Goal: Task Accomplishment & Management: Manage account settings

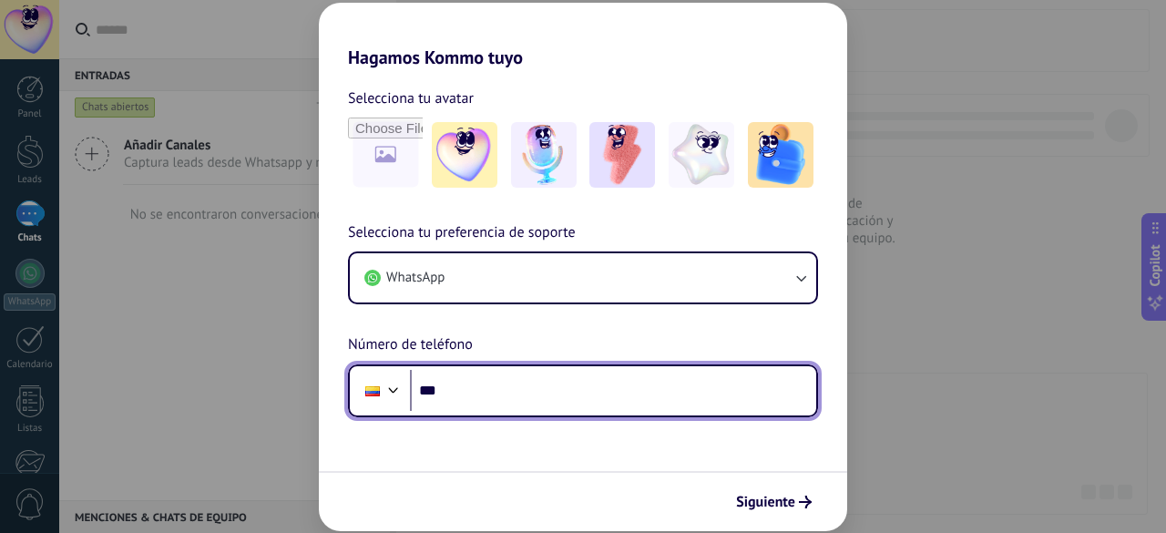
click at [477, 395] on input "***" at bounding box center [613, 391] width 406 height 42
paste input "**********"
type input "**********"
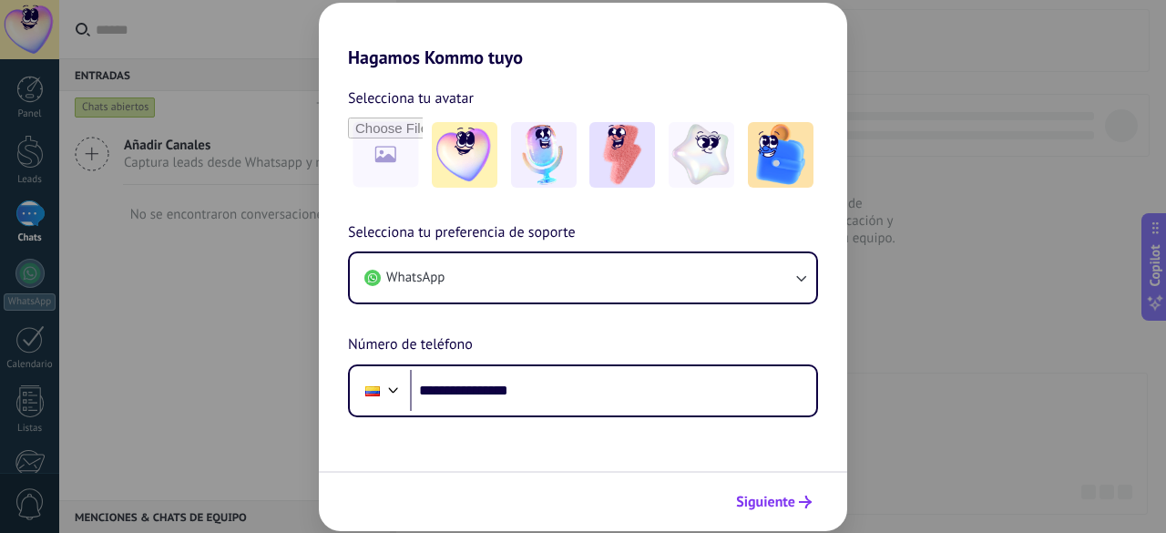
click at [758, 508] on span "Siguiente" at bounding box center [765, 502] width 59 height 13
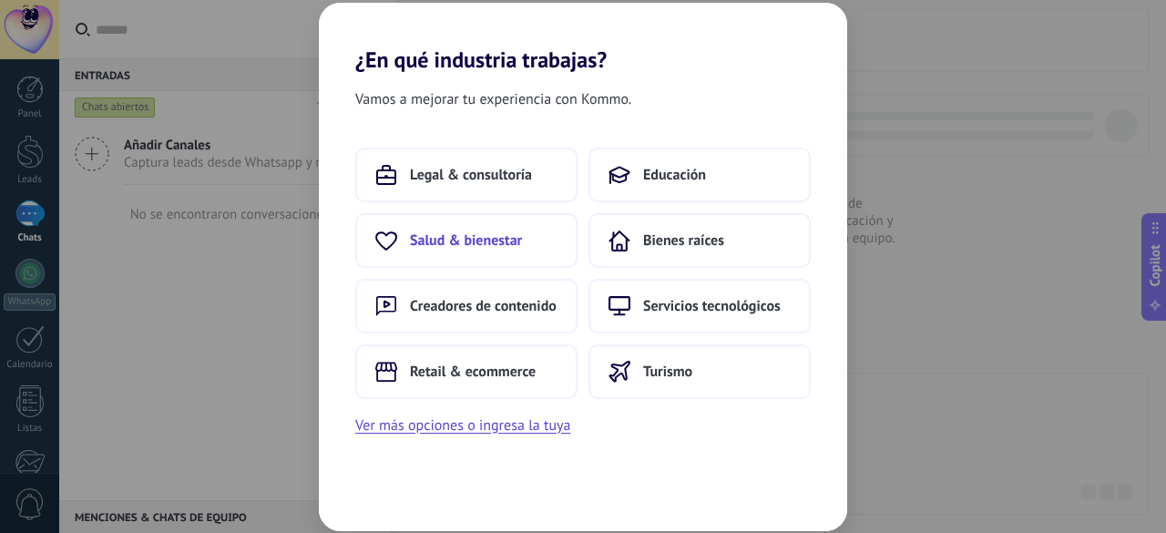
click at [457, 234] on span "Salud & bienestar" at bounding box center [466, 240] width 112 height 18
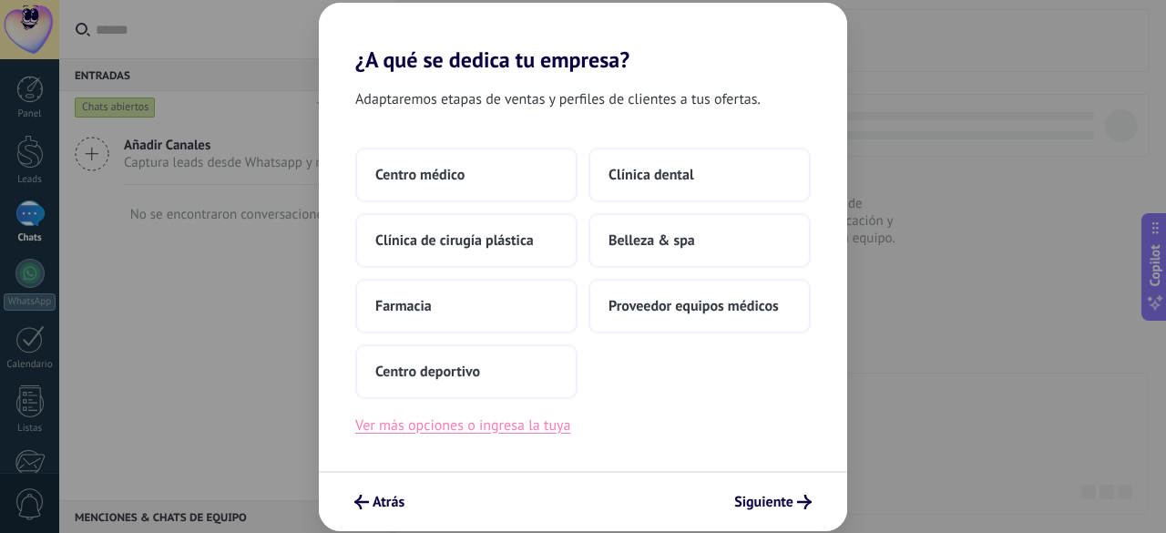
click at [510, 435] on button "Ver más opciones o ingresa la tuya" at bounding box center [462, 426] width 215 height 24
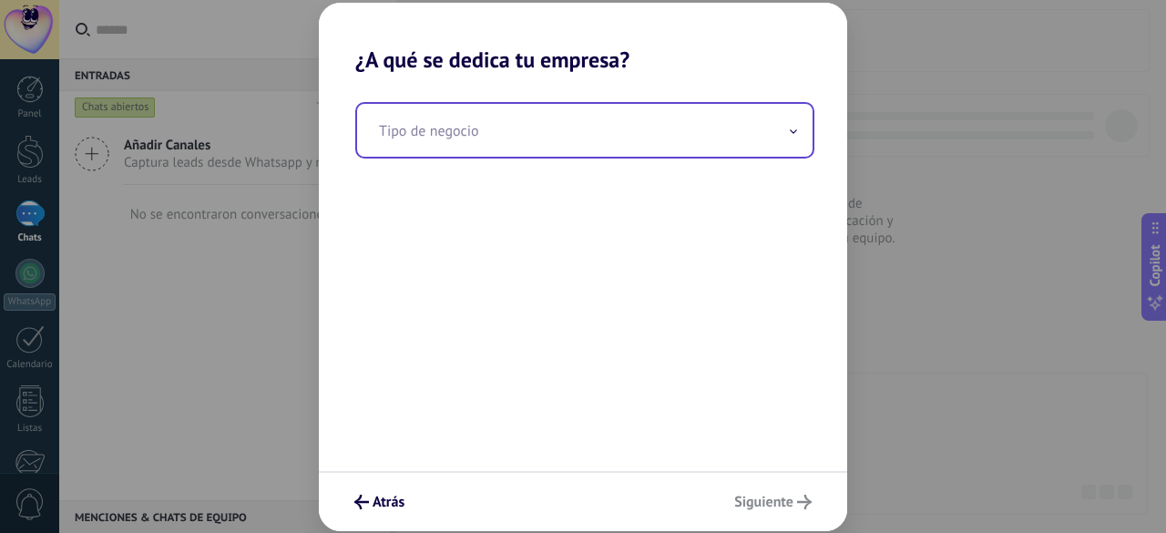
click at [539, 141] on input "text" at bounding box center [585, 130] width 456 height 53
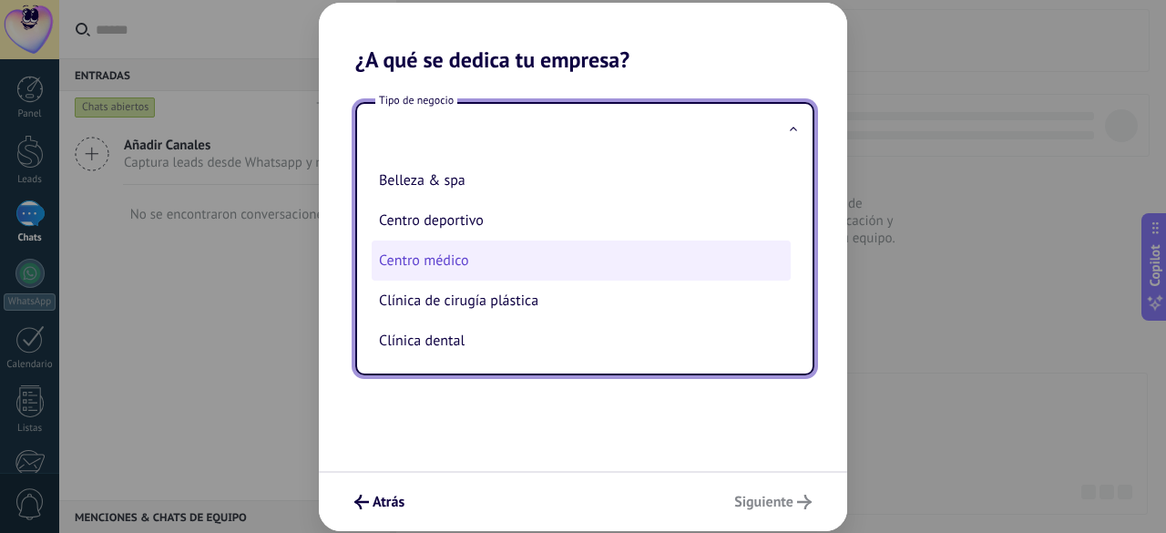
click at [451, 262] on li "Centro médico" at bounding box center [581, 261] width 419 height 40
type input "**********"
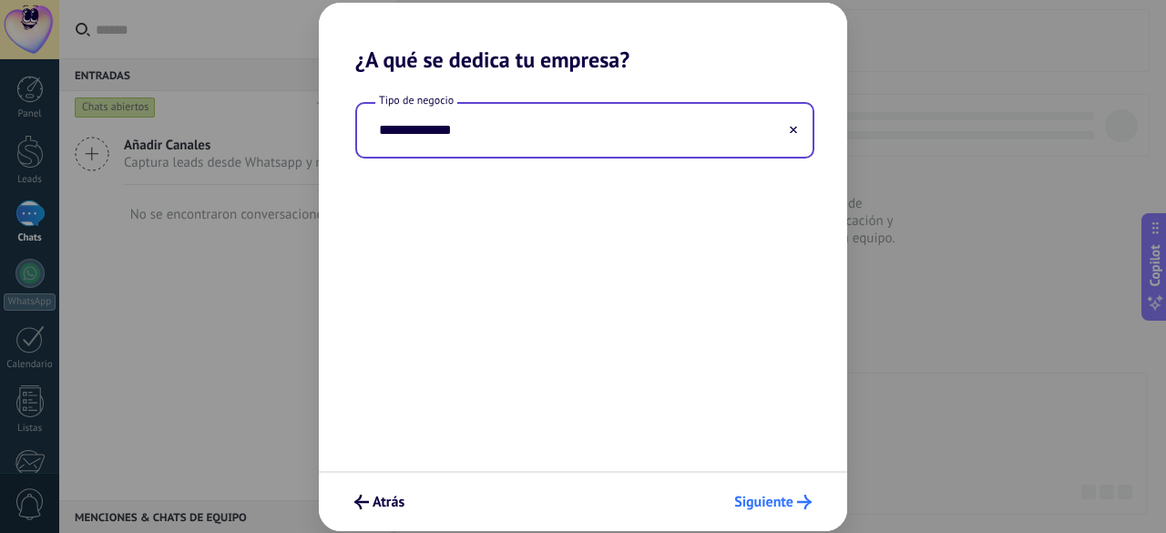
click at [788, 508] on span "Siguiente" at bounding box center [763, 502] width 59 height 13
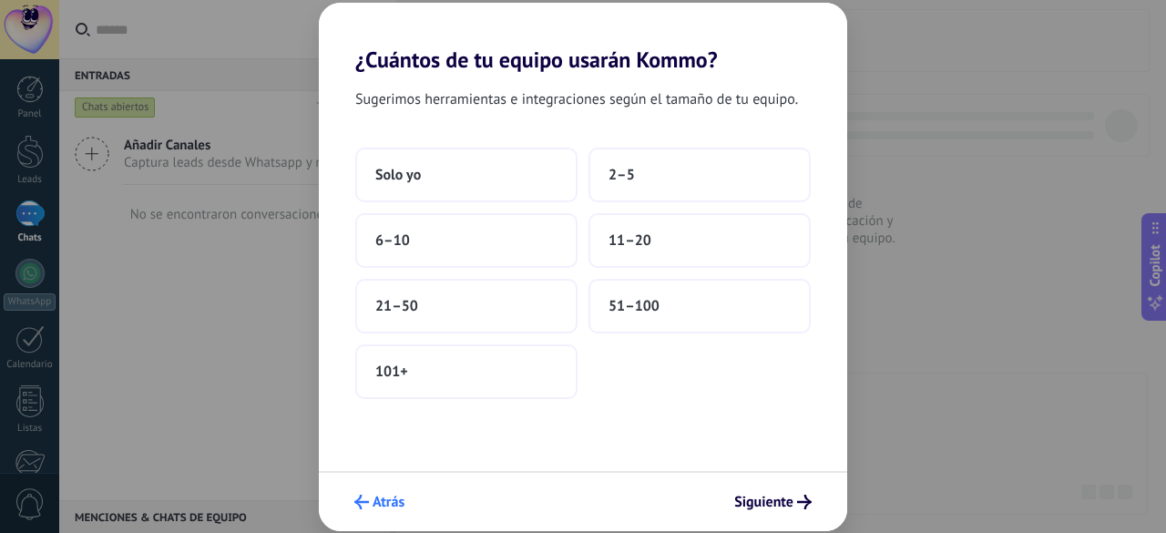
click at [395, 508] on span "Atrás" at bounding box center [389, 502] width 32 height 13
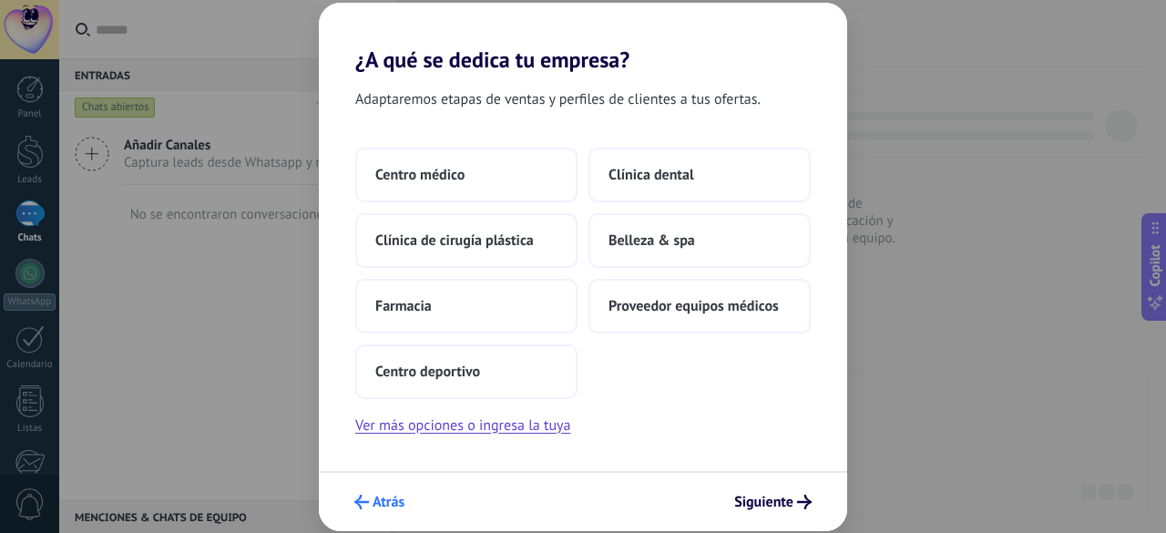
click at [395, 506] on span "Atrás" at bounding box center [389, 502] width 32 height 13
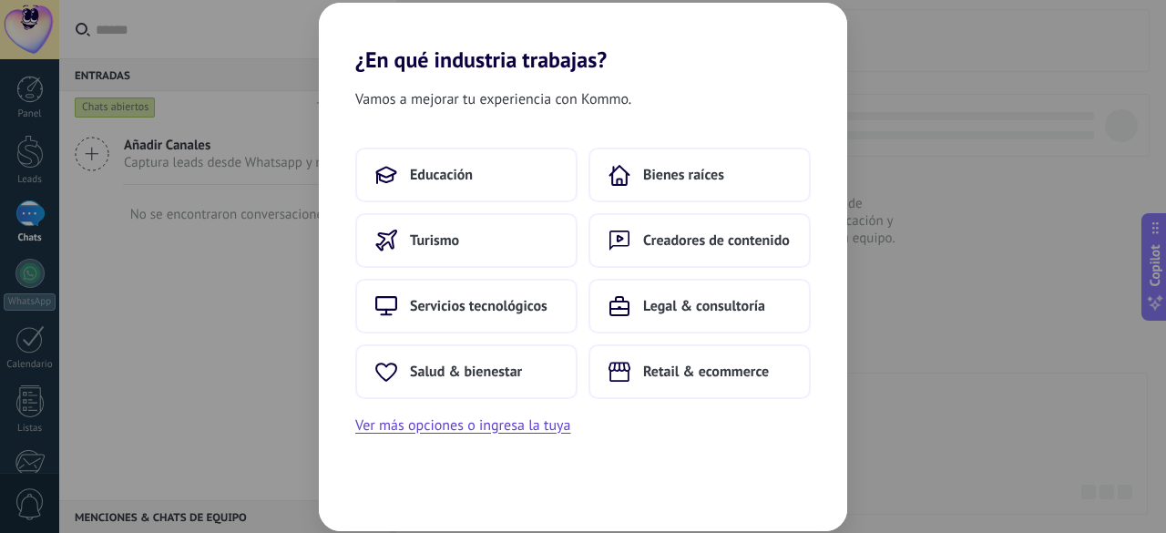
click at [1050, 300] on div "¿En qué industria trabajas? Vamos a mejorar tu experiencia con Kommo. Educación…" at bounding box center [583, 266] width 1166 height 533
click at [1001, 300] on div "¿En qué industria trabajas? Vamos a mejorar tu experiencia con Kommo. Educación…" at bounding box center [583, 266] width 1166 height 533
click at [374, 52] on h2 "¿En qué industria trabajas?" at bounding box center [583, 38] width 529 height 70
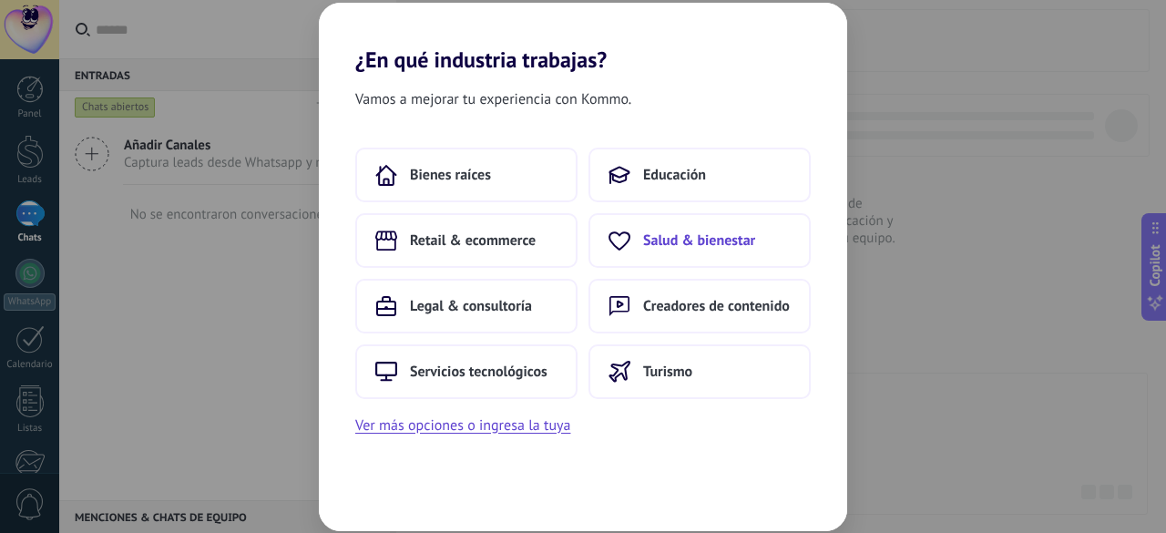
click at [716, 239] on span "Salud & bienestar" at bounding box center [699, 240] width 112 height 18
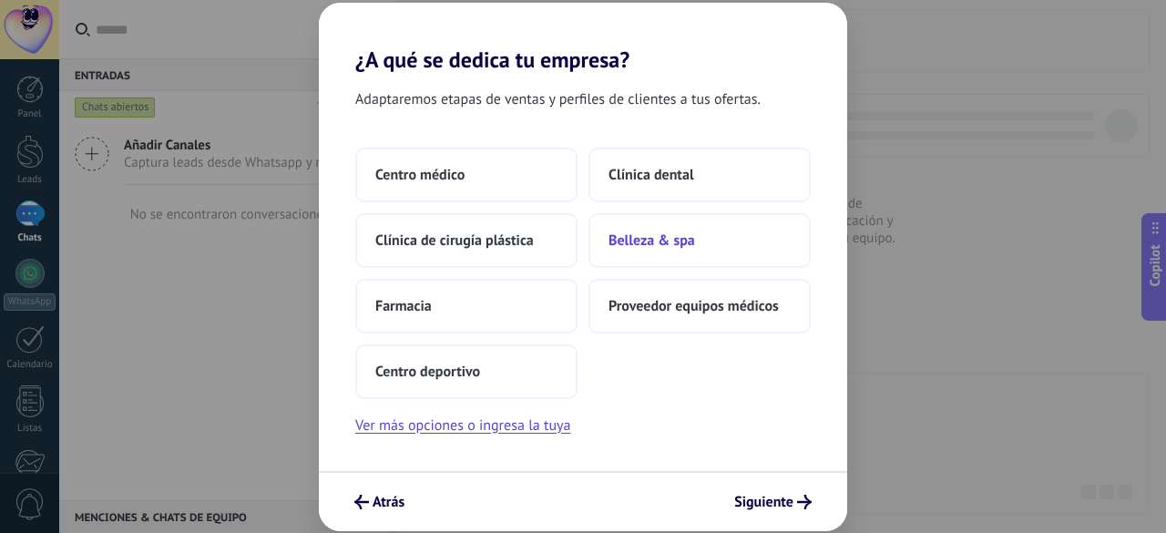
click at [663, 247] on span "Belleza & spa" at bounding box center [652, 240] width 87 height 18
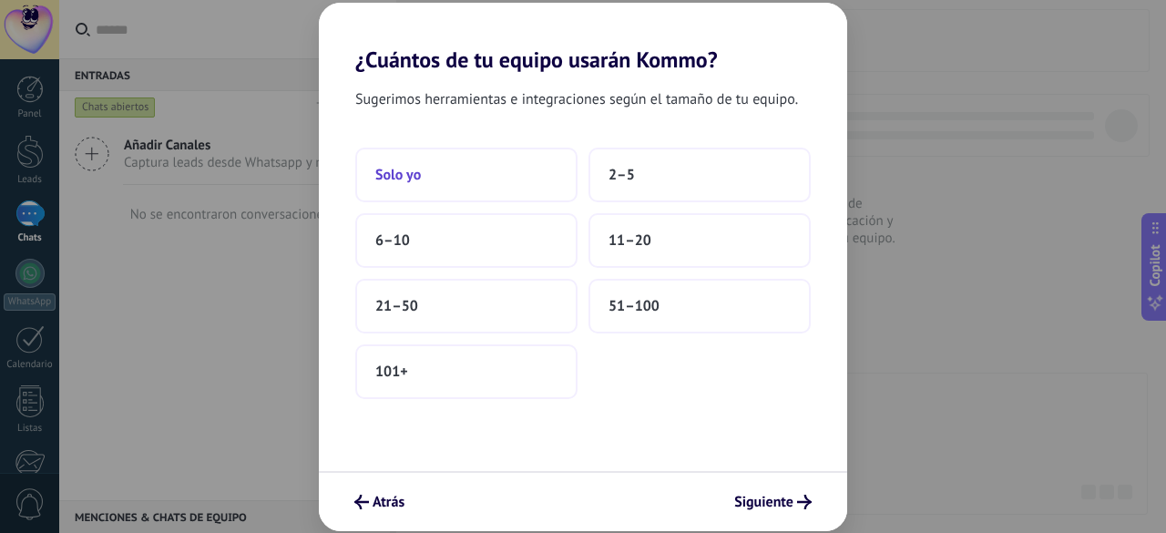
click at [412, 167] on span "Solo yo" at bounding box center [398, 175] width 46 height 18
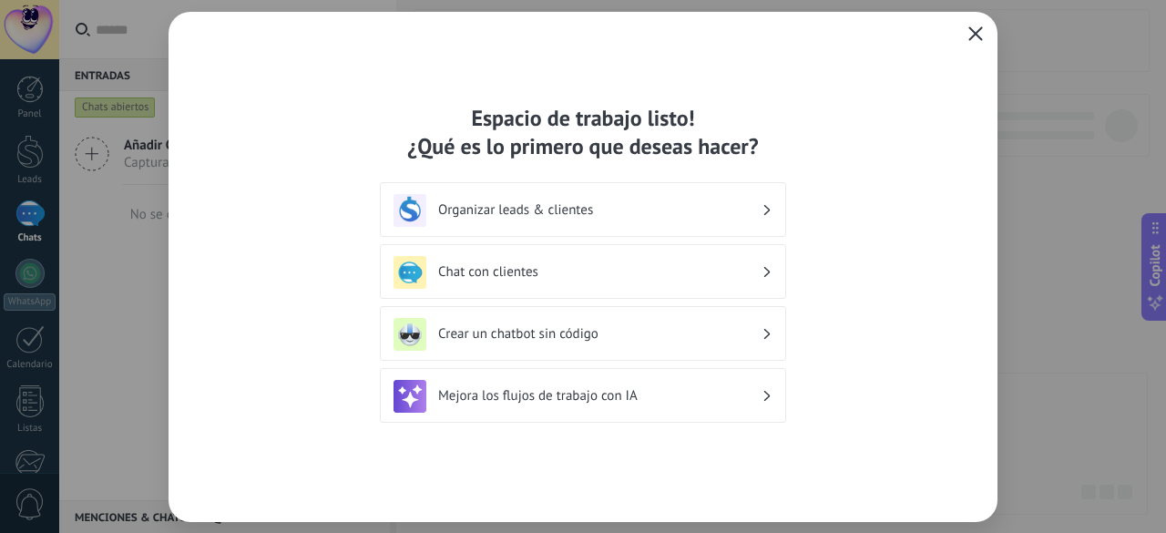
click at [979, 32] on icon "button" at bounding box center [976, 33] width 15 height 15
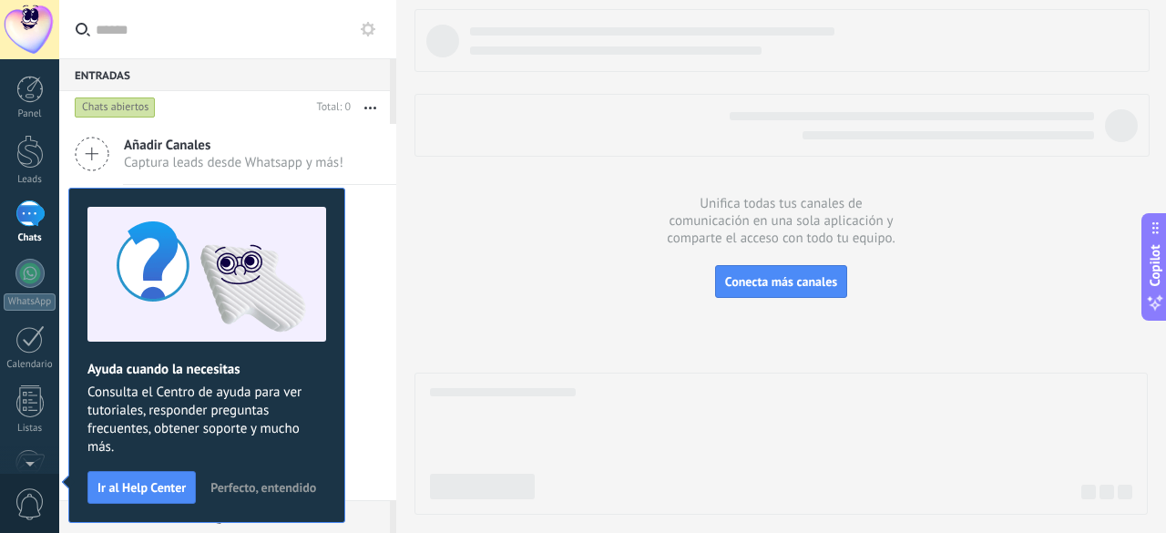
click at [580, 149] on div at bounding box center [782, 125] width 735 height 63
click at [31, 207] on div at bounding box center [29, 213] width 29 height 26
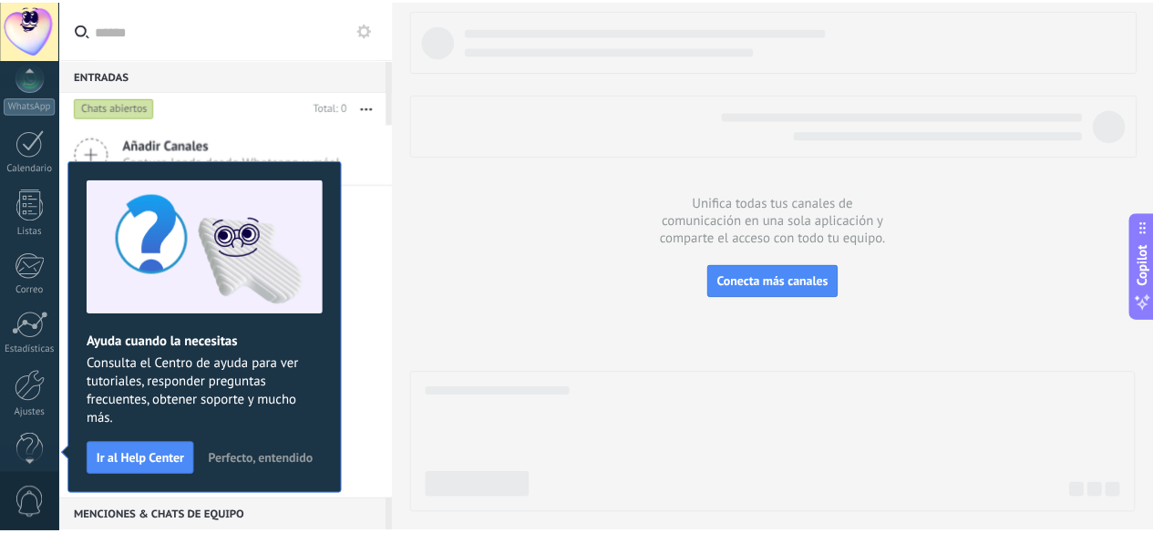
scroll to position [223, 0]
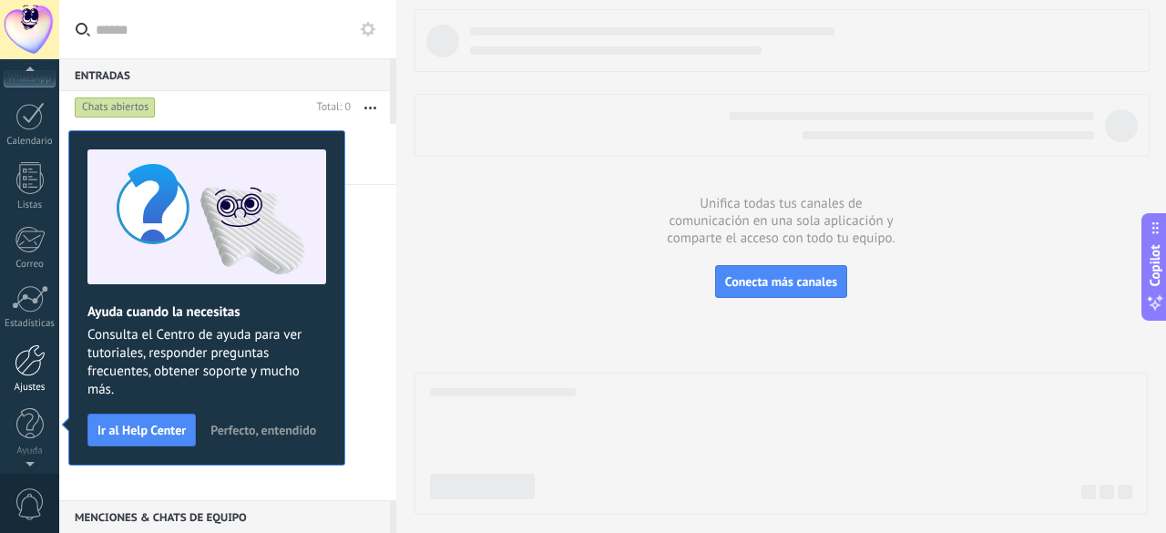
click at [19, 364] on div at bounding box center [30, 360] width 31 height 32
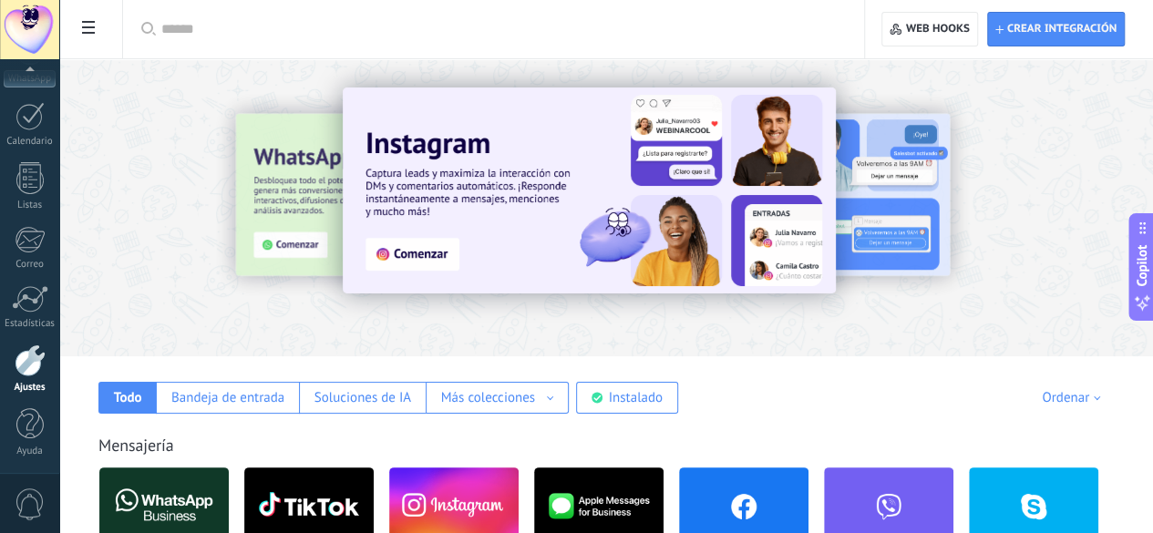
click at [375, 39] on div at bounding box center [499, 29] width 677 height 58
drag, startPoint x: 375, startPoint y: 40, endPoint x: 383, endPoint y: 26, distance: 15.5
click at [379, 34] on div at bounding box center [499, 29] width 677 height 58
click at [385, 30] on input "text" at bounding box center [499, 29] width 677 height 19
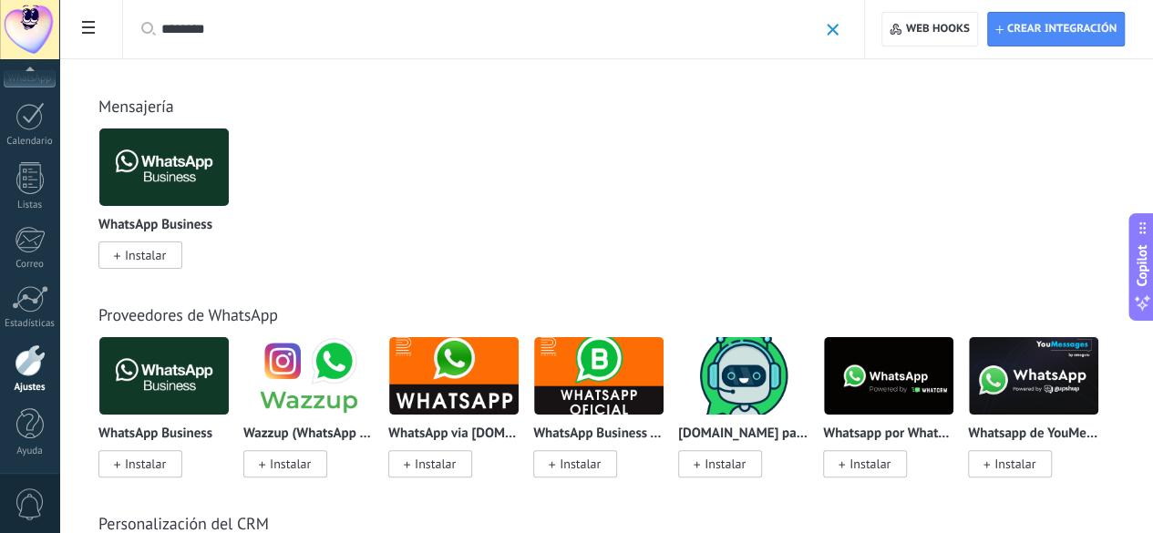
type input "********"
click at [834, 28] on span at bounding box center [832, 30] width 12 height 12
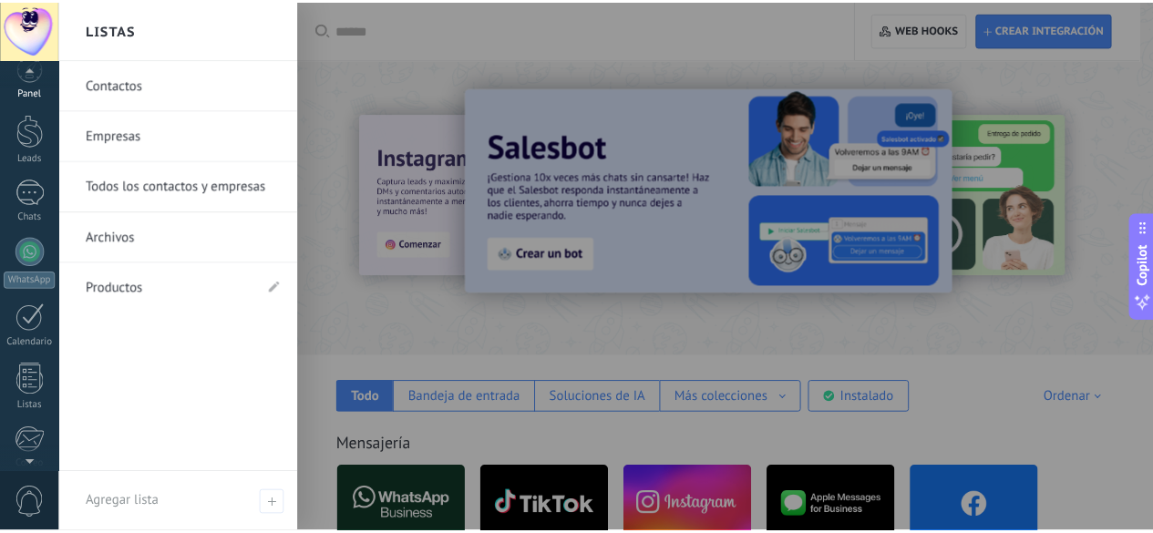
scroll to position [5, 0]
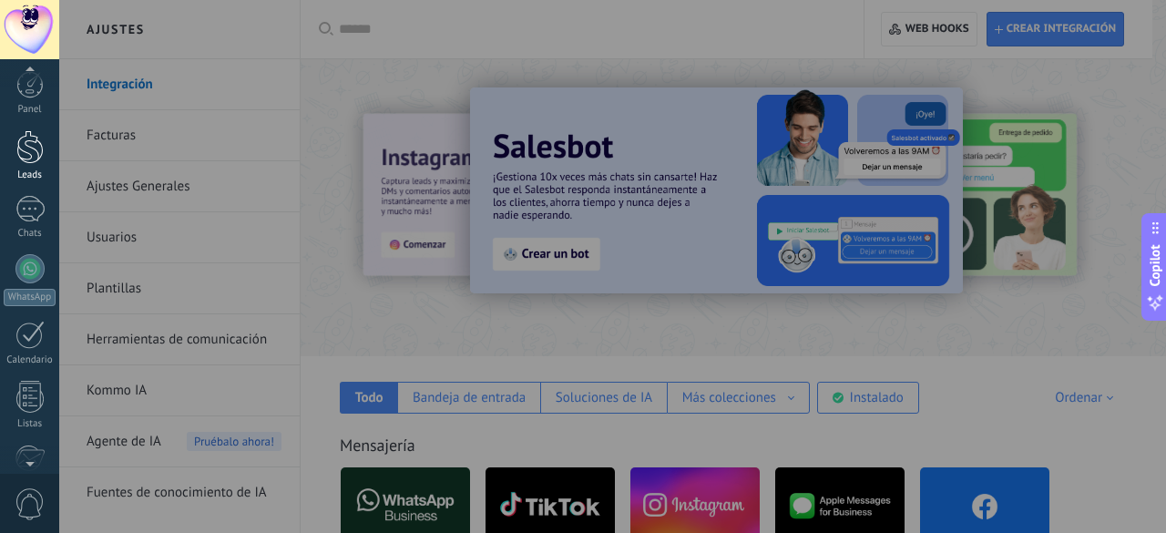
click at [33, 147] on div at bounding box center [29, 147] width 27 height 34
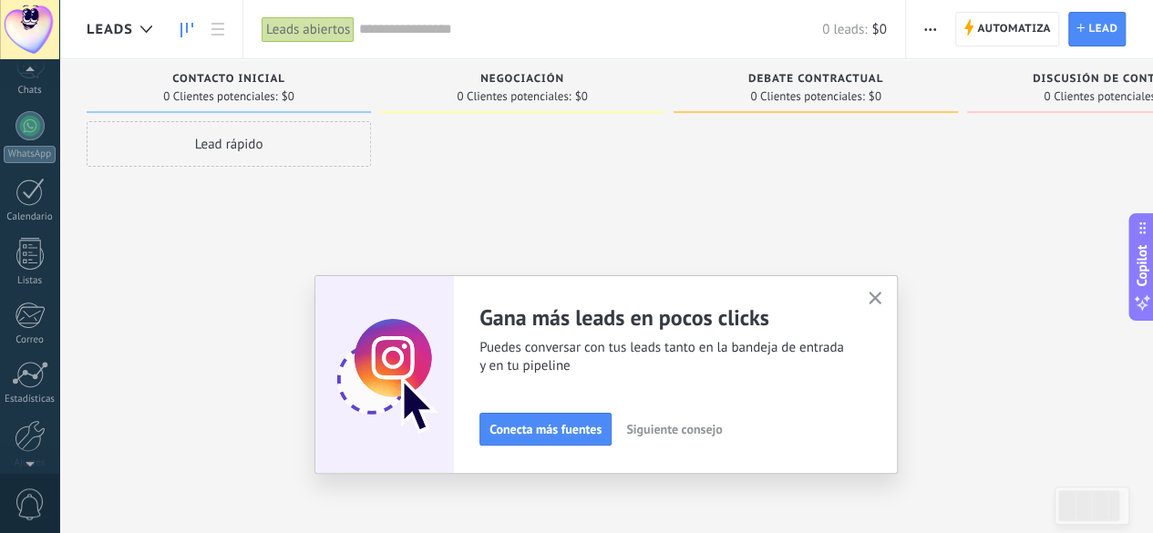
scroll to position [223, 0]
click at [31, 362] on div at bounding box center [30, 360] width 31 height 32
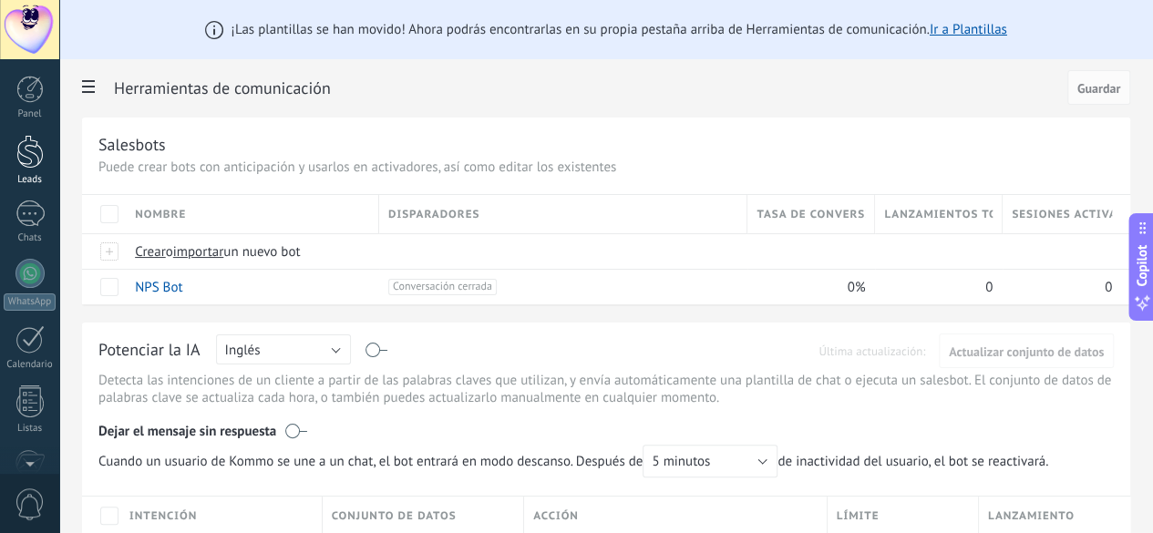
click at [31, 152] on div at bounding box center [29, 152] width 27 height 34
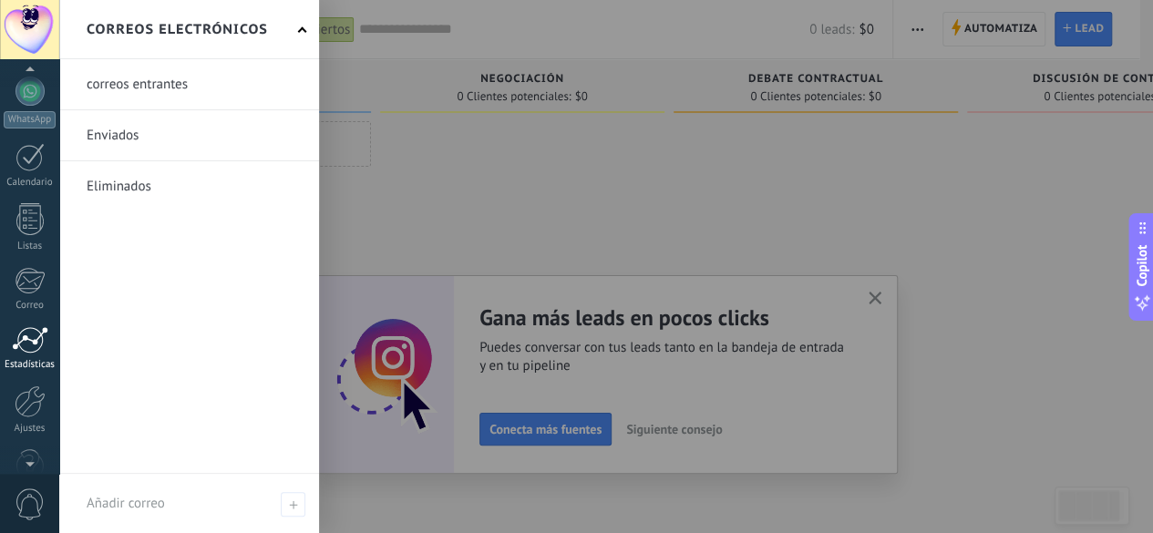
scroll to position [223, 0]
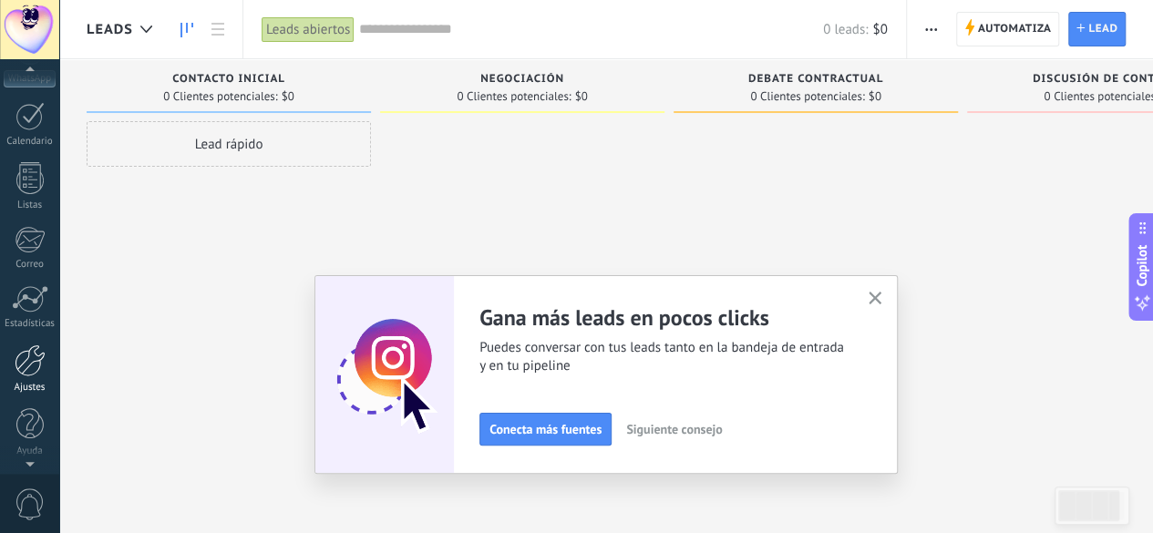
click at [27, 367] on div at bounding box center [30, 360] width 31 height 32
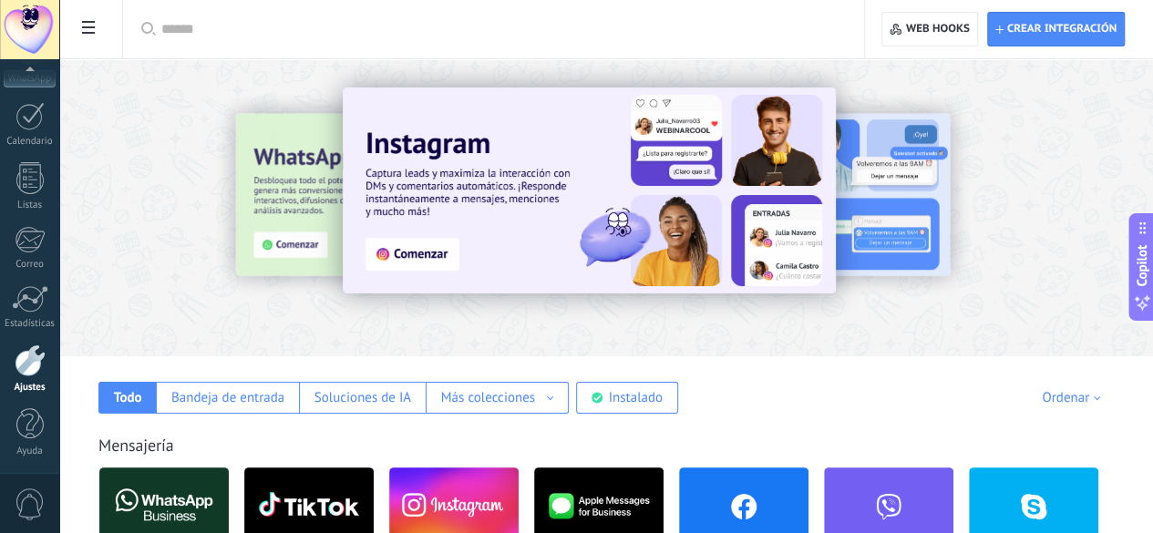
click at [426, 40] on div at bounding box center [499, 29] width 677 height 58
click at [429, 30] on input "text" at bounding box center [499, 29] width 677 height 19
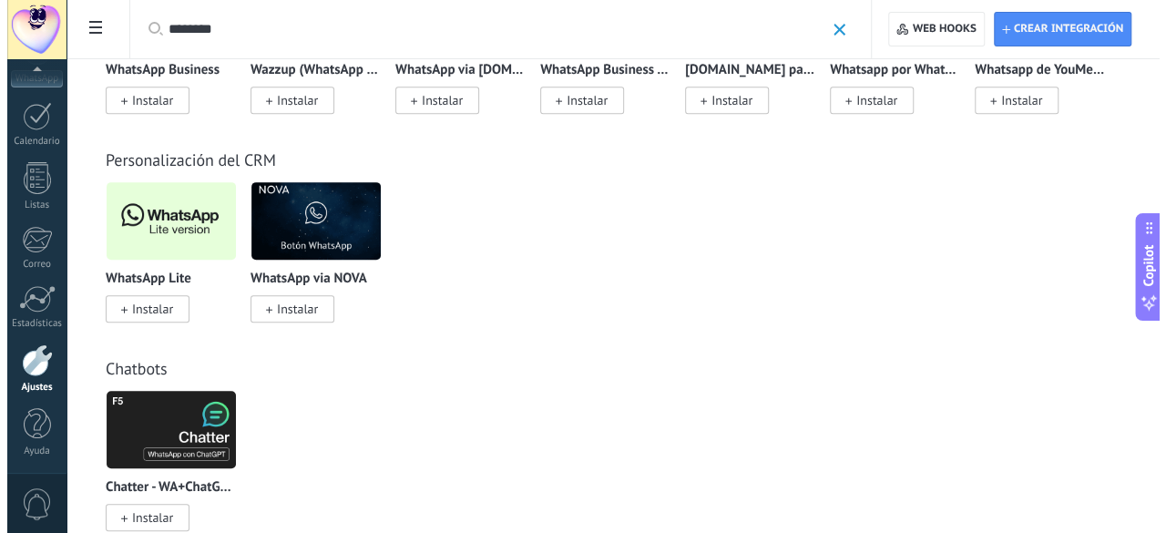
scroll to position [364, 0]
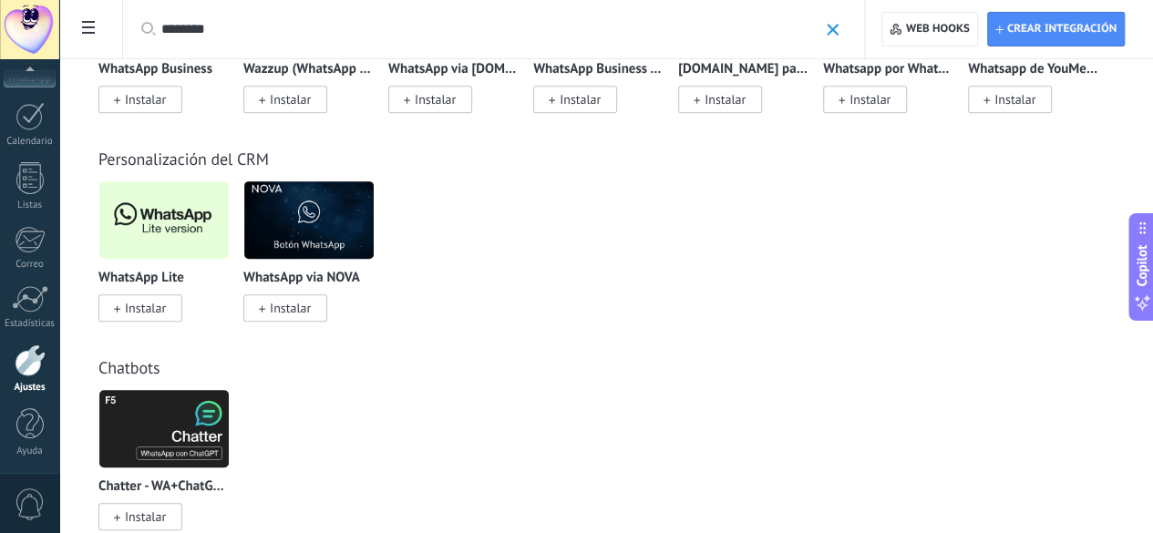
type input "********"
click at [166, 316] on span "Instalar" at bounding box center [145, 308] width 41 height 16
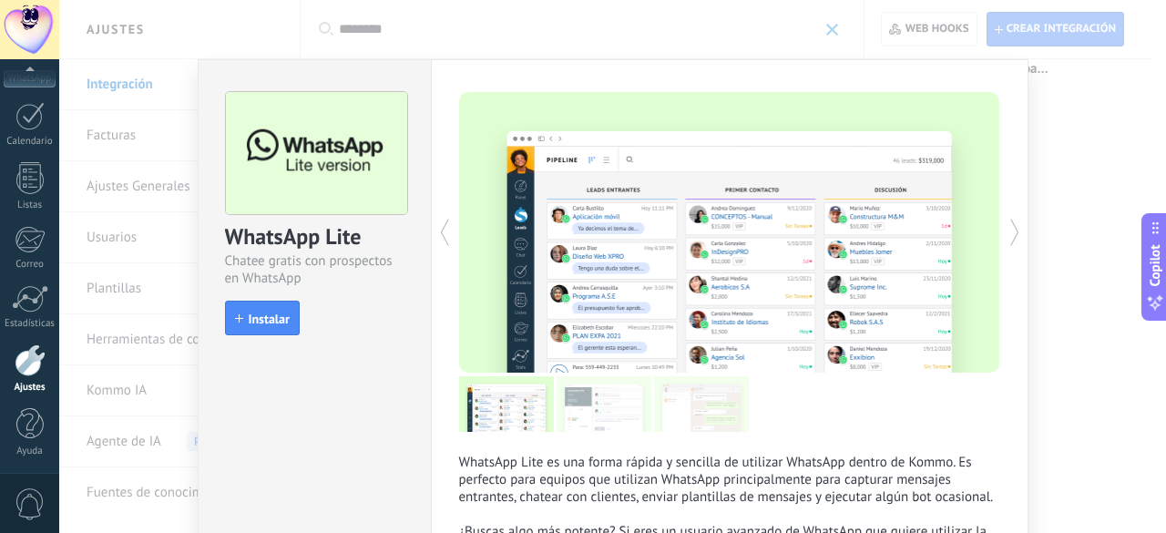
click at [253, 316] on span "Instalar" at bounding box center [269, 319] width 41 height 13
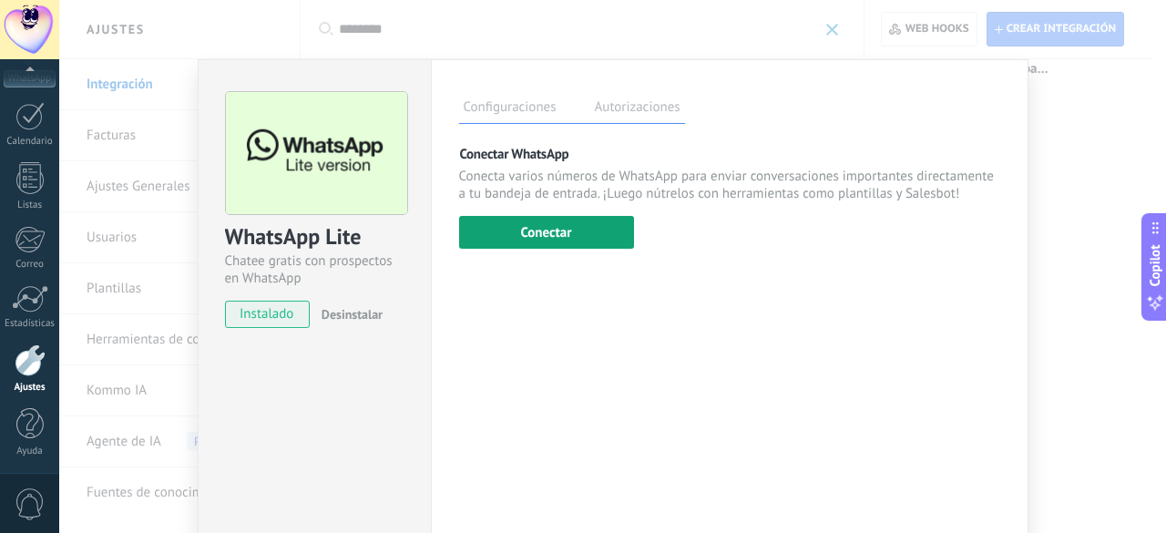
click at [609, 229] on button "Conectar" at bounding box center [546, 232] width 175 height 33
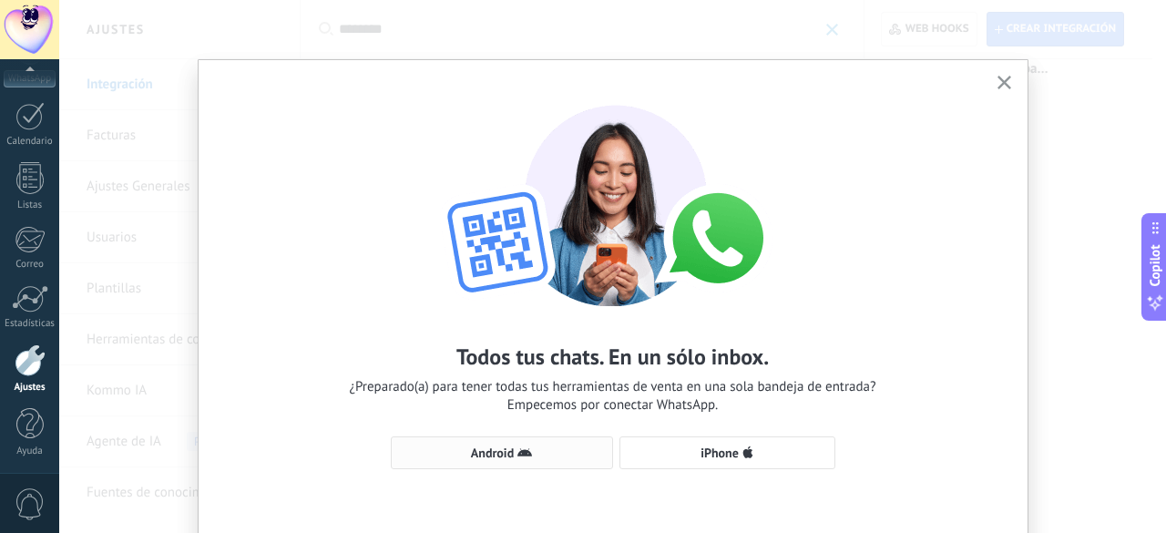
click at [508, 451] on span "Android" at bounding box center [492, 453] width 43 height 13
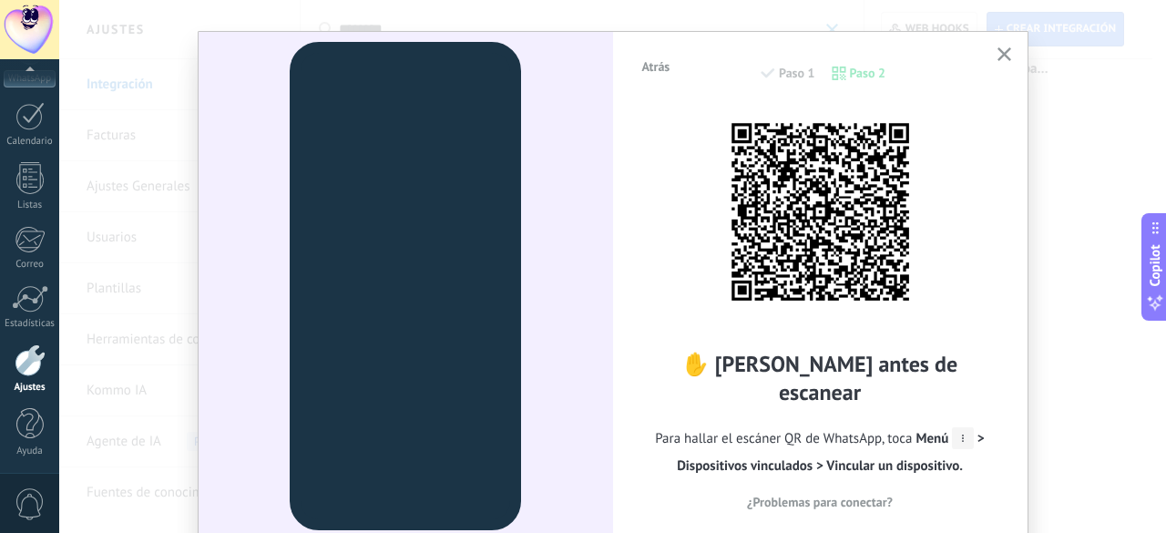
scroll to position [0, 0]
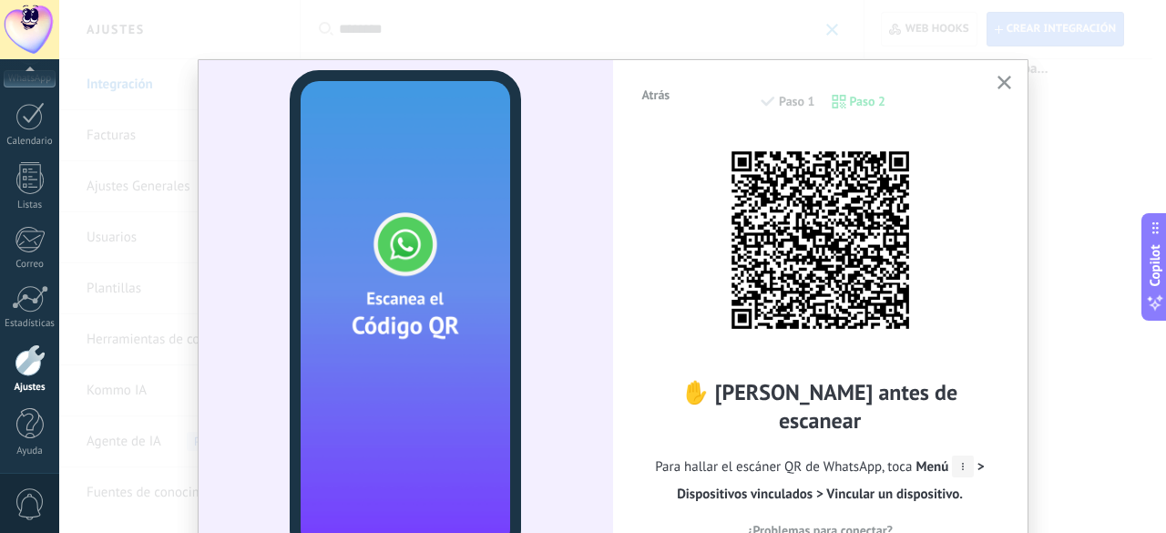
click at [107, 147] on div "Atrás Paso 1 Paso 2 ✋ Lee antes de escanear Para hallar el escáner QR de WhatsA…" at bounding box center [612, 266] width 1107 height 533
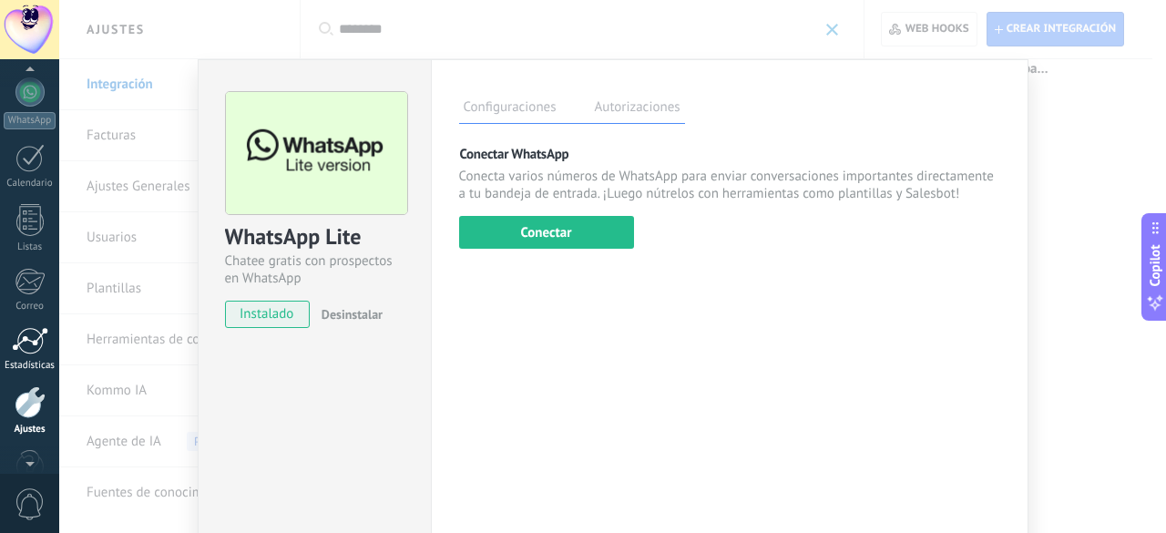
scroll to position [182, 0]
click at [29, 395] on div at bounding box center [30, 401] width 31 height 32
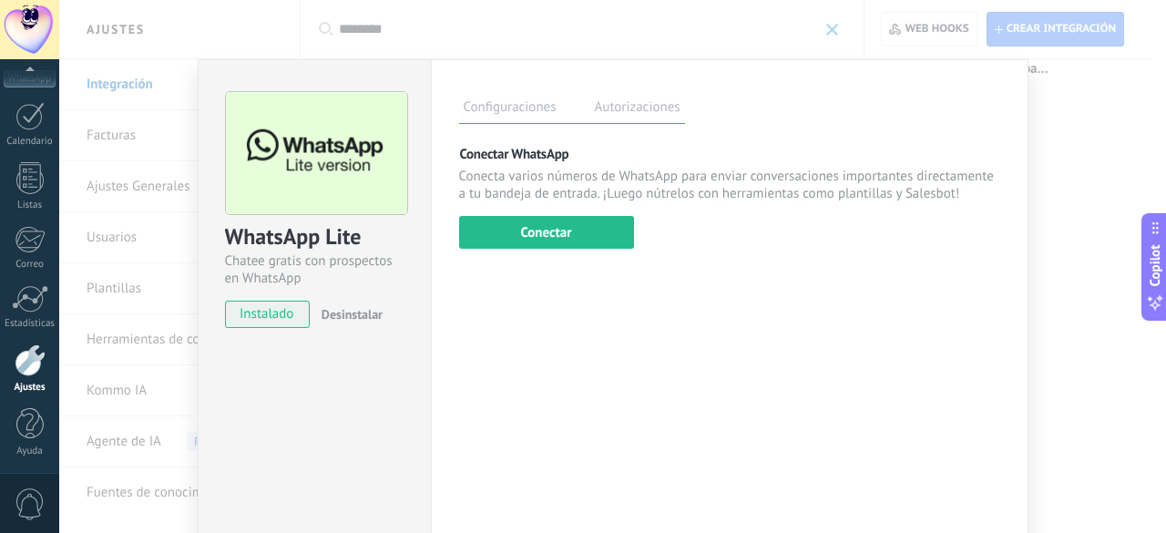
click at [42, 354] on div at bounding box center [30, 360] width 31 height 32
drag, startPoint x: 1113, startPoint y: 125, endPoint x: 996, endPoint y: 134, distance: 117.0
click at [1113, 126] on div "WhatsApp Lite Chatee gratis con prospectos en WhatsApp instalado Desinstalar Co…" at bounding box center [612, 266] width 1107 height 533
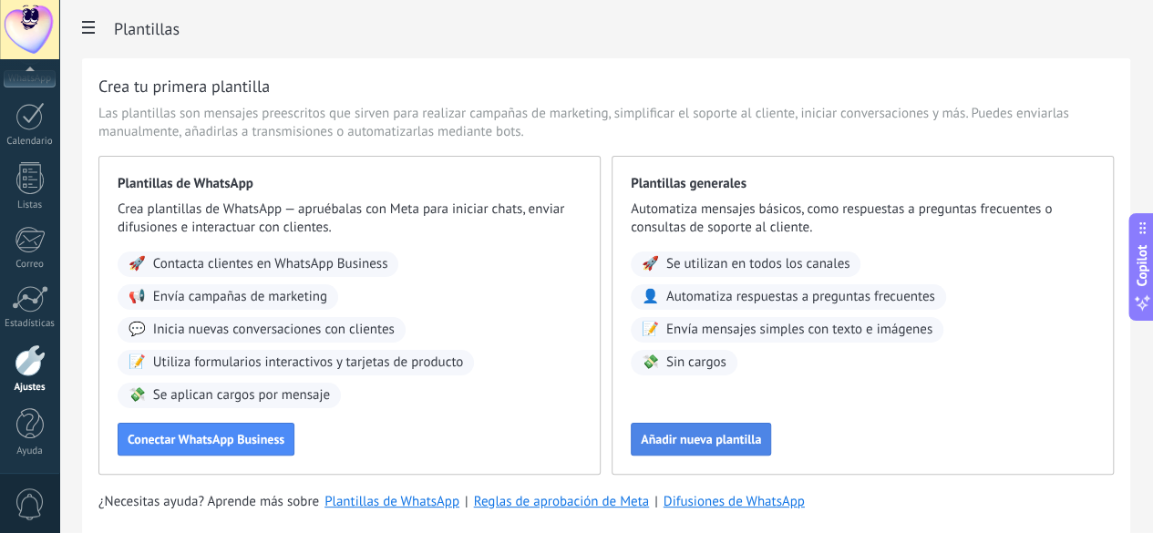
click at [771, 448] on button "Añadir nueva plantilla" at bounding box center [701, 439] width 140 height 33
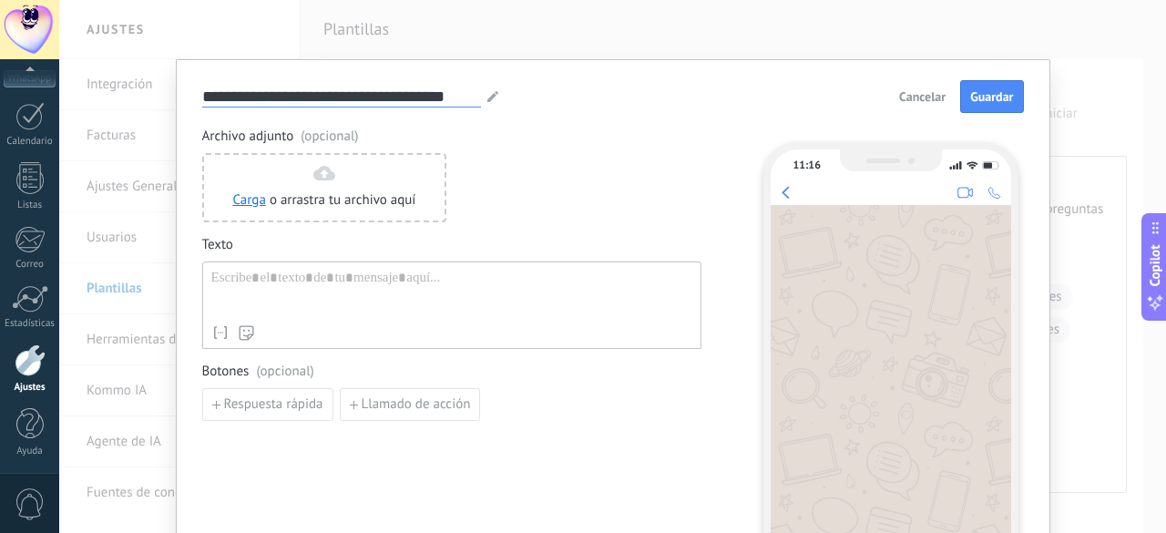
click at [282, 88] on input "**********" at bounding box center [341, 96] width 279 height 21
click at [282, 87] on input "**********" at bounding box center [341, 96] width 279 height 21
type input "**********"
click at [228, 277] on div at bounding box center [451, 293] width 481 height 46
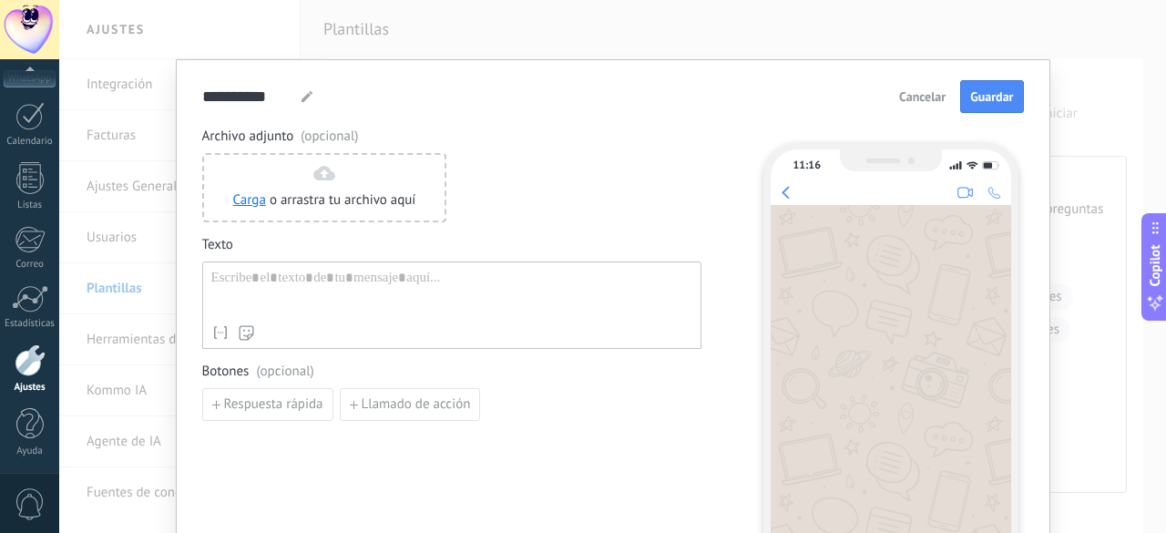
paste div
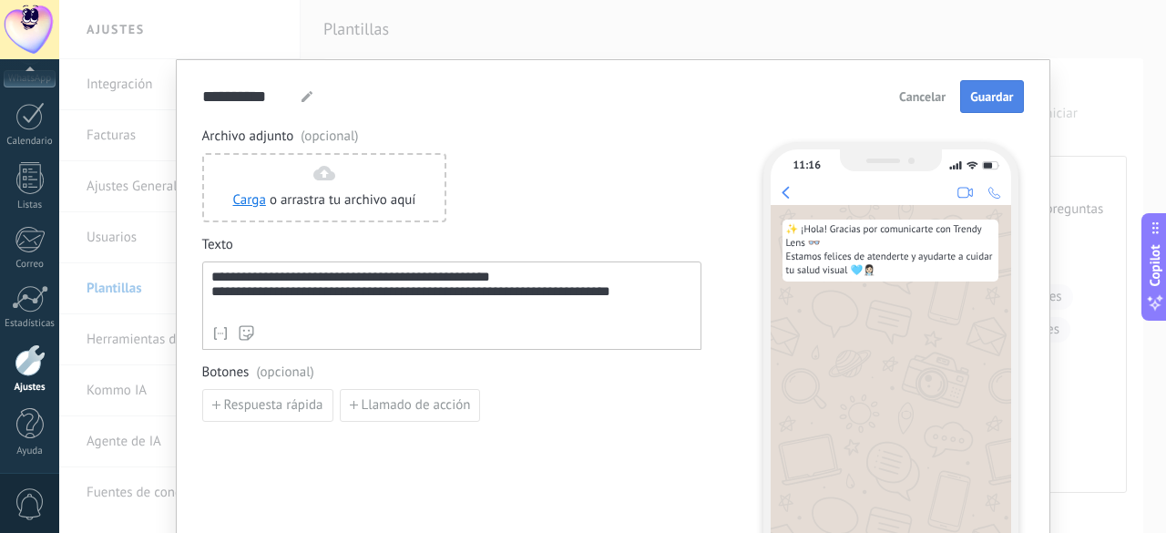
click at [992, 100] on span "Guardar" at bounding box center [991, 96] width 43 height 13
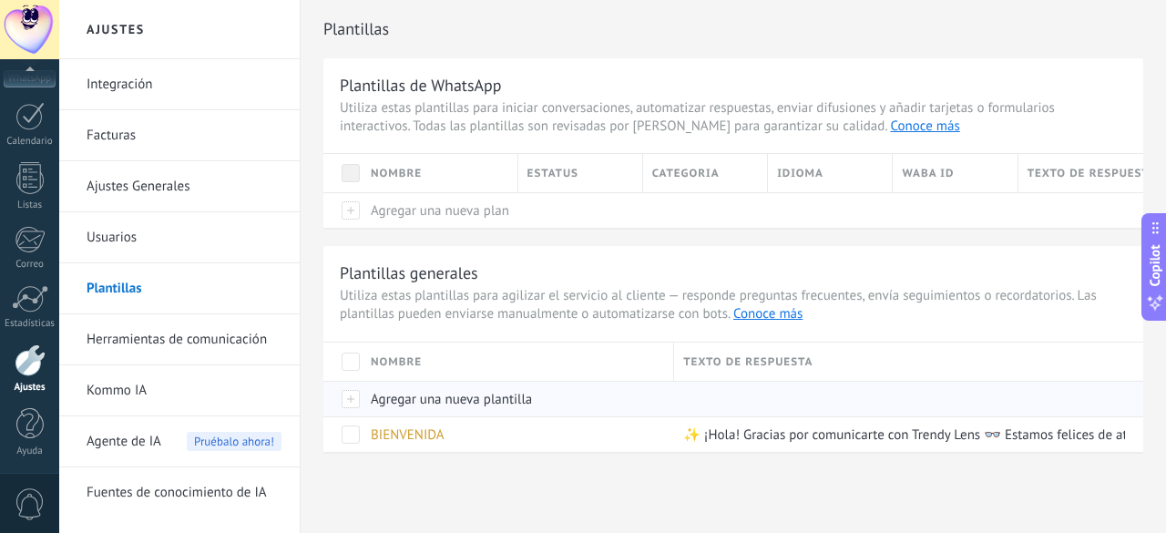
click at [427, 398] on span "Agregar una nueva plantilla" at bounding box center [451, 399] width 161 height 17
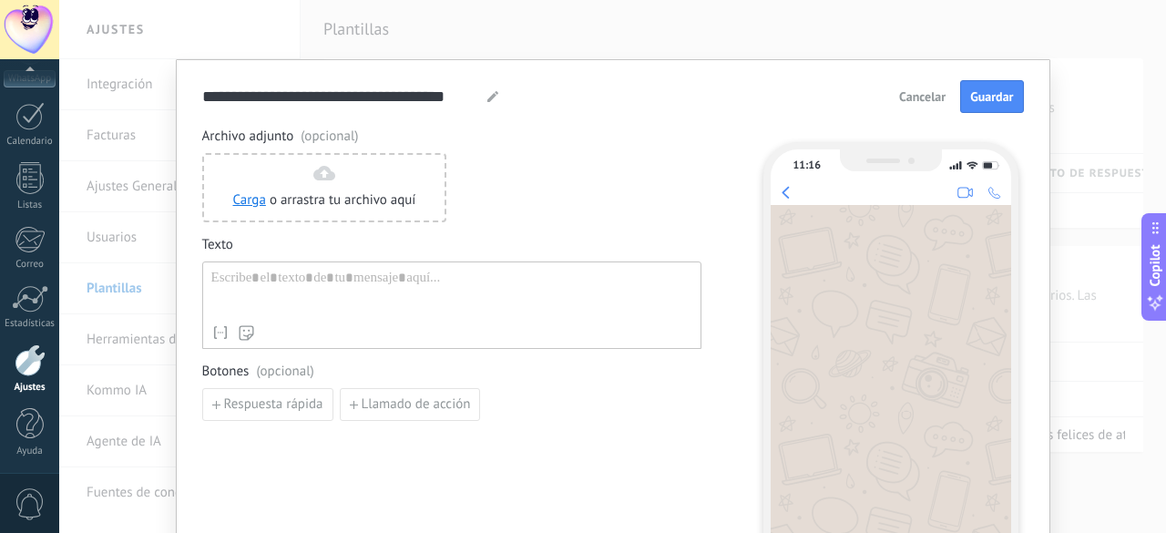
click at [314, 285] on div at bounding box center [451, 293] width 481 height 46
paste div
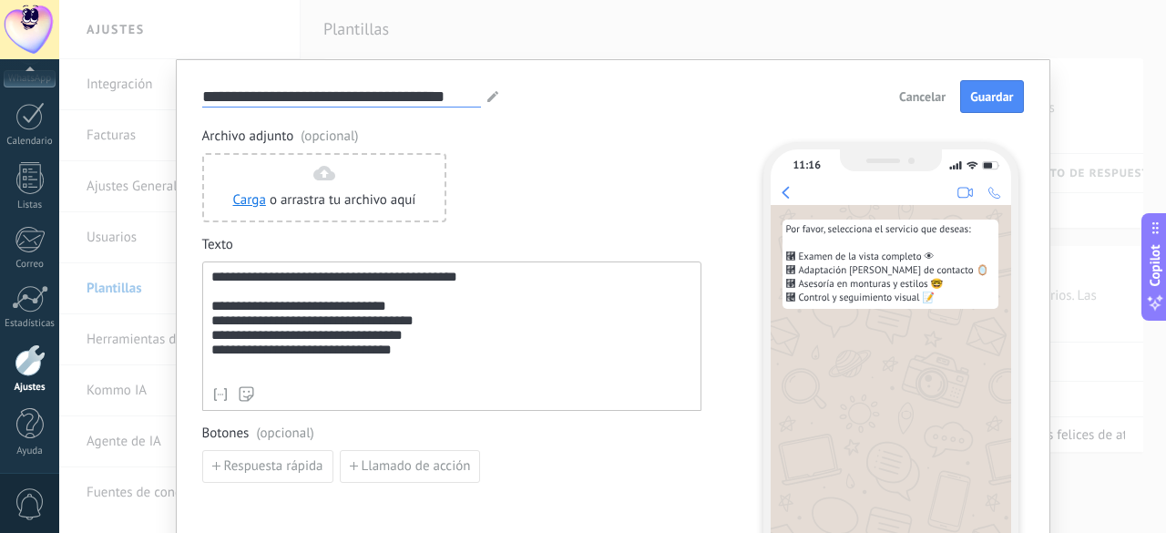
click at [303, 89] on input "**********" at bounding box center [341, 96] width 279 height 21
type input "*********"
click at [475, 274] on div "**********" at bounding box center [452, 324] width 482 height 108
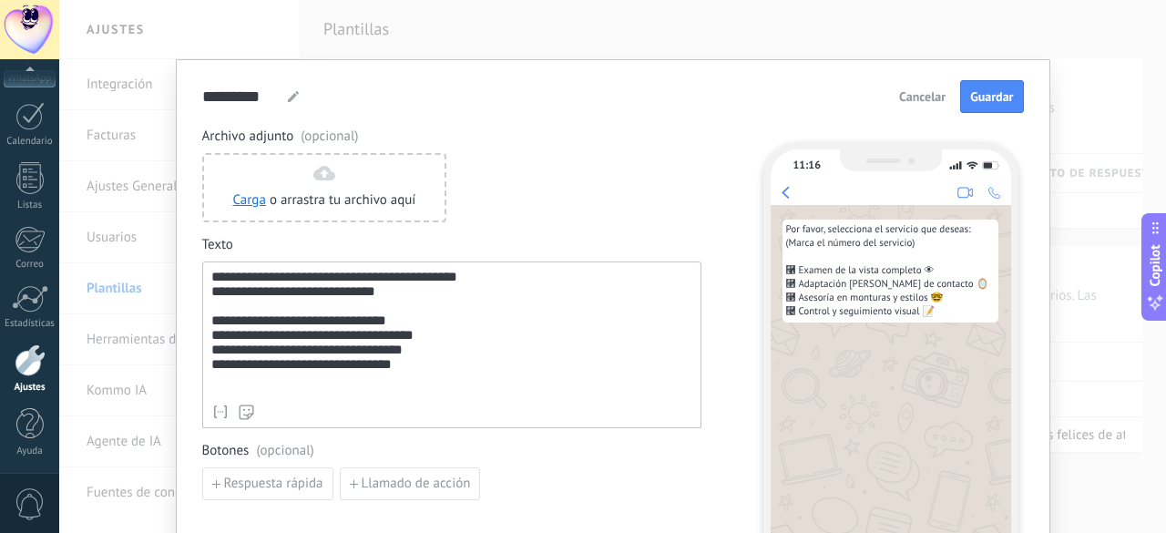
click at [202, 320] on div "**********" at bounding box center [451, 345] width 499 height 167
click at [211, 314] on div "**********" at bounding box center [452, 338] width 482 height 108
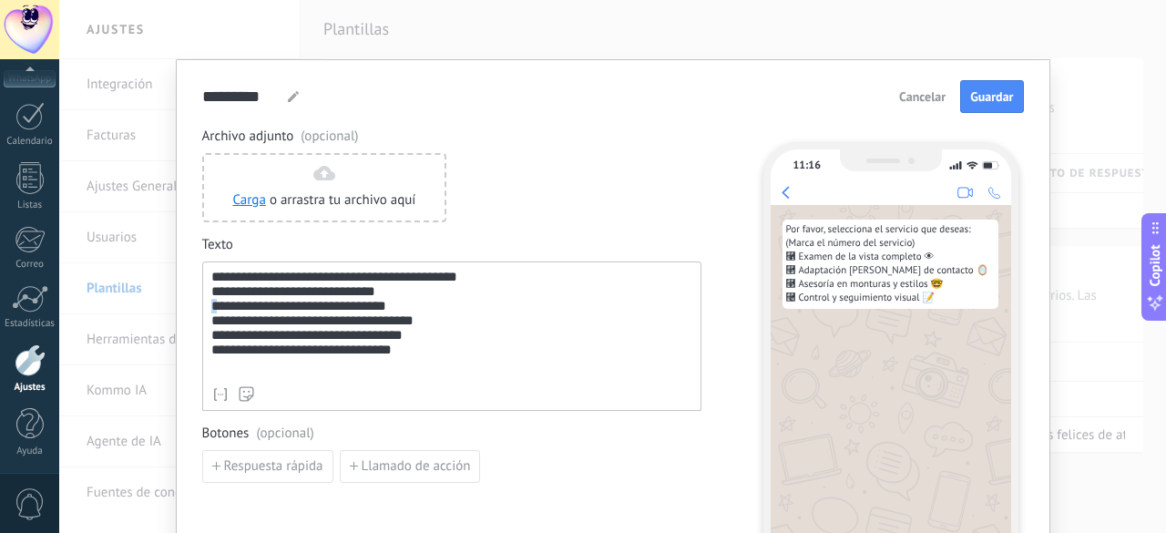
drag, startPoint x: 219, startPoint y: 313, endPoint x: 204, endPoint y: 310, distance: 14.8
click at [204, 310] on div "**********" at bounding box center [451, 336] width 499 height 149
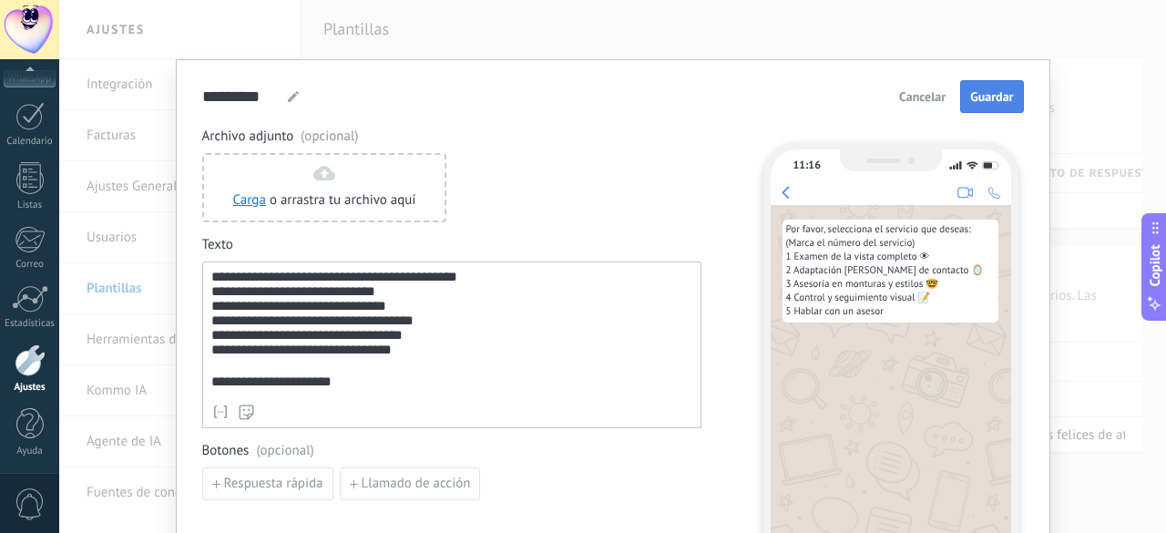
click at [987, 92] on span "Guardar" at bounding box center [991, 96] width 43 height 13
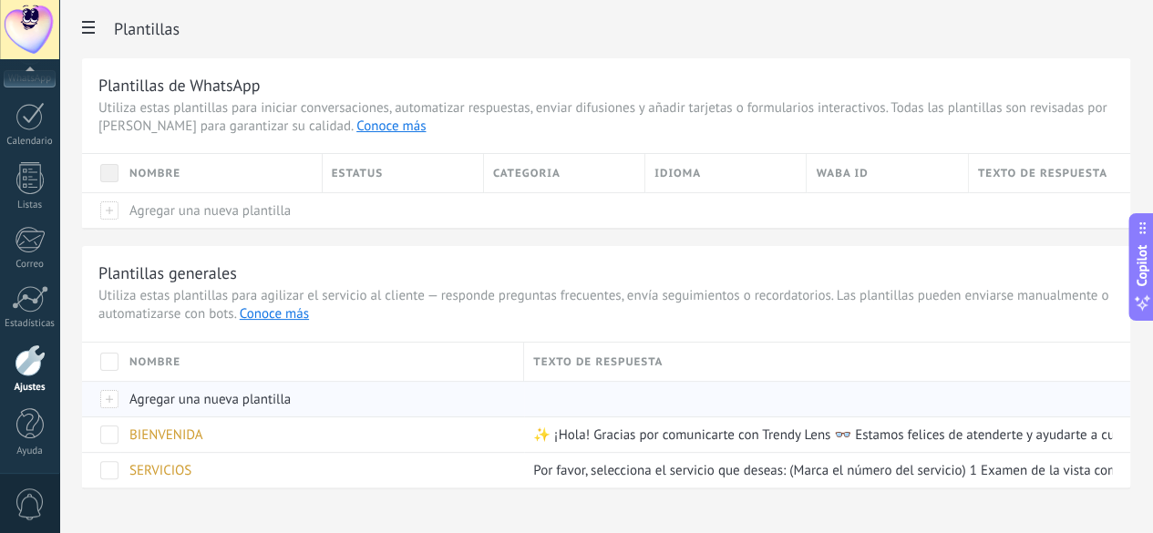
click at [291, 402] on span "Agregar una nueva plantilla" at bounding box center [209, 399] width 161 height 17
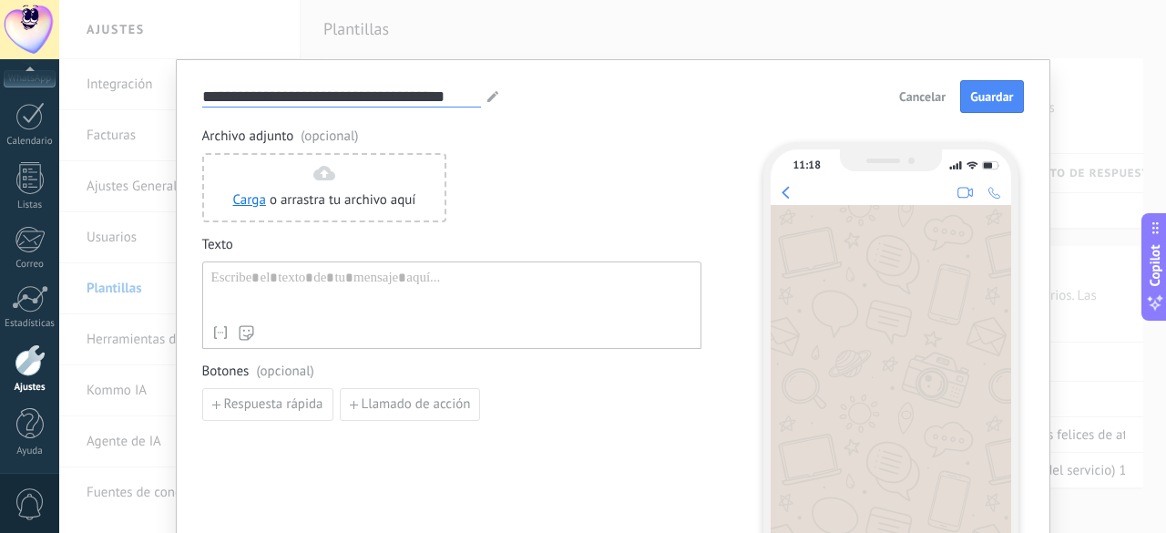
click at [323, 96] on input "**********" at bounding box center [341, 96] width 279 height 21
click at [322, 98] on input "**********" at bounding box center [341, 96] width 279 height 21
click at [324, 94] on input "**********" at bounding box center [341, 96] width 279 height 21
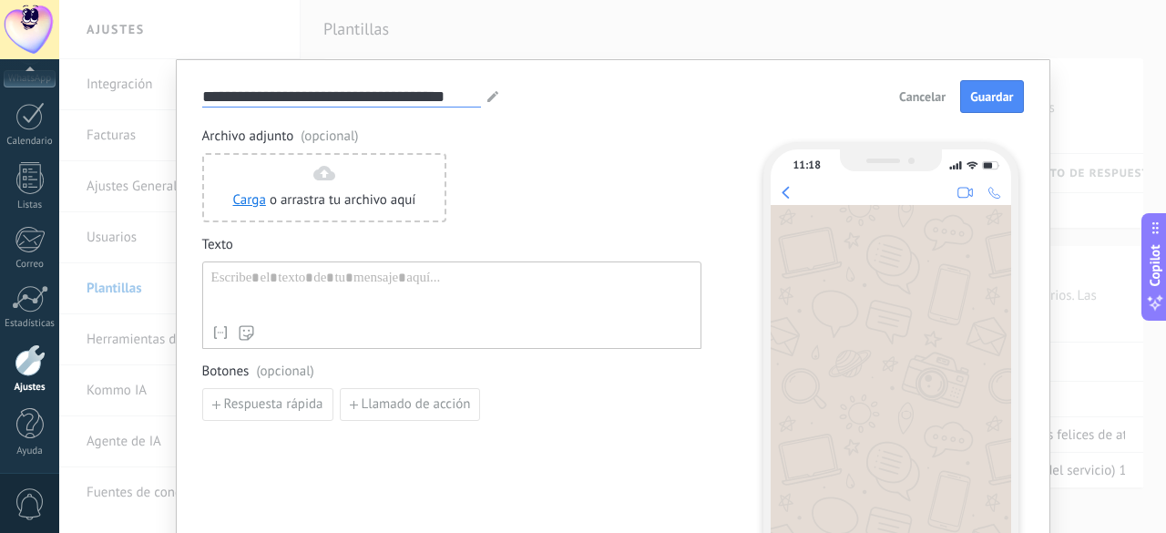
click at [324, 94] on input "**********" at bounding box center [341, 96] width 279 height 21
type input "****"
click at [241, 275] on div at bounding box center [451, 293] width 481 height 46
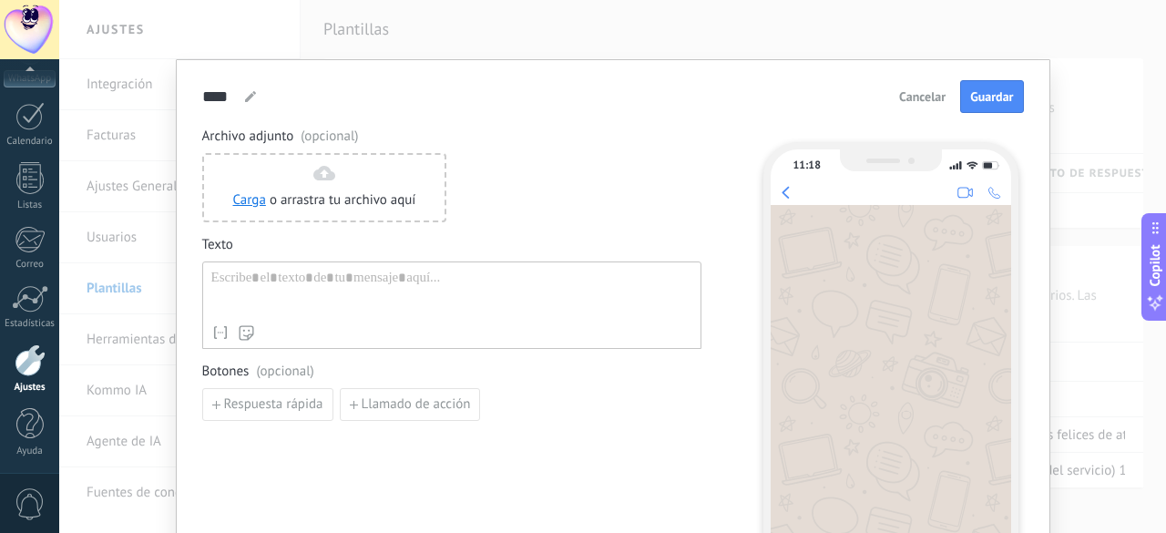
paste div
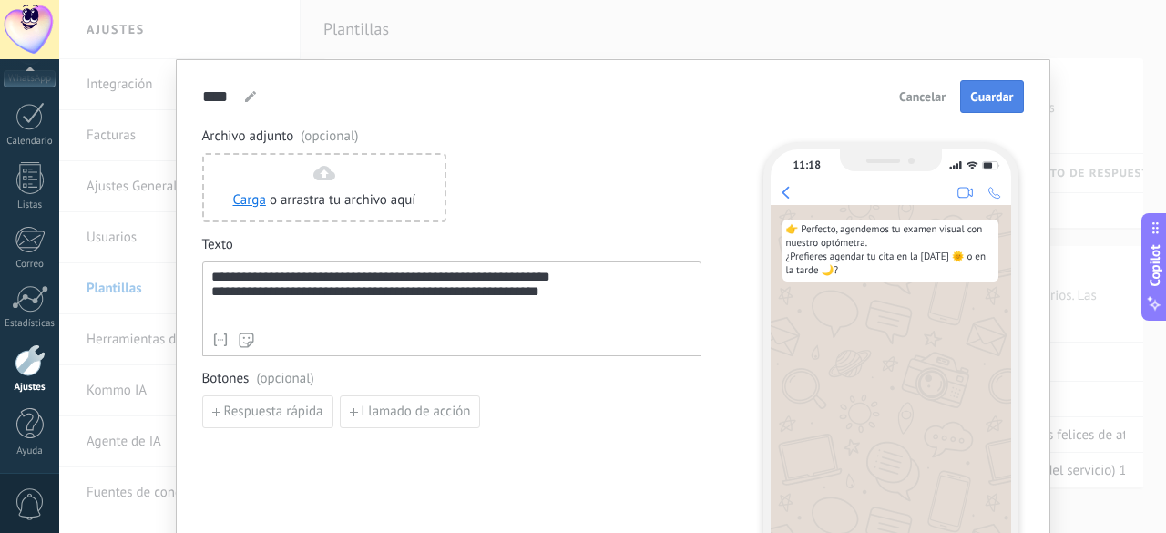
click at [984, 97] on span "Guardar" at bounding box center [991, 96] width 43 height 13
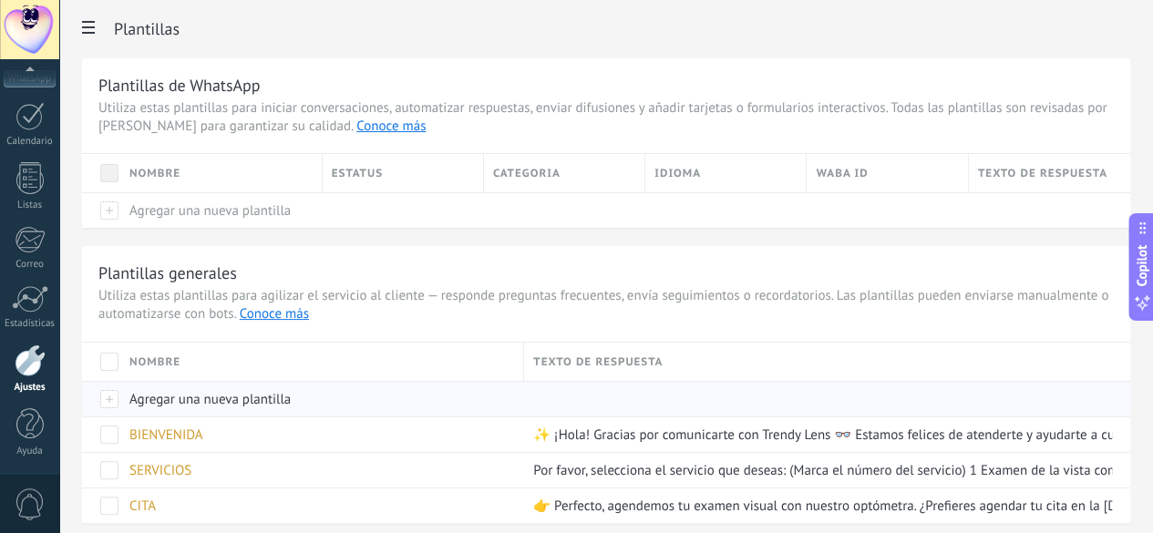
click at [291, 391] on span "Agregar una nueva plantilla" at bounding box center [209, 399] width 161 height 17
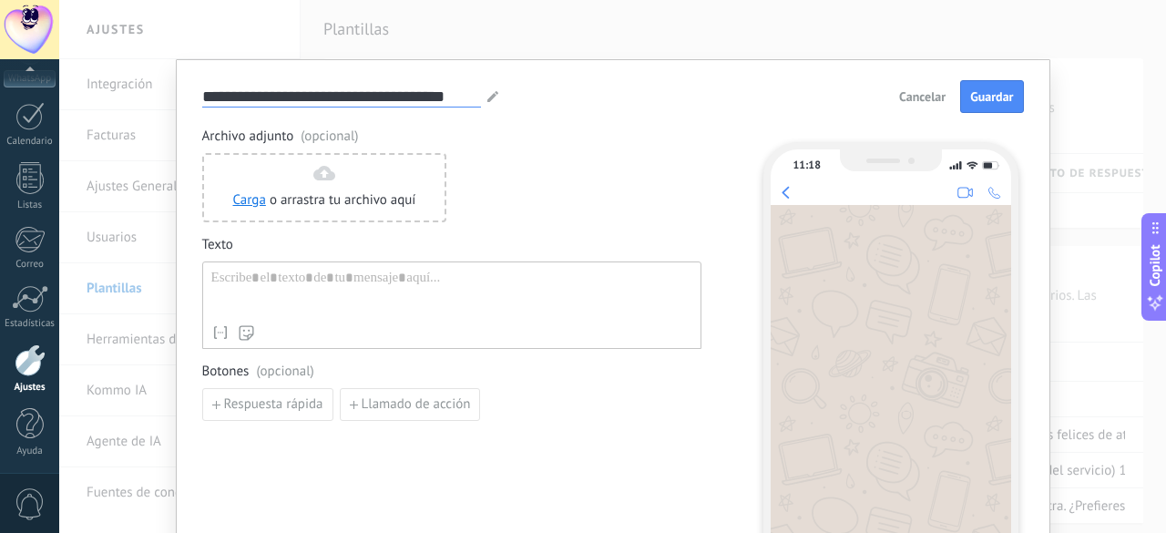
click at [332, 94] on input "**********" at bounding box center [341, 96] width 279 height 21
type input "**********"
click at [323, 306] on div at bounding box center [451, 293] width 481 height 46
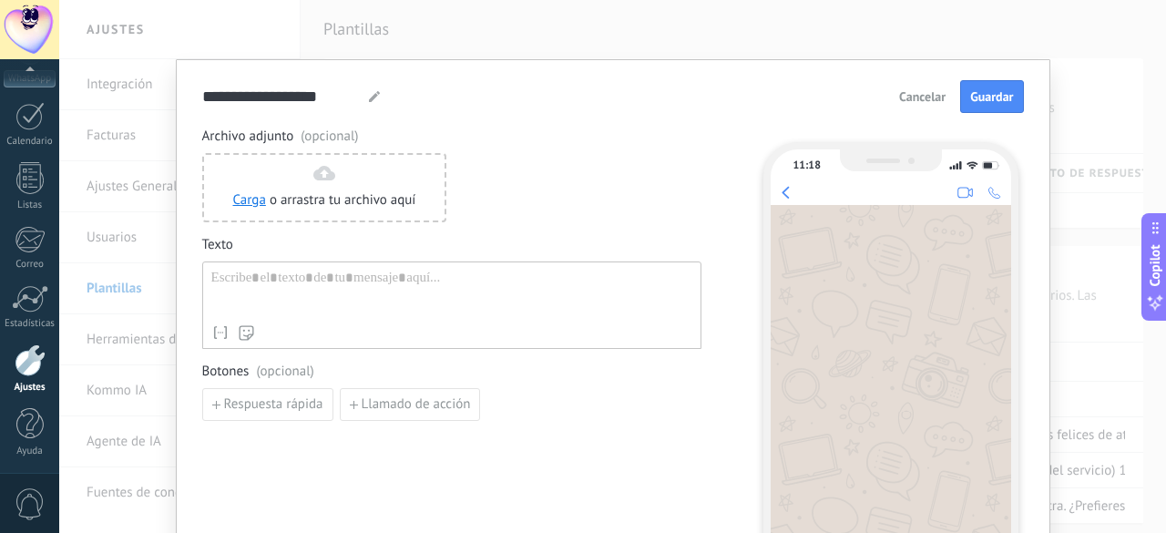
paste div
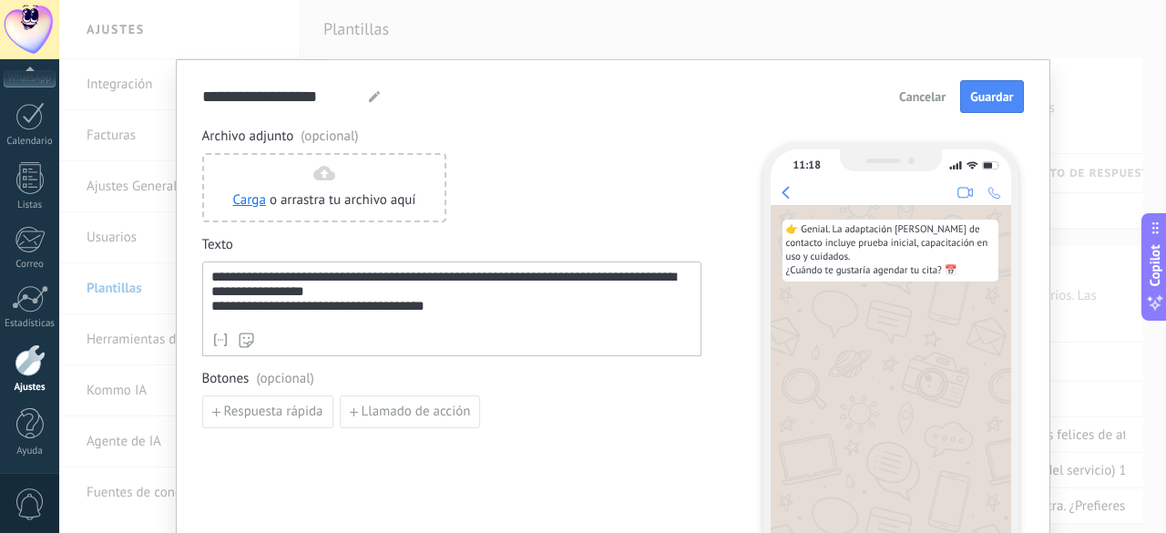
click at [984, 105] on button "Guardar" at bounding box center [991, 96] width 63 height 33
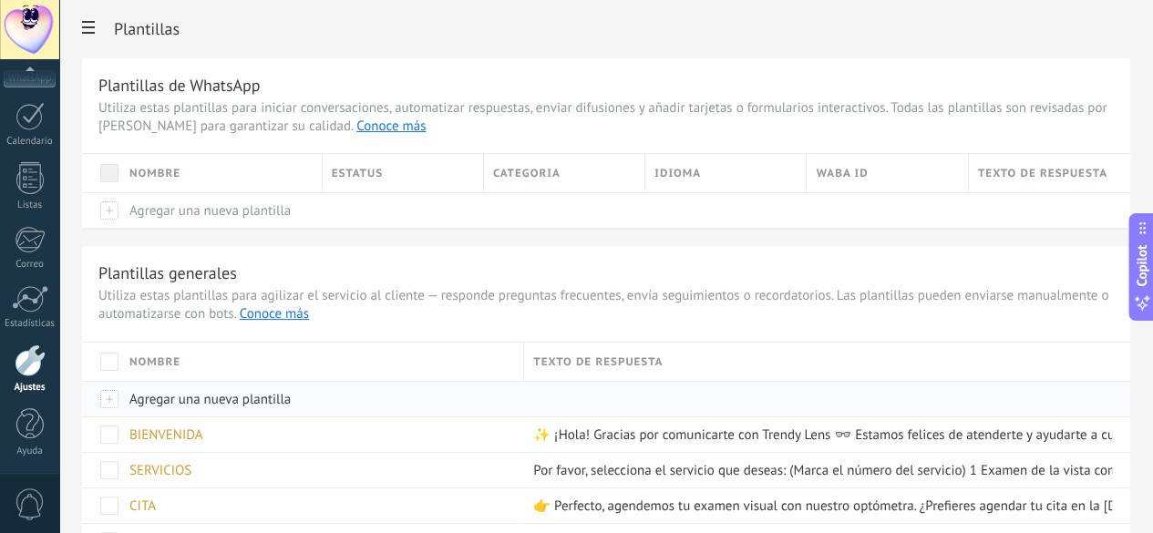
click at [291, 391] on span "Agregar una nueva plantilla" at bounding box center [209, 399] width 161 height 17
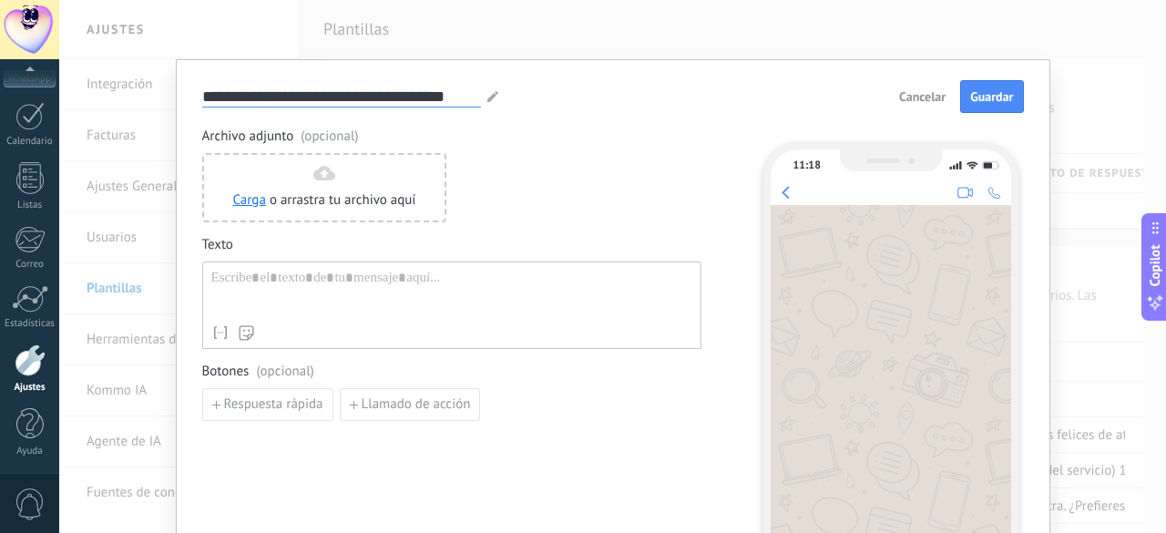
click at [305, 95] on input "**********" at bounding box center [341, 96] width 279 height 21
type input "**********"
click at [259, 277] on div at bounding box center [451, 293] width 481 height 46
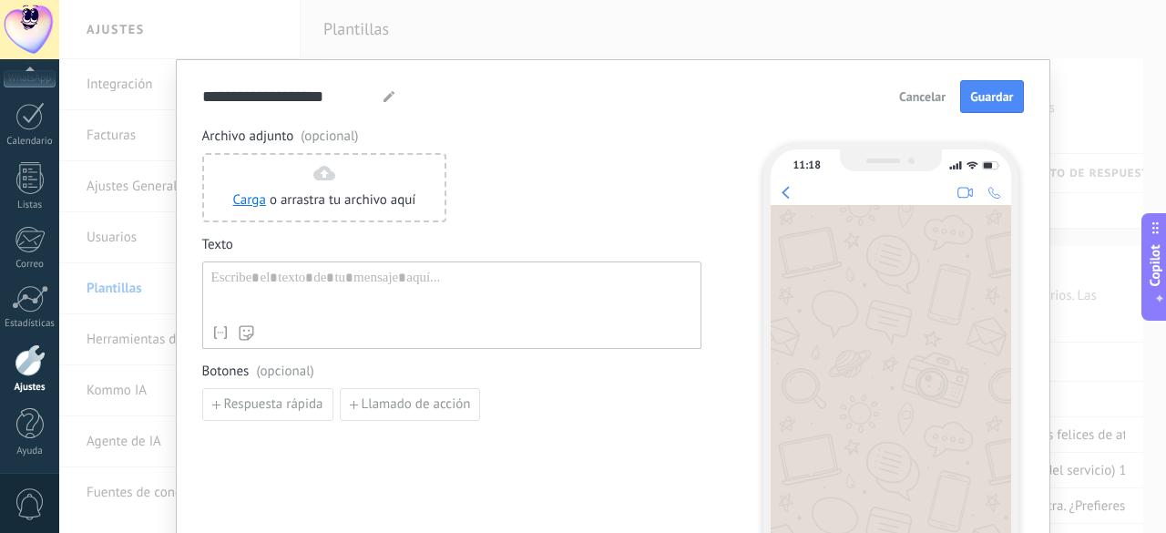
paste div
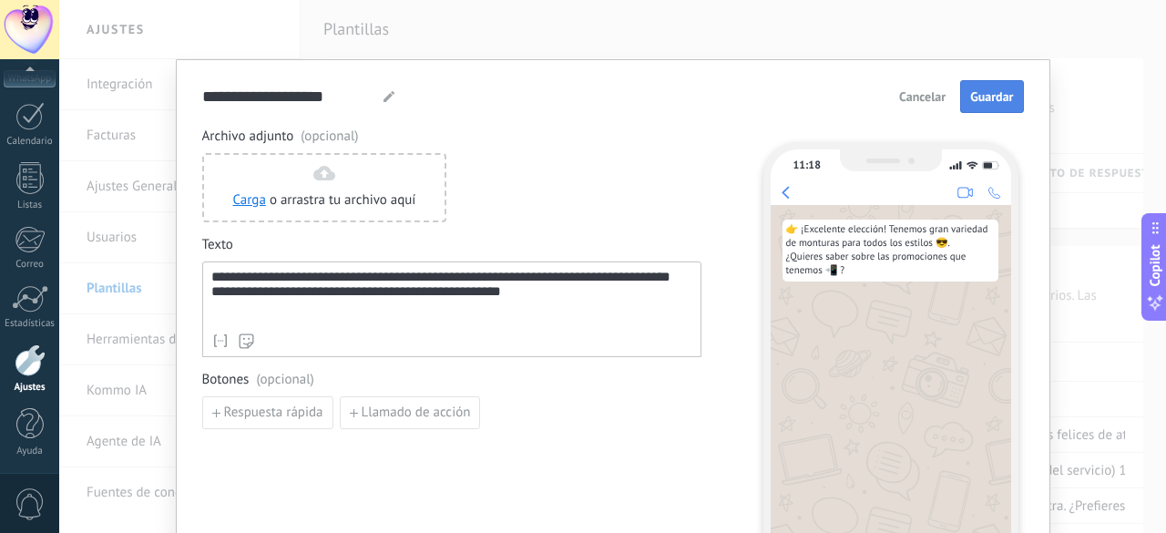
click at [986, 99] on span "Guardar" at bounding box center [991, 96] width 43 height 13
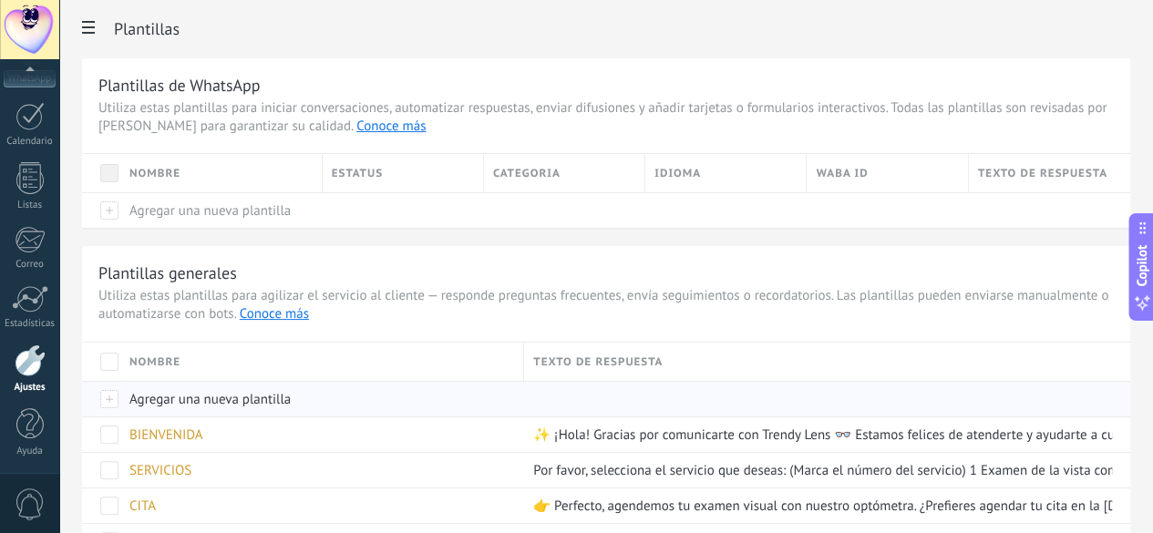
click at [291, 400] on span "Agregar una nueva plantilla" at bounding box center [209, 399] width 161 height 17
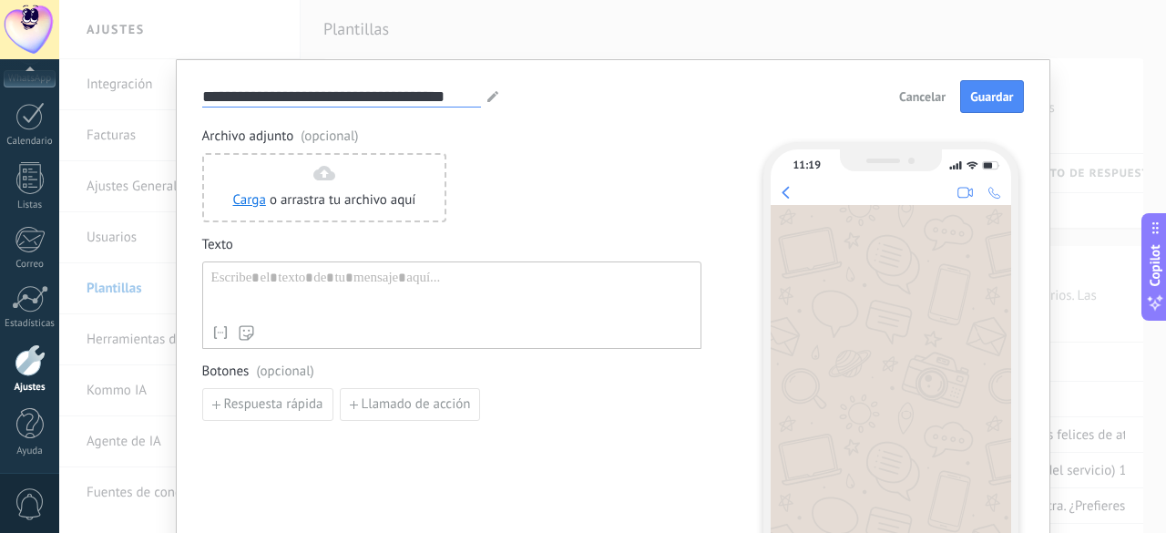
click at [314, 98] on input "**********" at bounding box center [341, 96] width 279 height 21
click at [314, 99] on input "**********" at bounding box center [341, 96] width 279 height 21
type input "**********"
click at [295, 281] on div at bounding box center [451, 293] width 481 height 46
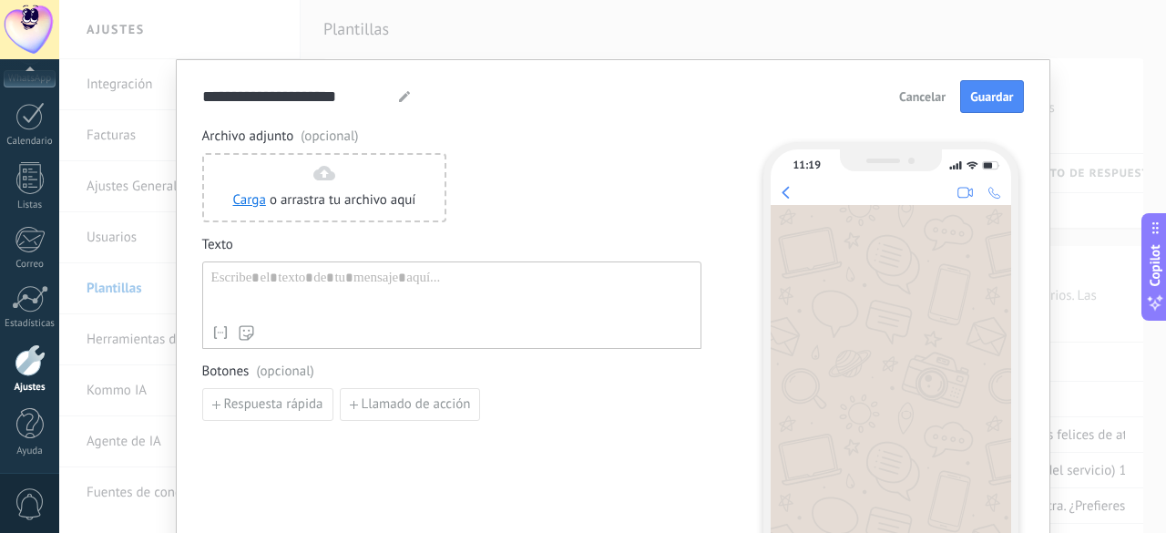
paste div
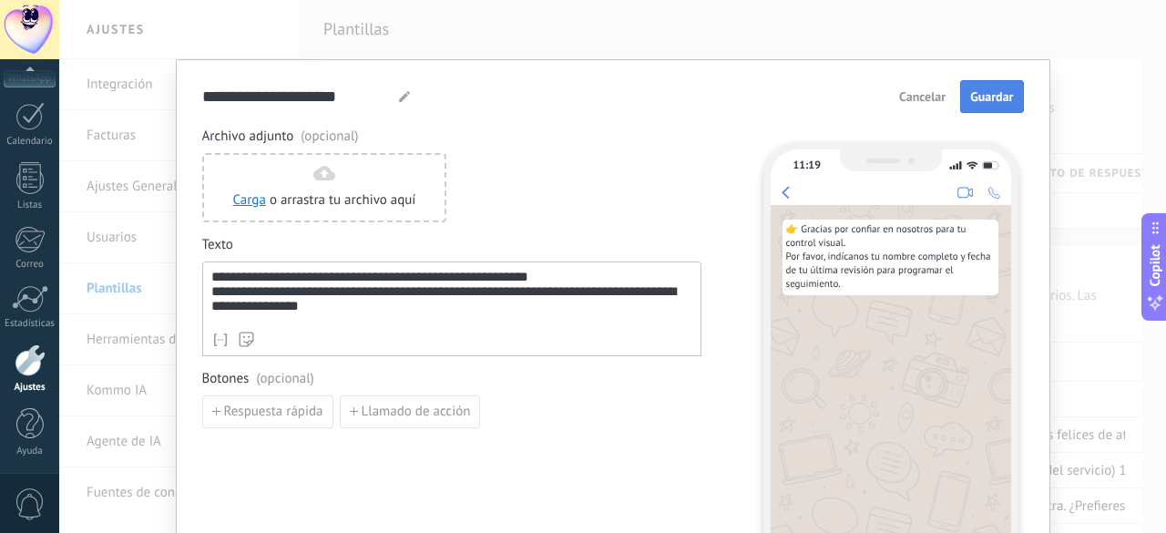
click at [1001, 98] on span "Guardar" at bounding box center [991, 96] width 43 height 13
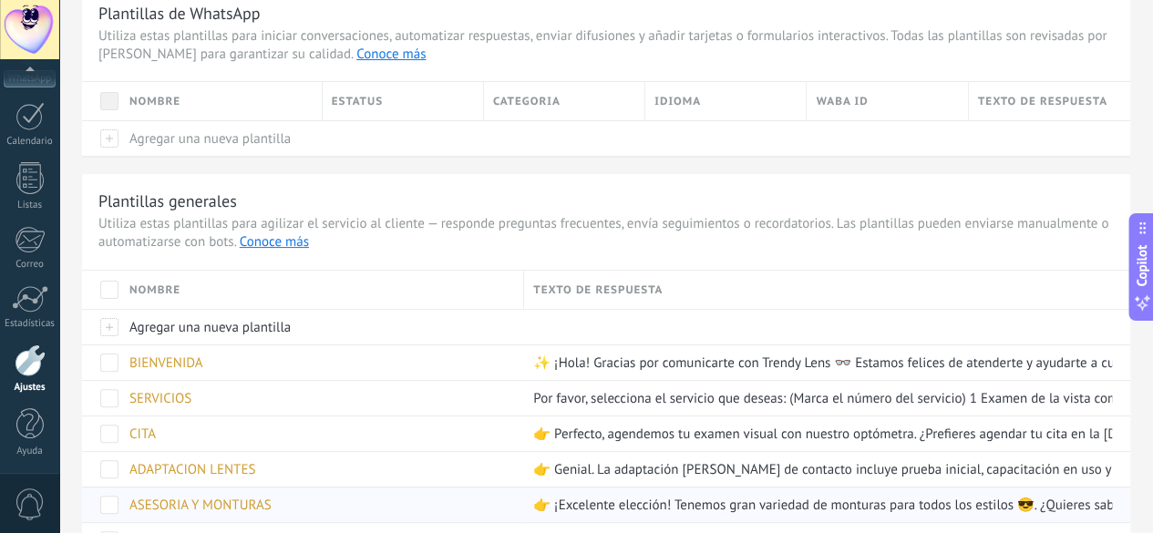
scroll to position [170, 0]
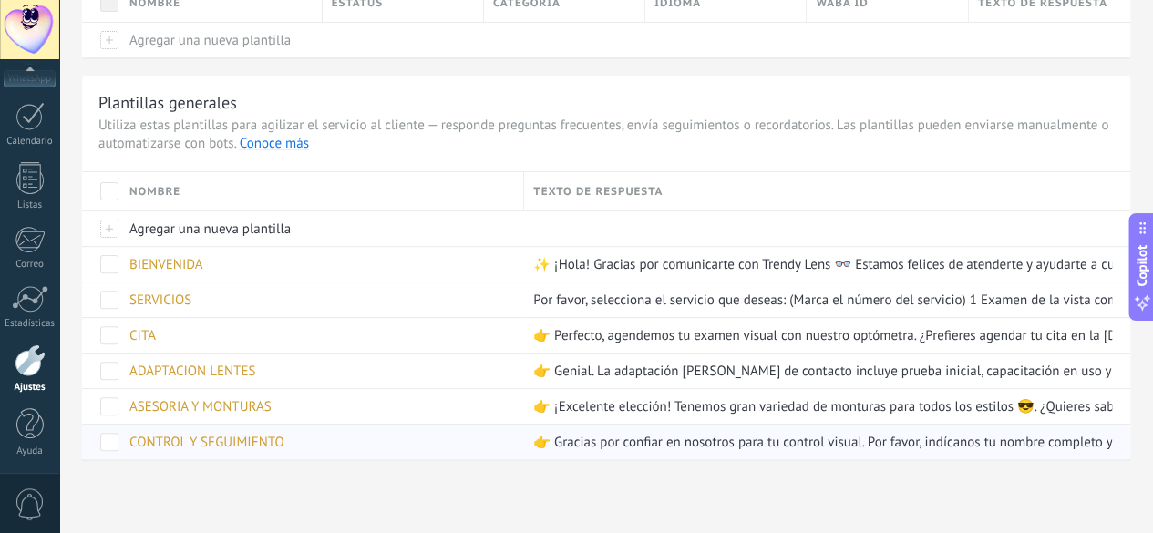
click at [284, 437] on span "CONTROL Y SEGUIMIENTO" at bounding box center [206, 442] width 155 height 17
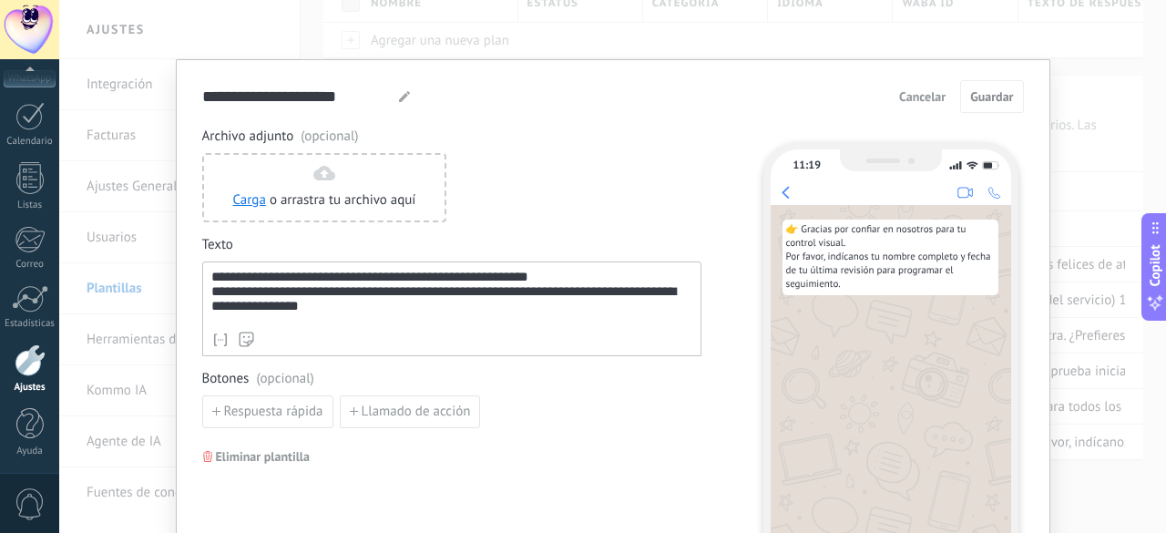
click at [369, 319] on div "**********" at bounding box center [452, 297] width 482 height 54
paste div
click at [965, 94] on button "Guardar" at bounding box center [991, 96] width 63 height 33
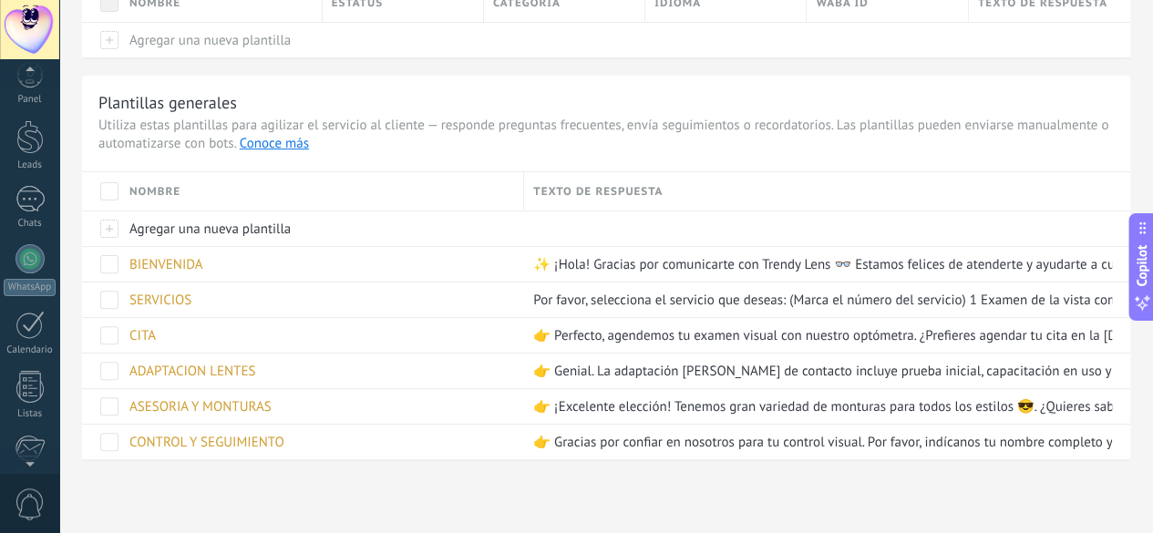
scroll to position [0, 0]
click at [26, 144] on div at bounding box center [29, 152] width 27 height 34
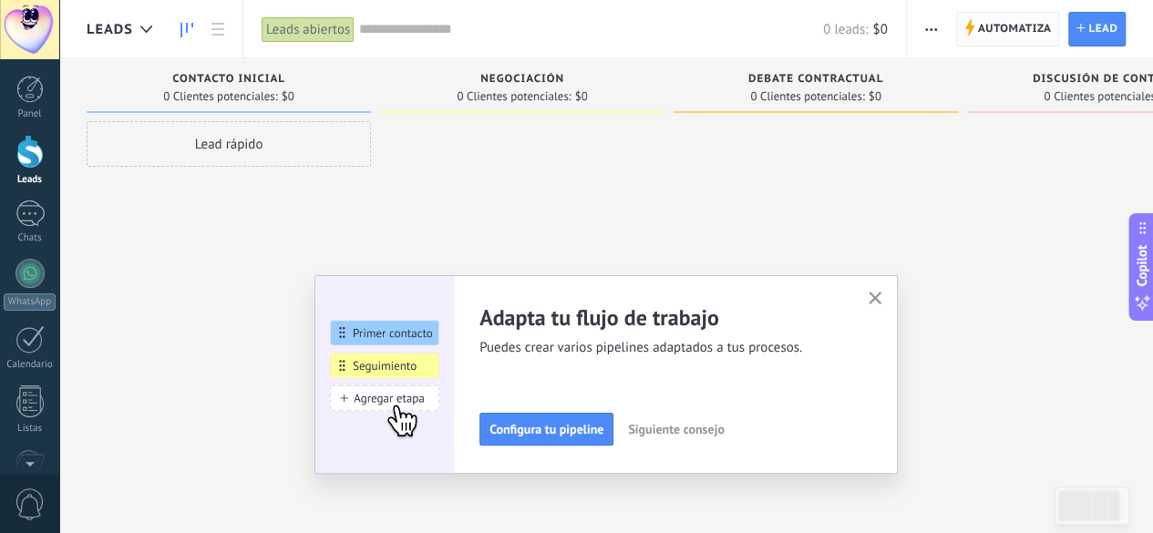
click at [1021, 22] on span "Automatiza" at bounding box center [1015, 29] width 74 height 33
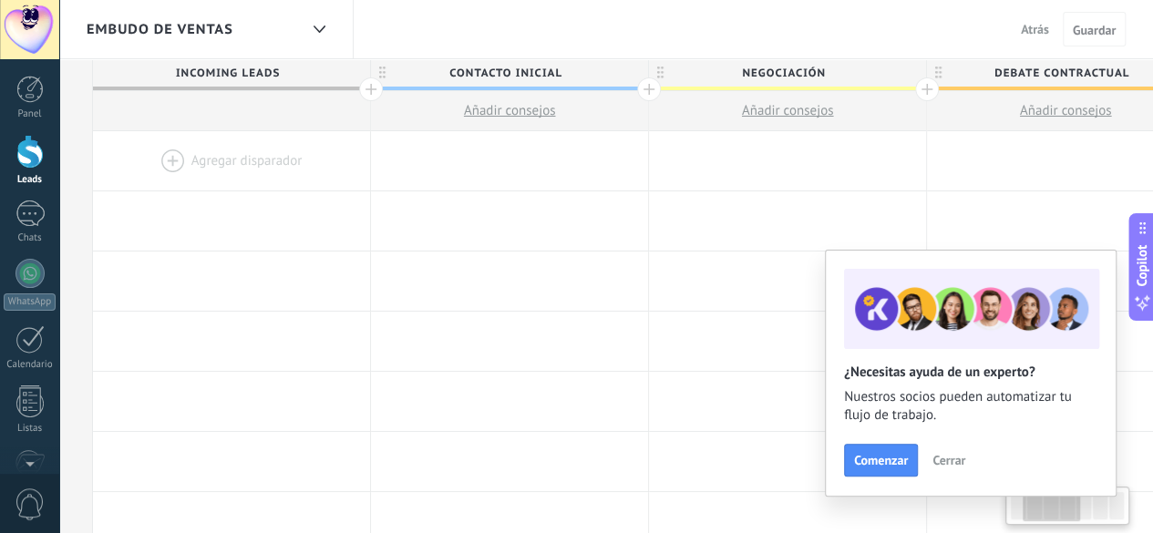
scroll to position [0, 263]
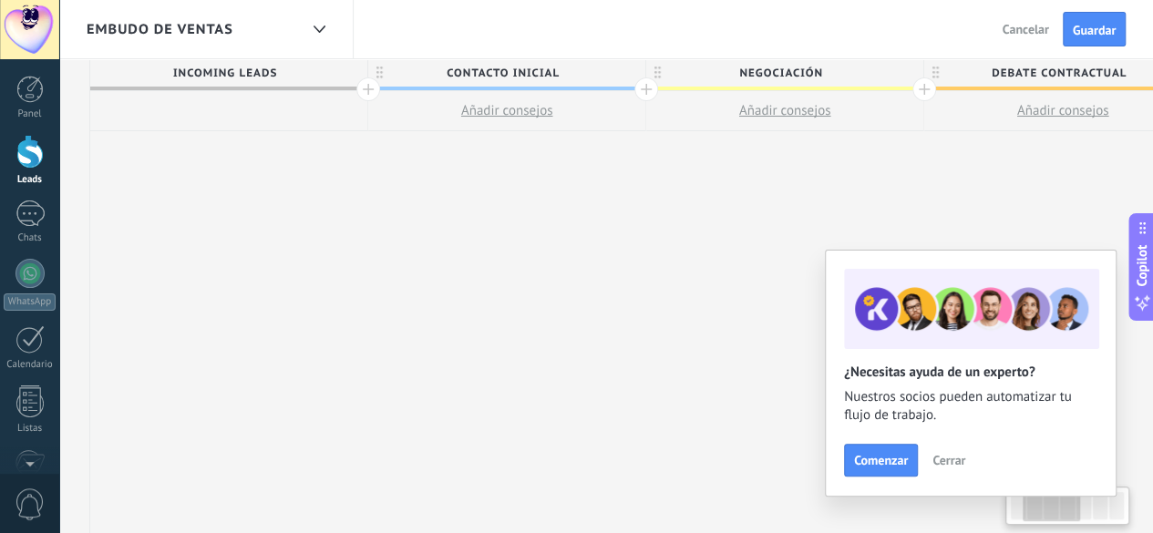
click at [824, 71] on span "Negociación" at bounding box center [780, 73] width 268 height 28
click at [822, 71] on input "**********" at bounding box center [780, 72] width 241 height 27
click at [823, 71] on input "**********" at bounding box center [780, 72] width 241 height 27
click at [787, 67] on div at bounding box center [783, 72] width 277 height 27
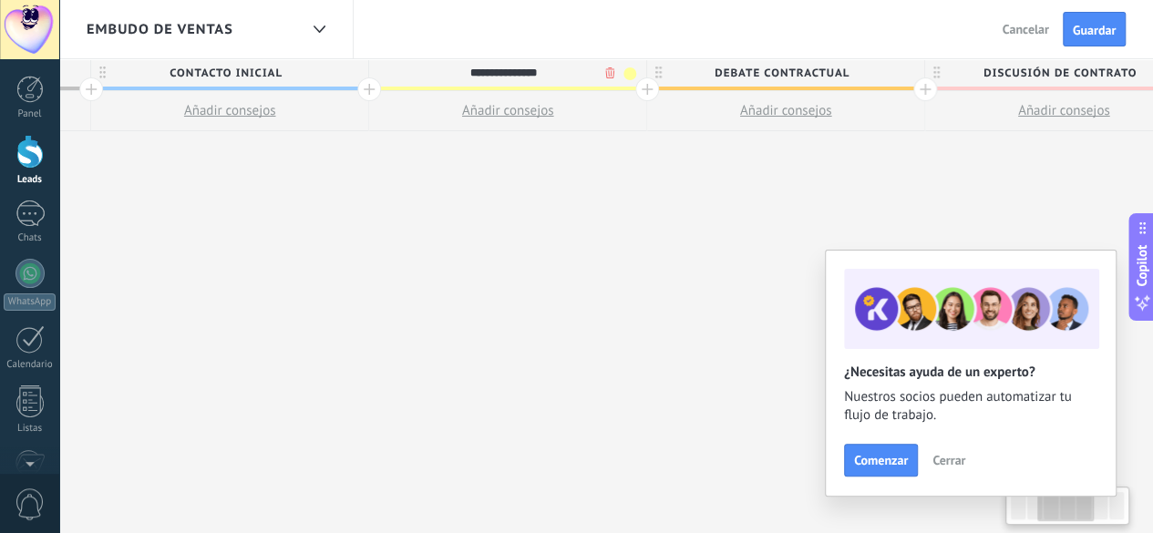
scroll to position [0, 542]
type input "**********"
click at [828, 75] on span "Debate contractual" at bounding box center [779, 73] width 268 height 28
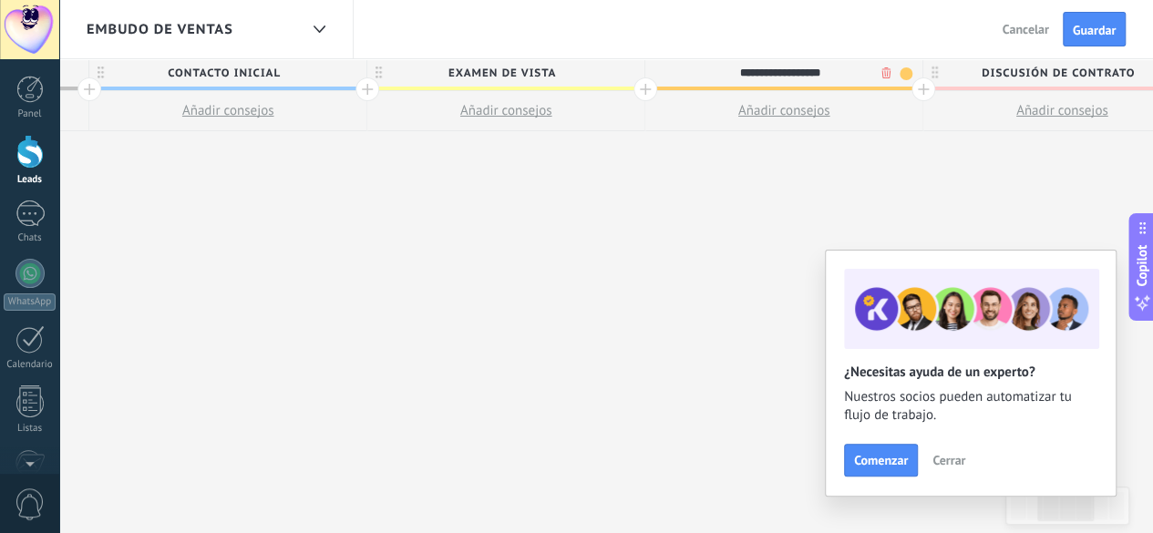
click at [827, 74] on input "**********" at bounding box center [779, 72] width 241 height 27
click at [824, 71] on div at bounding box center [783, 72] width 277 height 27
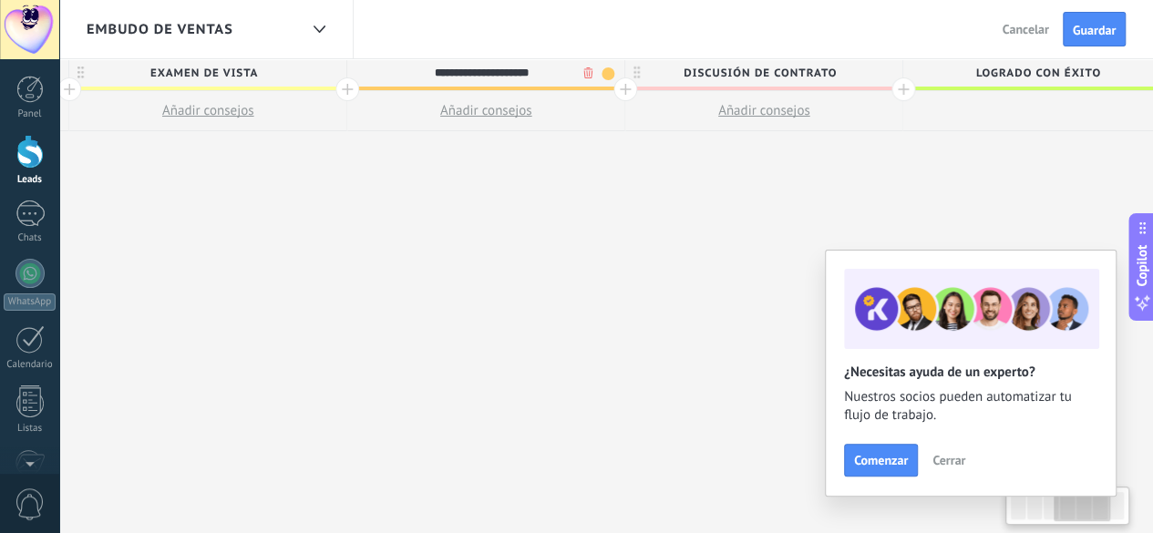
scroll to position [0, 841]
type input "**********"
click at [784, 60] on span "Discusión de contrato" at bounding box center [758, 73] width 268 height 28
click at [784, 60] on input "**********" at bounding box center [758, 72] width 241 height 27
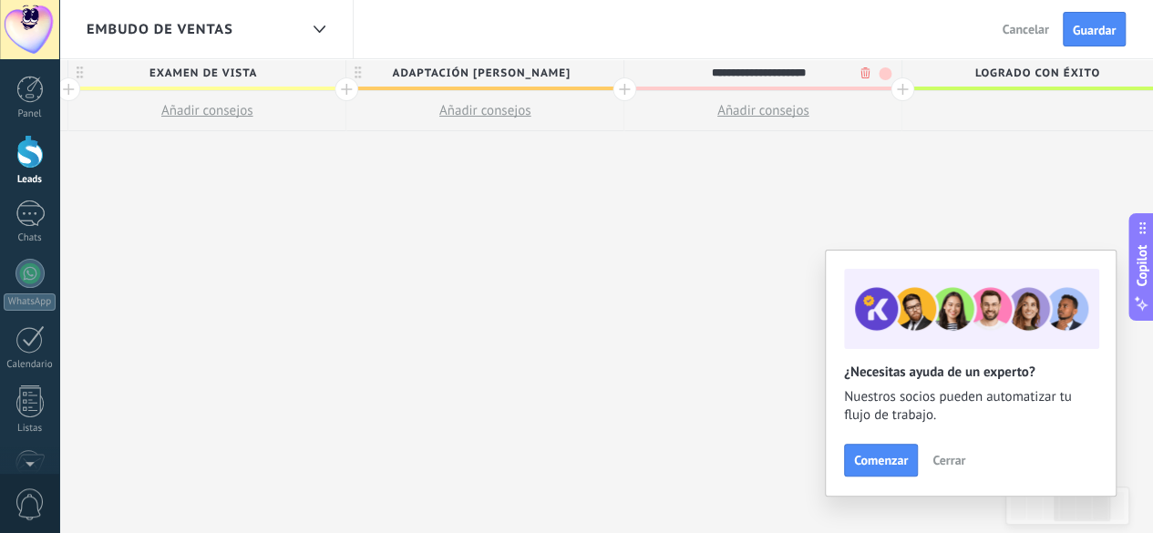
click at [784, 60] on input "**********" at bounding box center [758, 72] width 241 height 27
click at [776, 72] on div at bounding box center [762, 72] width 277 height 27
click at [776, 72] on input "text" at bounding box center [758, 72] width 241 height 27
type input "********"
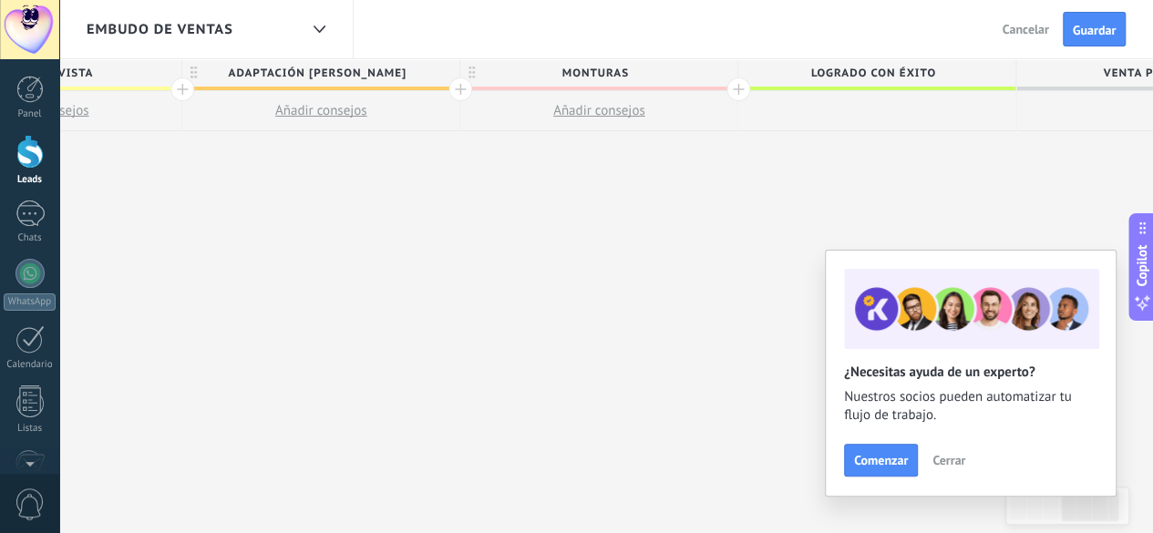
click at [743, 88] on div at bounding box center [738, 89] width 24 height 24
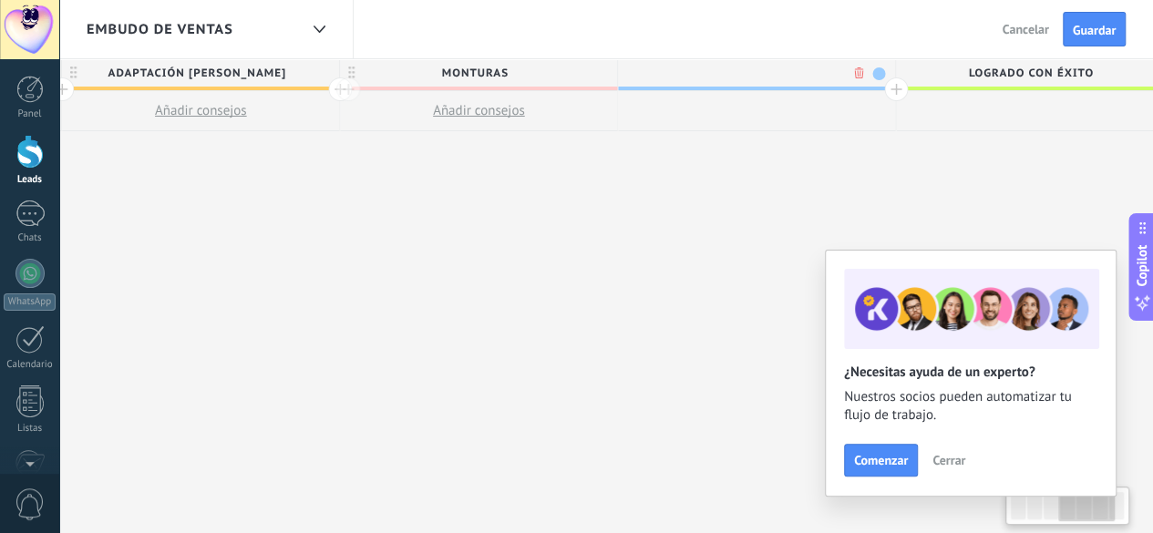
scroll to position [0, 1140]
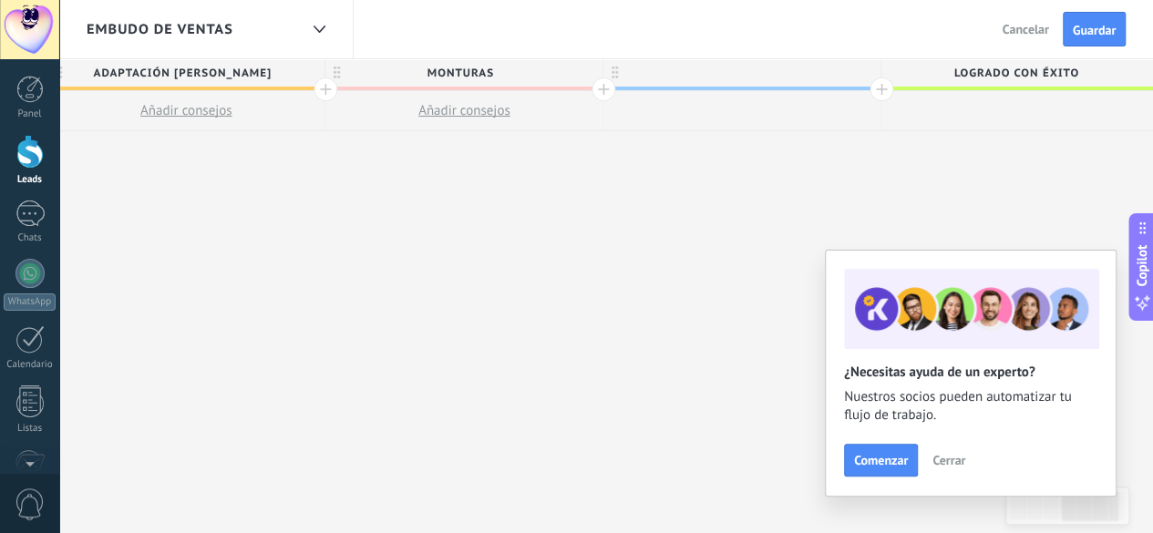
click at [738, 61] on div at bounding box center [741, 72] width 277 height 27
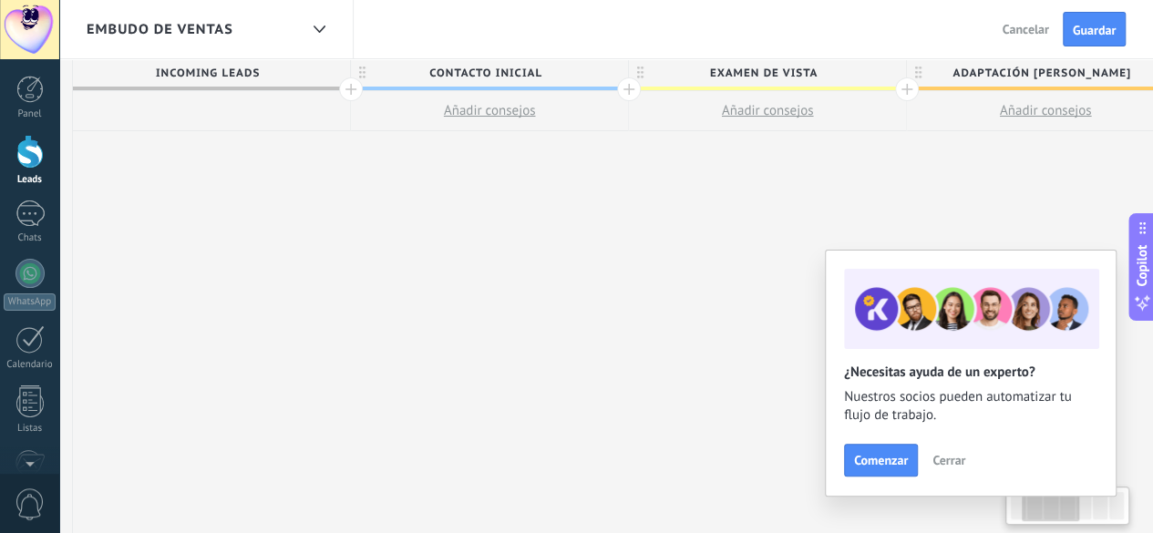
scroll to position [0, 282]
type input "**********"
click at [629, 87] on span "EXAMEN DE VISTA" at bounding box center [762, 73] width 268 height 28
click at [629, 87] on div at bounding box center [628, 89] width 24 height 24
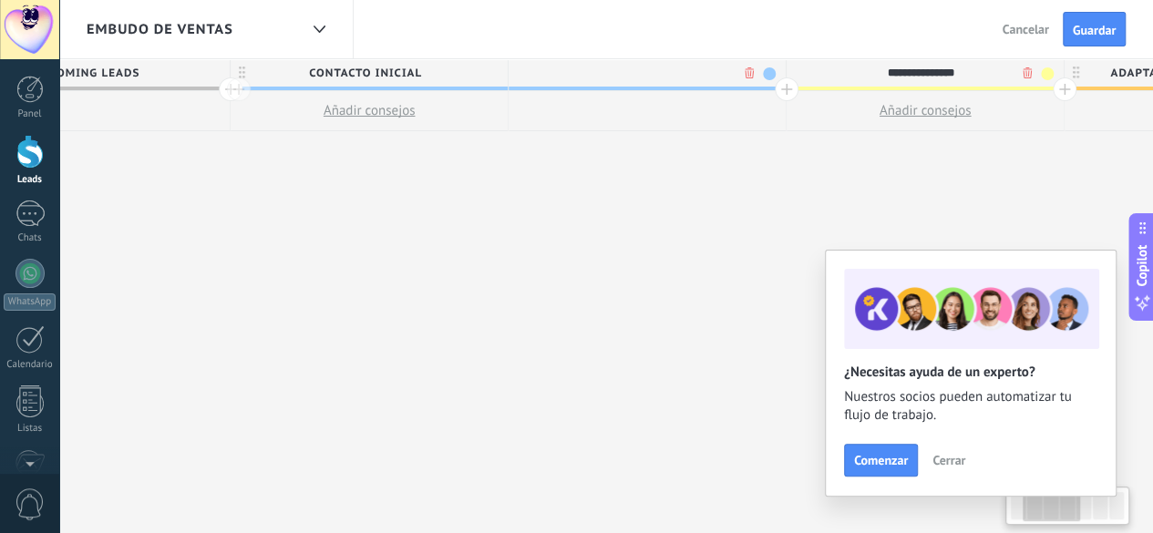
scroll to position [0, 416]
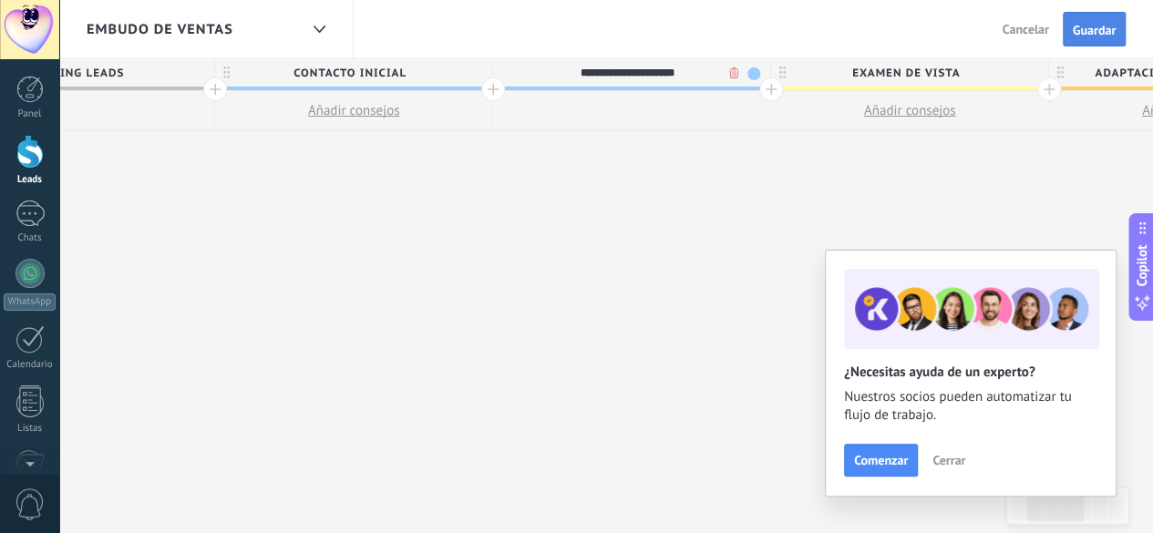
type input "**********"
click at [1098, 32] on span "Guardar" at bounding box center [1094, 30] width 43 height 13
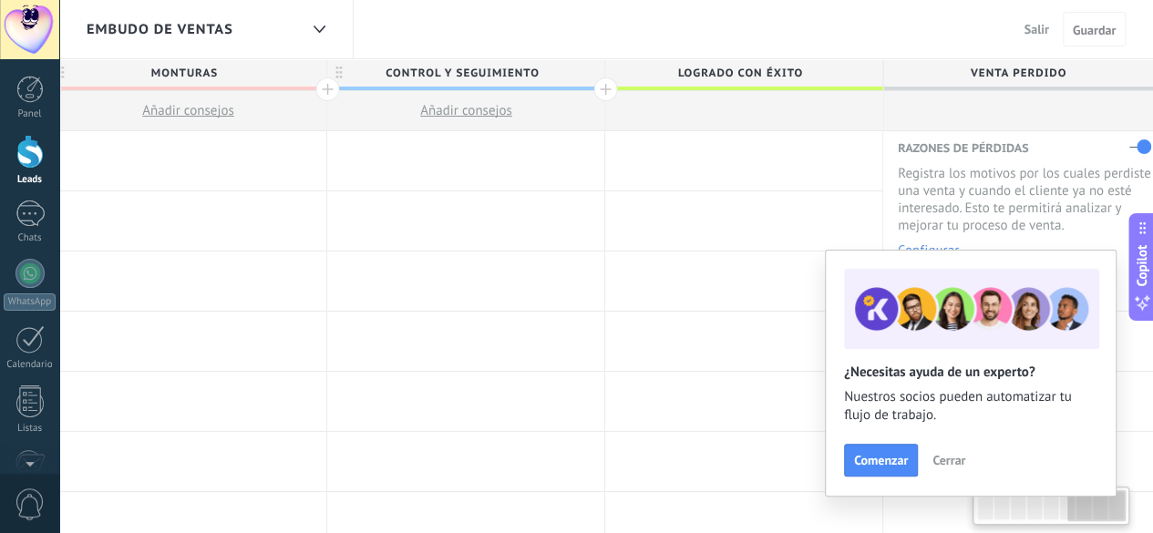
click at [607, 87] on div at bounding box center [605, 89] width 24 height 24
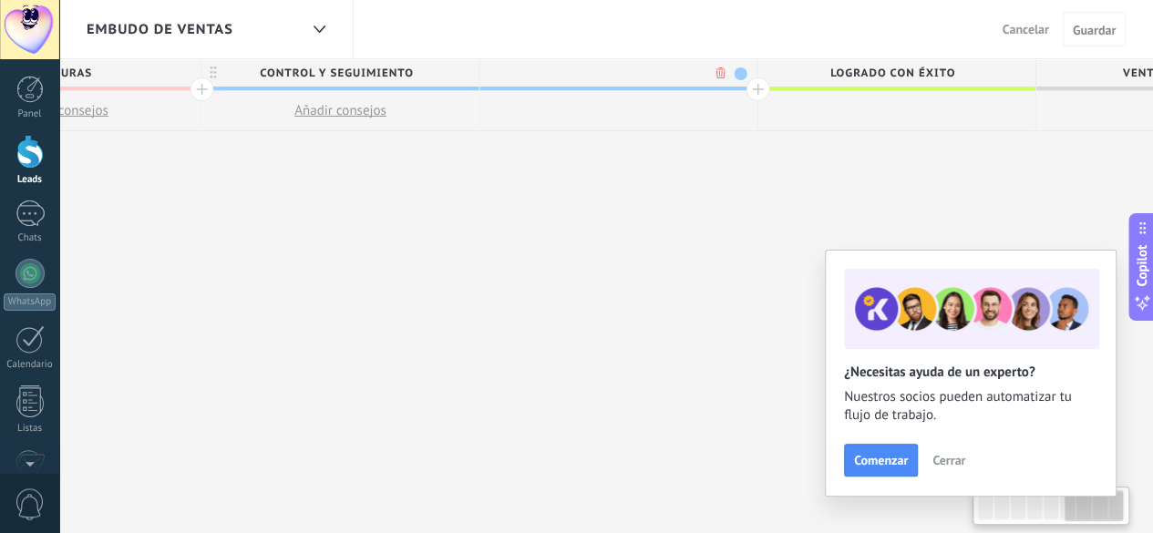
scroll to position [0, 1829]
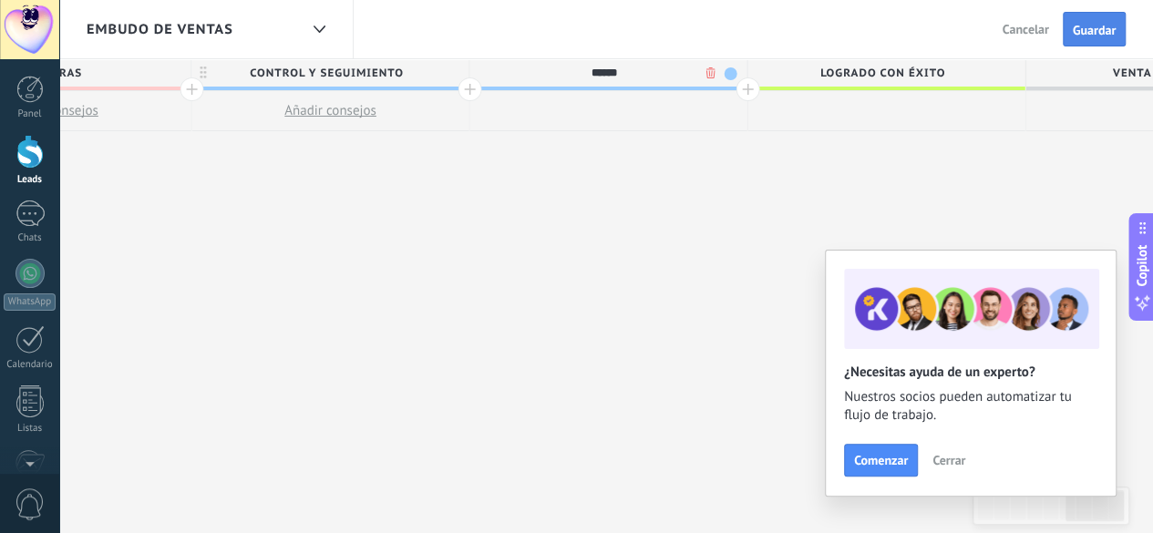
type input "******"
click at [1076, 25] on span "Guardar" at bounding box center [1094, 30] width 43 height 13
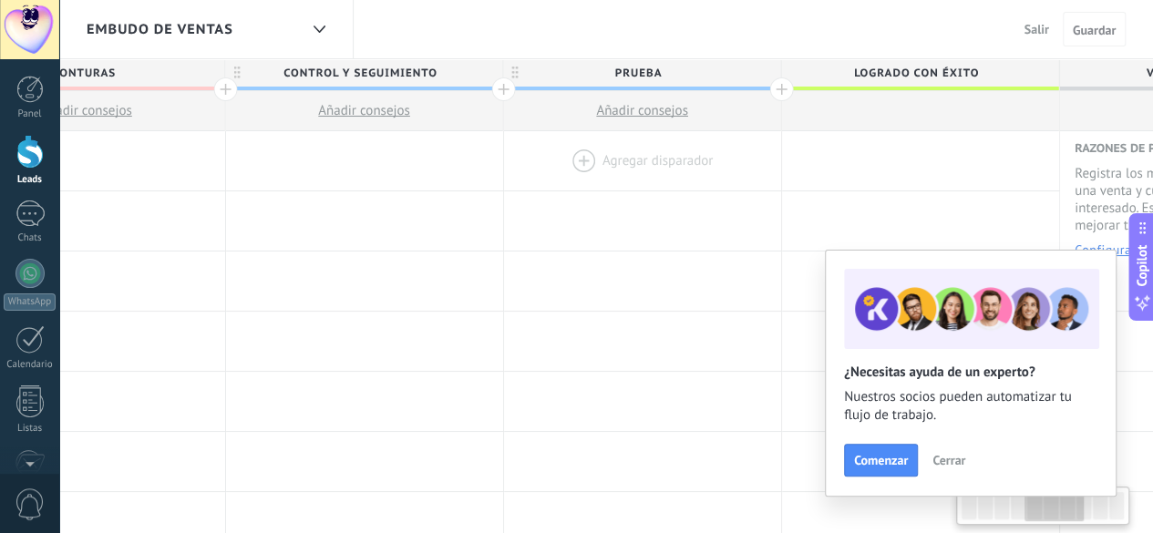
scroll to position [0, 1977]
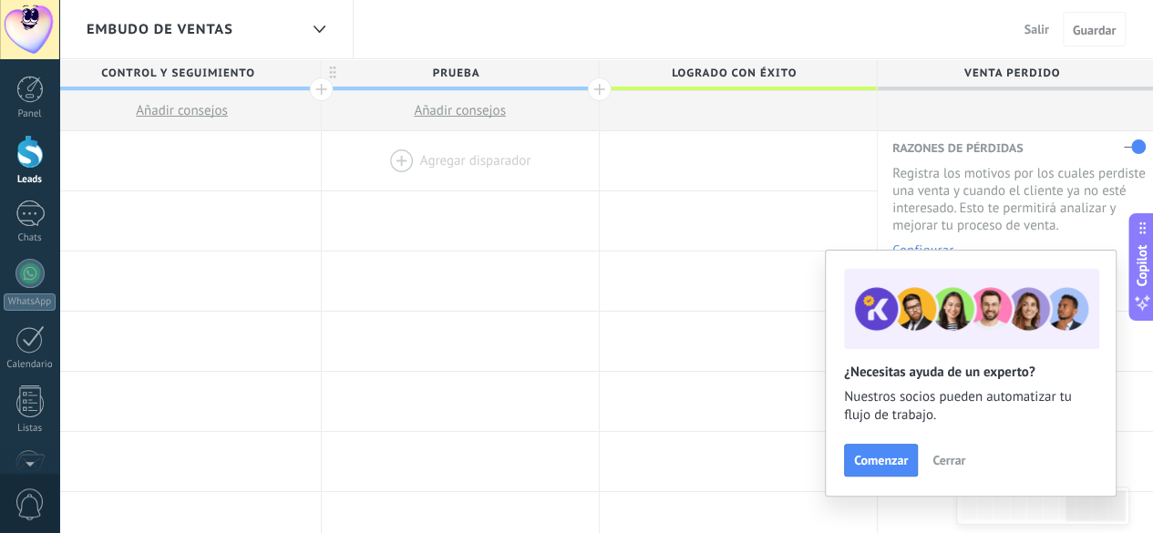
click at [395, 157] on div at bounding box center [460, 160] width 277 height 59
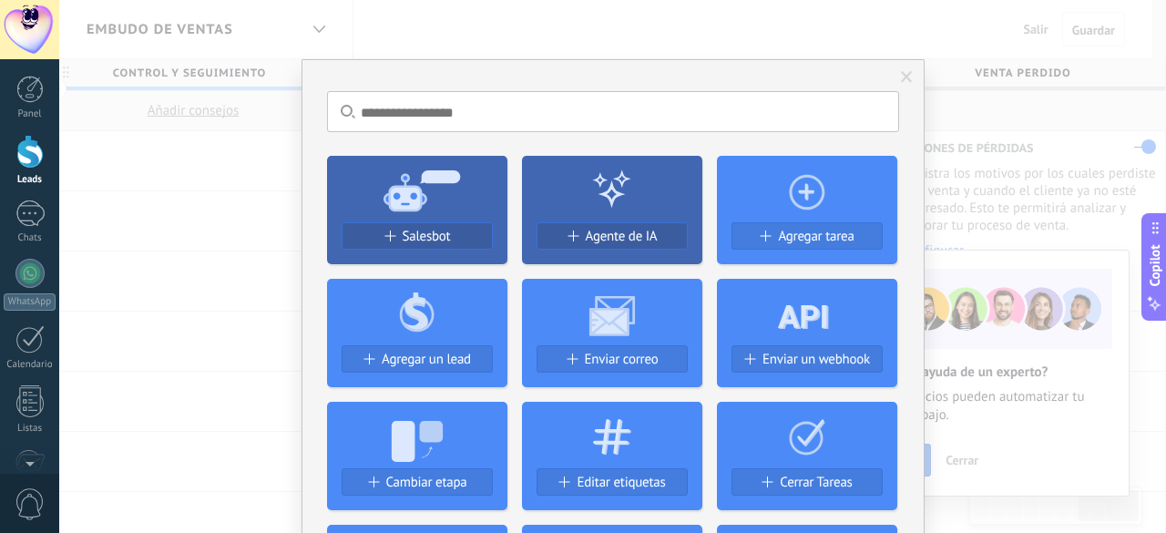
click at [430, 227] on button "Salesbot" at bounding box center [417, 235] width 151 height 27
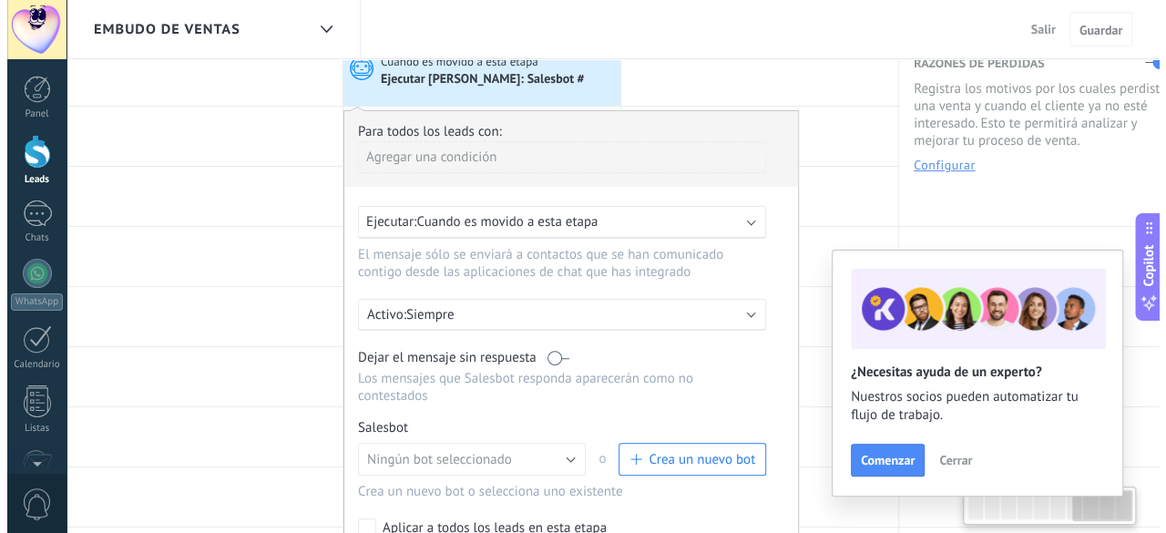
scroll to position [182, 0]
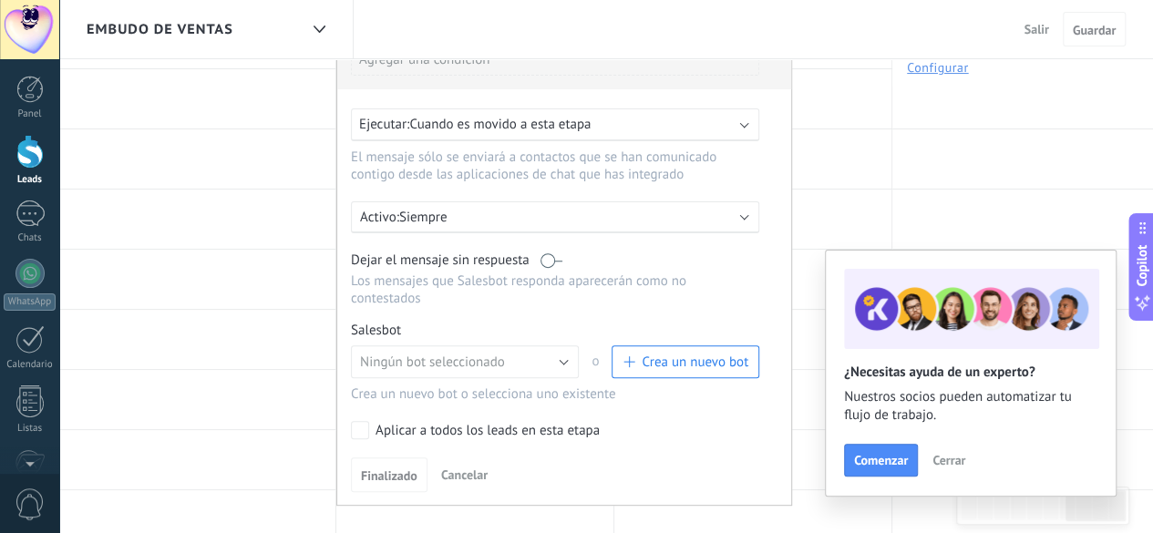
click at [647, 354] on span "Crea un nuevo bot" at bounding box center [695, 362] width 107 height 17
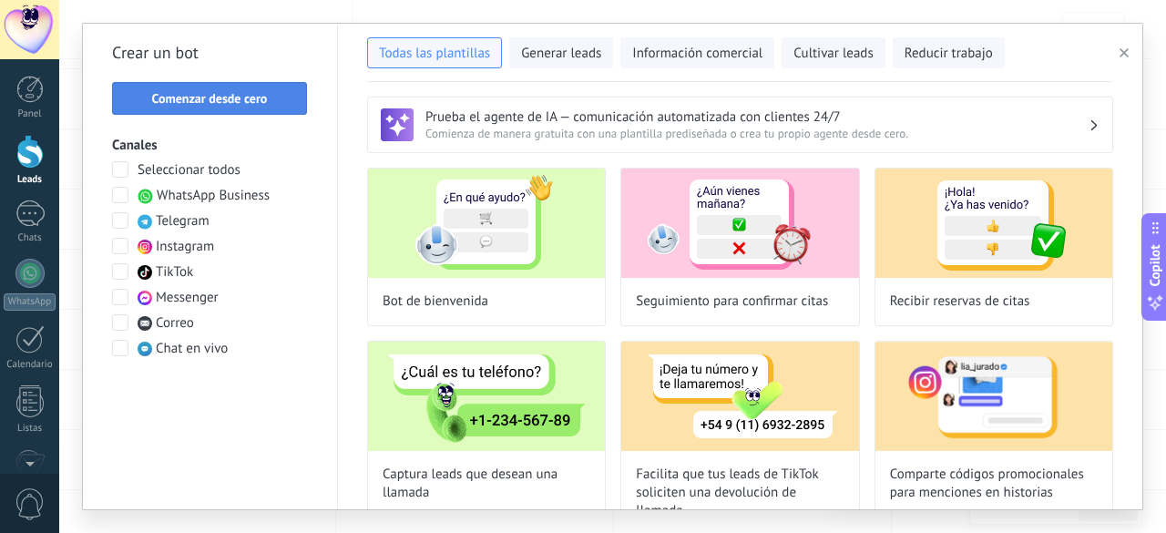
click at [235, 93] on span "Comenzar desde cero" at bounding box center [210, 98] width 116 height 13
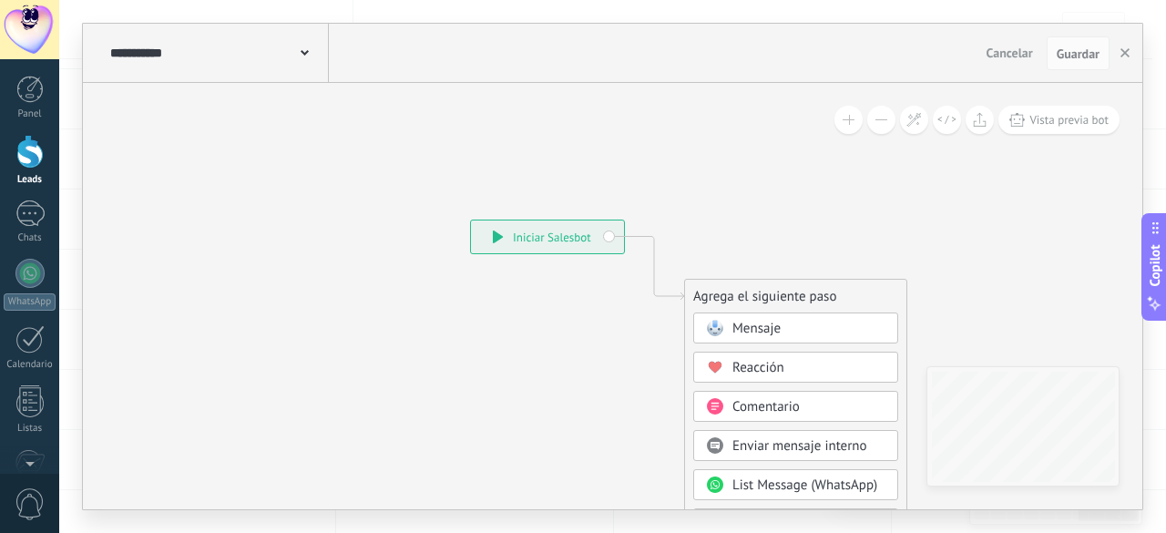
click at [208, 61] on div "**********" at bounding box center [217, 53] width 223 height 58
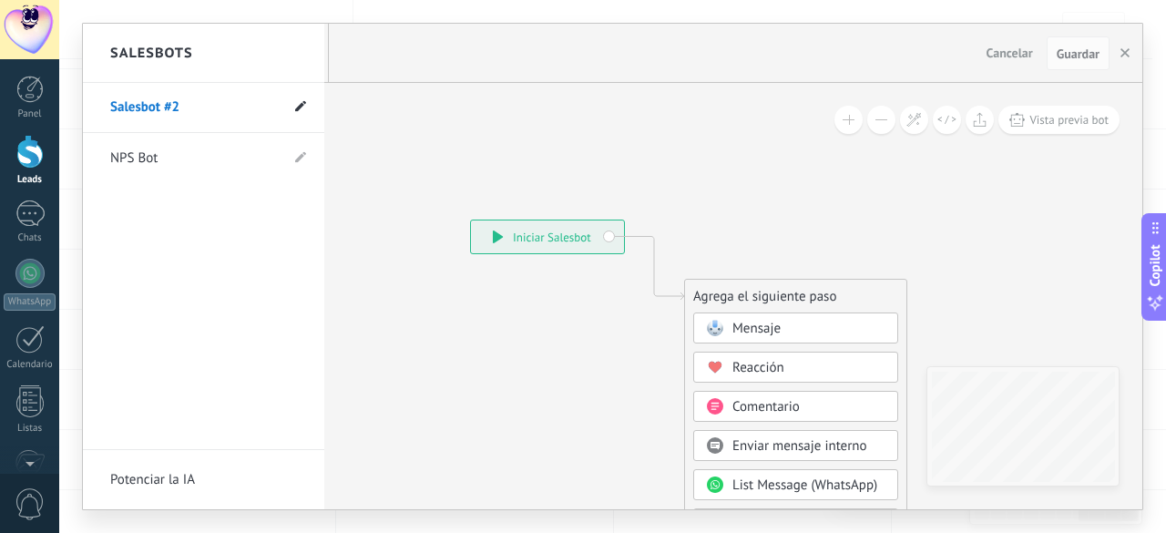
click at [297, 109] on use at bounding box center [300, 106] width 11 height 11
drag, startPoint x: 171, startPoint y: 111, endPoint x: 117, endPoint y: 112, distance: 54.7
click at [117, 112] on input "**********" at bounding box center [175, 108] width 130 height 29
type input "*"
type input "*****"
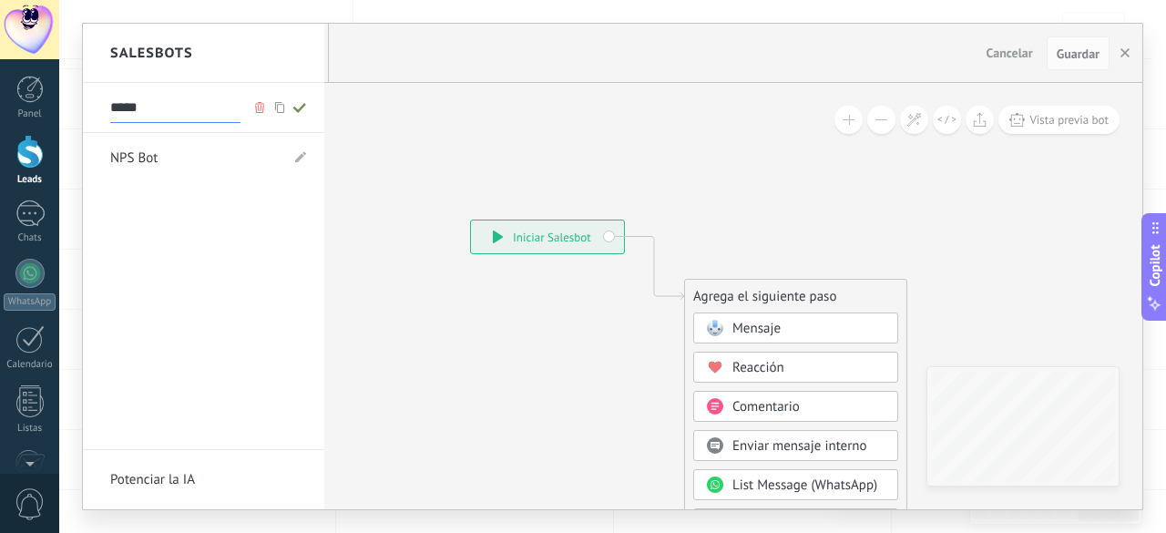
click at [730, 331] on div at bounding box center [613, 267] width 1060 height 486
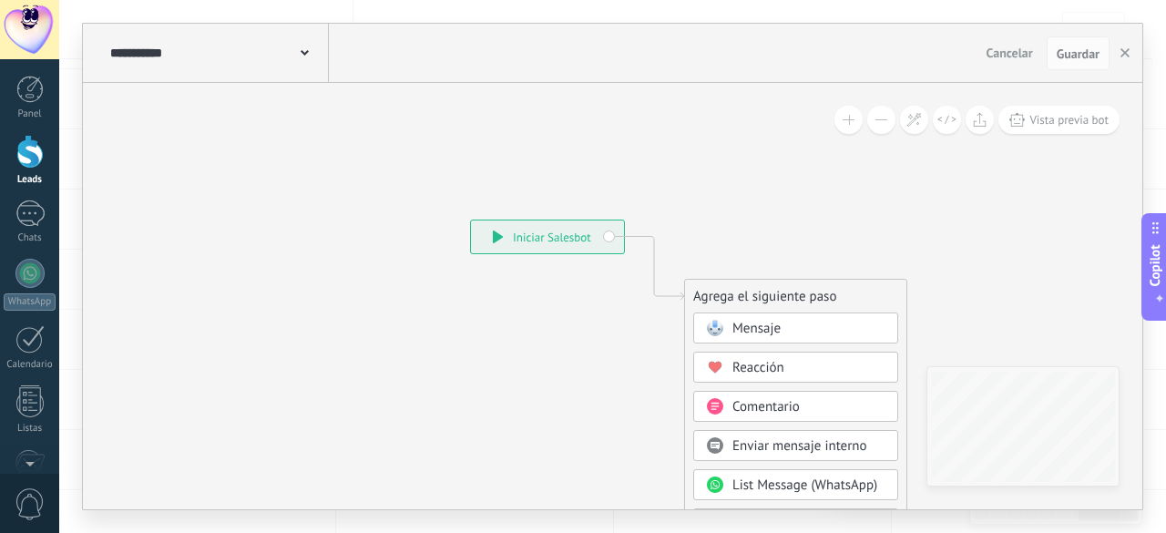
click at [738, 326] on span "Mensaje" at bounding box center [757, 328] width 48 height 17
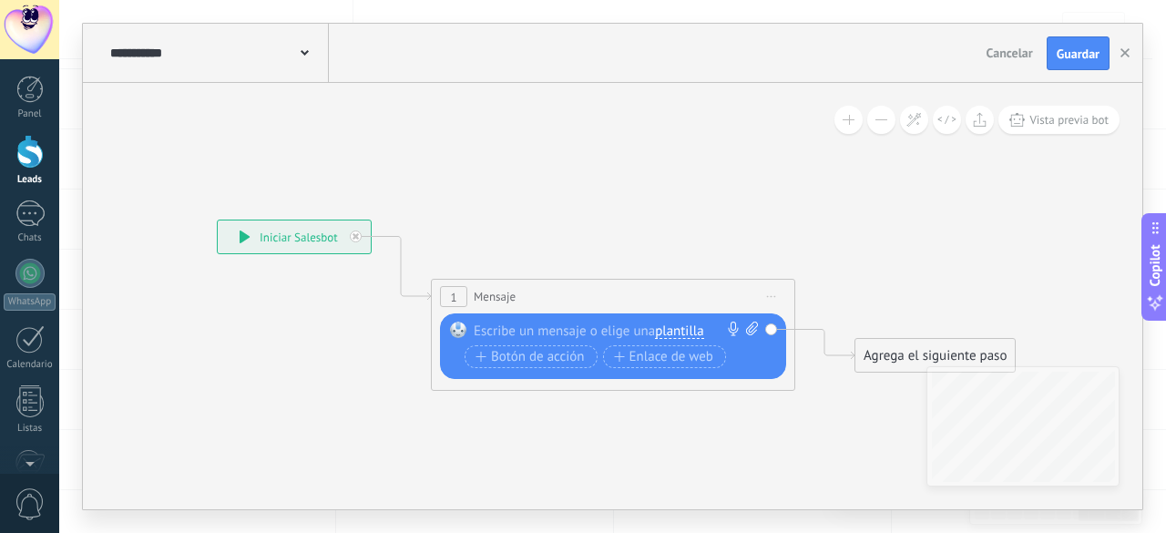
click at [680, 327] on span "plantilla" at bounding box center [679, 331] width 48 height 15
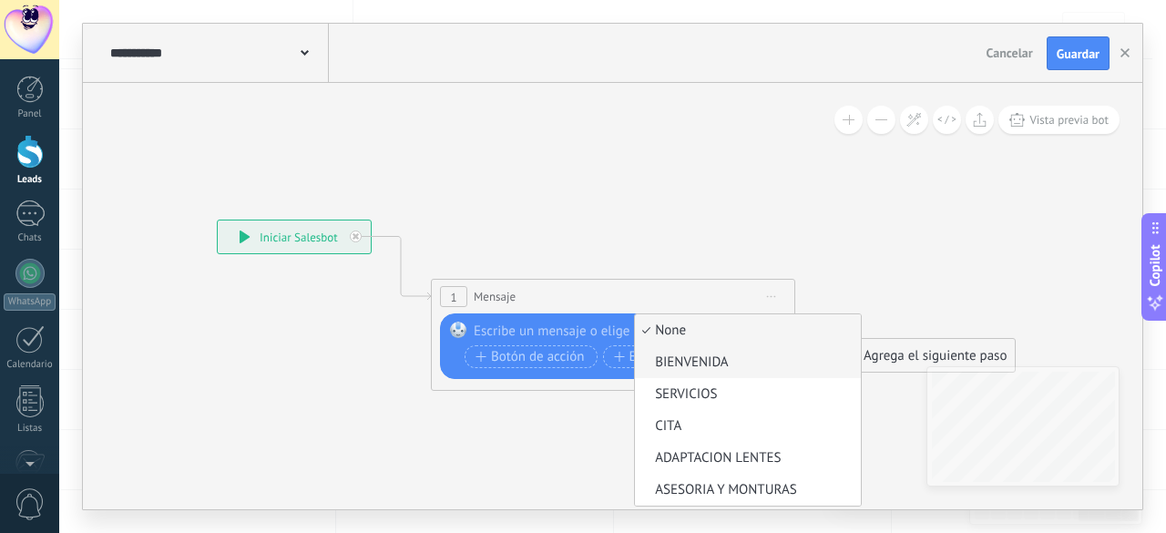
click at [714, 369] on span "BIENVENIDA" at bounding box center [745, 363] width 221 height 18
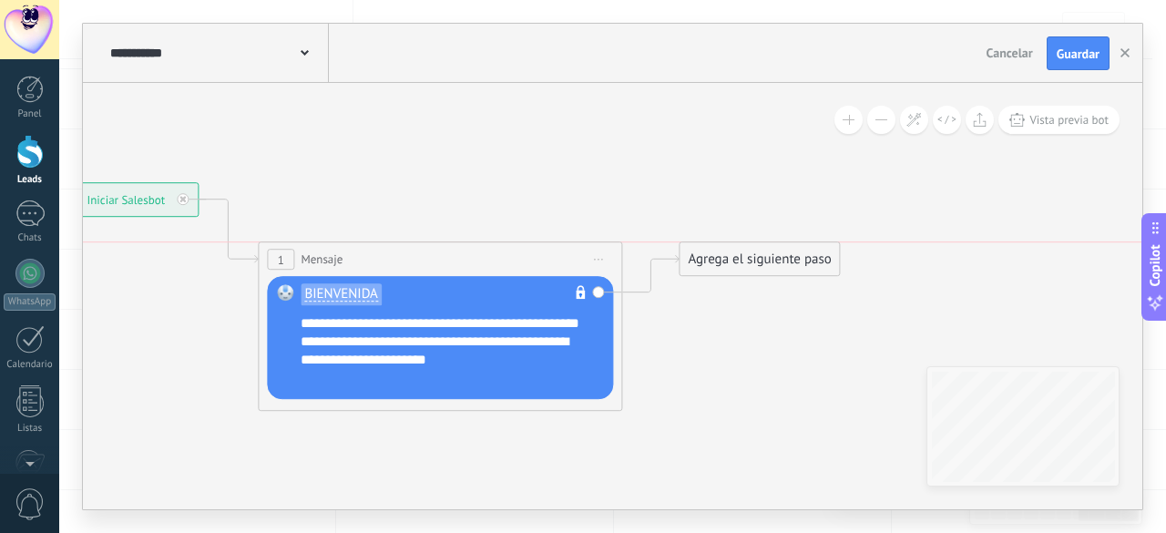
drag, startPoint x: 731, startPoint y: 311, endPoint x: 729, endPoint y: 241, distance: 69.3
click at [729, 249] on div "Agrega el siguiente paso" at bounding box center [759, 260] width 159 height 30
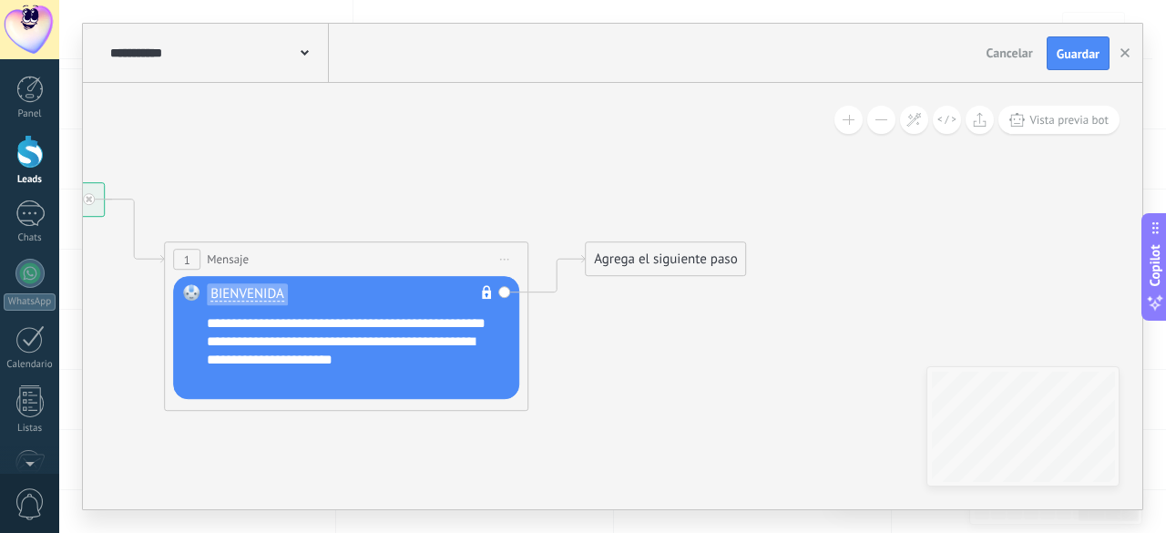
click at [670, 260] on div "Agrega el siguiente paso" at bounding box center [665, 260] width 159 height 30
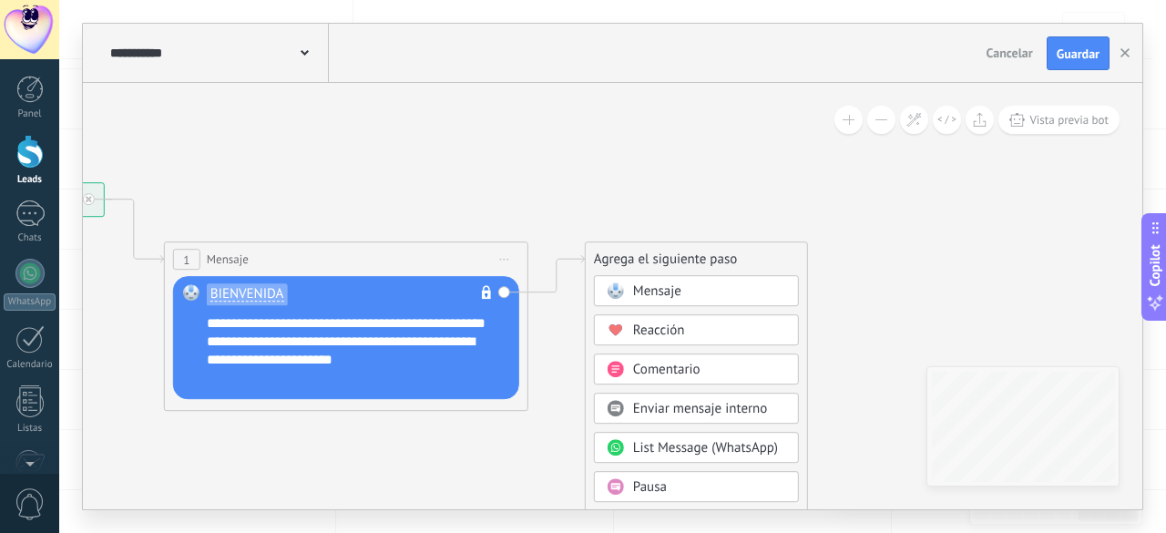
click at [633, 479] on span "Pausa" at bounding box center [650, 487] width 34 height 17
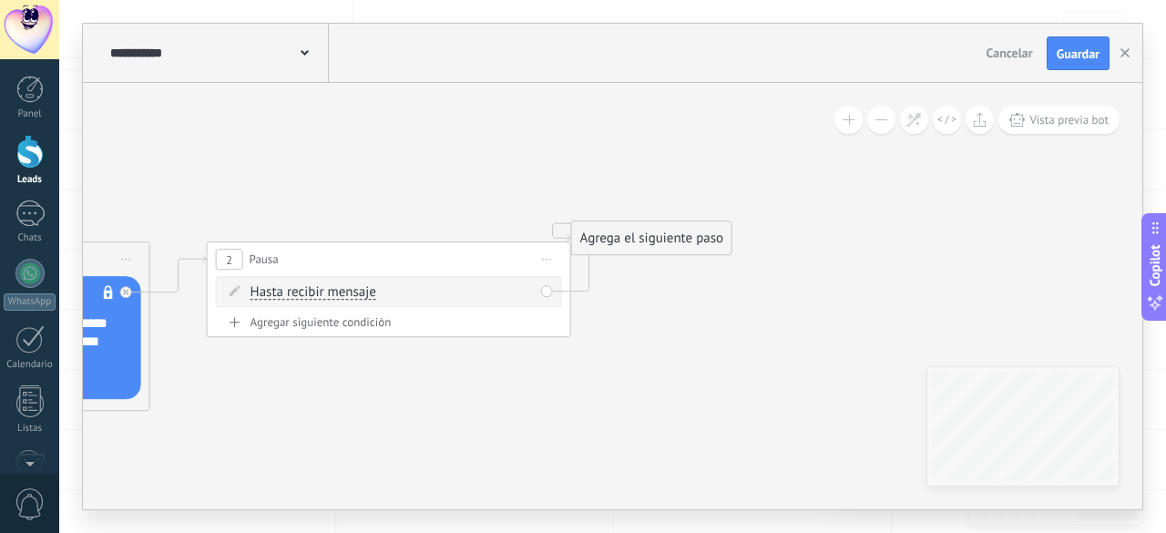
drag, startPoint x: 716, startPoint y: 314, endPoint x: 657, endPoint y: 242, distance: 93.2
click at [657, 242] on div "Agrega el siguiente paso" at bounding box center [651, 239] width 159 height 30
drag, startPoint x: 677, startPoint y: 354, endPoint x: 722, endPoint y: 247, distance: 116.4
click at [722, 247] on div "Agrega el siguiente paso" at bounding box center [696, 260] width 159 height 30
click at [714, 260] on div "Agrega el siguiente paso" at bounding box center [696, 260] width 159 height 30
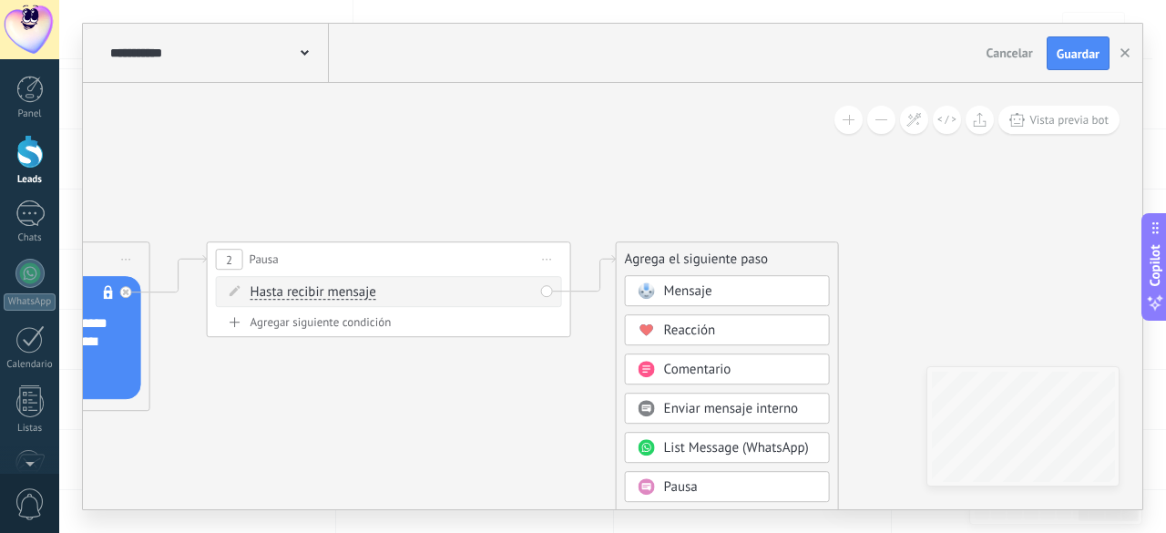
click at [679, 483] on span "Pausa" at bounding box center [681, 487] width 34 height 17
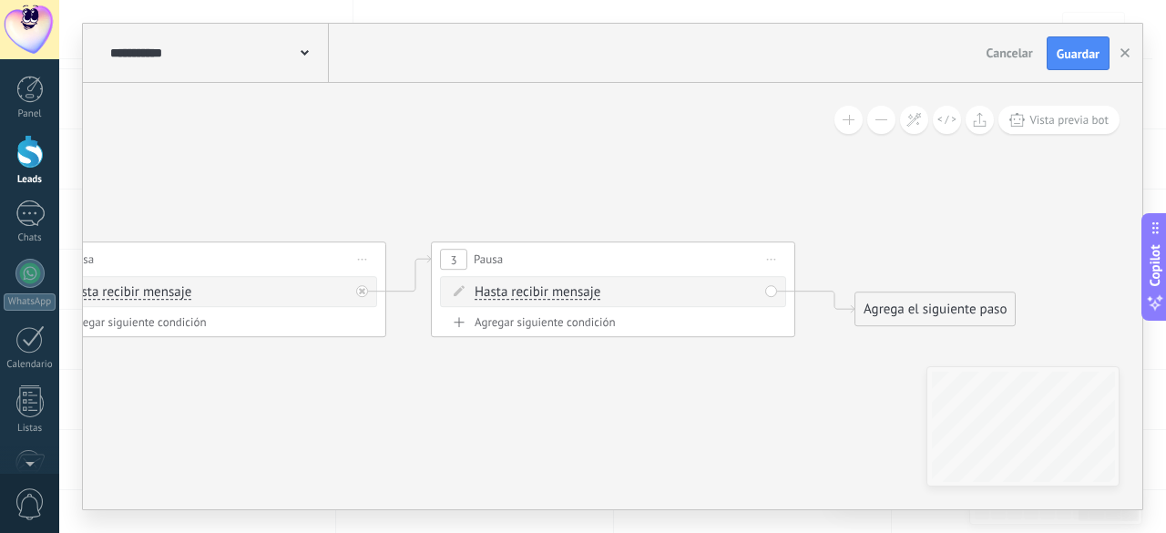
click at [540, 295] on span "Hasta recibir mensaje" at bounding box center [538, 293] width 126 height 15
click at [540, 295] on button "Hasta recibir mensaje" at bounding box center [580, 293] width 228 height 33
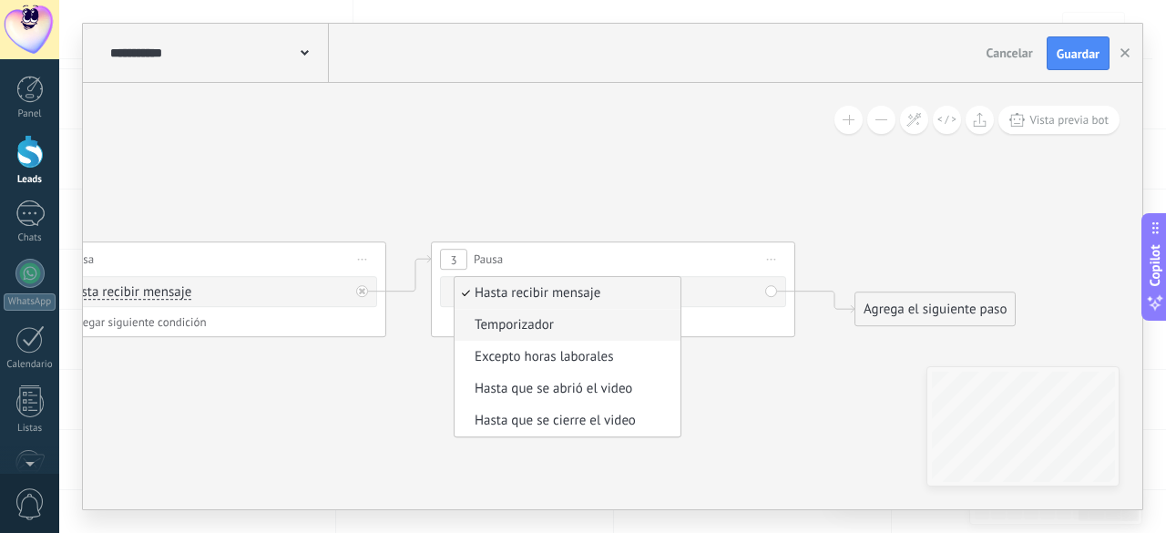
click at [539, 325] on span "Temporizador" at bounding box center [565, 326] width 221 height 18
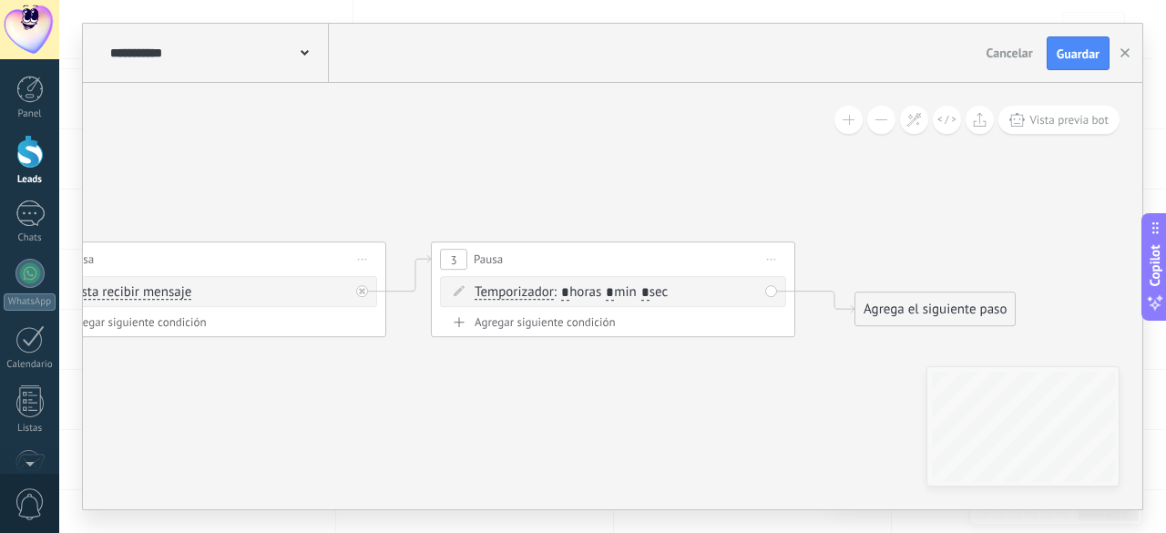
click at [614, 289] on input "*" at bounding box center [610, 293] width 8 height 15
type input "*"
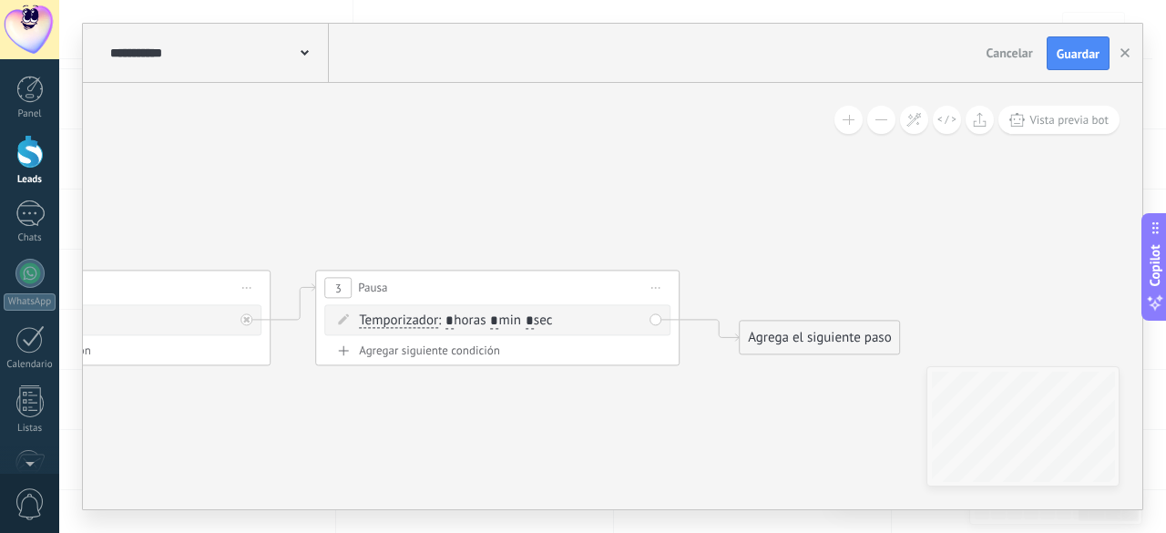
type input "*"
drag, startPoint x: 826, startPoint y: 345, endPoint x: 814, endPoint y: 296, distance: 50.8
click at [814, 296] on div "Agrega el siguiente paso" at bounding box center [806, 288] width 159 height 30
click at [800, 282] on div "Agrega el siguiente paso" at bounding box center [806, 288] width 159 height 30
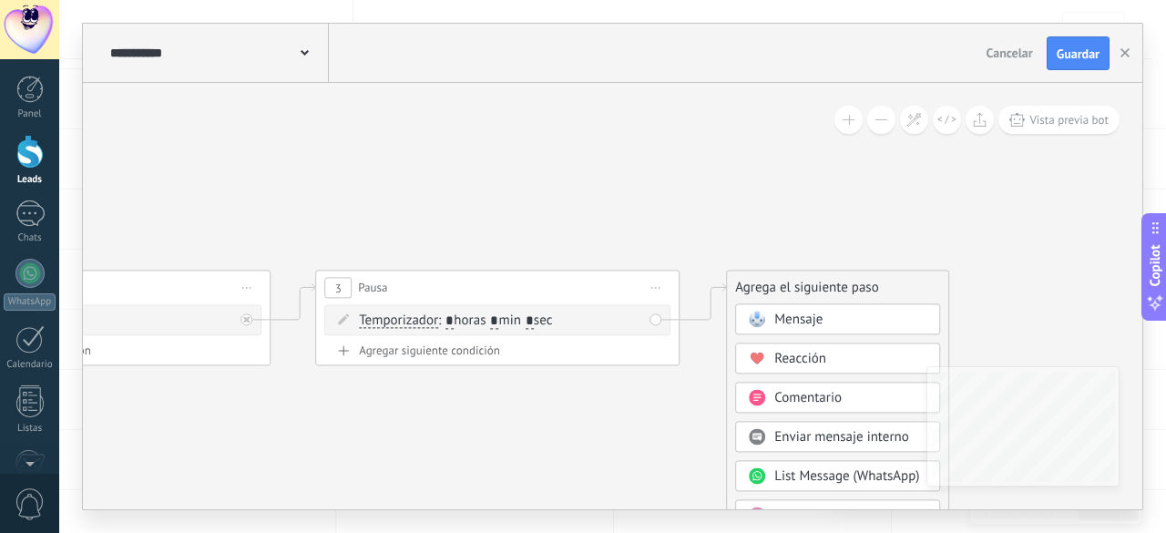
click at [795, 313] on span "Mensaje" at bounding box center [799, 320] width 48 height 17
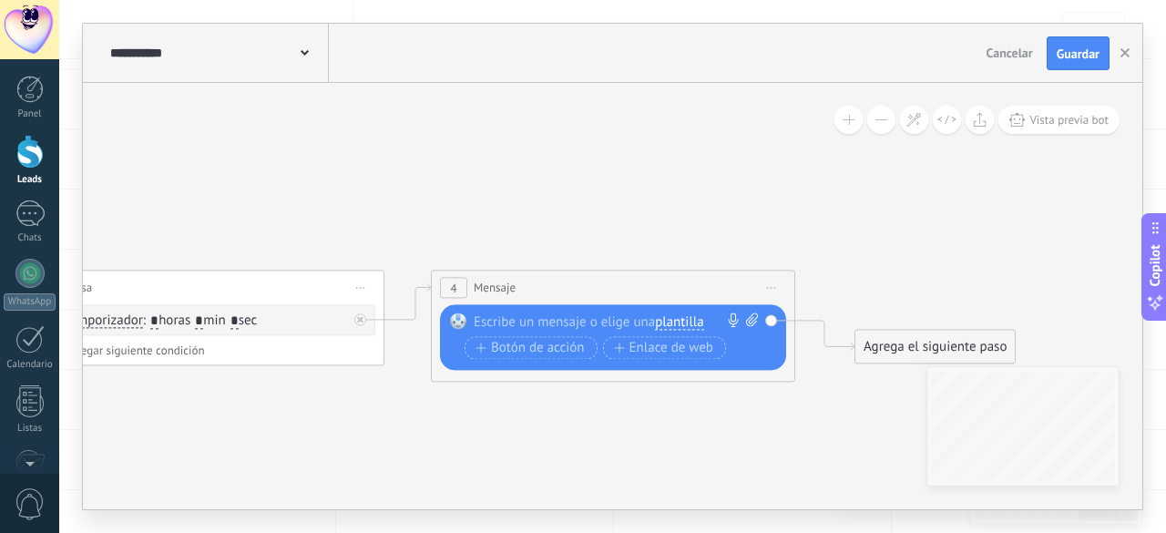
click at [693, 318] on span "plantilla" at bounding box center [679, 322] width 48 height 15
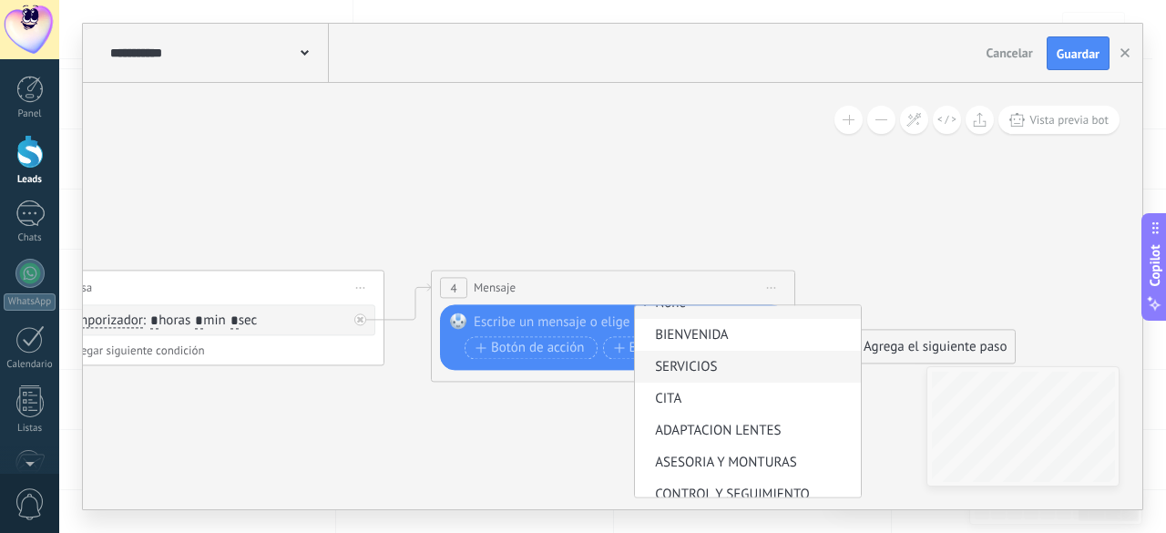
scroll to position [31, 0]
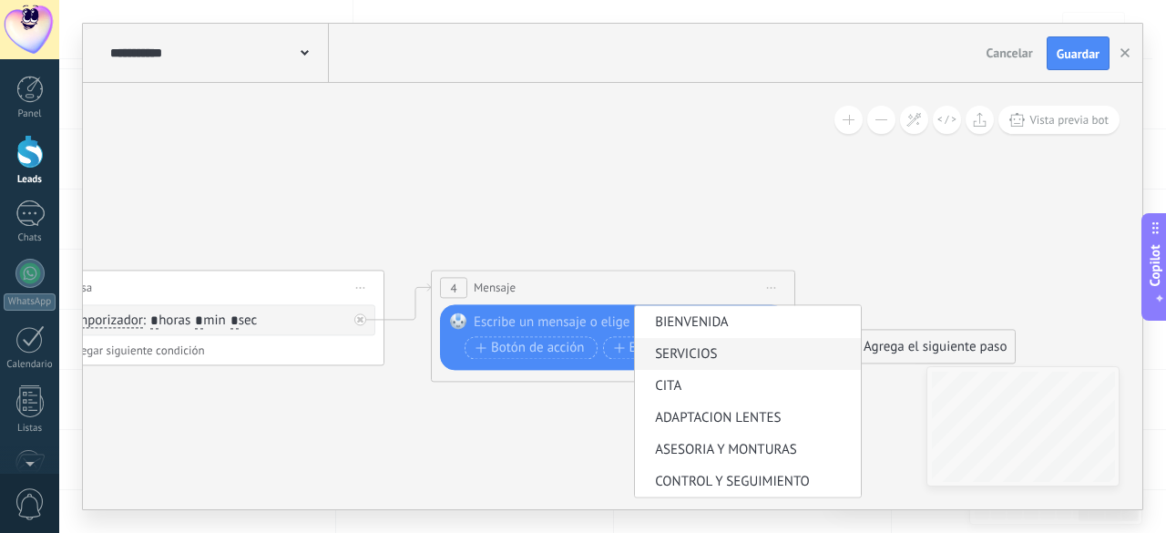
click at [691, 354] on span "SERVICIOS" at bounding box center [745, 355] width 221 height 18
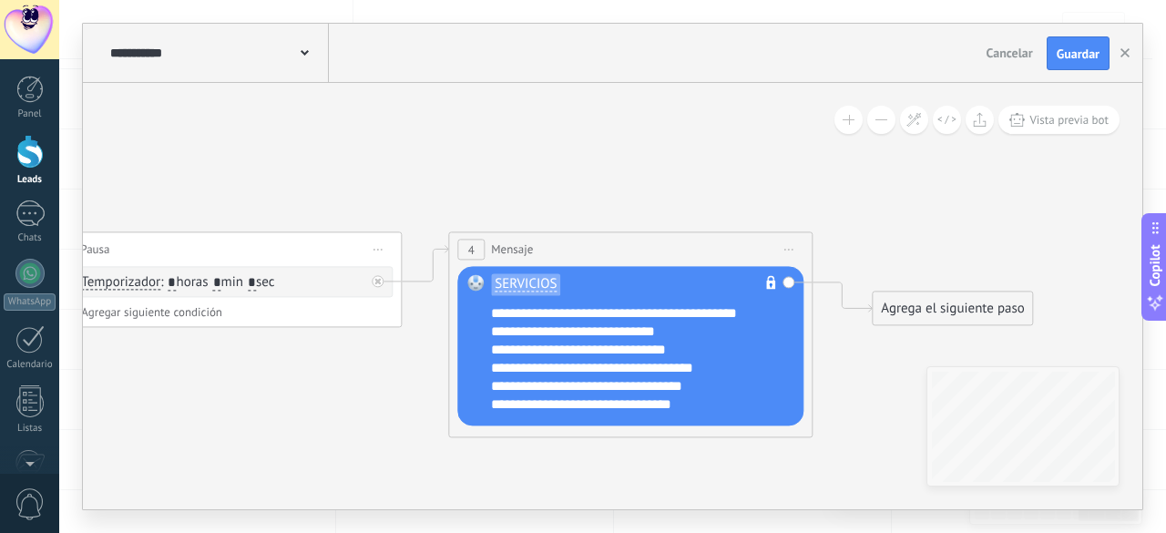
drag, startPoint x: 701, startPoint y: 253, endPoint x: 721, endPoint y: 210, distance: 48.1
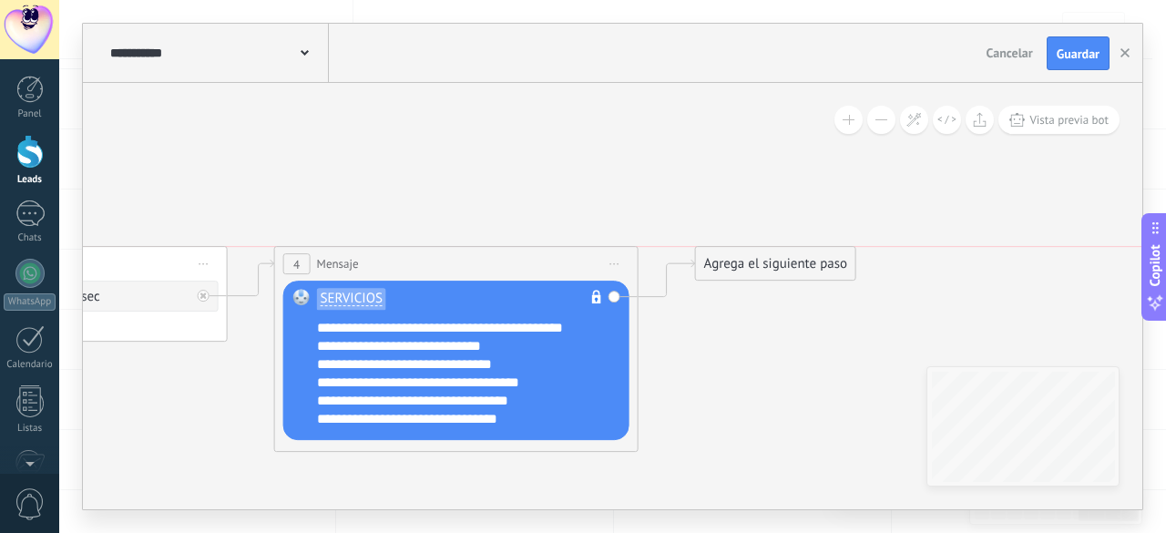
drag, startPoint x: 736, startPoint y: 322, endPoint x: 733, endPoint y: 257, distance: 64.8
click at [733, 257] on div "Agrega el siguiente paso" at bounding box center [775, 264] width 159 height 30
click at [733, 256] on div "Agrega el siguiente paso" at bounding box center [775, 264] width 159 height 30
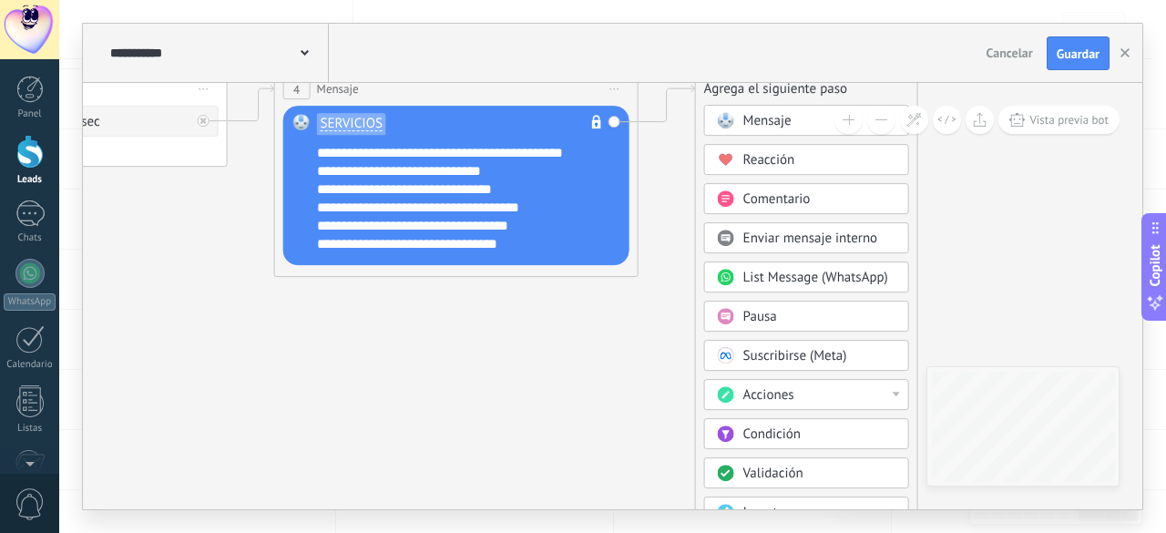
click at [783, 426] on span "Condición" at bounding box center [772, 434] width 57 height 17
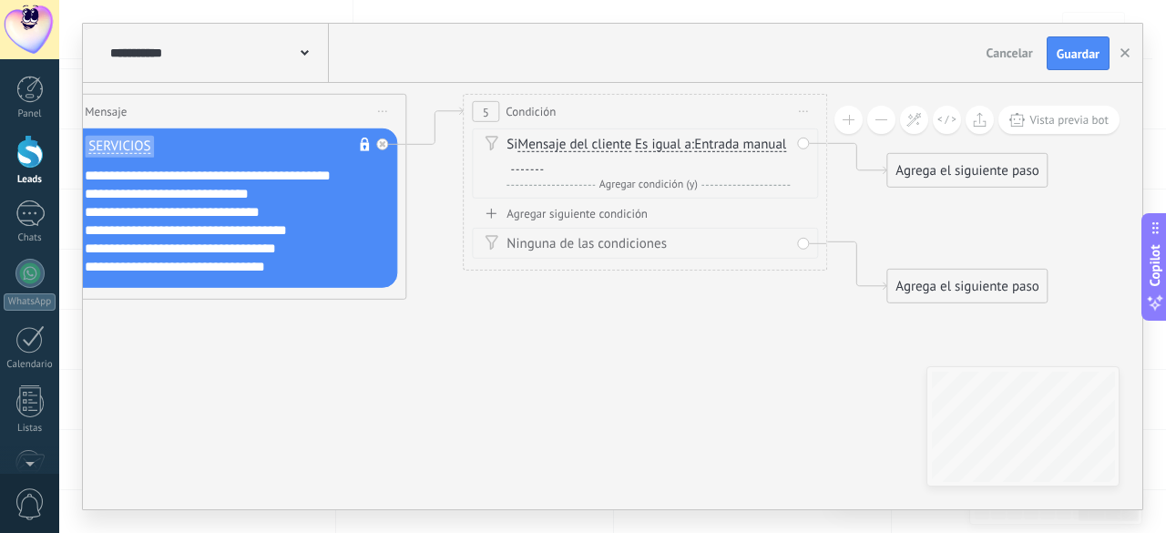
drag, startPoint x: 676, startPoint y: 387, endPoint x: 726, endPoint y: 394, distance: 50.5
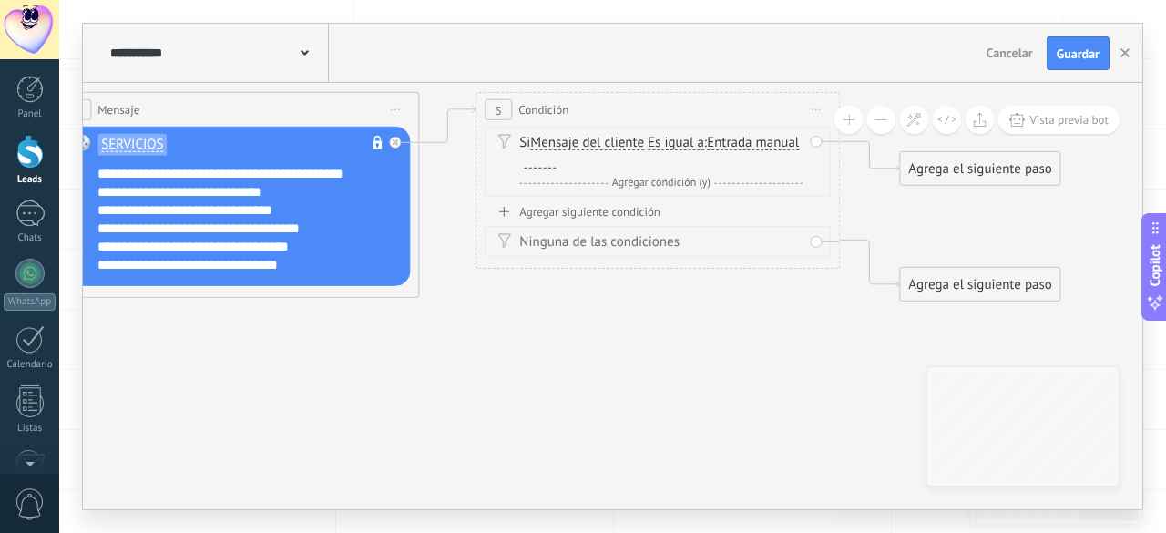
click at [556, 157] on div at bounding box center [540, 161] width 32 height 15
click at [629, 212] on div "Agregar siguiente condición" at bounding box center [658, 211] width 346 height 15
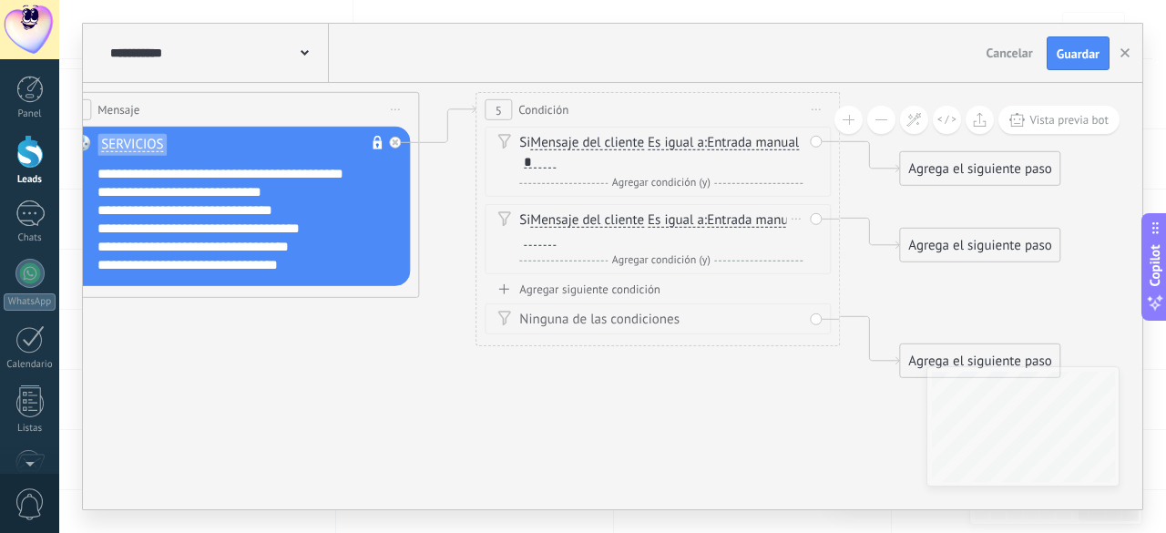
click at [556, 234] on div at bounding box center [540, 238] width 32 height 15
click at [615, 285] on div "Agregar siguiente condición" at bounding box center [658, 289] width 346 height 15
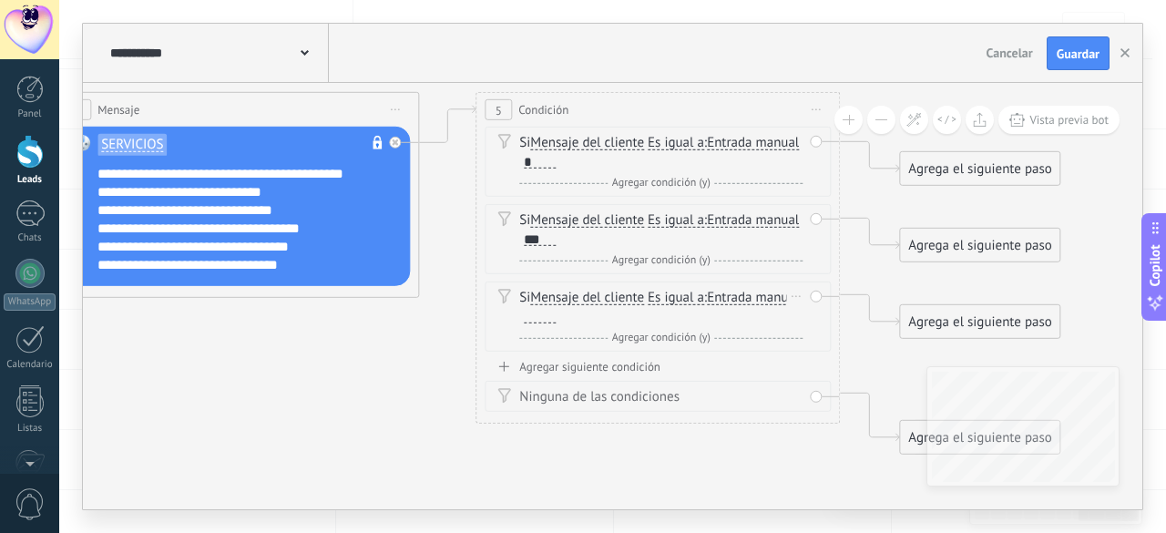
click at [556, 309] on div at bounding box center [540, 316] width 32 height 15
click at [631, 359] on div "Agregar siguiente condición" at bounding box center [658, 366] width 346 height 15
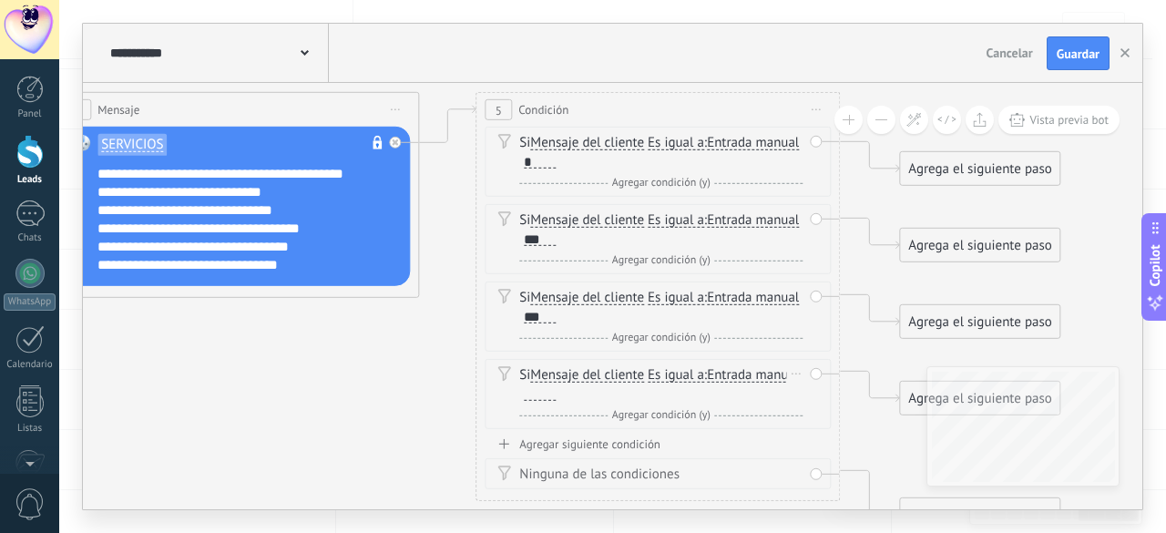
click at [556, 391] on div at bounding box center [540, 393] width 32 height 15
click at [632, 445] on div "Agregar siguiente condición" at bounding box center [658, 443] width 346 height 15
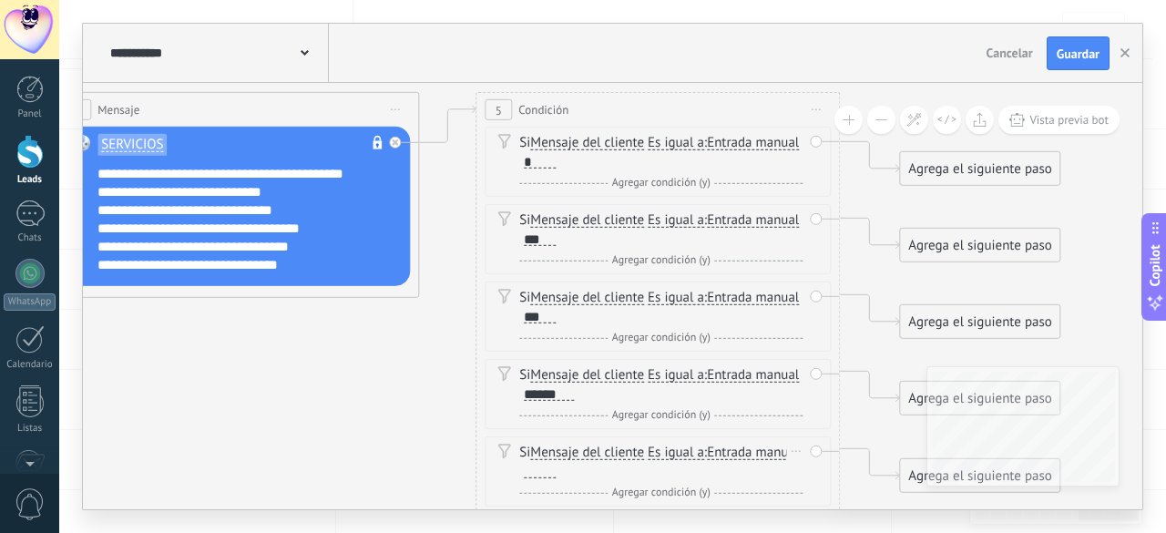
click at [556, 467] on div at bounding box center [540, 471] width 32 height 15
drag, startPoint x: 106, startPoint y: 207, endPoint x: 277, endPoint y: 217, distance: 171.6
click at [277, 217] on div "**********" at bounding box center [249, 219] width 303 height 109
copy div "**********"
click at [556, 464] on div at bounding box center [540, 471] width 32 height 15
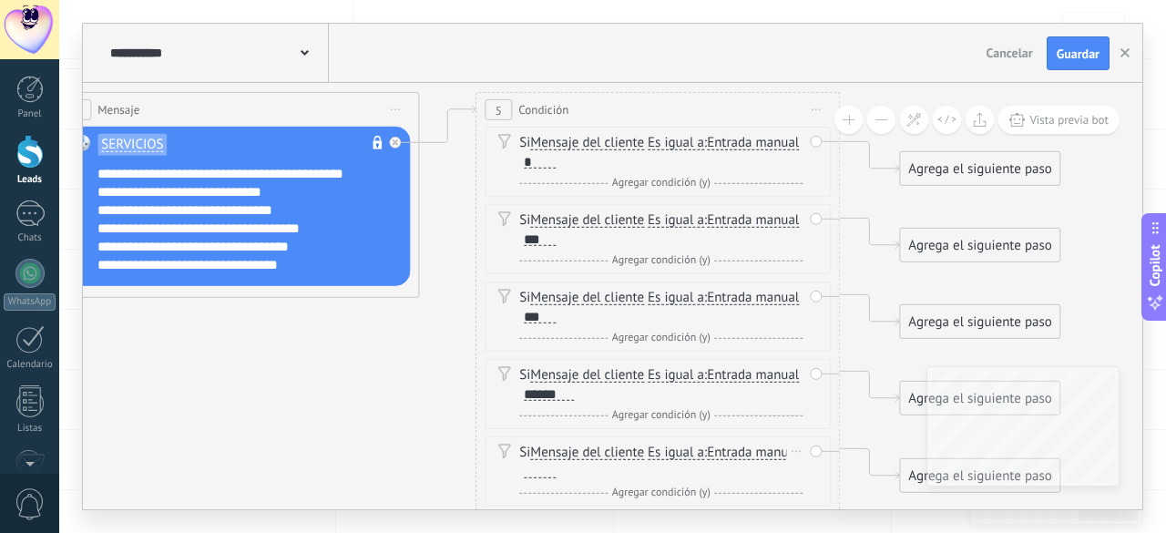
paste div
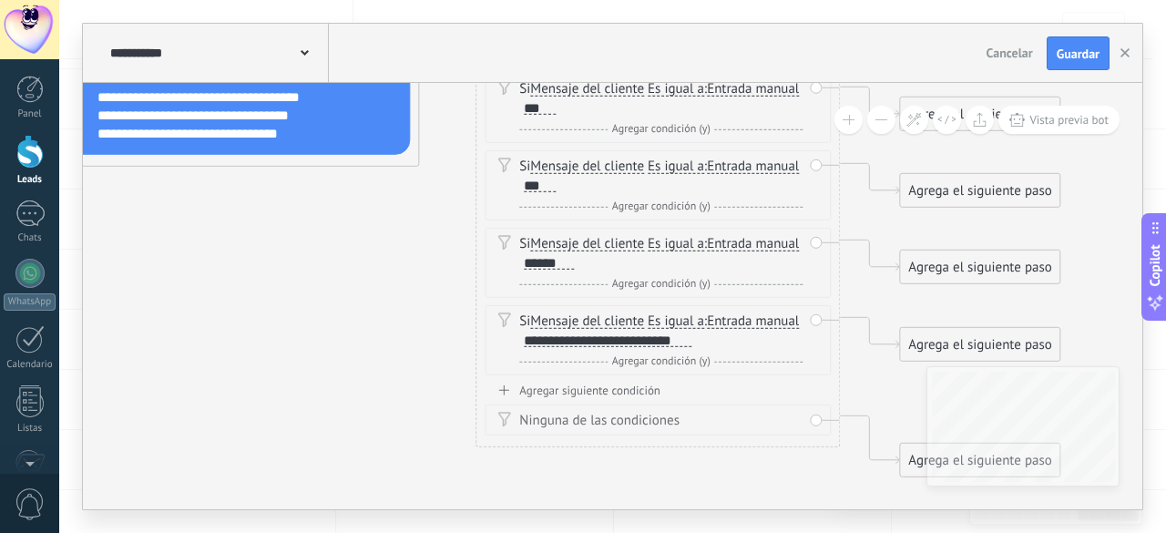
click at [636, 383] on div "Agregar siguiente condición" at bounding box center [658, 390] width 346 height 15
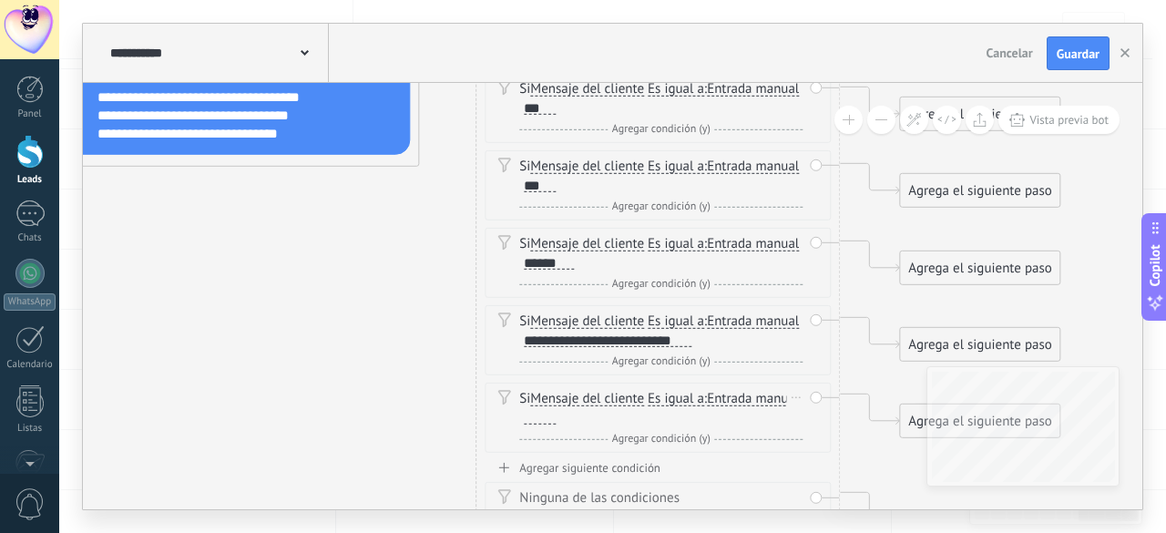
click at [556, 410] on div at bounding box center [540, 417] width 32 height 15
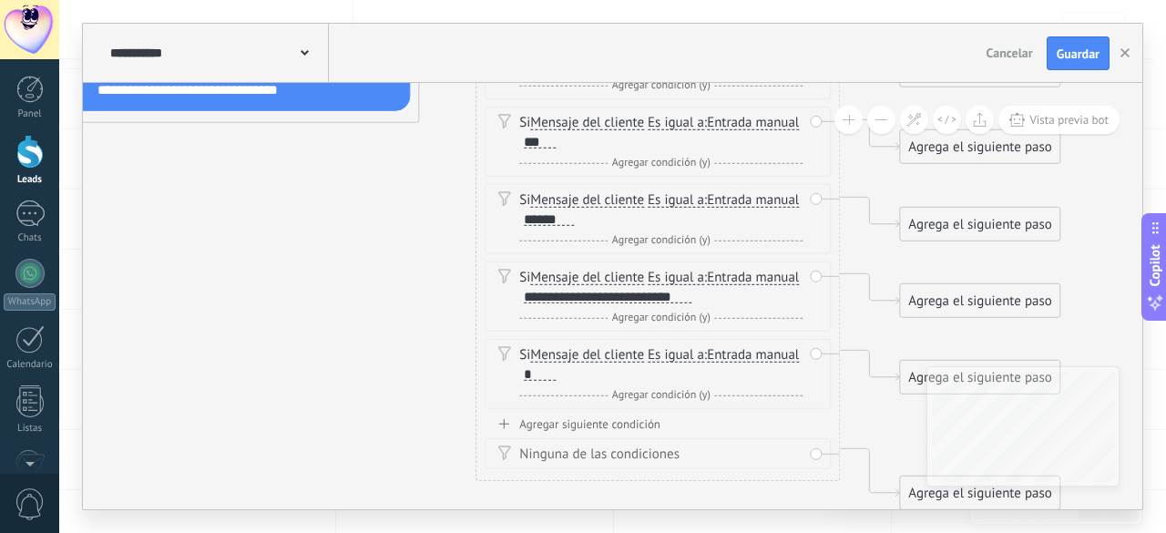
click at [602, 416] on div "Agregar siguiente condición" at bounding box center [658, 423] width 346 height 15
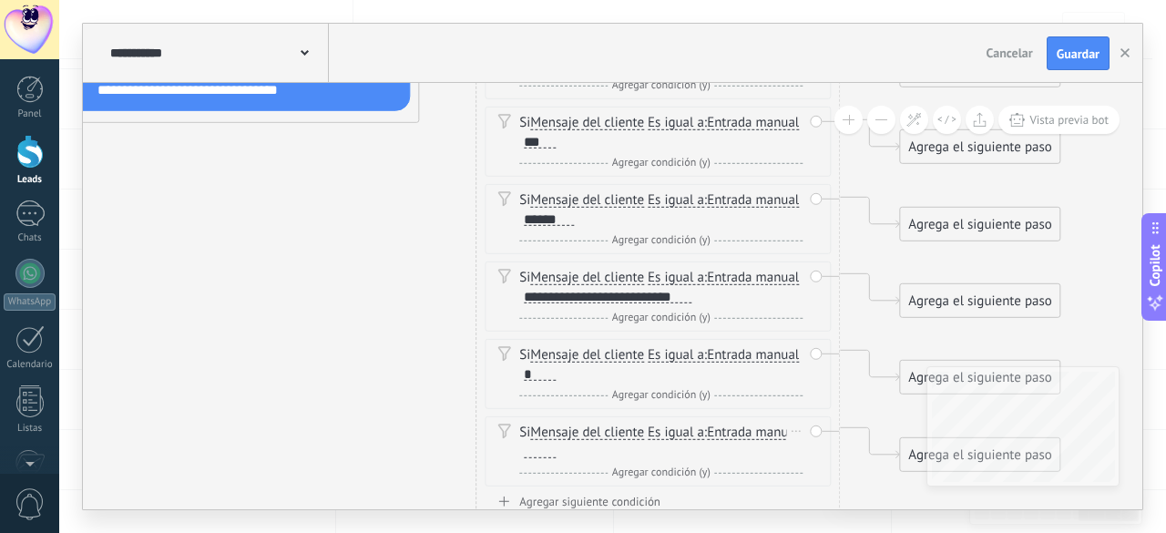
click at [556, 444] on div at bounding box center [540, 451] width 32 height 15
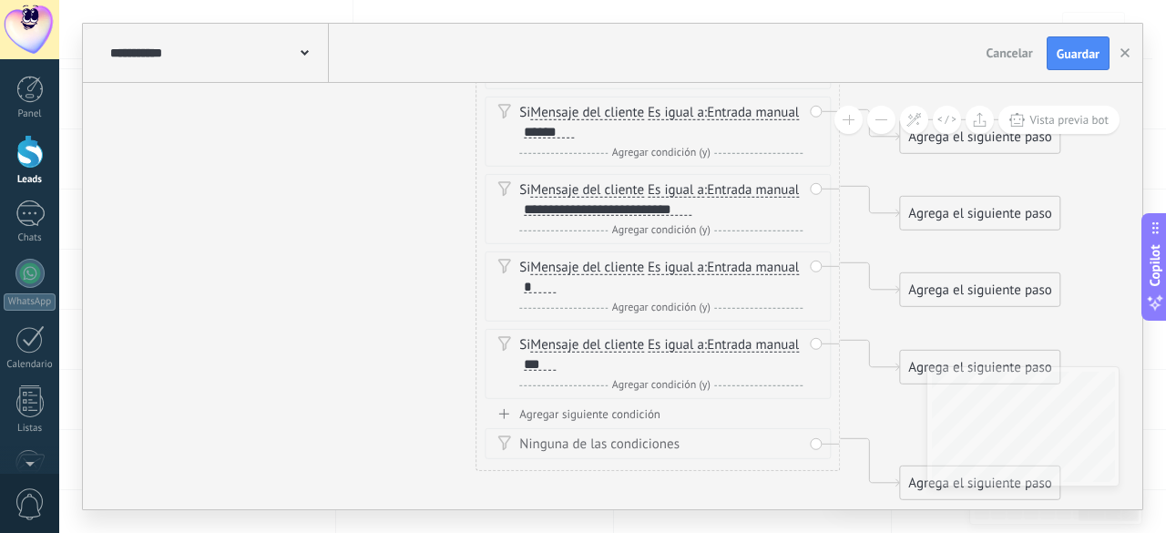
click at [631, 413] on div "Agregar siguiente condición" at bounding box center [658, 413] width 346 height 15
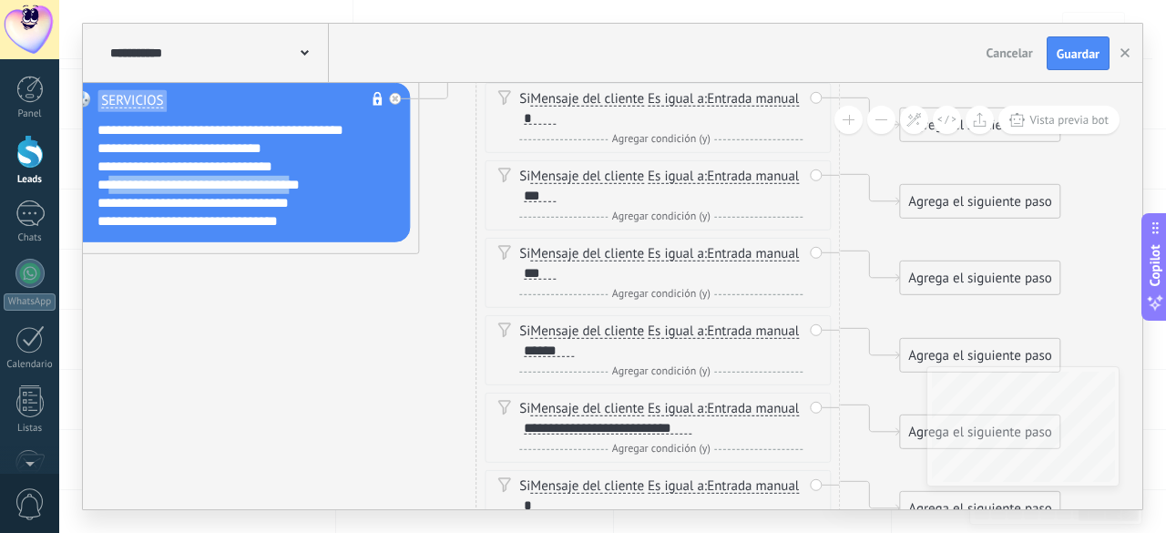
drag, startPoint x: 112, startPoint y: 182, endPoint x: 304, endPoint y: 191, distance: 192.5
click at [304, 191] on div "**********" at bounding box center [249, 175] width 303 height 109
copy div "**********"
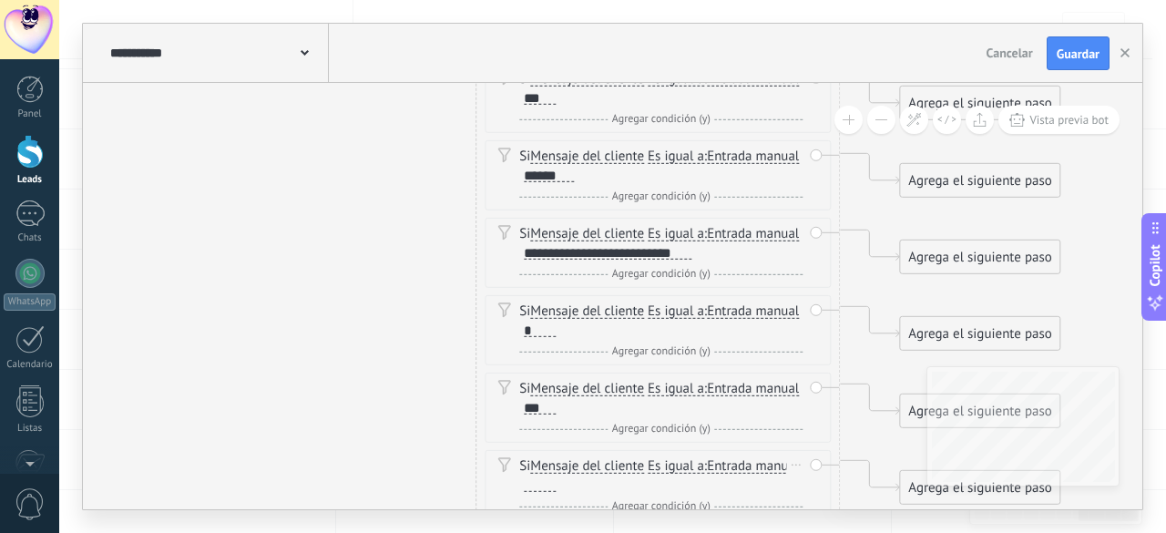
click at [556, 477] on div at bounding box center [540, 484] width 32 height 15
paste div
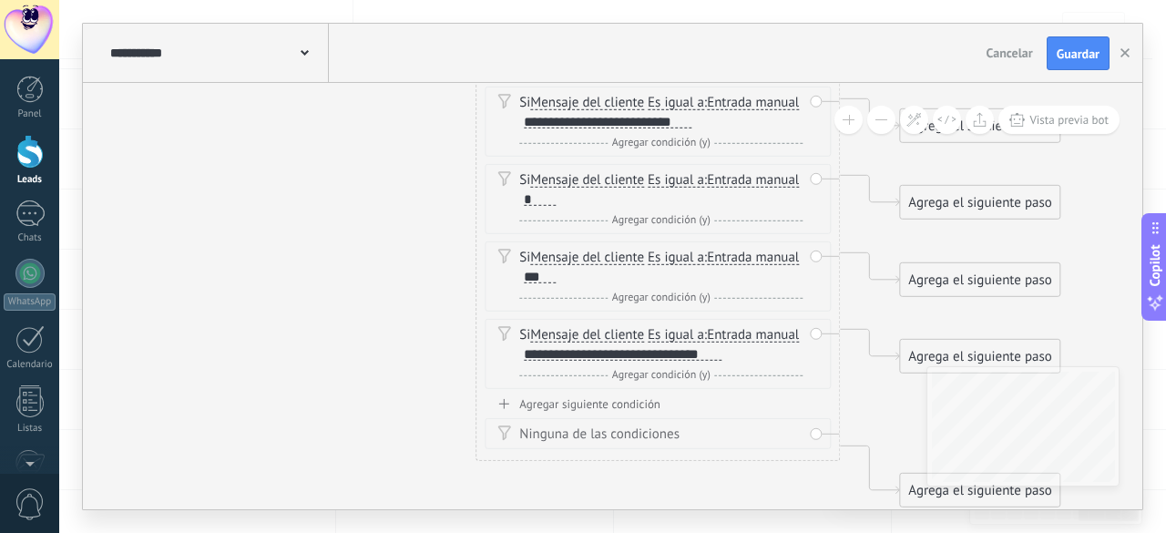
click at [602, 412] on div "Agregar siguiente condición" at bounding box center [658, 403] width 346 height 15
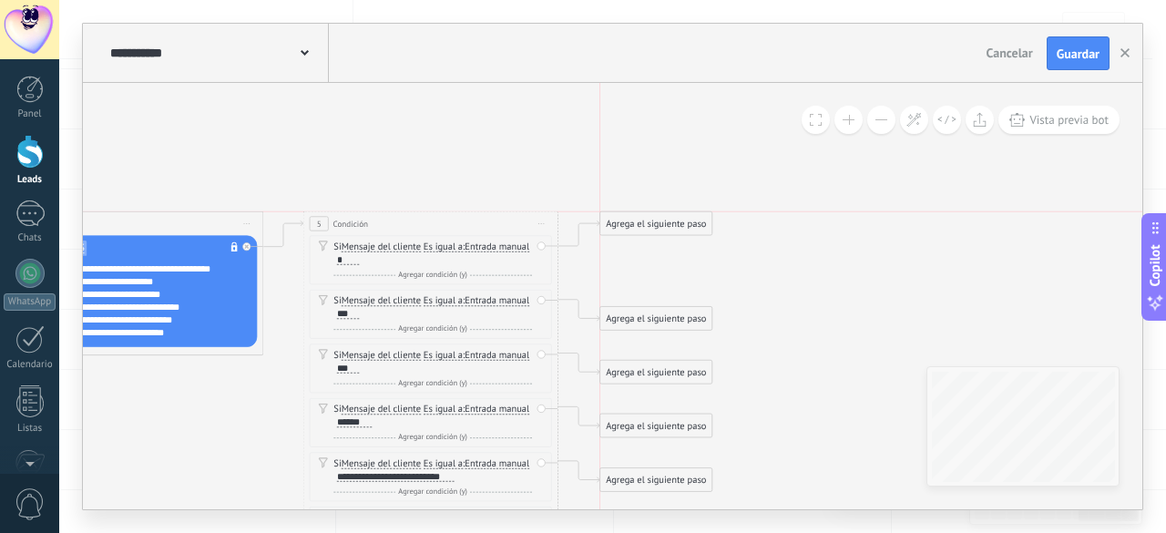
drag, startPoint x: 670, startPoint y: 267, endPoint x: 674, endPoint y: 223, distance: 44.0
click at [674, 223] on div "Agrega el siguiente paso" at bounding box center [657, 223] width 112 height 21
click at [664, 216] on div "Agrega el siguiente paso" at bounding box center [657, 223] width 112 height 21
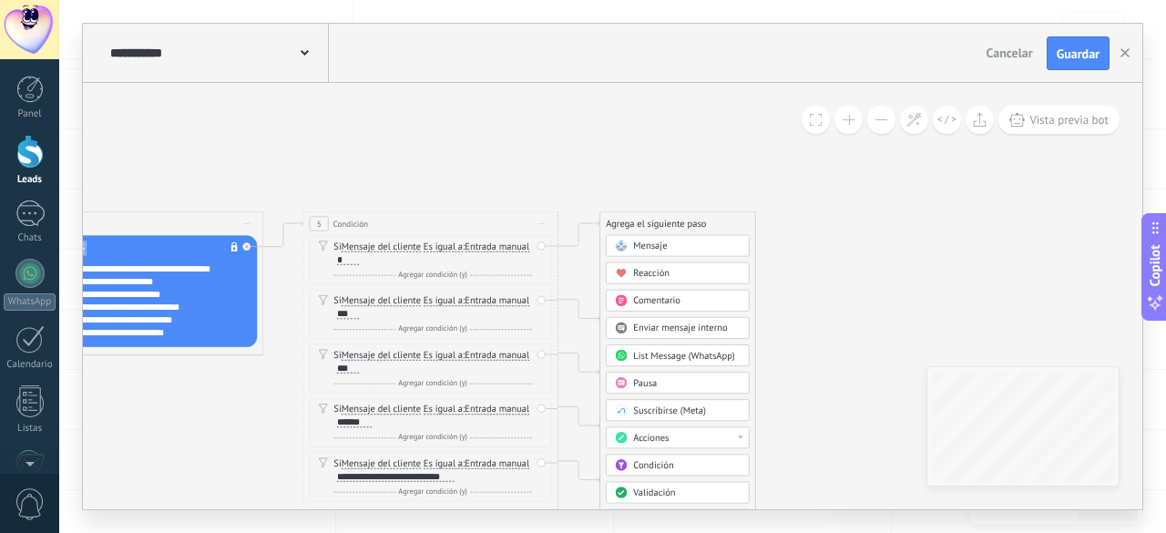
click at [658, 241] on span "Mensaje" at bounding box center [650, 247] width 34 height 12
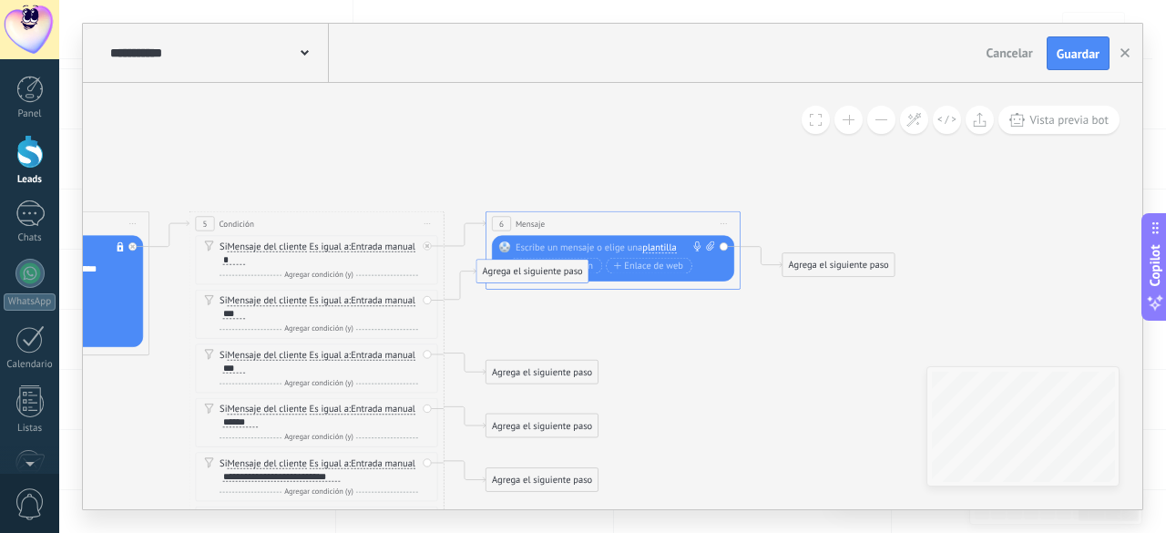
drag, startPoint x: 560, startPoint y: 313, endPoint x: 559, endPoint y: 252, distance: 60.1
drag, startPoint x: 540, startPoint y: 369, endPoint x: 552, endPoint y: 254, distance: 115.4
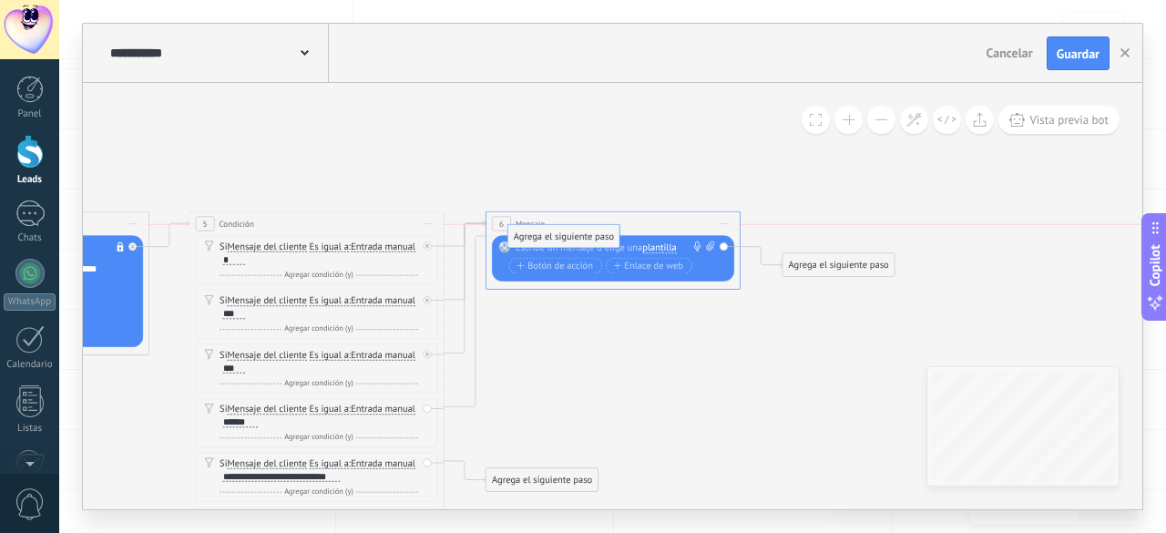
drag, startPoint x: 527, startPoint y: 429, endPoint x: 549, endPoint y: 245, distance: 185.4
drag, startPoint x: 523, startPoint y: 473, endPoint x: 541, endPoint y: 231, distance: 243.1
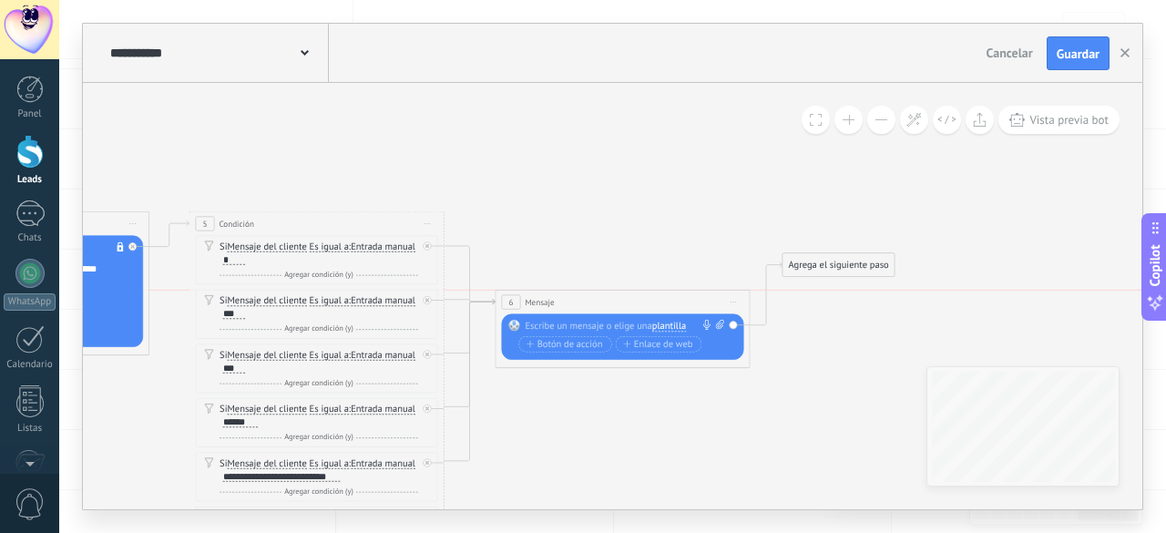
drag, startPoint x: 560, startPoint y: 221, endPoint x: 570, endPoint y: 293, distance: 73.6
click at [570, 294] on div "6 Mensaje ******* (a): Todos los contactos - canales seleccionados Todos los co…" at bounding box center [623, 303] width 254 height 24
drag, startPoint x: 811, startPoint y: 262, endPoint x: 816, endPoint y: 315, distance: 53.1
click at [818, 313] on div "Agrega el siguiente paso" at bounding box center [848, 302] width 112 height 21
click at [667, 322] on span "plantilla" at bounding box center [669, 327] width 34 height 10
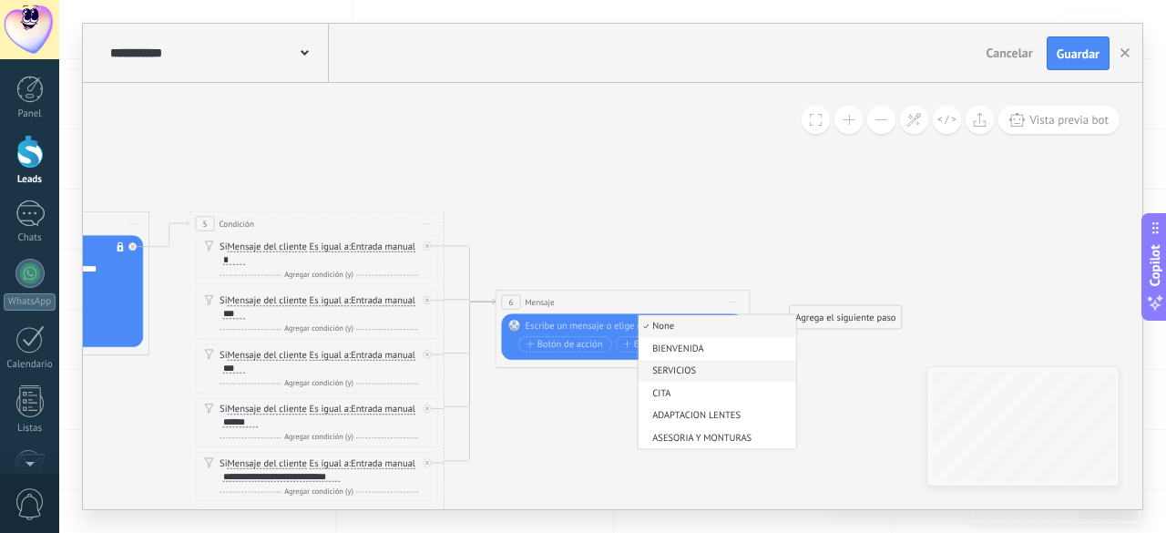
scroll to position [31, 0]
click at [703, 392] on span "ADAPTACION LENTES" at bounding box center [715, 393] width 154 height 13
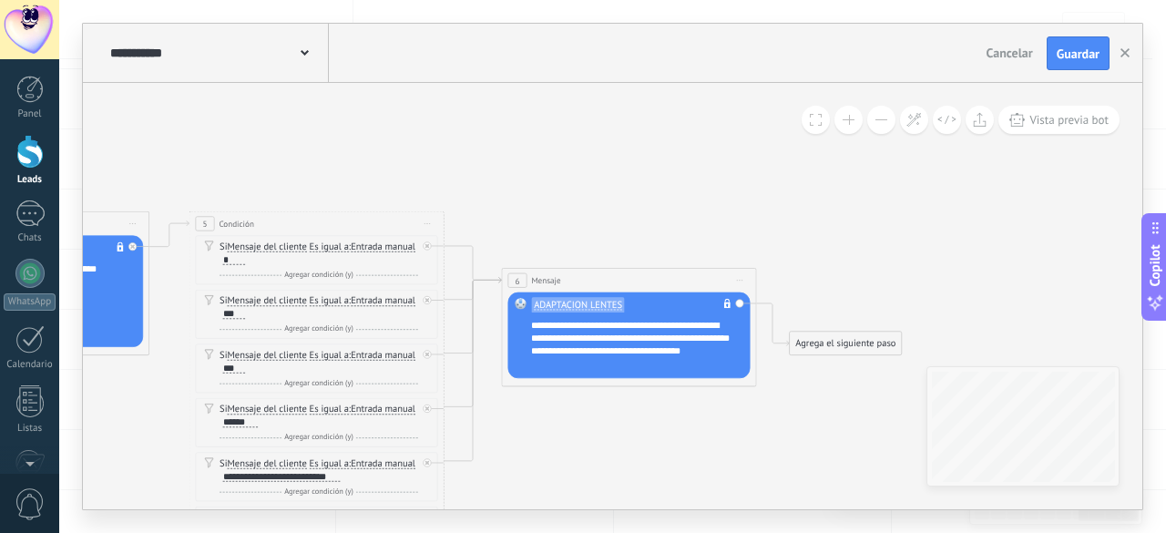
drag, startPoint x: 655, startPoint y: 300, endPoint x: 662, endPoint y: 278, distance: 22.8
click at [662, 278] on div "6 Mensaje ******* (a): Todos los contactos - canales seleccionados Todos los co…" at bounding box center [629, 281] width 254 height 24
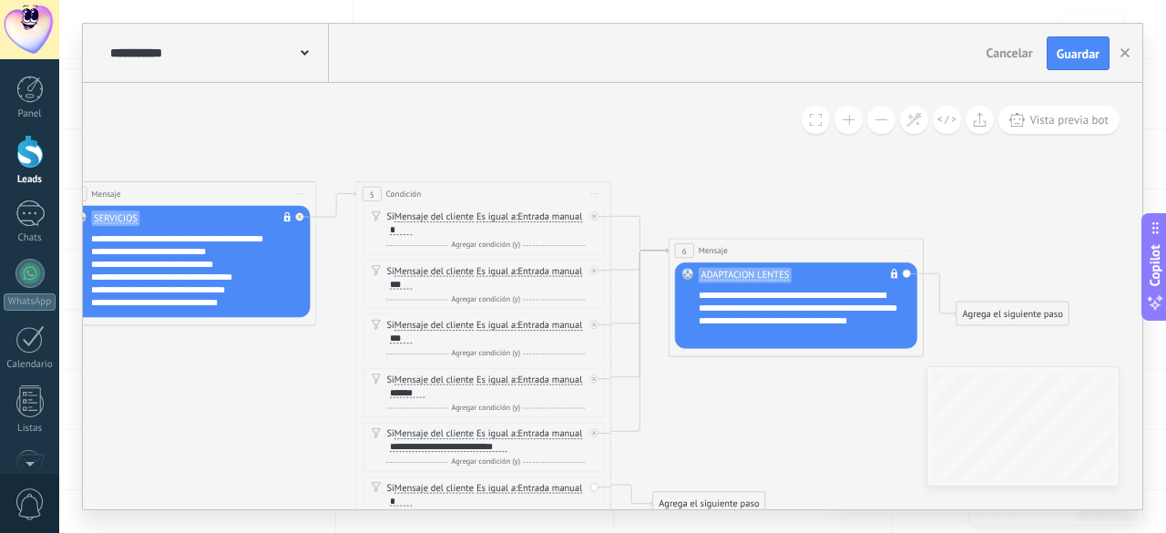
drag, startPoint x: 615, startPoint y: 436, endPoint x: 744, endPoint y: 416, distance: 129.9
click at [744, 416] on icon at bounding box center [34, 443] width 2621 height 1245
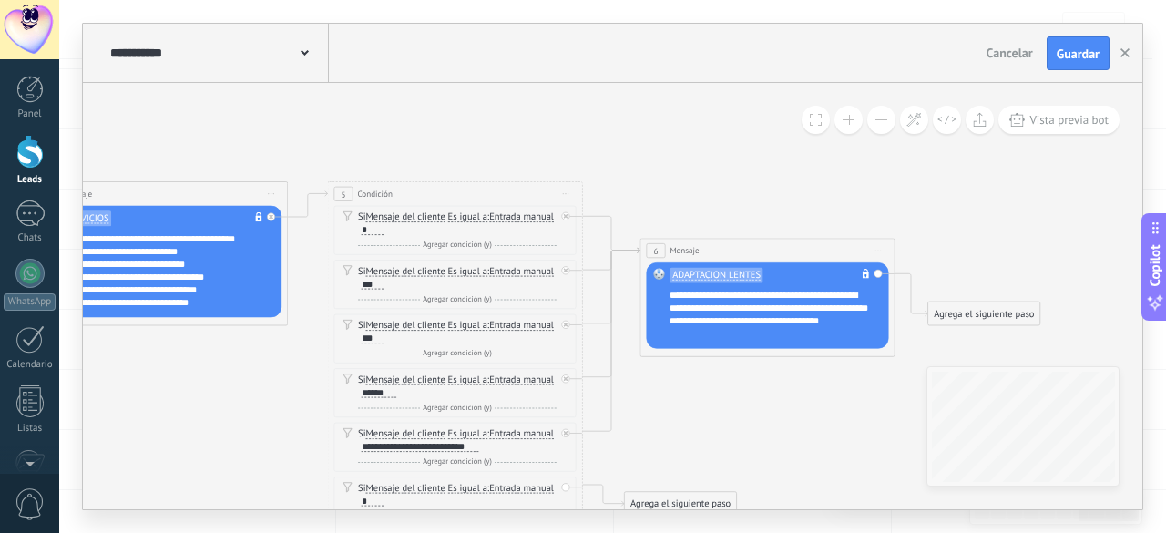
click at [731, 277] on span "ADAPTACION LENTES" at bounding box center [716, 275] width 88 height 10
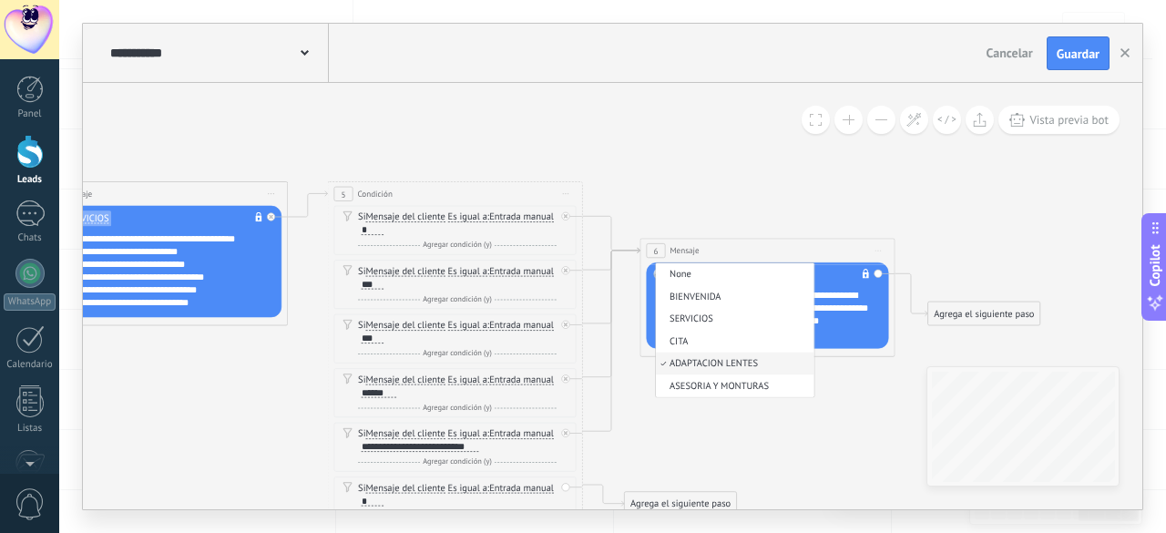
scroll to position [9, 0]
click at [705, 333] on span "CITA" at bounding box center [733, 335] width 154 height 13
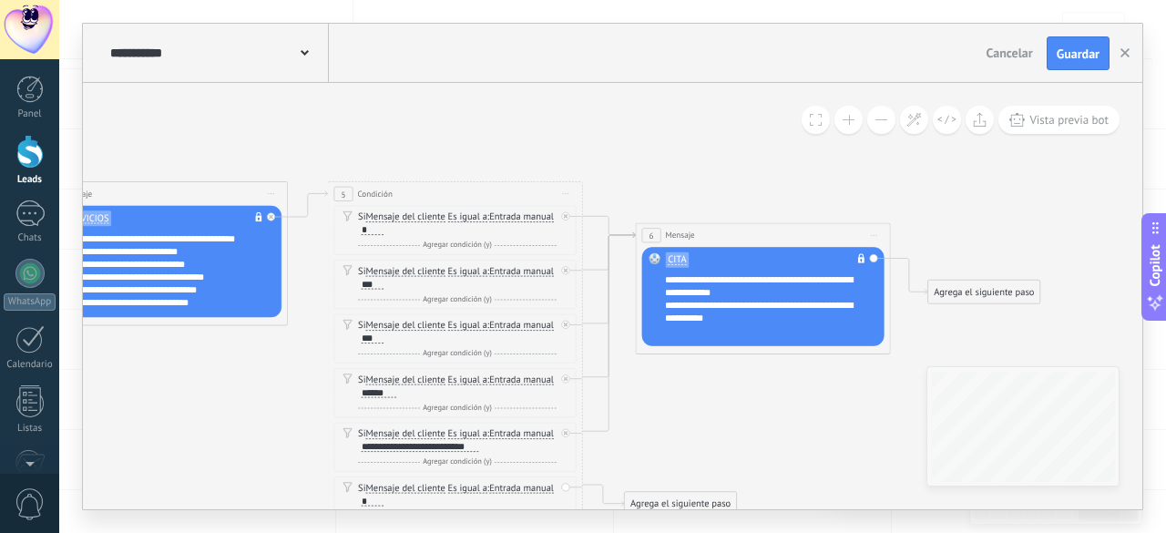
drag, startPoint x: 820, startPoint y: 252, endPoint x: 816, endPoint y: 233, distance: 19.5
click at [815, 234] on div "6 Mensaje ******* (a): Todos los contactos - canales seleccionados Todos los co…" at bounding box center [763, 236] width 254 height 24
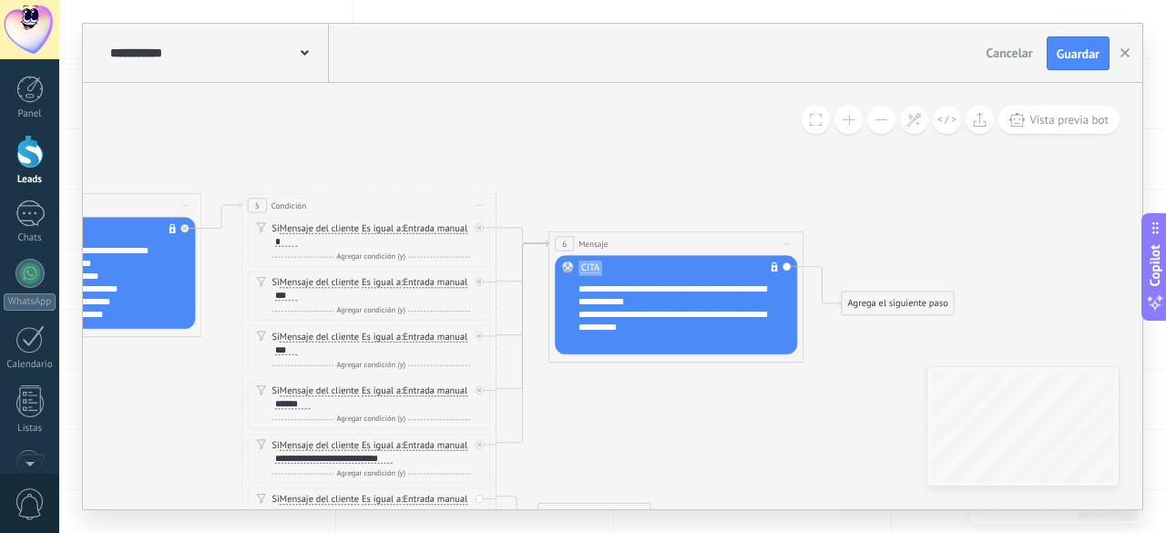
drag, startPoint x: 860, startPoint y: 320, endPoint x: 818, endPoint y: 313, distance: 42.5
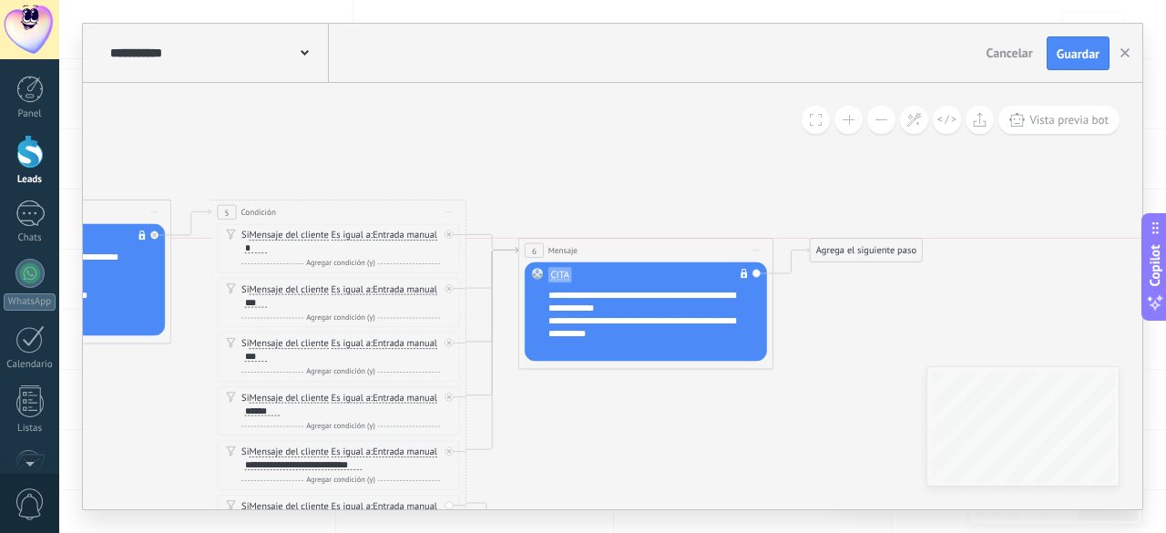
drag, startPoint x: 847, startPoint y: 308, endPoint x: 851, endPoint y: 241, distance: 66.6
click at [850, 243] on div "Agrega el siguiente paso" at bounding box center [867, 251] width 112 height 21
click at [853, 251] on div "Agrega el siguiente paso" at bounding box center [870, 251] width 112 height 21
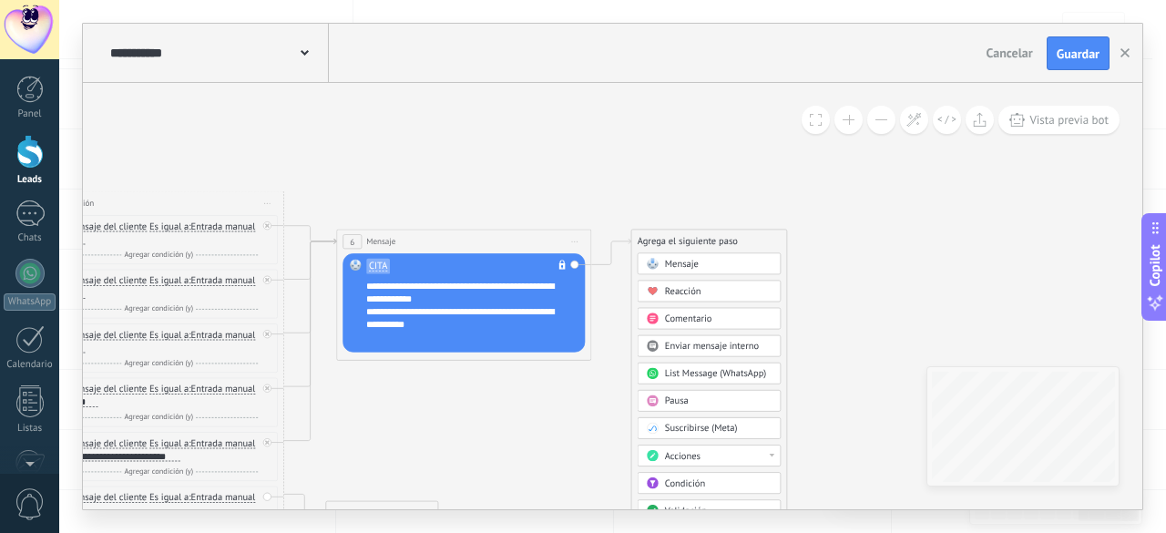
click at [679, 454] on span "Acciones" at bounding box center [683, 456] width 36 height 12
click at [702, 457] on div "Cambiar etapa del lead" at bounding box center [709, 458] width 142 height 22
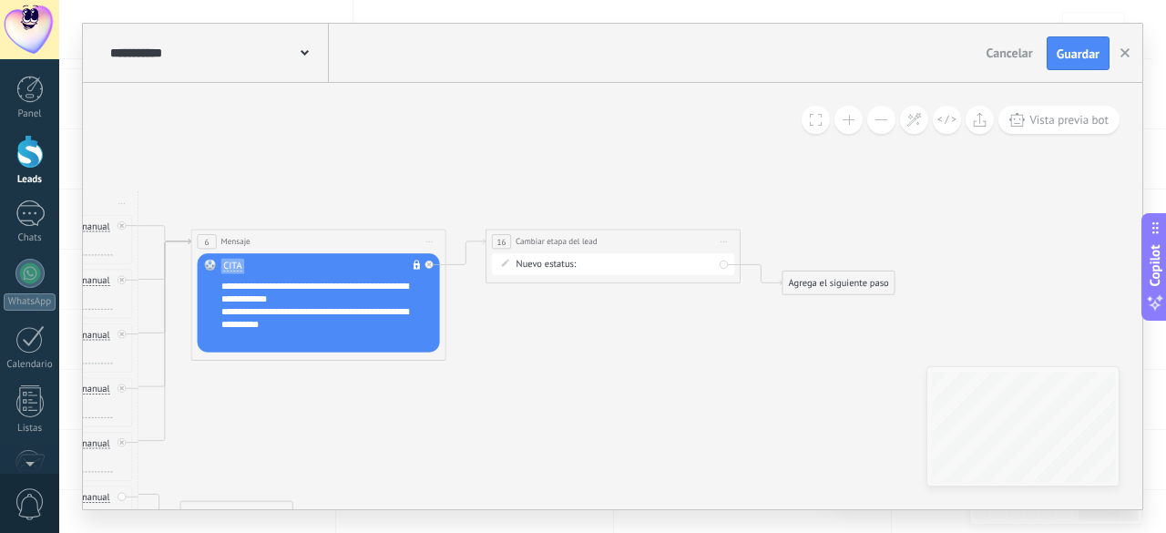
click at [0, 0] on div "Contacto inicial HABLAR CON UN ASESOR EXAMEN DE VISTA ADAPTACIÓN DE LENTES MONT…" at bounding box center [0, 0] width 0 height 0
click at [0, 0] on label "EXAMEN DE VISTA" at bounding box center [0, 0] width 0 height 0
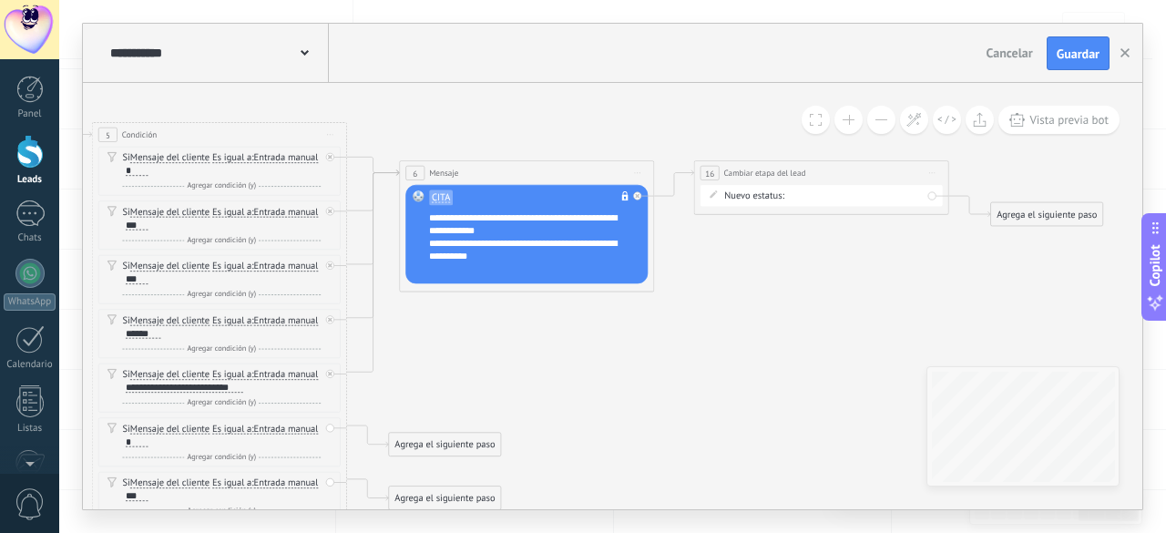
drag, startPoint x: 614, startPoint y: 380, endPoint x: 827, endPoint y: 303, distance: 226.6
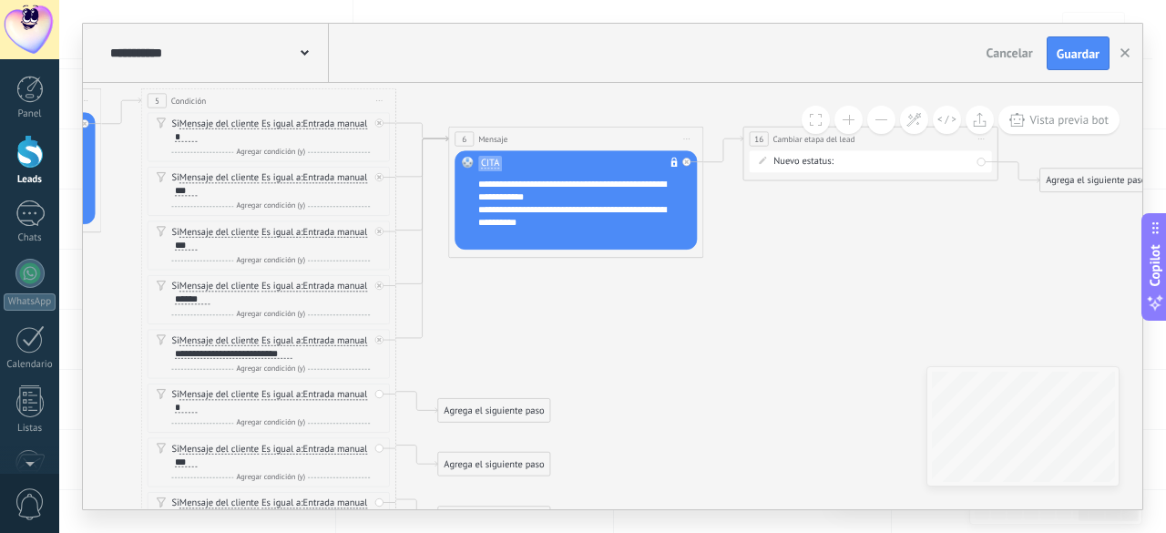
drag, startPoint x: 656, startPoint y: 327, endPoint x: 725, endPoint y: 287, distance: 80.0
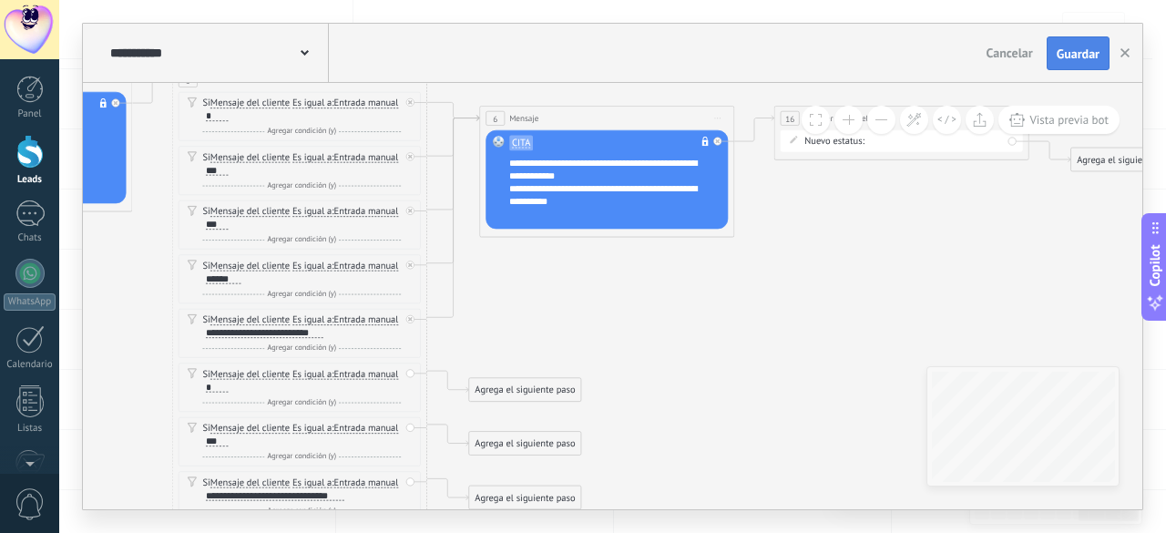
click at [1093, 38] on button "Guardar" at bounding box center [1078, 53] width 63 height 35
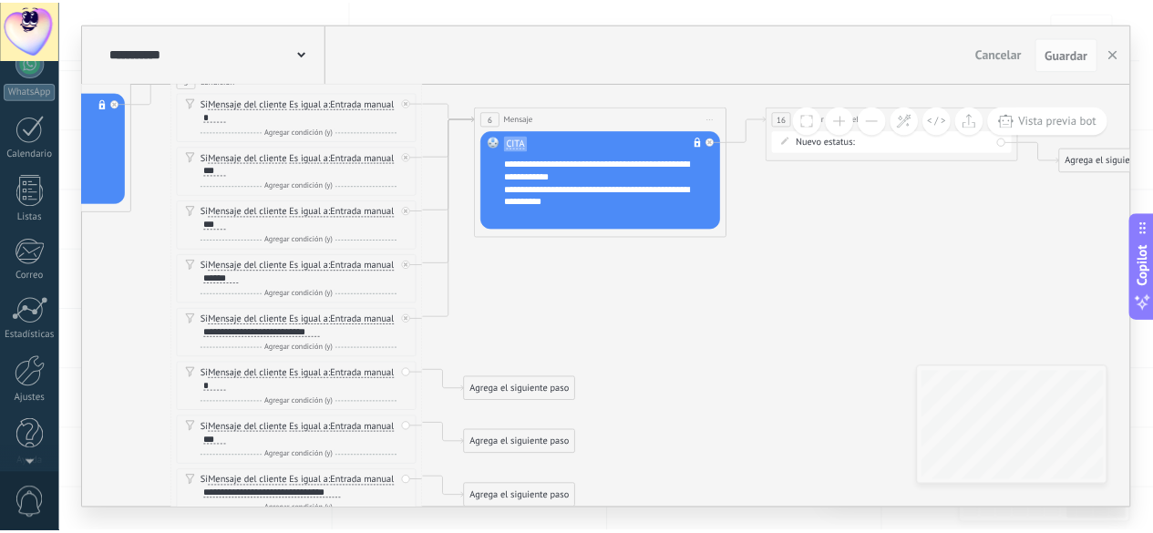
scroll to position [0, 0]
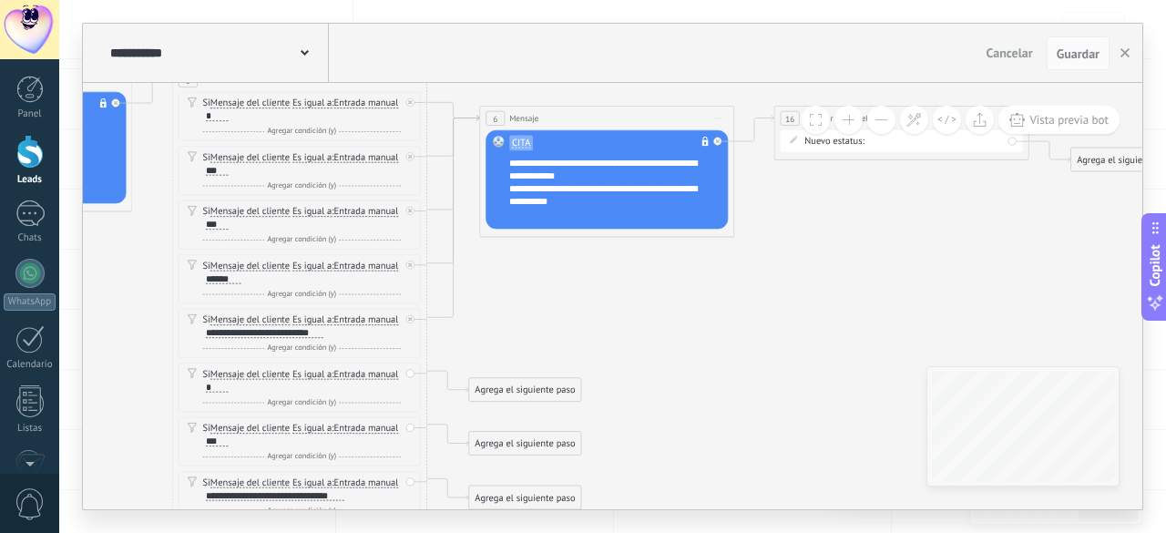
click at [26, 151] on div at bounding box center [29, 152] width 27 height 34
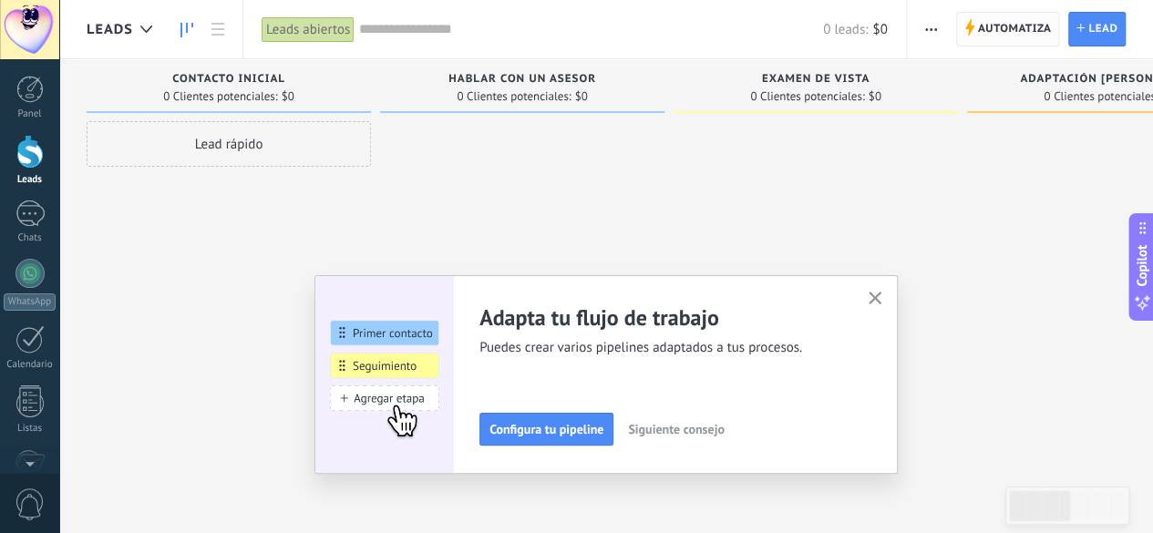
click at [1001, 23] on span "Automatiza" at bounding box center [1015, 29] width 74 height 33
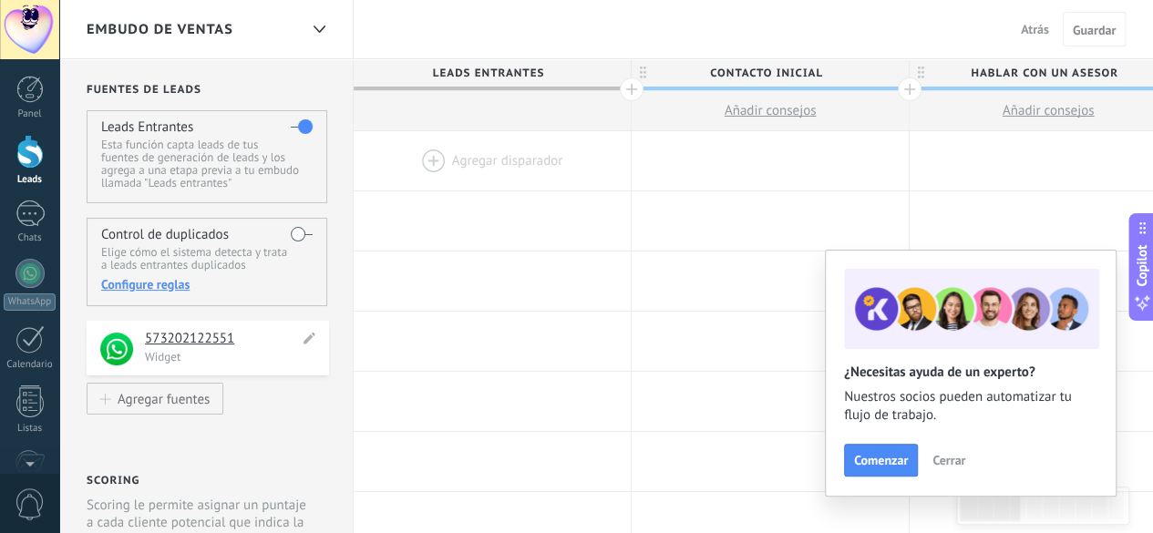
click at [211, 338] on h4 "573202122551" at bounding box center [222, 339] width 154 height 18
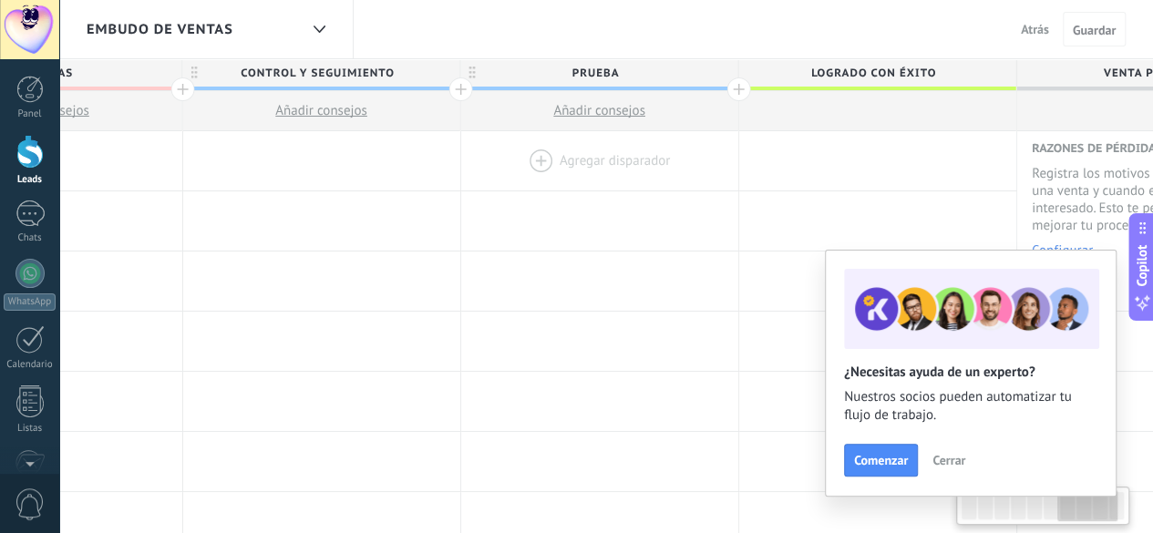
scroll to position [0, 1825]
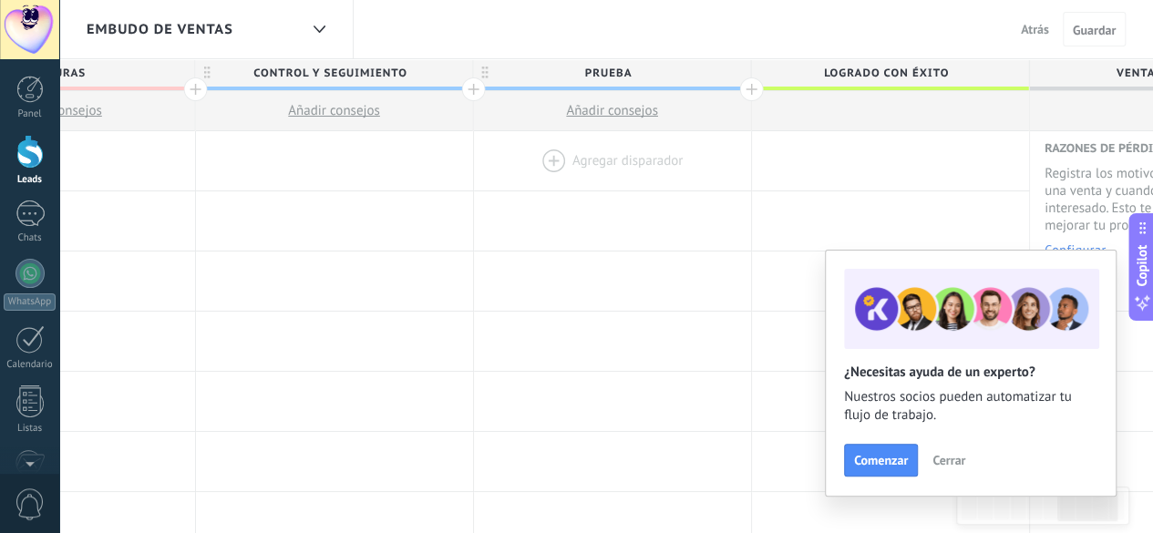
click at [549, 159] on div at bounding box center [612, 160] width 277 height 59
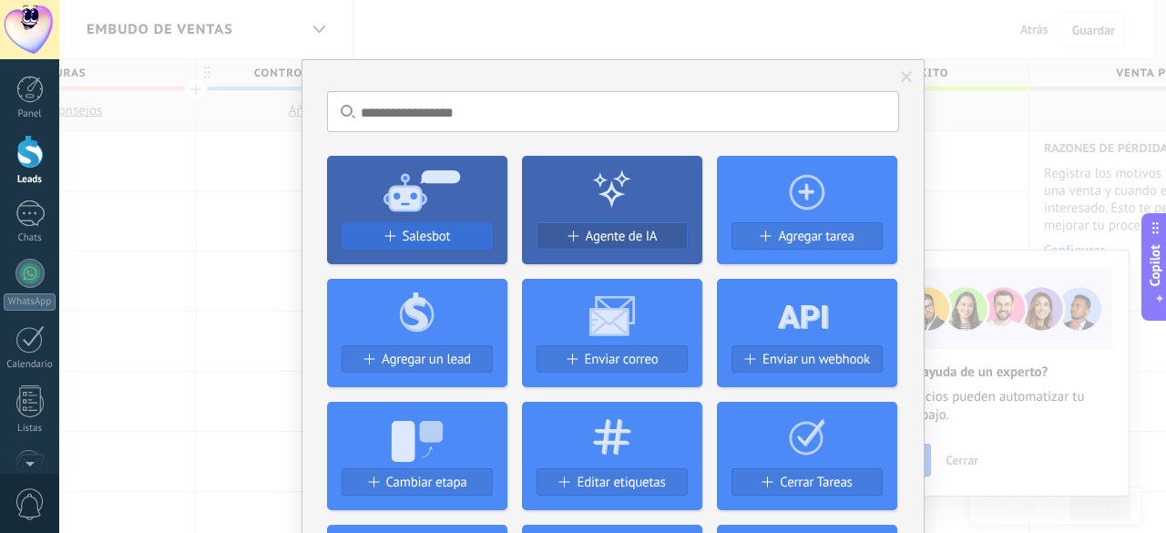
click at [436, 231] on span "Salesbot" at bounding box center [427, 236] width 48 height 15
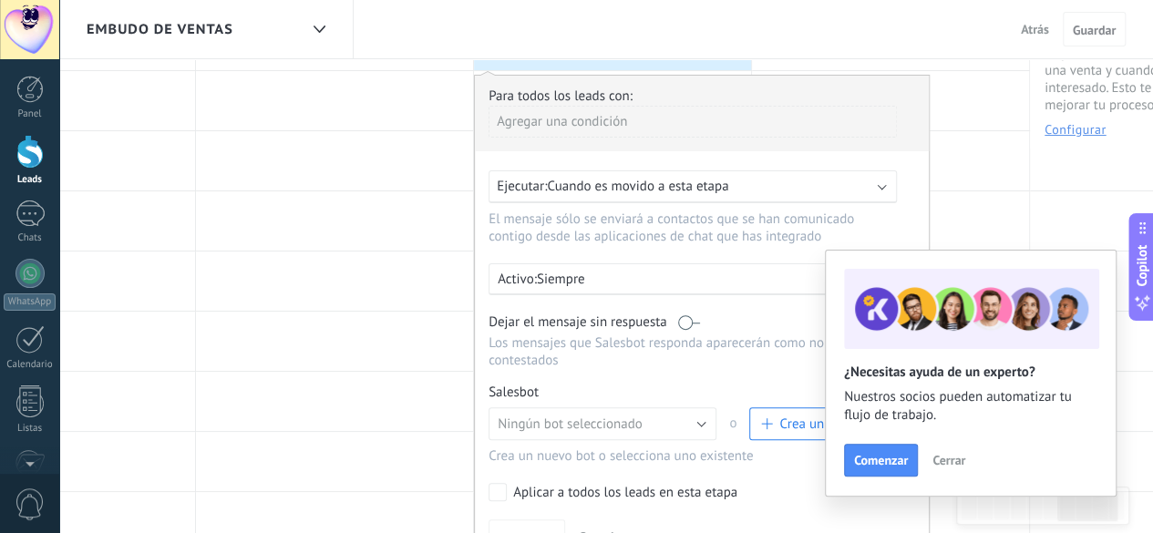
scroll to position [273, 0]
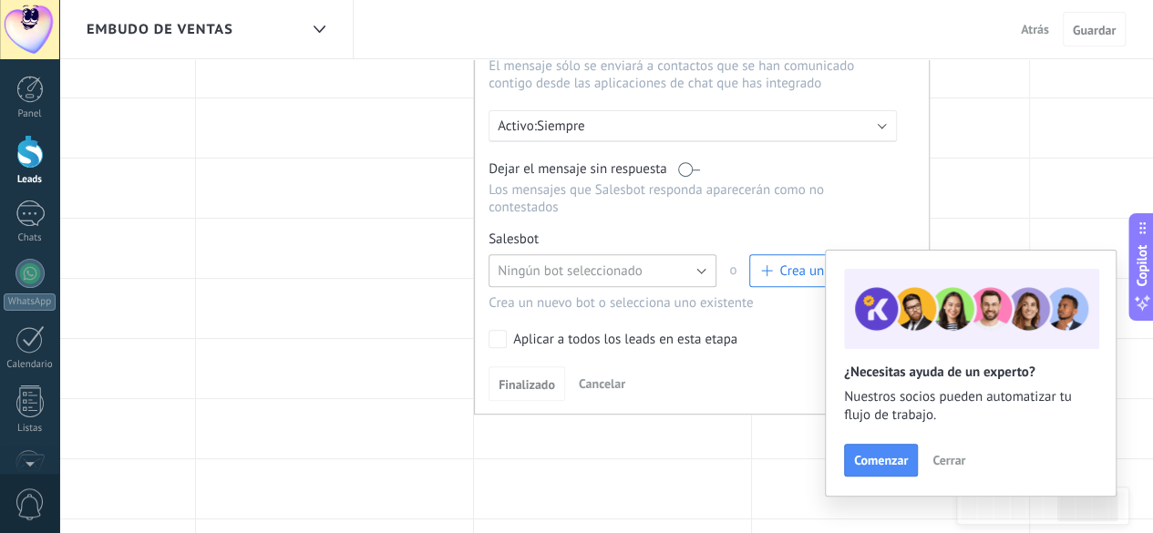
click at [634, 262] on span "Ningún bot seleccionado" at bounding box center [570, 270] width 145 height 17
click at [618, 262] on span "Ningún bot seleccionado" at bounding box center [593, 270] width 232 height 17
click at [606, 262] on span "Ningún bot seleccionado" at bounding box center [570, 270] width 145 height 17
click at [582, 232] on div "Salesbot Gestionar Ningún bot seleccionado Salesbot #2 Ningún bot seleccionado …" at bounding box center [701, 271] width 426 height 81
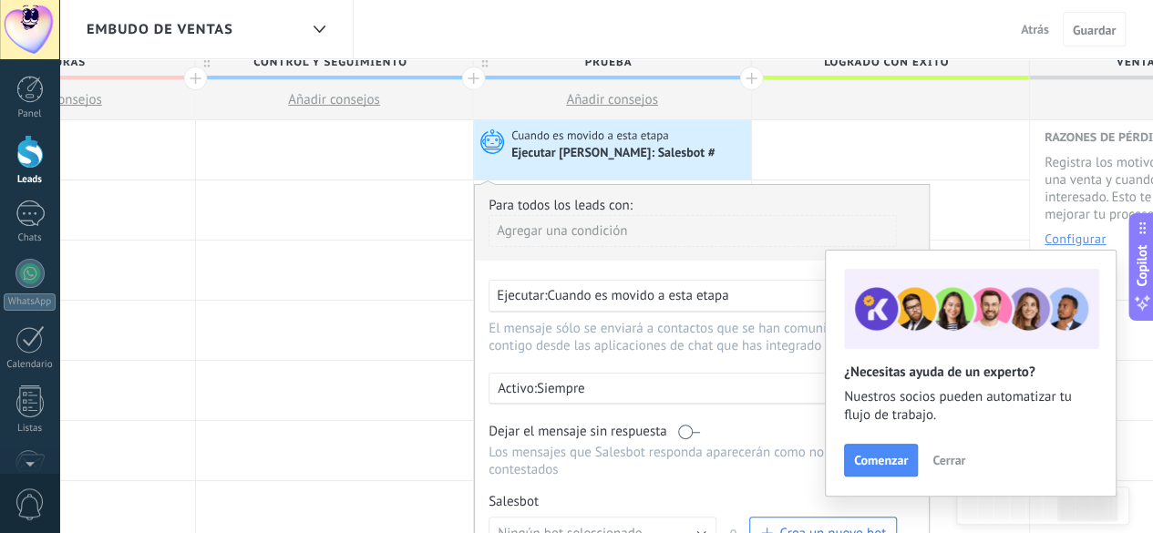
scroll to position [0, 0]
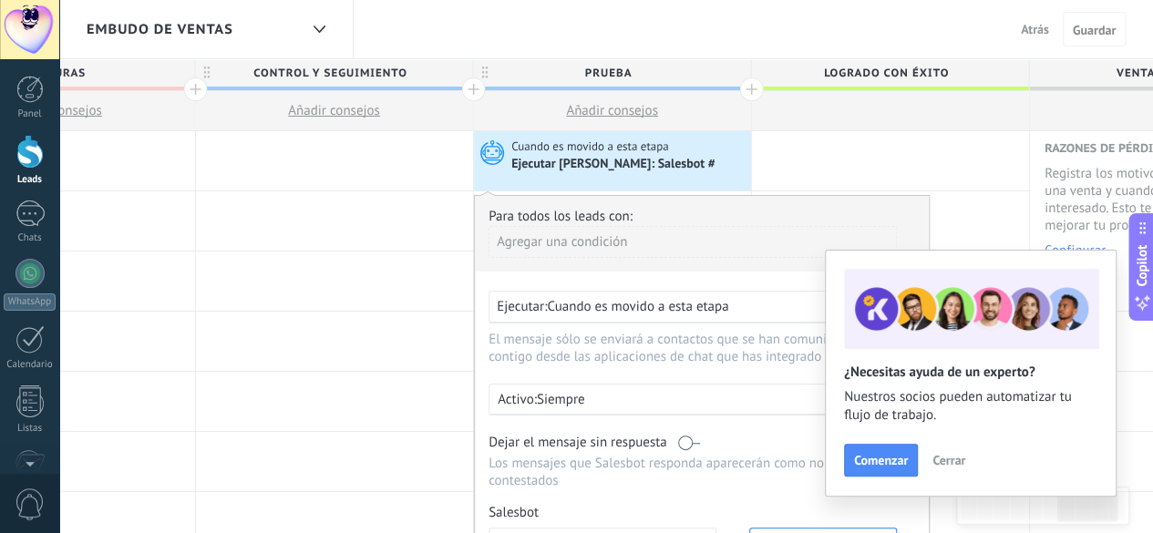
click at [570, 161] on div "Ejecutar Salesbot: Salesbot #" at bounding box center [614, 165] width 206 height 16
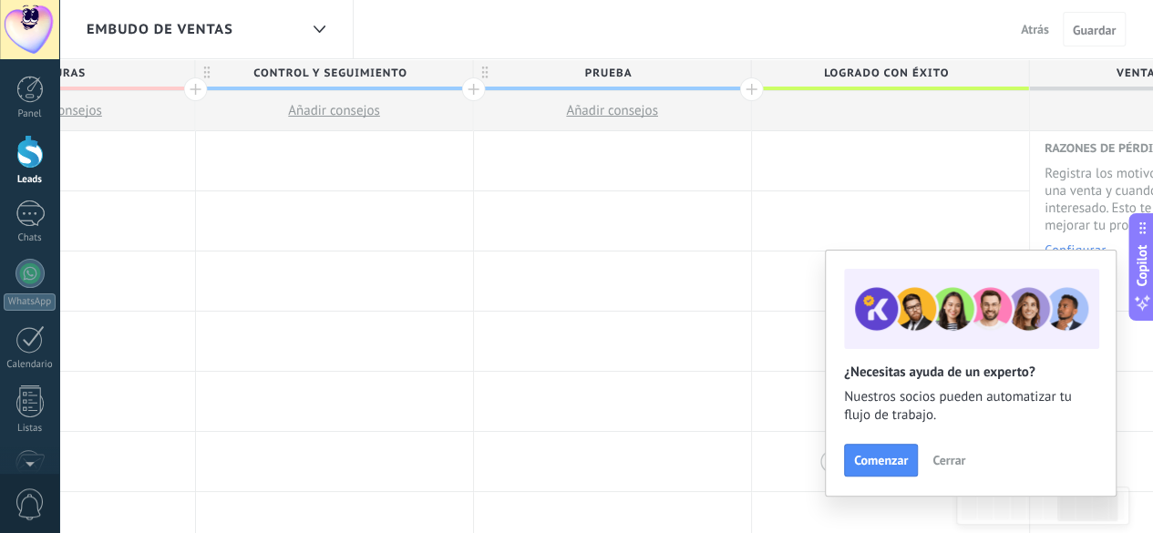
click at [950, 448] on button "Cerrar" at bounding box center [948, 460] width 49 height 27
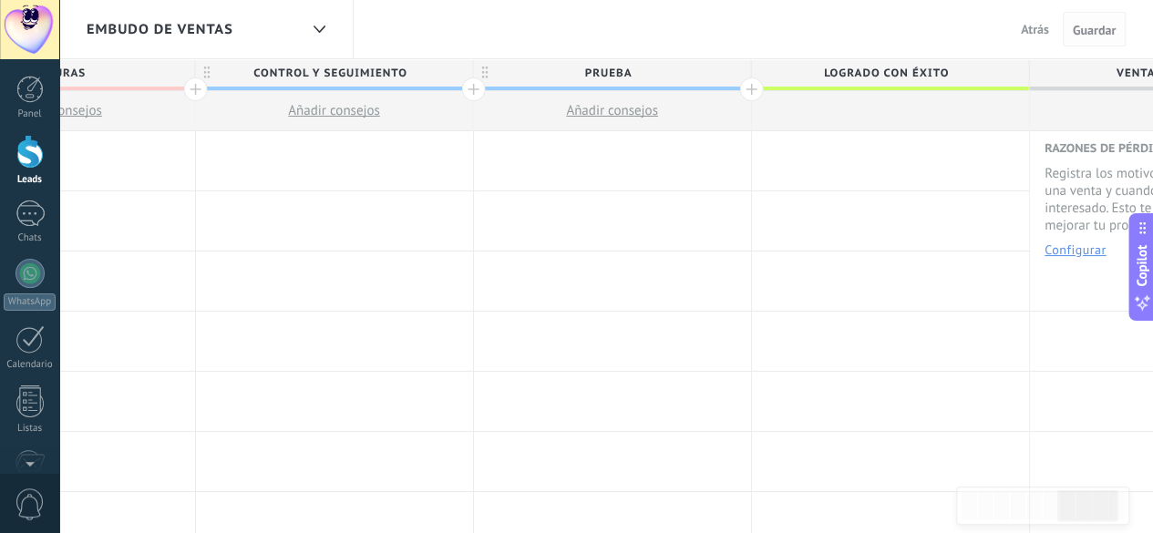
click at [1086, 29] on span "Guardar" at bounding box center [1094, 30] width 43 height 13
click at [33, 151] on div at bounding box center [29, 152] width 27 height 34
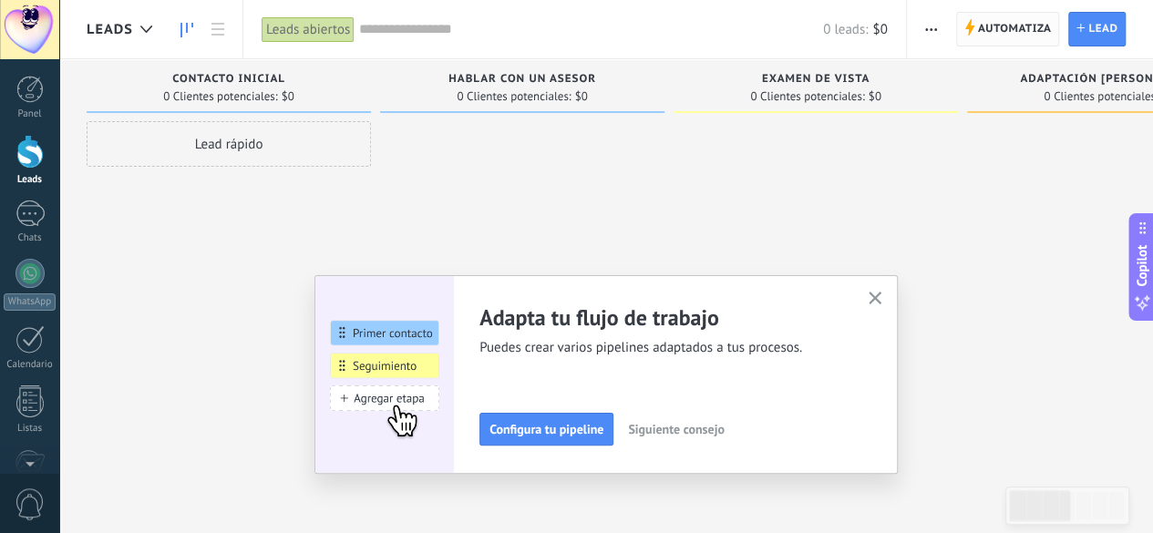
click at [1008, 26] on span "Automatiza" at bounding box center [1015, 29] width 74 height 33
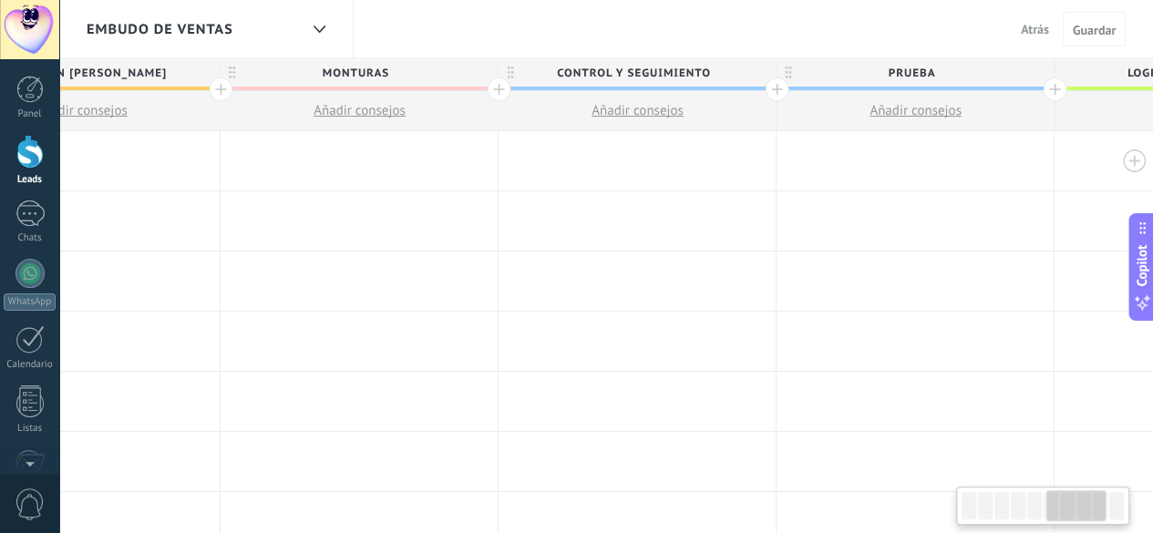
scroll to position [0, 1977]
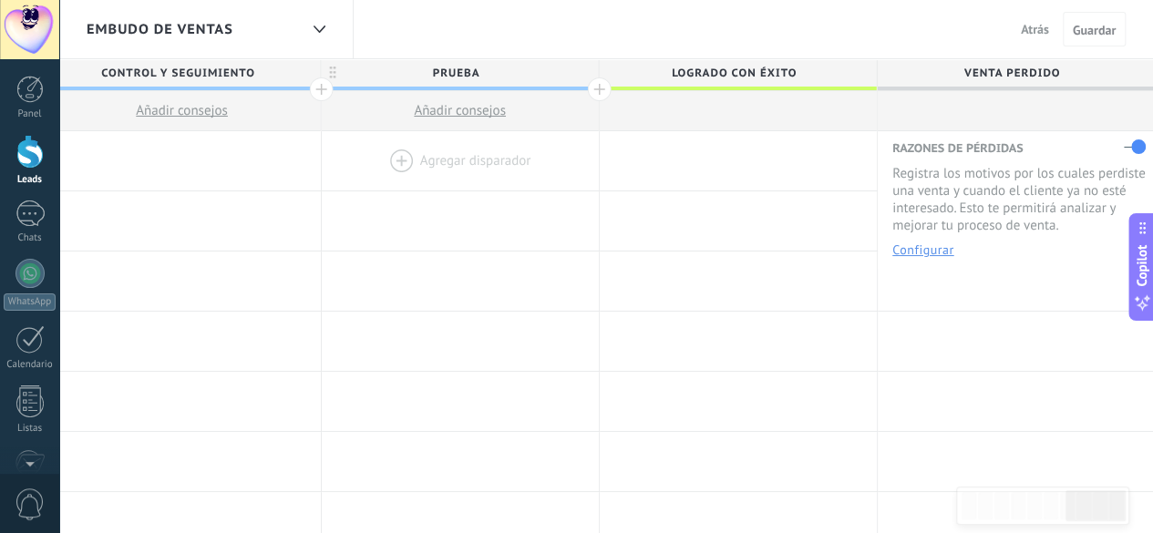
click at [395, 159] on div at bounding box center [460, 160] width 277 height 59
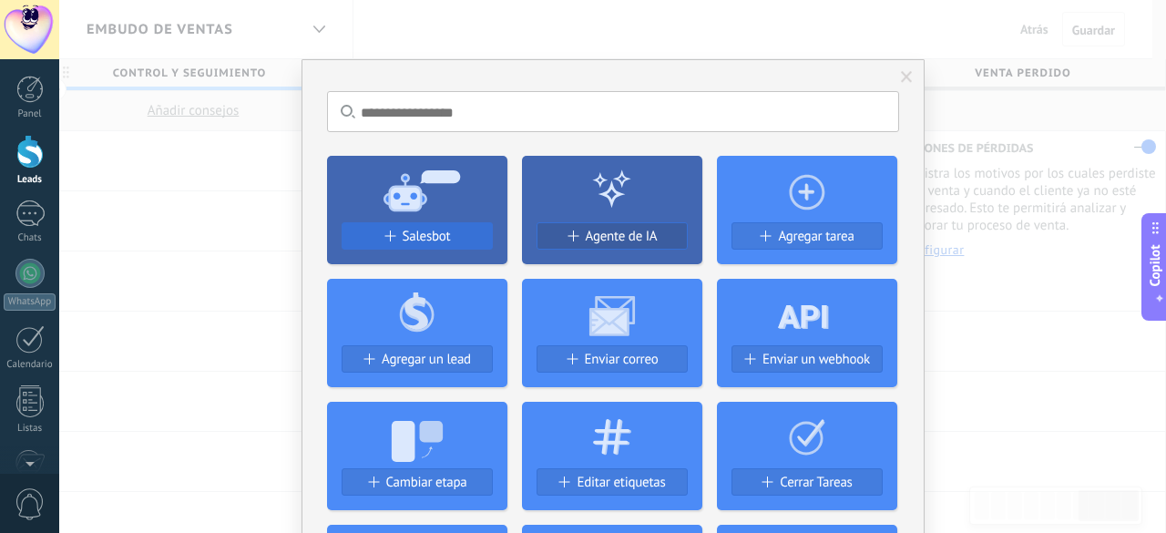
click at [403, 231] on span "Salesbot" at bounding box center [427, 236] width 48 height 15
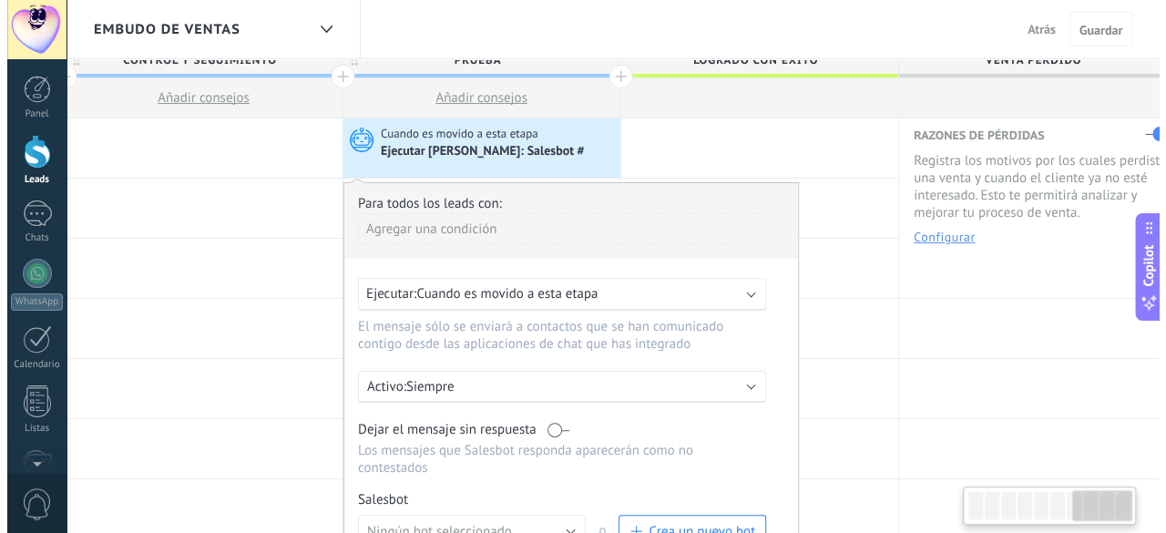
scroll to position [182, 0]
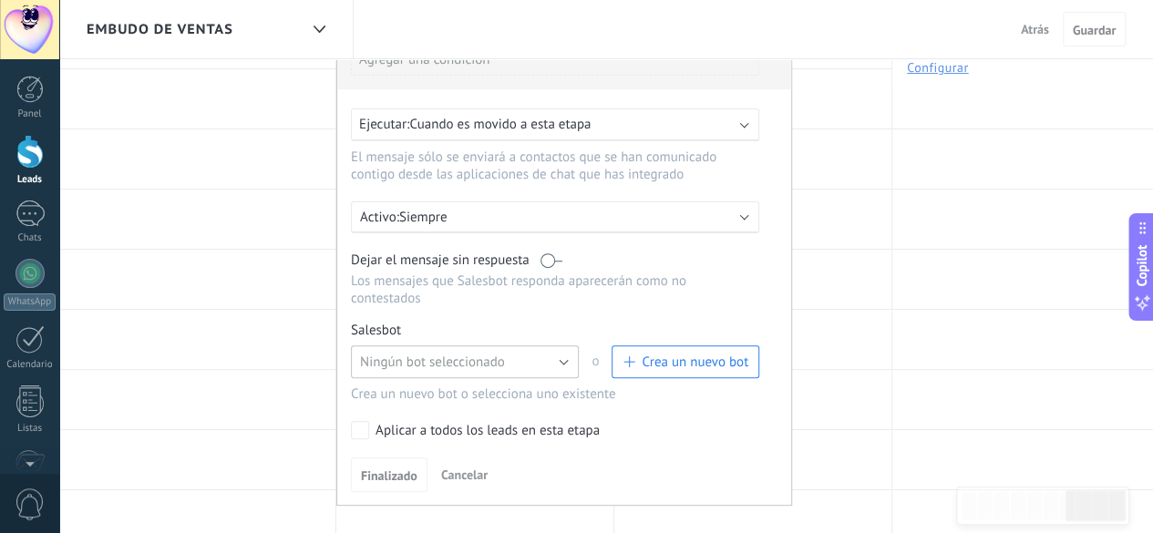
click at [421, 354] on span "Ningún bot seleccionado" at bounding box center [432, 362] width 145 height 17
click at [635, 354] on span "Crea un nuevo bot" at bounding box center [685, 362] width 126 height 17
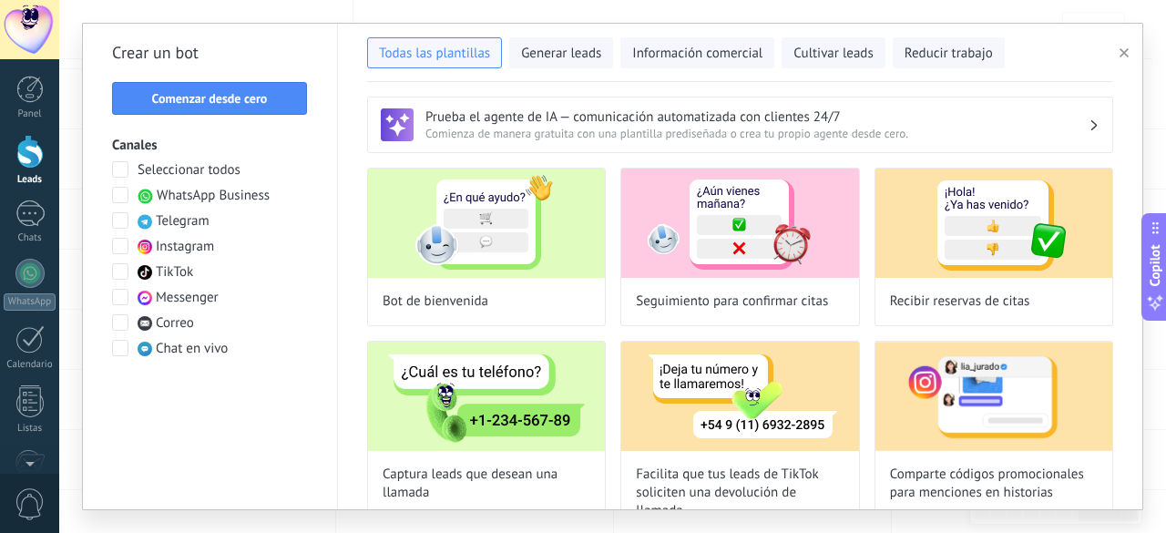
click at [1124, 51] on icon "button" at bounding box center [1124, 52] width 9 height 9
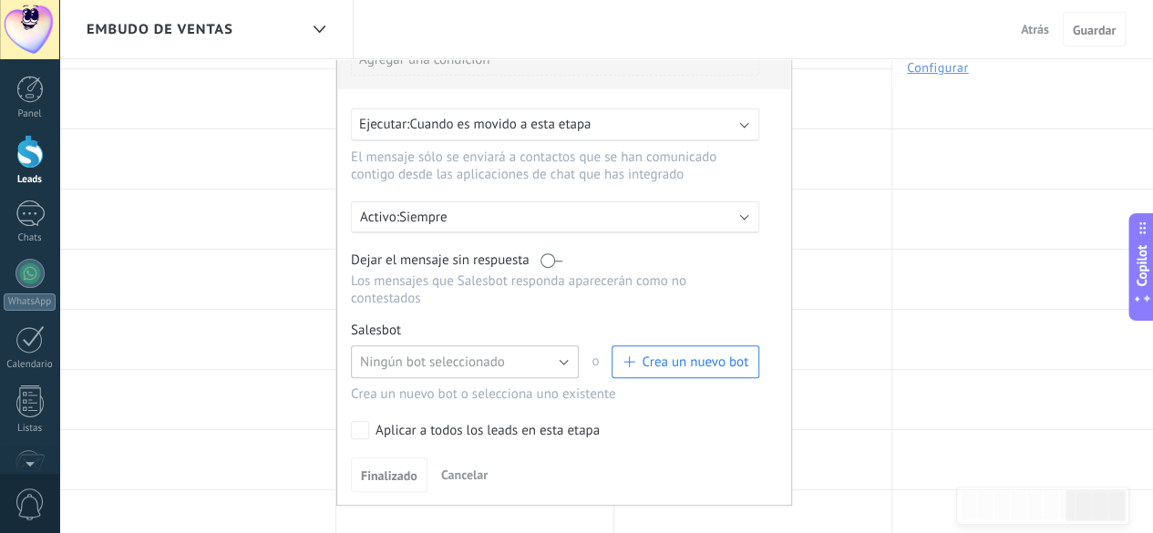
click at [403, 354] on span "Ningún bot seleccionado" at bounding box center [432, 362] width 145 height 17
click at [400, 385] on span "Salesbot #2" at bounding box center [456, 393] width 232 height 17
click at [444, 323] on link "Gestionar" at bounding box center [436, 330] width 48 height 15
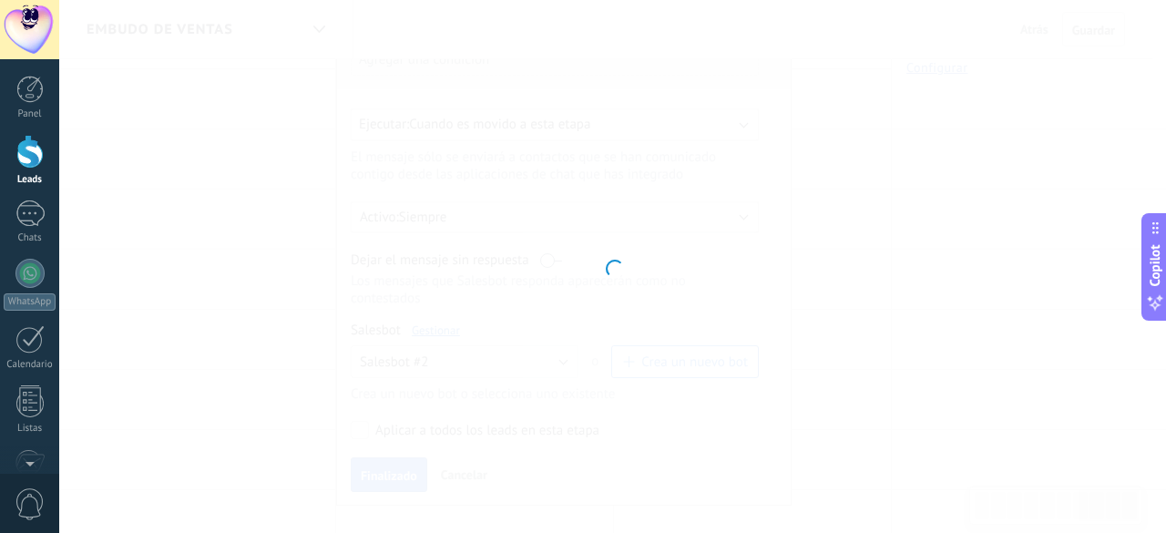
type input "**********"
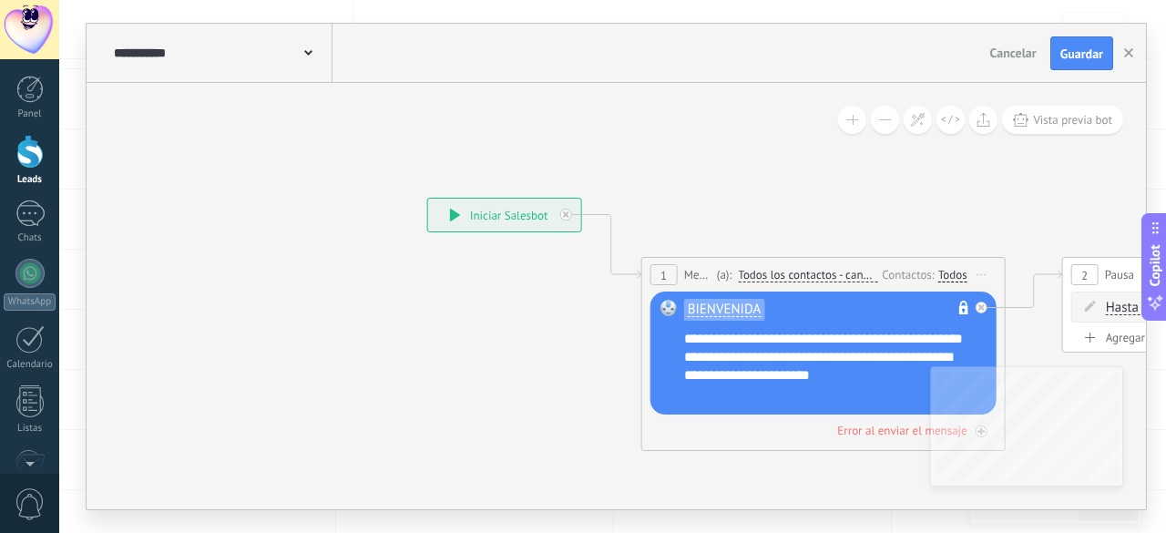
drag, startPoint x: 524, startPoint y: 343, endPoint x: 470, endPoint y: 317, distance: 59.5
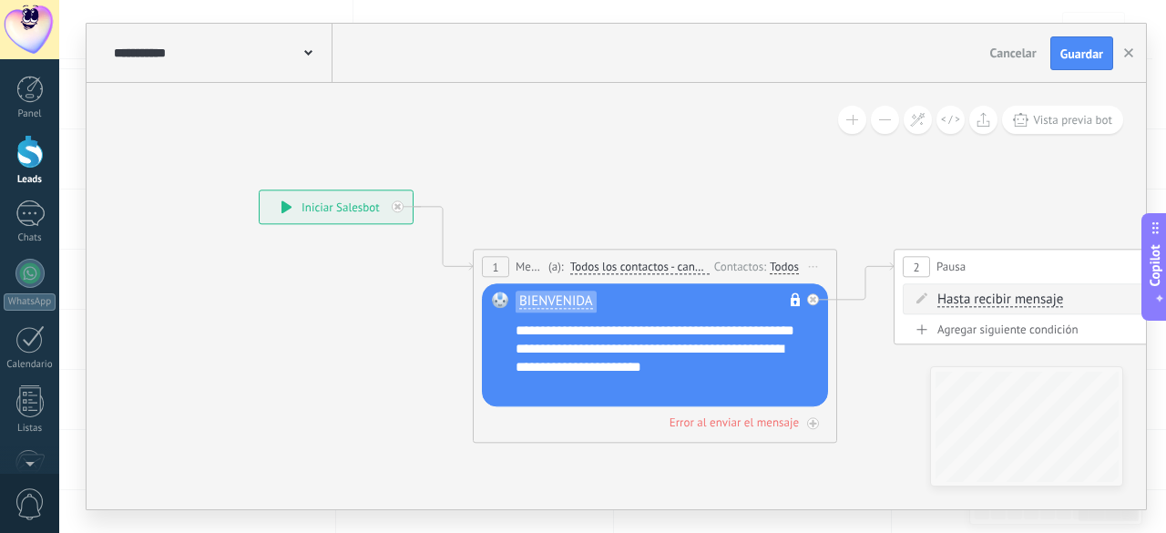
drag, startPoint x: 406, startPoint y: 318, endPoint x: 301, endPoint y: 314, distance: 105.8
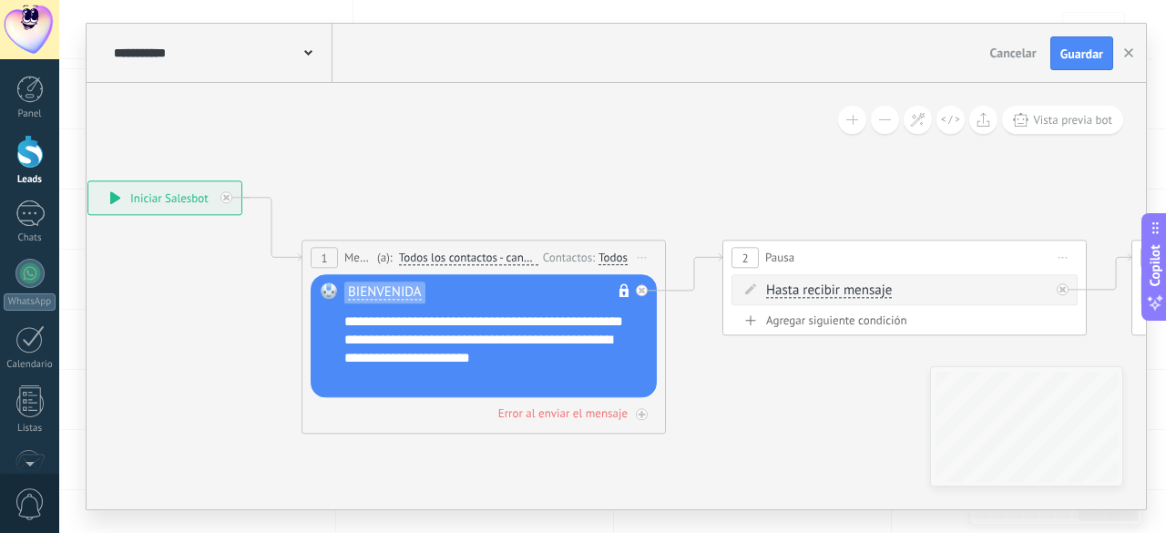
drag, startPoint x: 529, startPoint y: 216, endPoint x: 277, endPoint y: 200, distance: 252.9
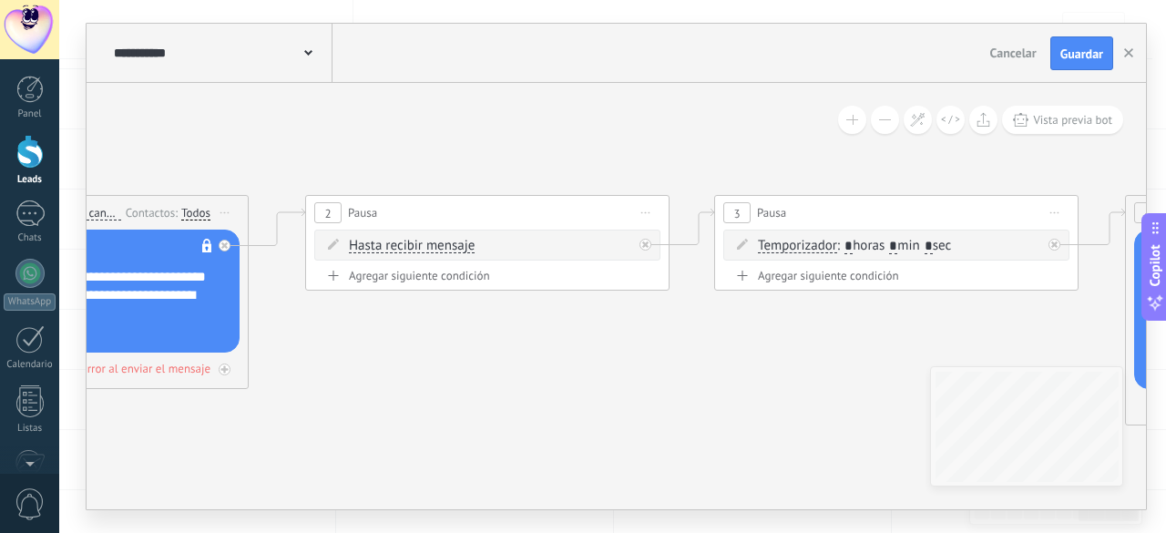
drag, startPoint x: 698, startPoint y: 397, endPoint x: 432, endPoint y: 360, distance: 268.7
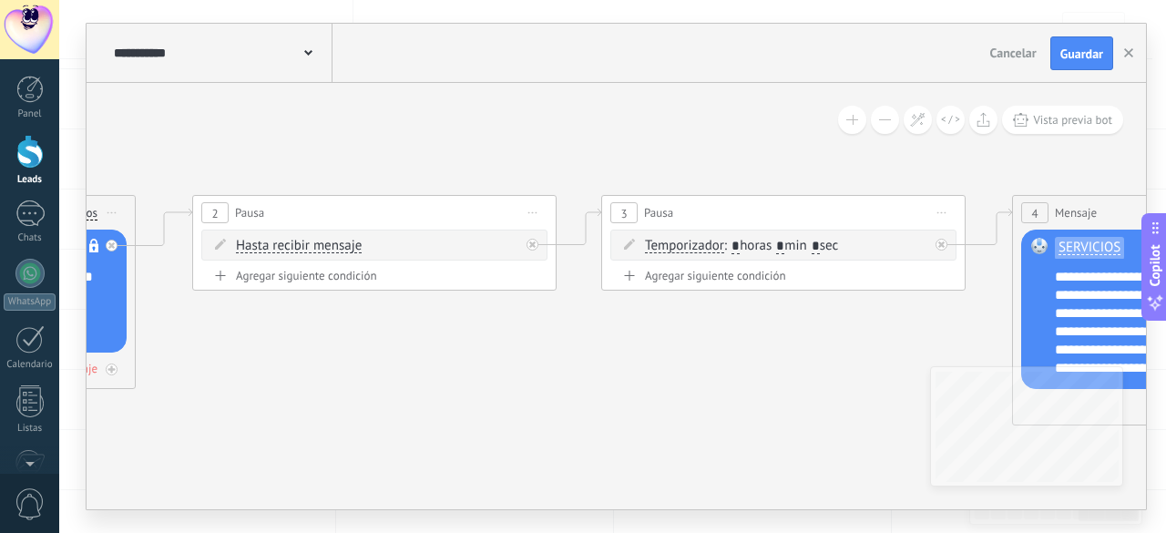
drag, startPoint x: 611, startPoint y: 382, endPoint x: 674, endPoint y: 410, distance: 69.8
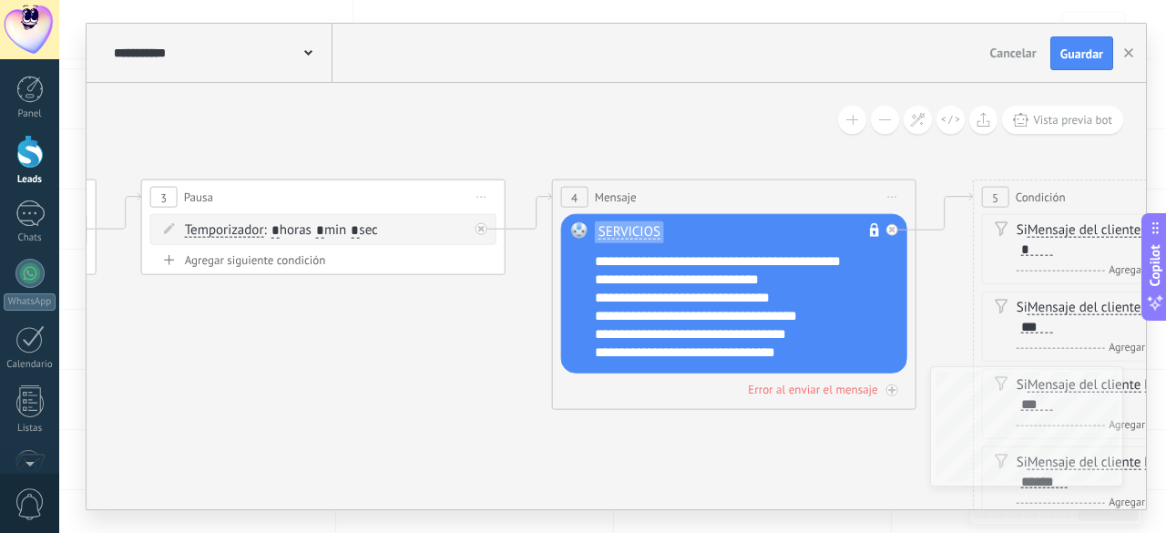
drag, startPoint x: 594, startPoint y: 410, endPoint x: 354, endPoint y: 397, distance: 240.0
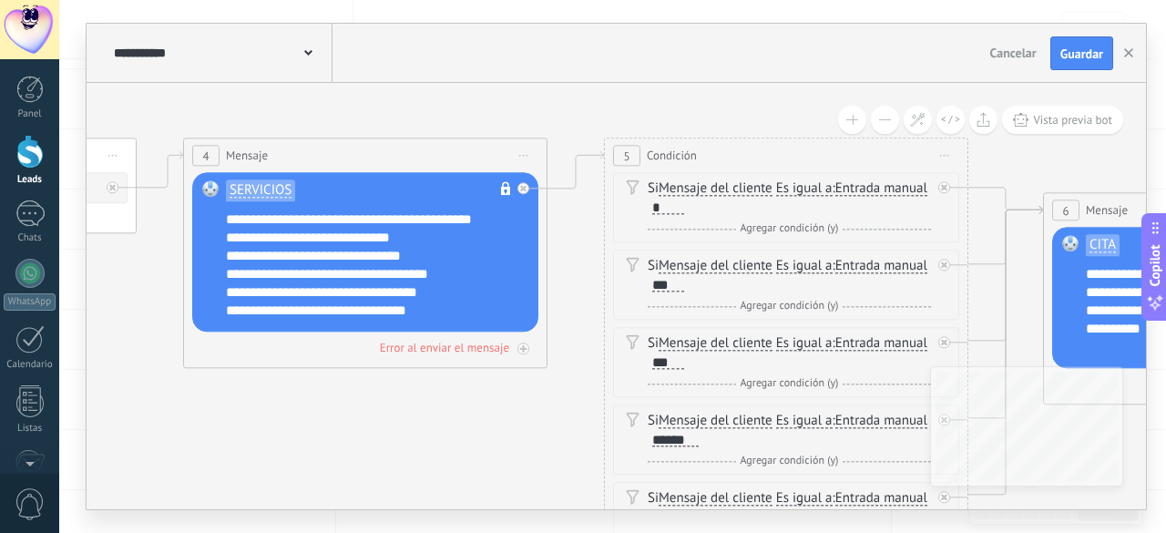
drag, startPoint x: 529, startPoint y: 427, endPoint x: 155, endPoint y: 384, distance: 377.1
click at [128, 385] on icon at bounding box center [278, 530] width 4012 height 1812
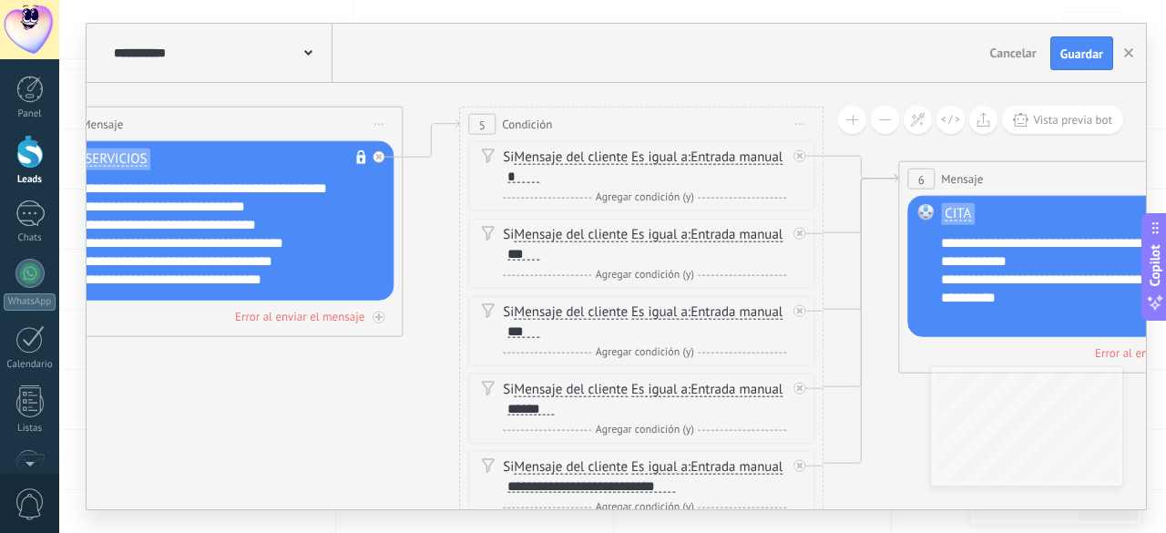
drag, startPoint x: 399, startPoint y: 426, endPoint x: 321, endPoint y: 382, distance: 90.2
click at [318, 382] on icon at bounding box center [212, 481] width 4171 height 1778
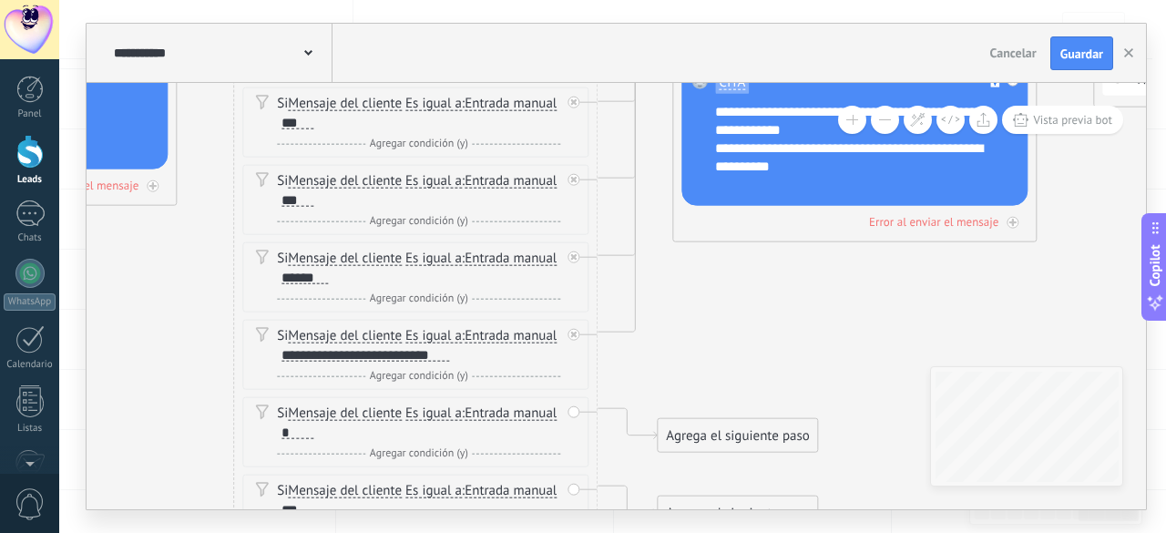
drag, startPoint x: 352, startPoint y: 445, endPoint x: 112, endPoint y: 327, distance: 266.9
drag, startPoint x: 707, startPoint y: 435, endPoint x: 763, endPoint y: 344, distance: 106.7
click at [763, 344] on div "Agrega el siguiente paso" at bounding box center [792, 345] width 159 height 30
drag, startPoint x: 760, startPoint y: 347, endPoint x: 731, endPoint y: 346, distance: 29.2
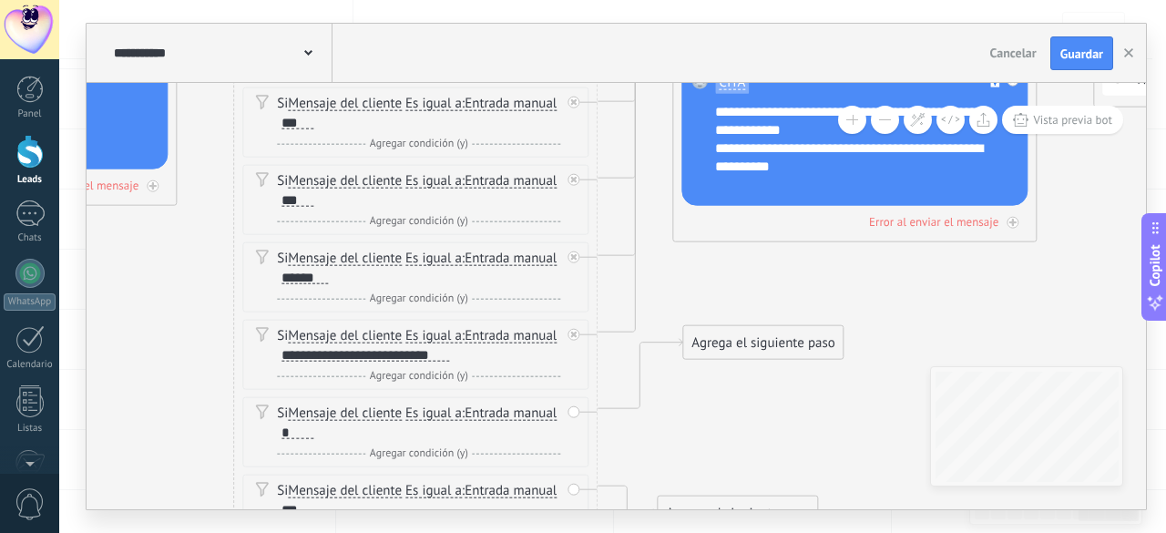
click at [731, 346] on div "Agrega el siguiente paso" at bounding box center [762, 343] width 159 height 30
click at [733, 344] on div "Agrega el siguiente paso" at bounding box center [762, 343] width 159 height 30
click at [764, 348] on div "Agrega el siguiente paso" at bounding box center [762, 343] width 159 height 30
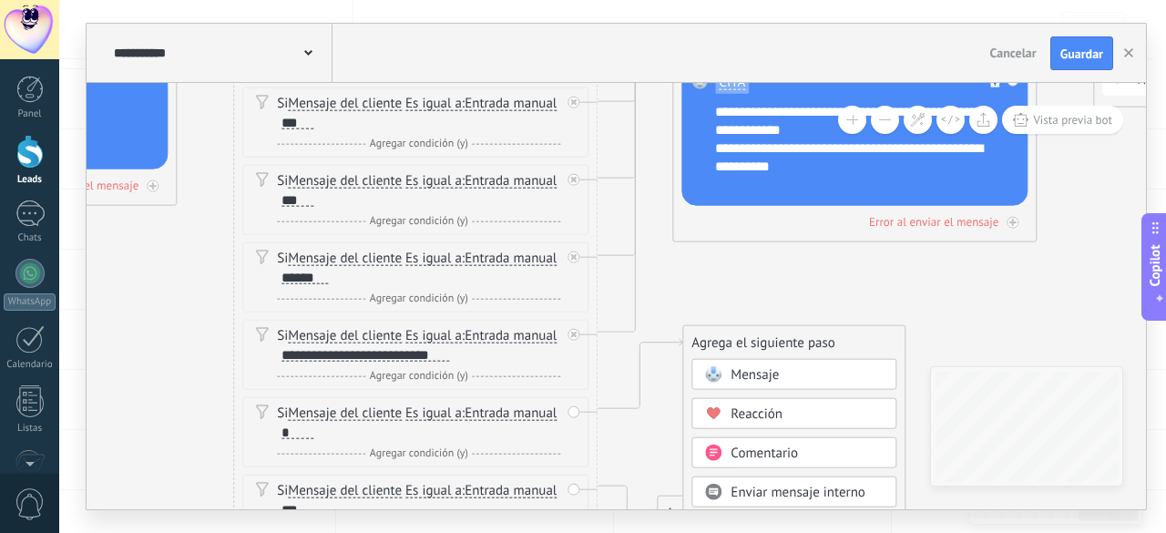
click at [755, 376] on span "Mensaje" at bounding box center [755, 374] width 48 height 17
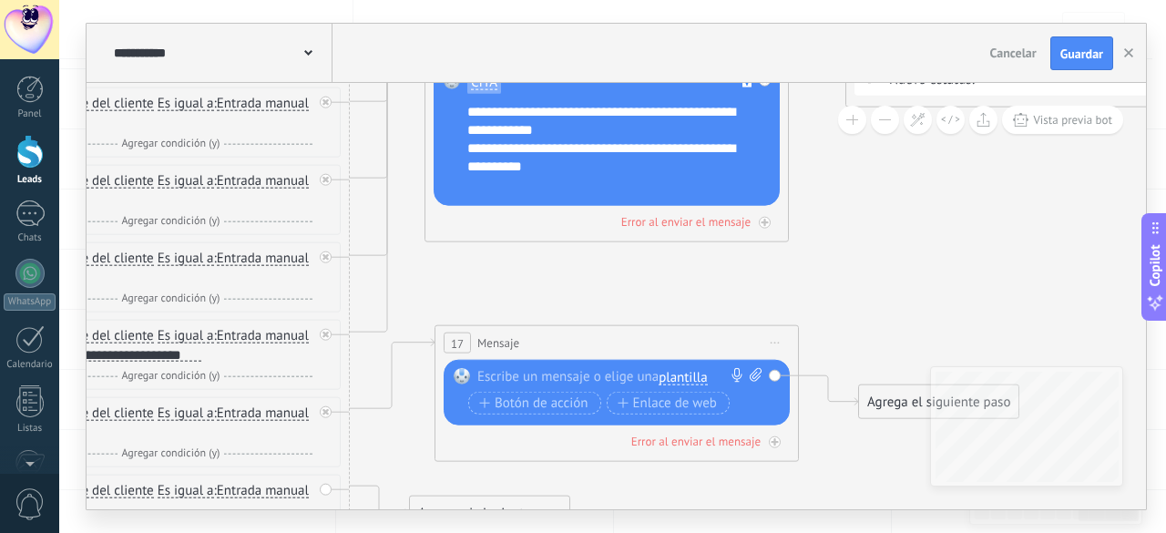
click at [688, 380] on span "plantilla" at bounding box center [683, 378] width 48 height 15
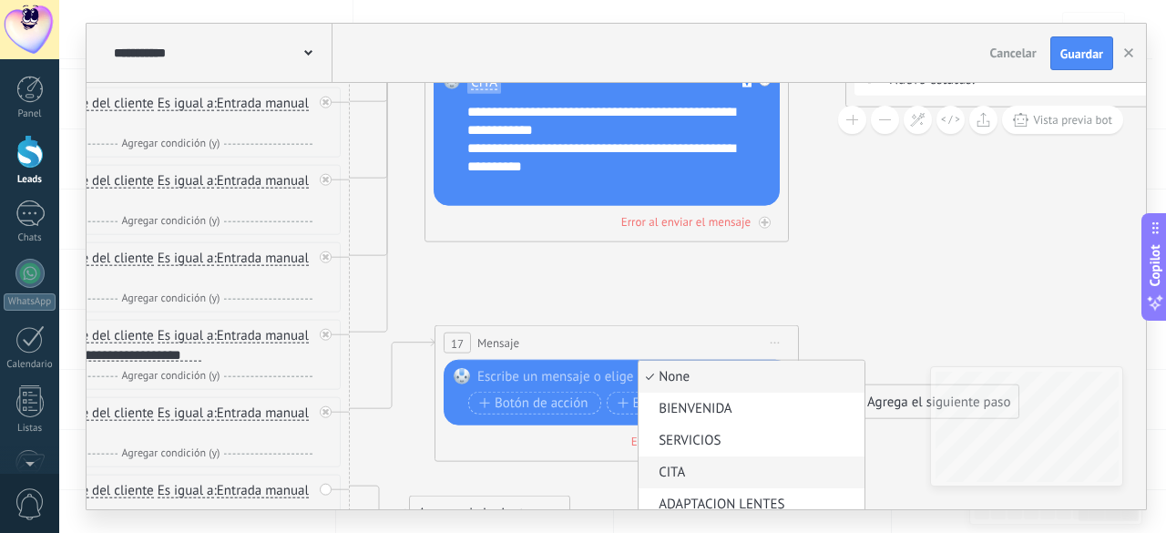
scroll to position [31, 0]
click at [710, 469] on span "ADAPTACION LENTES" at bounding box center [749, 474] width 221 height 18
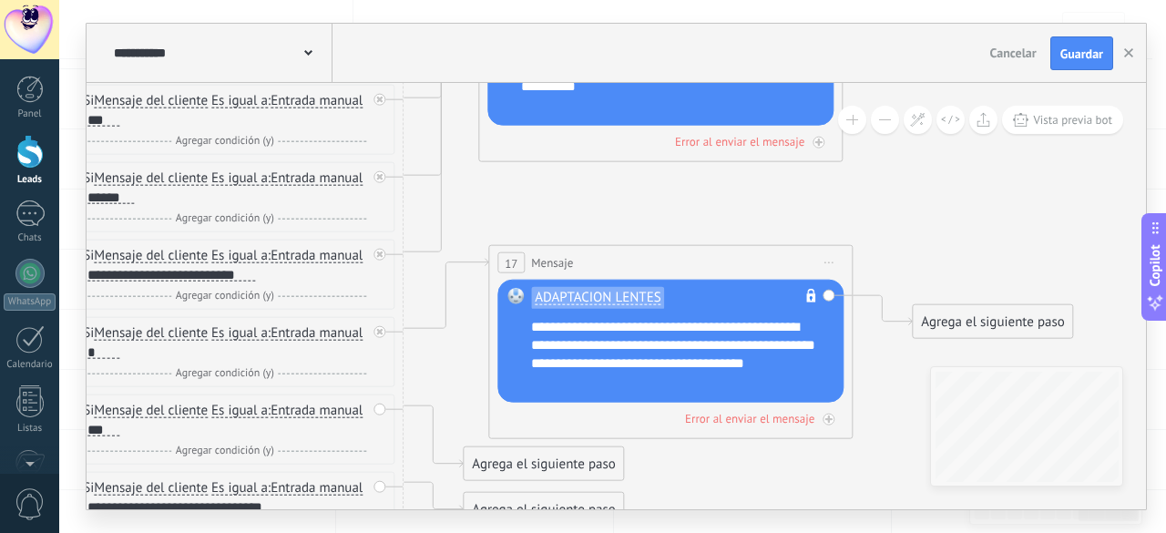
drag, startPoint x: 662, startPoint y: 277, endPoint x: 714, endPoint y: 193, distance: 98.6
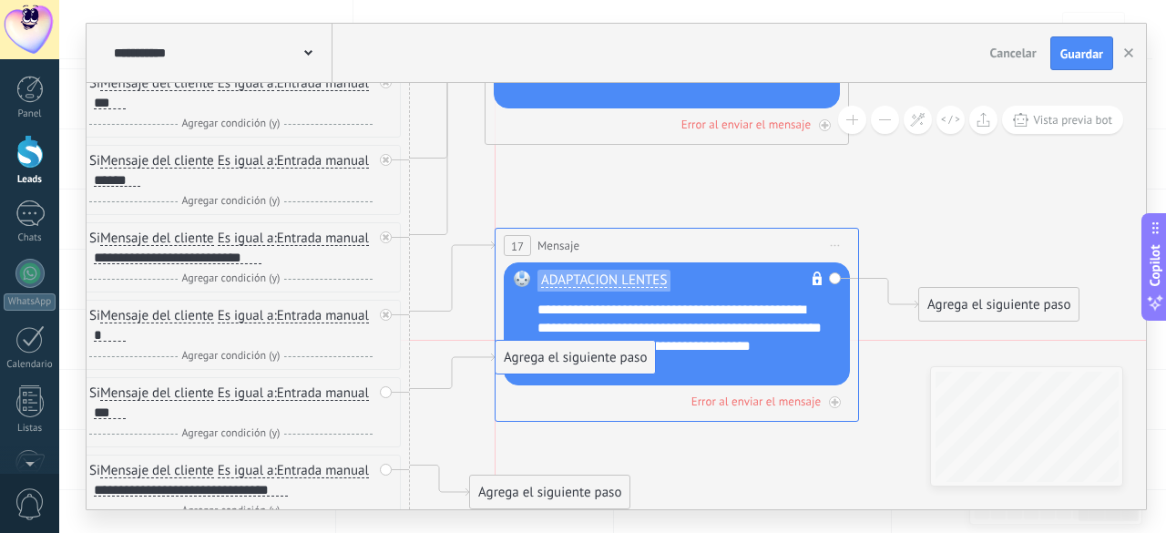
drag, startPoint x: 538, startPoint y: 409, endPoint x: 556, endPoint y: 346, distance: 65.5
drag, startPoint x: 525, startPoint y: 481, endPoint x: 556, endPoint y: 347, distance: 137.5
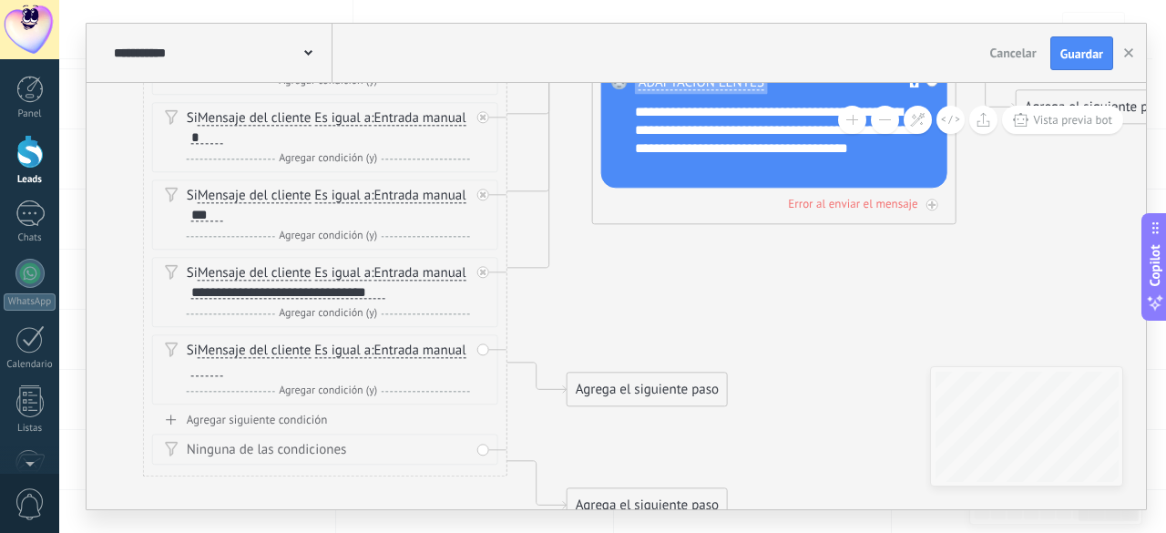
drag, startPoint x: 549, startPoint y: 343, endPoint x: 639, endPoint y: 331, distance: 91.0
click at [223, 377] on div at bounding box center [207, 370] width 32 height 15
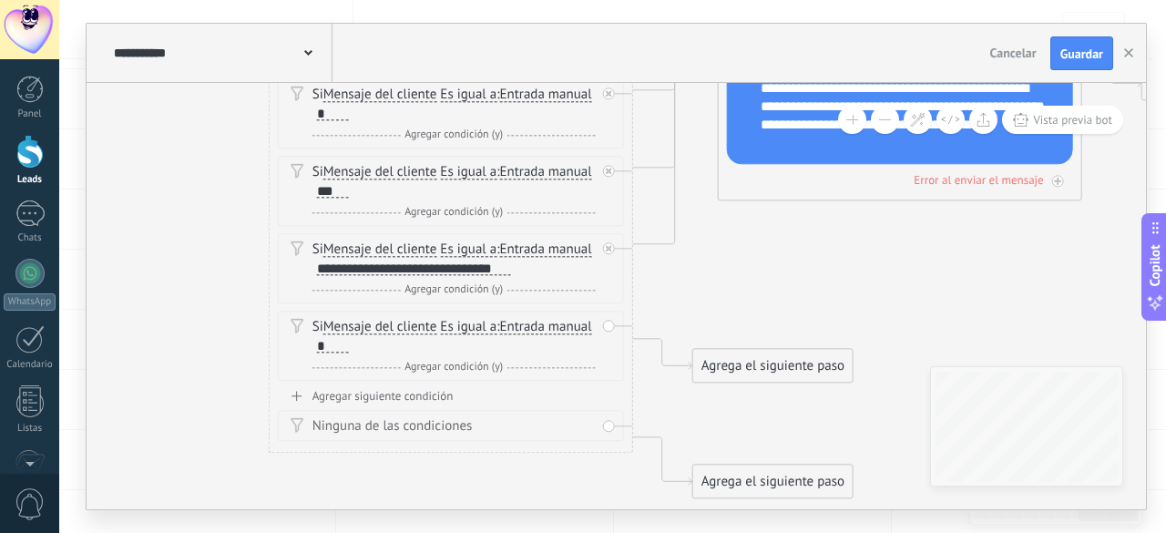
drag, startPoint x: 614, startPoint y: 279, endPoint x: 762, endPoint y: 249, distance: 150.7
click at [765, 247] on icon at bounding box center [22, 49] width 4171 height 1812
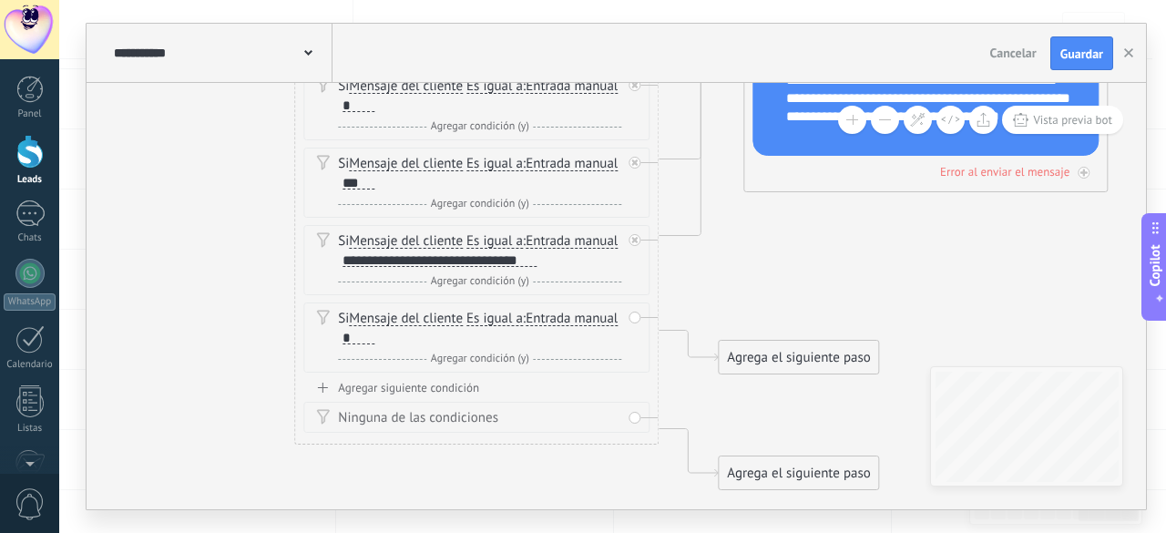
click at [446, 395] on div "Agregar siguiente condición" at bounding box center [476, 387] width 346 height 15
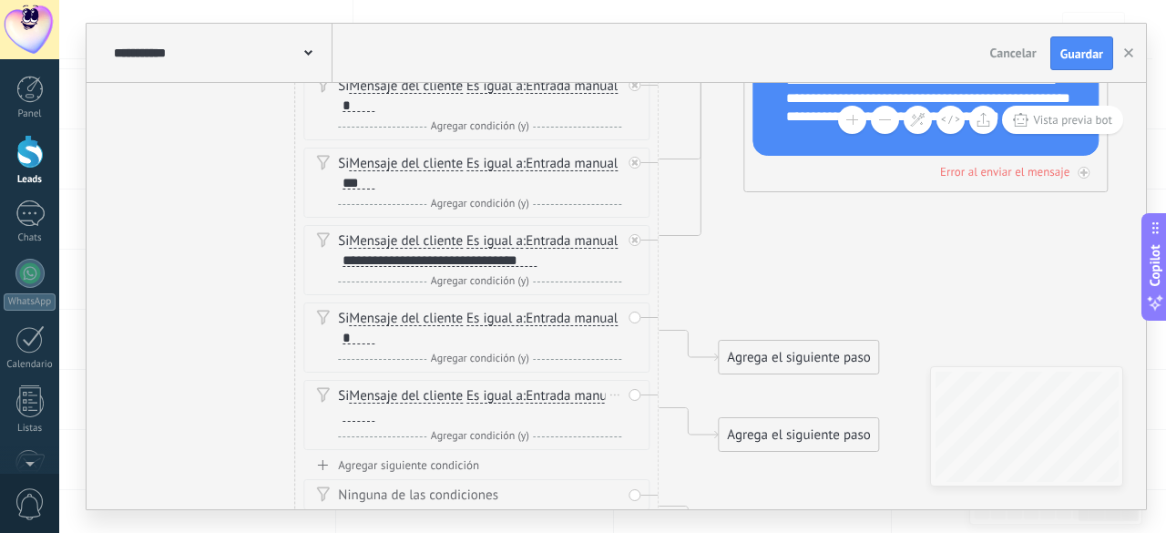
click at [375, 422] on div at bounding box center [359, 414] width 32 height 15
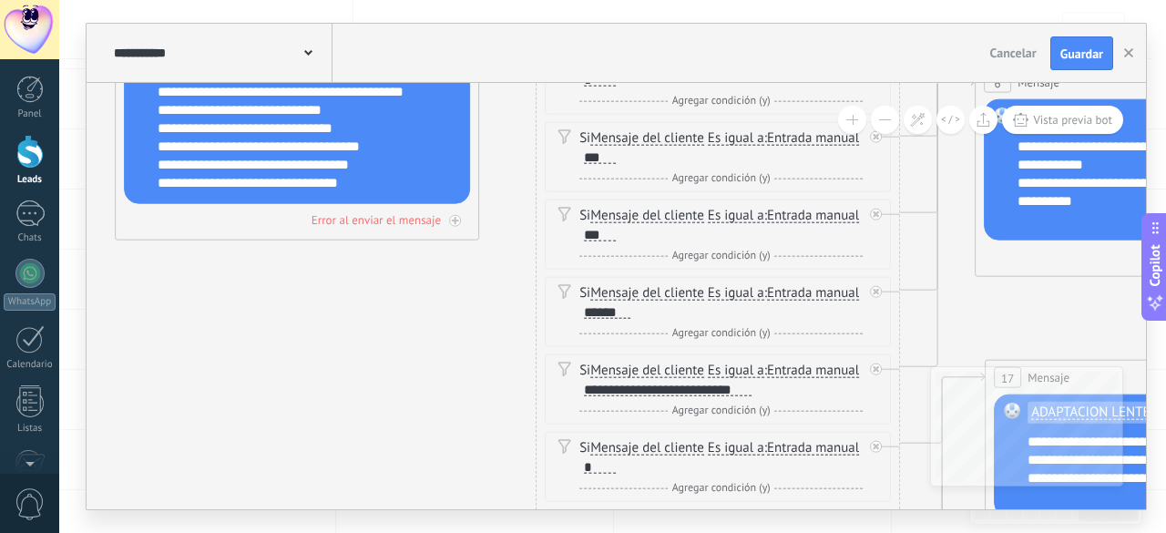
drag, startPoint x: 296, startPoint y: 317, endPoint x: 348, endPoint y: 329, distance: 53.3
click at [348, 329] on icon at bounding box center [289, 440] width 4171 height 1890
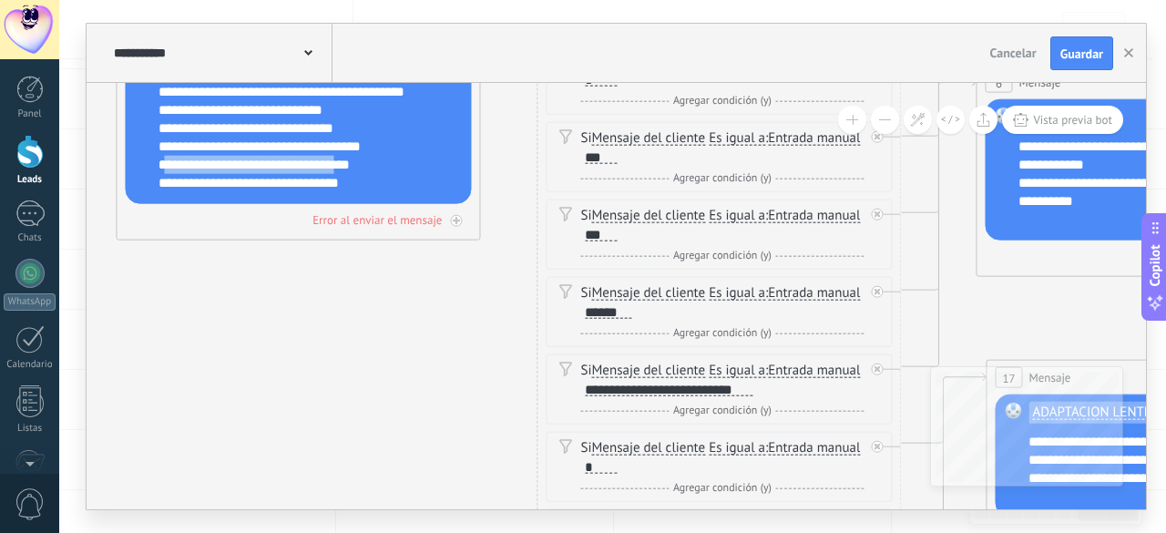
drag, startPoint x: 164, startPoint y: 161, endPoint x: 346, endPoint y: 169, distance: 182.4
click at [346, 169] on div "**********" at bounding box center [310, 137] width 303 height 109
copy div "**********"
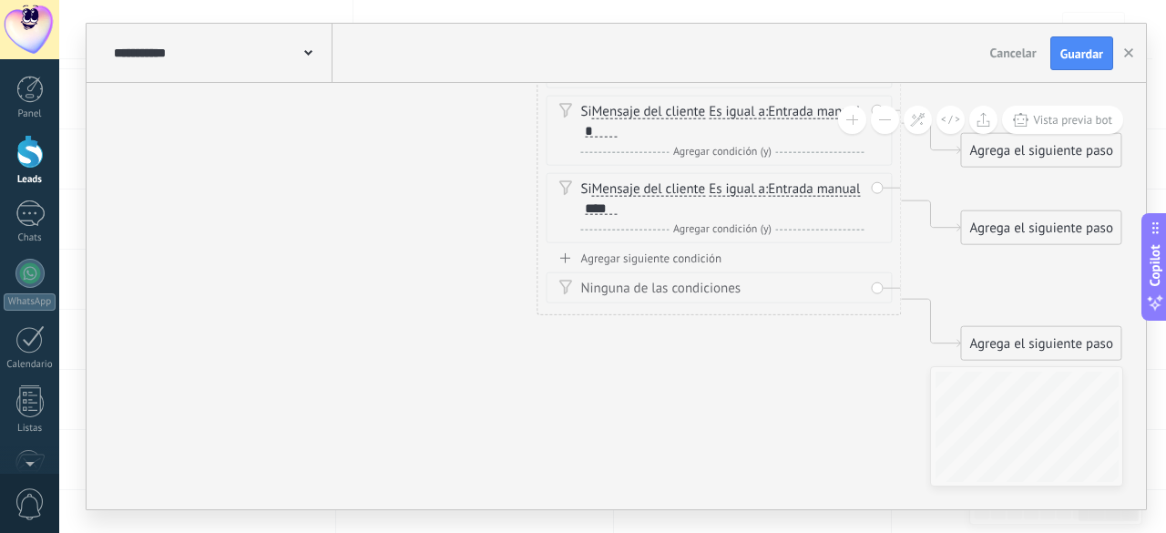
click at [683, 266] on div "Agregar siguiente condición" at bounding box center [719, 258] width 346 height 15
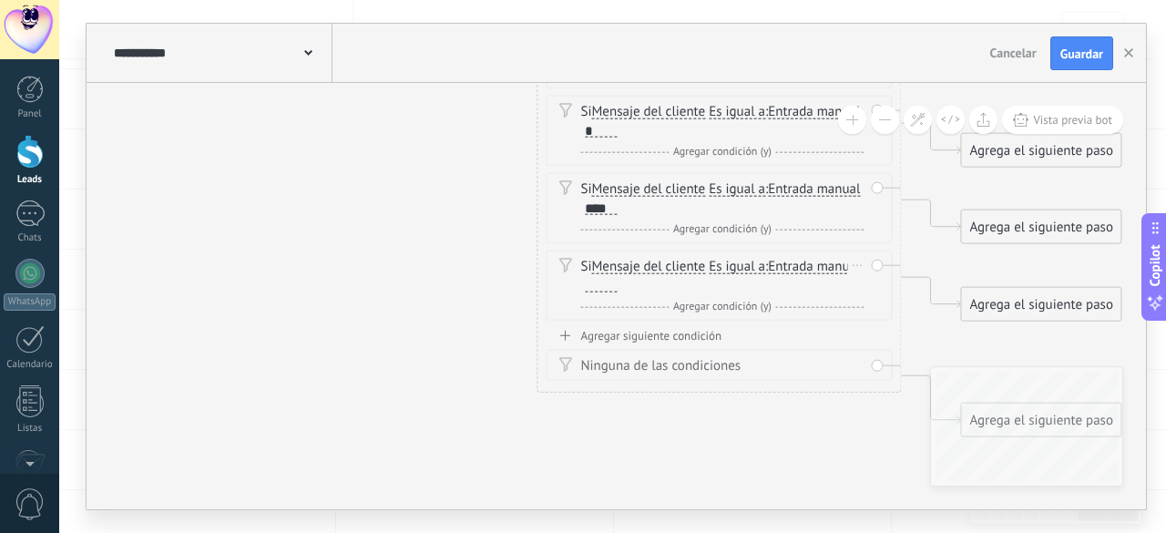
click at [617, 293] on div at bounding box center [601, 285] width 32 height 15
paste div
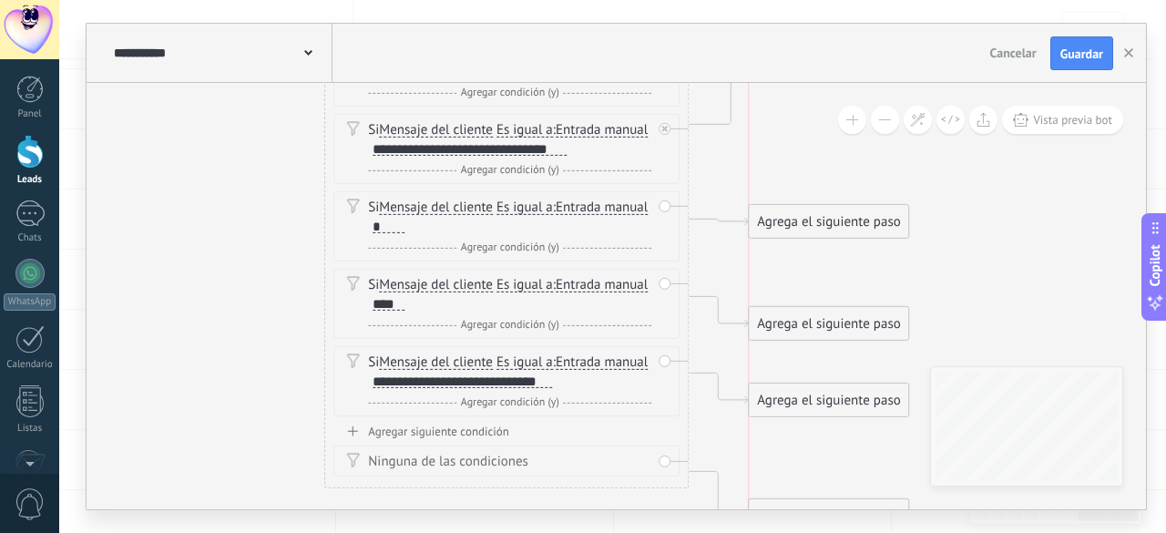
drag, startPoint x: 815, startPoint y: 252, endPoint x: 811, endPoint y: 230, distance: 22.2
click at [811, 230] on div "Agrega el siguiente paso" at bounding box center [828, 222] width 159 height 30
click at [816, 218] on div "Agrega el siguiente paso" at bounding box center [828, 222] width 159 height 30
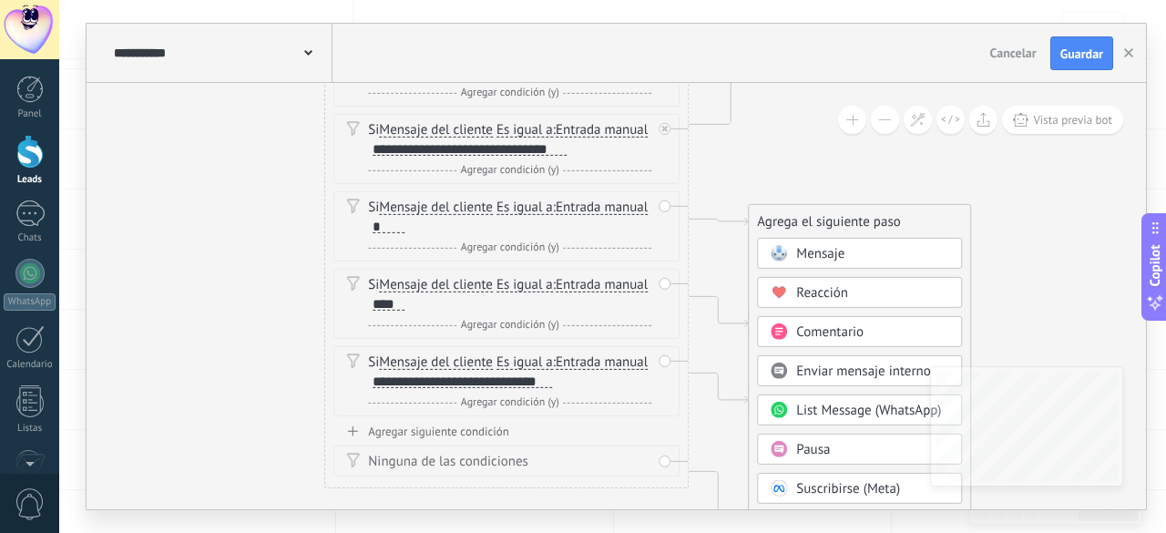
click at [822, 252] on span "Mensaje" at bounding box center [820, 253] width 48 height 17
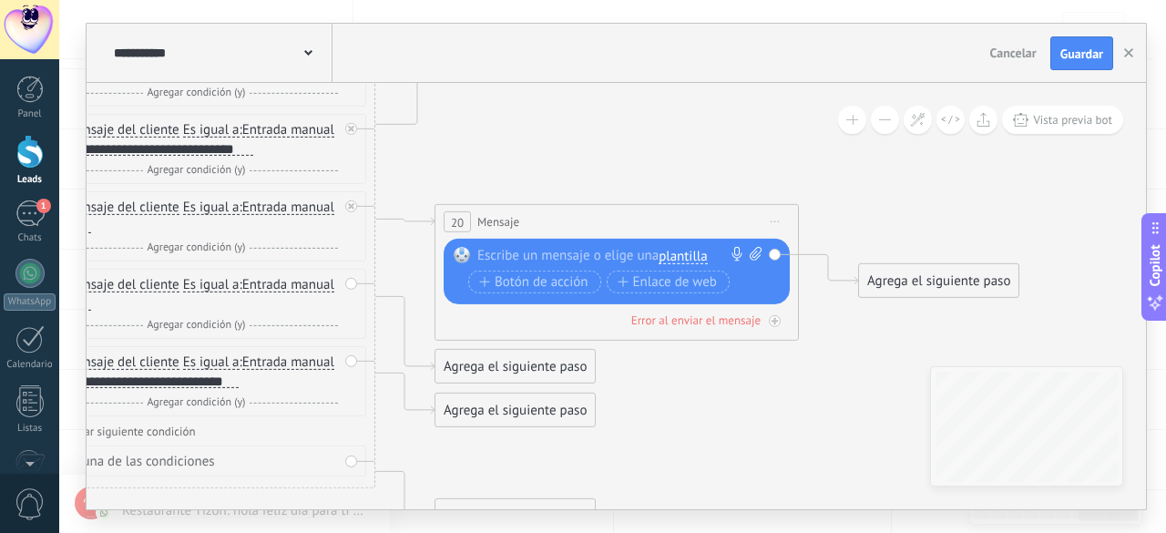
click at [679, 262] on span "plantilla" at bounding box center [683, 257] width 48 height 15
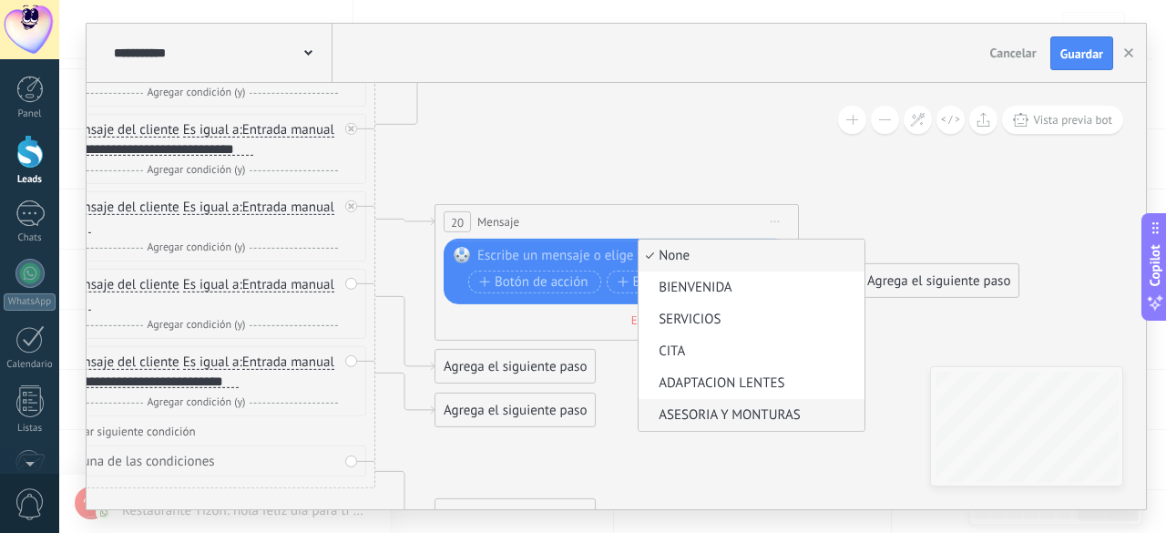
click at [720, 404] on li "ASESORIA Y MONTURAS" at bounding box center [752, 415] width 226 height 32
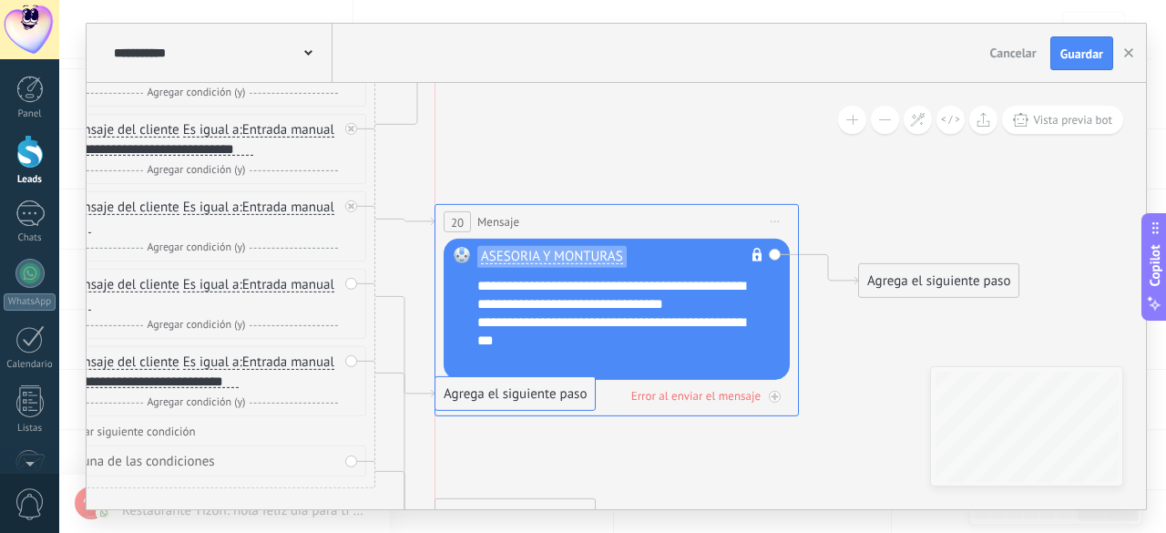
drag, startPoint x: 516, startPoint y: 449, endPoint x: 534, endPoint y: 343, distance: 108.2
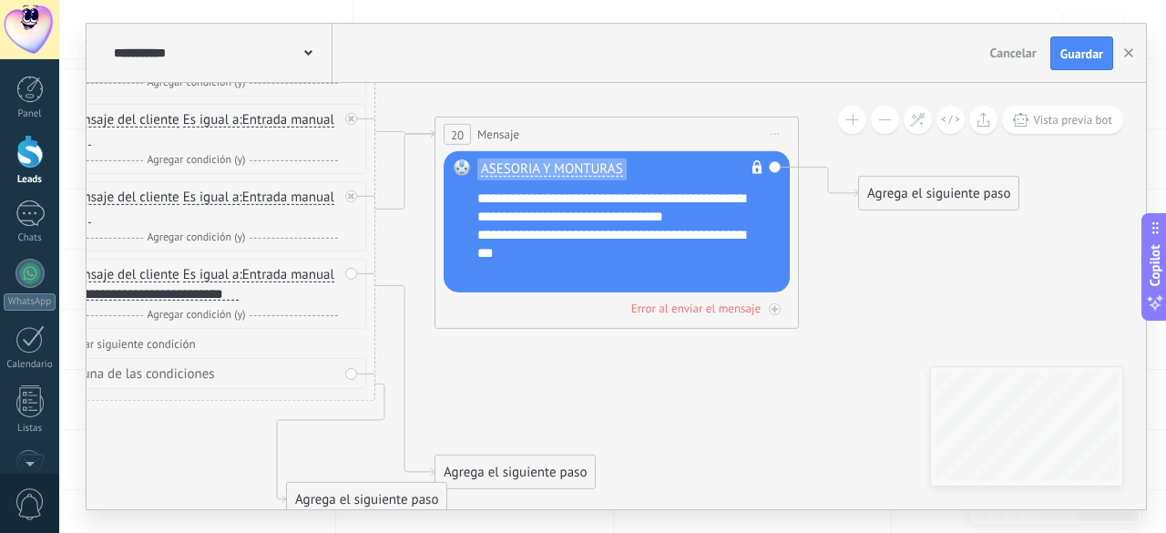
drag, startPoint x: 525, startPoint y: 416, endPoint x: 377, endPoint y: 492, distance: 165.9
click at [377, 492] on div "Agrega el siguiente paso" at bounding box center [366, 500] width 159 height 30
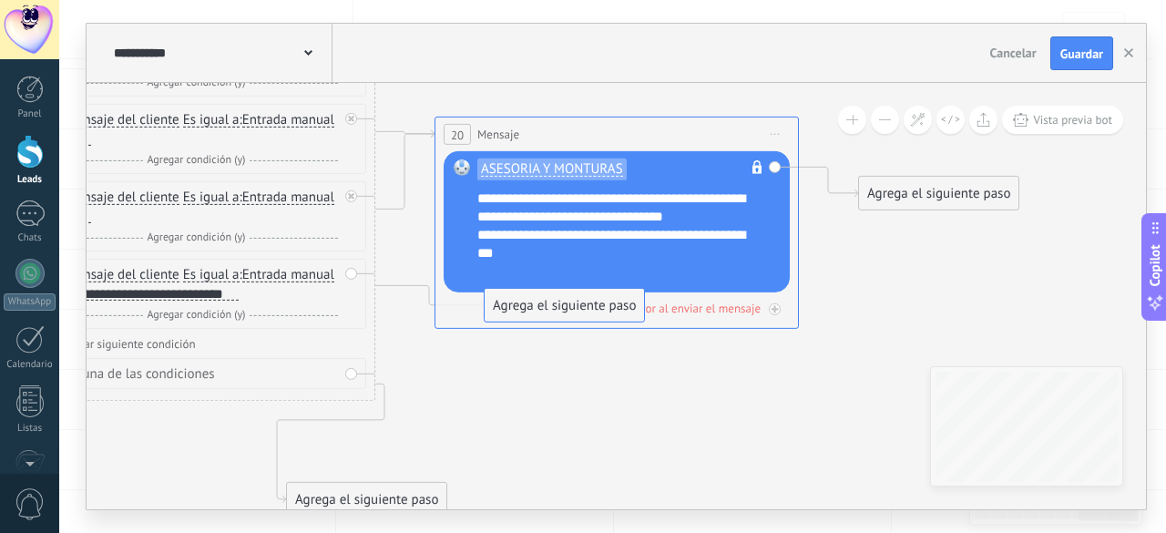
drag, startPoint x: 477, startPoint y: 461, endPoint x: 536, endPoint y: 263, distance: 206.2
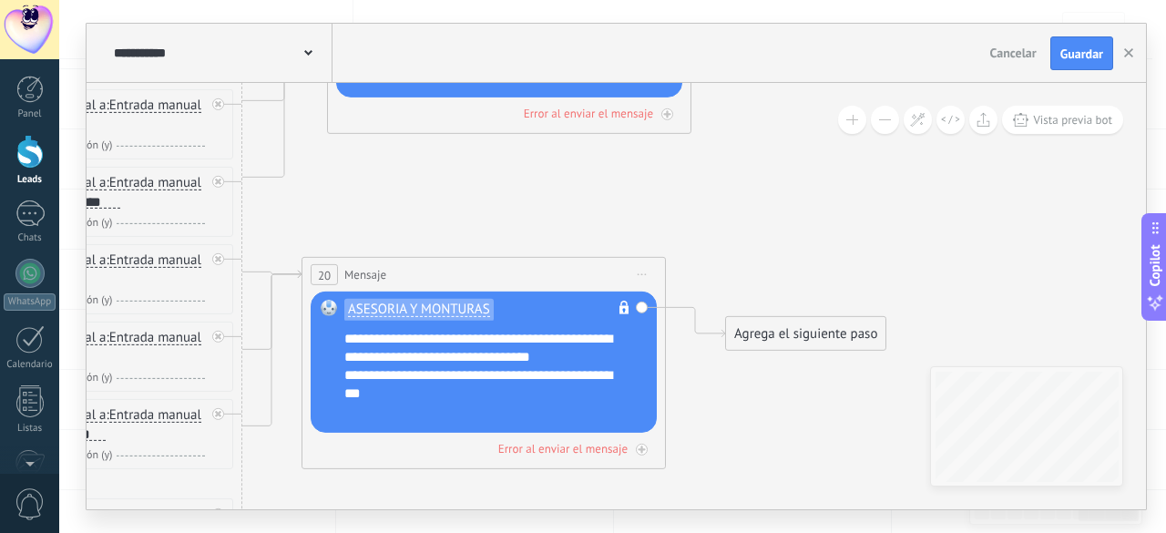
drag, startPoint x: 813, startPoint y: 219, endPoint x: 682, endPoint y: 266, distance: 139.5
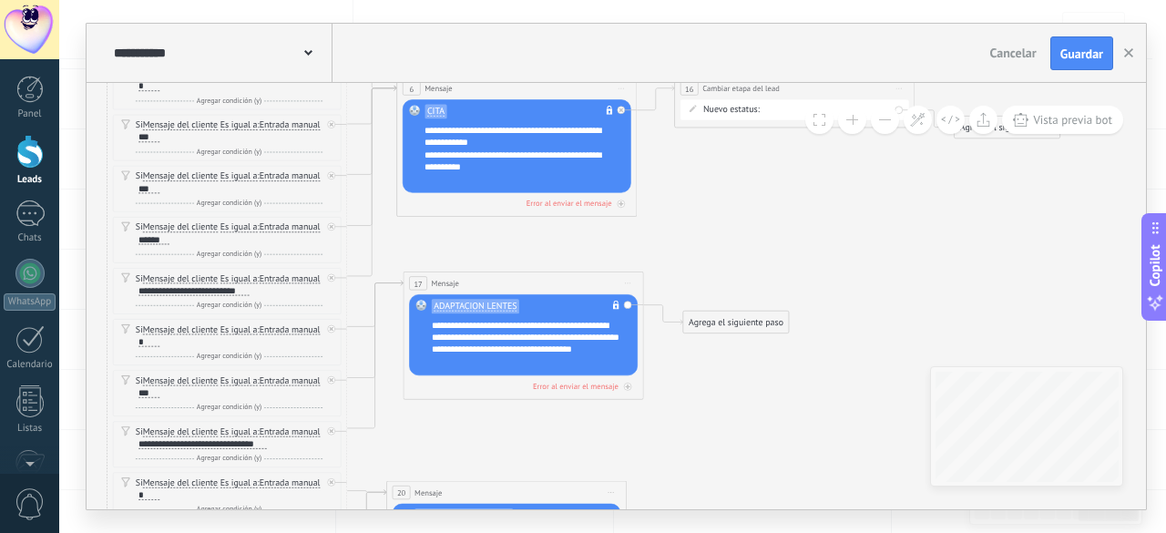
drag, startPoint x: 724, startPoint y: 333, endPoint x: 689, endPoint y: 385, distance: 63.2
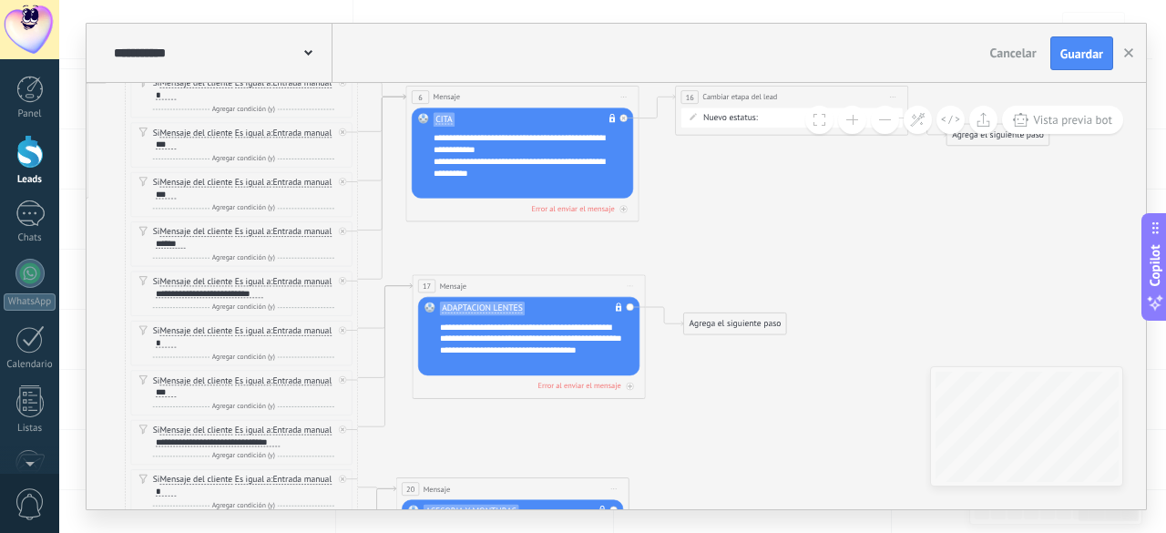
click at [715, 323] on div "Agrega el siguiente paso" at bounding box center [735, 323] width 102 height 19
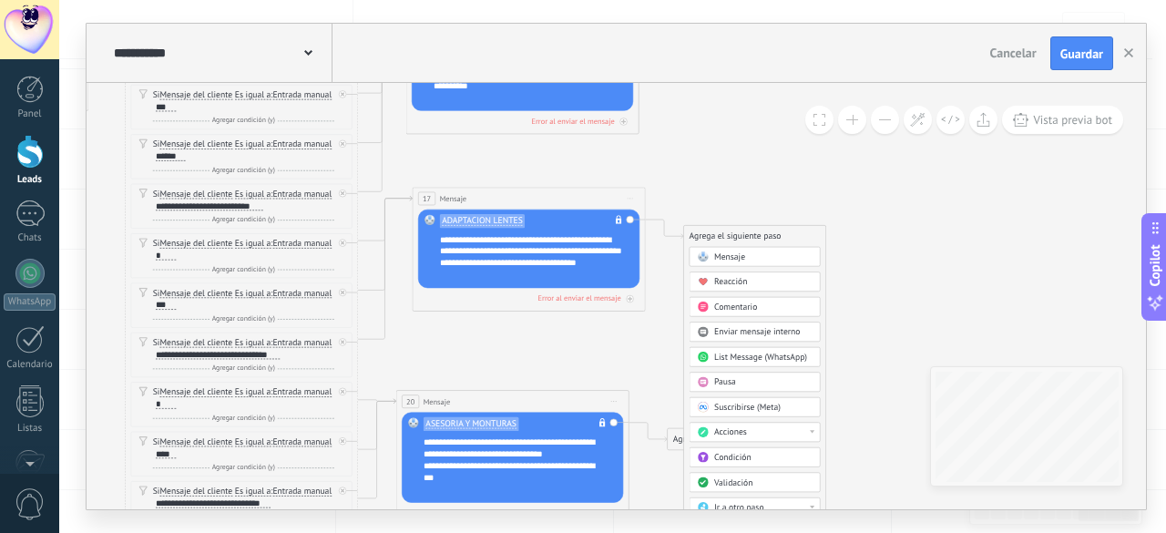
click at [720, 432] on span "Acciones" at bounding box center [730, 432] width 33 height 11
click at [744, 436] on div "Cambiar etapa del lead" at bounding box center [755, 435] width 130 height 20
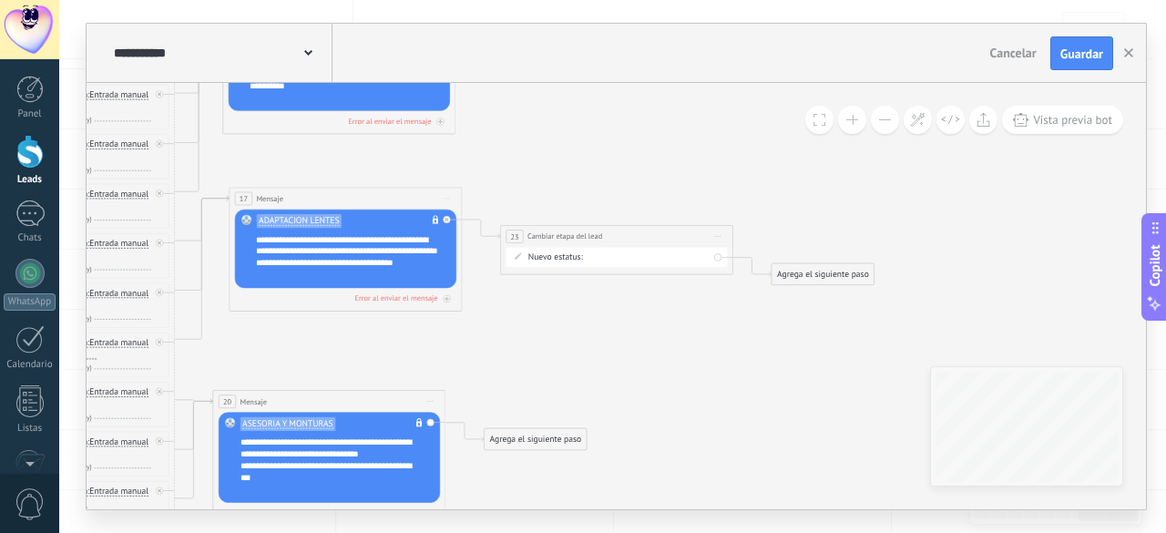
click at [0, 0] on div "Contacto inicial HABLAR CON UN ASESOR EXAMEN DE VISTA ADAPTACIÓN [PERSON_NAME] …" at bounding box center [0, 0] width 0 height 0
click at [0, 0] on label "ADAPTACIÓN [PERSON_NAME]" at bounding box center [0, 0] width 0 height 0
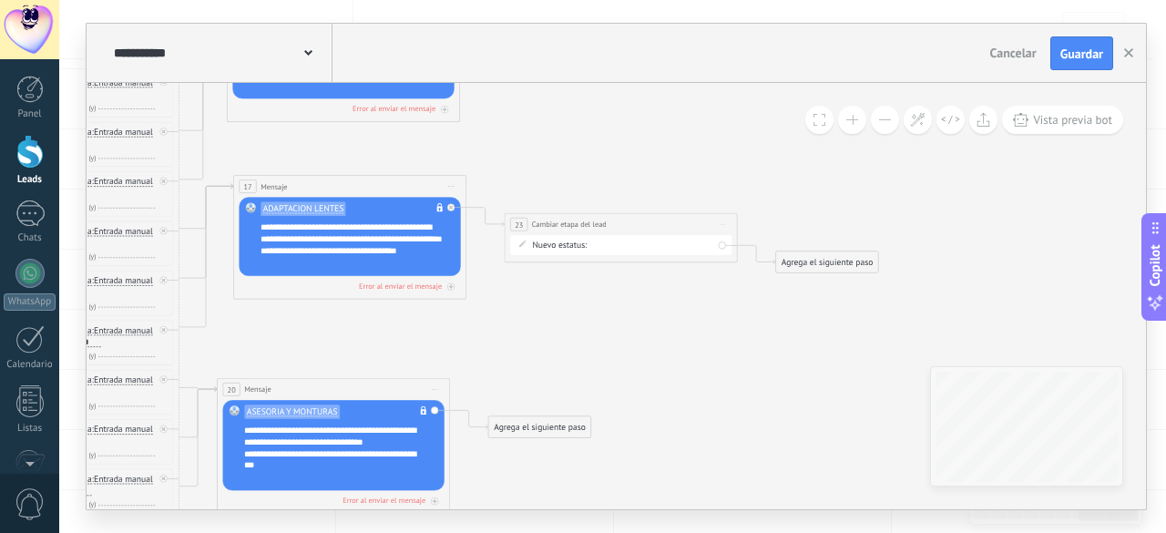
drag, startPoint x: 636, startPoint y: 344, endPoint x: 657, endPoint y: 302, distance: 47.7
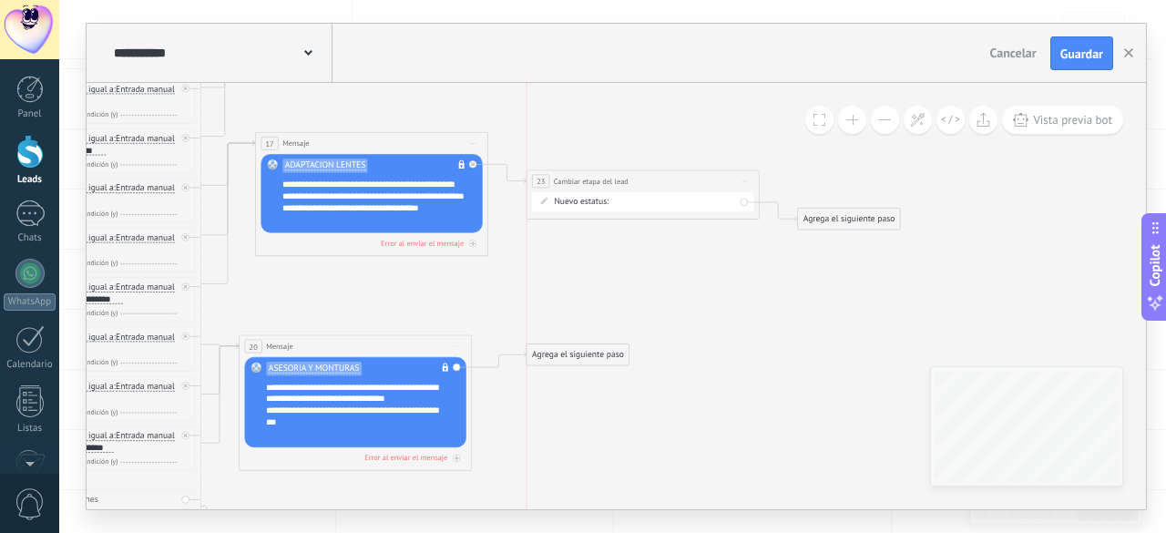
drag, startPoint x: 570, startPoint y: 384, endPoint x: 589, endPoint y: 354, distance: 34.4
click at [589, 354] on div "Agrega el siguiente paso" at bounding box center [578, 354] width 102 height 19
click at [590, 354] on div "Agrega el siguiente paso" at bounding box center [578, 354] width 102 height 19
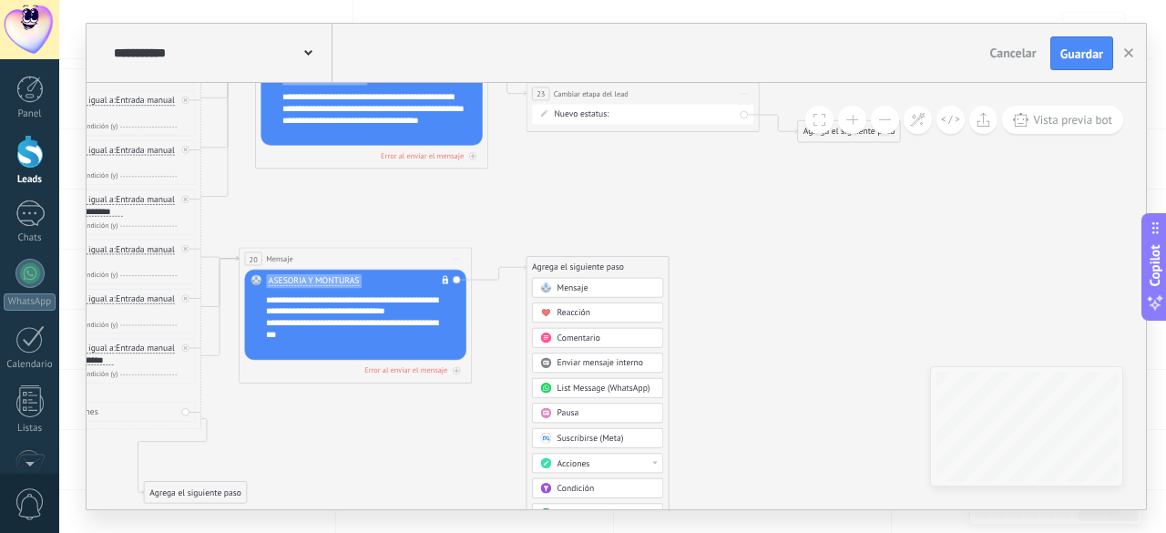
click at [585, 458] on span "Acciones" at bounding box center [574, 463] width 33 height 11
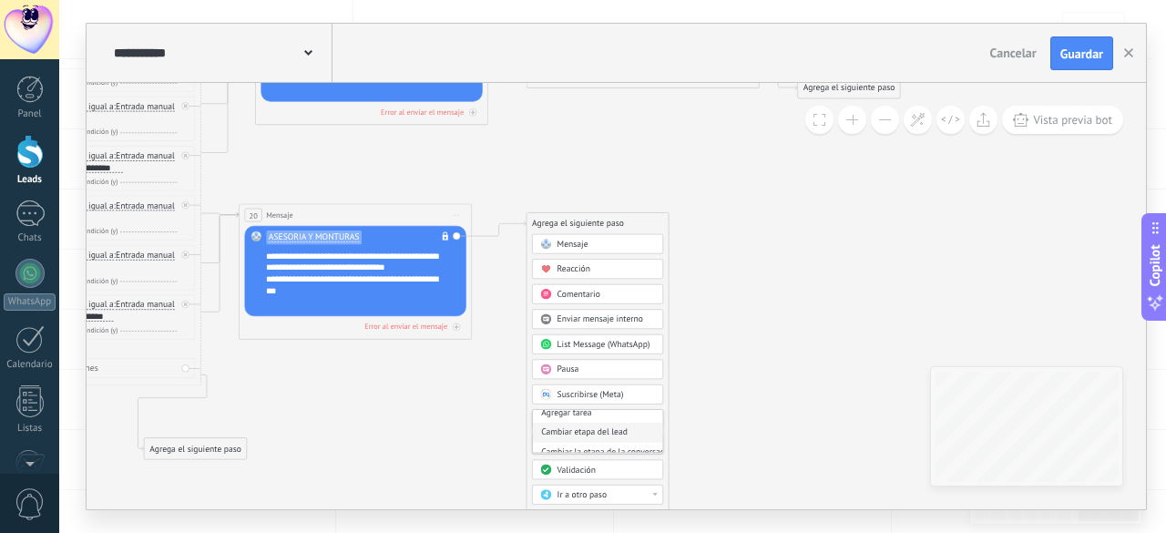
scroll to position [91, 0]
click at [585, 418] on div "Cambiar etapa del lead" at bounding box center [598, 422] width 130 height 20
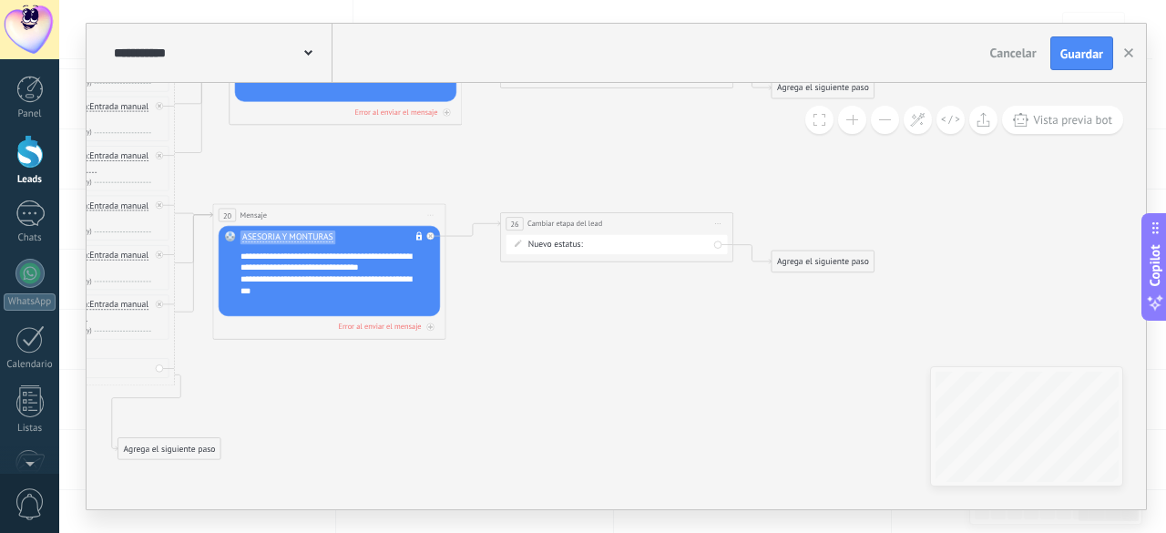
click at [0, 0] on div "Contacto inicial HABLAR CON UN ASESOR EXAMEN DE VISTA ADAPTACIÓN DE LENTES MONT…" at bounding box center [0, 0] width 0 height 0
click at [0, 0] on label "MONTURAS" at bounding box center [0, 0] width 0 height 0
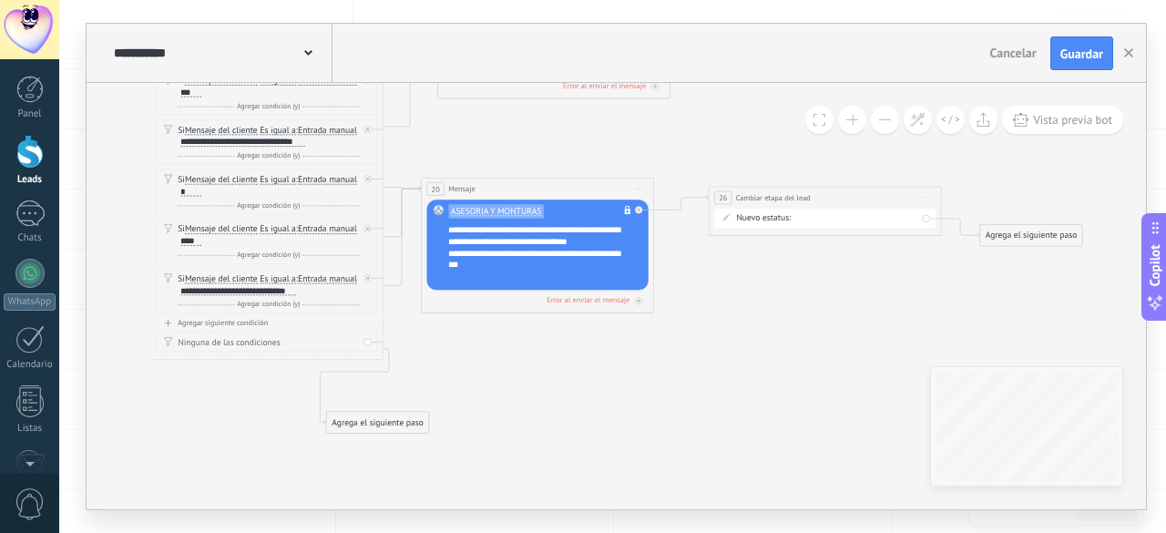
drag, startPoint x: 572, startPoint y: 392, endPoint x: 778, endPoint y: 369, distance: 207.2
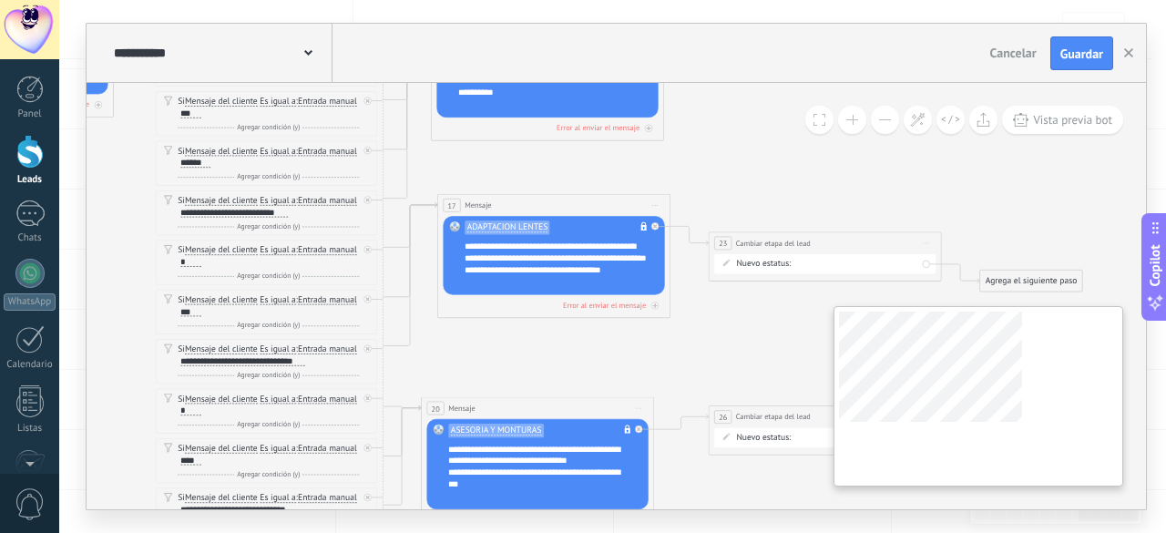
click at [956, 367] on div "**********" at bounding box center [617, 296] width 1060 height 426
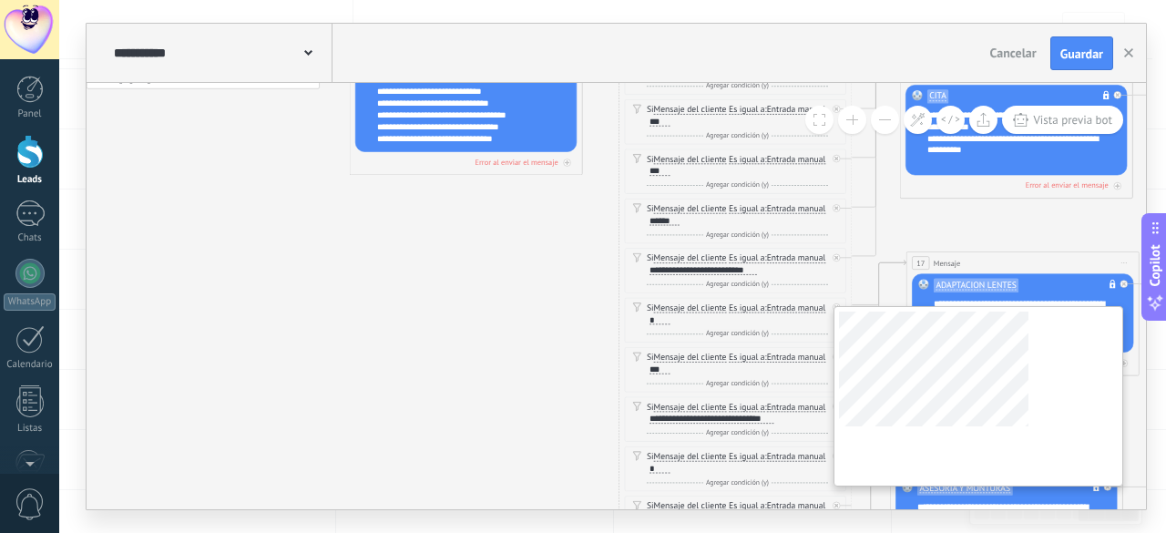
click at [1046, 408] on div "**********" at bounding box center [617, 296] width 1060 height 426
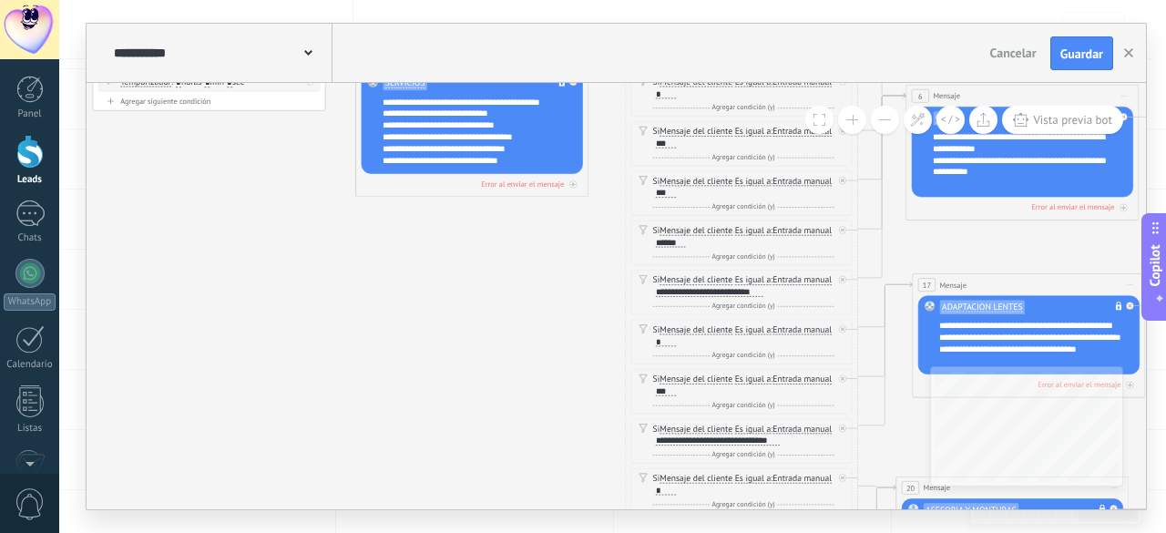
drag, startPoint x: 363, startPoint y: 283, endPoint x: 368, endPoint y: 305, distance: 22.5
click at [368, 305] on icon at bounding box center [471, 372] width 2677 height 1304
click at [423, 293] on icon at bounding box center [471, 372] width 2677 height 1304
drag, startPoint x: 385, startPoint y: 159, endPoint x: 428, endPoint y: 160, distance: 43.8
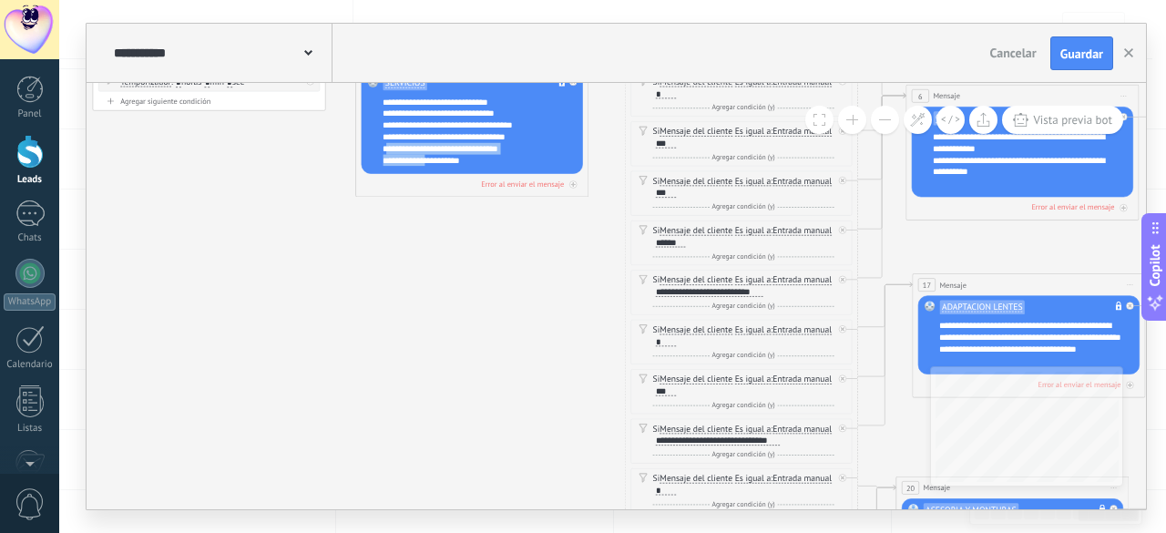
click at [428, 160] on div "**********" at bounding box center [480, 132] width 194 height 70
click at [421, 149] on div "**********" at bounding box center [480, 132] width 194 height 70
drag, startPoint x: 388, startPoint y: 142, endPoint x: 465, endPoint y: 147, distance: 76.7
click at [465, 147] on div "**********" at bounding box center [480, 132] width 194 height 70
click at [479, 141] on div "**********" at bounding box center [480, 132] width 194 height 70
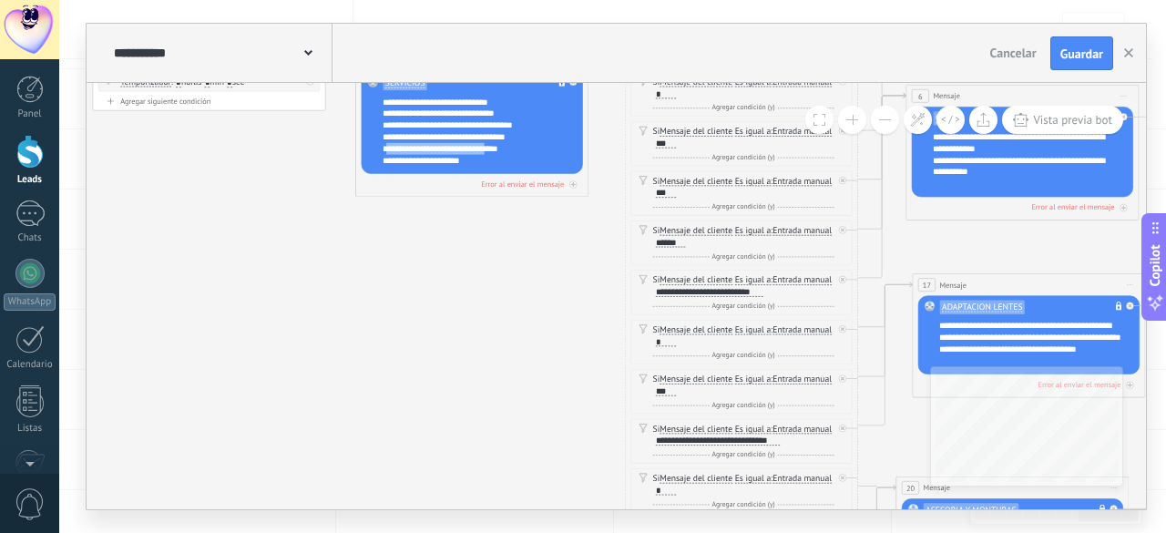
drag, startPoint x: 386, startPoint y: 146, endPoint x: 492, endPoint y: 150, distance: 105.8
click at [492, 150] on div "**********" at bounding box center [480, 132] width 194 height 70
copy div "**********"
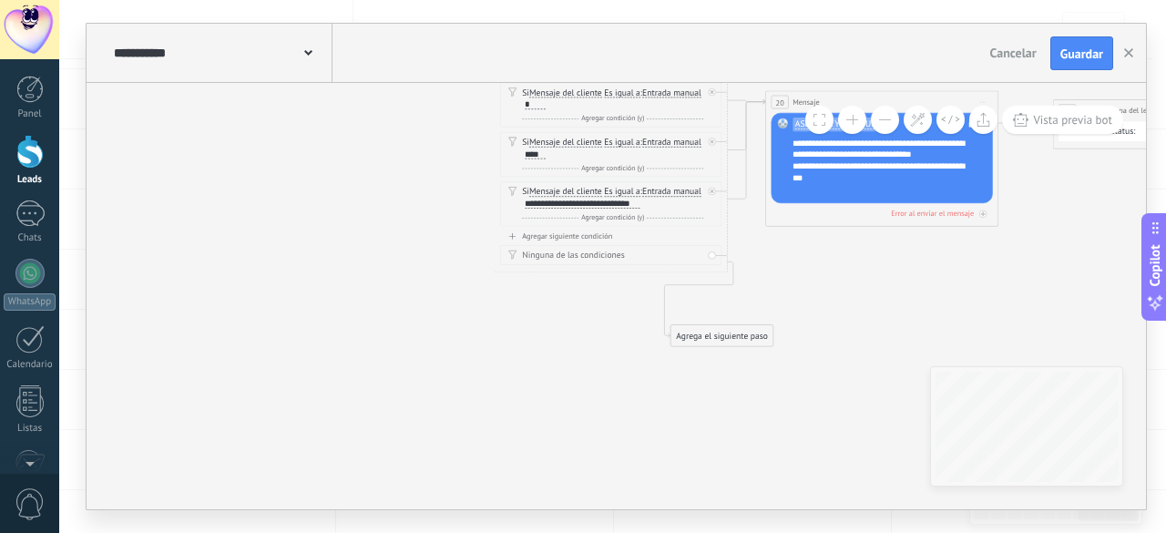
drag, startPoint x: 679, startPoint y: 336, endPoint x: 561, endPoint y: 422, distance: 145.4
click at [580, 241] on div "Agregar siguiente condición" at bounding box center [610, 236] width 221 height 10
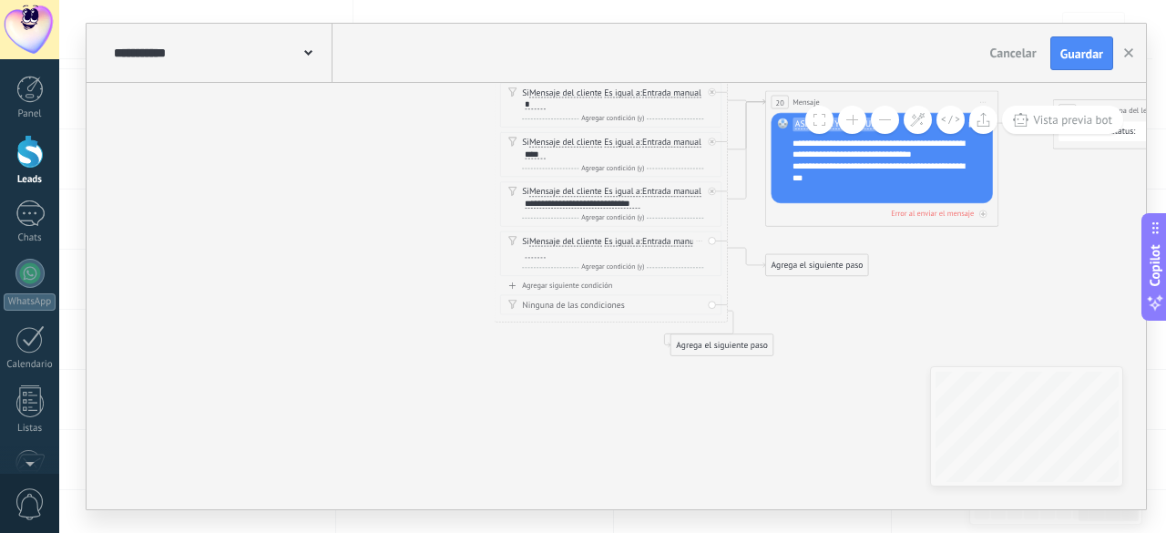
click at [545, 258] on div at bounding box center [535, 253] width 20 height 9
paste div
click at [589, 292] on div "Agregar siguiente condición" at bounding box center [610, 287] width 221 height 10
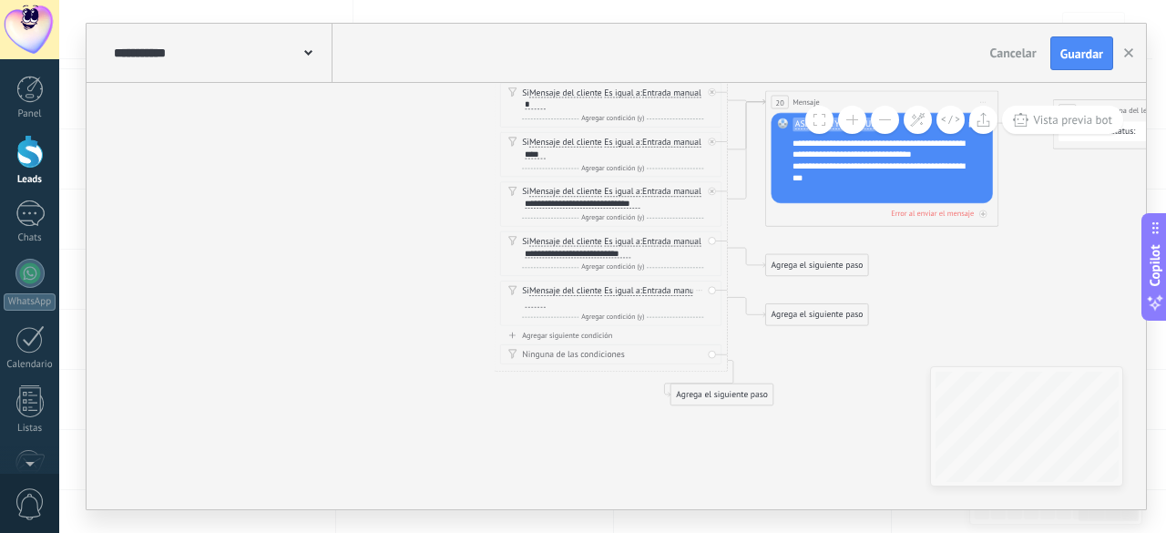
click at [545, 308] on div at bounding box center [535, 303] width 20 height 9
click at [560, 341] on div "Agregar siguiente condición" at bounding box center [610, 336] width 221 height 10
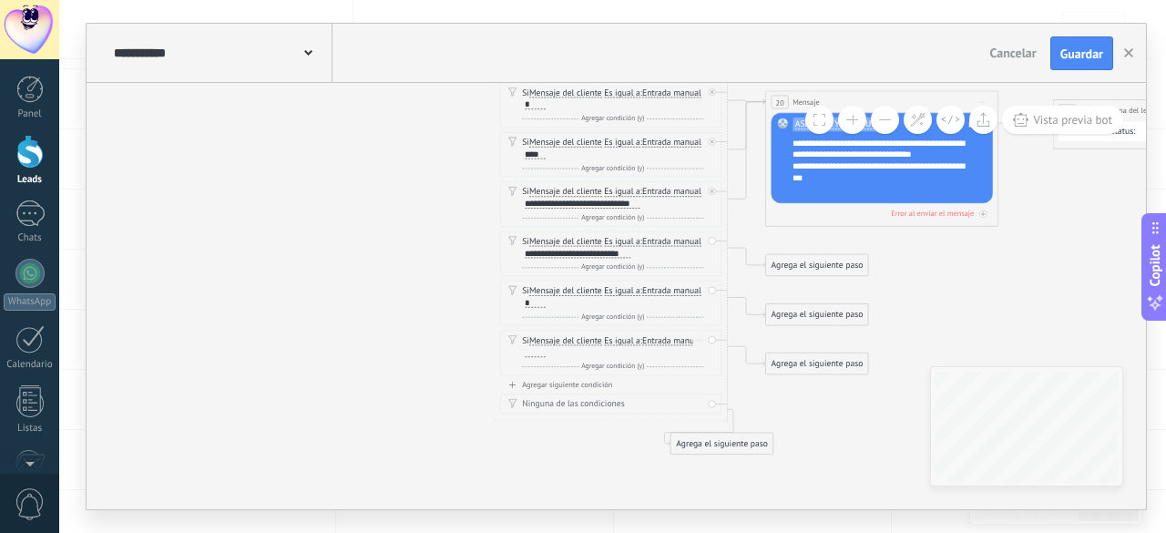
click at [545, 355] on div at bounding box center [535, 352] width 20 height 9
click at [989, 240] on icon at bounding box center [340, 41] width 2677 height 1412
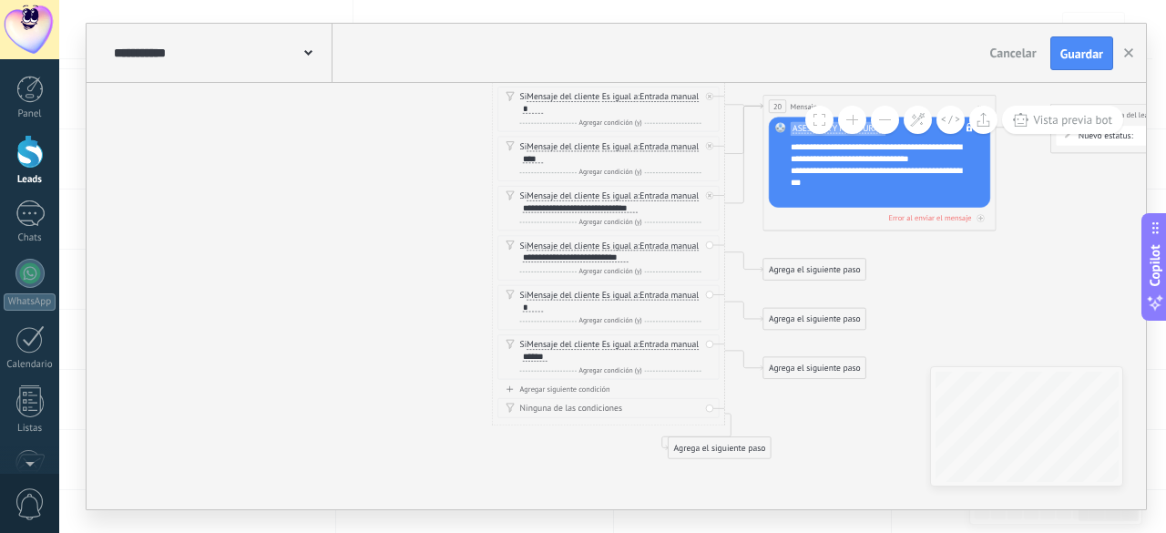
click at [988, 241] on icon at bounding box center [337, 44] width 2677 height 1412
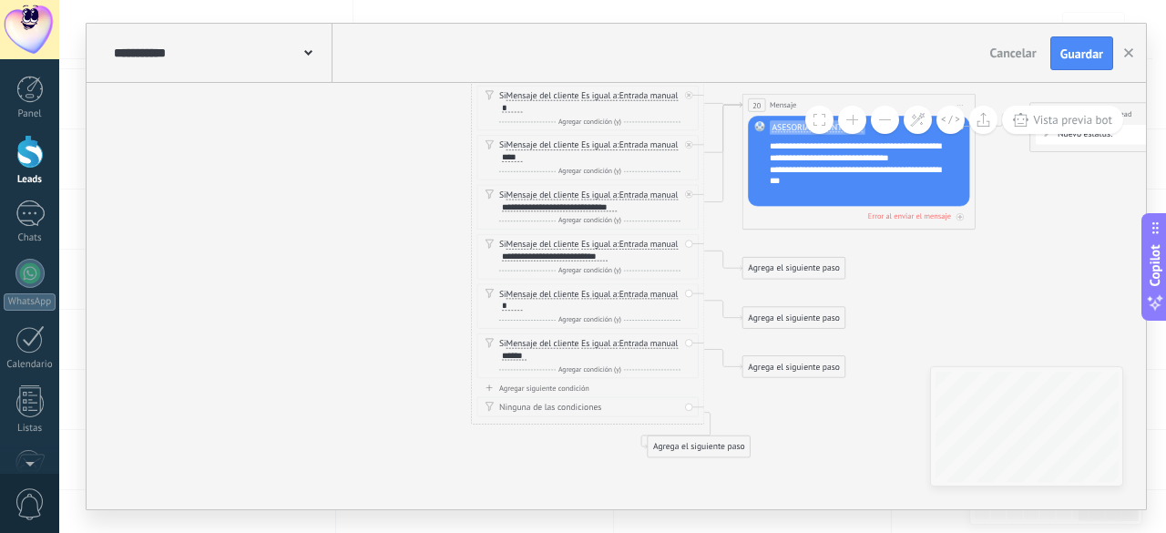
drag, startPoint x: 921, startPoint y: 252, endPoint x: 868, endPoint y: 247, distance: 53.1
click at [868, 247] on icon at bounding box center [317, 44] width 2677 height 1412
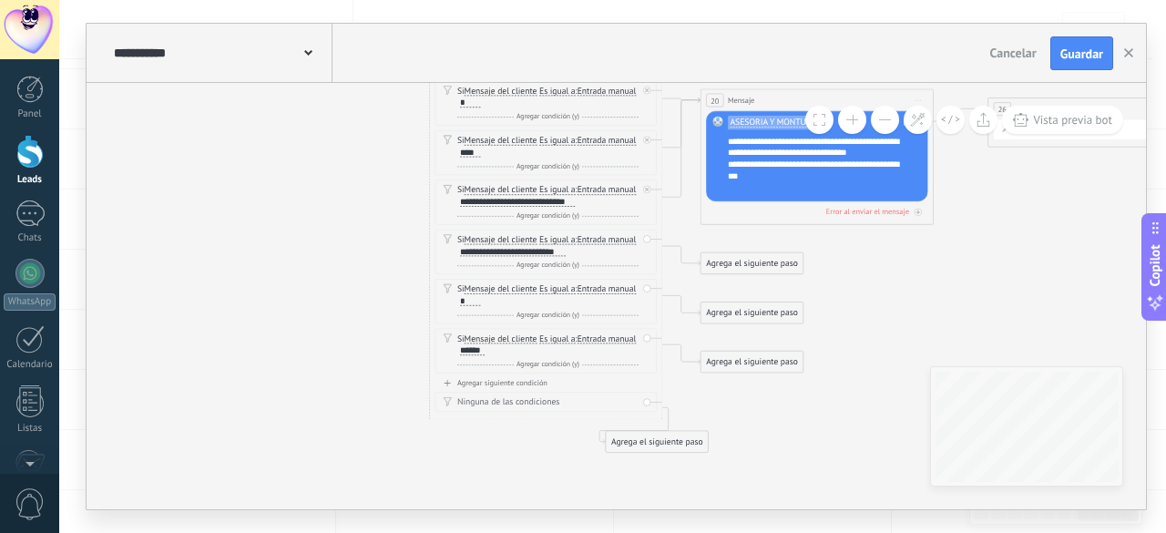
click at [741, 263] on div "Agrega el siguiente paso" at bounding box center [752, 263] width 102 height 19
click at [566, 255] on div "**********" at bounding box center [513, 252] width 106 height 9
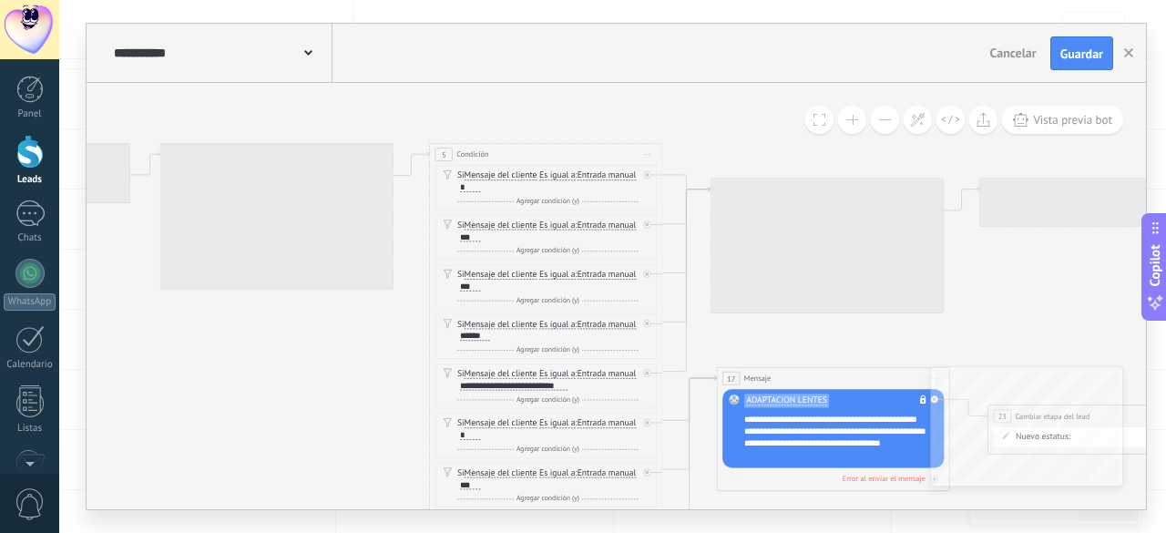
click at [226, 351] on icon at bounding box center [275, 520] width 2677 height 1412
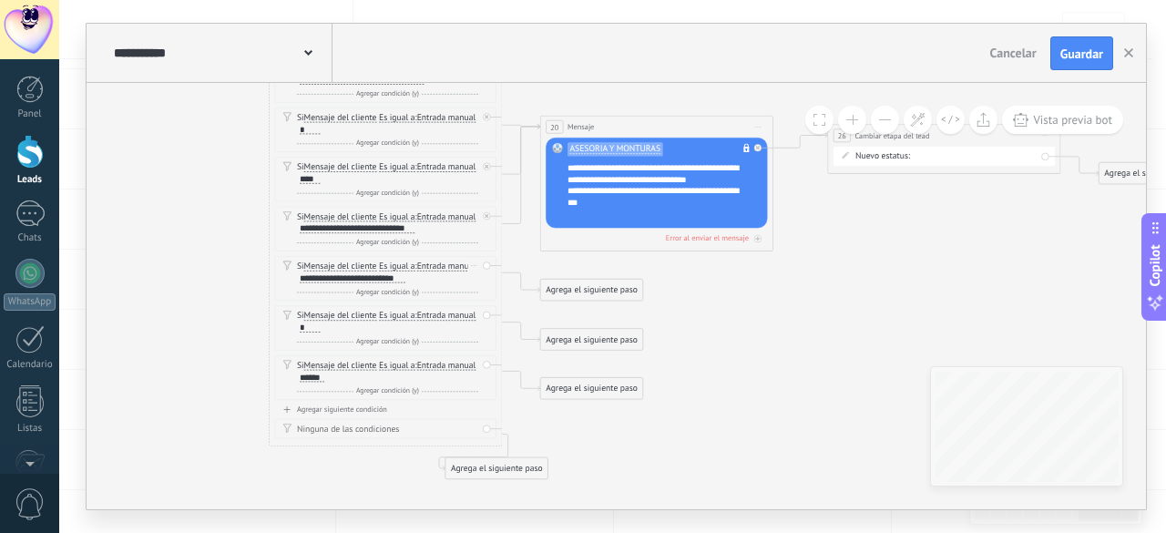
click at [406, 283] on div "**********" at bounding box center [353, 278] width 106 height 9
click at [601, 293] on div "Agrega el siguiente paso" at bounding box center [591, 290] width 102 height 19
click at [600, 310] on span "Mensaje" at bounding box center [586, 310] width 31 height 11
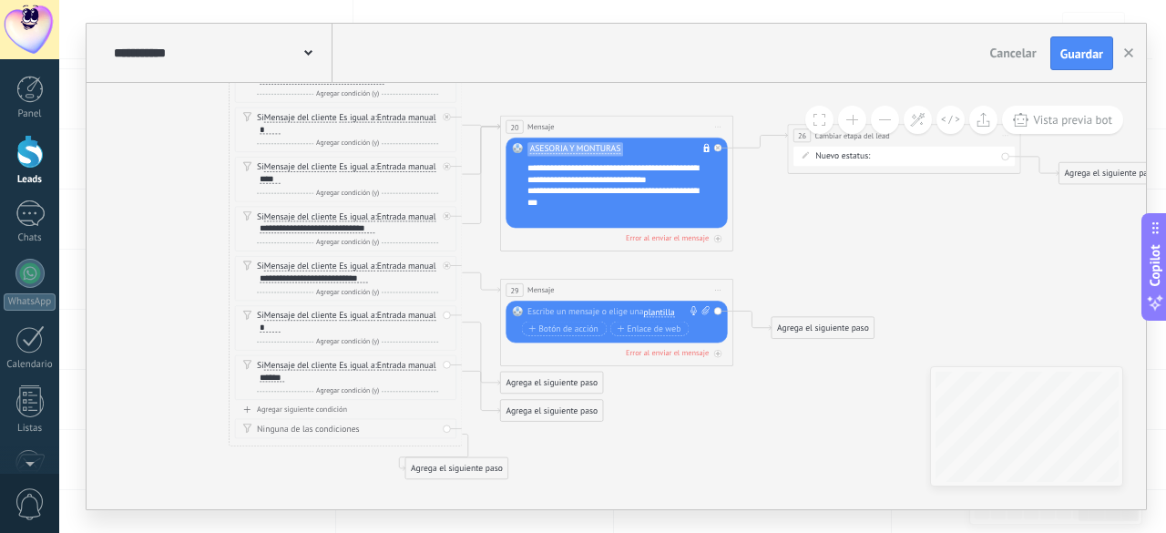
click at [651, 316] on span "plantilla" at bounding box center [659, 312] width 31 height 9
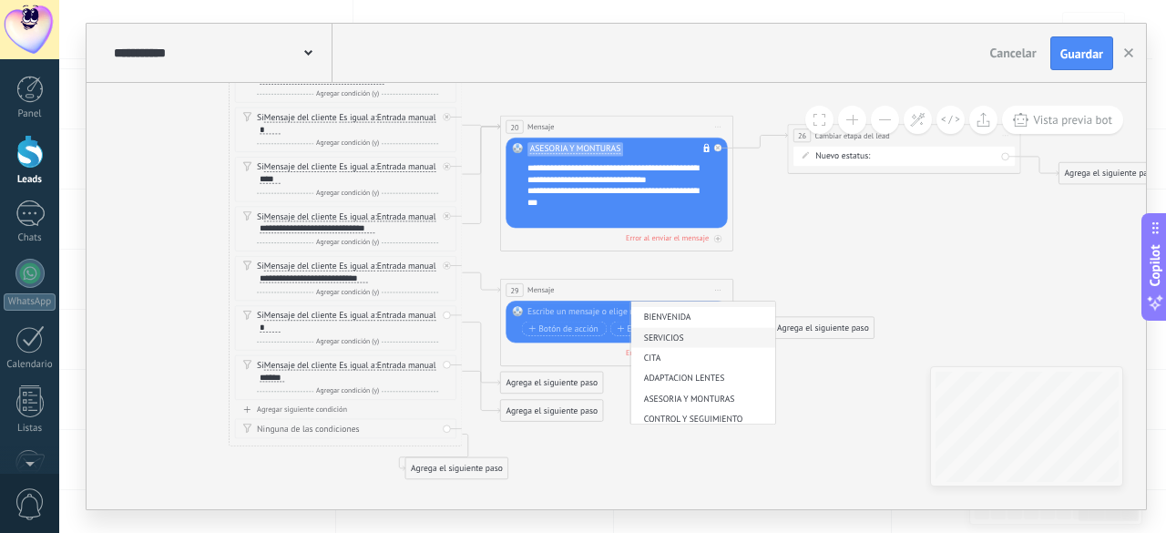
scroll to position [31, 0]
click at [662, 407] on li "CONTROL Y SEGUIMIENTO" at bounding box center [703, 415] width 145 height 20
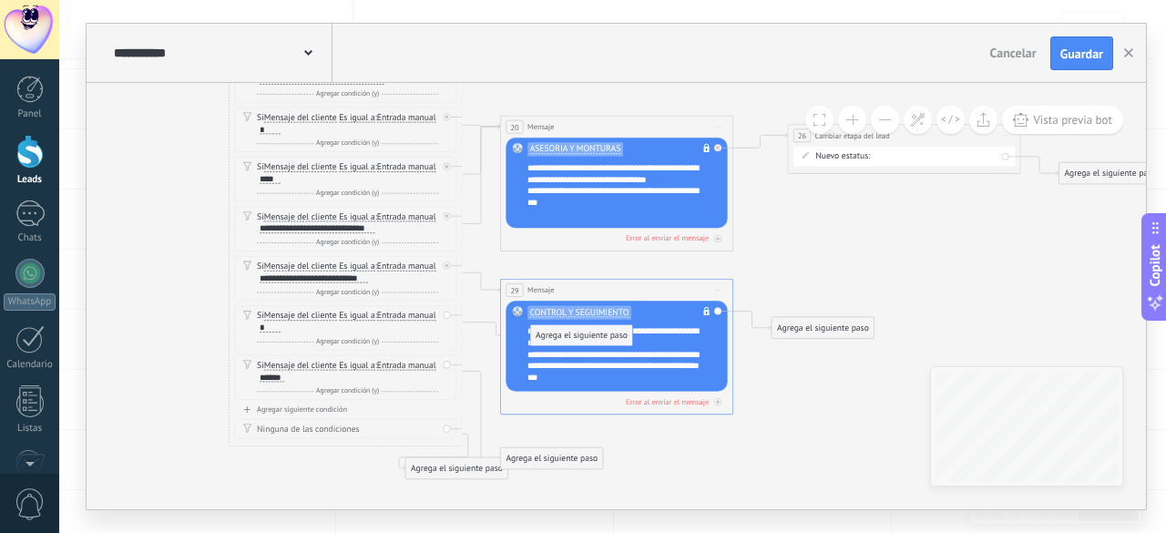
drag, startPoint x: 572, startPoint y: 430, endPoint x: 595, endPoint y: 338, distance: 94.8
drag, startPoint x: 459, startPoint y: 462, endPoint x: 448, endPoint y: 498, distance: 38.1
click at [448, 498] on div "Agrega el siguiente paso" at bounding box center [446, 504] width 102 height 19
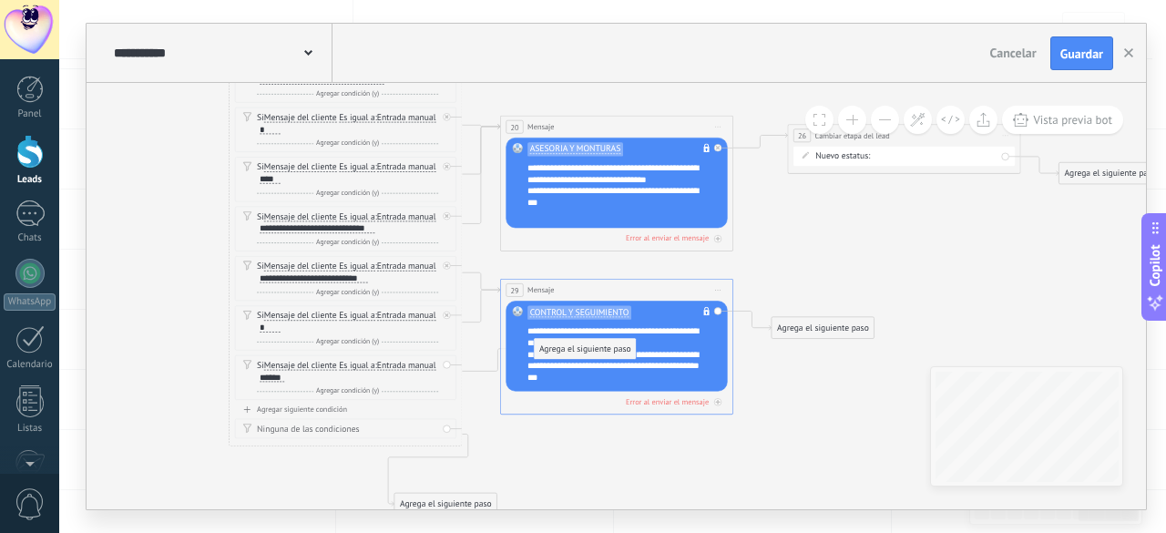
drag, startPoint x: 538, startPoint y: 460, endPoint x: 576, endPoint y: 334, distance: 131.4
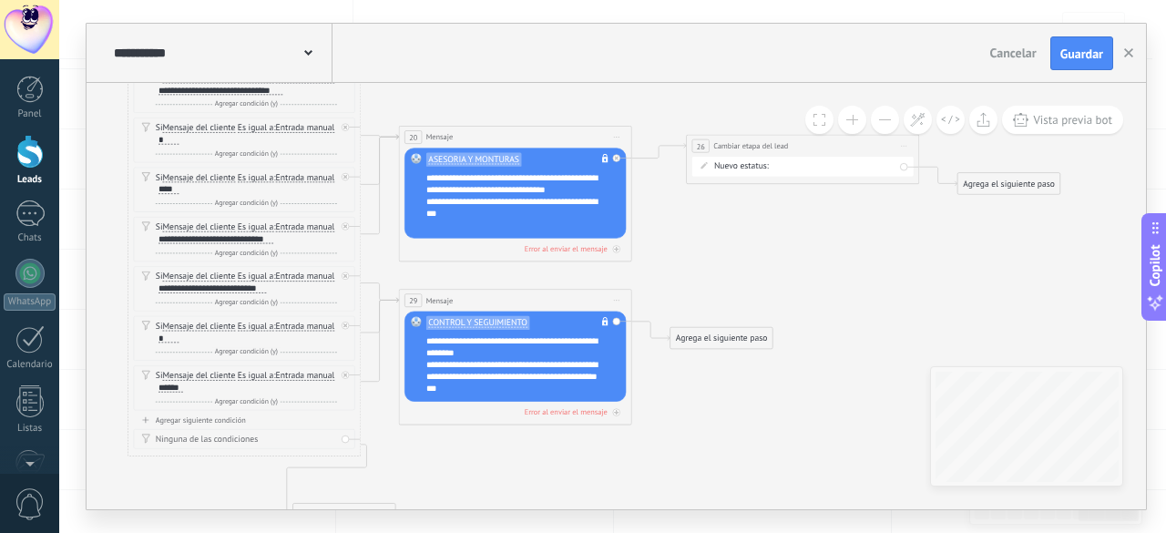
drag, startPoint x: 631, startPoint y: 446, endPoint x: 473, endPoint y: 459, distance: 158.2
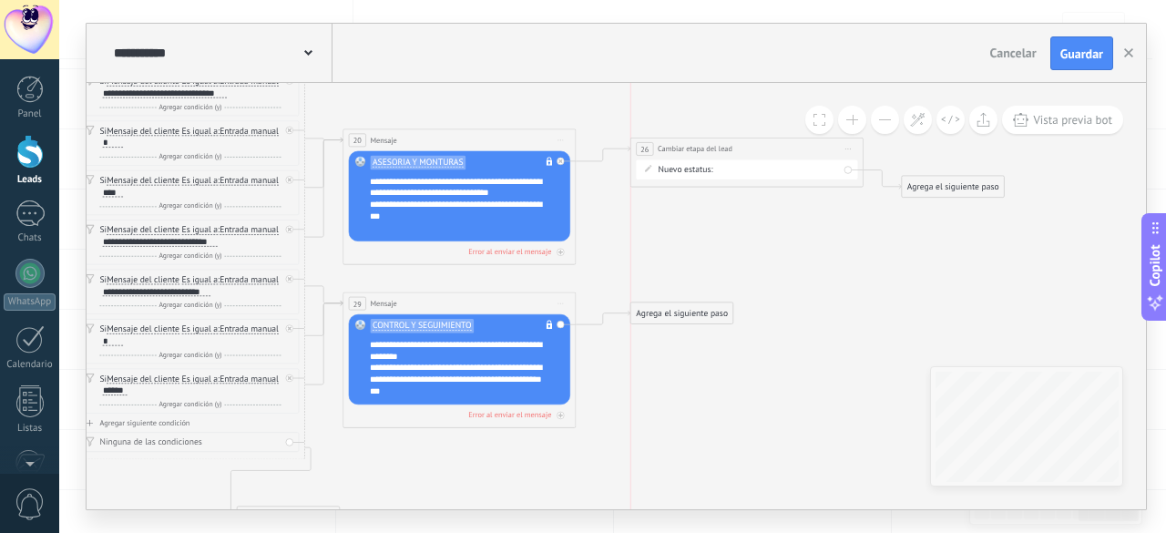
drag, startPoint x: 666, startPoint y: 345, endPoint x: 683, endPoint y: 317, distance: 33.1
click at [683, 317] on div "Agrega el siguiente paso" at bounding box center [682, 313] width 102 height 19
click at [679, 311] on div "Agrega el siguiente paso" at bounding box center [682, 313] width 102 height 19
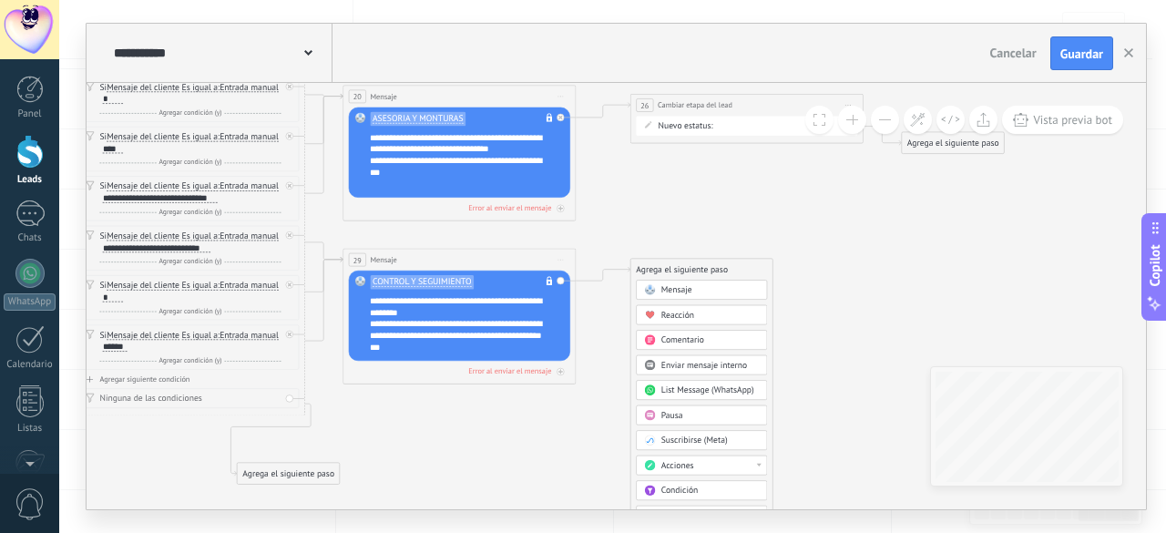
click at [671, 460] on span "Acciones" at bounding box center [678, 465] width 33 height 11
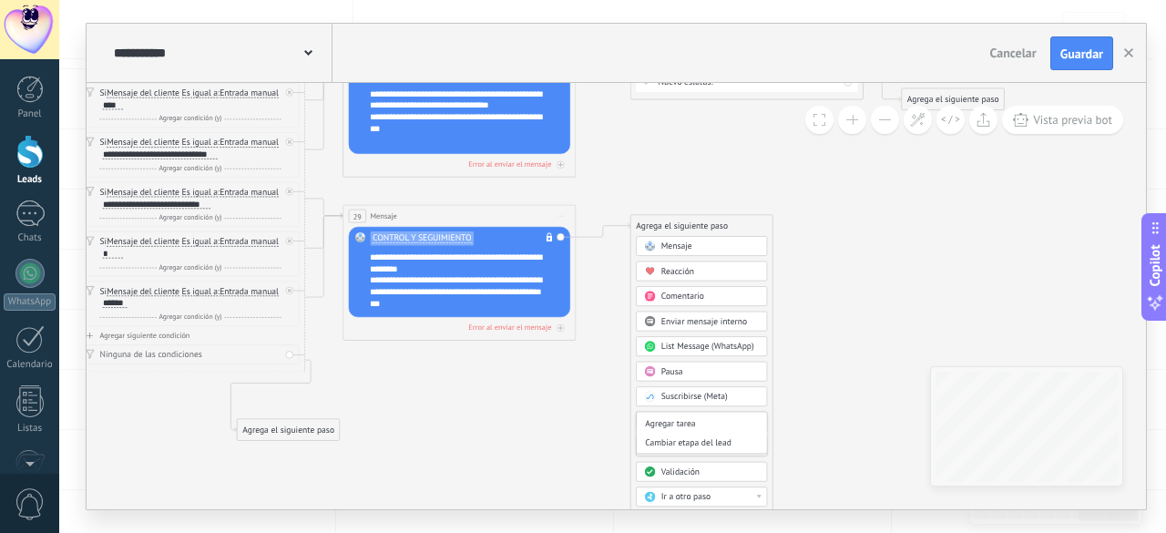
scroll to position [91, 0]
click at [683, 419] on div "Cambiar etapa del lead" at bounding box center [702, 424] width 130 height 20
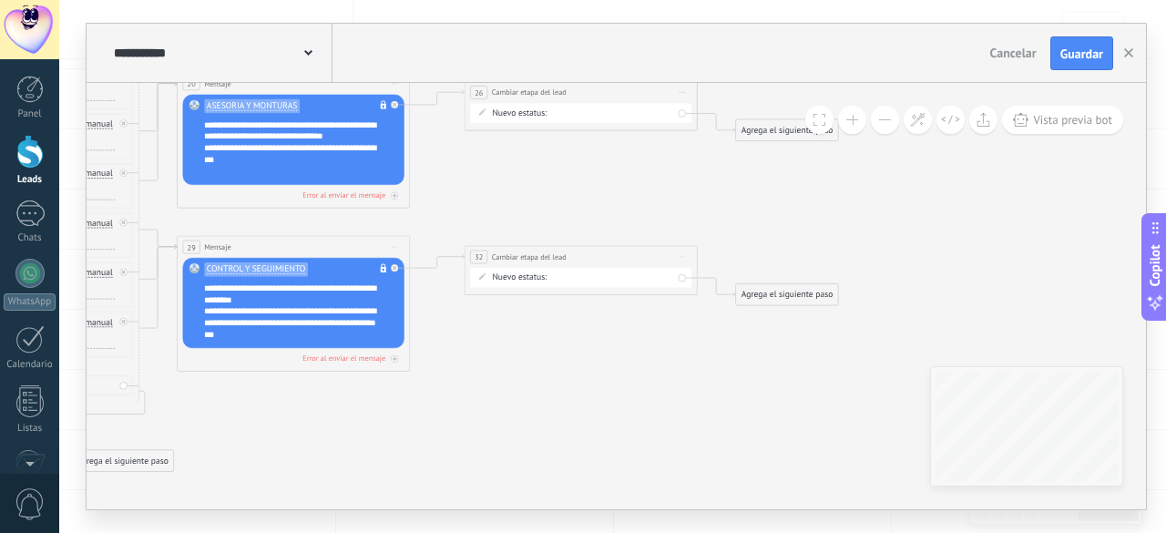
drag, startPoint x: 739, startPoint y: 381, endPoint x: 714, endPoint y: 417, distance: 44.0
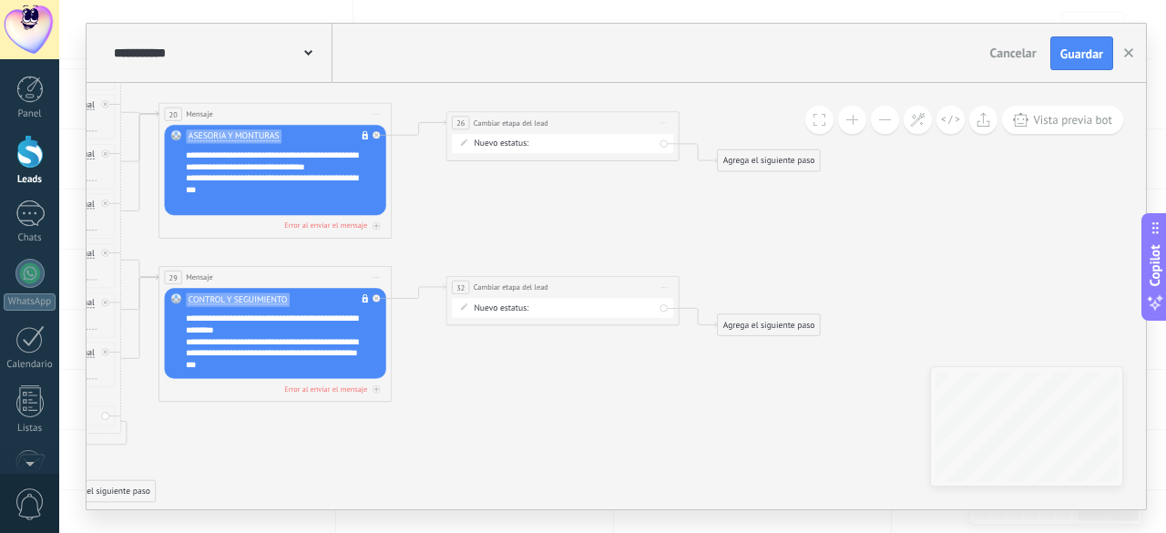
click at [0, 0] on div "Contacto inicial HABLAR CON UN ASESOR EXAMEN DE VISTA ADAPTACIÓN DE LENTES MONT…" at bounding box center [0, 0] width 0 height 0
click at [0, 0] on label "CONTROL Y SEGUIMIENTO" at bounding box center [0, 0] width 0 height 0
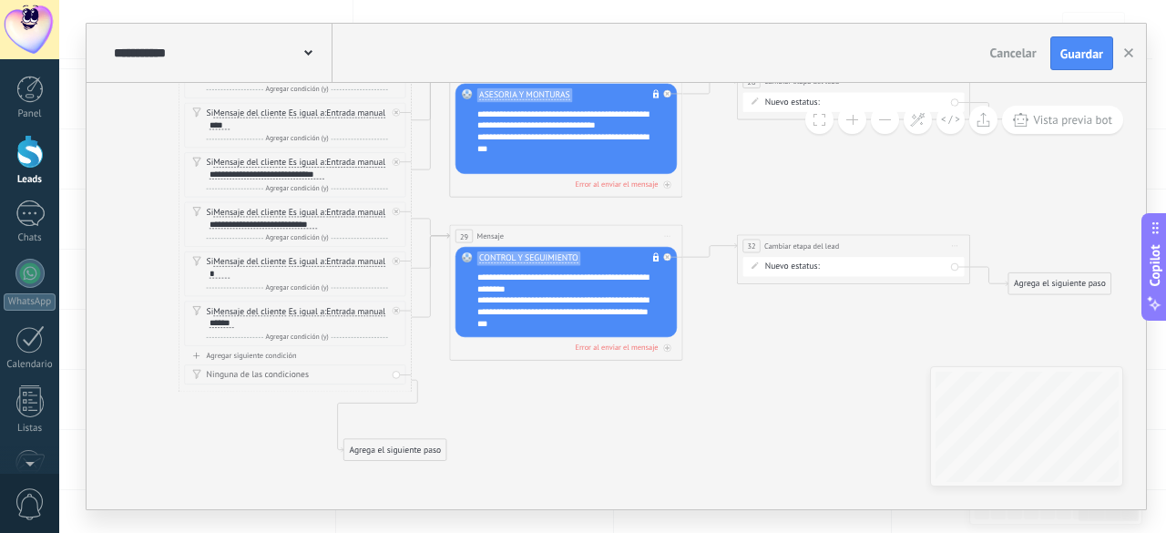
drag, startPoint x: 577, startPoint y: 389, endPoint x: 911, endPoint y: 316, distance: 342.3
click at [911, 318] on icon at bounding box center [24, 29] width 2677 height 1447
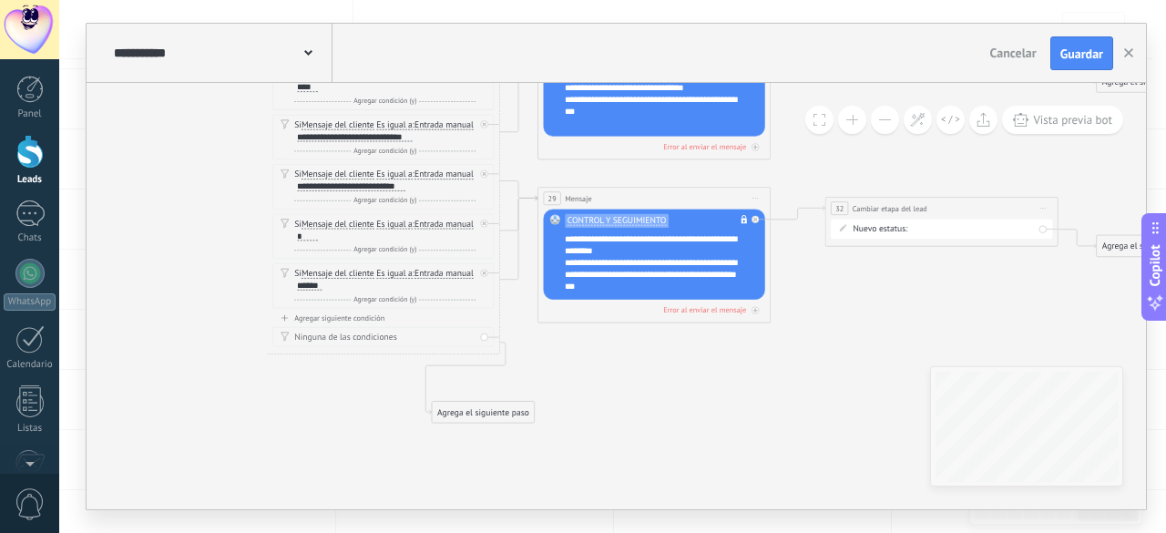
drag, startPoint x: 550, startPoint y: 400, endPoint x: 594, endPoint y: 393, distance: 44.3
click at [368, 323] on div "Agregar siguiente condición" at bounding box center [382, 318] width 221 height 10
click at [317, 340] on div at bounding box center [307, 335] width 20 height 9
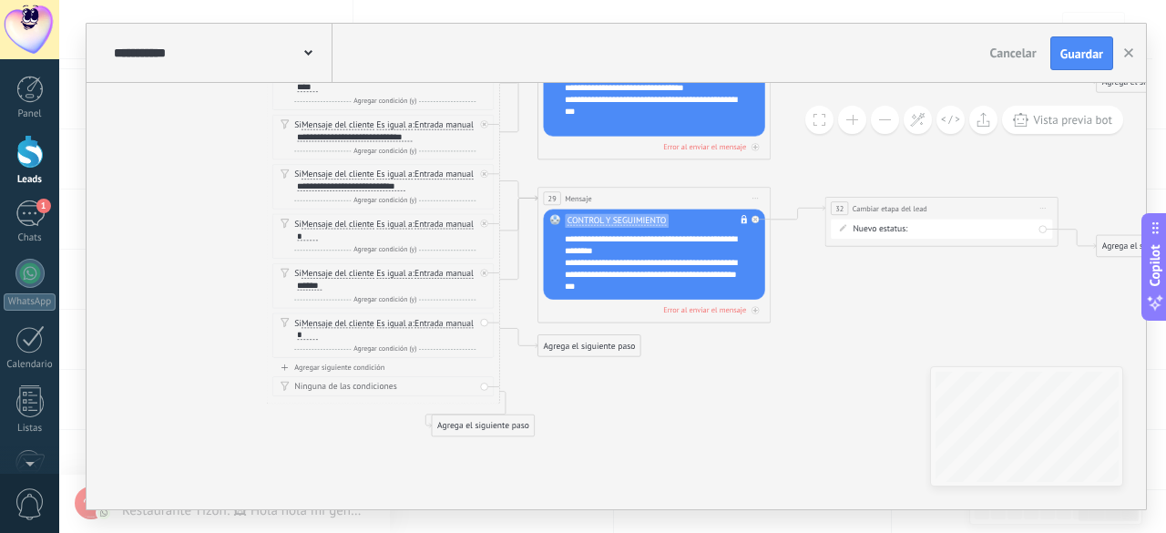
click at [373, 373] on div "Agregar siguiente condición" at bounding box center [382, 368] width 221 height 10
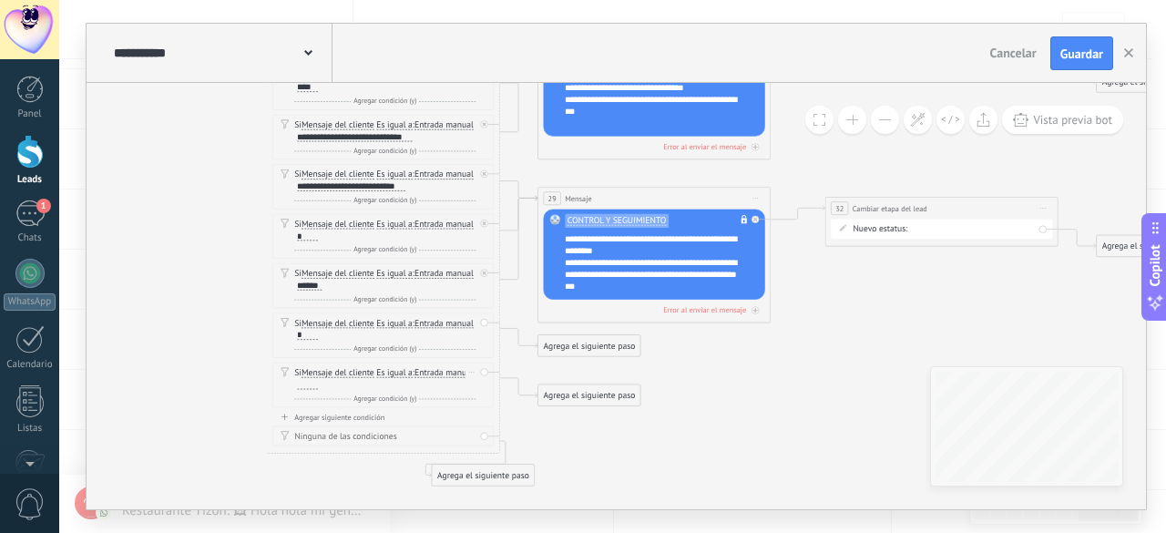
click at [317, 389] on div at bounding box center [307, 384] width 20 height 9
click at [357, 422] on div "Agregar siguiente condición" at bounding box center [382, 418] width 221 height 10
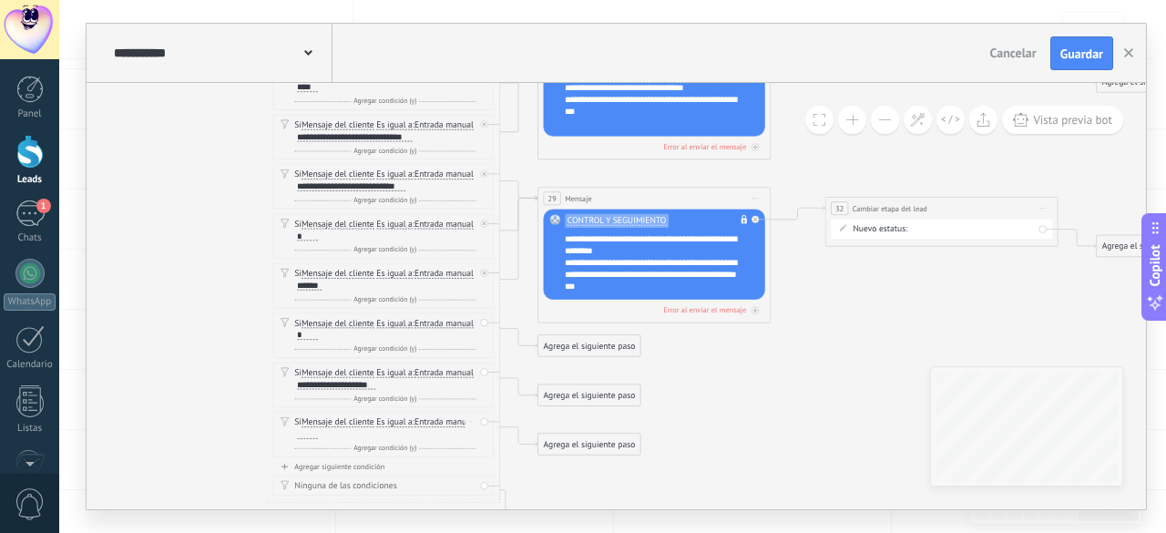
click at [317, 436] on div at bounding box center [307, 434] width 20 height 9
click at [1102, 51] on span "Guardar" at bounding box center [1082, 53] width 43 height 13
click at [305, 50] on span at bounding box center [308, 51] width 8 height 17
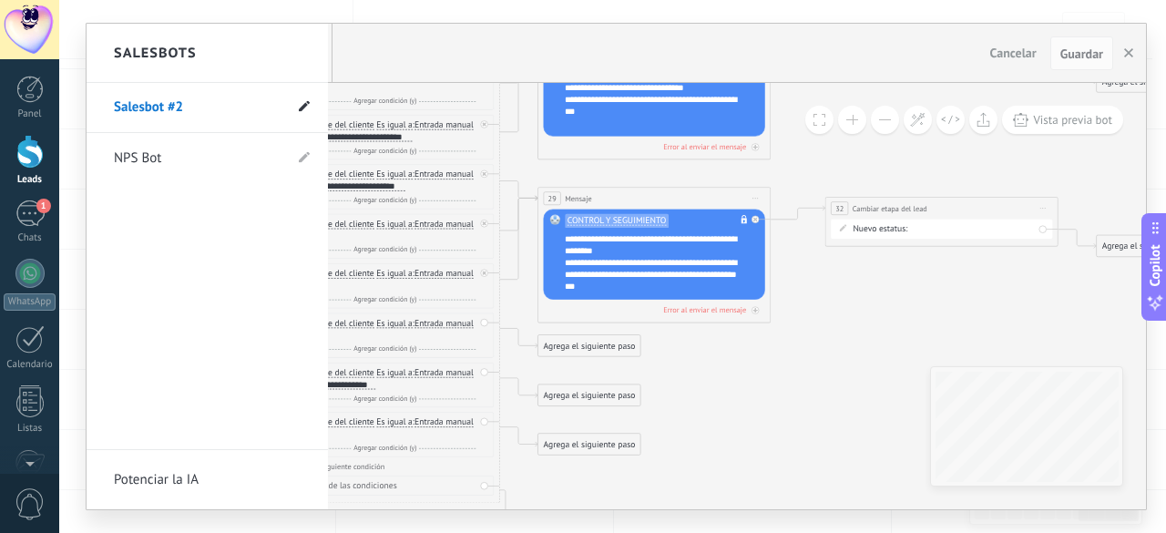
click at [306, 103] on icon at bounding box center [304, 106] width 11 height 11
drag, startPoint x: 223, startPoint y: 105, endPoint x: 123, endPoint y: 105, distance: 100.2
click at [123, 105] on input "**********" at bounding box center [179, 108] width 130 height 29
type input "*"
type input "*****"
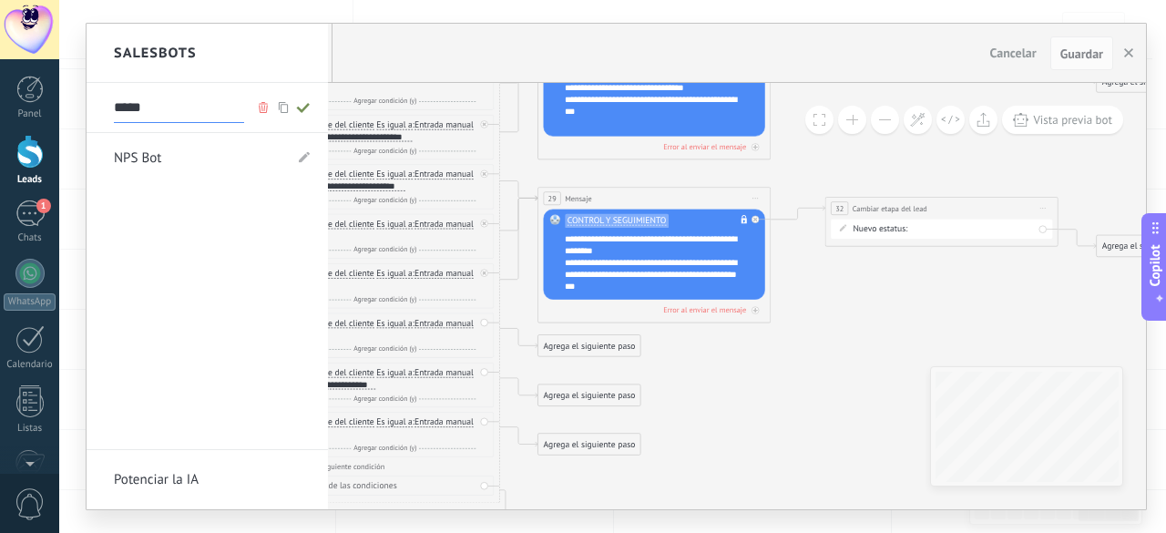
click at [299, 108] on use at bounding box center [302, 108] width 13 height 10
type input "*****"
click at [732, 361] on div at bounding box center [617, 267] width 1060 height 486
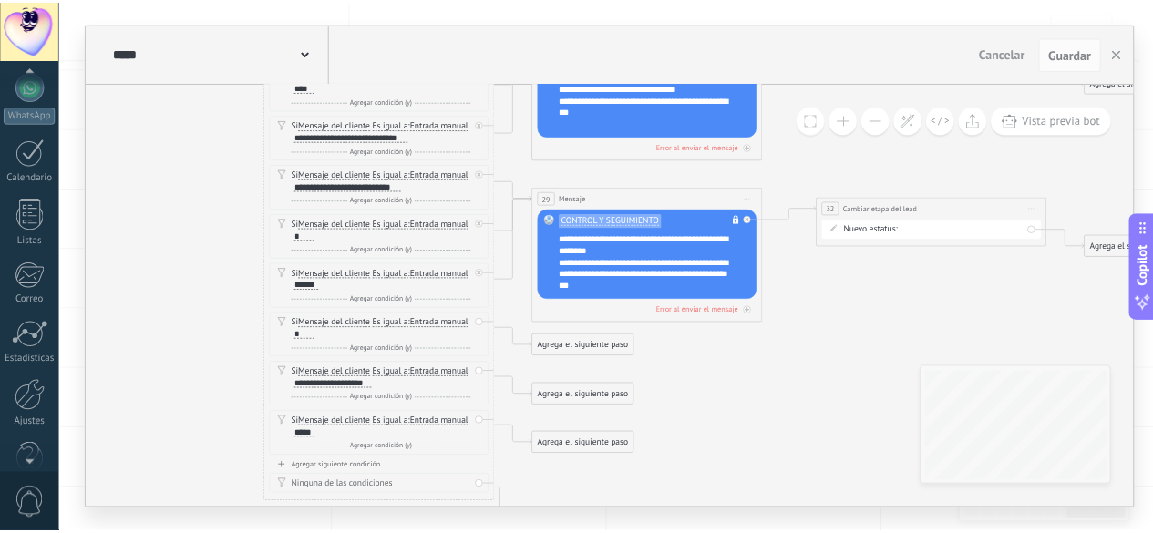
scroll to position [221, 0]
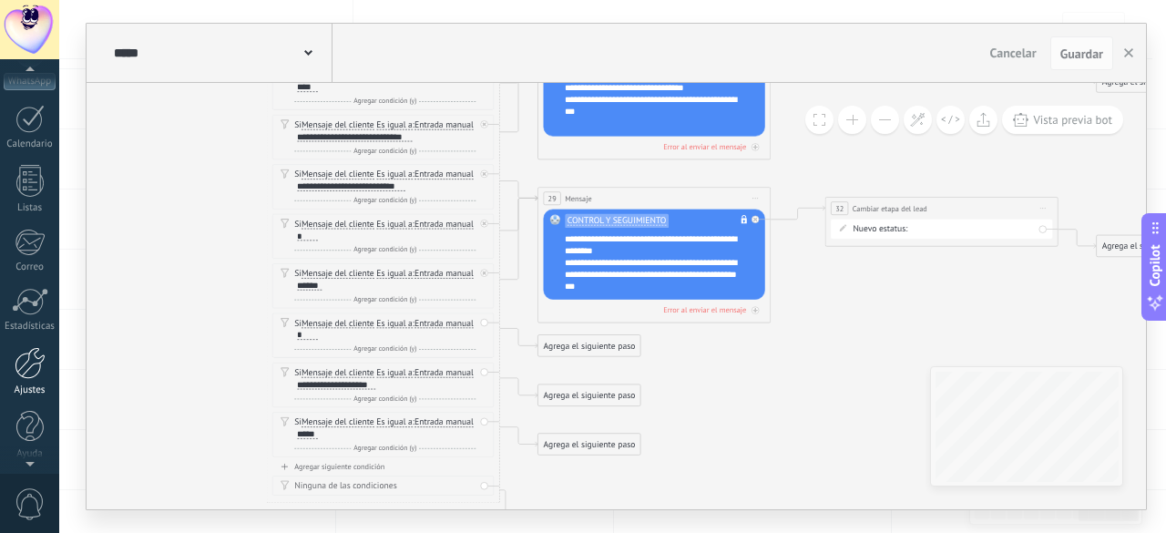
click at [31, 368] on div at bounding box center [30, 363] width 31 height 32
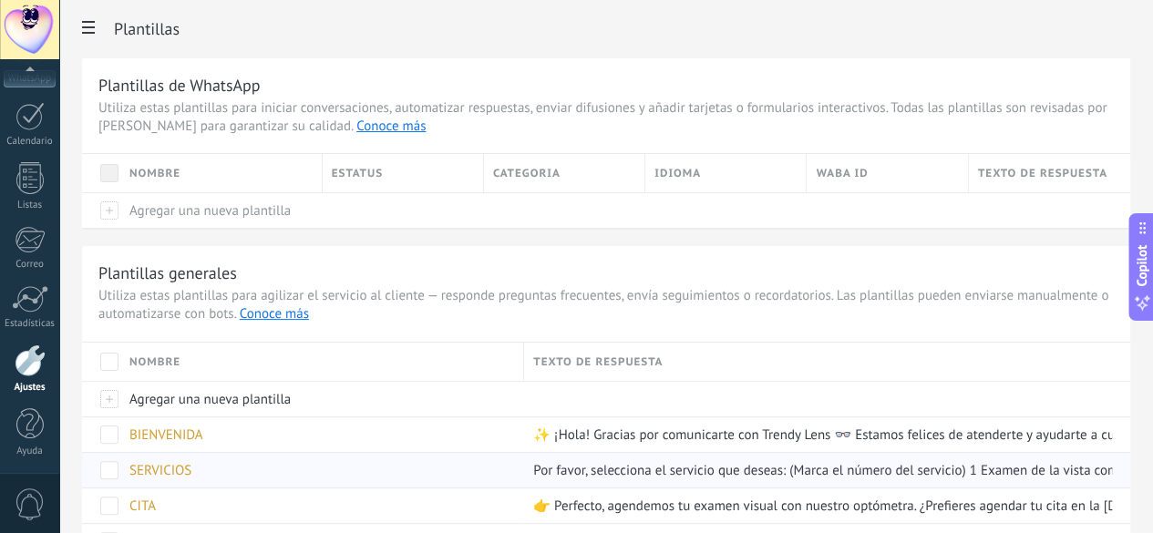
click at [191, 466] on span "SERVICIOS" at bounding box center [160, 470] width 62 height 17
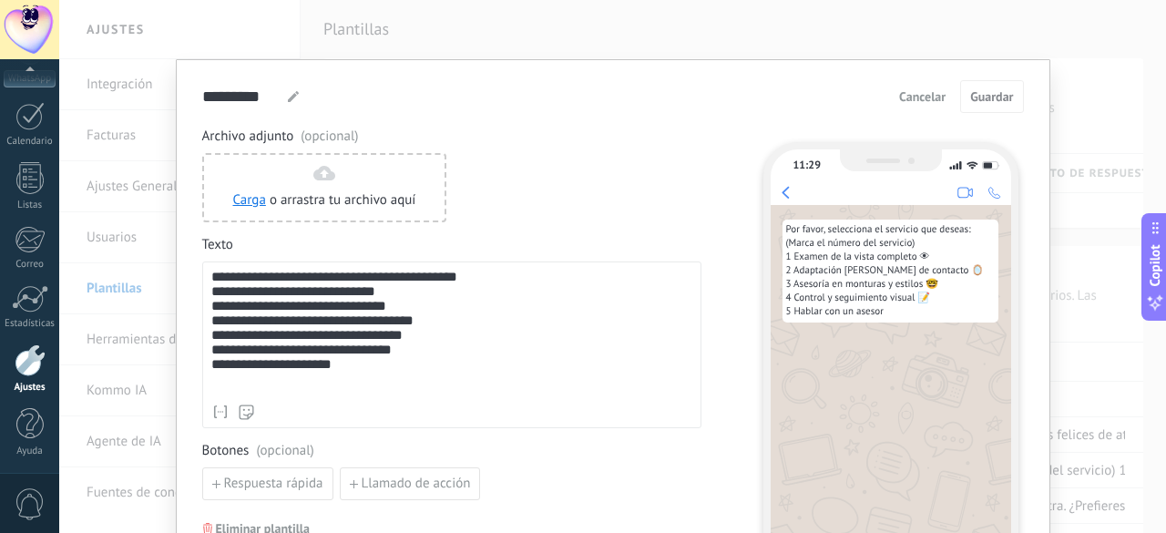
click at [211, 316] on div "**********" at bounding box center [452, 333] width 482 height 126
click at [980, 96] on span "Guardar" at bounding box center [991, 96] width 43 height 13
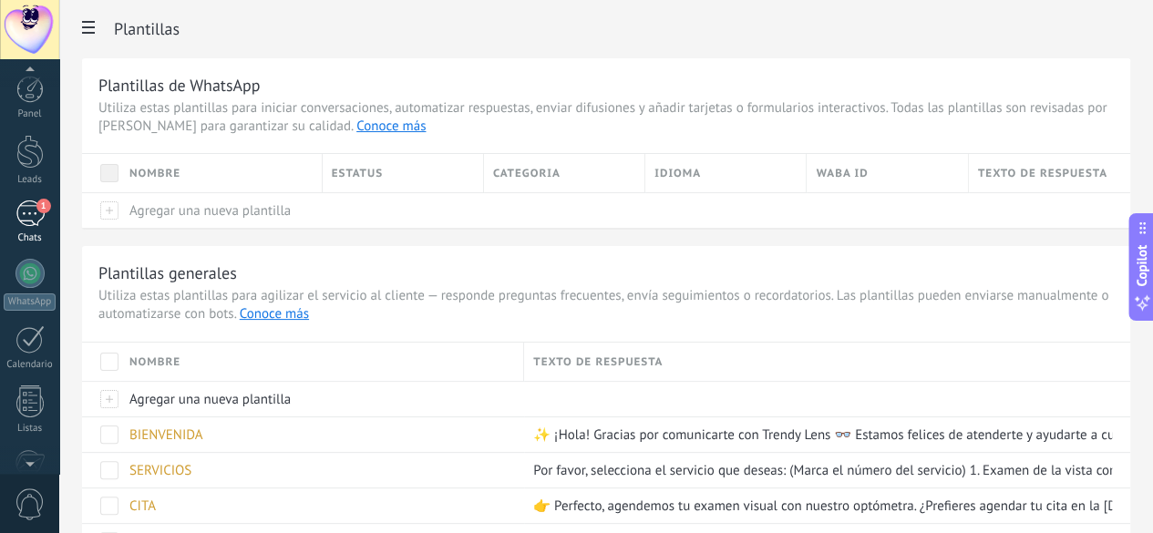
click at [24, 207] on div "1" at bounding box center [29, 213] width 29 height 26
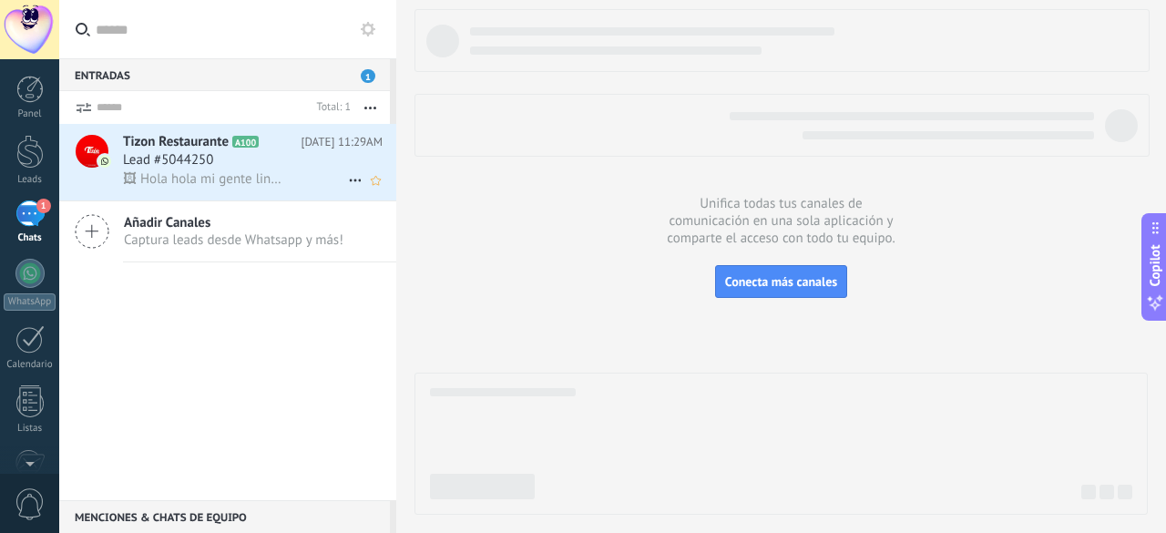
click at [220, 171] on span "🖼 Hola hola mi gente linda , feliz día para ti ." at bounding box center [202, 178] width 159 height 17
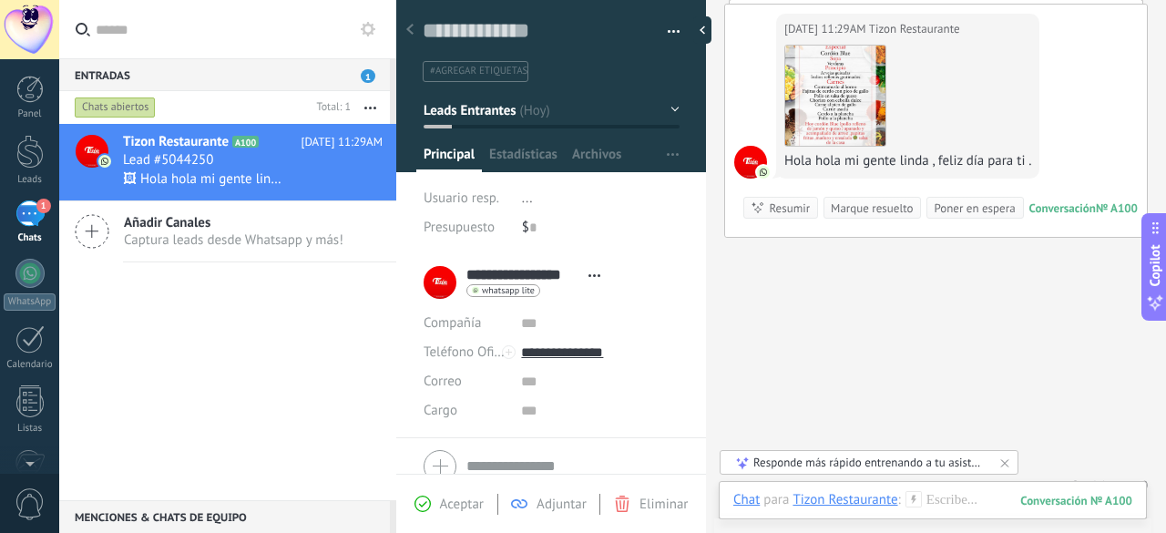
scroll to position [598, 0]
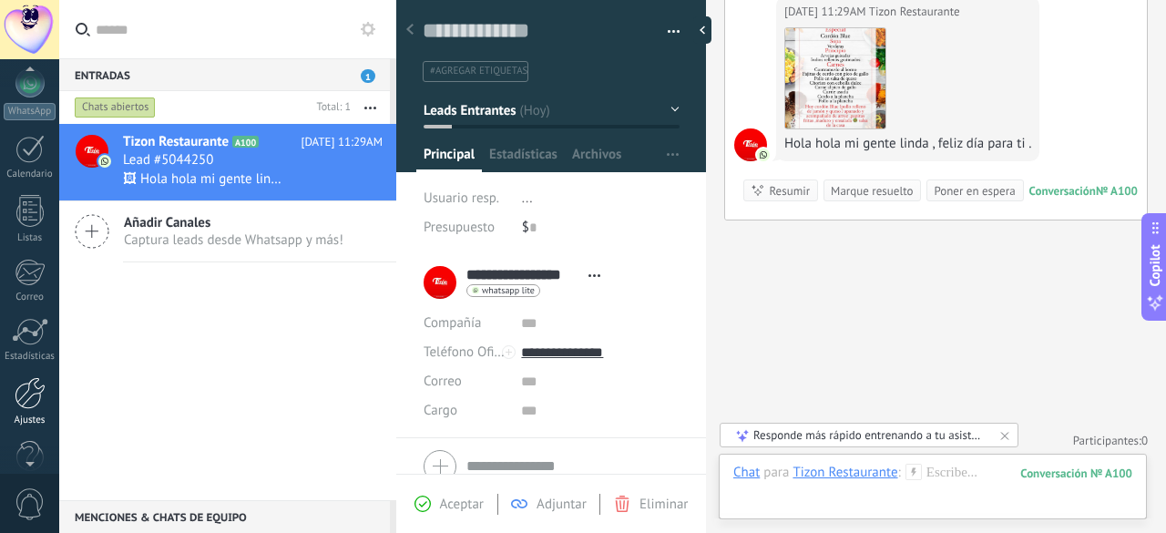
click at [29, 394] on div at bounding box center [30, 393] width 31 height 32
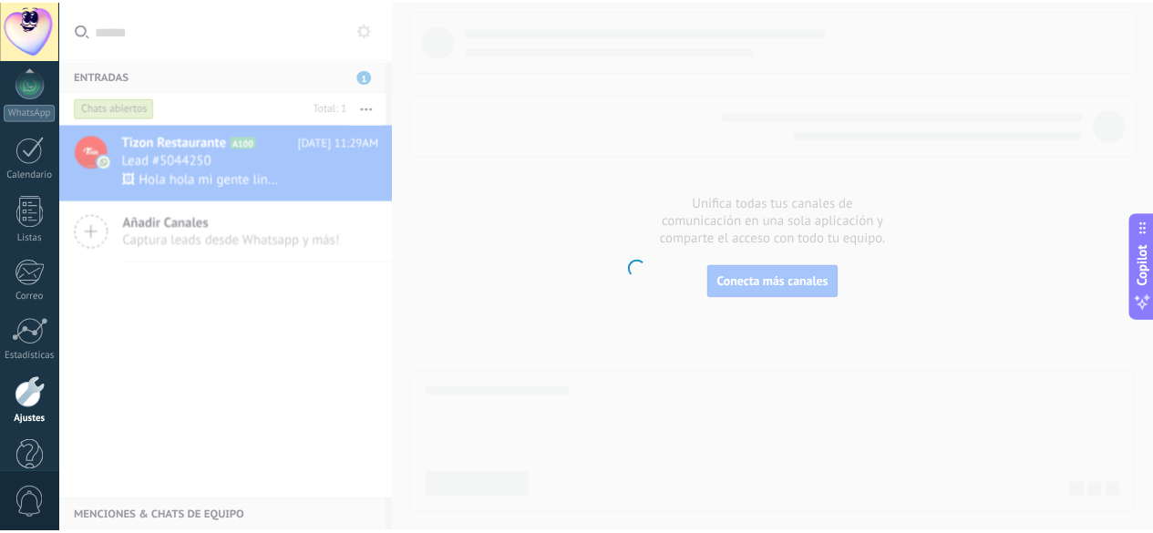
scroll to position [223, 0]
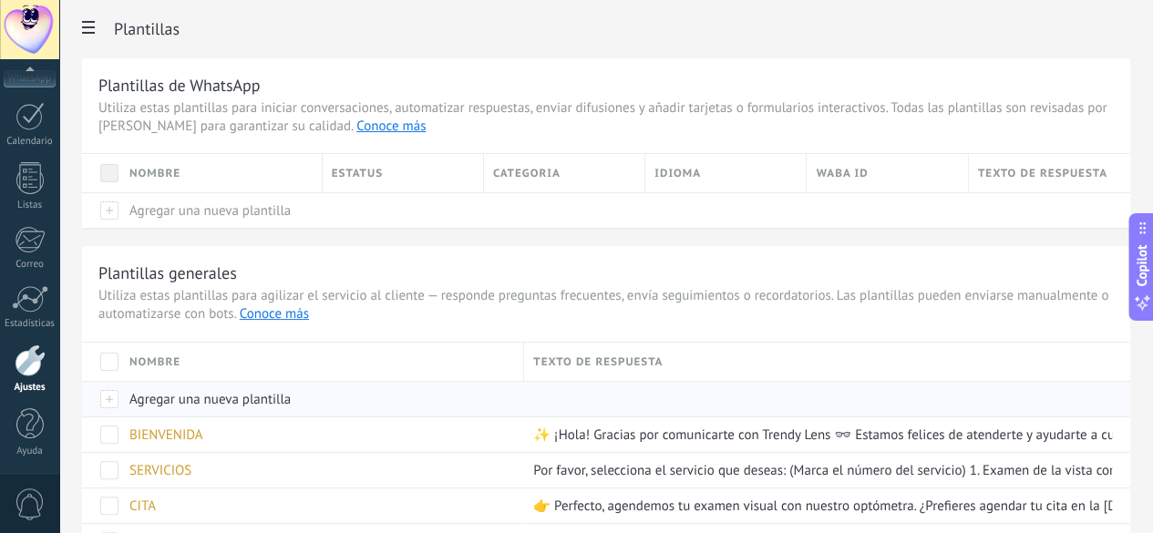
click at [291, 398] on span "Agregar una nueva plantilla" at bounding box center [209, 399] width 161 height 17
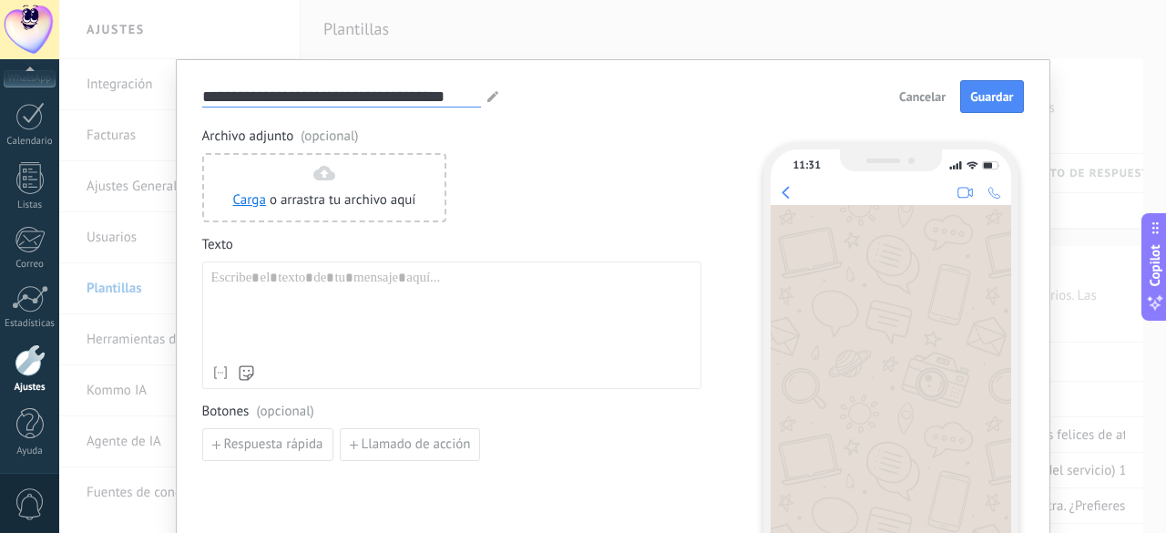
click at [314, 96] on input "**********" at bounding box center [341, 96] width 279 height 21
type input "******"
click at [250, 282] on div at bounding box center [451, 313] width 481 height 87
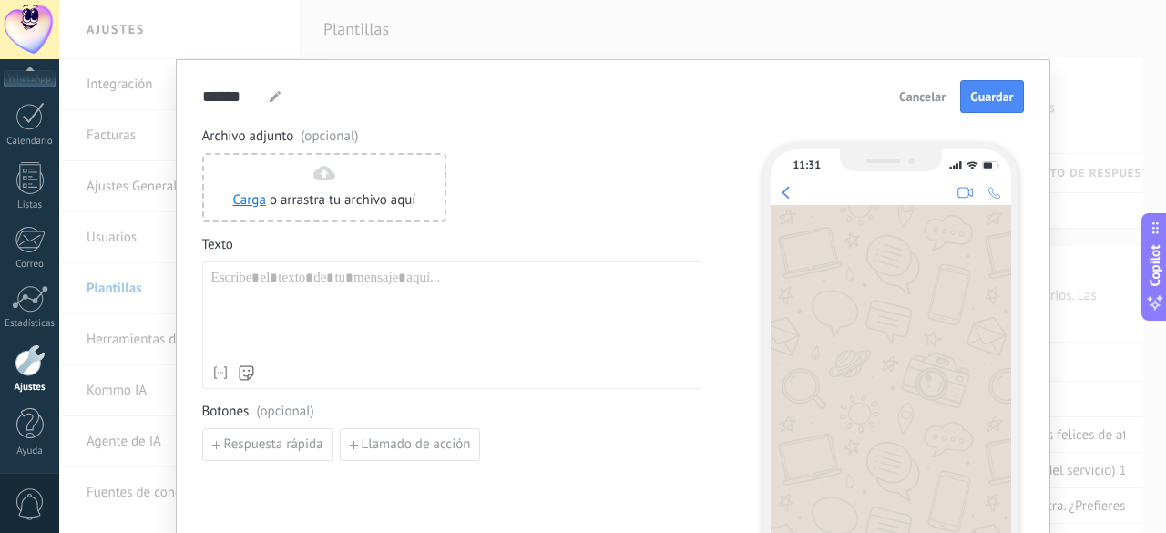
paste div
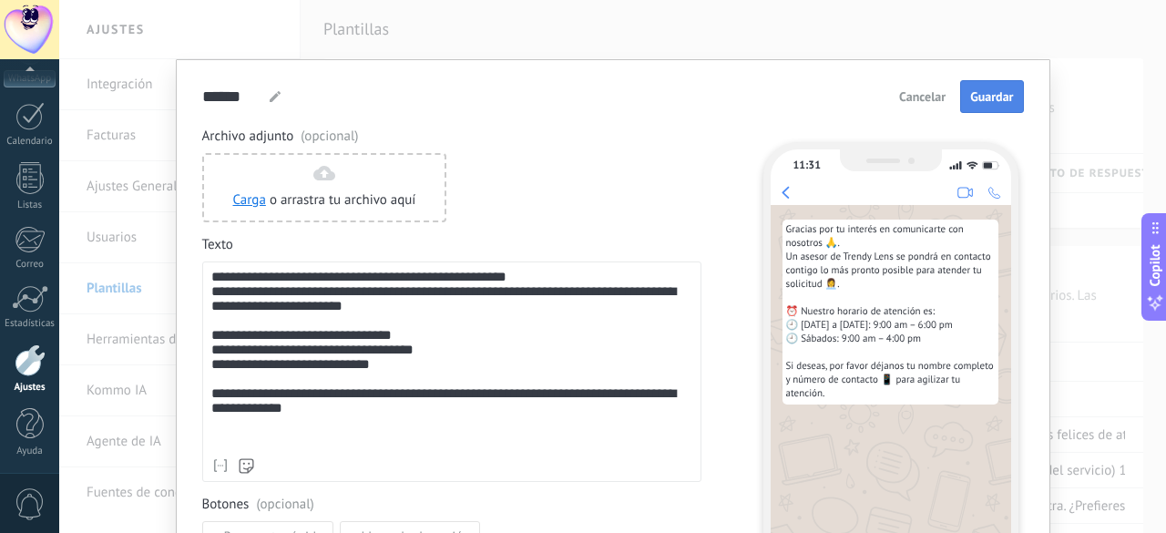
click at [1011, 98] on button "Guardar" at bounding box center [991, 96] width 63 height 33
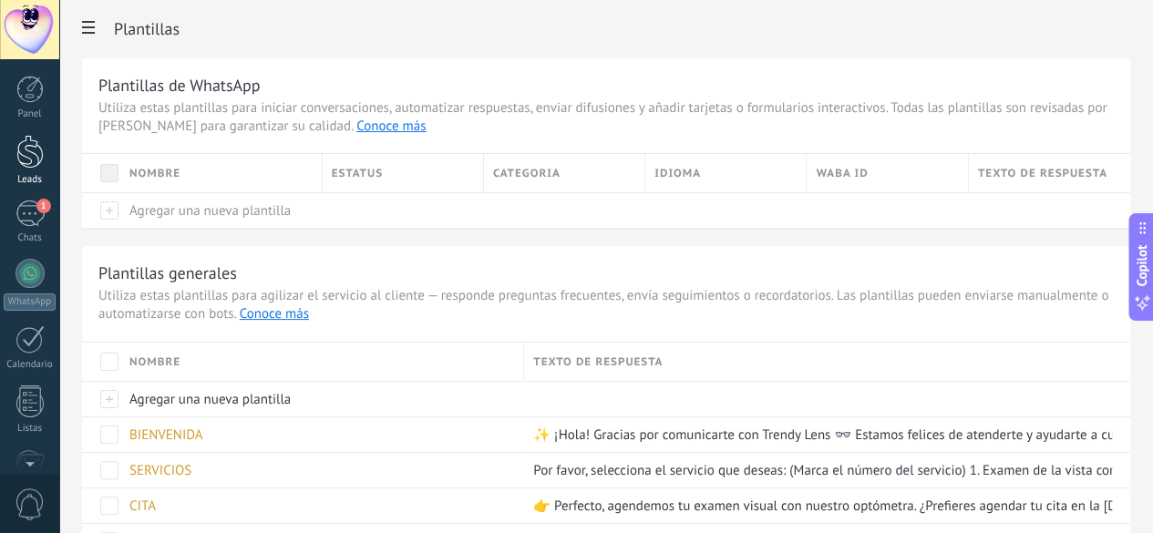
click at [32, 156] on div at bounding box center [29, 152] width 27 height 34
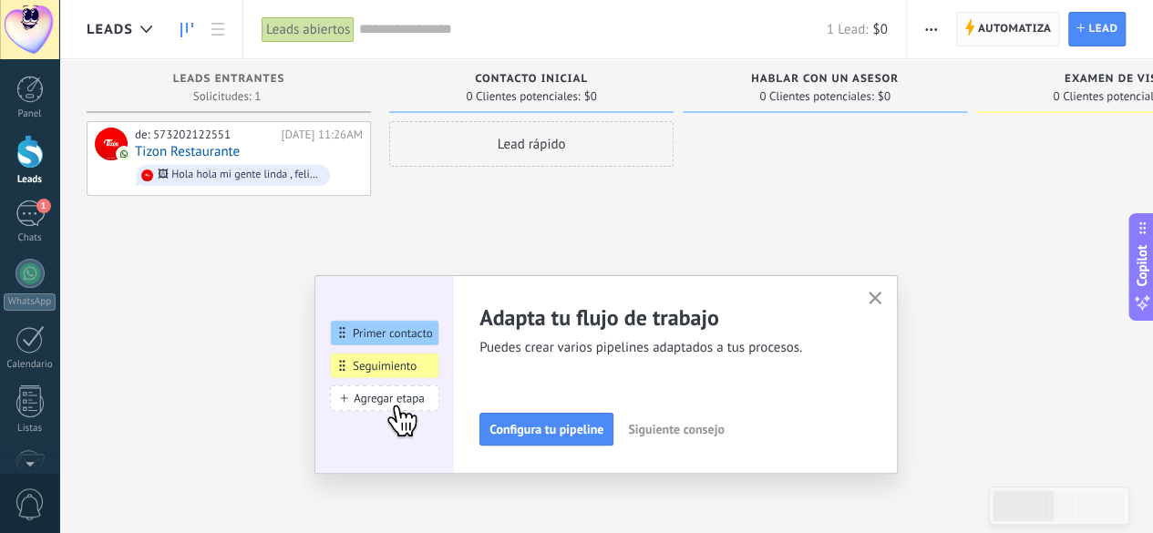
click at [1002, 28] on span "Automatiza" at bounding box center [1015, 29] width 74 height 33
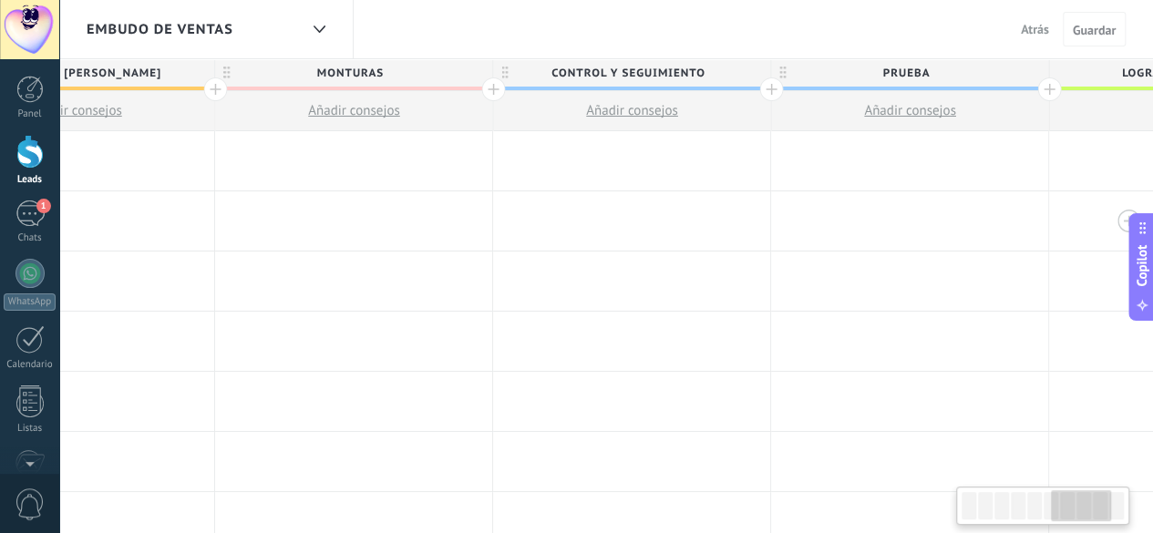
scroll to position [0, 1977]
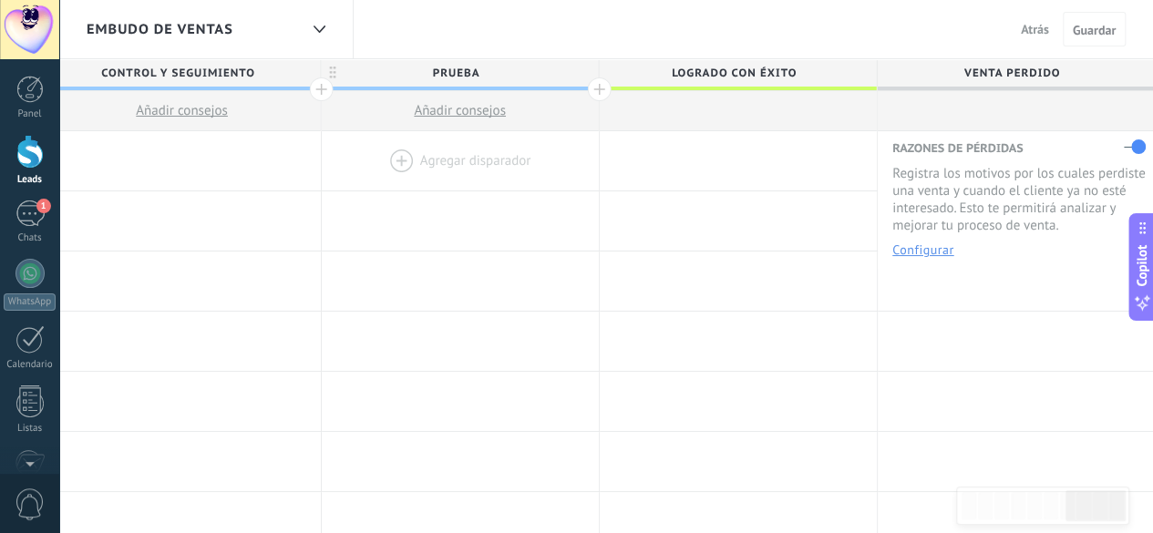
click at [403, 155] on div at bounding box center [460, 160] width 277 height 59
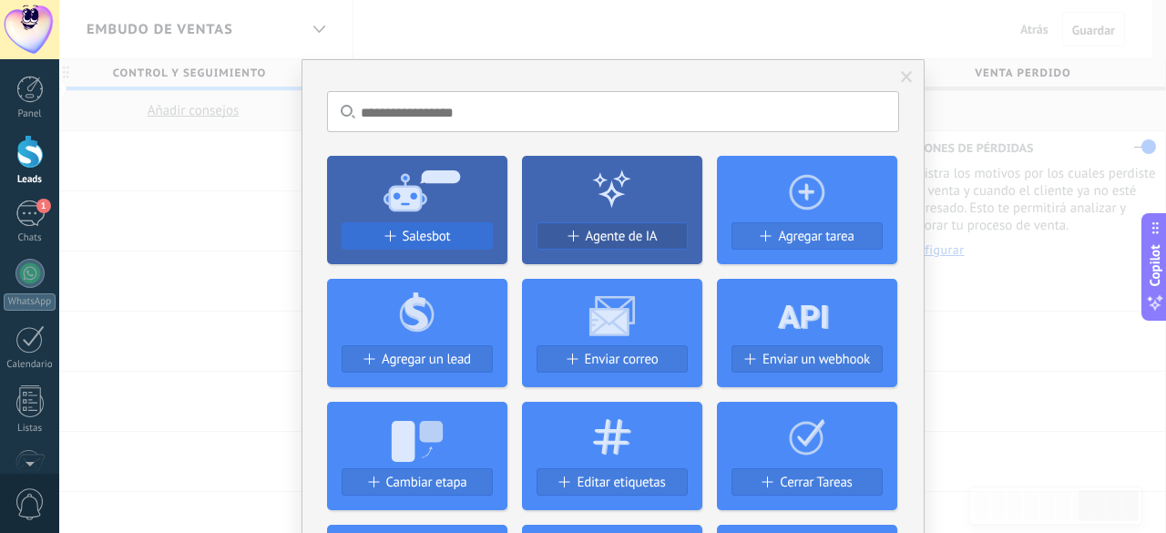
click at [419, 247] on button "Salesbot" at bounding box center [417, 235] width 151 height 27
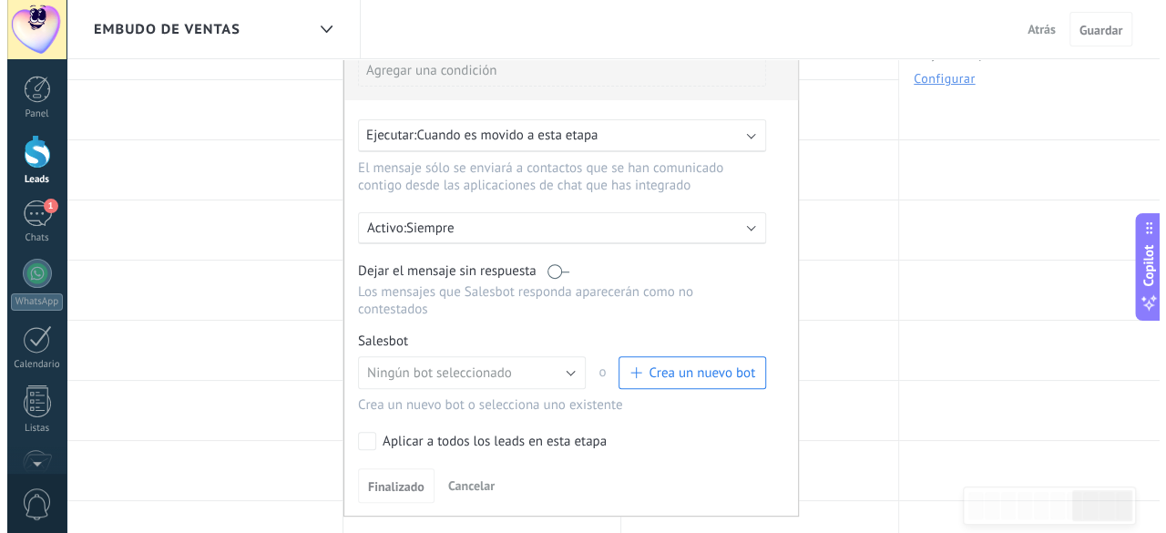
scroll to position [182, 0]
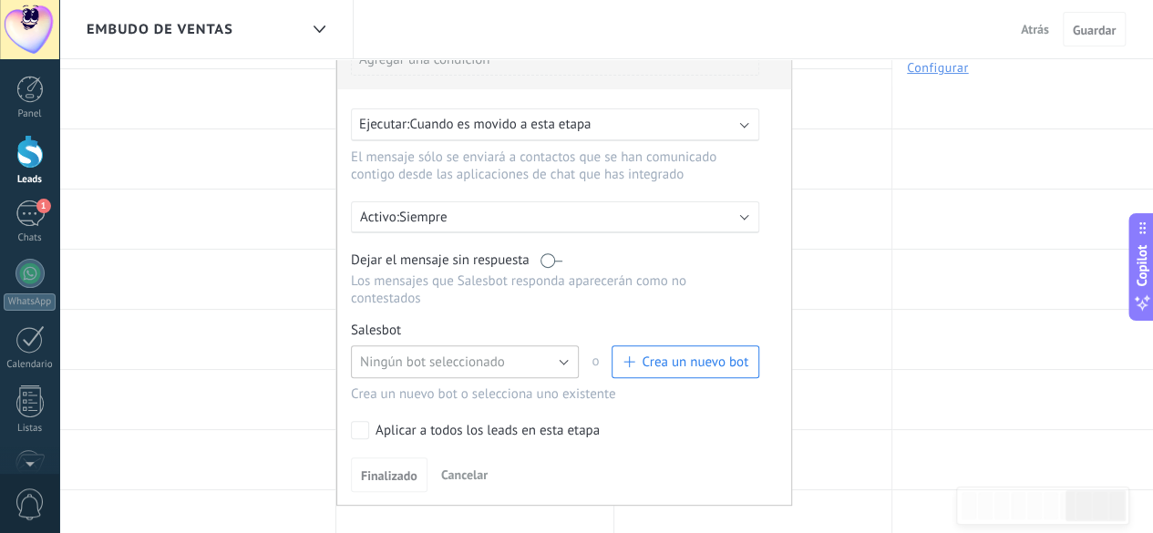
click at [529, 345] on button "Ningún bot seleccionado" at bounding box center [465, 361] width 228 height 33
click at [432, 385] on span "PAUTA" at bounding box center [456, 393] width 232 height 17
click at [439, 323] on link "Gestionar" at bounding box center [436, 330] width 48 height 15
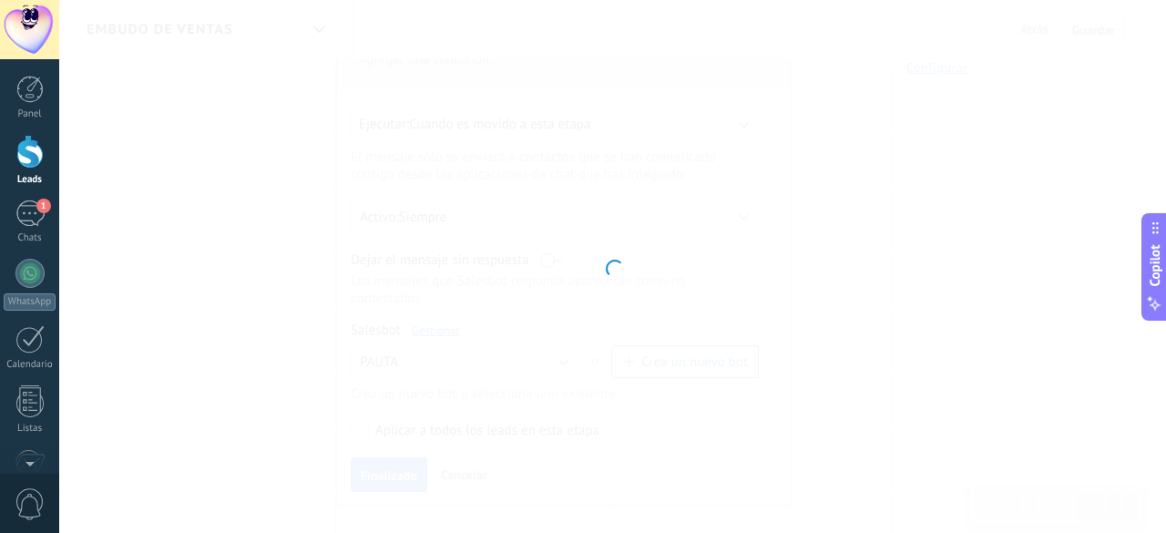
type input "*****"
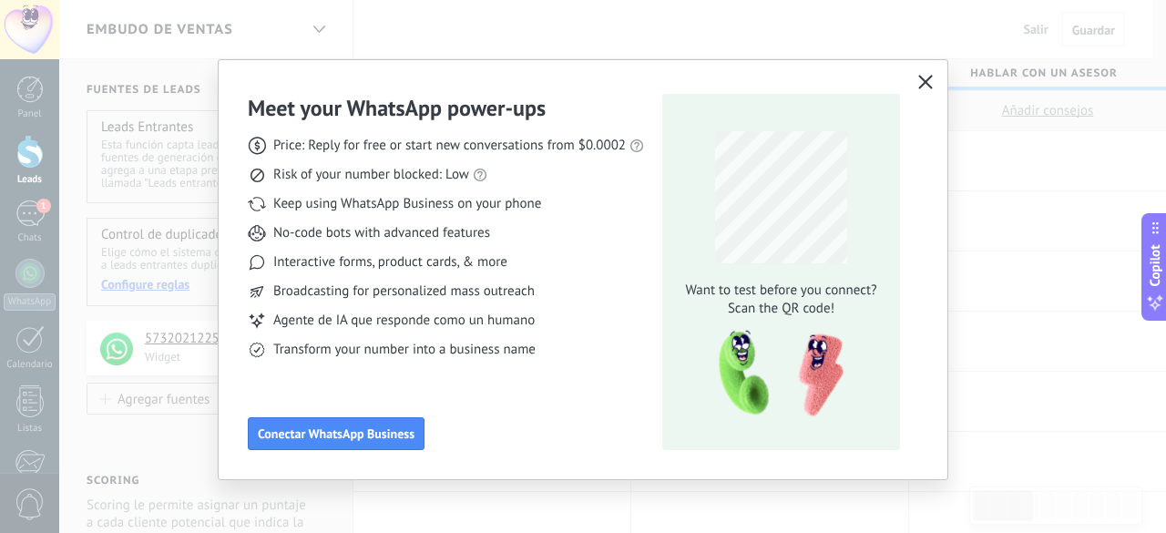
click at [925, 86] on icon "button" at bounding box center [926, 82] width 15 height 15
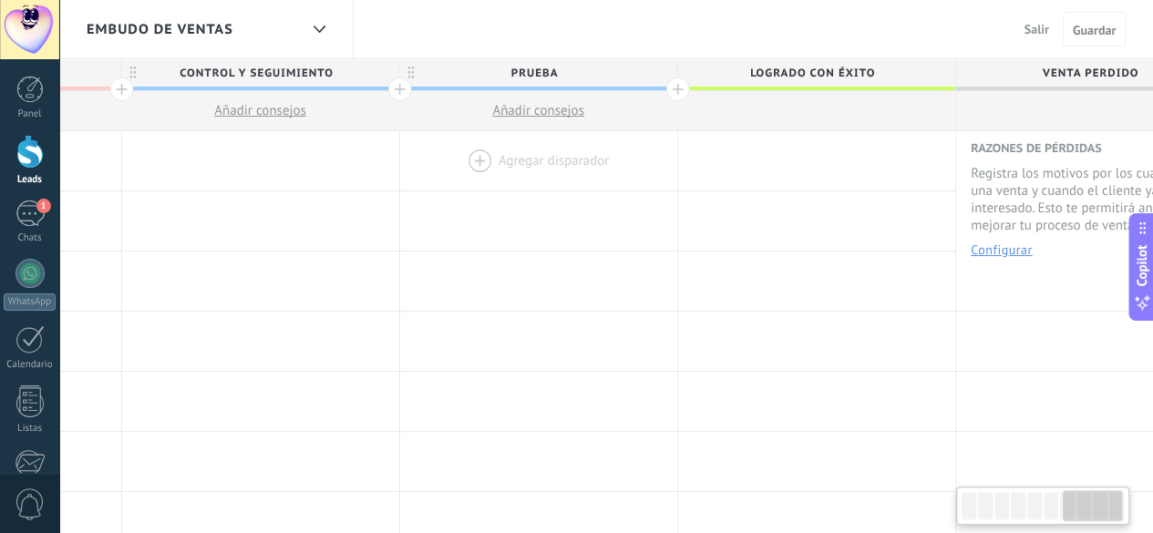
scroll to position [0, 1900]
click at [474, 155] on div at bounding box center [537, 160] width 277 height 59
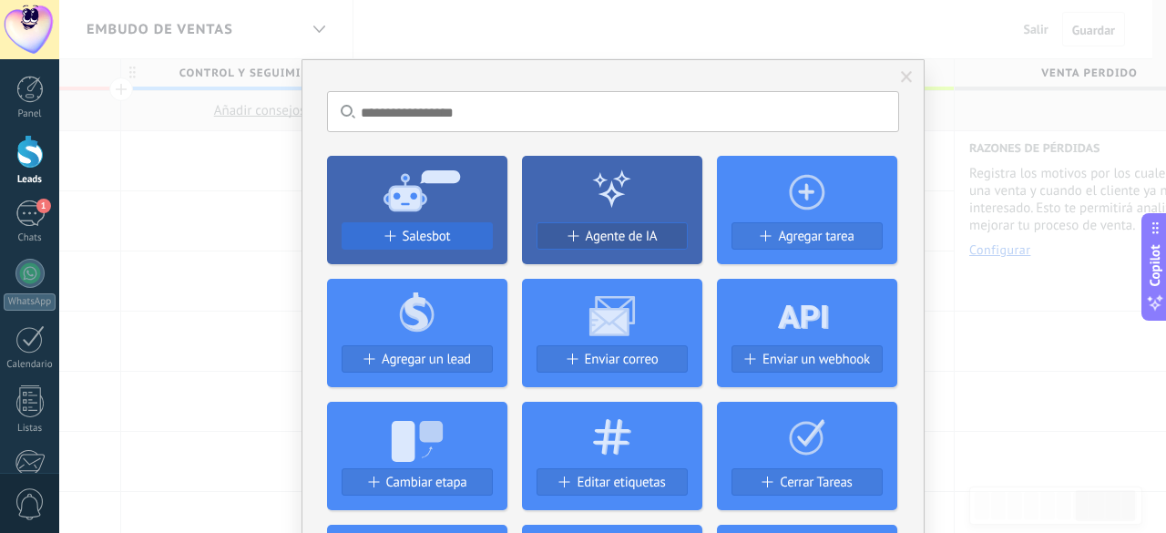
click at [441, 236] on span "Salesbot" at bounding box center [427, 236] width 48 height 15
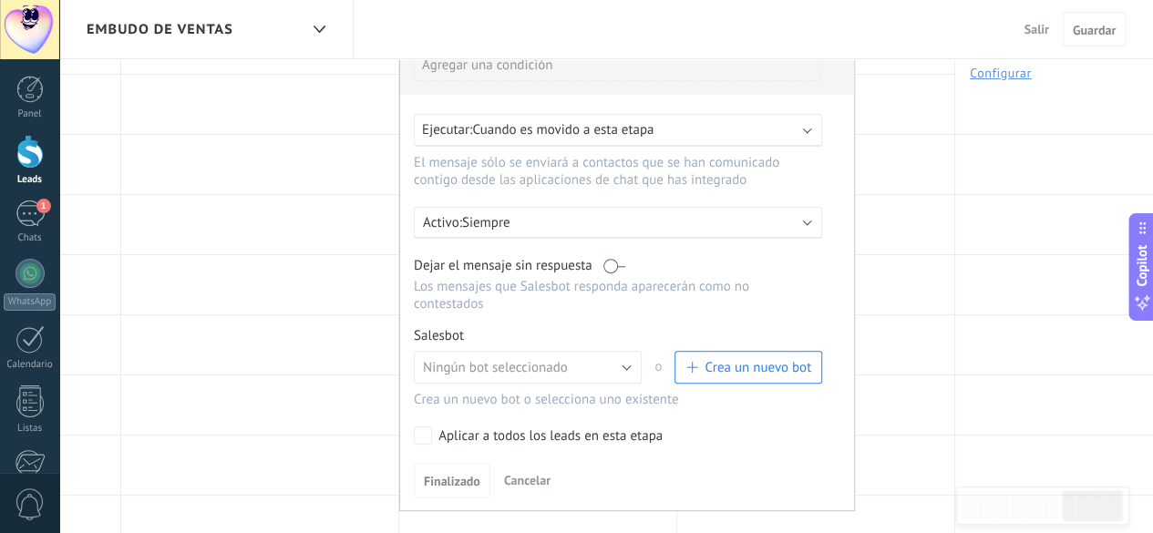
scroll to position [182, 0]
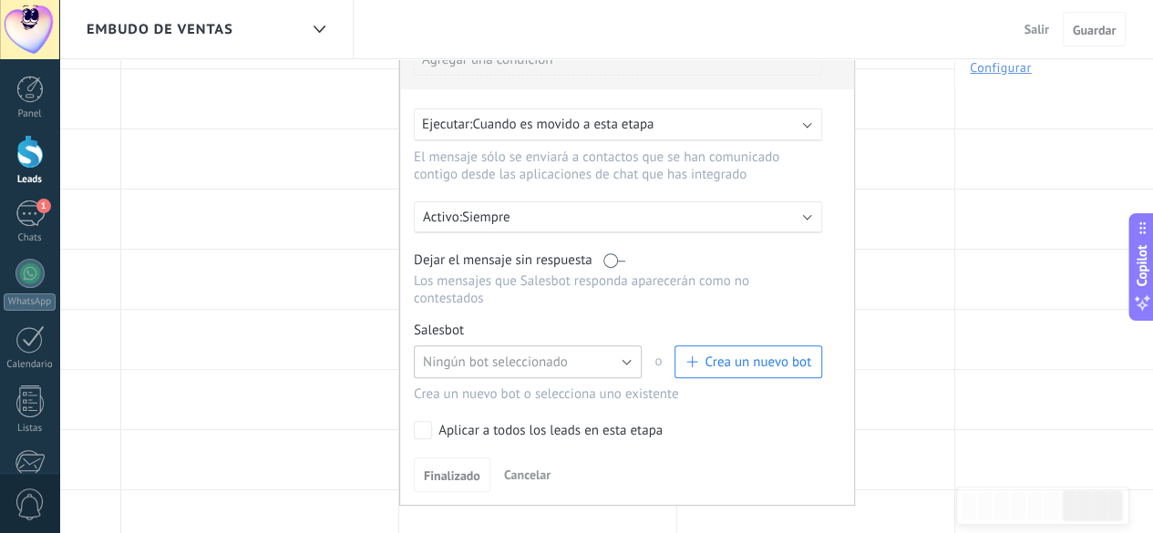
click at [498, 354] on span "Ningún bot seleccionado" at bounding box center [495, 362] width 145 height 17
click at [461, 385] on span "PAUTA" at bounding box center [519, 393] width 232 height 17
click at [443, 469] on span "Finalizado" at bounding box center [452, 475] width 56 height 13
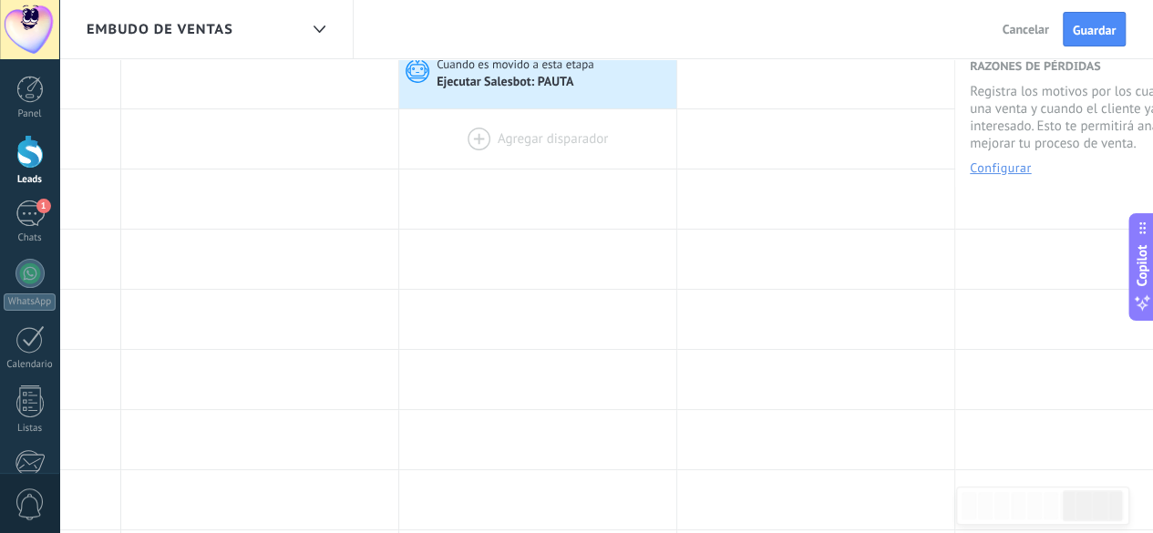
scroll to position [0, 0]
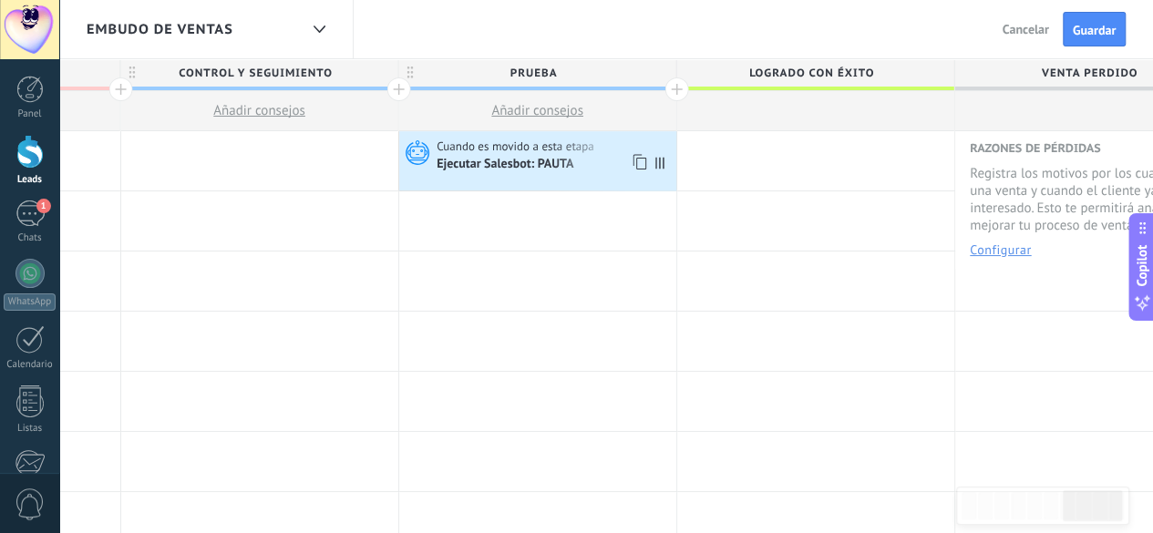
click at [534, 159] on div "Ejecutar Salesbot: PAUTA" at bounding box center [505, 165] width 139 height 16
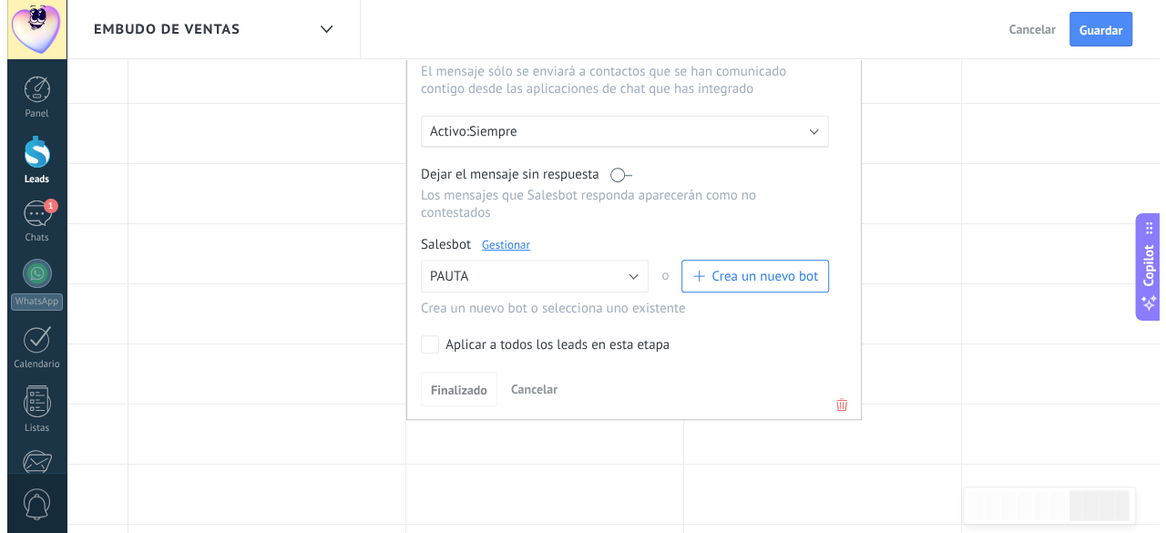
scroll to position [273, 0]
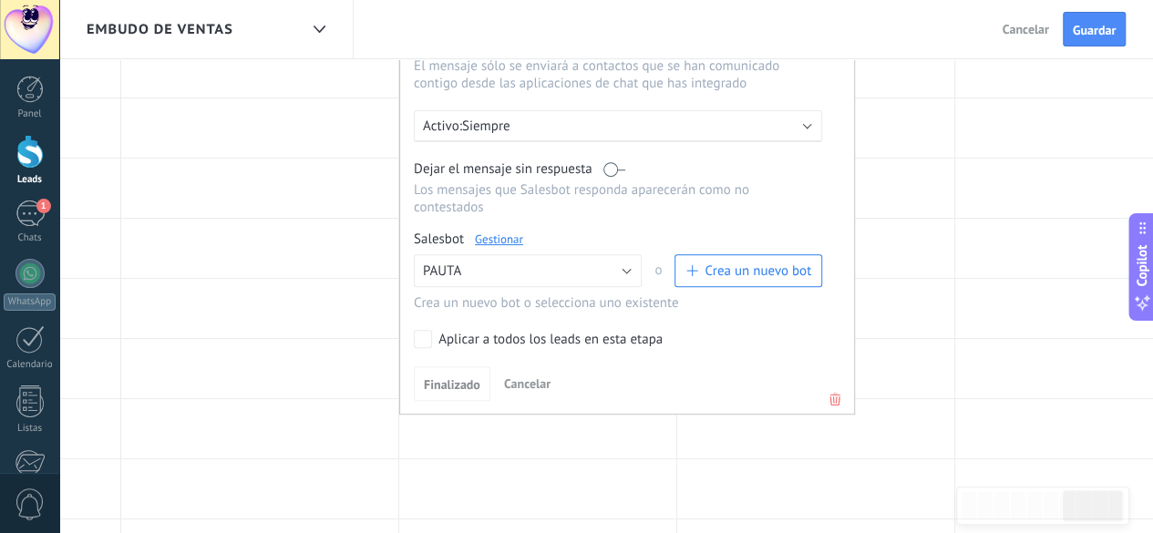
click at [499, 231] on link "Gestionar" at bounding box center [499, 238] width 48 height 15
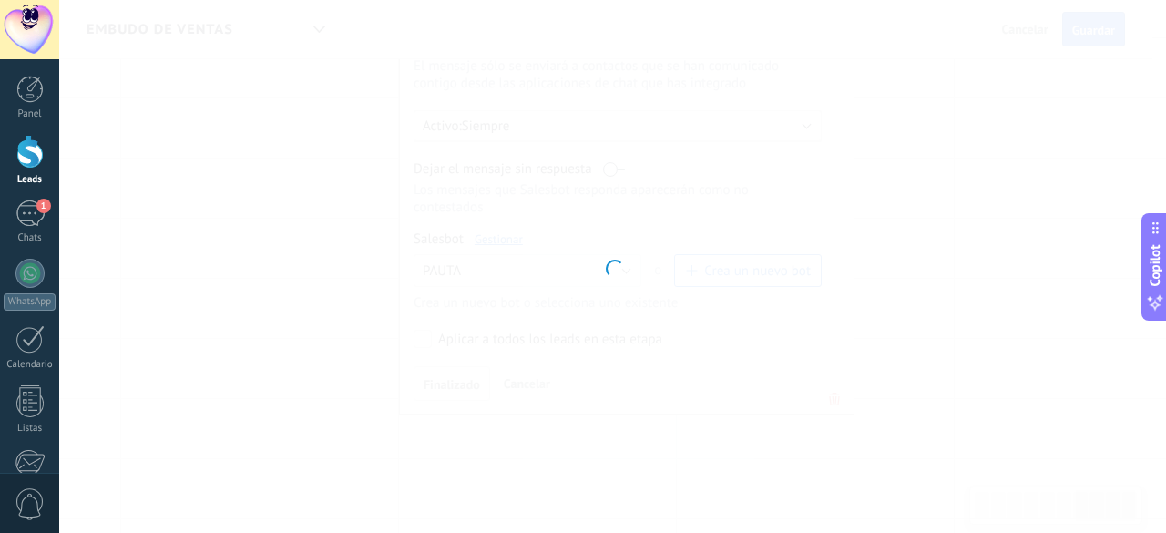
type input "*****"
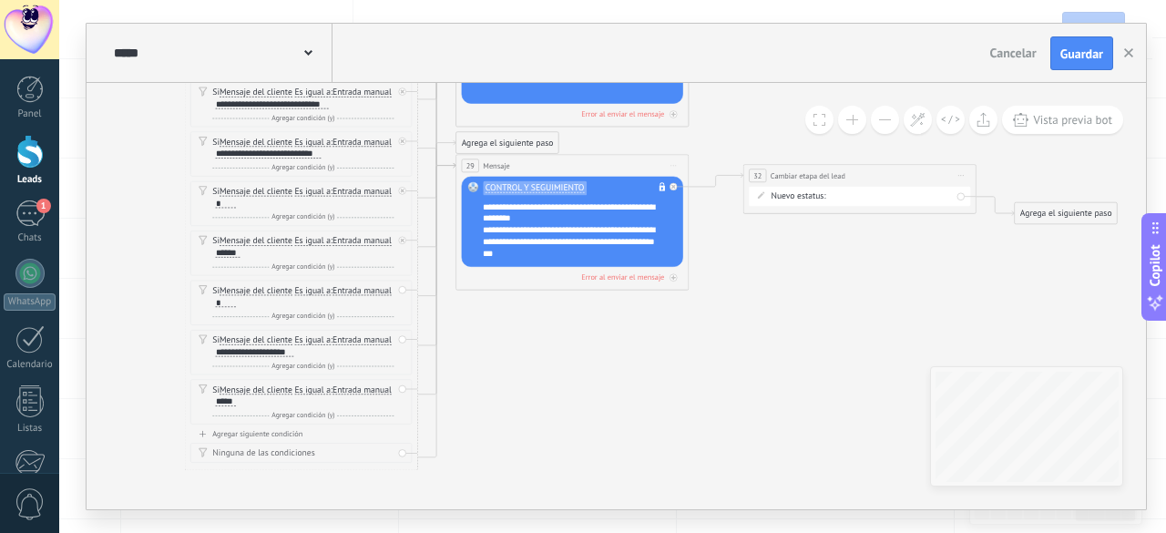
drag, startPoint x: 527, startPoint y: 350, endPoint x: 574, endPoint y: 373, distance: 52.6
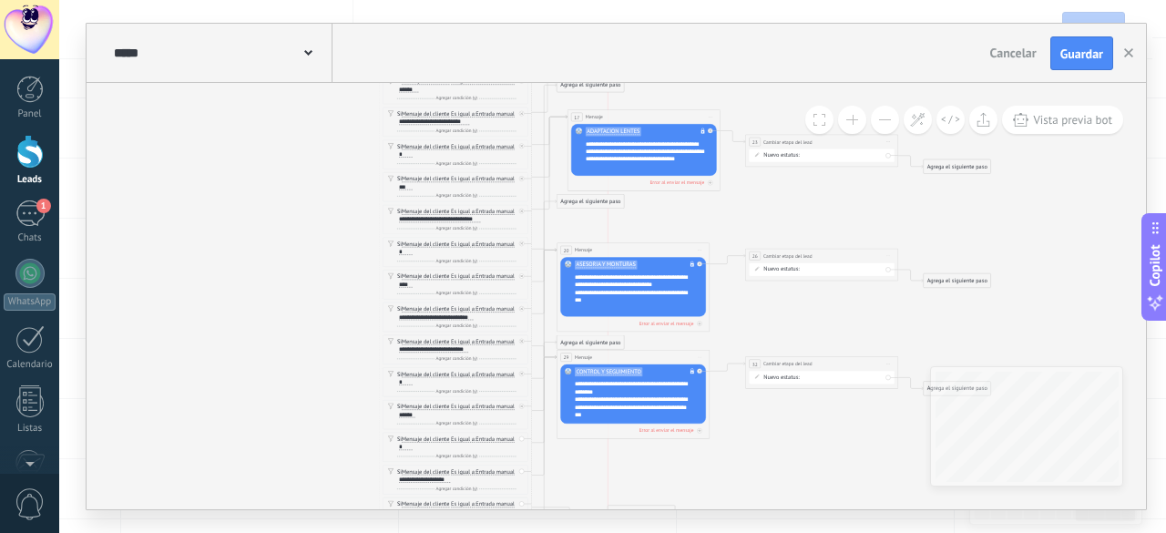
drag, startPoint x: 590, startPoint y: 217, endPoint x: 642, endPoint y: 499, distance: 287.1
click at [642, 507] on div "Agrega el siguiente paso" at bounding box center [641, 513] width 67 height 13
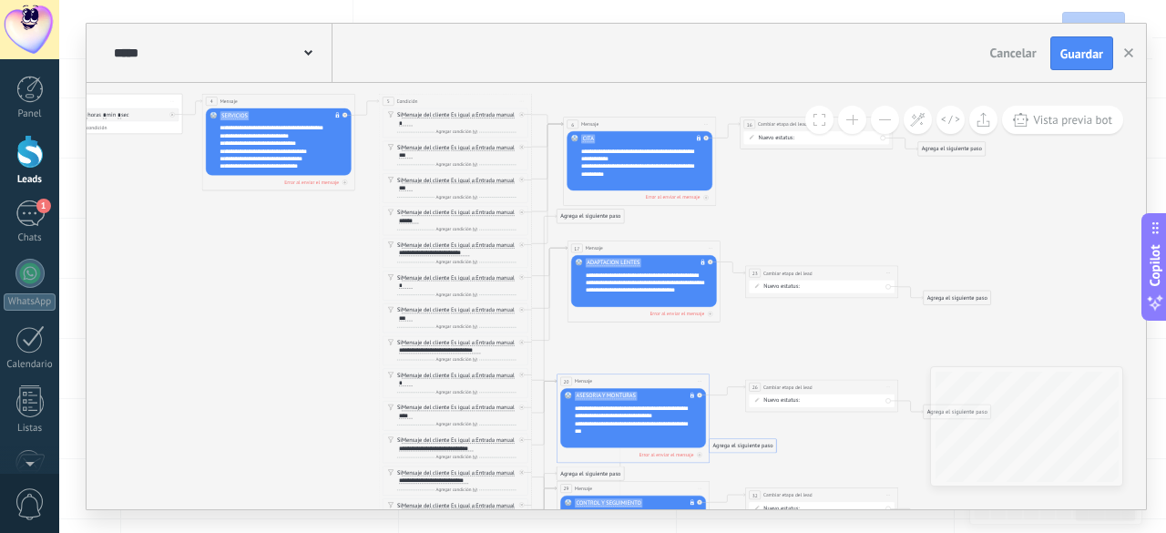
drag, startPoint x: 596, startPoint y: 334, endPoint x: 748, endPoint y: 447, distance: 190.1
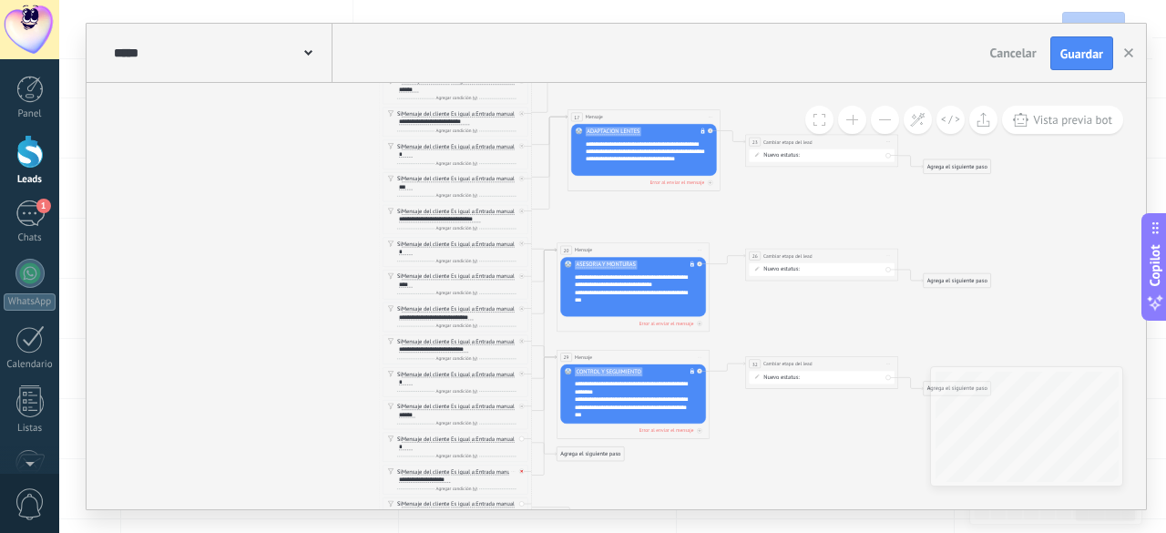
click at [524, 474] on div at bounding box center [523, 469] width 9 height 9
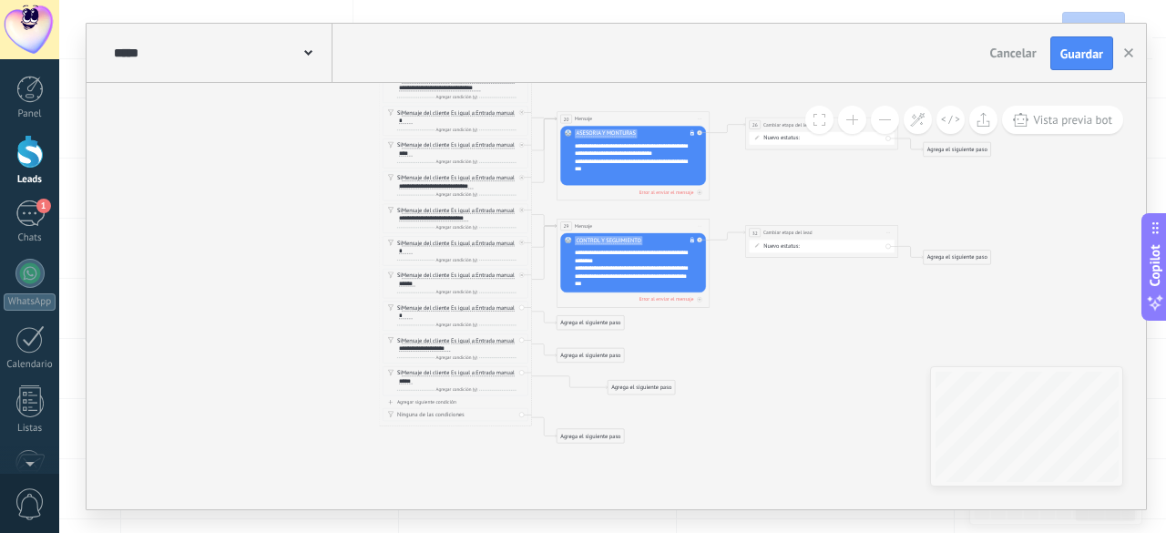
click at [599, 326] on div "Agrega el siguiente paso" at bounding box center [590, 323] width 67 height 13
click at [607, 333] on div "Mensaje" at bounding box center [609, 336] width 65 height 7
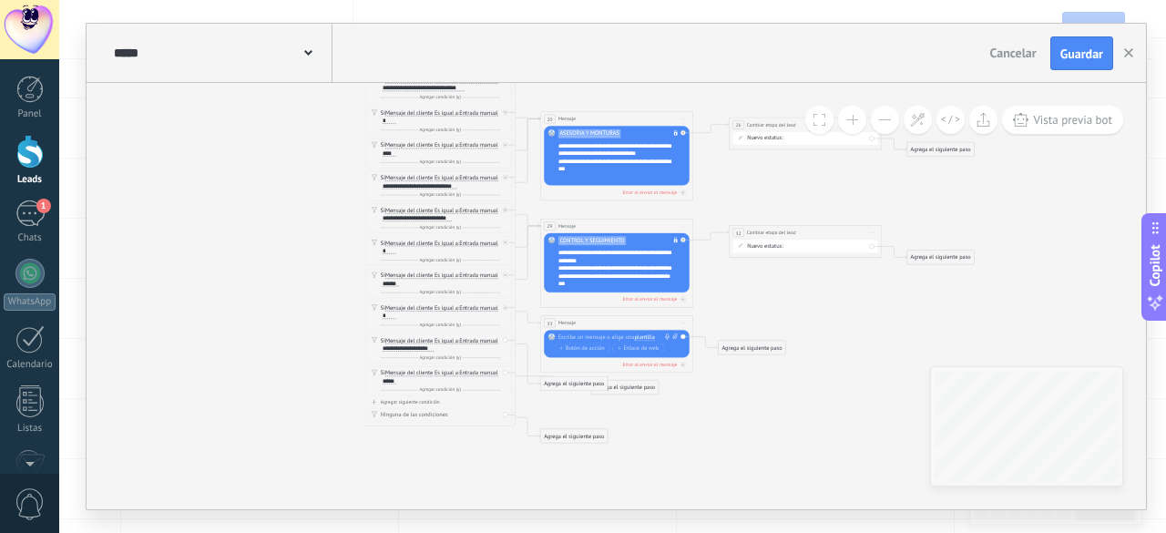
click at [642, 336] on span "plantilla" at bounding box center [644, 337] width 20 height 6
click at [658, 404] on span "ASESOR" at bounding box center [672, 404] width 93 height 7
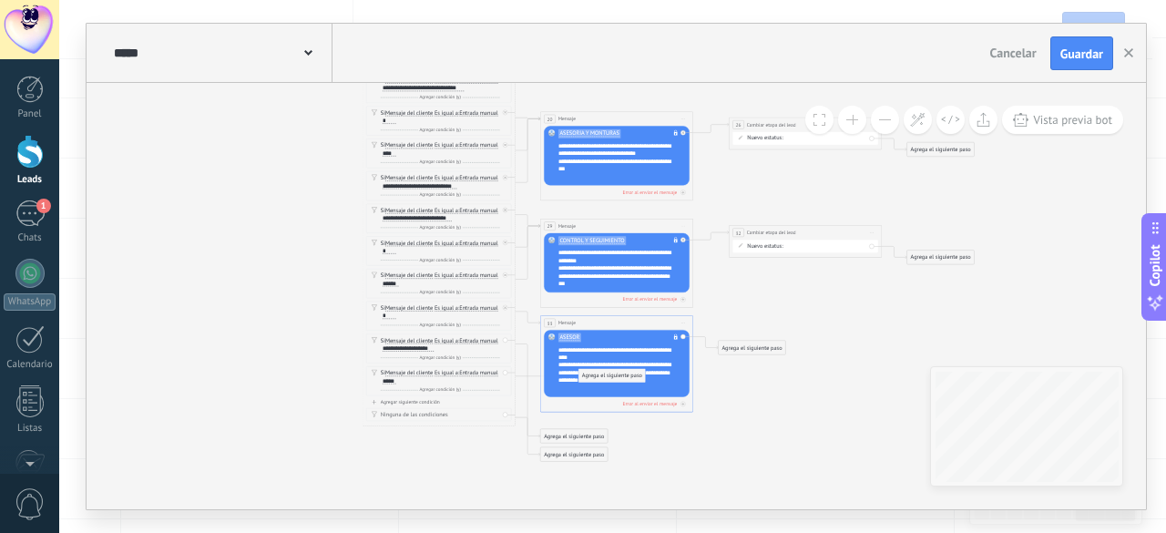
drag, startPoint x: 611, startPoint y: 425, endPoint x: 599, endPoint y: 378, distance: 48.2
drag, startPoint x: 588, startPoint y: 438, endPoint x: 595, endPoint y: 358, distance: 80.5
drag, startPoint x: 605, startPoint y: 458, endPoint x: 580, endPoint y: 345, distance: 115.8
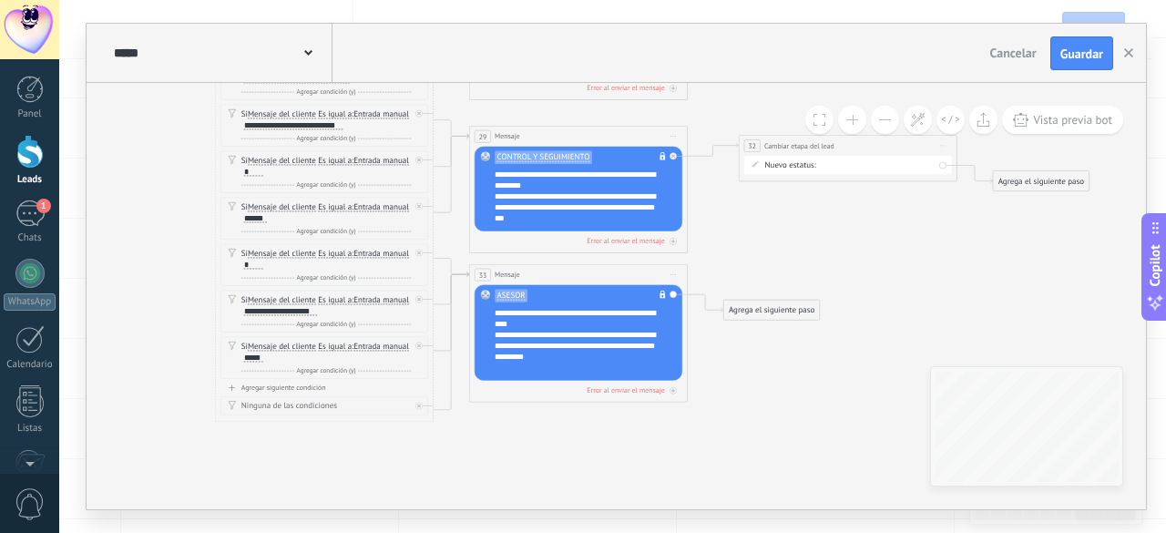
drag, startPoint x: 746, startPoint y: 303, endPoint x: 805, endPoint y: 223, distance: 99.2
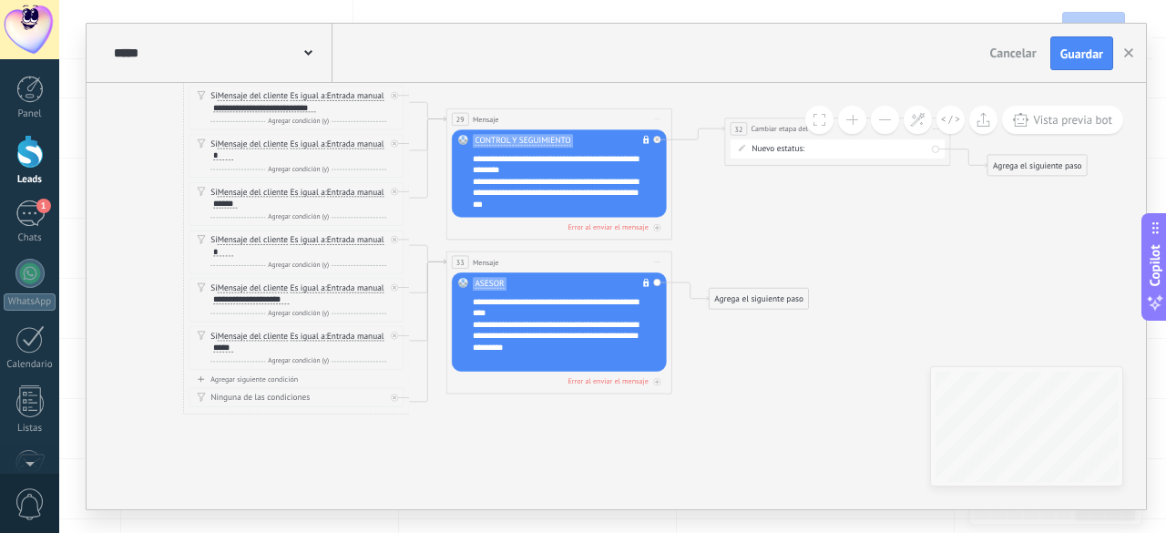
drag, startPoint x: 764, startPoint y: 390, endPoint x: 698, endPoint y: 433, distance: 78.4
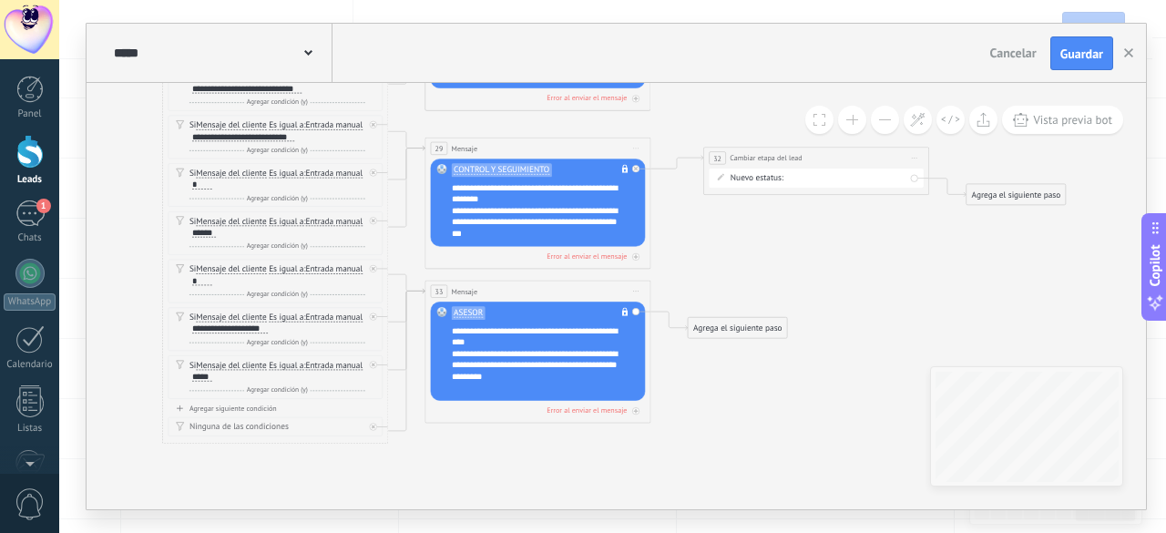
click at [744, 325] on div "Agrega el siguiente paso" at bounding box center [737, 328] width 99 height 18
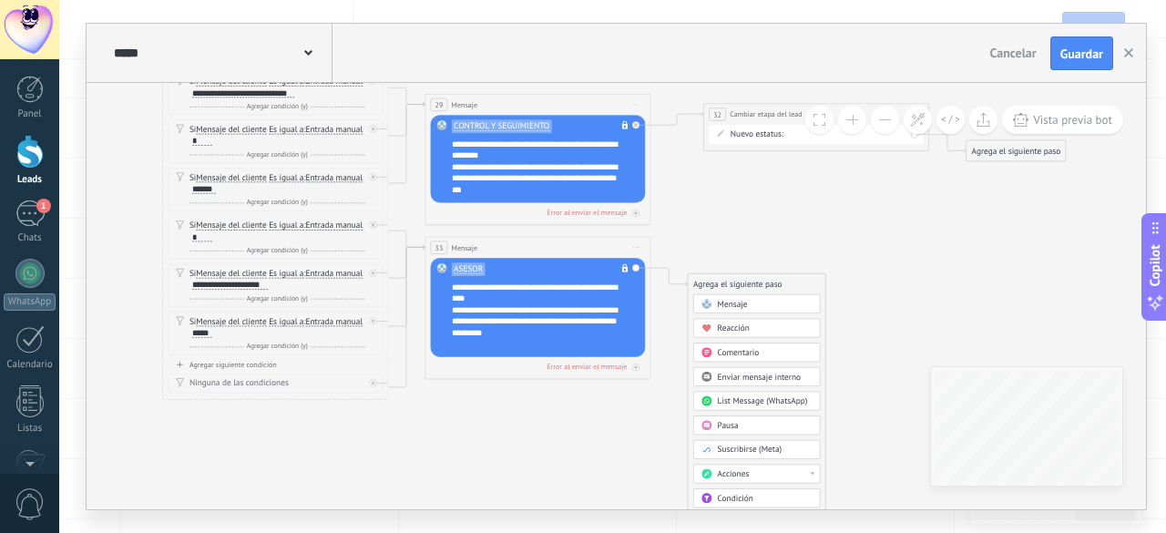
click at [731, 466] on div "Acciones" at bounding box center [757, 474] width 128 height 19
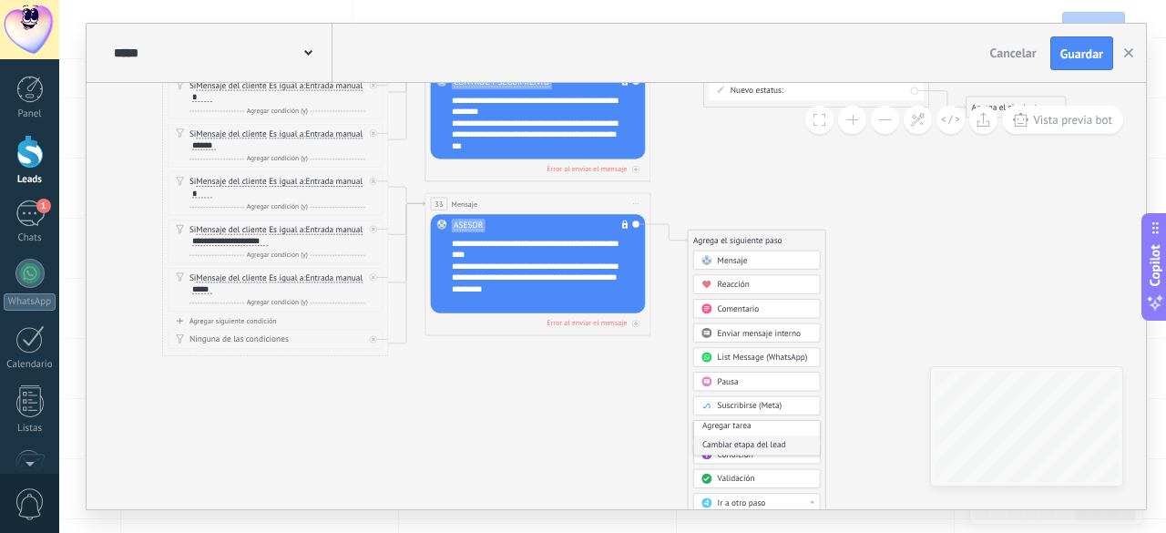
scroll to position [91, 0]
click at [739, 428] on div "Cambiar etapa del lead" at bounding box center [757, 432] width 126 height 19
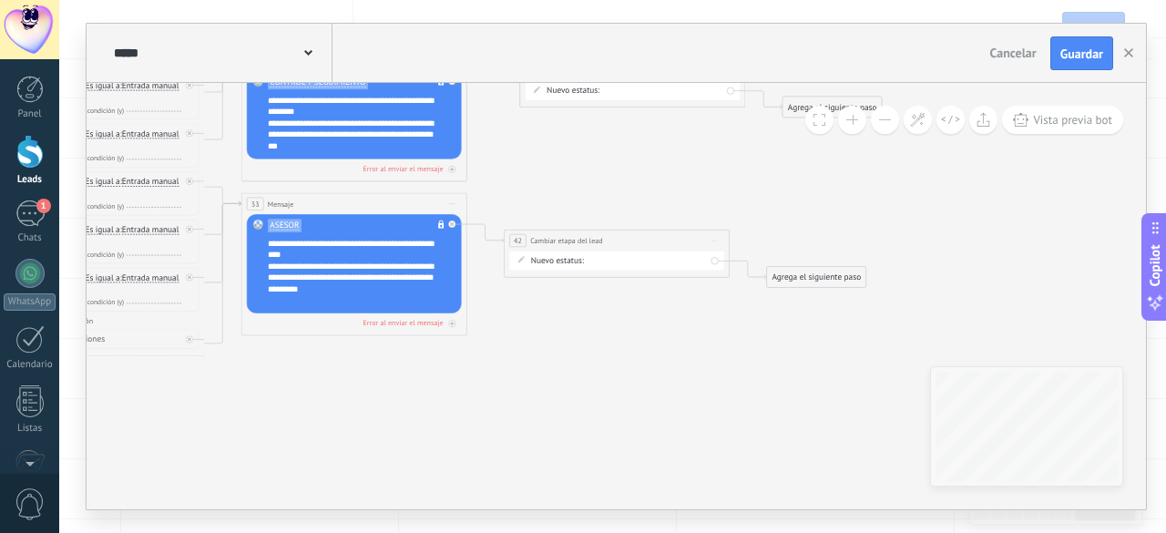
click at [0, 0] on div "Contacto inicial HABLAR CON UN ASESOR EXAMEN DE VISTA ADAPTACIÓN DE LENTES MONT…" at bounding box center [0, 0] width 0 height 0
click at [0, 0] on label "HABLAR CON UN ASESOR" at bounding box center [0, 0] width 0 height 0
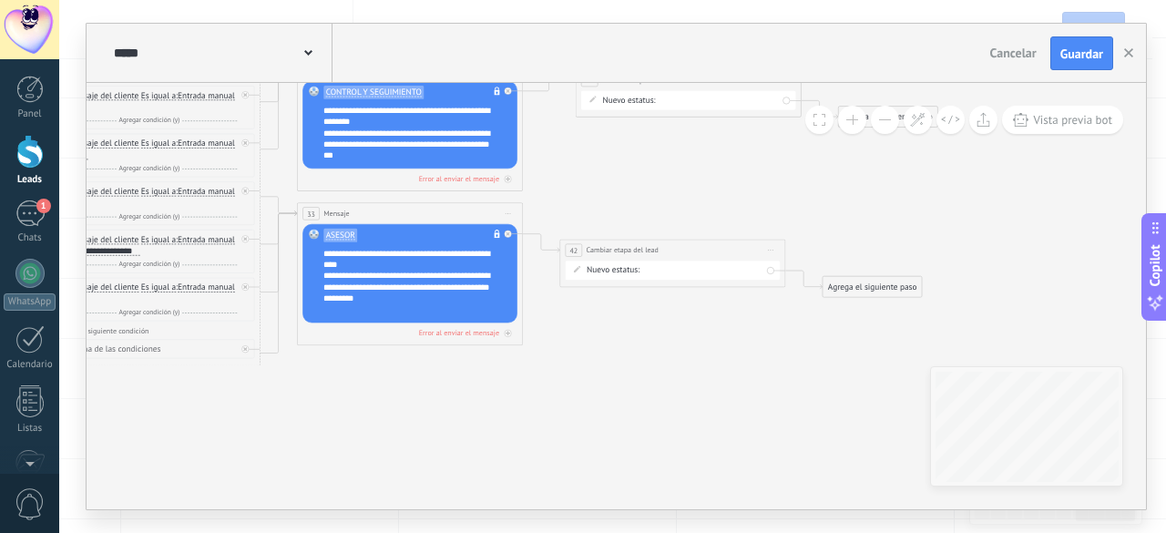
drag, startPoint x: 646, startPoint y: 369, endPoint x: 743, endPoint y: 388, distance: 98.5
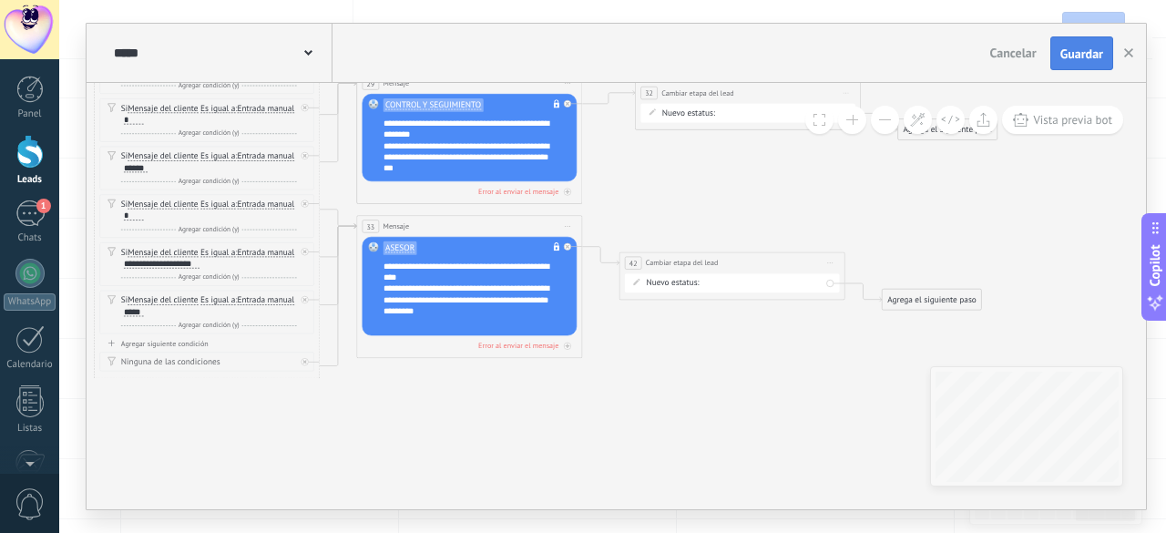
click at [1073, 54] on span "Guardar" at bounding box center [1082, 53] width 43 height 13
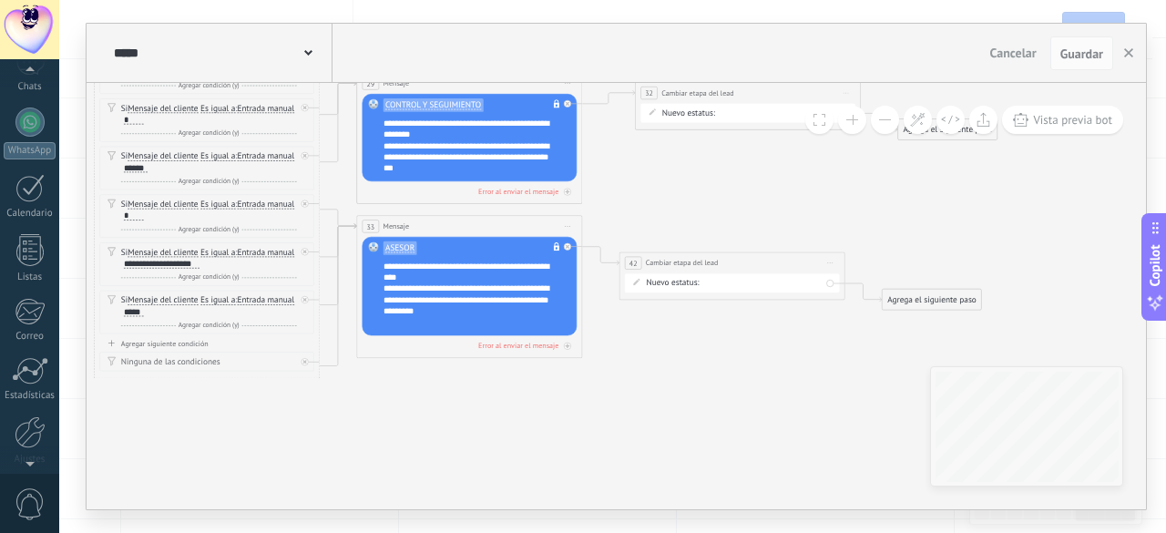
scroll to position [166, 0]
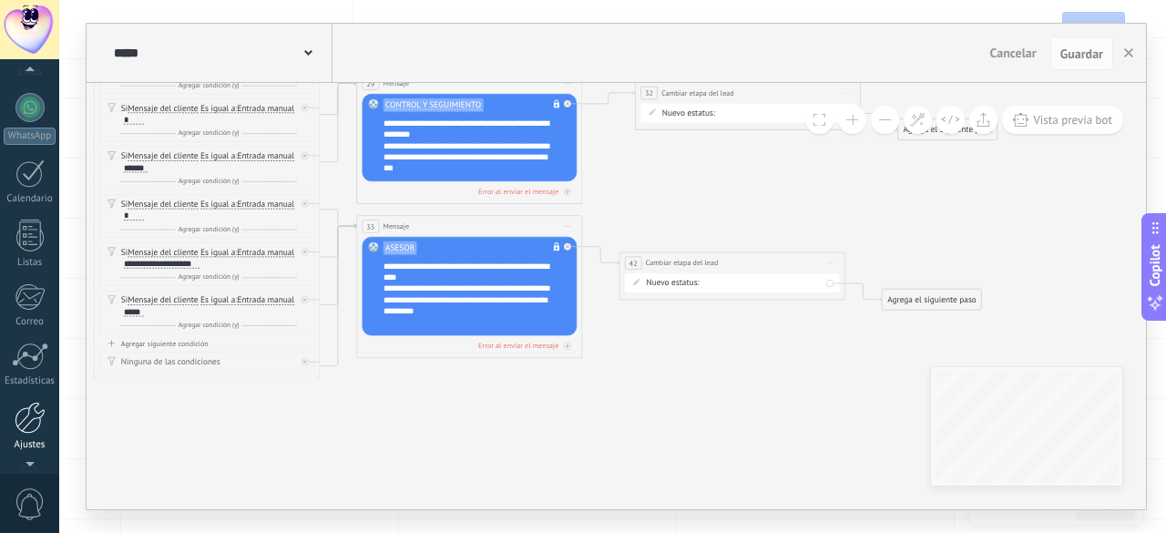
click at [26, 407] on div at bounding box center [30, 418] width 31 height 32
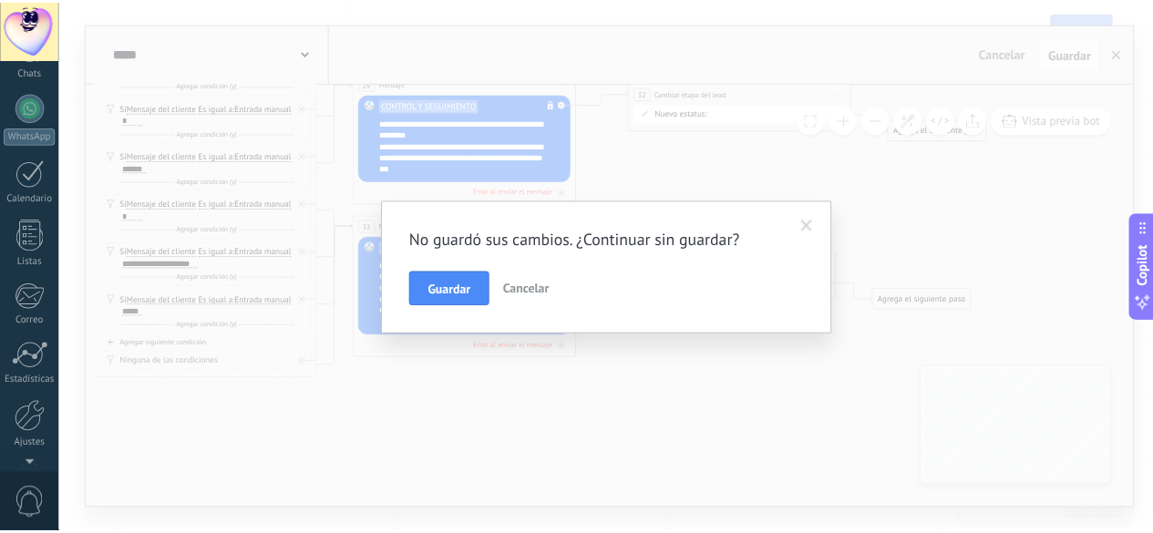
scroll to position [0, 0]
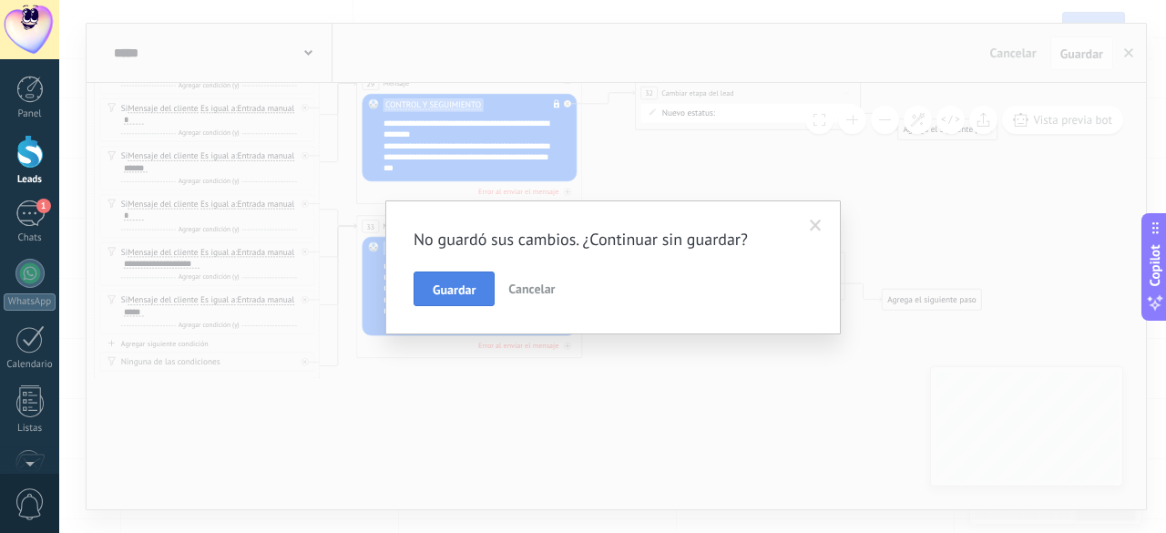
click at [468, 290] on span "Guardar" at bounding box center [454, 289] width 43 height 13
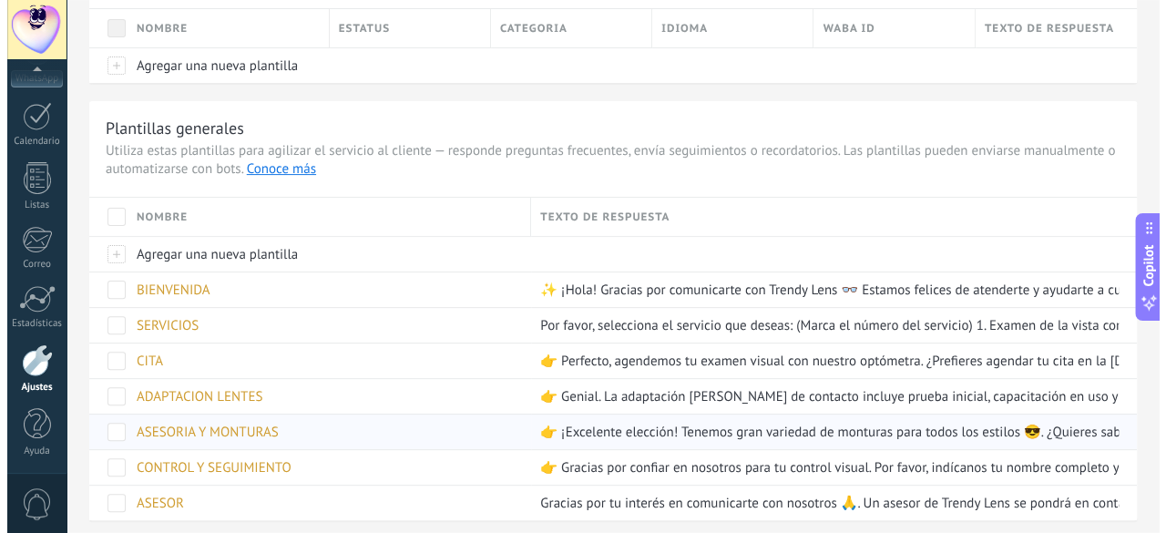
scroll to position [206, 0]
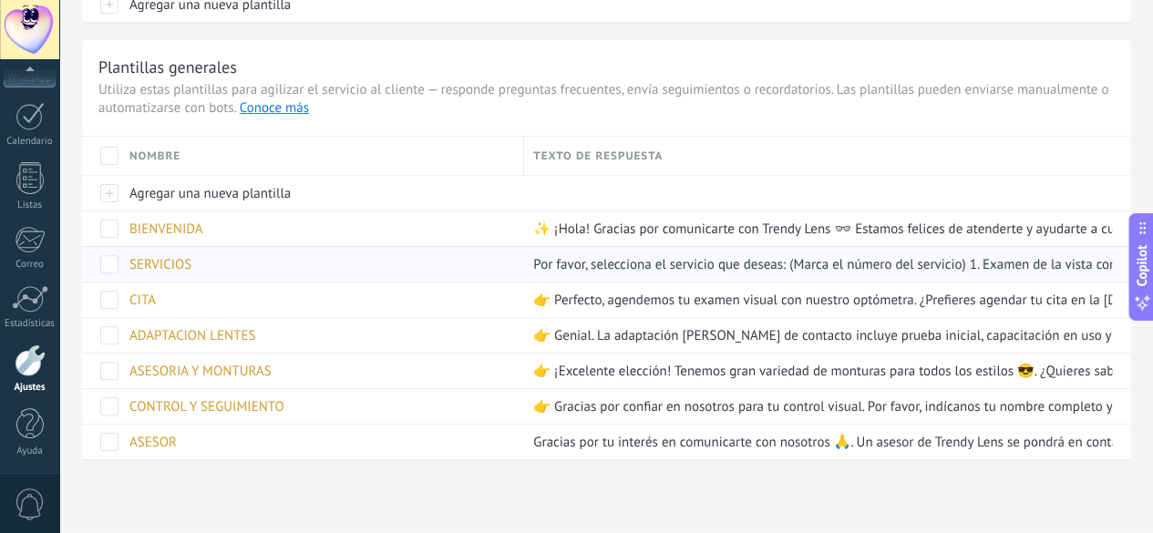
click at [191, 257] on span "SERVICIOS" at bounding box center [160, 264] width 62 height 17
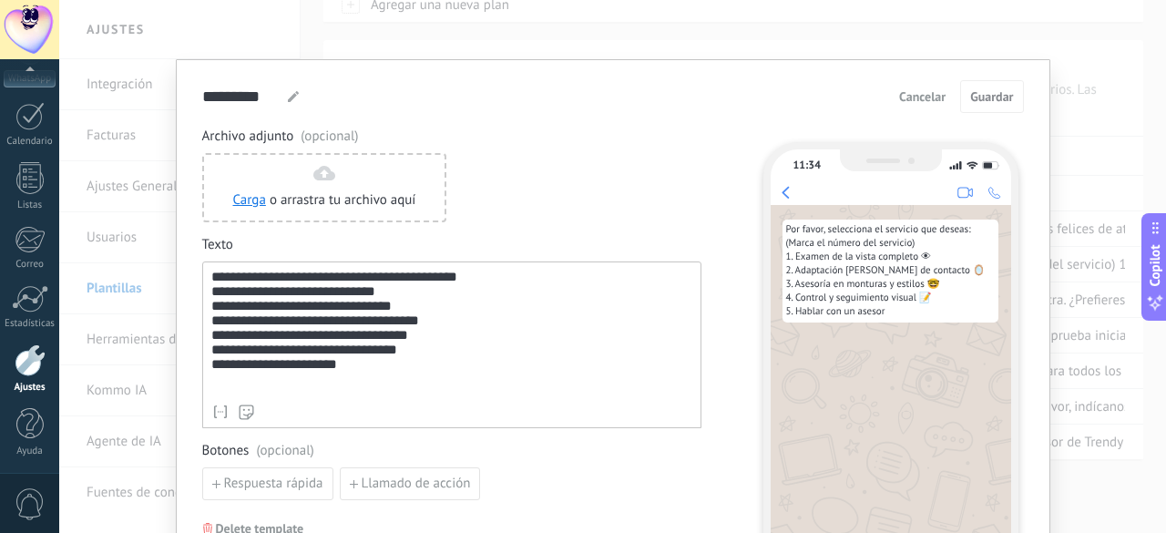
click at [348, 385] on div "**********" at bounding box center [452, 333] width 482 height 126
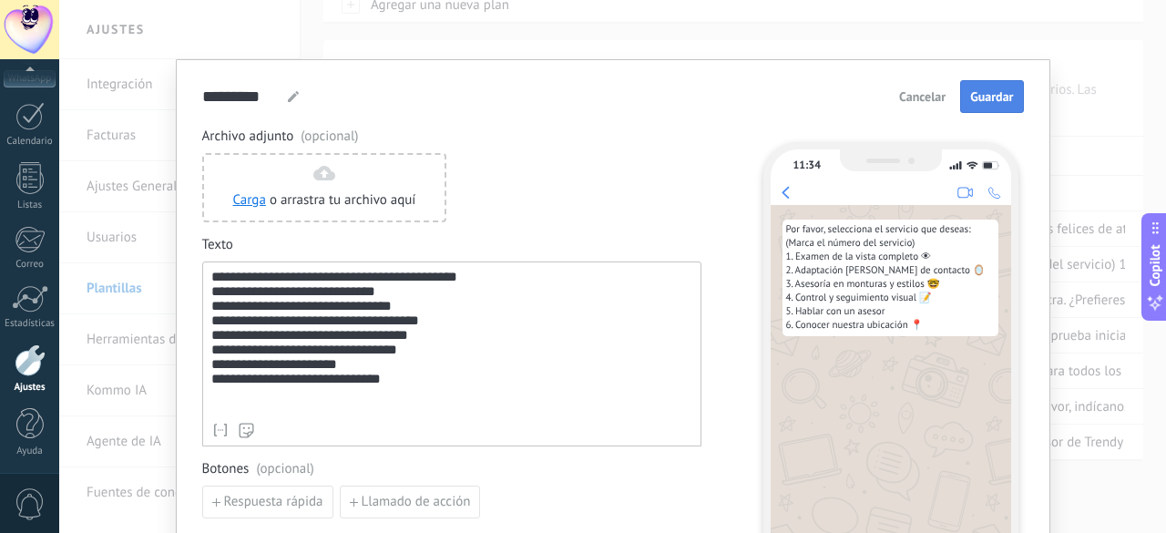
click at [979, 96] on span "Guardar" at bounding box center [991, 96] width 43 height 13
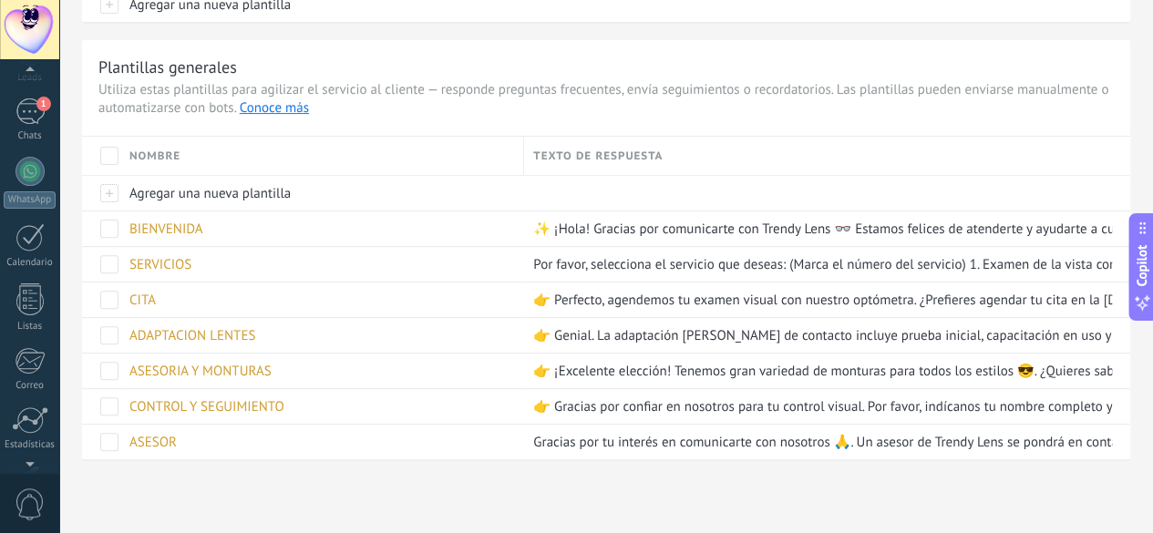
scroll to position [66, 0]
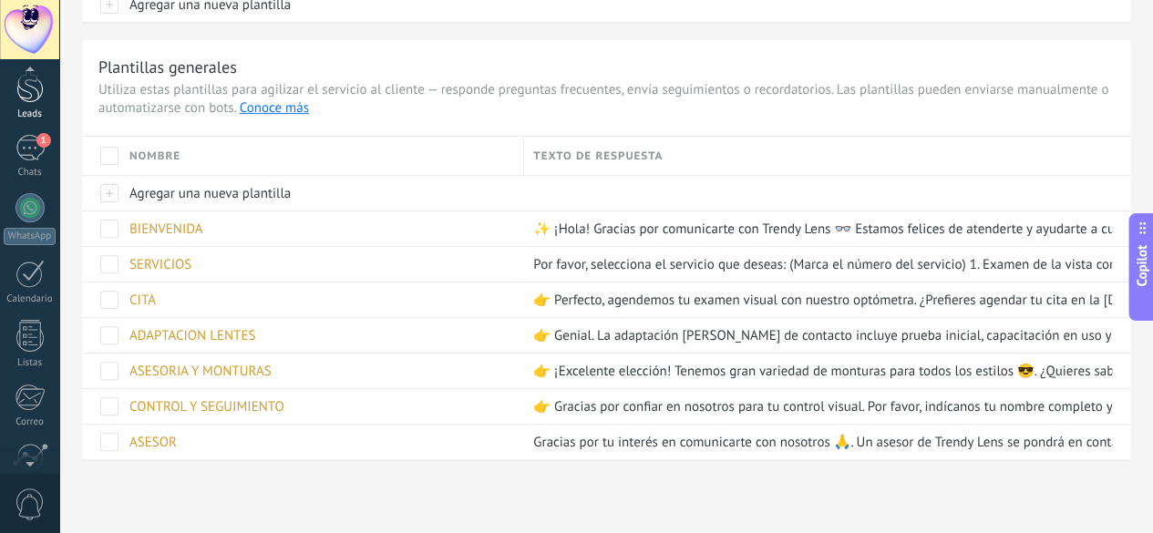
click at [28, 88] on div at bounding box center [29, 86] width 27 height 34
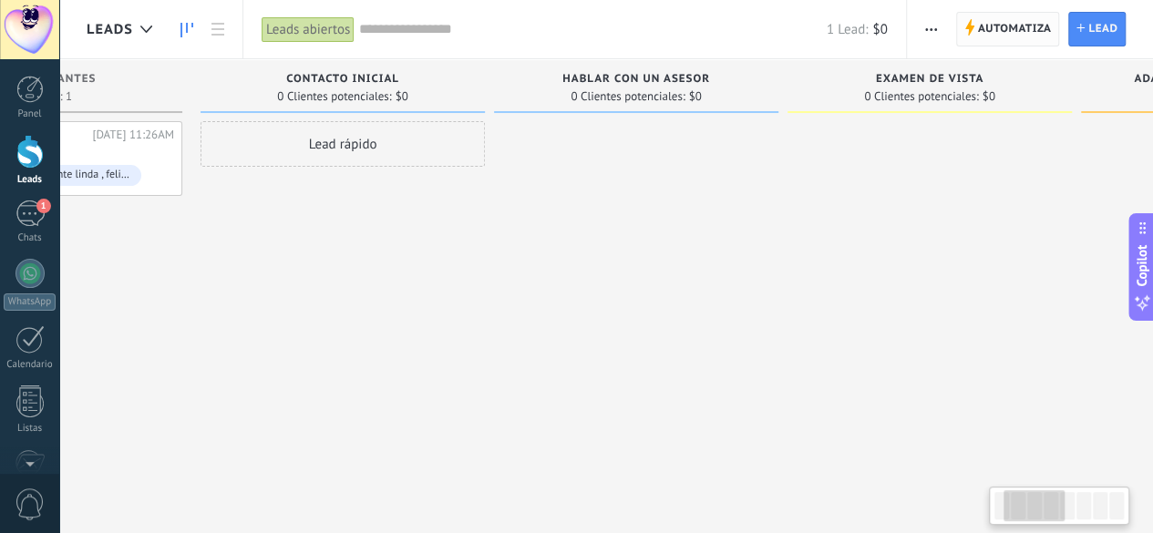
scroll to position [0, 188]
click at [992, 25] on span "Automatiza" at bounding box center [1015, 29] width 74 height 33
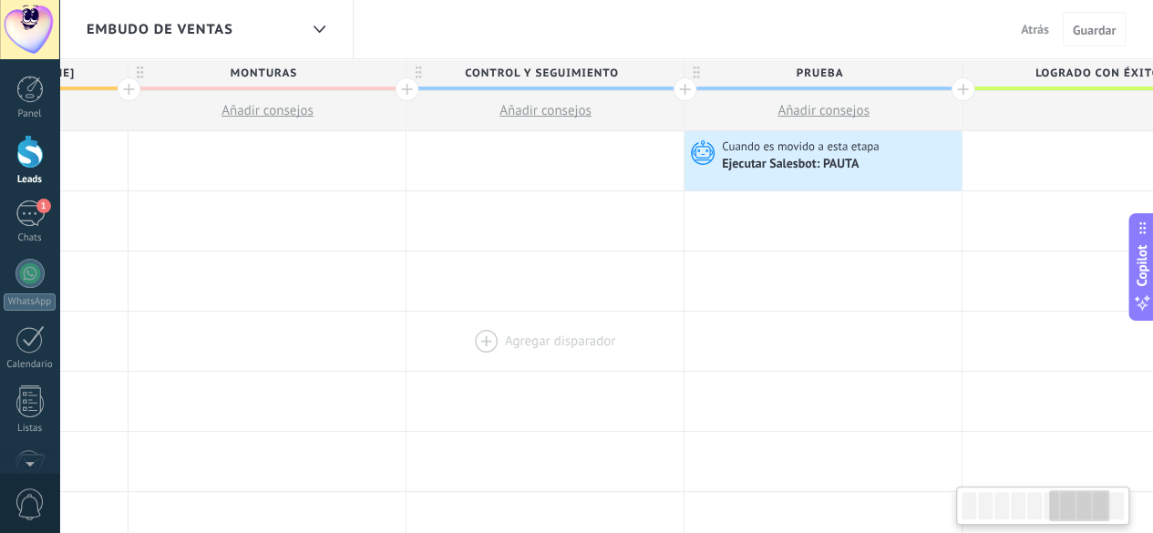
scroll to position [0, 1659]
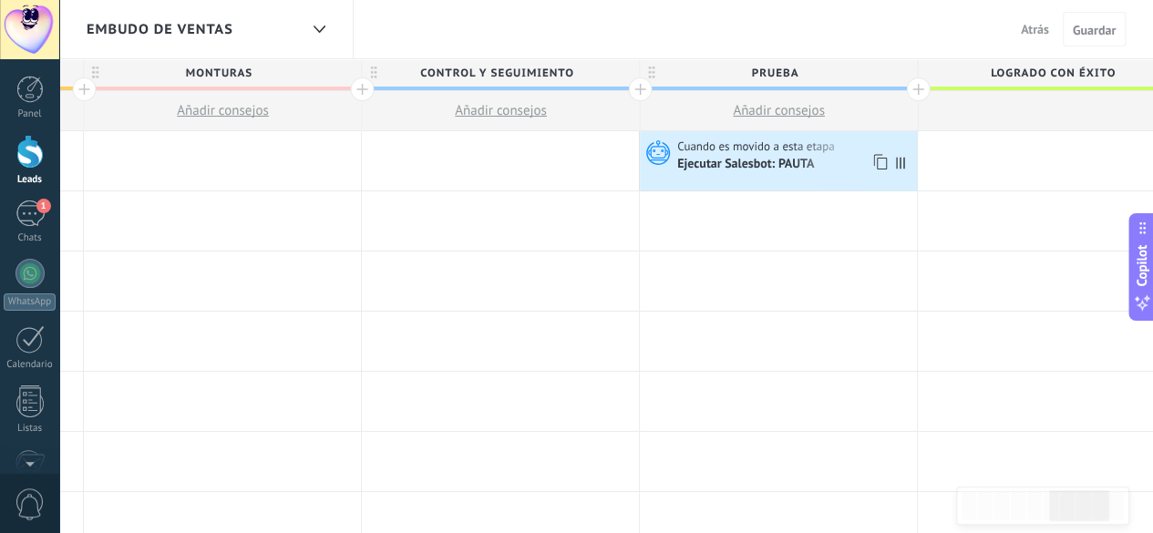
click at [717, 145] on span "Cuando es movido a esta etapa" at bounding box center [757, 147] width 160 height 16
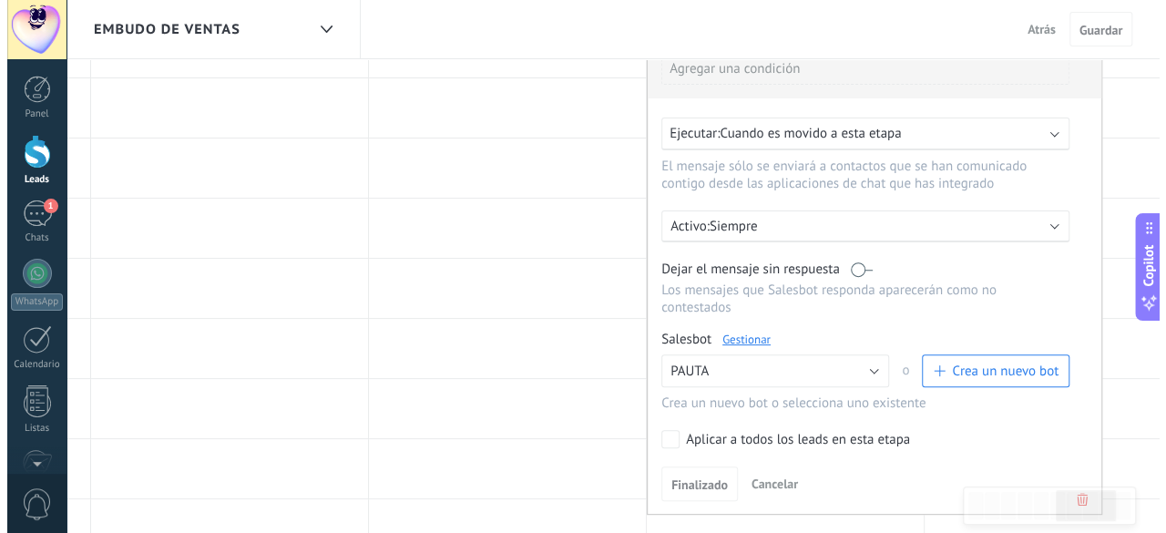
scroll to position [182, 0]
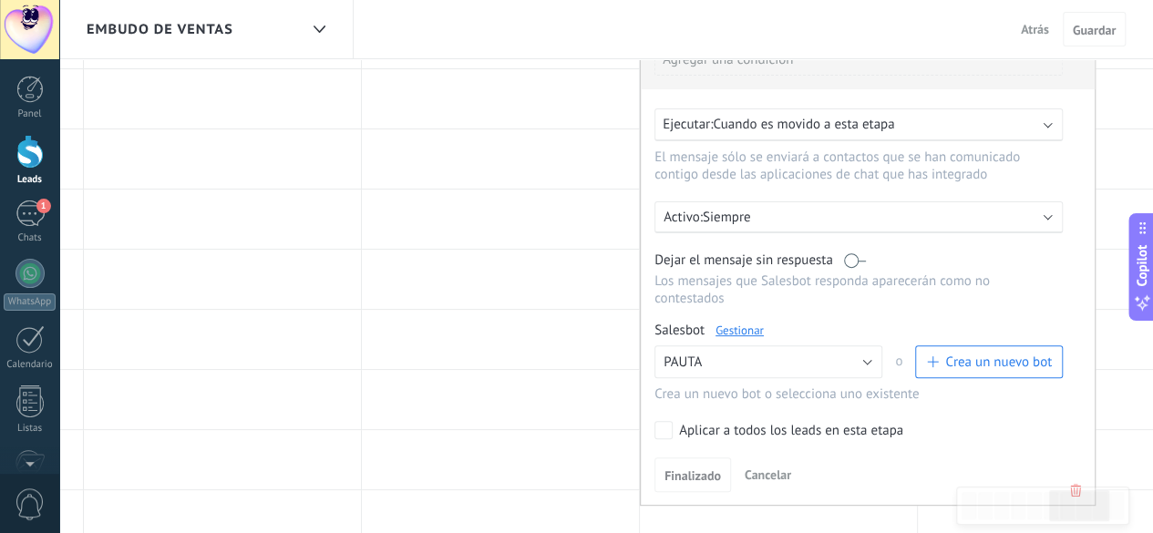
click at [738, 323] on link "Gestionar" at bounding box center [739, 330] width 48 height 15
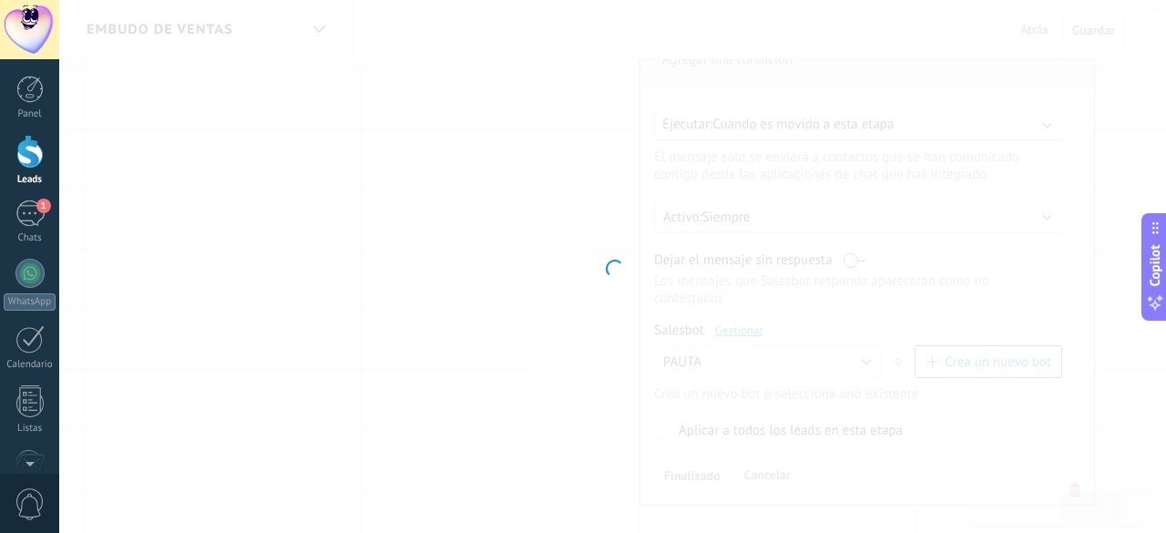
type input "*****"
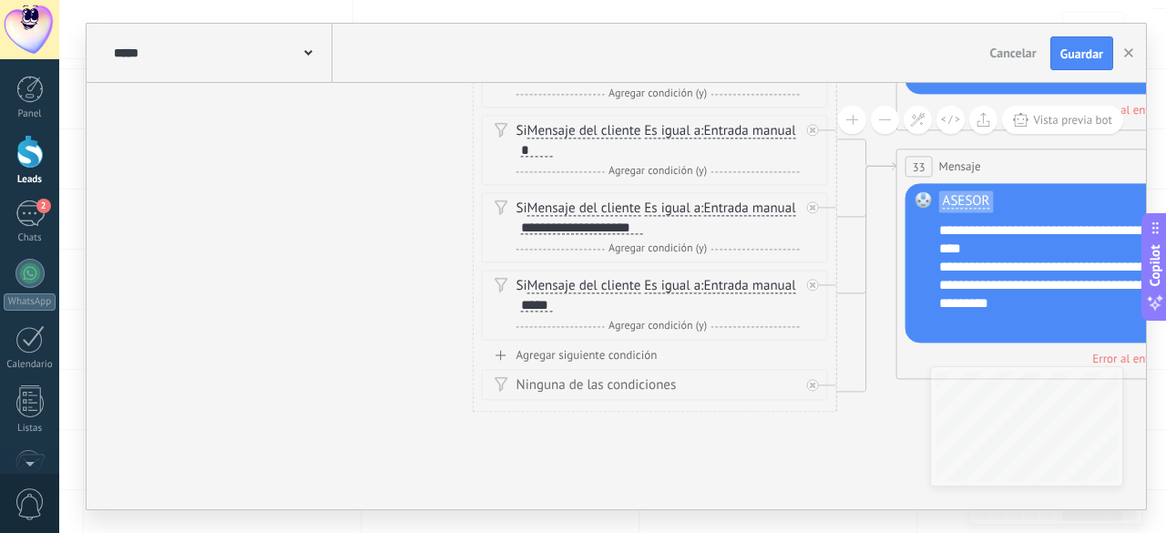
click at [607, 371] on div "Agregar siguiente condición Ninguna de las condiciones" at bounding box center [655, 374] width 346 height 53
click at [610, 364] on div "Agregar siguiente condición" at bounding box center [655, 355] width 346 height 15
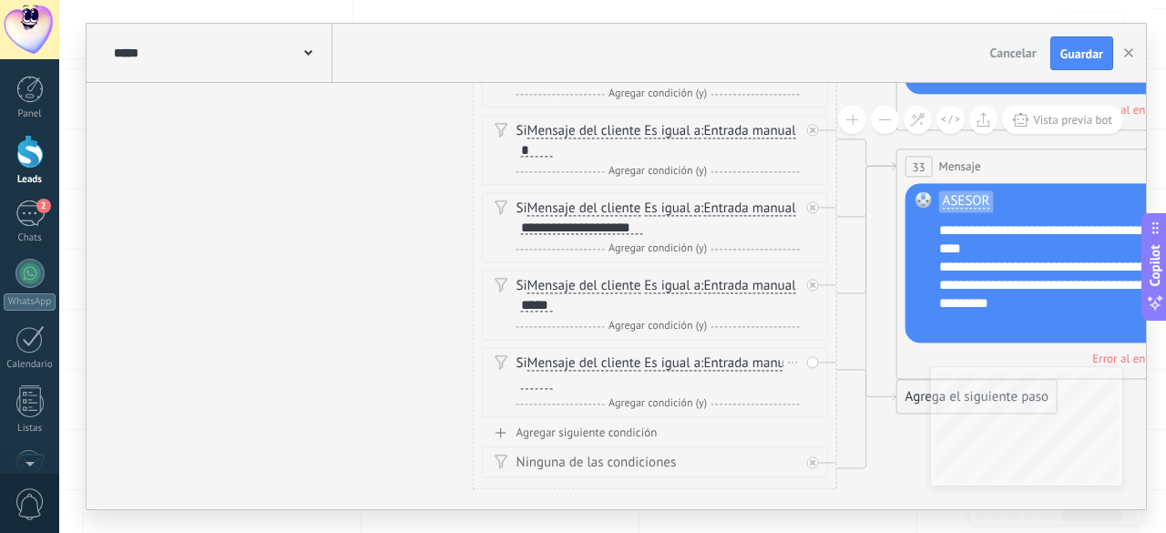
click at [553, 390] on div at bounding box center [537, 382] width 32 height 15
click at [631, 436] on div "Agregar siguiente condición" at bounding box center [655, 433] width 346 height 15
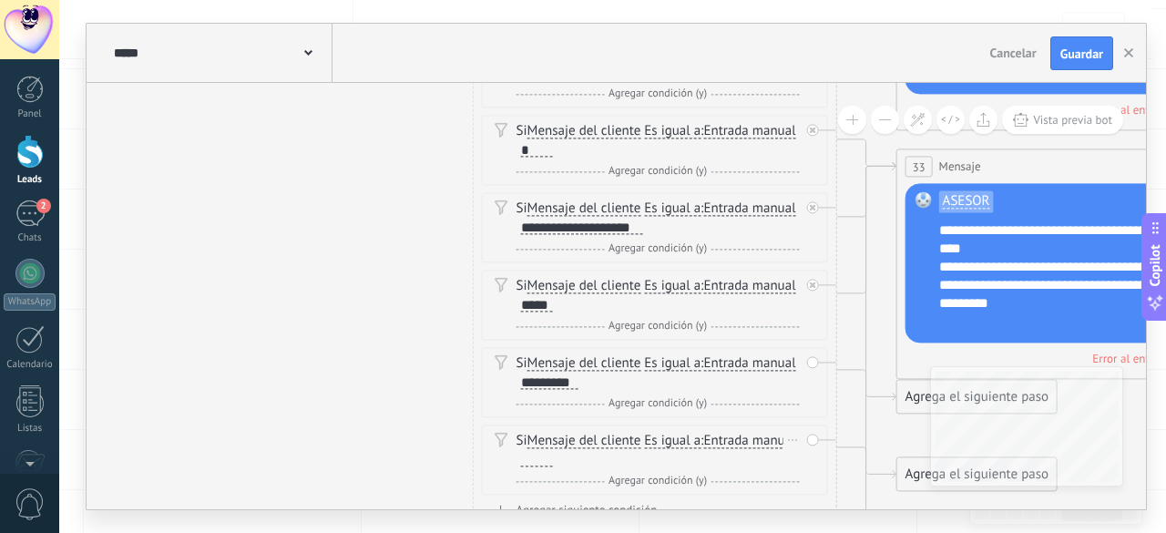
click at [553, 467] on div at bounding box center [537, 460] width 32 height 15
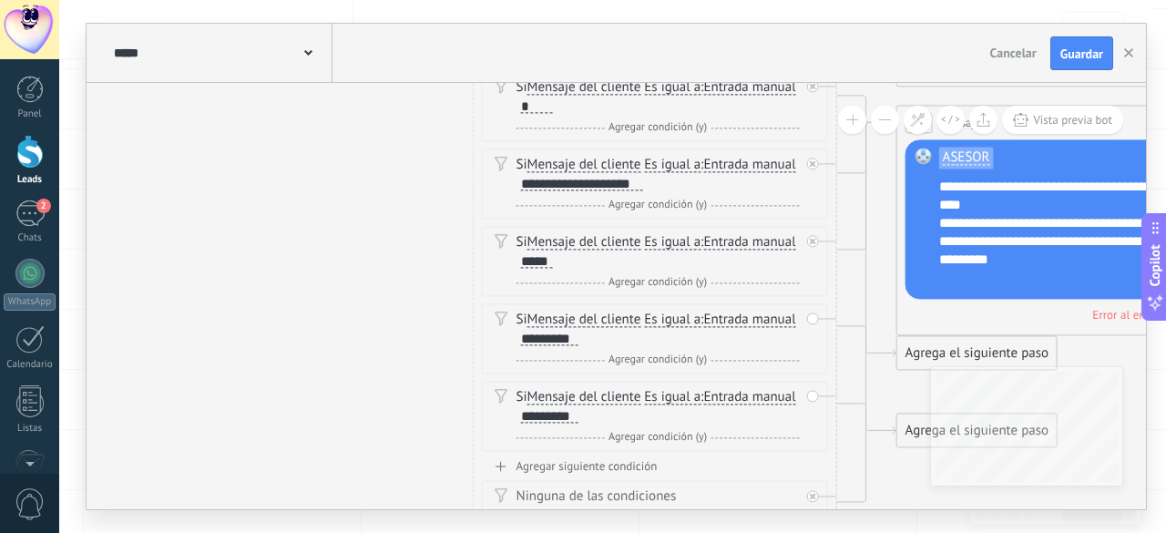
click at [612, 474] on div "Agregar siguiente condición" at bounding box center [655, 466] width 346 height 15
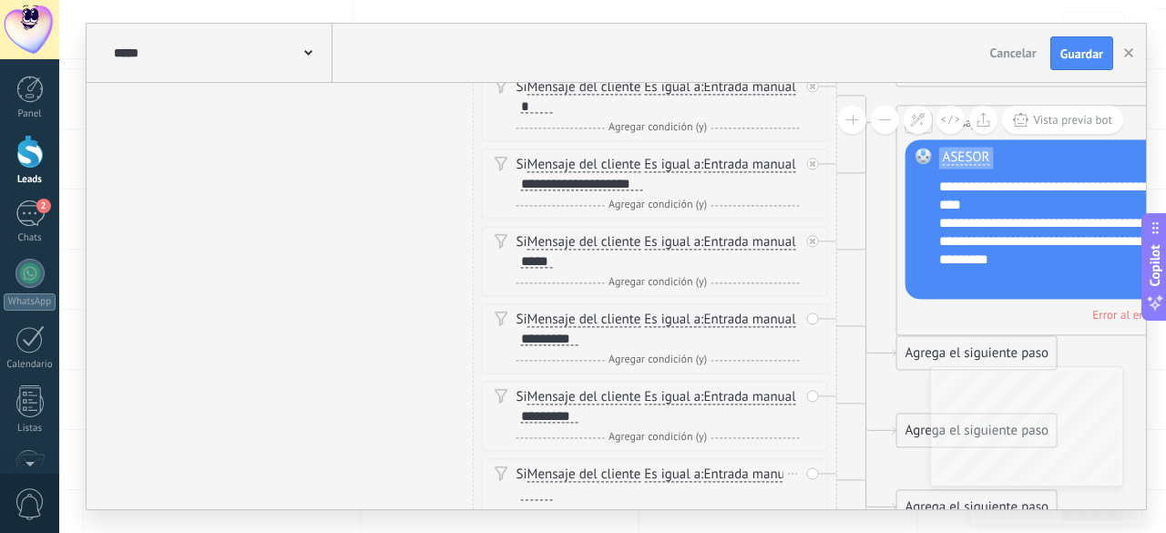
click at [553, 495] on div at bounding box center [537, 494] width 32 height 15
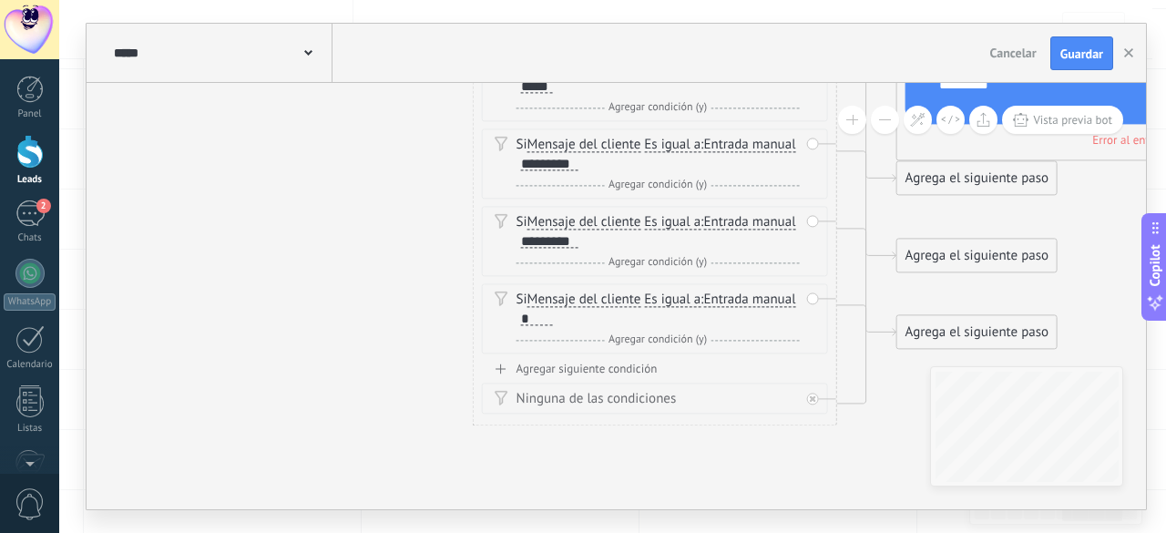
click at [587, 375] on div "Agregar siguiente condición" at bounding box center [655, 369] width 346 height 15
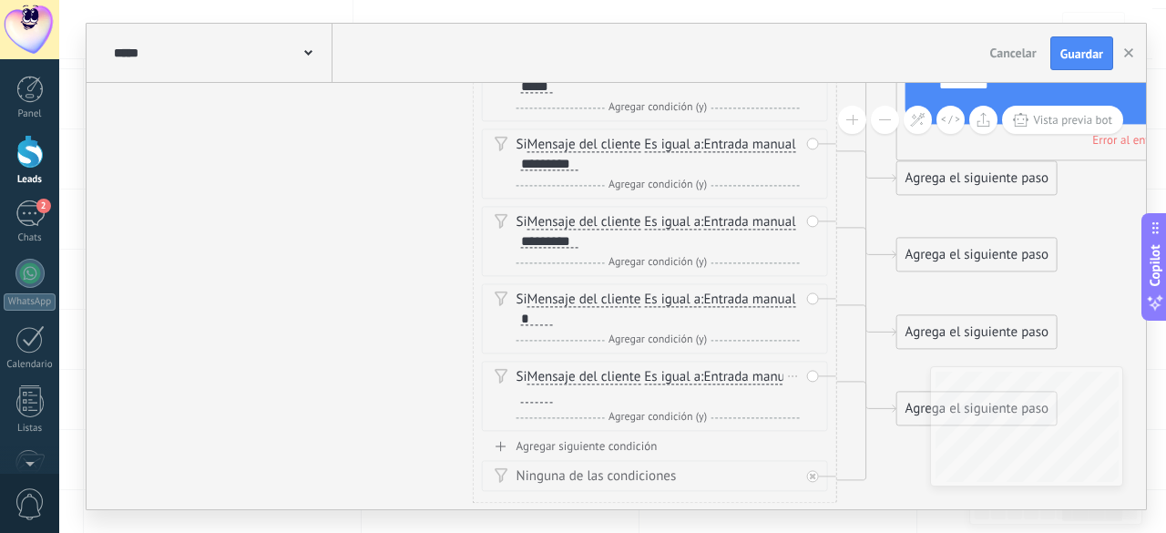
click at [553, 400] on div at bounding box center [537, 396] width 32 height 15
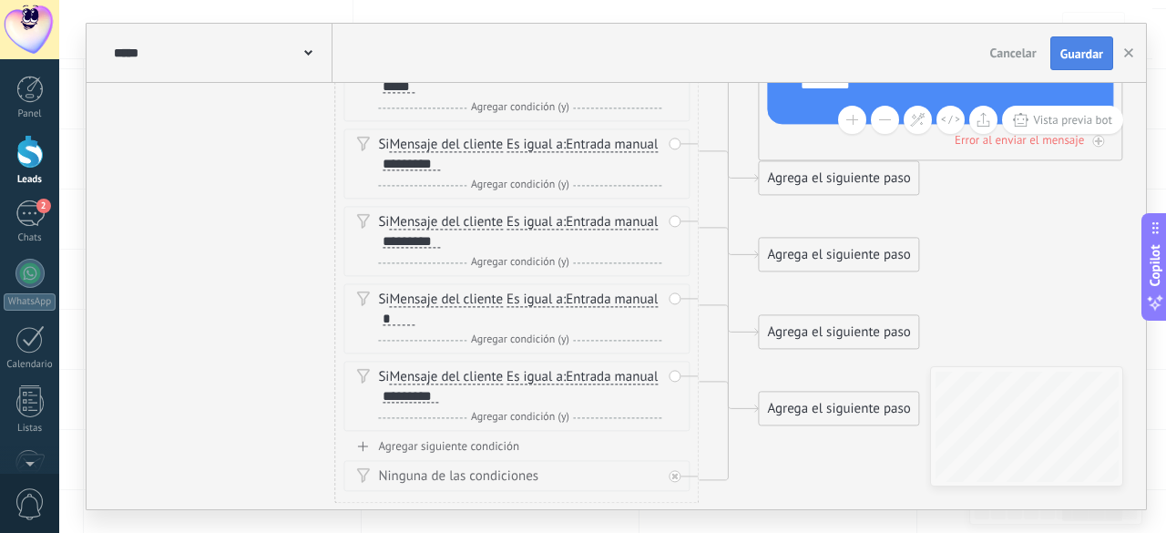
click at [1081, 50] on span "Guardar" at bounding box center [1082, 53] width 43 height 13
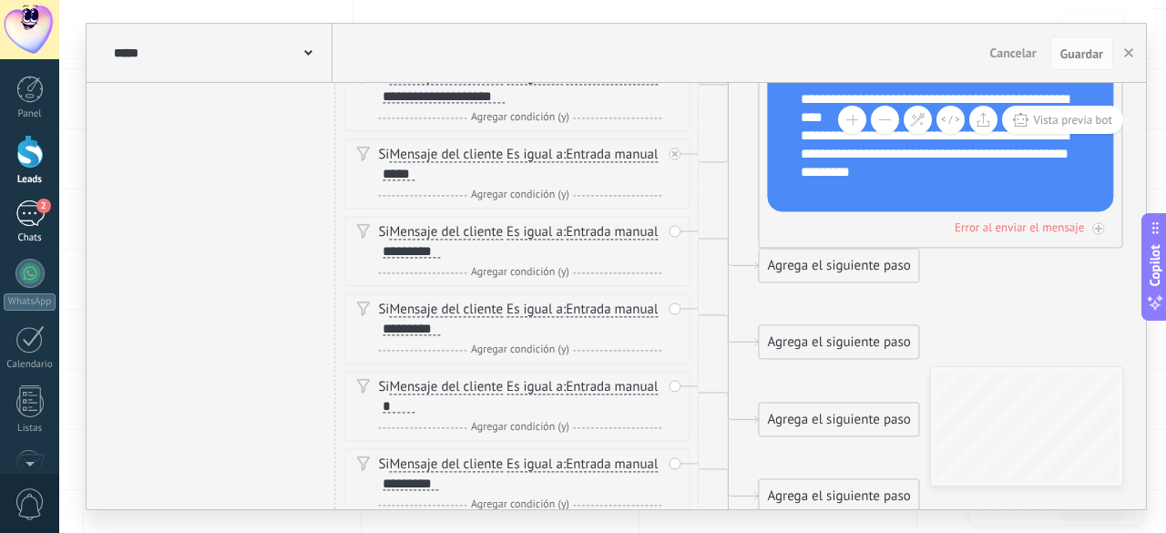
click at [24, 204] on div "2" at bounding box center [29, 213] width 29 height 26
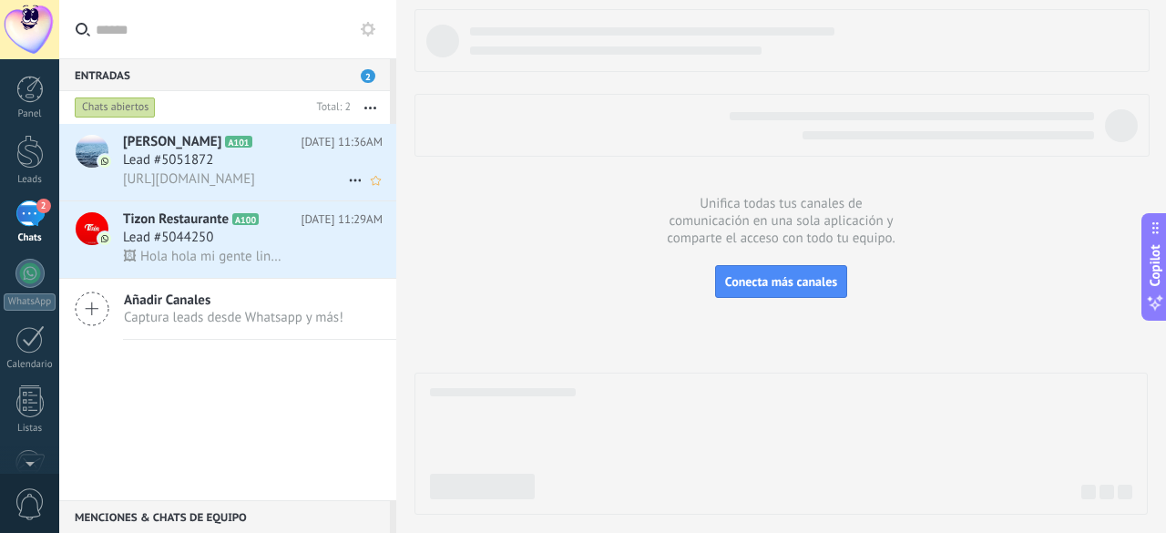
click at [231, 172] on span "https://www.instagram.com/p/DOpGjmuEpXs/?igsh=MTc4Y284b2FzNjdhbg==" at bounding box center [189, 178] width 132 height 17
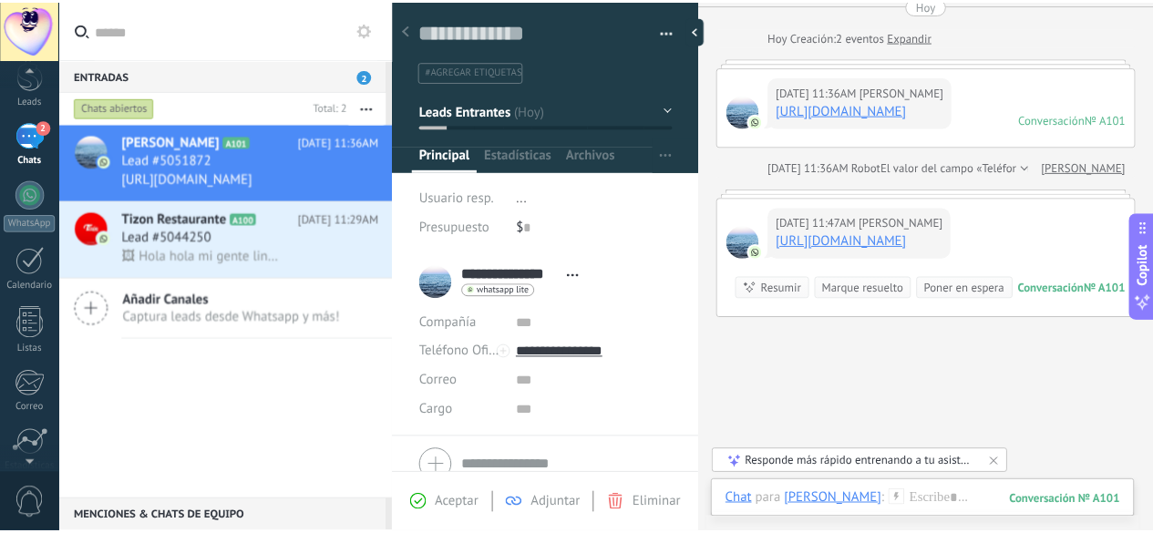
scroll to position [223, 0]
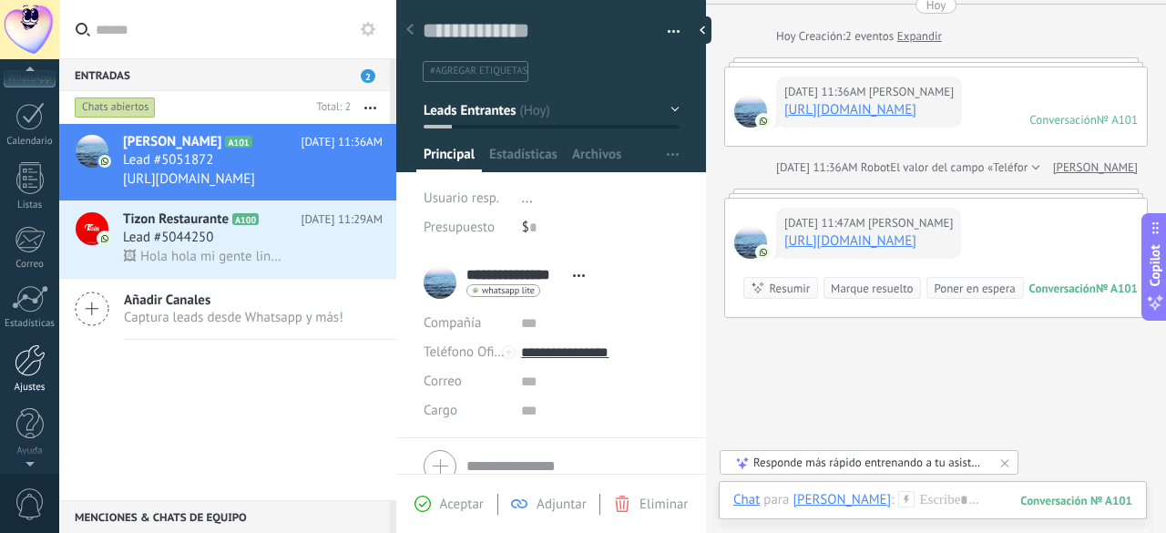
click at [24, 358] on div at bounding box center [30, 360] width 31 height 32
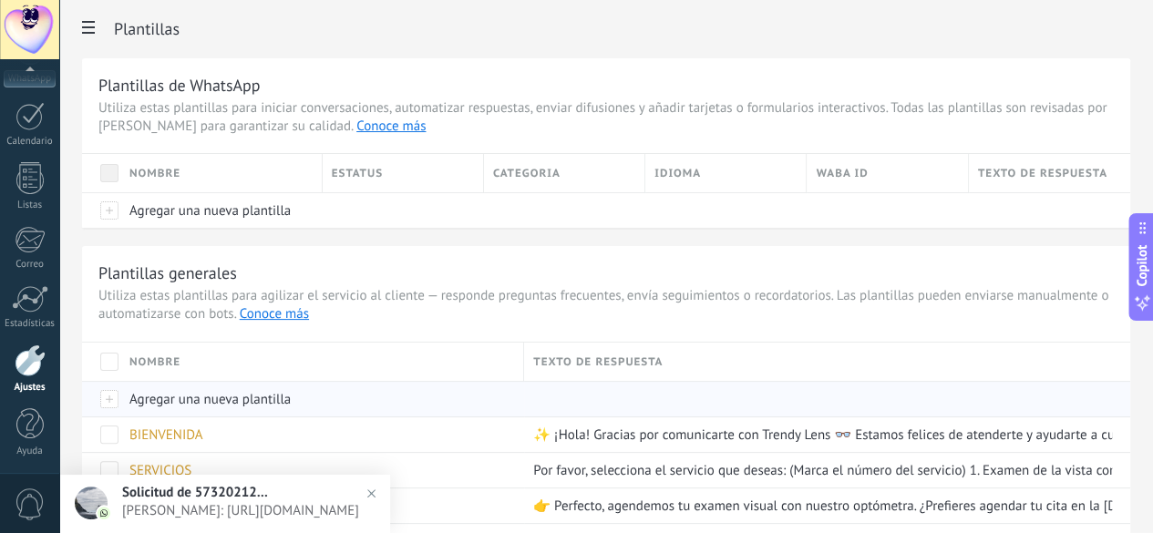
click at [291, 397] on span "Agregar una nueva plantilla" at bounding box center [209, 399] width 161 height 17
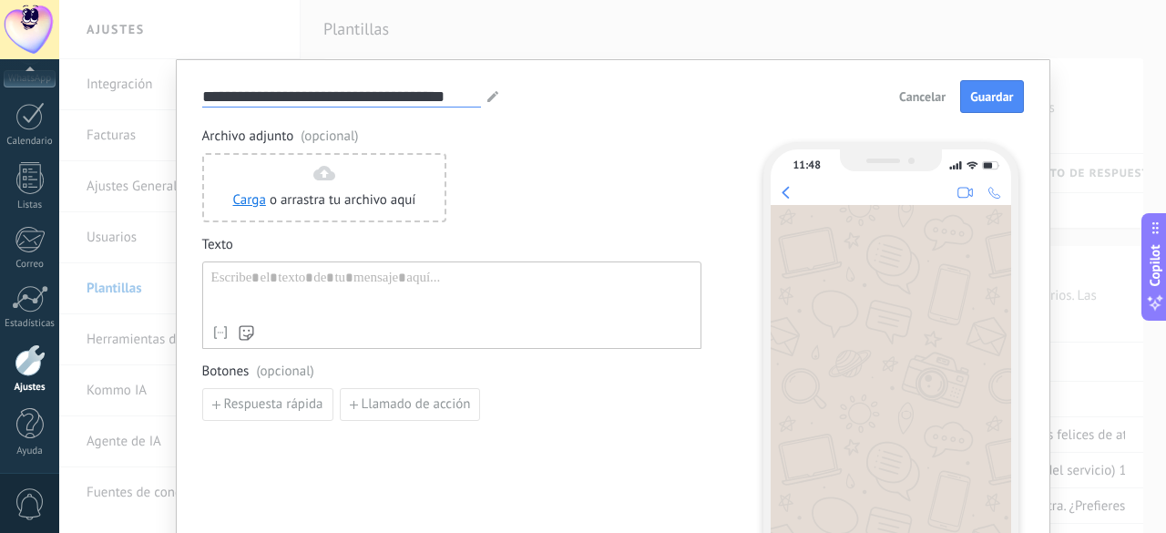
click at [312, 101] on input "**********" at bounding box center [341, 96] width 279 height 21
click at [312, 100] on input "**********" at bounding box center [341, 96] width 279 height 21
type input "*********"
click at [224, 276] on div at bounding box center [451, 293] width 481 height 46
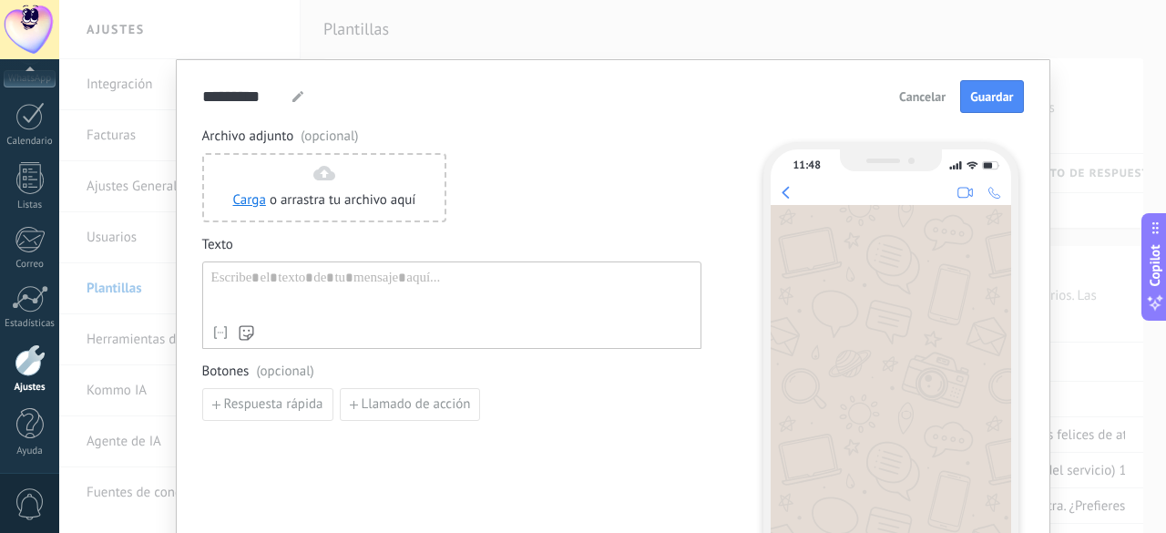
paste div
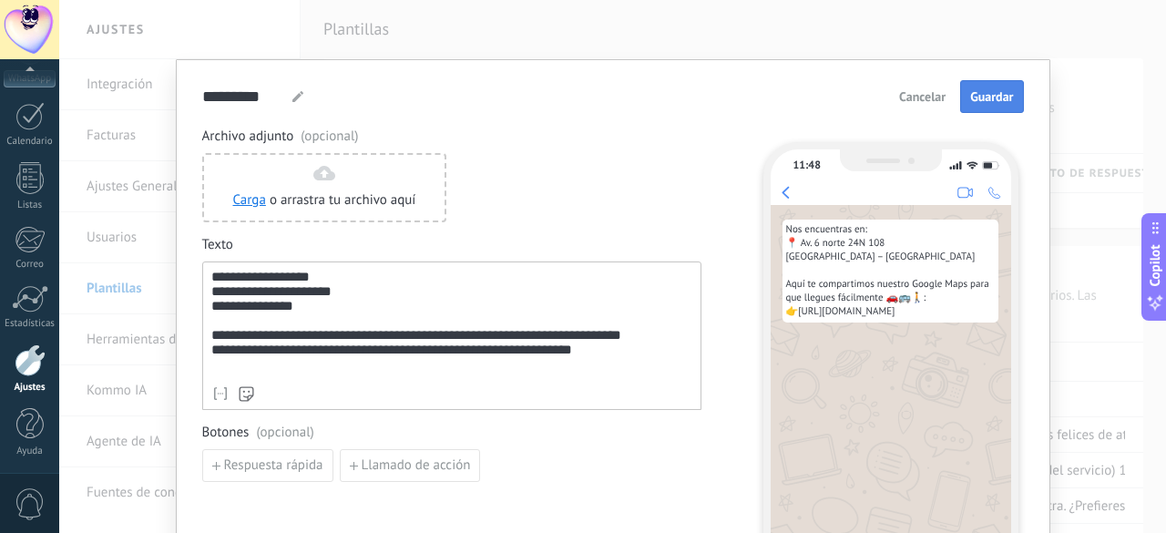
click at [977, 103] on span "Guardar" at bounding box center [991, 96] width 43 height 13
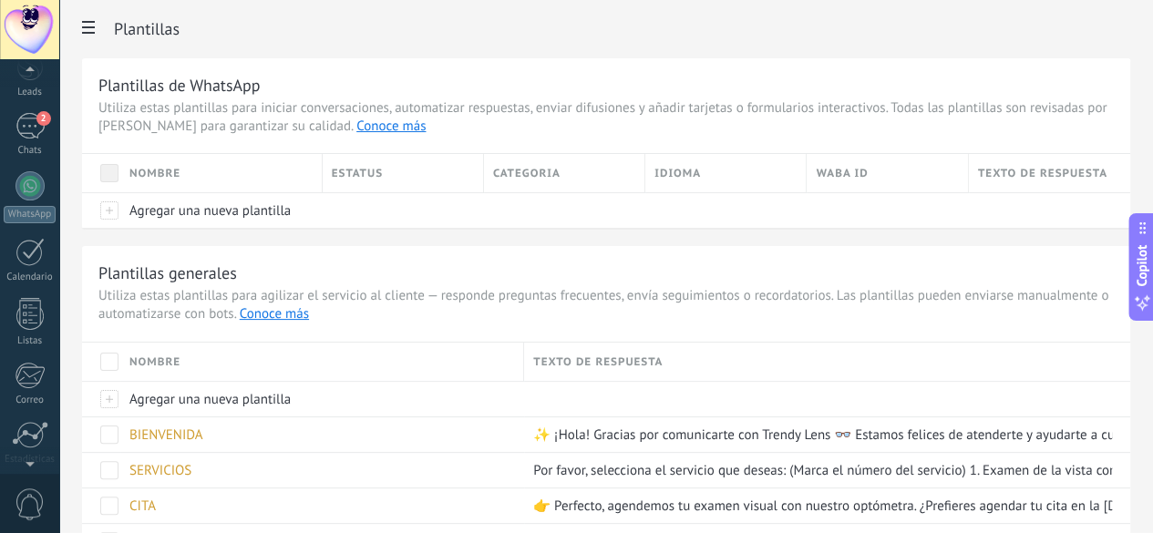
scroll to position [34, 0]
click at [31, 116] on div at bounding box center [29, 118] width 27 height 34
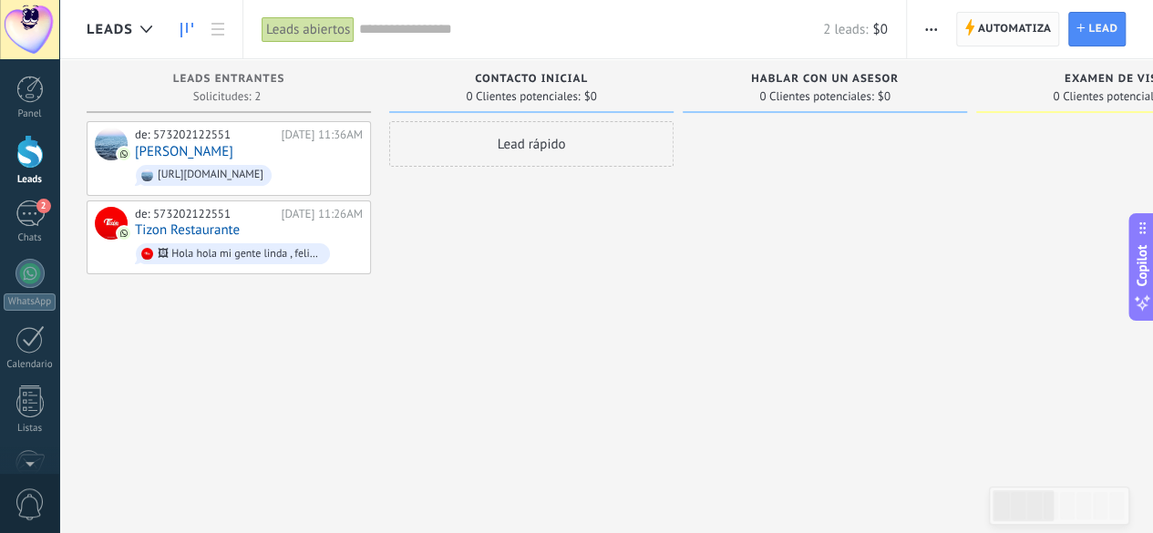
click at [1014, 20] on span "Automatiza" at bounding box center [1015, 29] width 74 height 33
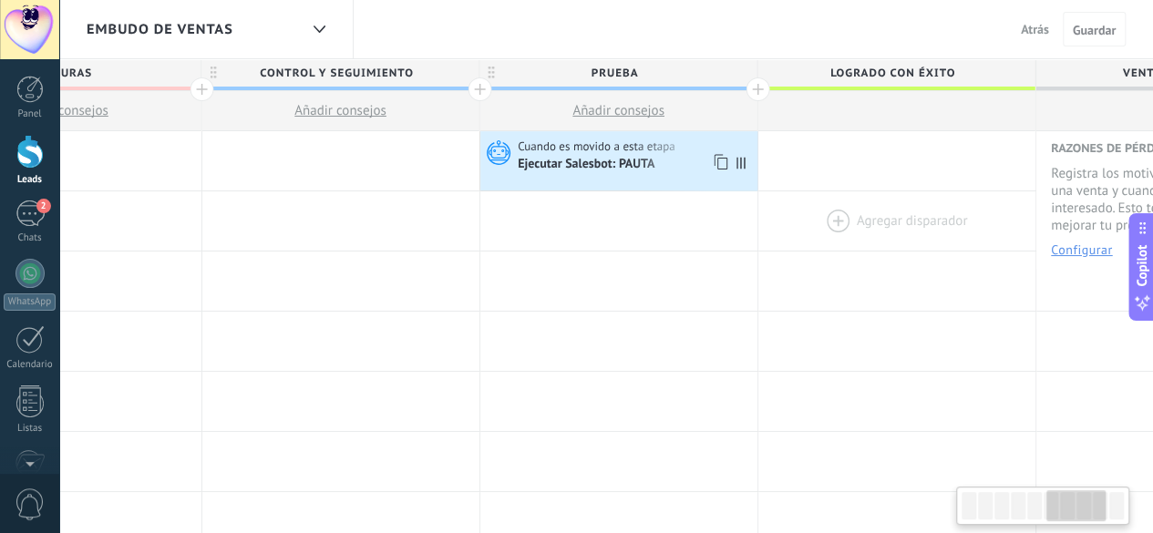
scroll to position [0, 1838]
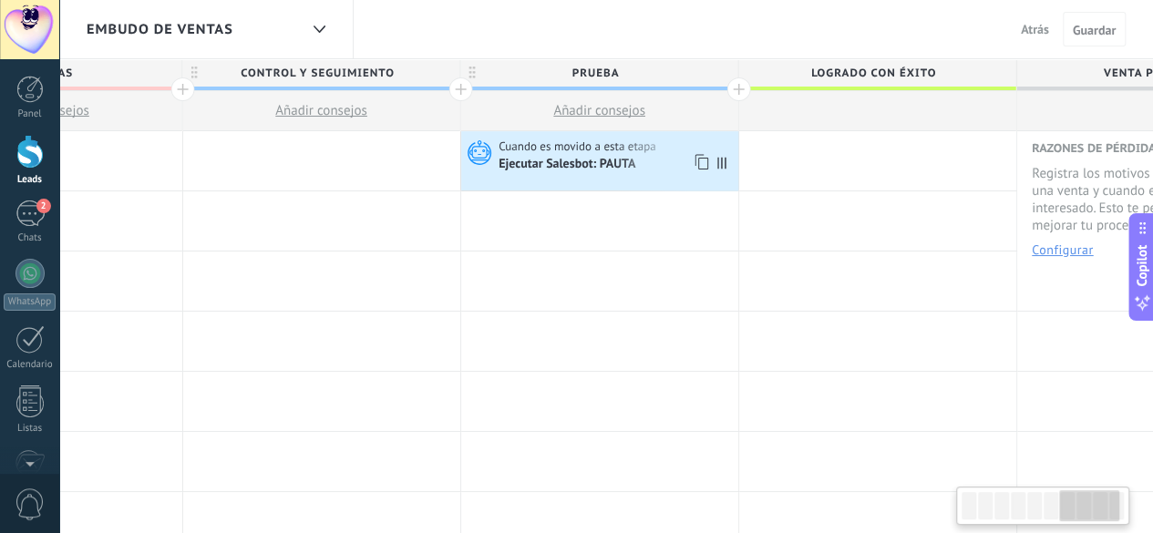
click at [570, 163] on div "Ejecutar Salesbot: PAUTA" at bounding box center [567, 165] width 139 height 16
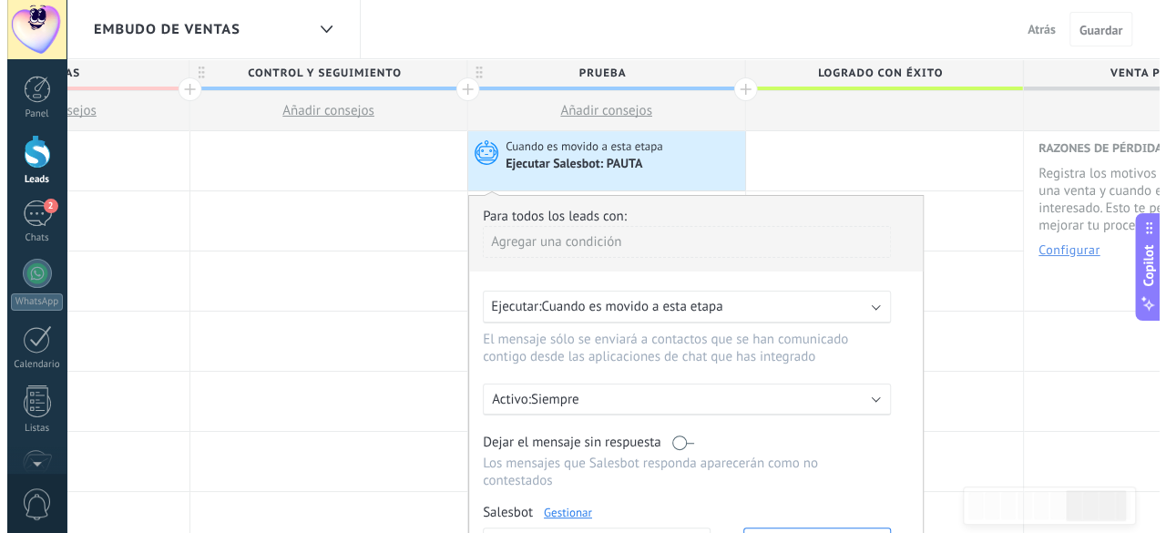
scroll to position [91, 0]
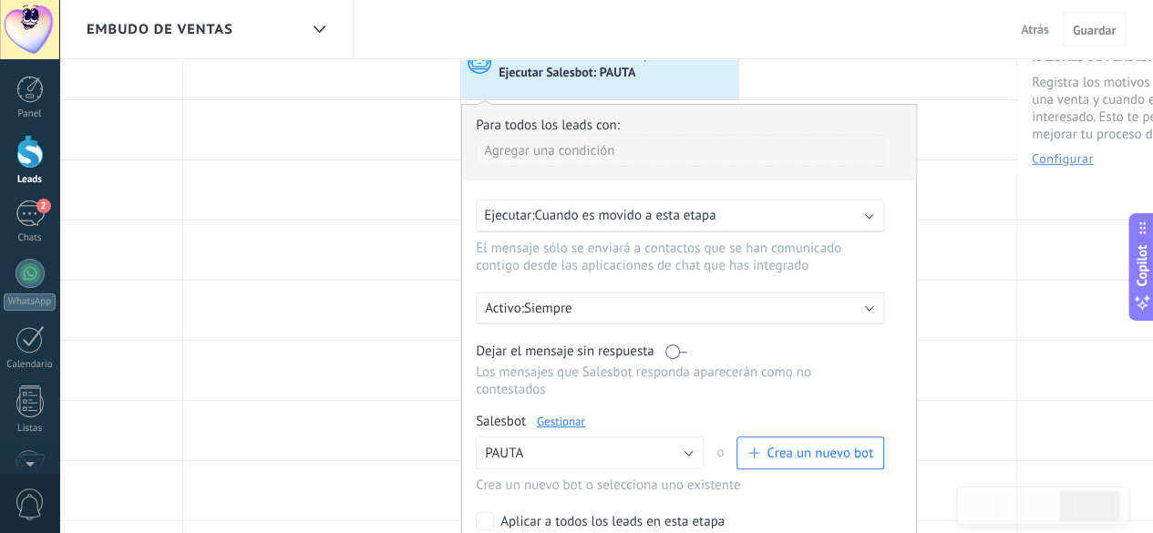
click at [557, 414] on link "Gestionar" at bounding box center [561, 421] width 48 height 15
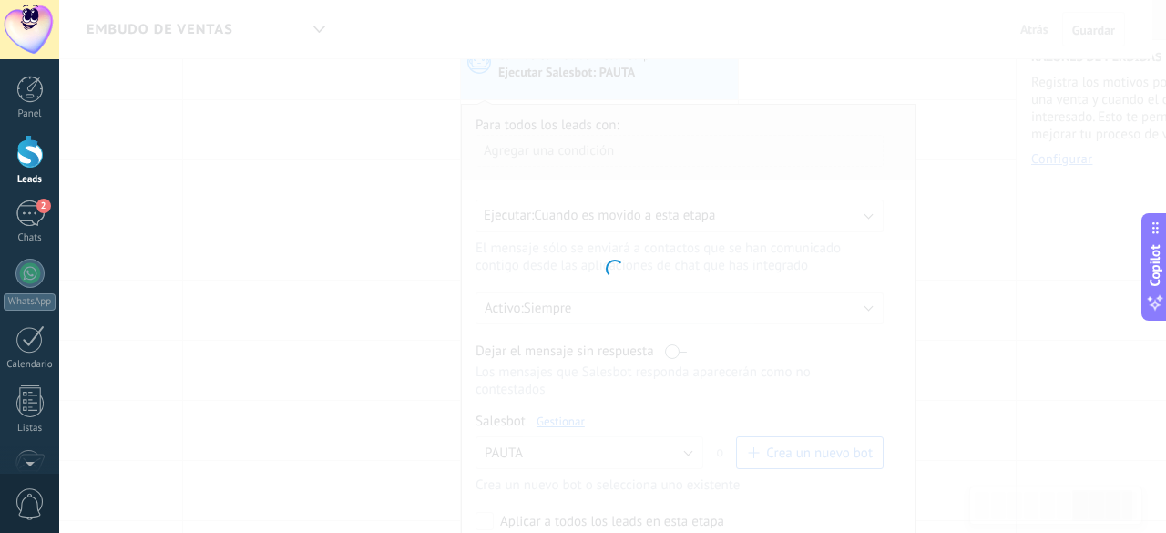
type input "*****"
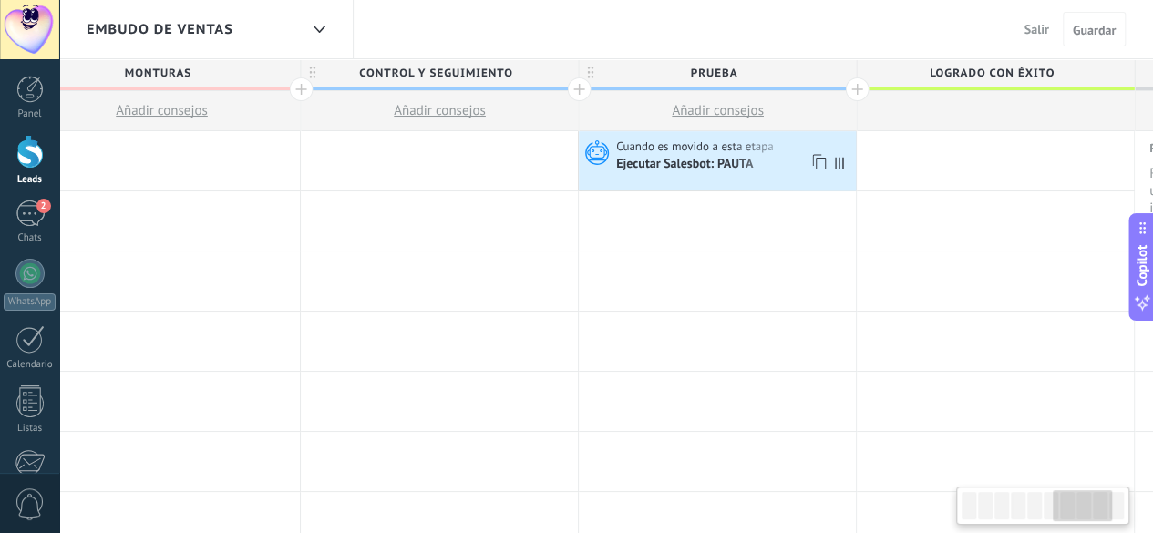
scroll to position [0, 1726]
click at [706, 157] on div "Ejecutar Salesbot: PAUTA" at bounding box center [680, 165] width 139 height 16
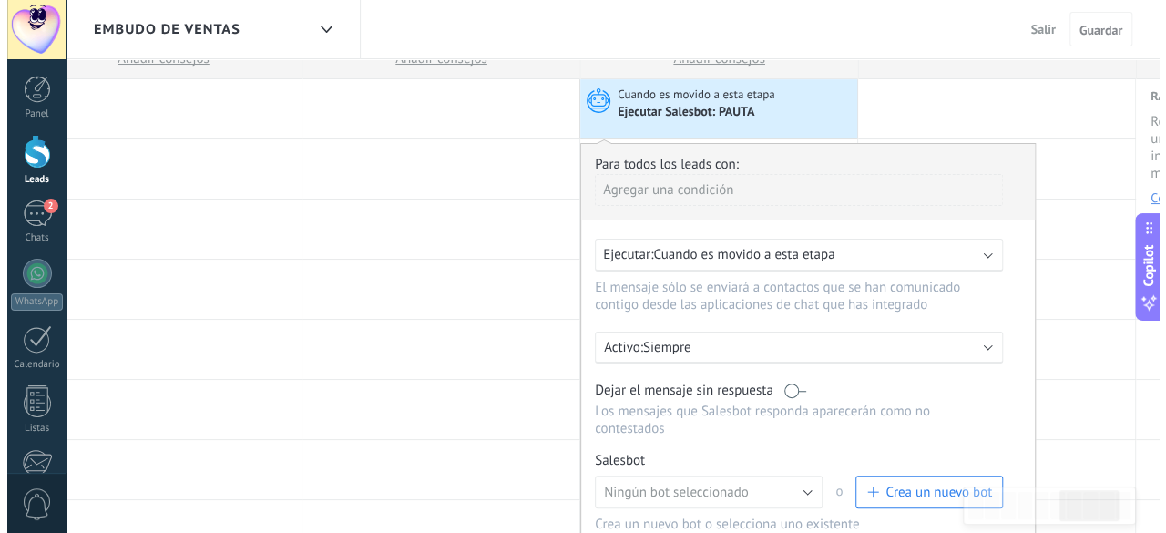
scroll to position [182, 0]
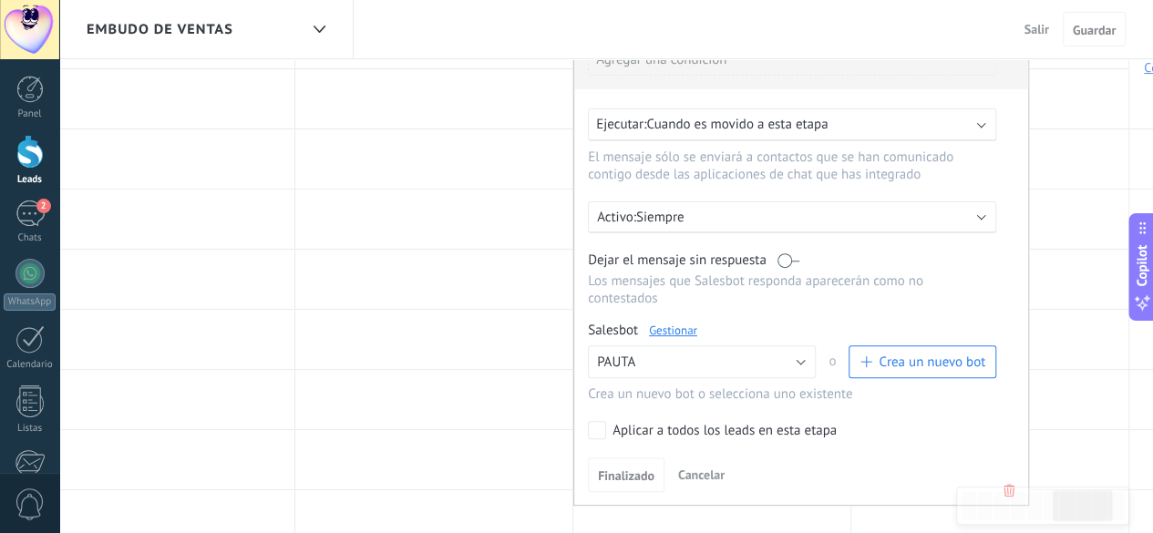
click at [686, 323] on link "Gestionar" at bounding box center [673, 330] width 48 height 15
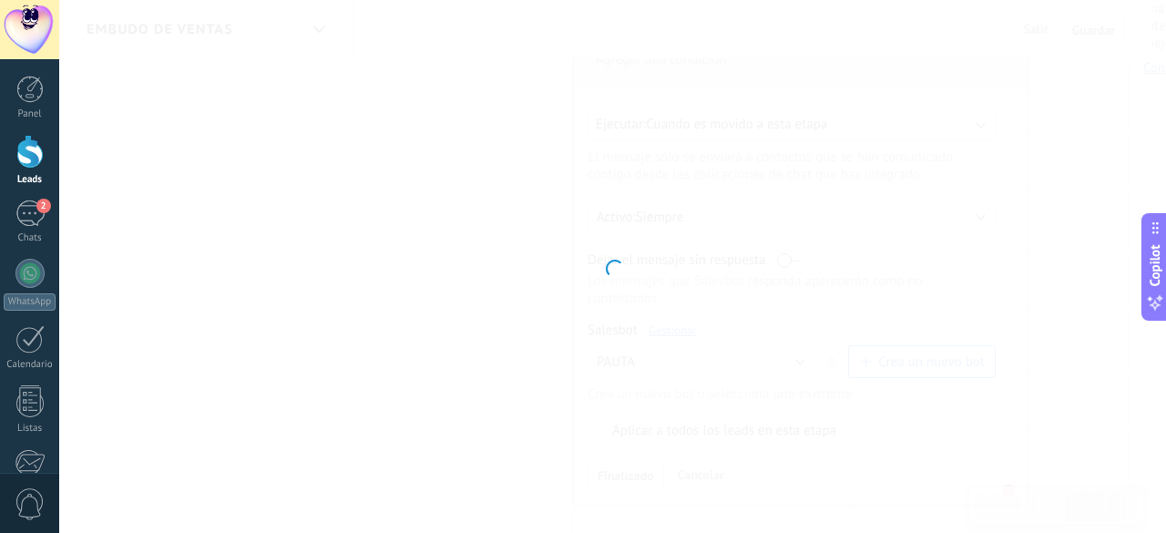
type input "*****"
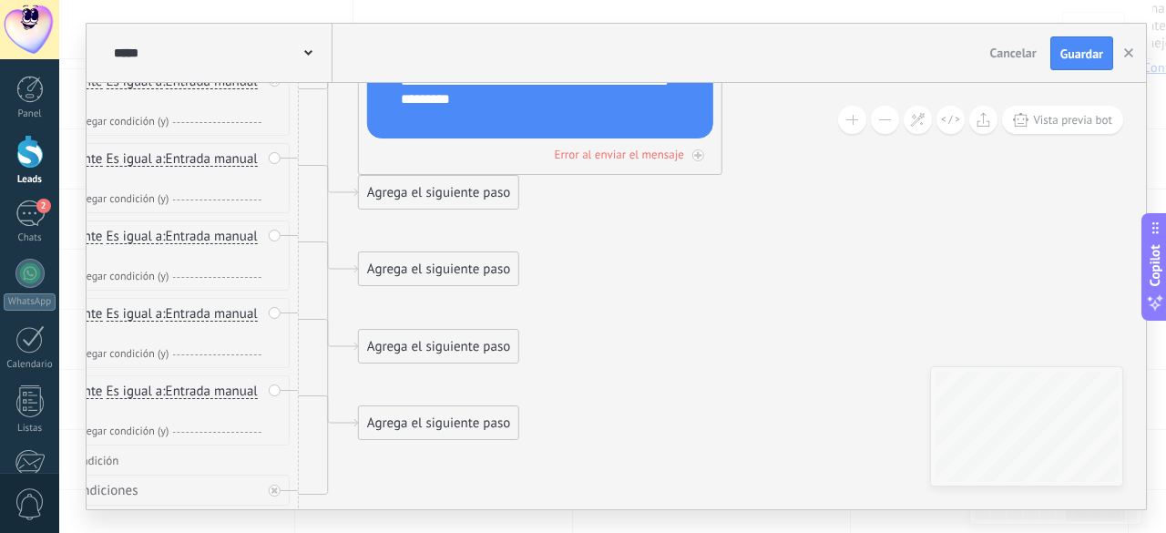
click at [433, 196] on div "Agrega el siguiente paso" at bounding box center [438, 193] width 159 height 30
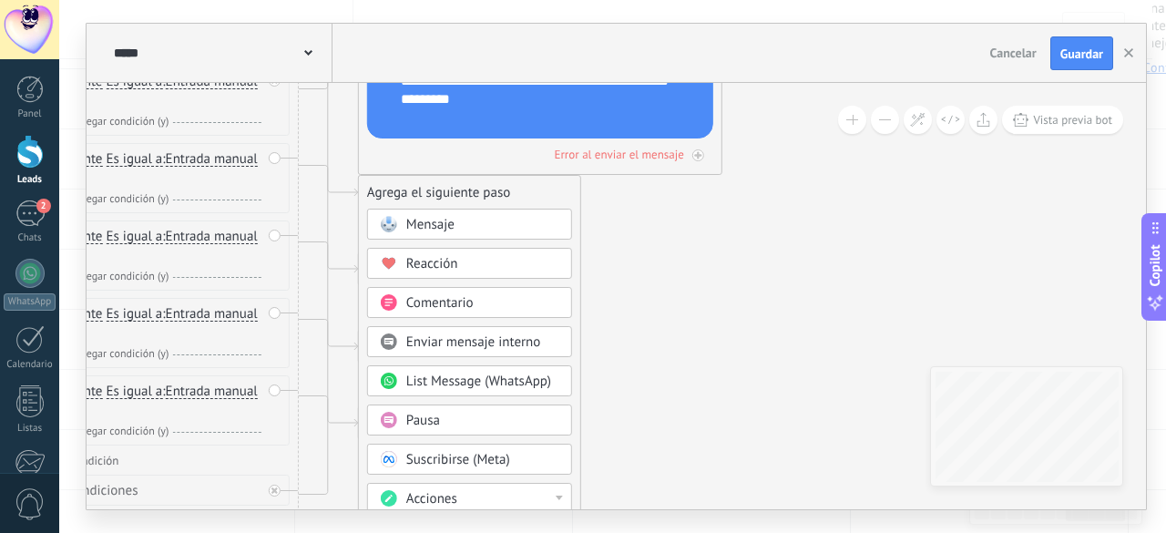
click at [471, 227] on div "Mensaje" at bounding box center [482, 225] width 153 height 18
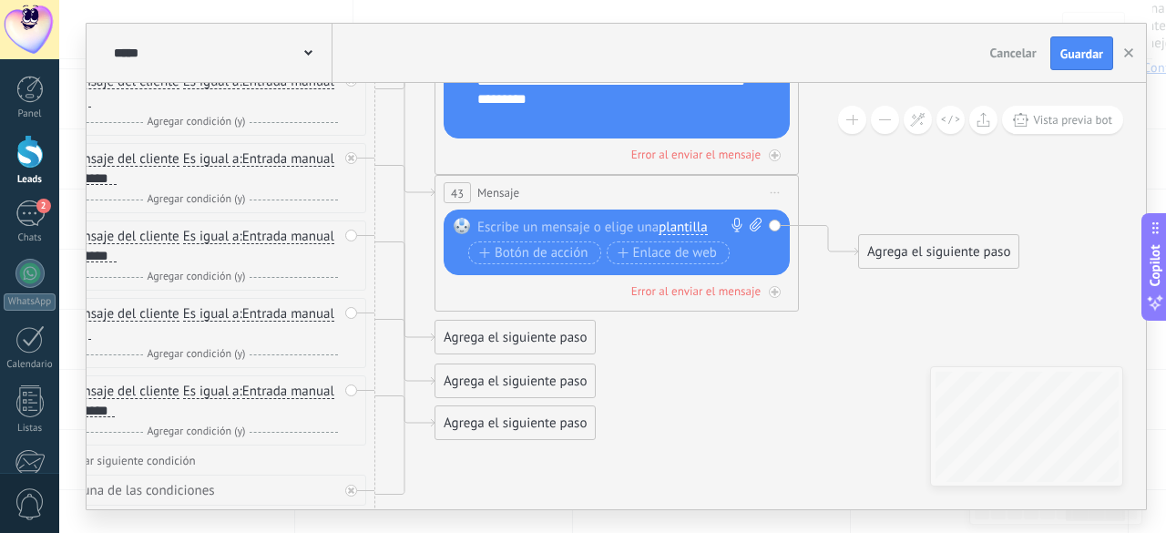
click at [678, 221] on span "plantilla" at bounding box center [683, 228] width 48 height 15
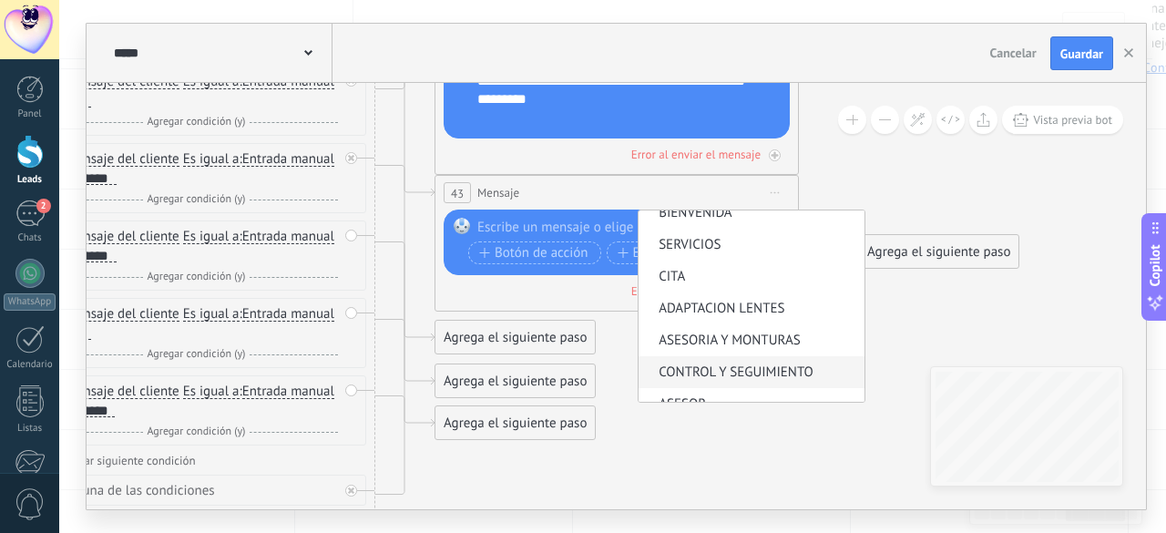
scroll to position [95, 0]
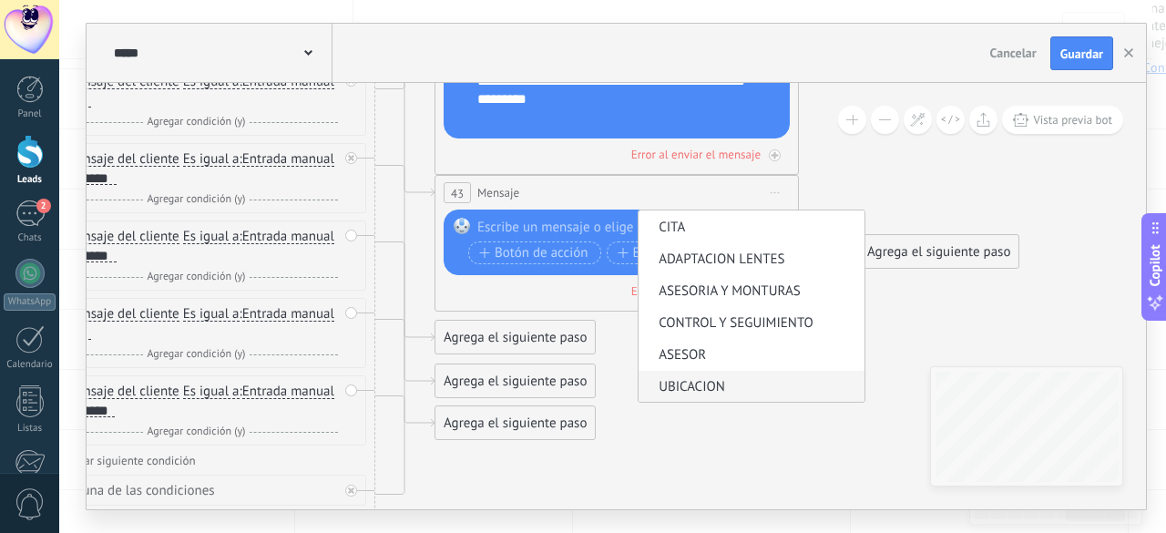
click at [693, 374] on li "UBICACION" at bounding box center [752, 387] width 226 height 32
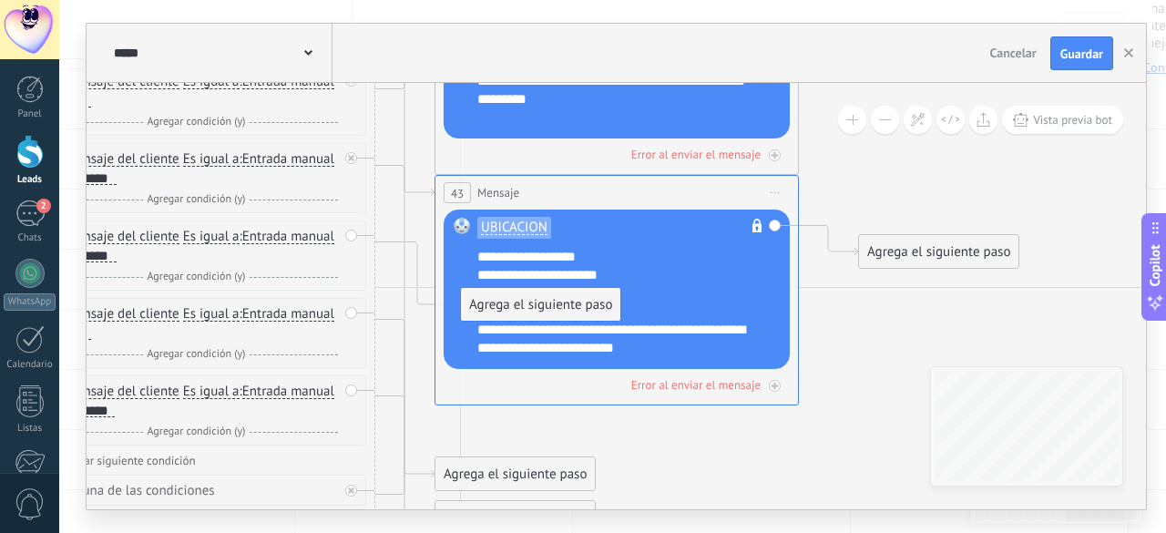
drag, startPoint x: 531, startPoint y: 433, endPoint x: 552, endPoint y: 314, distance: 120.3
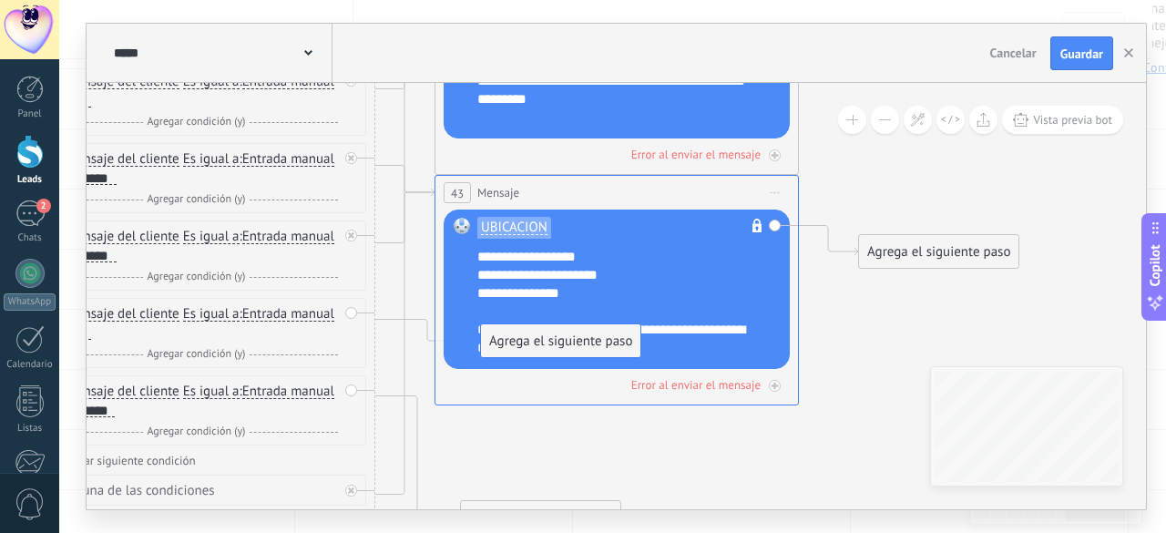
drag, startPoint x: 522, startPoint y: 477, endPoint x: 543, endPoint y: 329, distance: 149.1
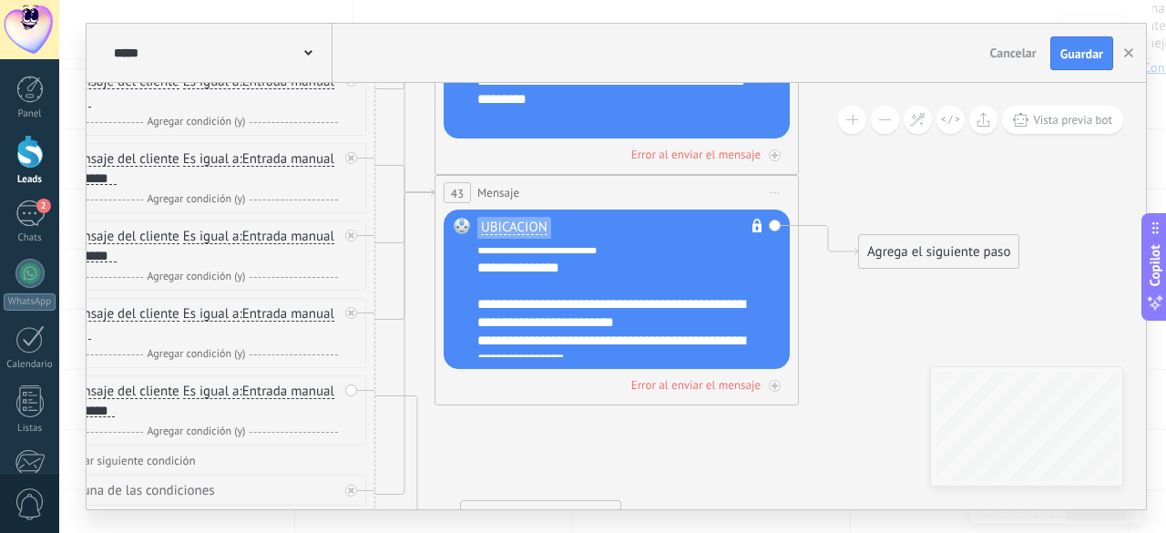
scroll to position [36, 0]
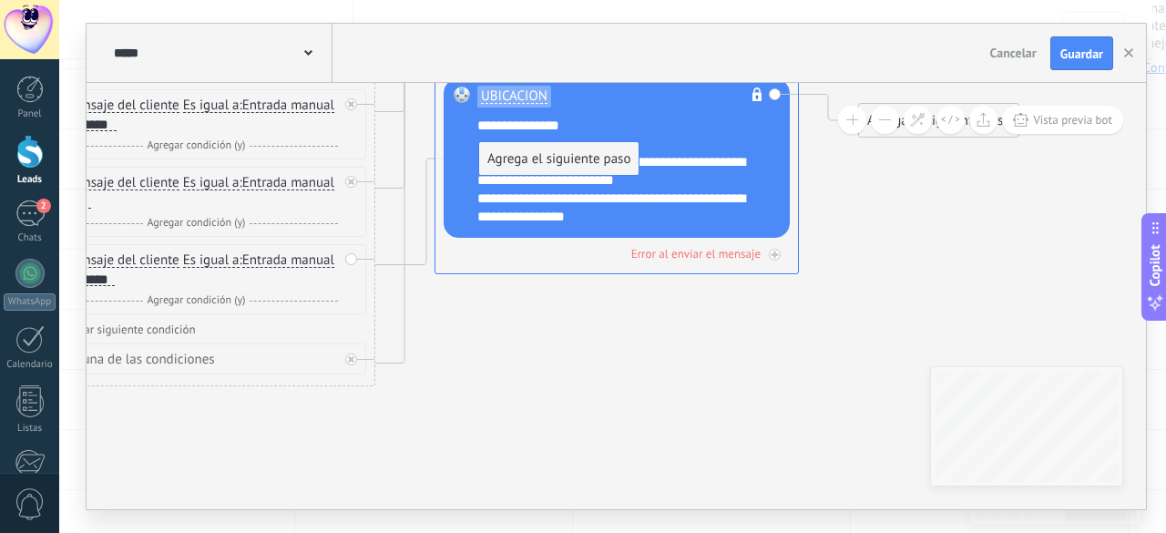
drag, startPoint x: 542, startPoint y: 386, endPoint x: 561, endPoint y: 159, distance: 227.7
click at [563, 171] on div "**********" at bounding box center [628, 171] width 303 height 109
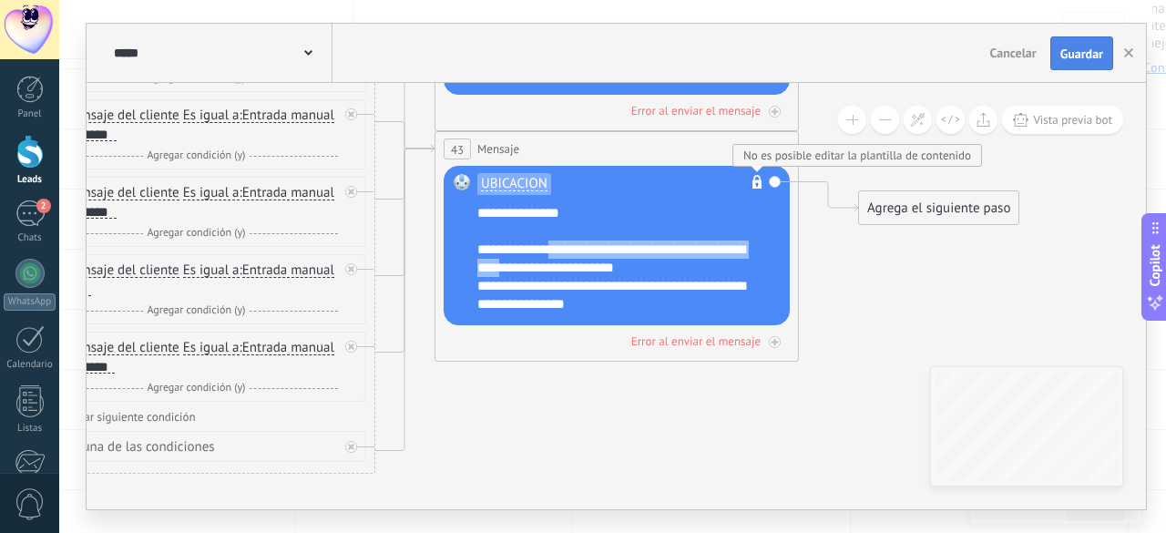
click at [1084, 39] on button "Guardar" at bounding box center [1082, 53] width 63 height 35
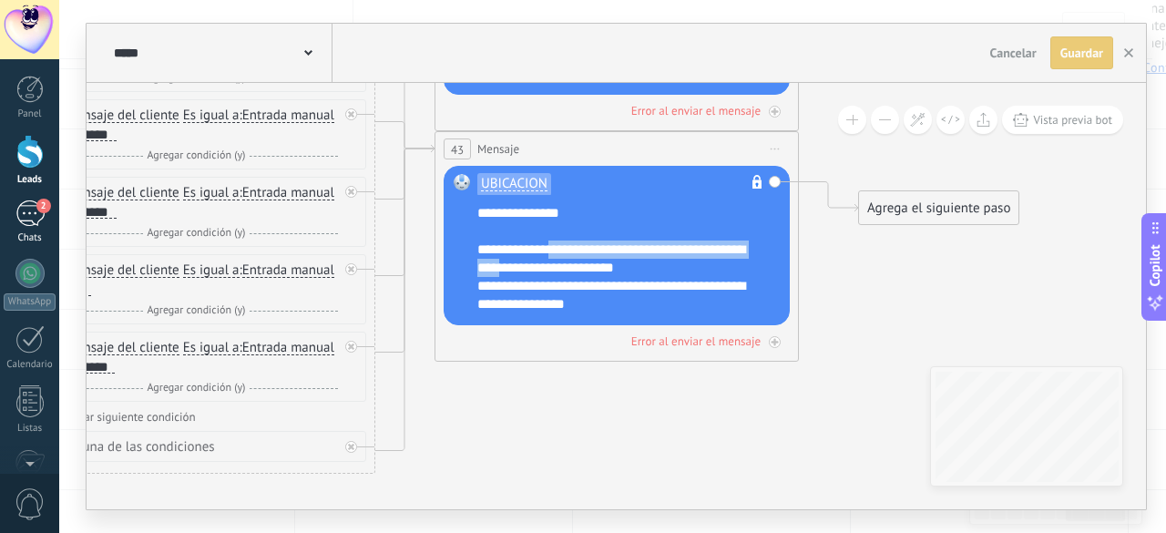
click at [29, 210] on div "2" at bounding box center [29, 213] width 29 height 26
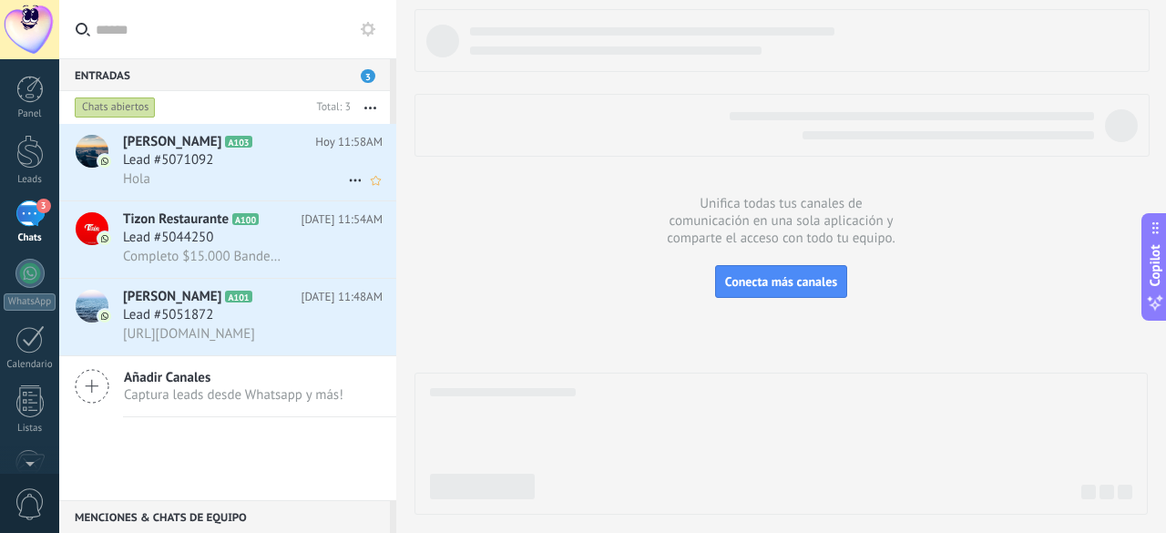
click at [141, 170] on div "Hola" at bounding box center [253, 178] width 260 height 19
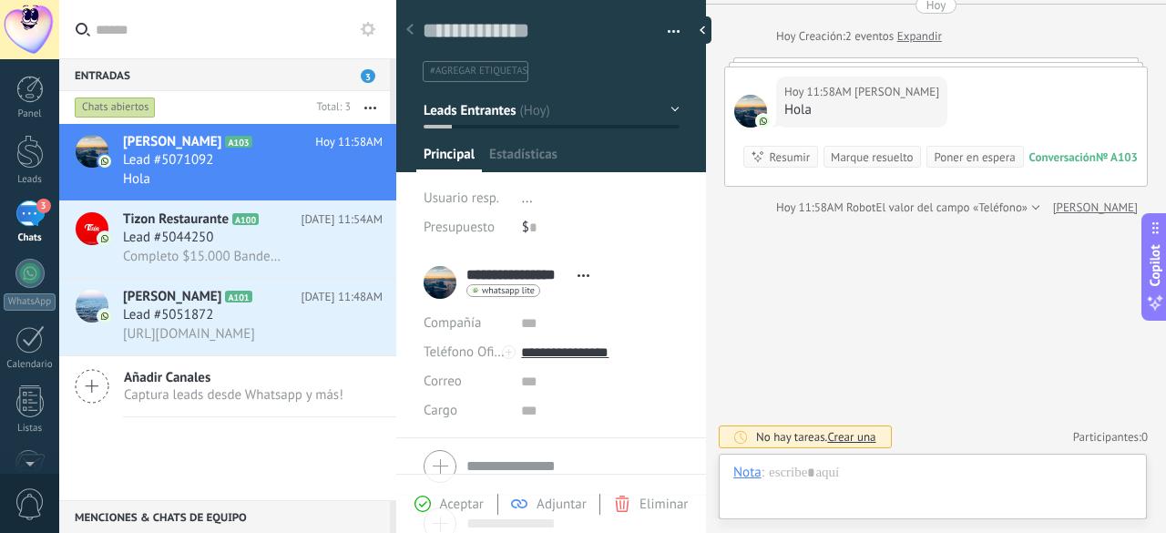
scroll to position [27, 0]
click at [530, 102] on button "Leads Entrantes" at bounding box center [552, 110] width 256 height 33
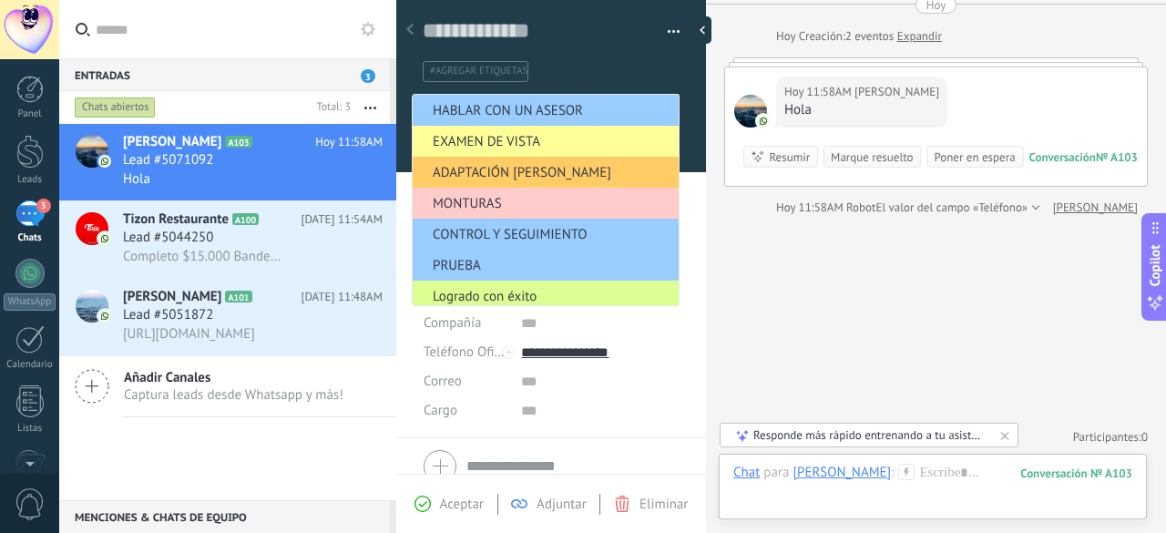
scroll to position [102, 0]
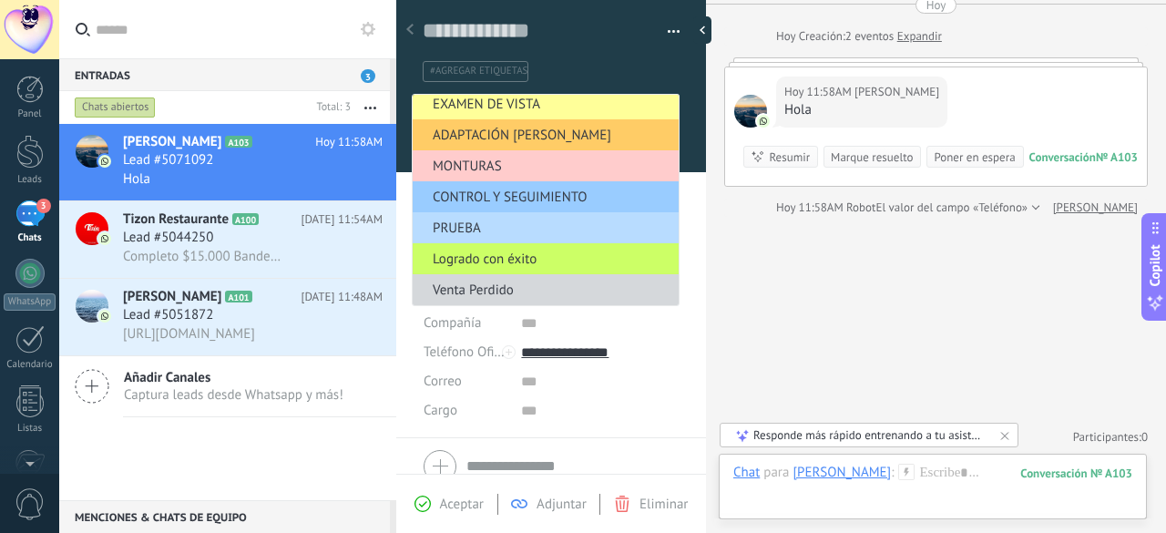
click at [487, 221] on span "PRUEBA" at bounding box center [543, 228] width 261 height 17
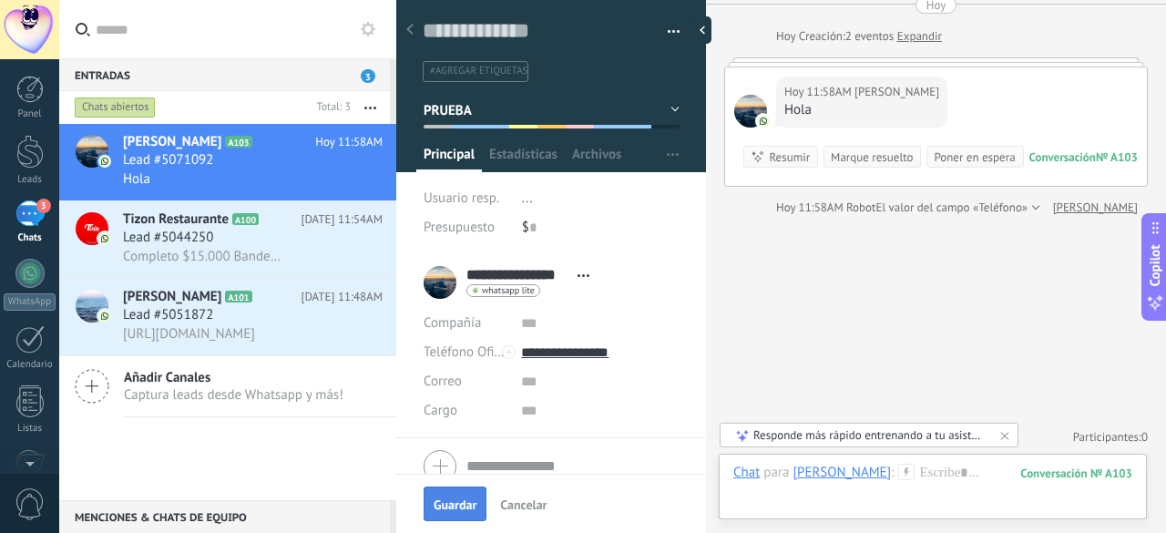
click at [457, 502] on span "Guardar" at bounding box center [455, 504] width 43 height 13
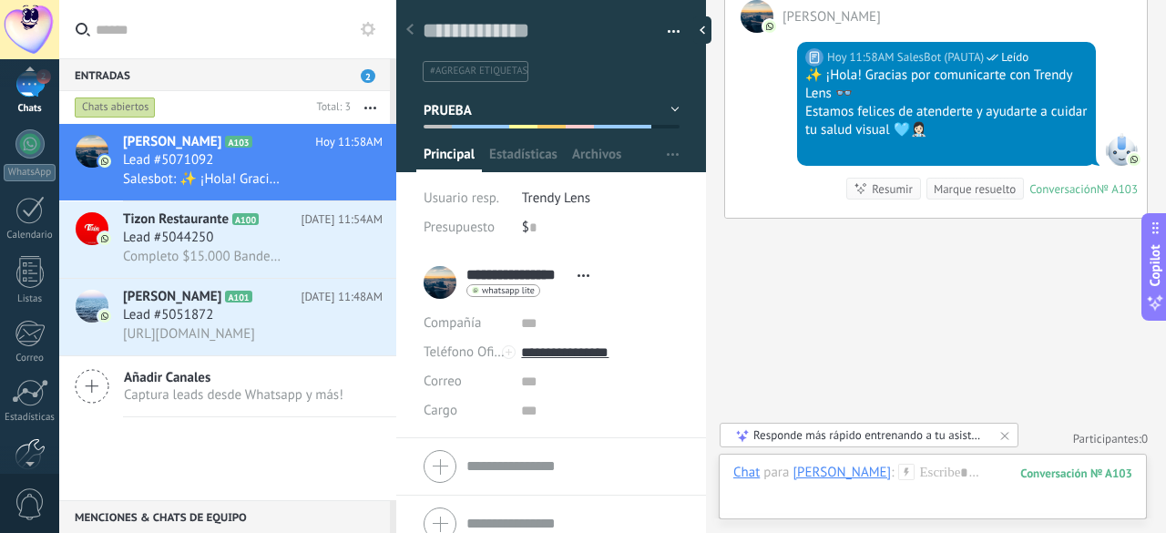
scroll to position [139, 0]
click at [26, 440] on div at bounding box center [30, 445] width 31 height 32
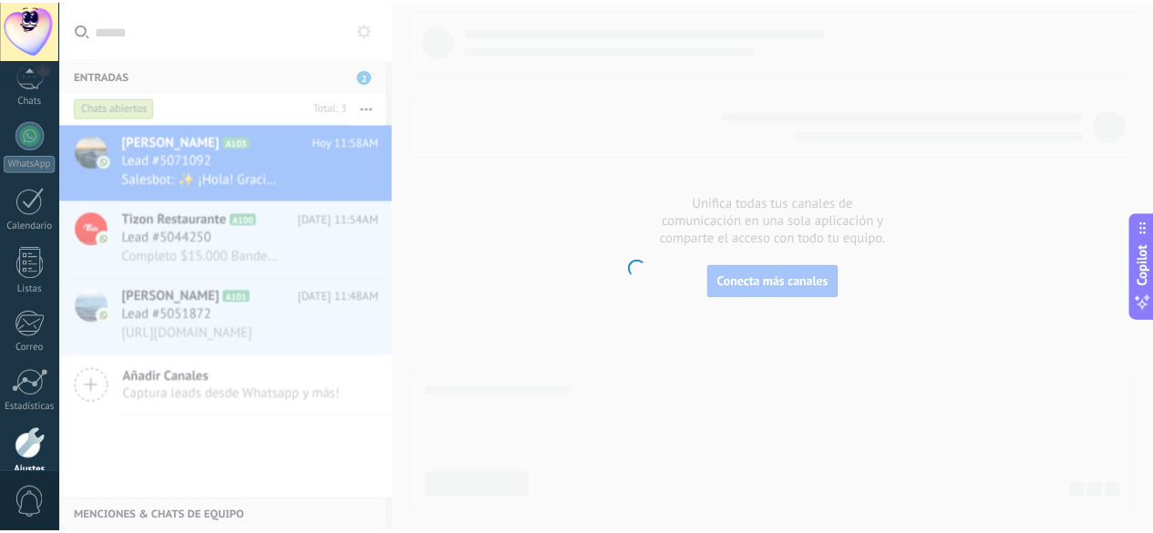
scroll to position [223, 0]
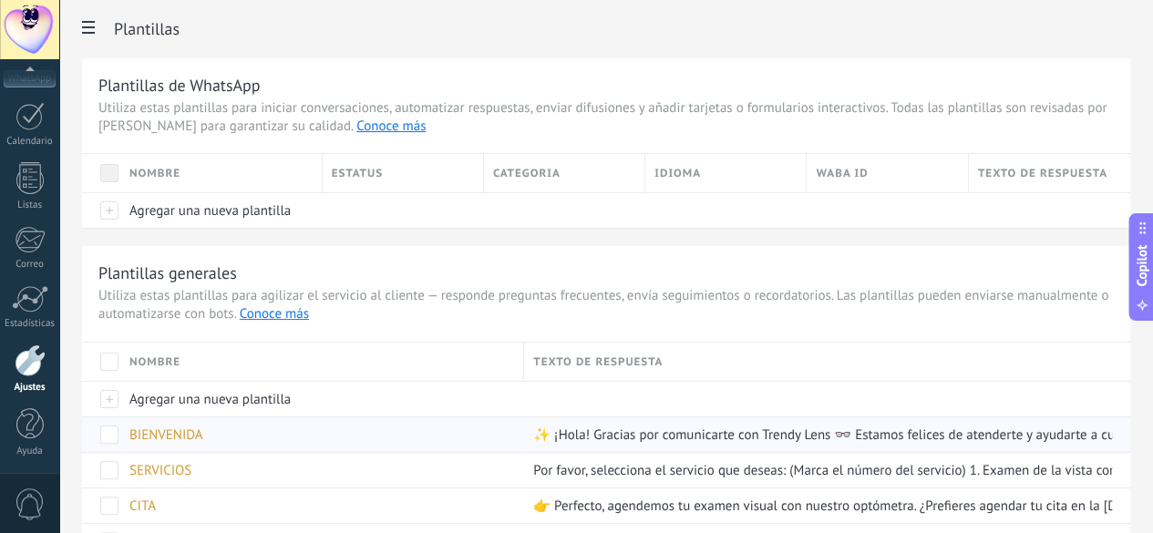
click at [203, 436] on span "BIENVENIDA" at bounding box center [166, 434] width 74 height 17
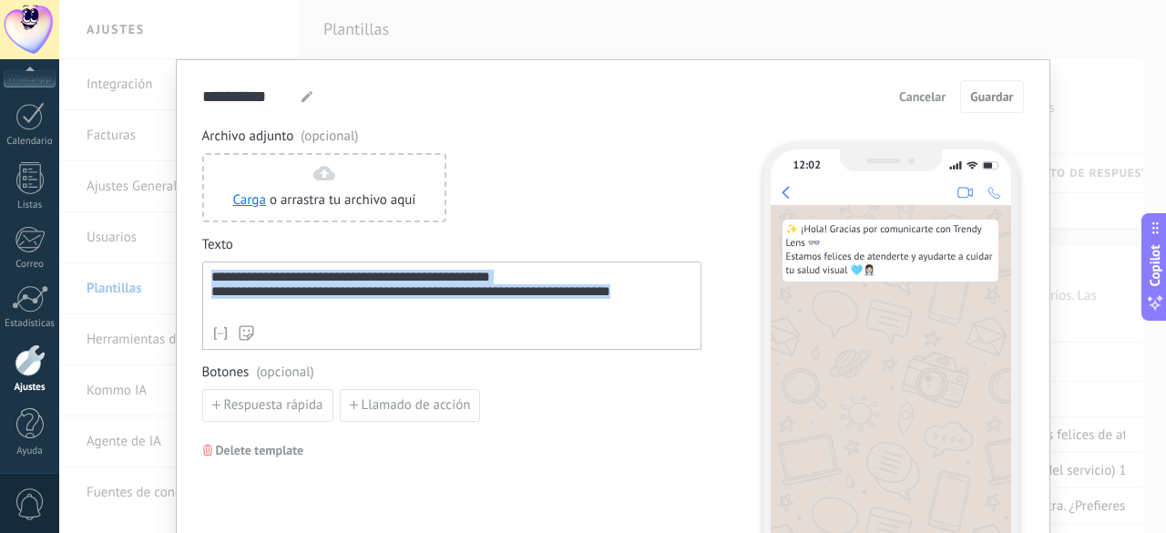
drag, startPoint x: 211, startPoint y: 278, endPoint x: 645, endPoint y: 316, distance: 435.4
click at [645, 316] on div "**********" at bounding box center [451, 306] width 499 height 88
paste div
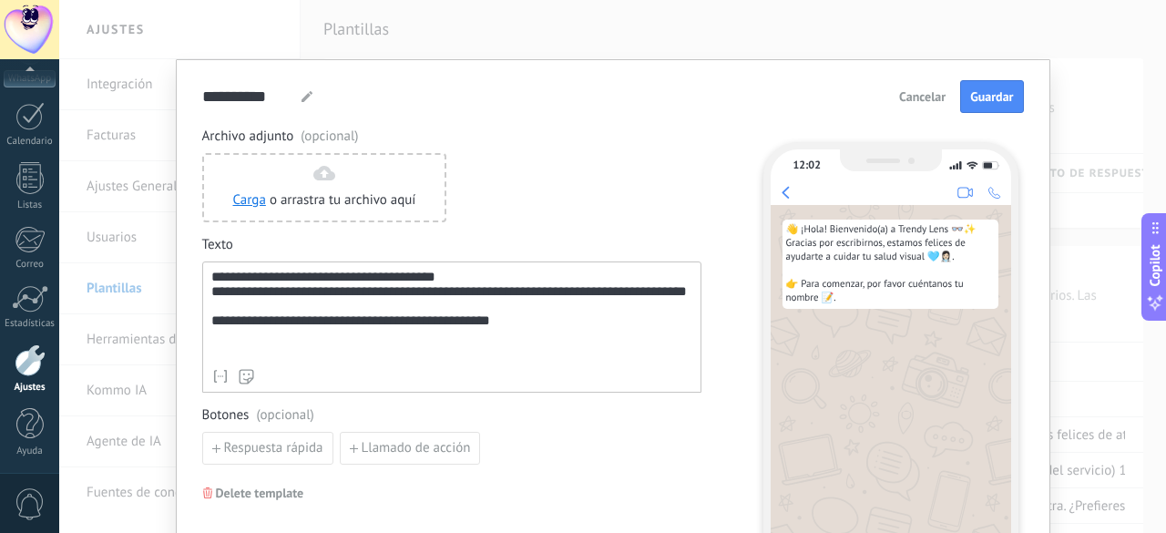
click at [206, 345] on div "**********" at bounding box center [451, 327] width 499 height 131
click at [211, 349] on div "**********" at bounding box center [452, 315] width 482 height 90
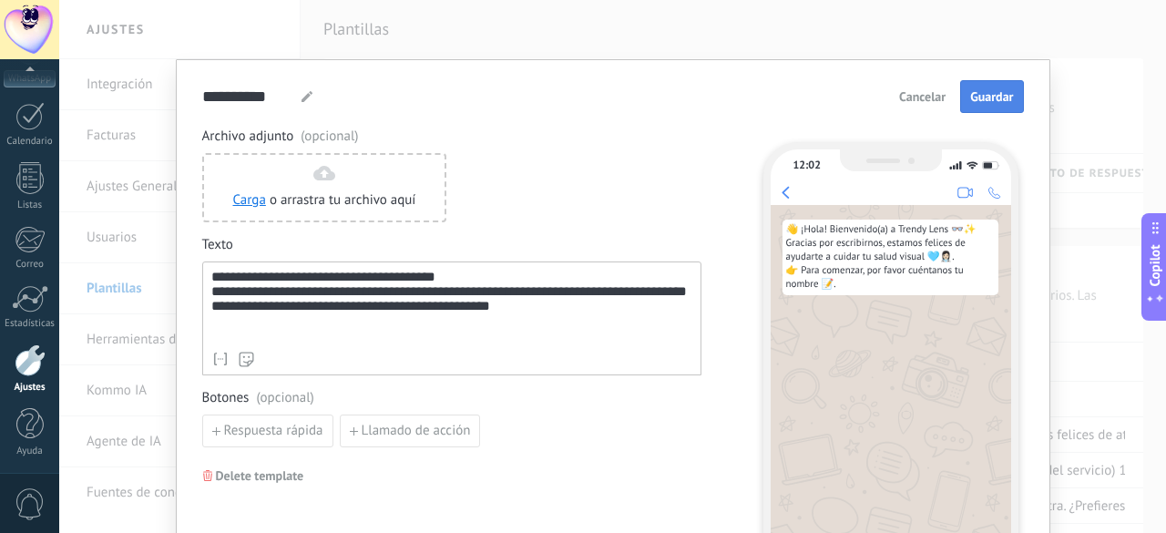
click at [996, 96] on span "Guardar" at bounding box center [991, 96] width 43 height 13
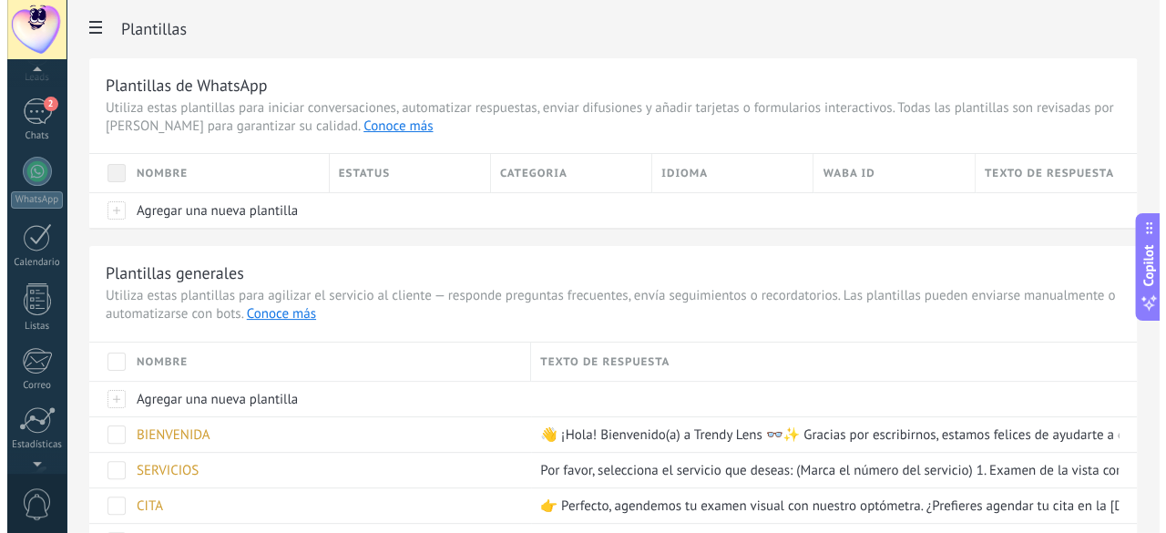
scroll to position [82, 0]
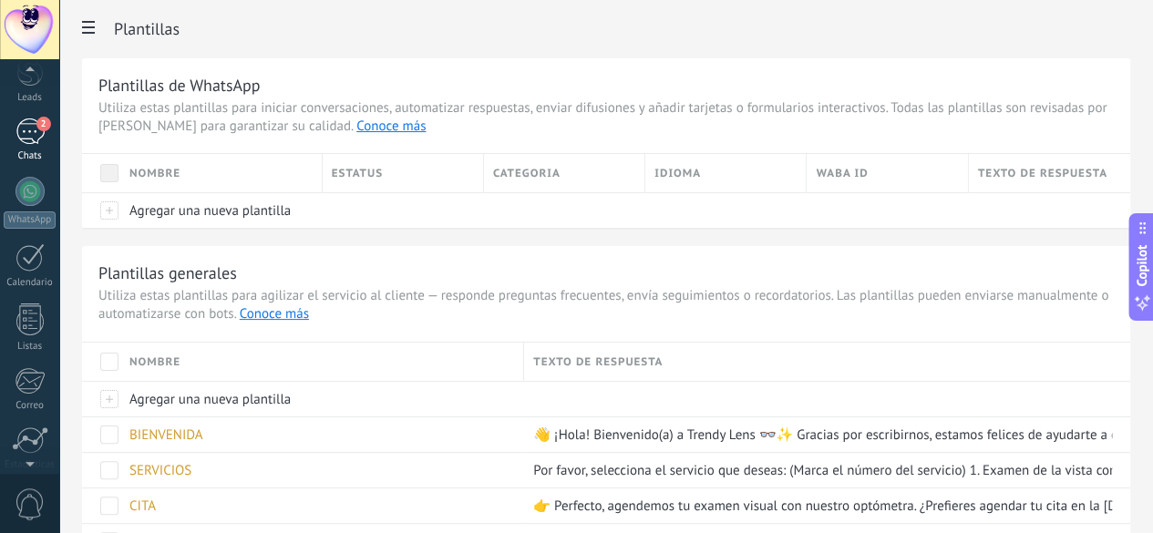
click at [27, 138] on div "2" at bounding box center [29, 131] width 29 height 26
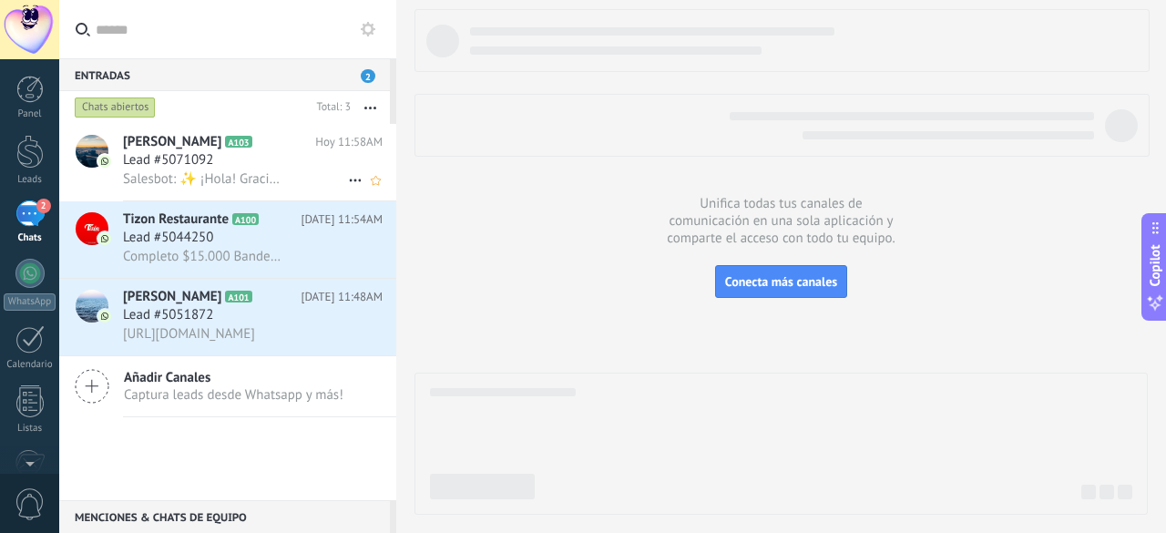
click at [174, 166] on span "Lead #5071092" at bounding box center [168, 160] width 90 height 18
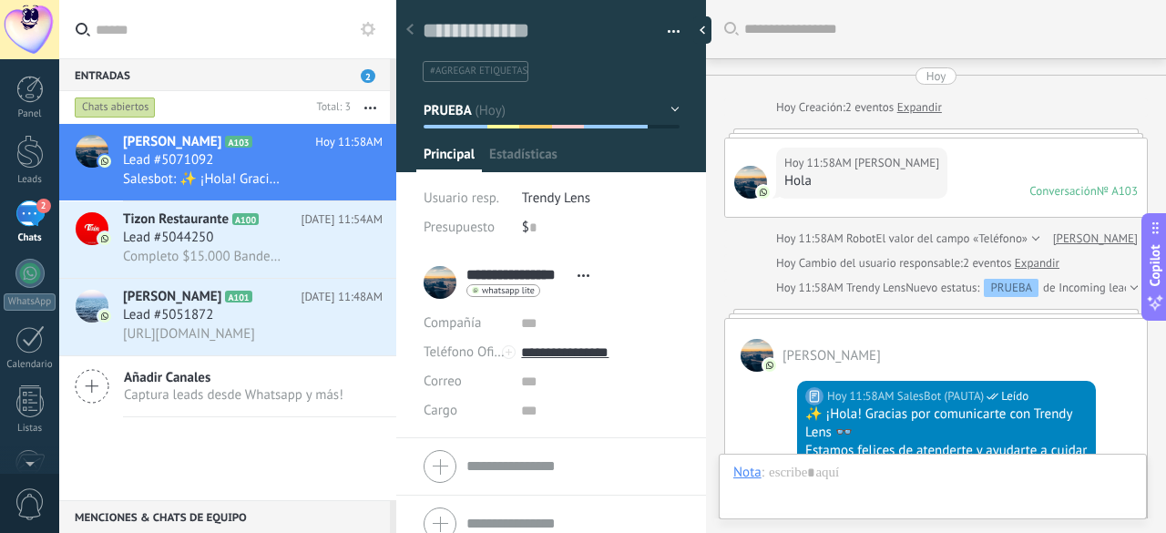
scroll to position [164, 0]
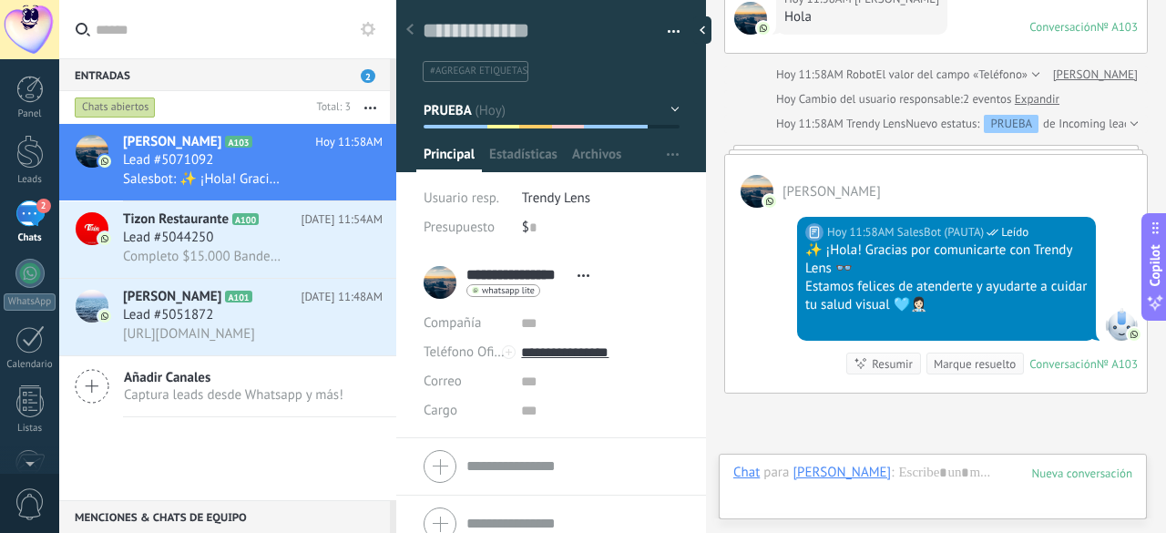
click at [524, 105] on button "PRUEBA" at bounding box center [552, 110] width 256 height 33
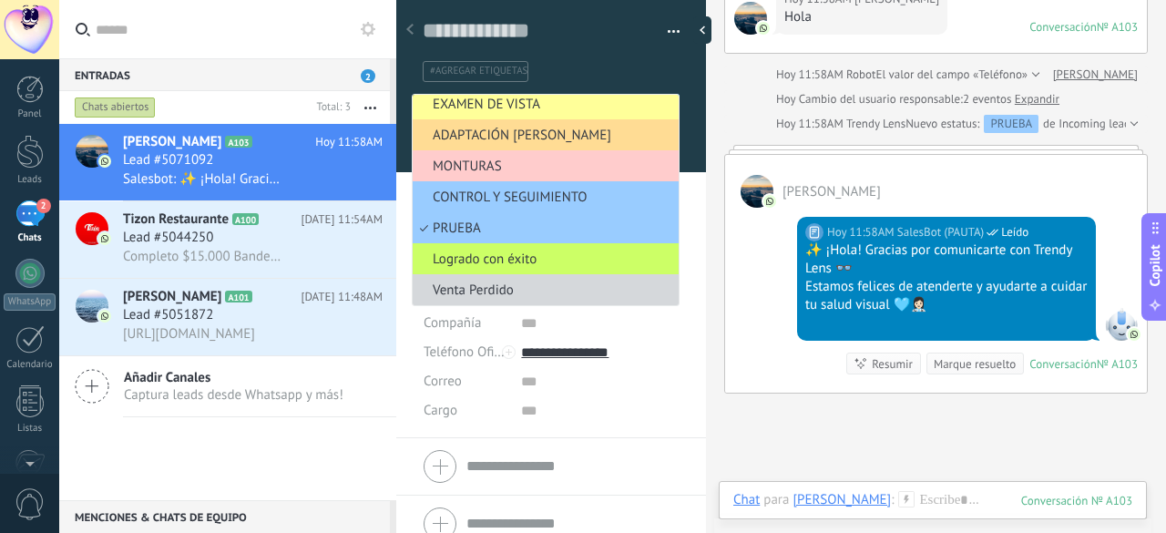
scroll to position [0, 0]
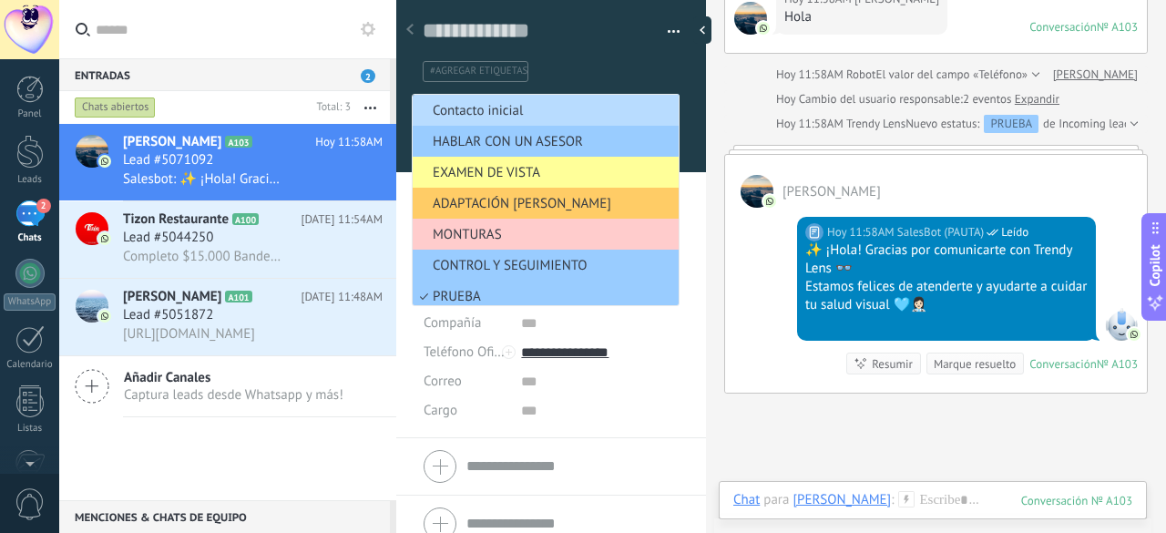
click at [514, 108] on span "Contacto inicial" at bounding box center [543, 110] width 261 height 17
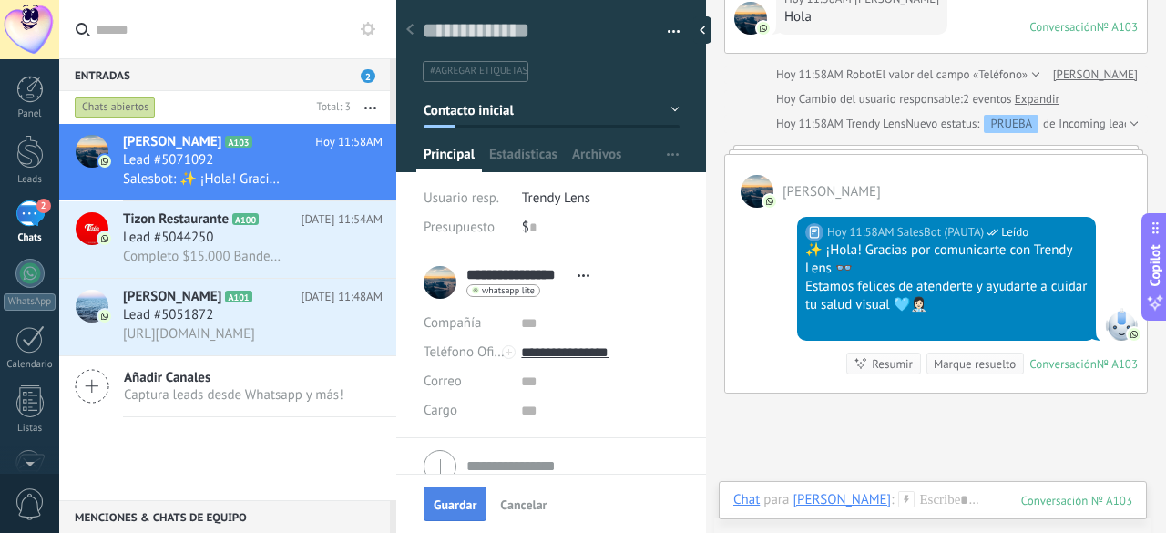
click at [461, 501] on span "Guardar" at bounding box center [455, 504] width 43 height 13
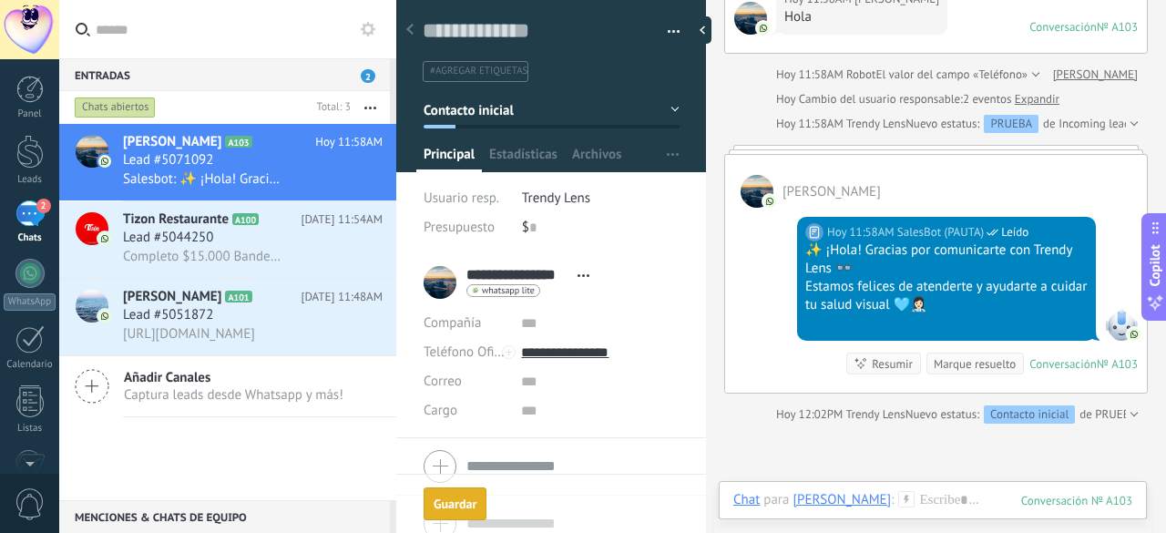
scroll to position [195, 0]
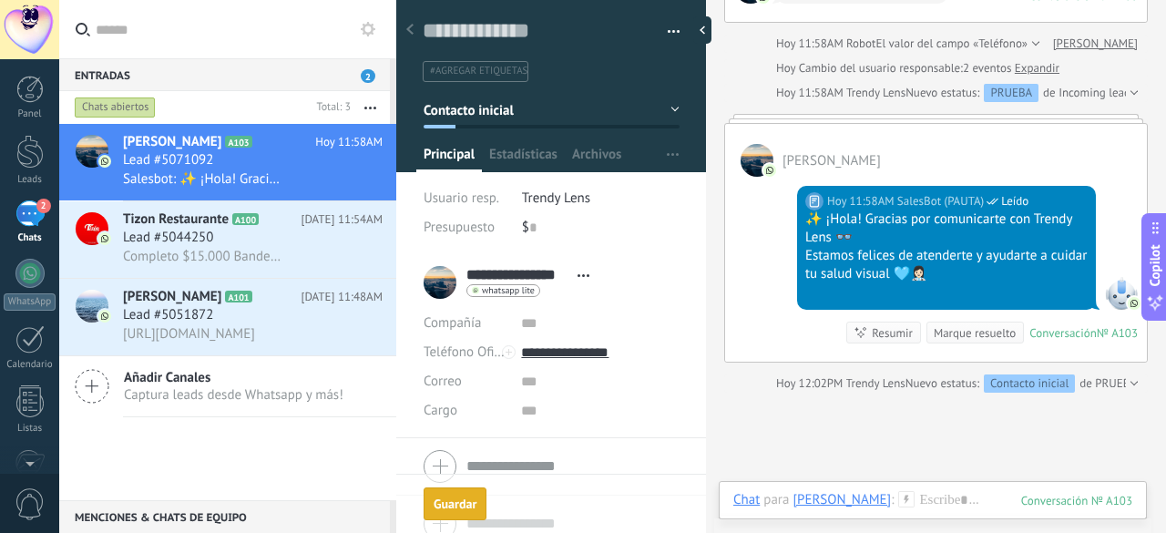
click at [538, 112] on button "Contacto inicial" at bounding box center [552, 110] width 256 height 33
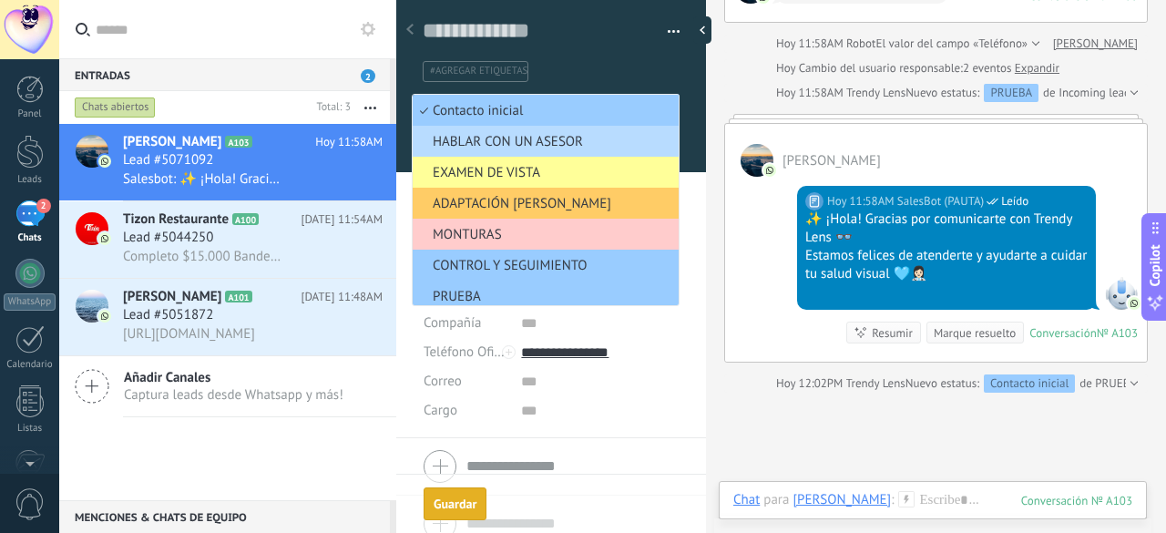
click at [528, 134] on span "HABLAR CON UN ASESOR" at bounding box center [543, 141] width 261 height 17
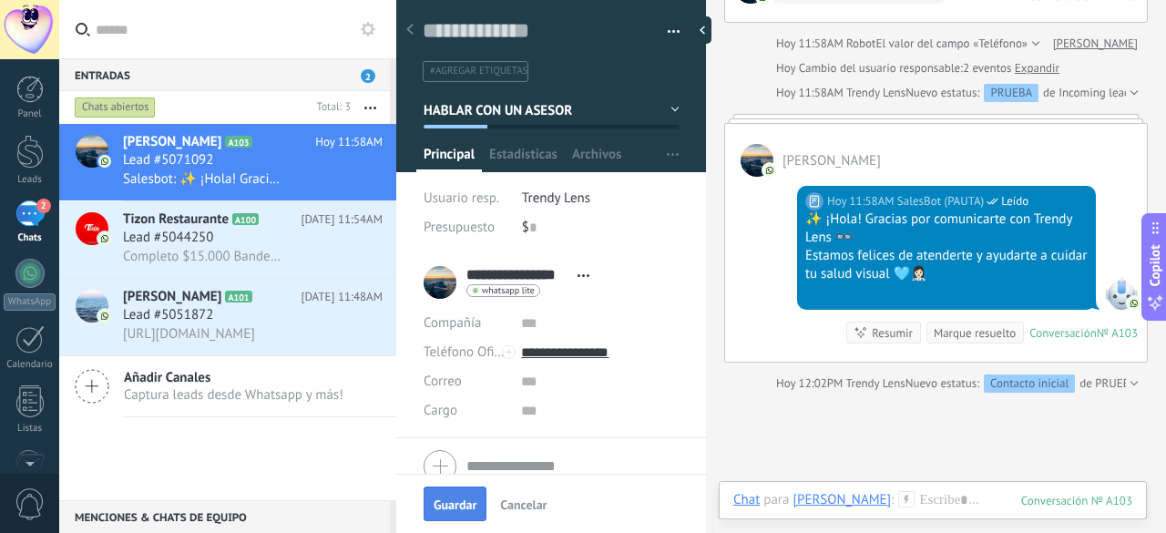
click at [468, 504] on span "Guardar" at bounding box center [455, 504] width 43 height 13
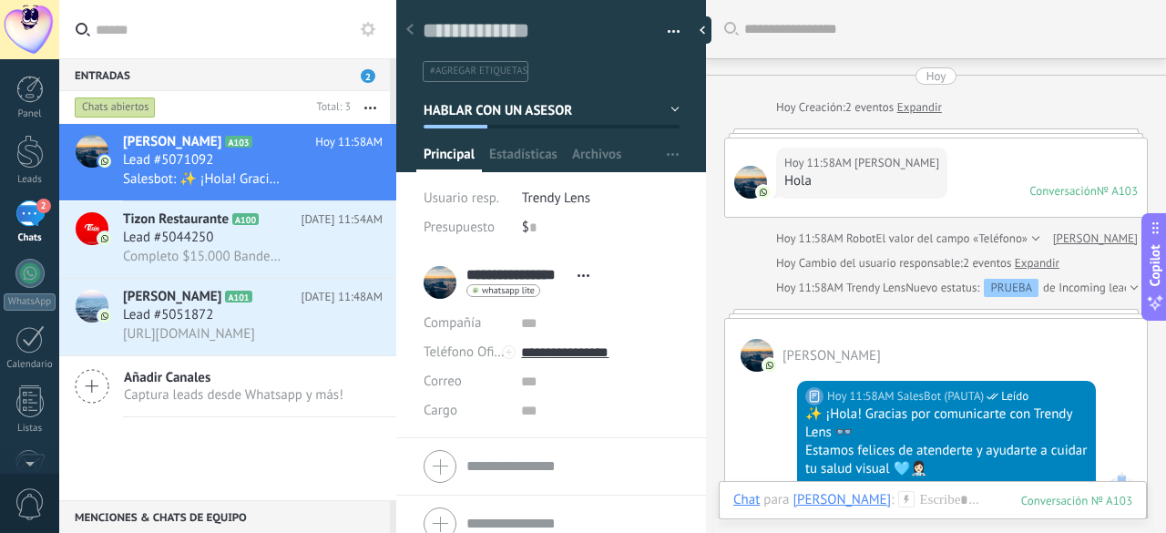
scroll to position [394, 0]
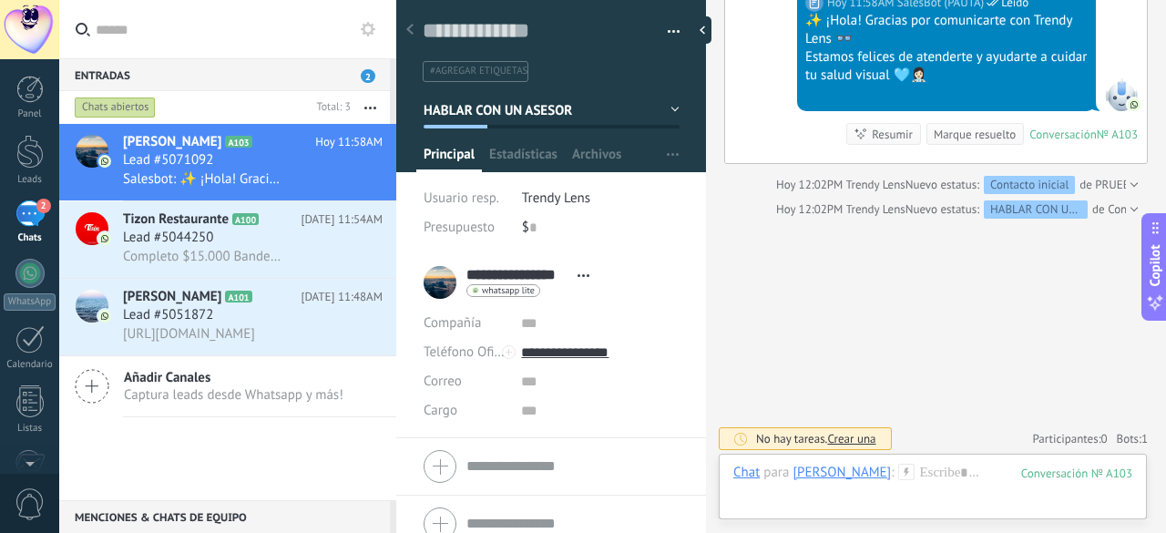
click at [520, 106] on span "HABLAR CON UN ASESOR" at bounding box center [499, 109] width 150 height 17
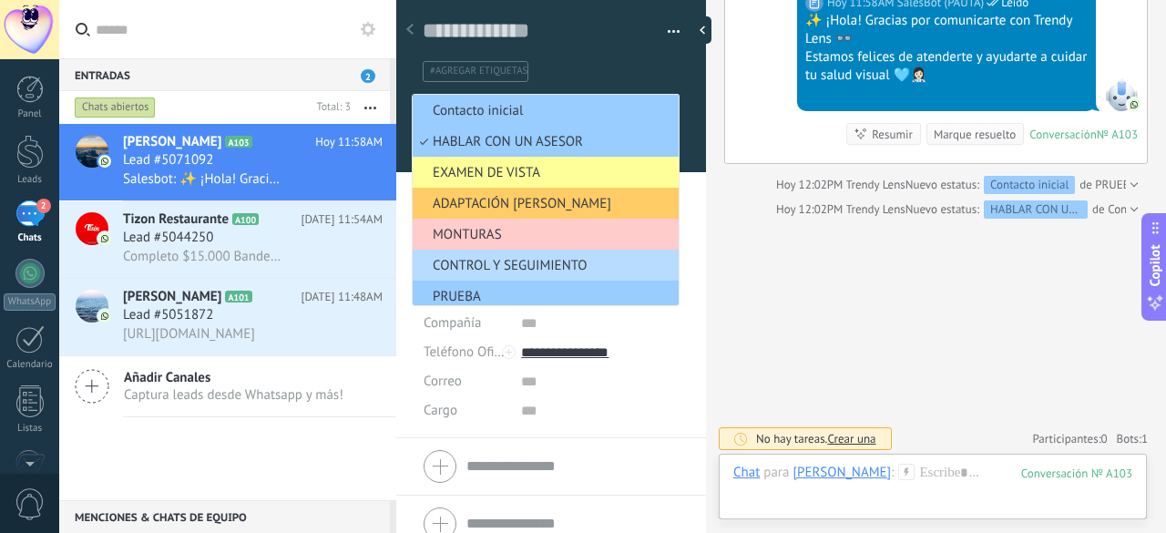
scroll to position [71, 0]
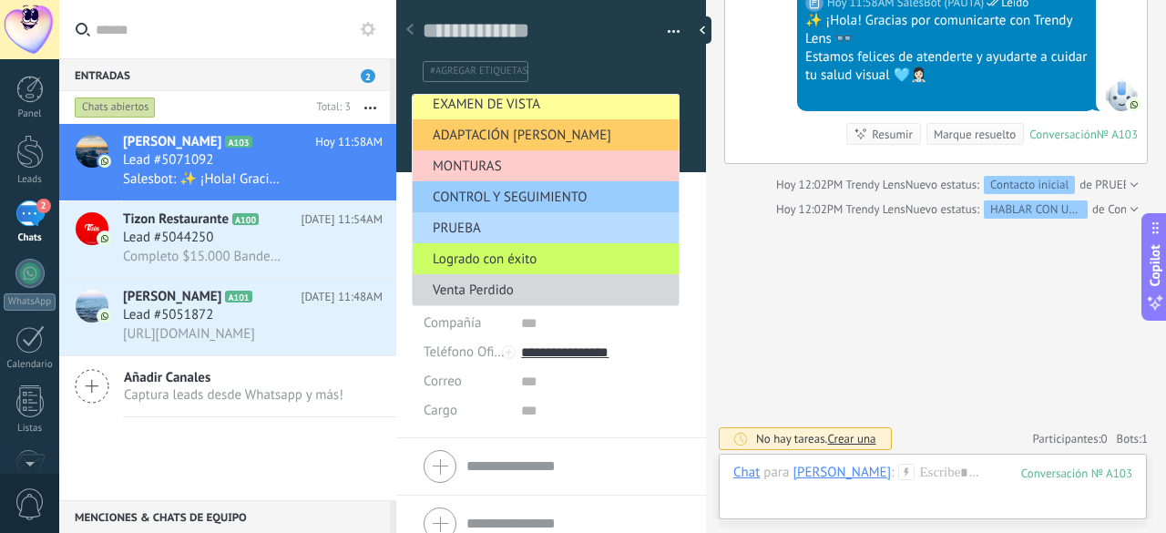
click at [457, 225] on span "PRUEBA" at bounding box center [543, 228] width 261 height 17
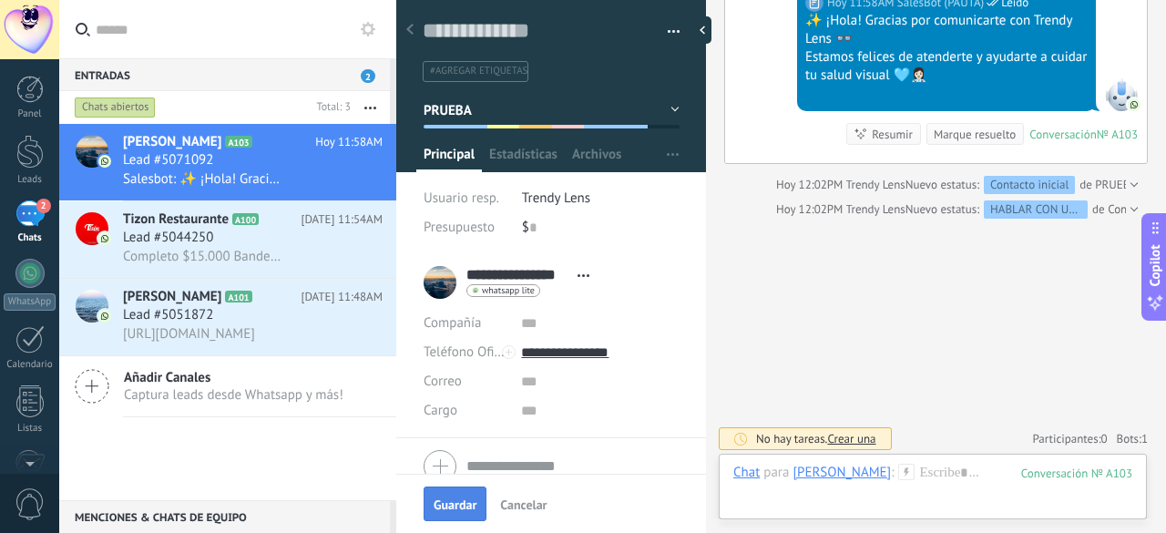
click at [460, 503] on span "Guardar" at bounding box center [455, 504] width 43 height 13
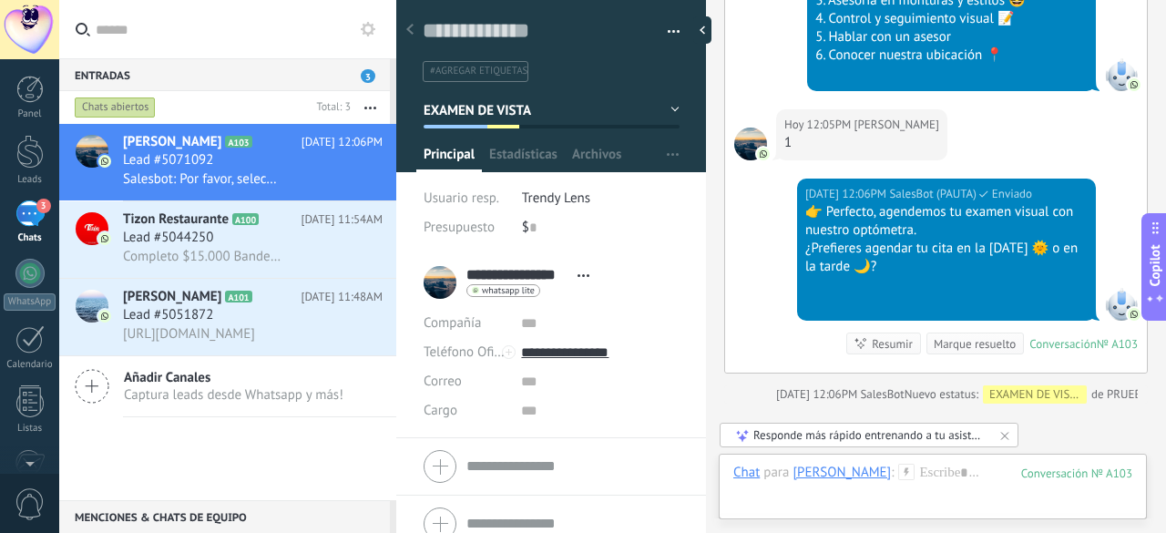
scroll to position [1228, 0]
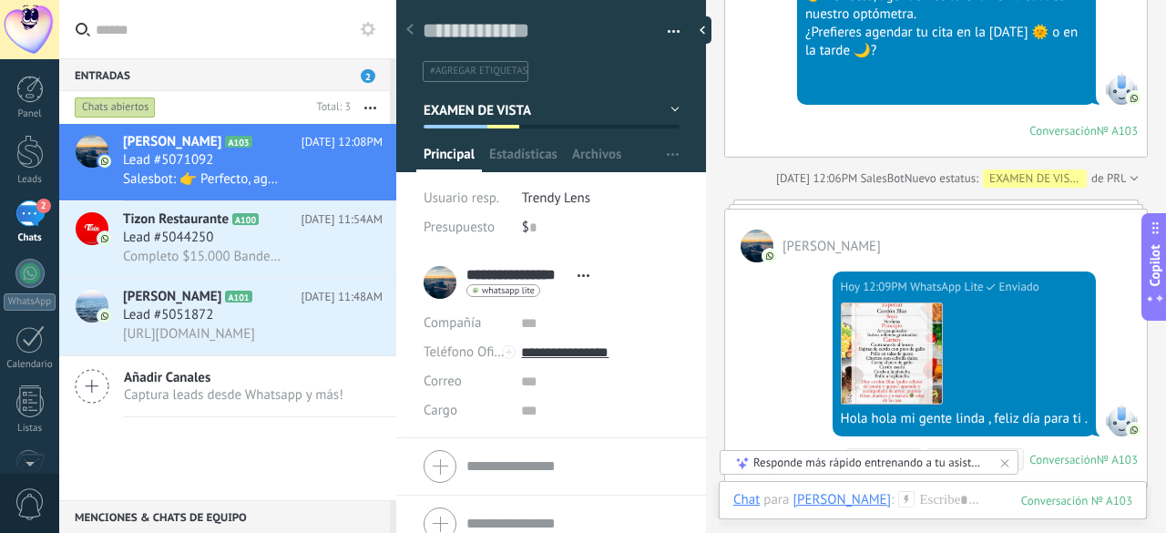
scroll to position [1411, 0]
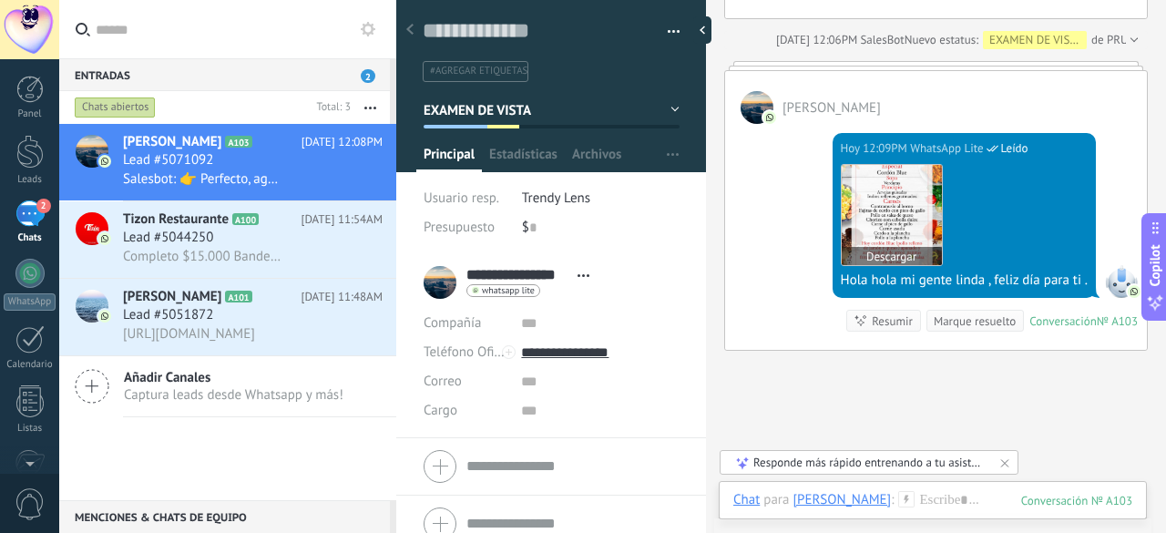
click at [888, 200] on img at bounding box center [892, 215] width 100 height 100
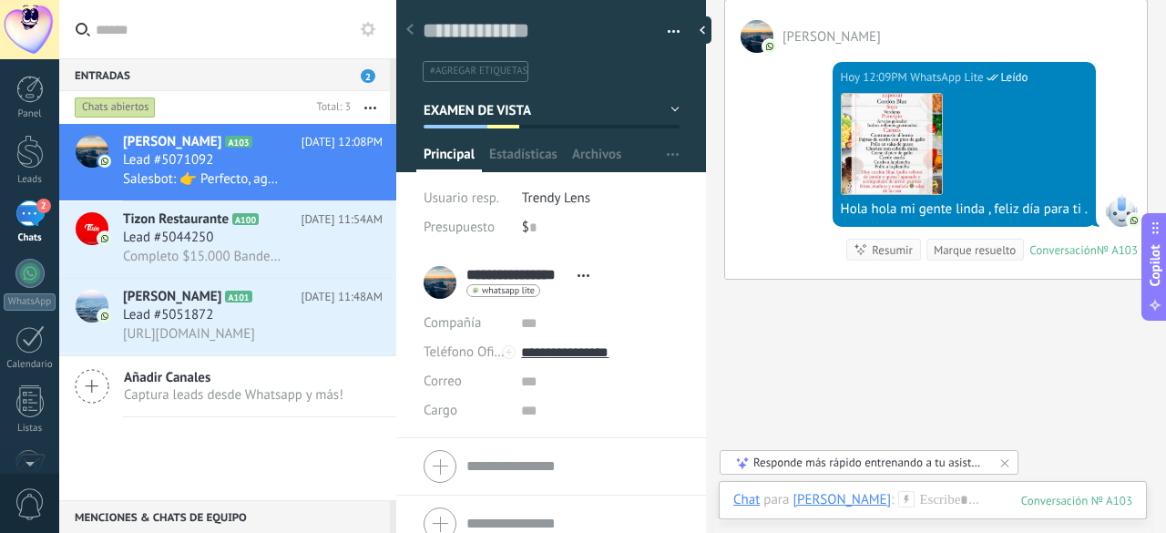
scroll to position [1540, 0]
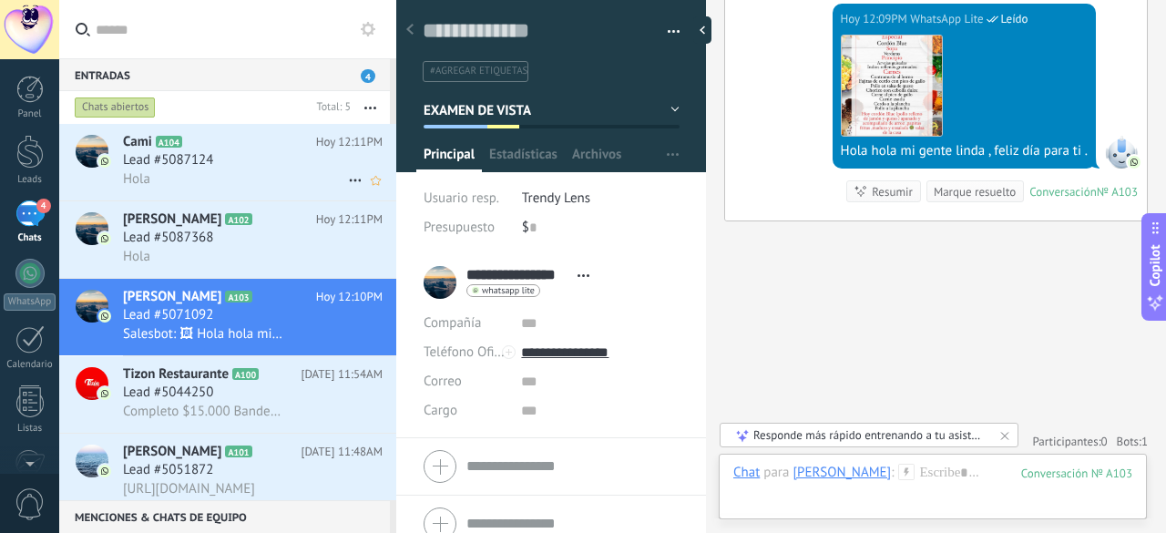
click at [238, 158] on div "Lead #5087124" at bounding box center [253, 160] width 260 height 18
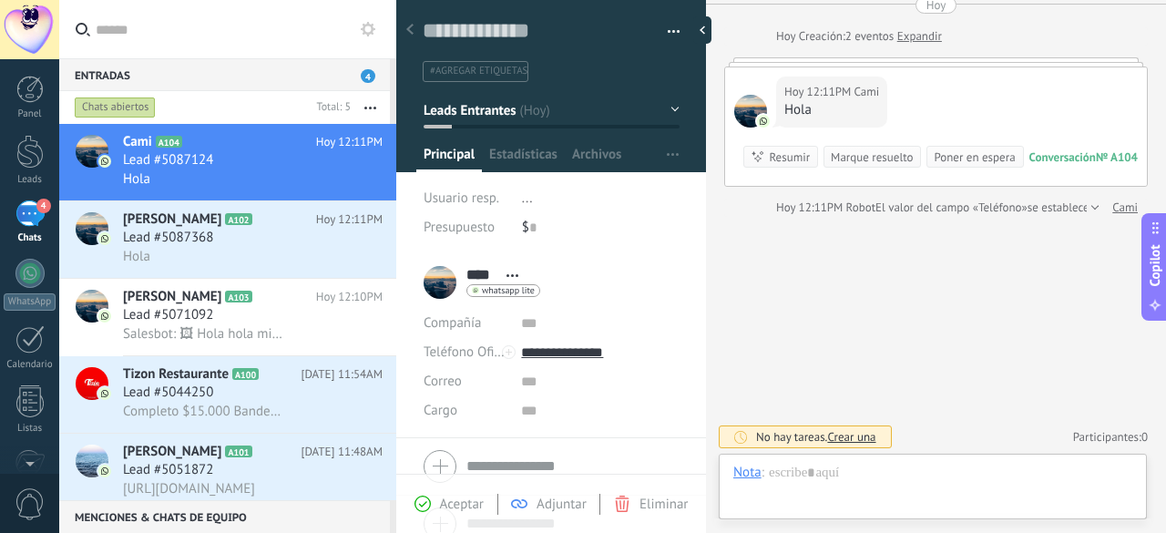
scroll to position [27, 0]
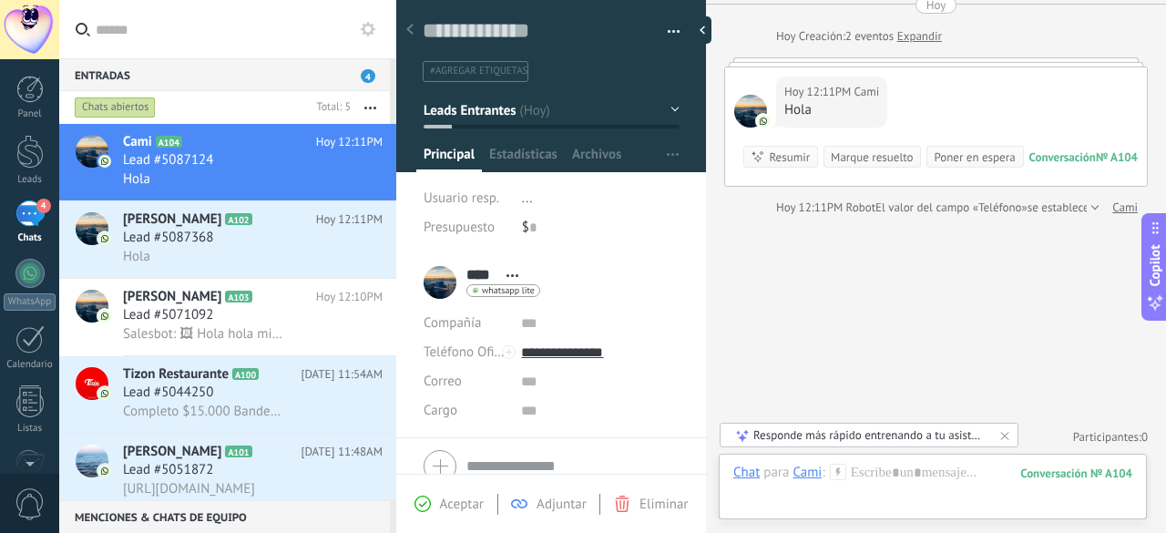
click at [545, 99] on button "Leads Entrantes" at bounding box center [552, 110] width 256 height 33
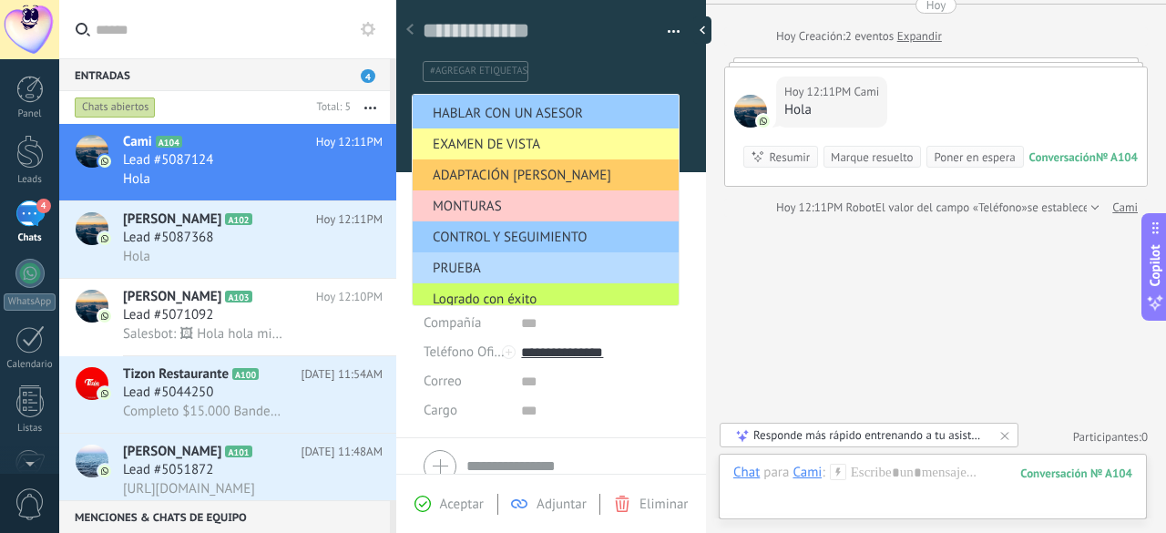
scroll to position [102, 0]
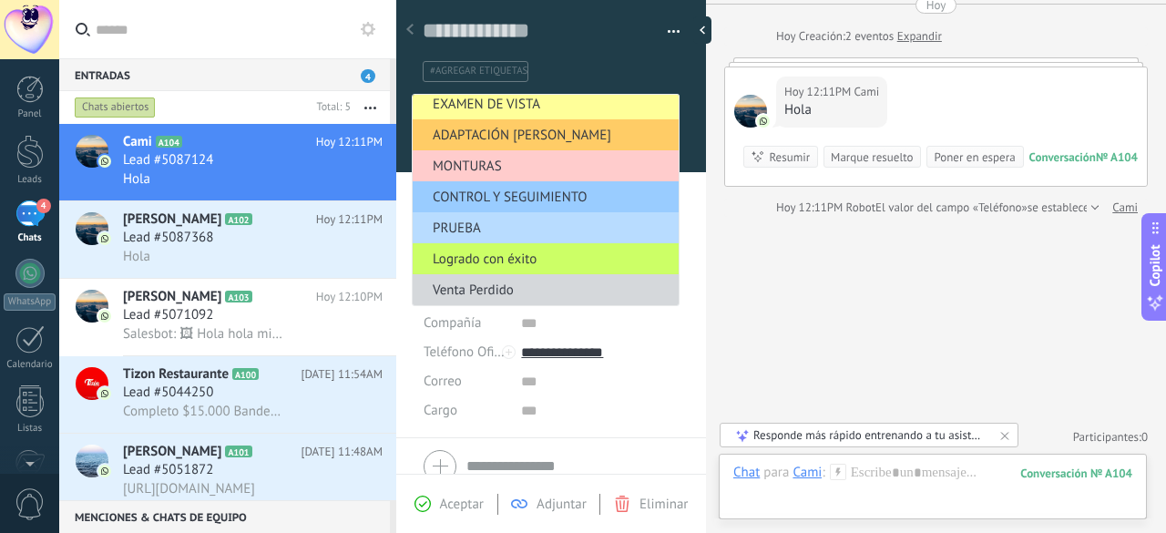
click at [472, 227] on span "PRUEBA" at bounding box center [543, 228] width 261 height 17
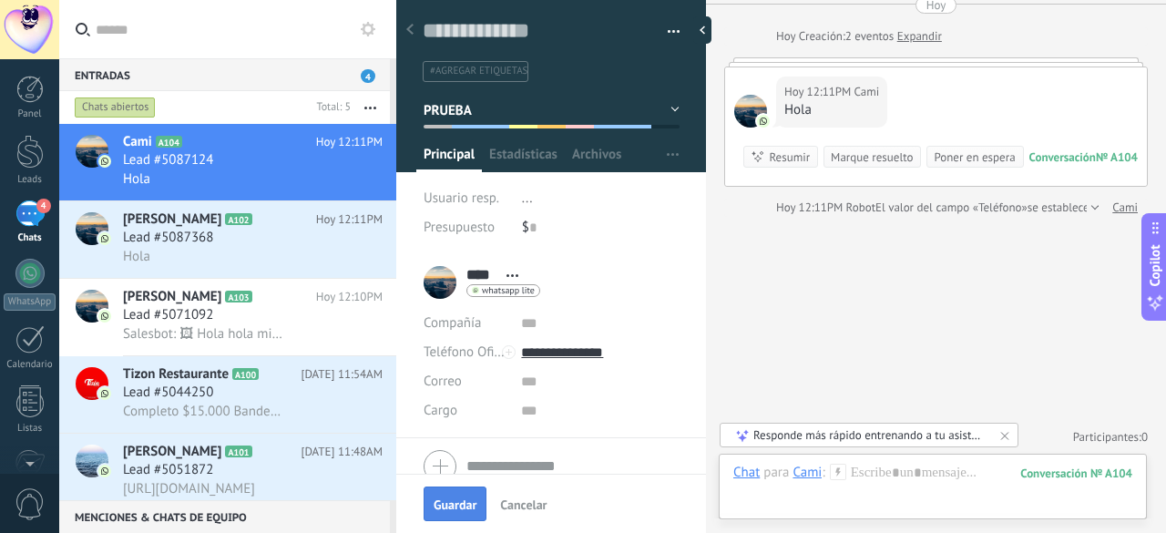
click at [454, 497] on button "Guardar" at bounding box center [455, 504] width 63 height 35
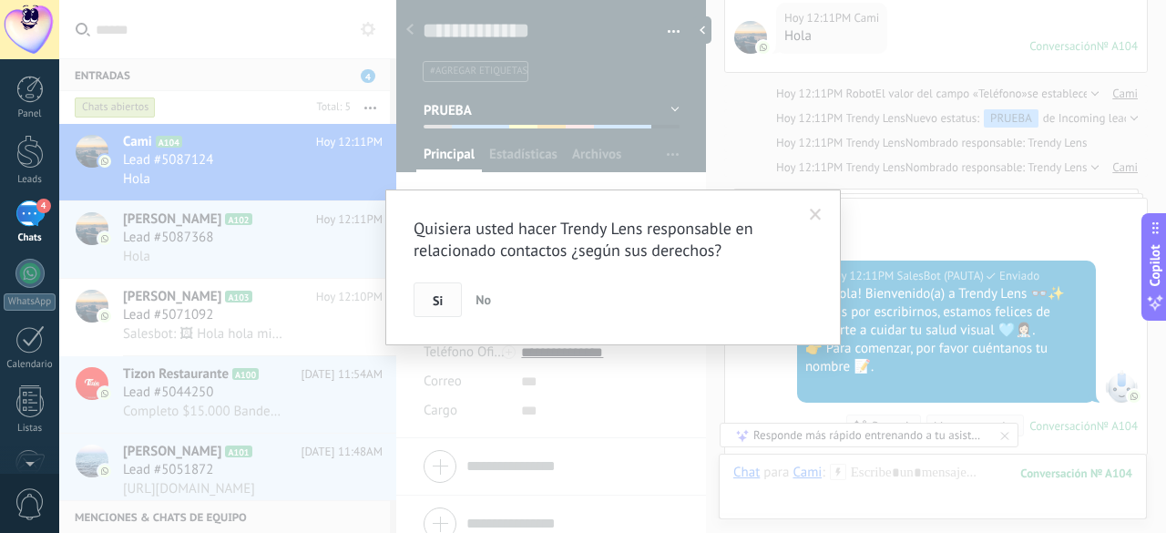
scroll to position [93, 0]
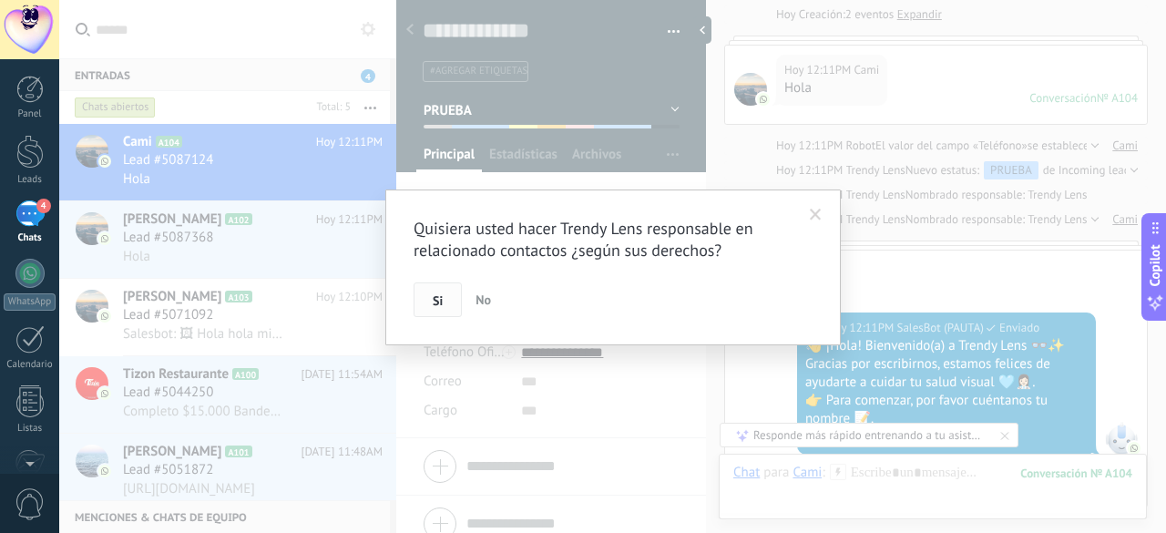
click at [426, 297] on button "Si" at bounding box center [438, 299] width 48 height 35
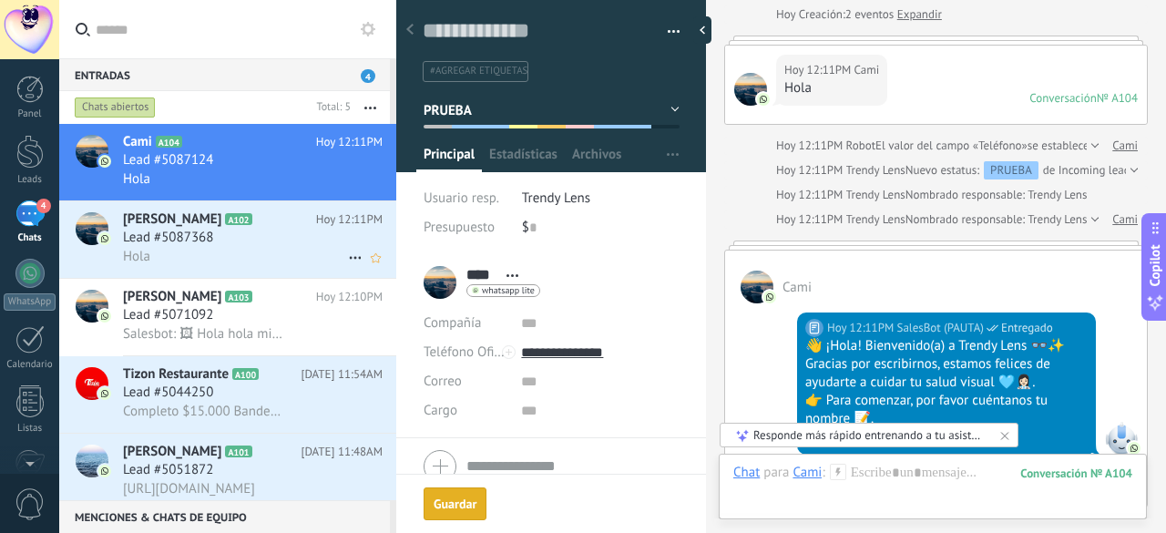
click at [242, 237] on div "Lead #5087368" at bounding box center [253, 238] width 260 height 18
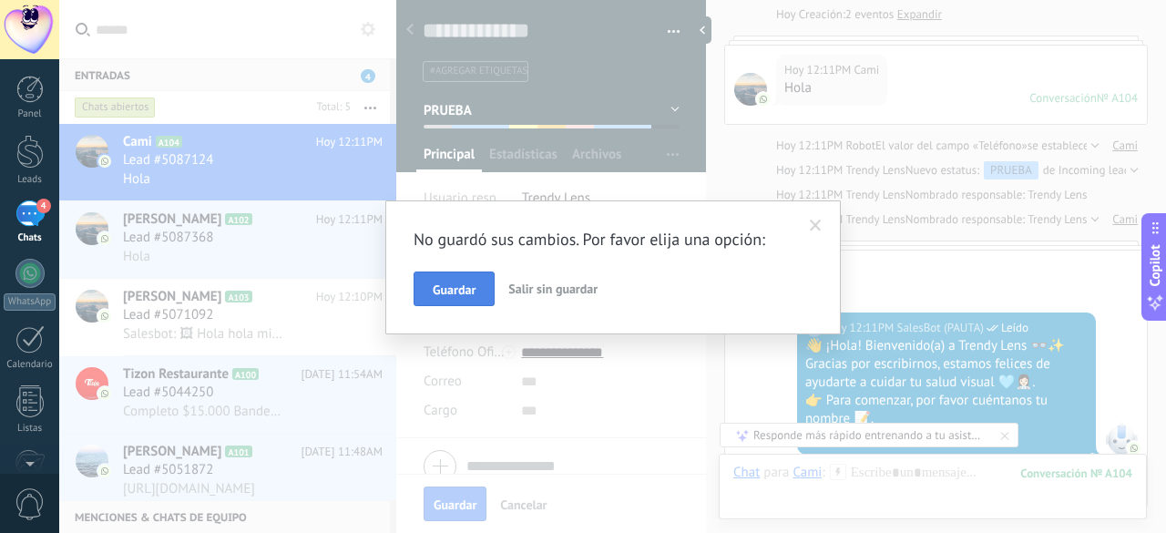
click at [452, 283] on span "Guardar" at bounding box center [454, 289] width 43 height 13
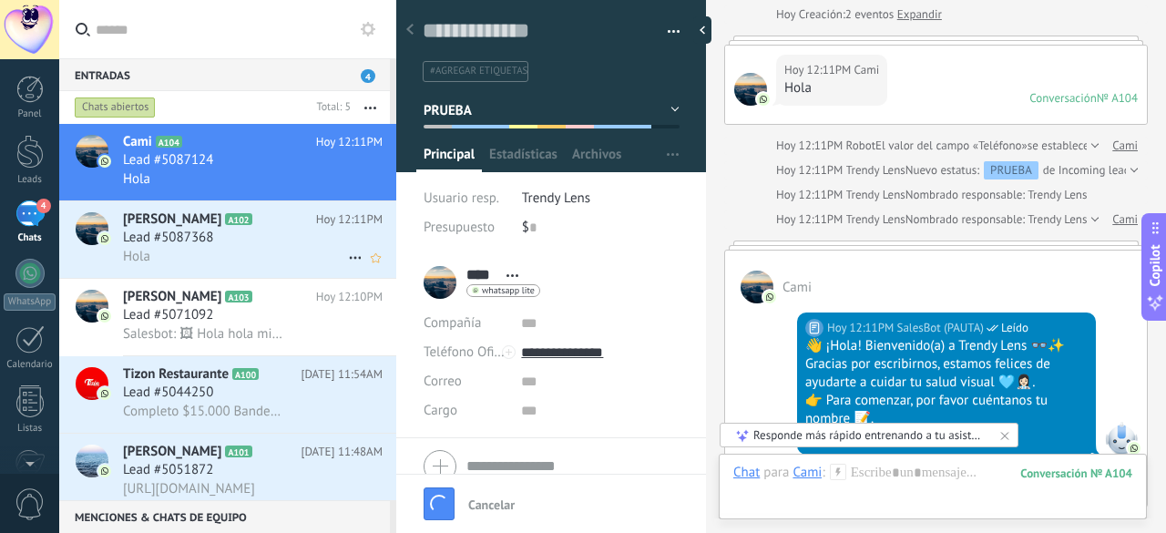
click at [323, 249] on div "Hola" at bounding box center [253, 256] width 260 height 19
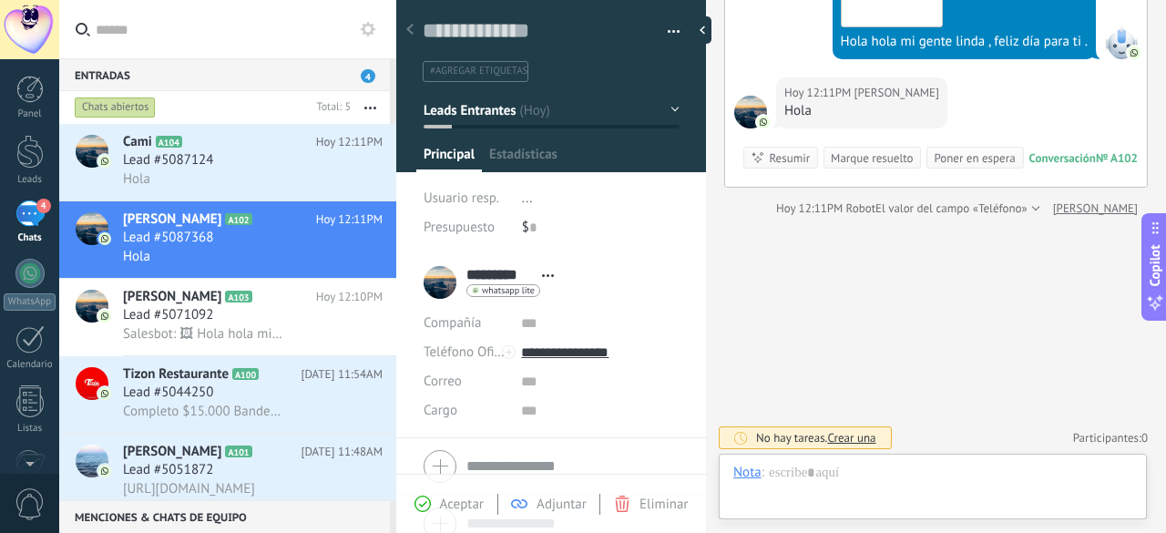
scroll to position [27, 0]
click at [503, 117] on span "Leads Entrantes" at bounding box center [470, 109] width 92 height 17
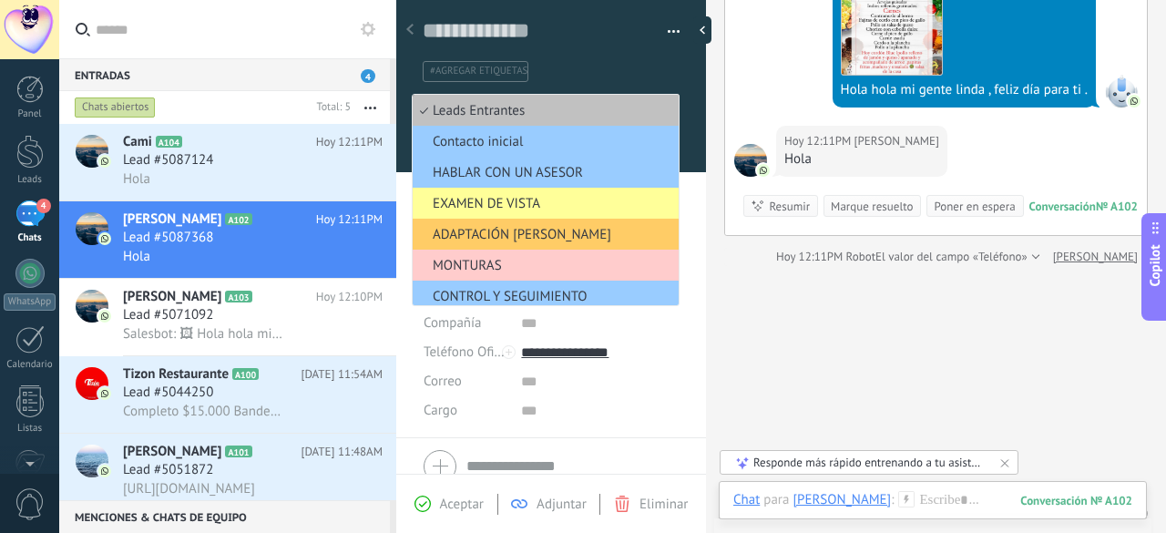
scroll to position [273, 0]
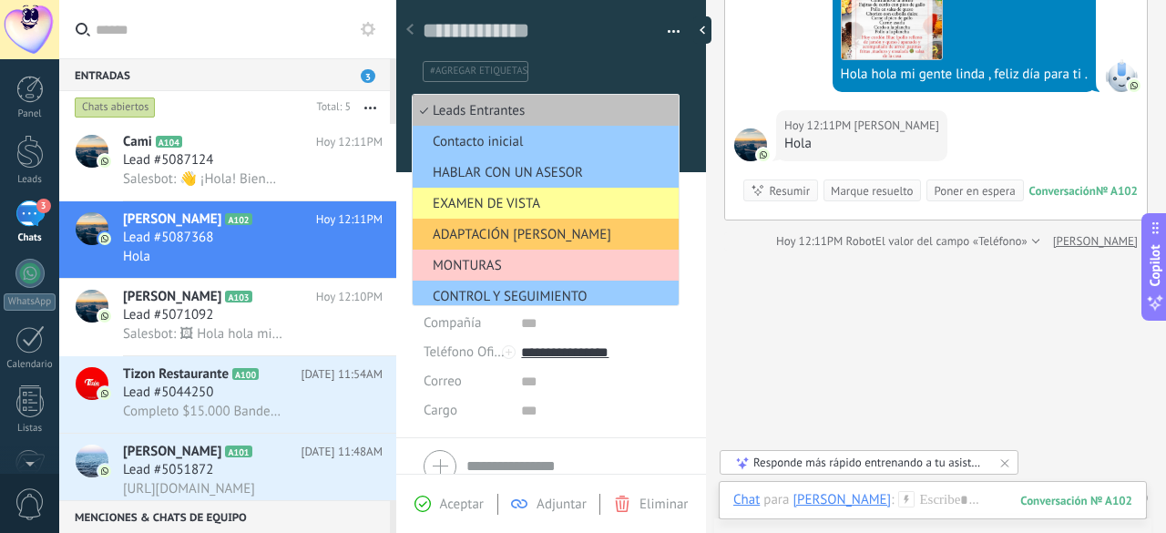
click at [804, 297] on div "Buscar Carga más Hoy Hoy Creación: 2 eventos Expandir Ma Andrea Hoy 11:53AM Wha…" at bounding box center [936, 148] width 460 height 842
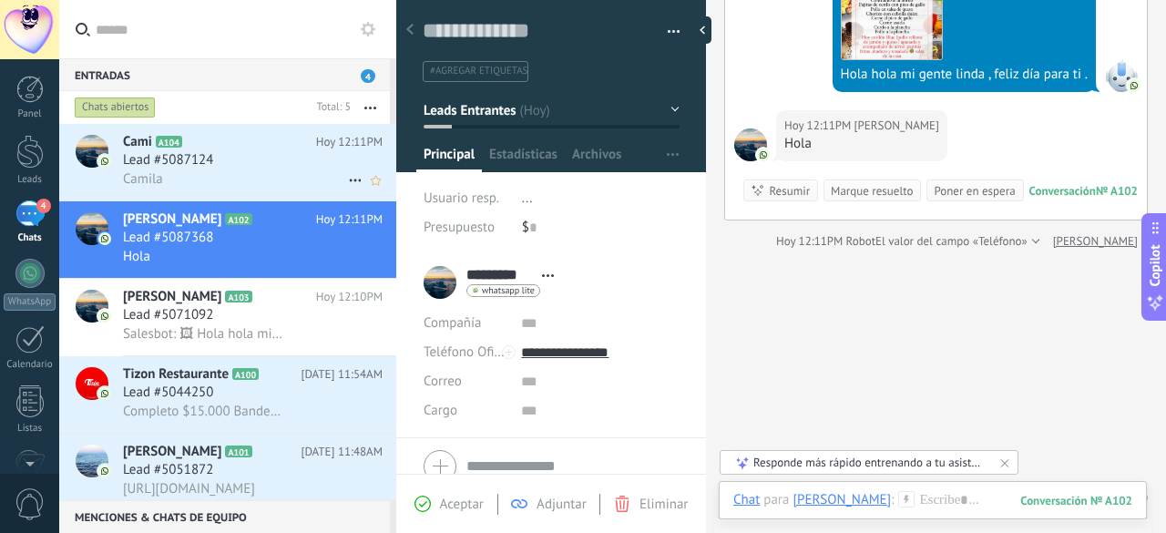
click at [247, 167] on div "Lead #5087124" at bounding box center [253, 160] width 260 height 18
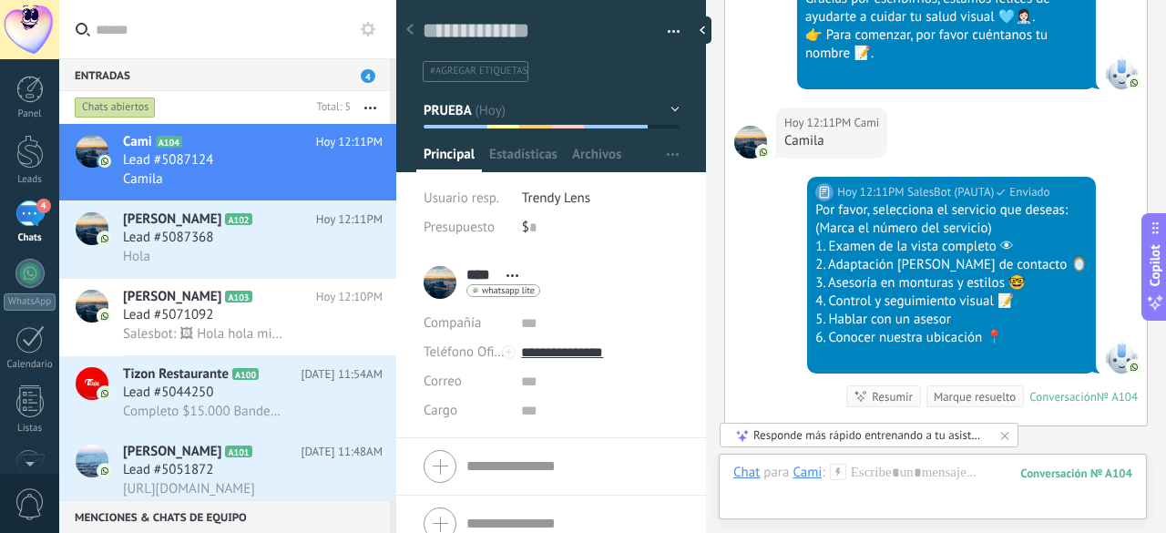
scroll to position [642, 0]
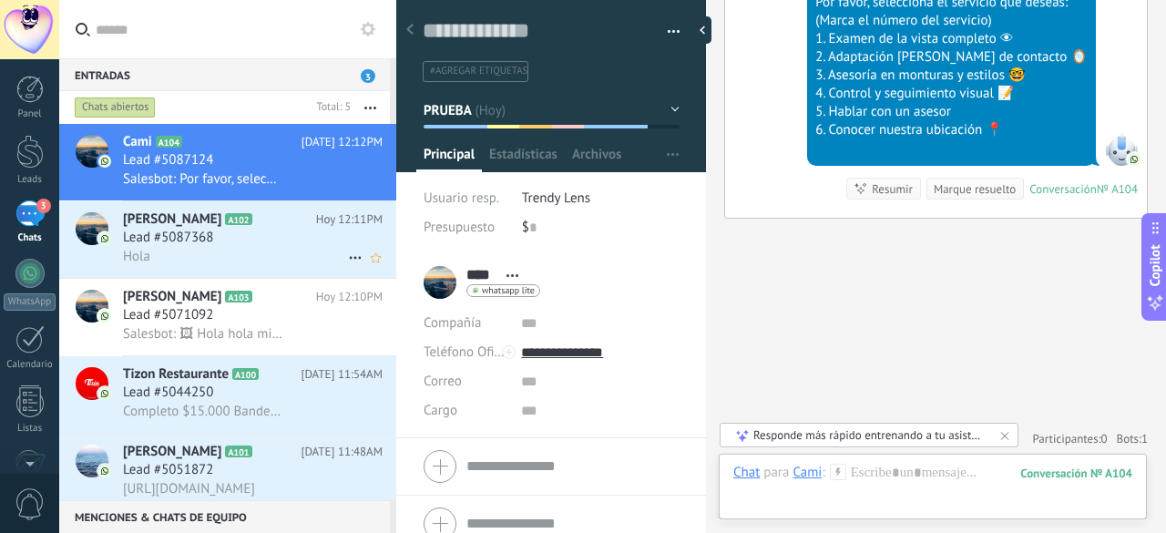
click at [316, 225] on span "Hoy 12:11PM" at bounding box center [349, 219] width 67 height 18
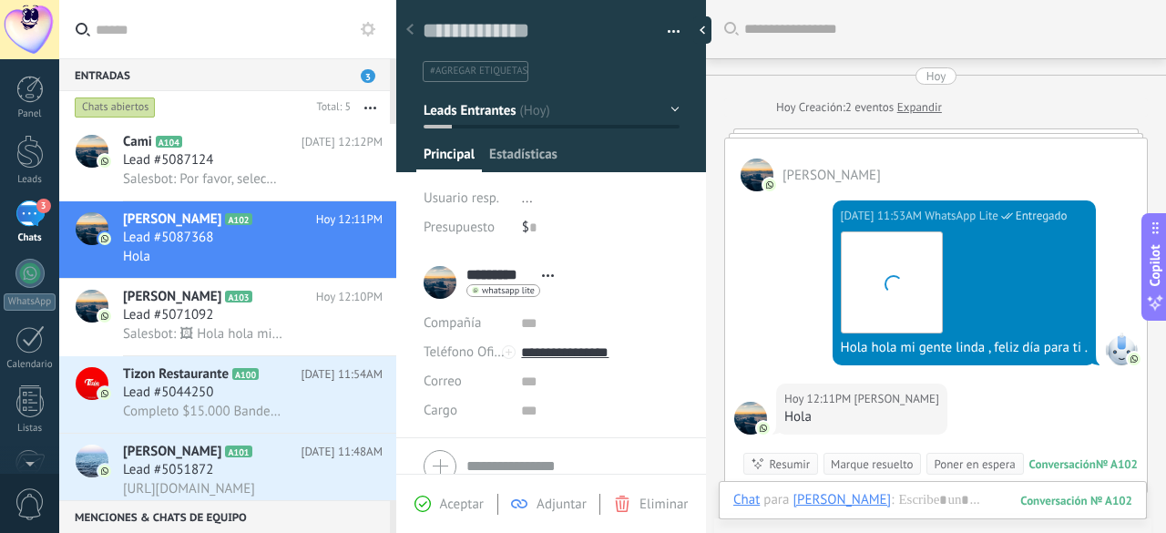
scroll to position [169, 0]
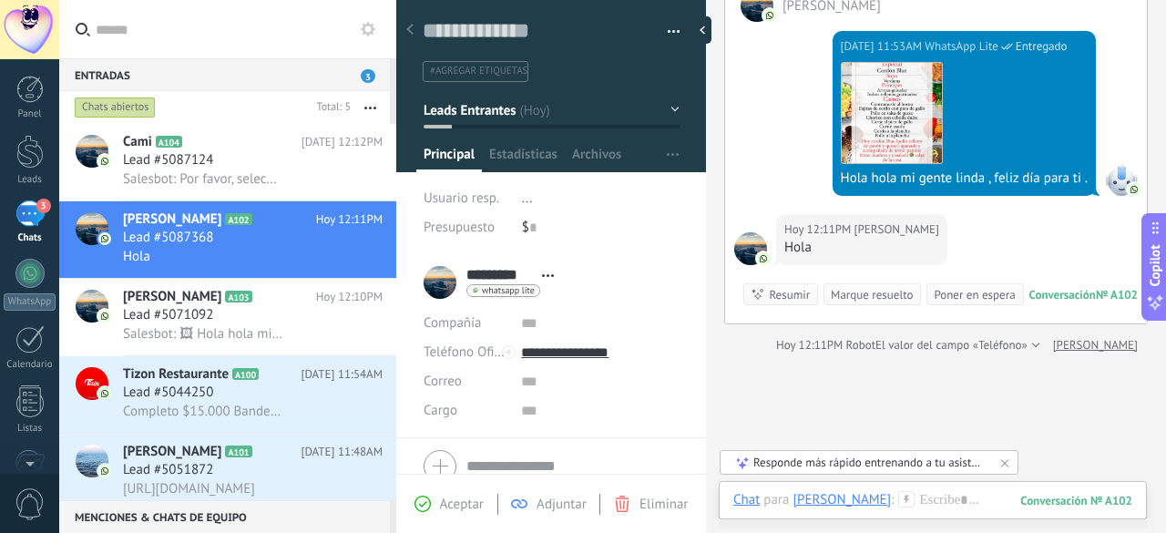
click at [549, 116] on button "Leads Entrantes" at bounding box center [552, 110] width 256 height 33
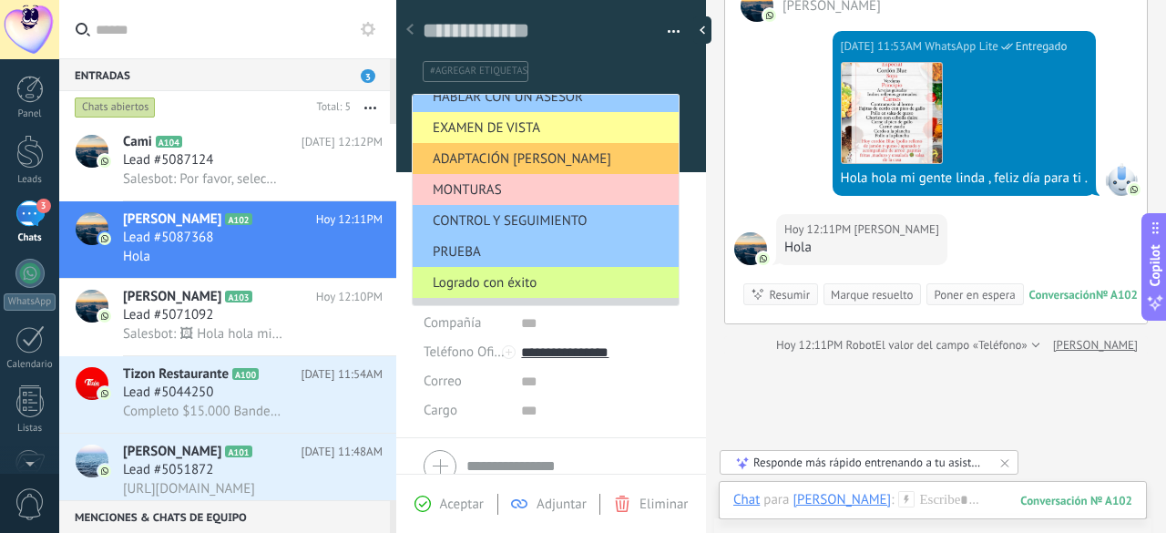
scroll to position [102, 0]
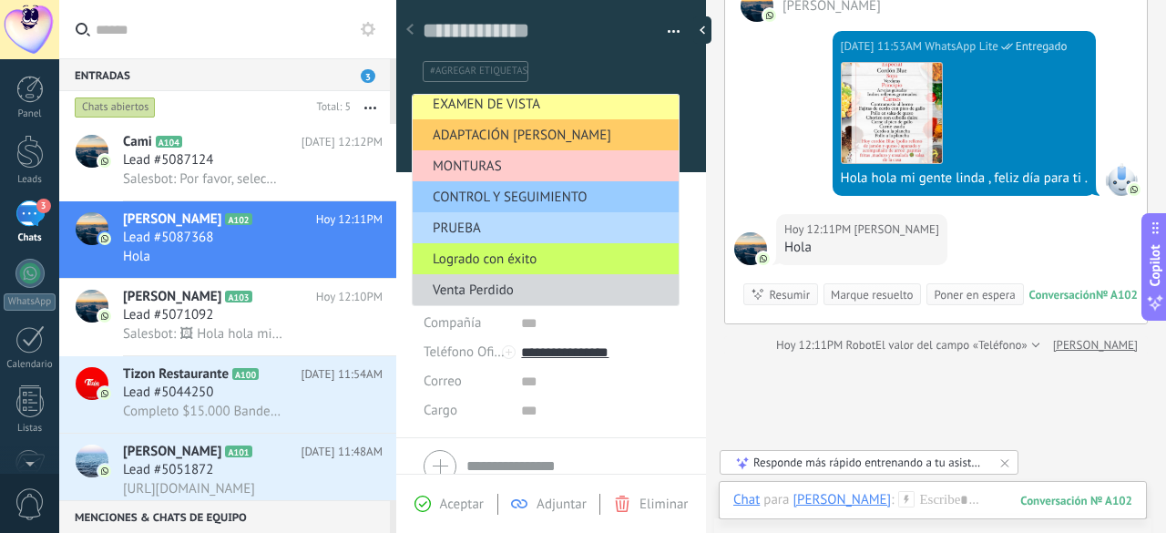
click at [479, 225] on span "PRUEBA" at bounding box center [543, 228] width 261 height 17
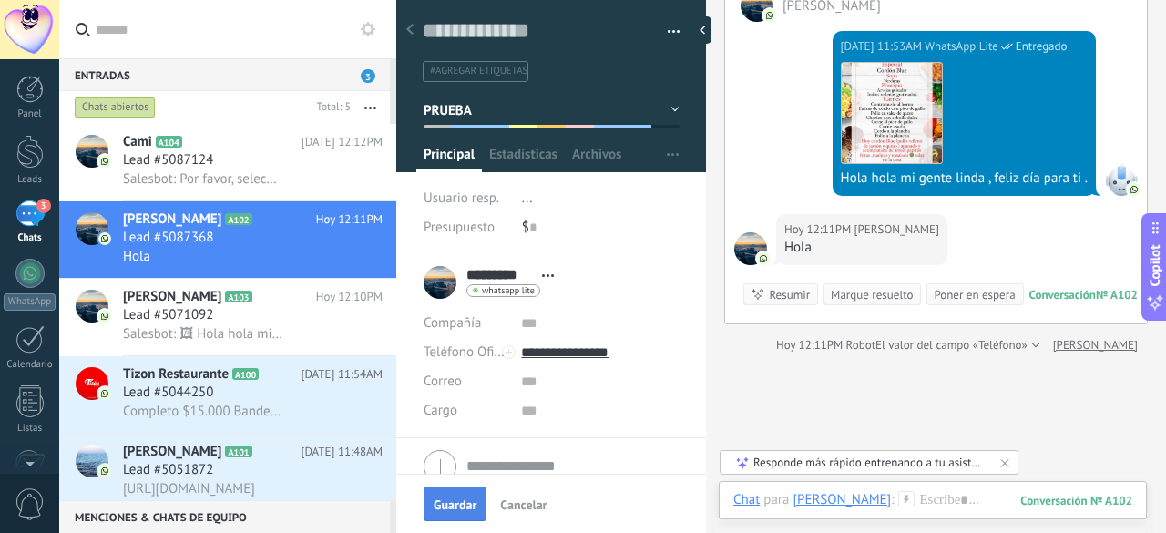
click at [456, 498] on span "Guardar" at bounding box center [455, 504] width 43 height 13
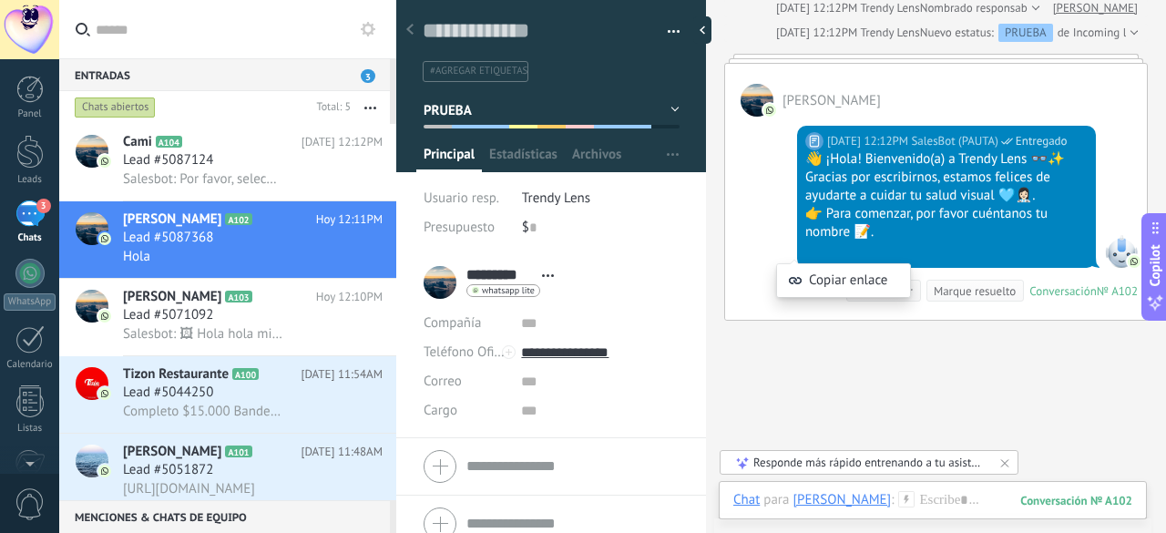
scroll to position [518, 0]
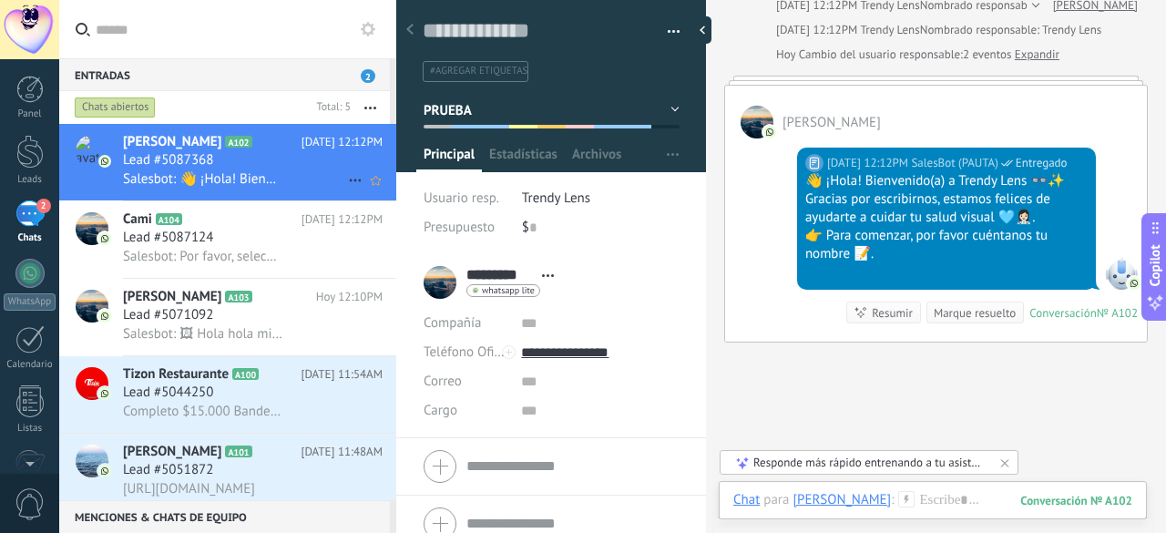
click at [251, 183] on span "Salesbot: 👋 ¡Hola! Bienvenido(a) a Trendy Lens 👓✨ Gracias por escribirnos, esta…" at bounding box center [202, 178] width 159 height 17
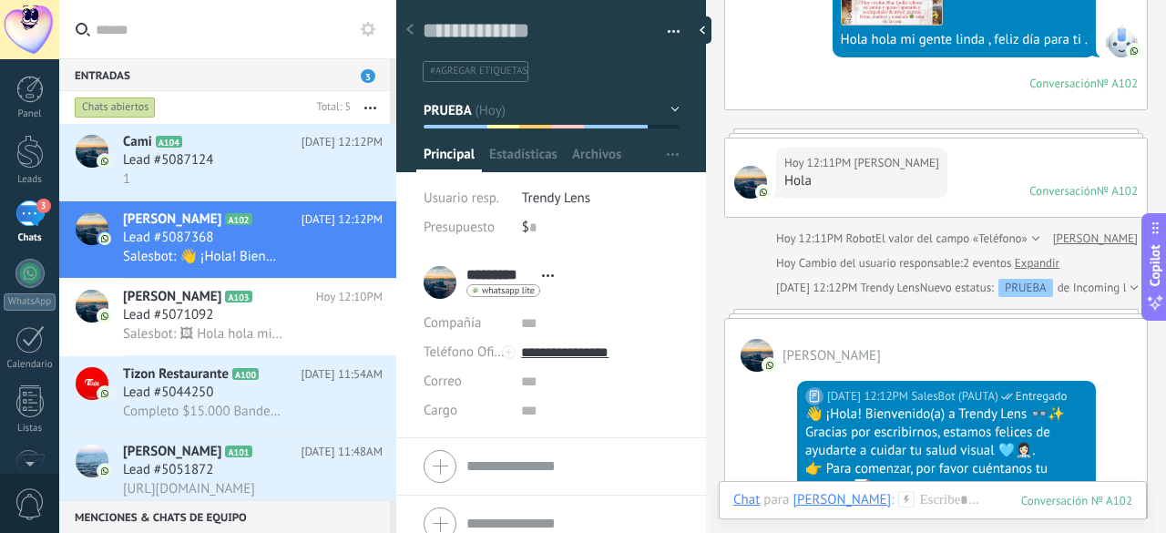
scroll to position [388, 0]
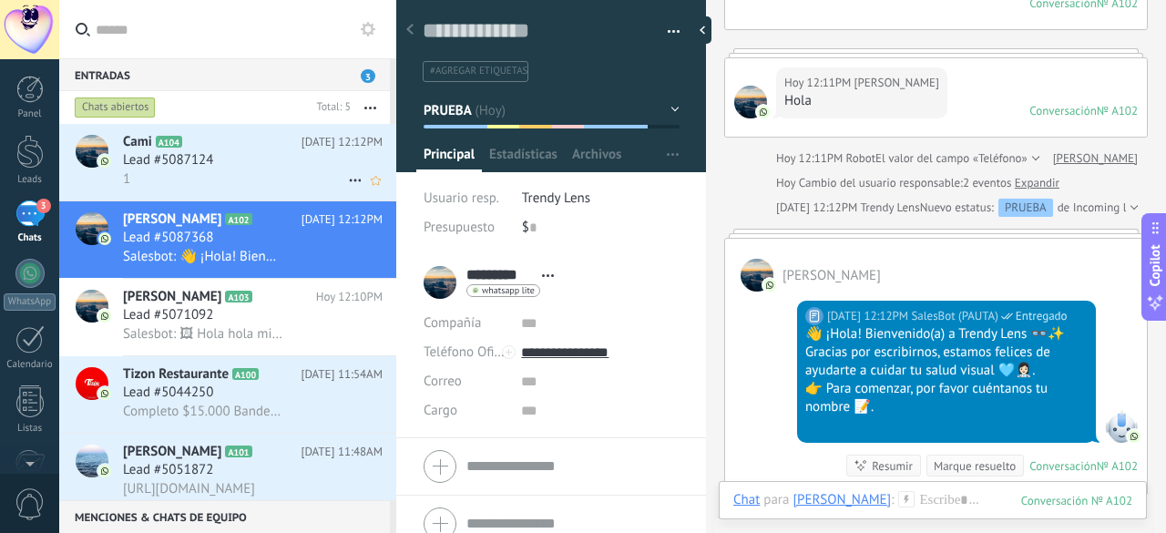
click at [244, 150] on h2 "Cami A104" at bounding box center [212, 142] width 179 height 18
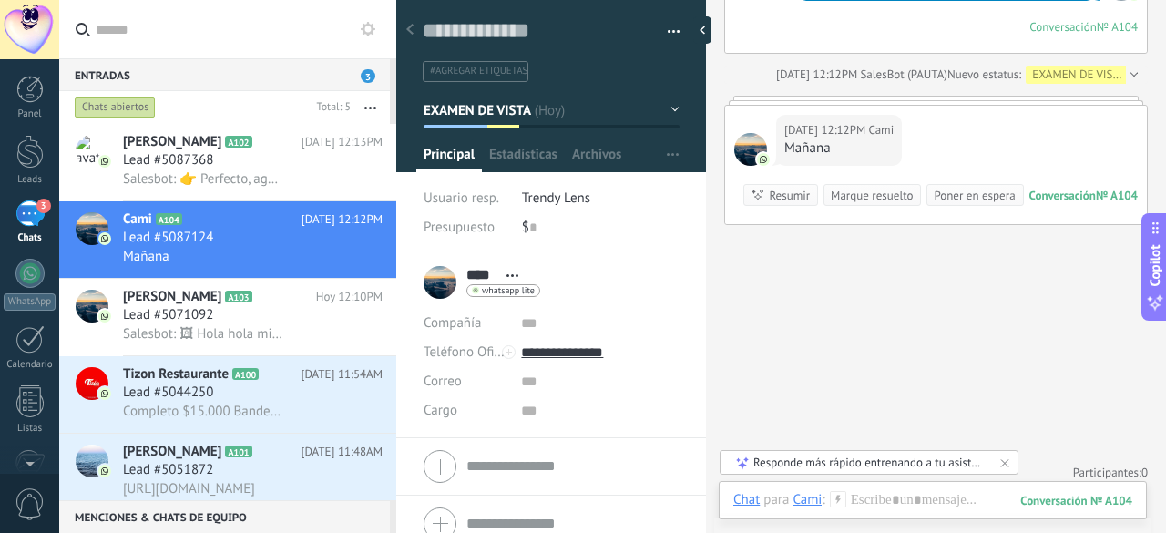
scroll to position [1042, 0]
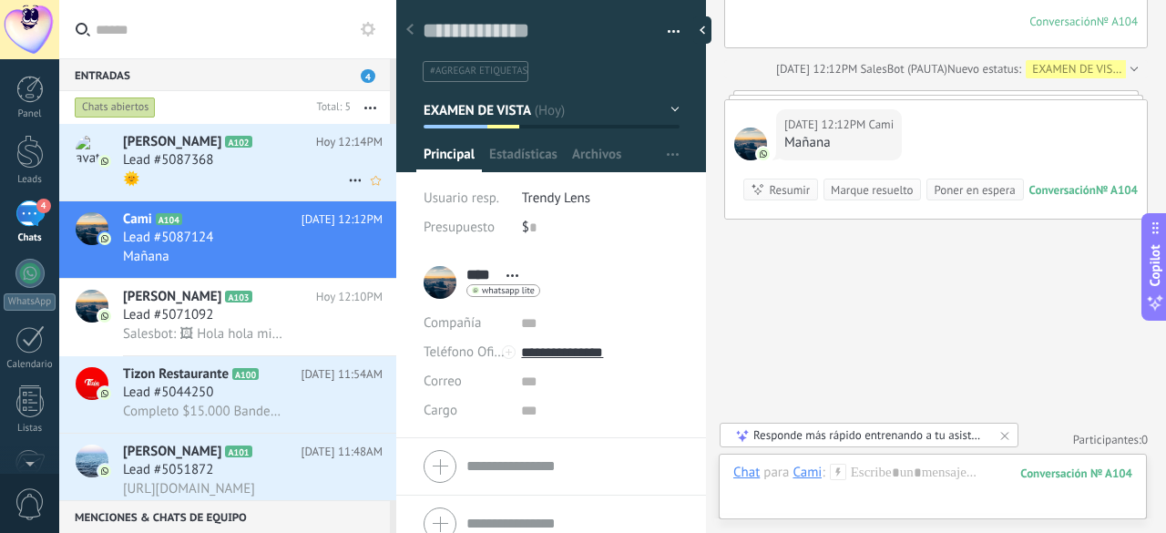
click at [250, 183] on div "🌞" at bounding box center [253, 178] width 260 height 19
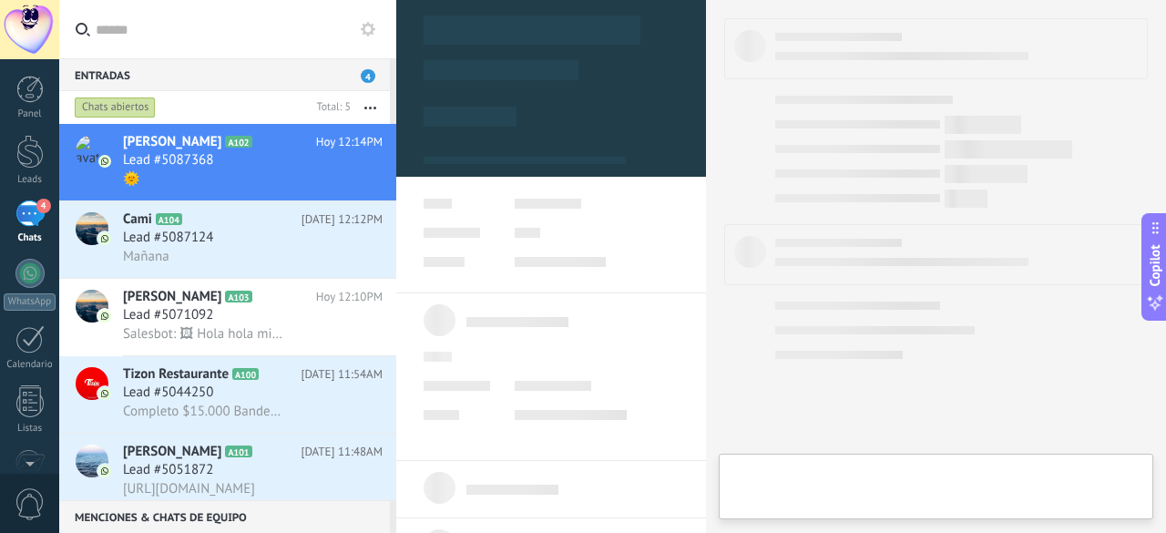
type textarea "**********"
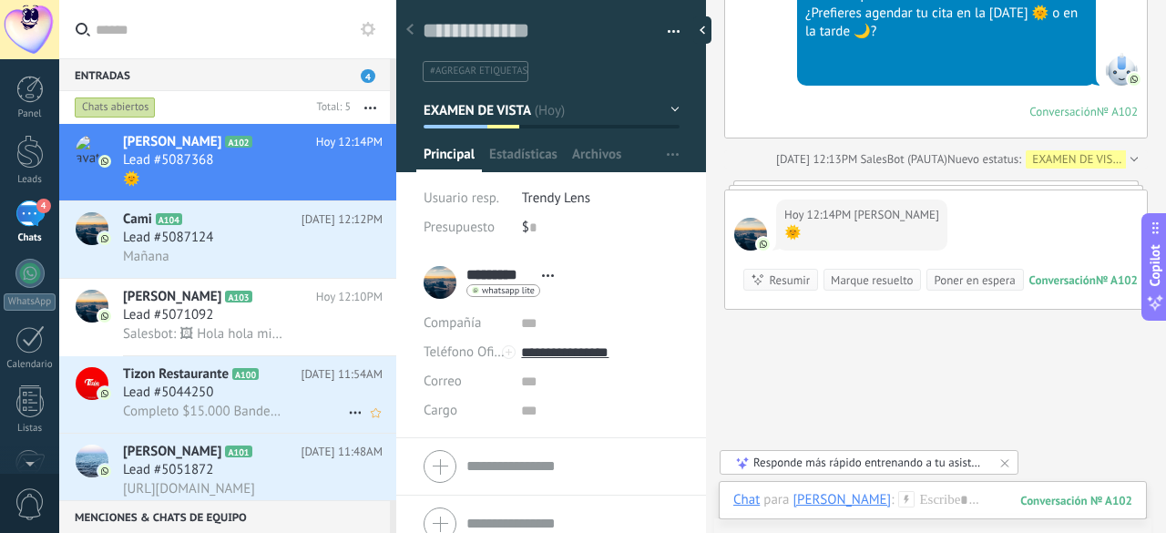
scroll to position [1348, 0]
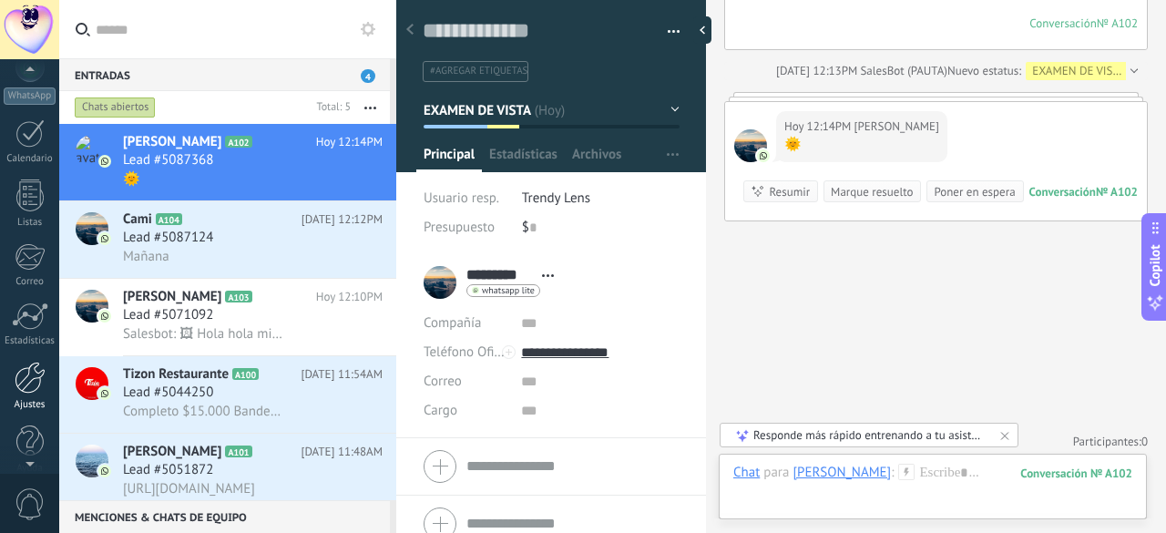
click at [31, 395] on link "Ajustes" at bounding box center [29, 386] width 59 height 49
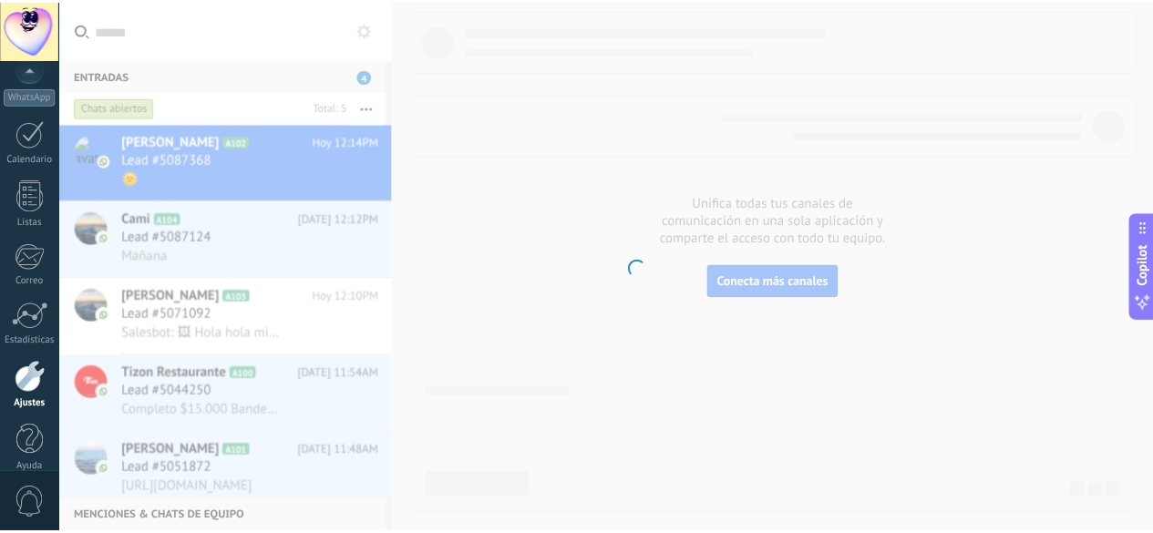
scroll to position [223, 0]
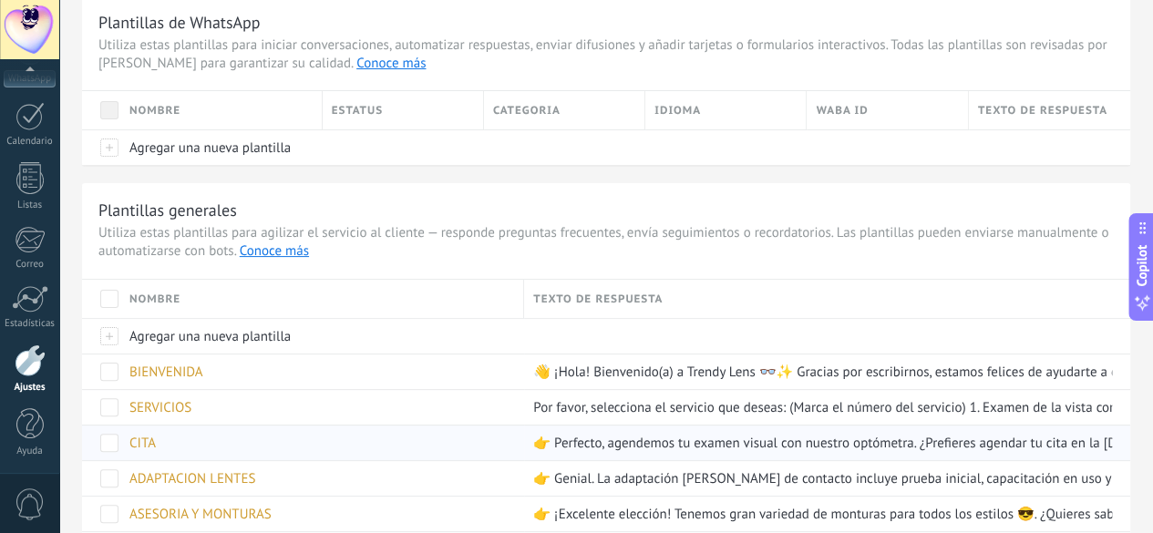
scroll to position [91, 0]
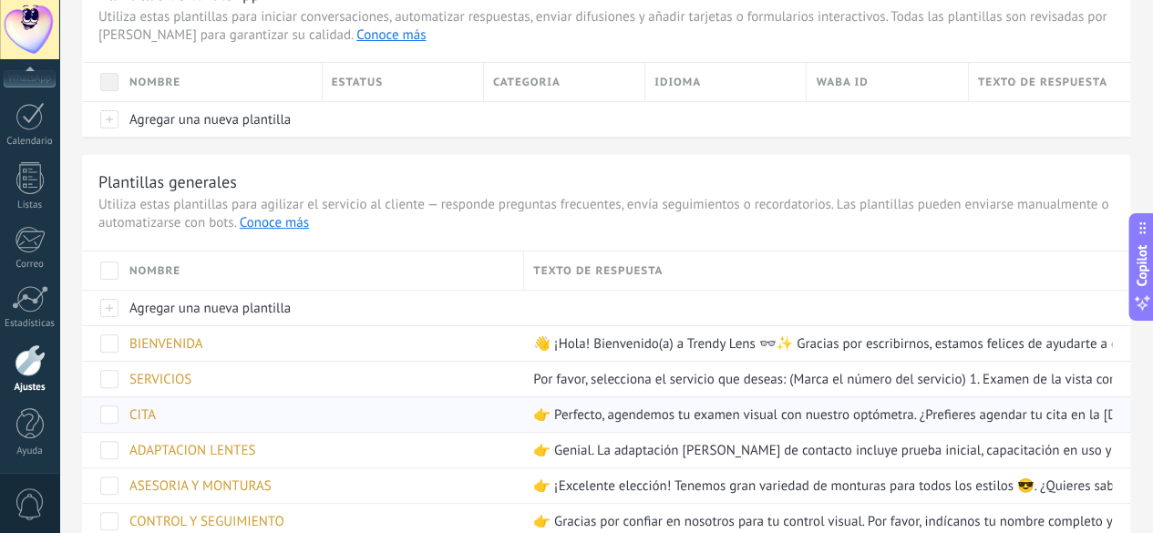
click at [403, 407] on div "CITA" at bounding box center [317, 414] width 395 height 35
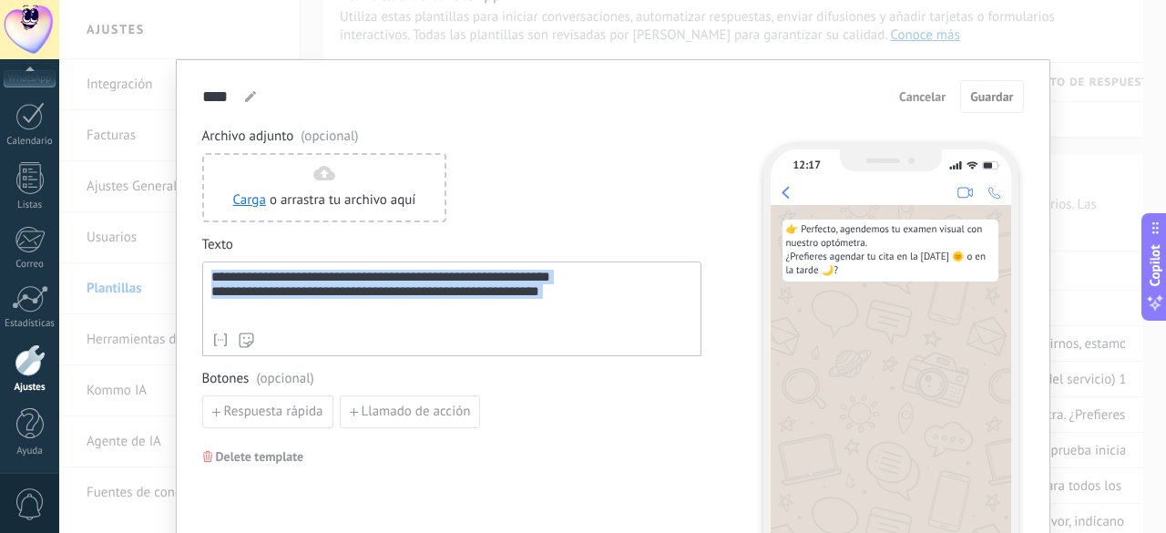
drag, startPoint x: 210, startPoint y: 274, endPoint x: 467, endPoint y: 327, distance: 262.3
click at [467, 327] on div "**********" at bounding box center [451, 309] width 499 height 95
paste div
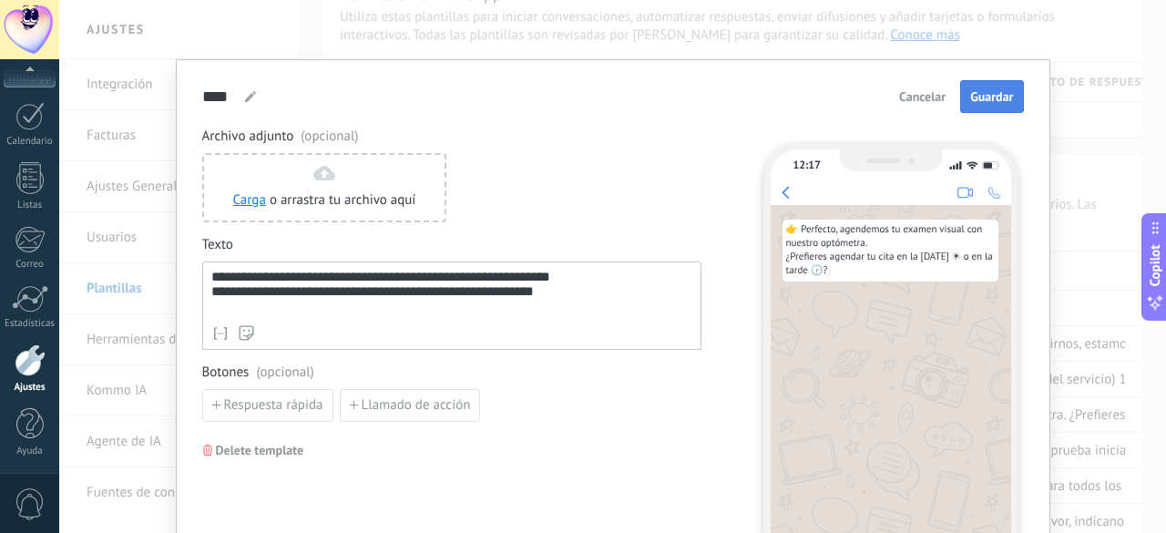
click at [994, 92] on span "Guardar" at bounding box center [991, 96] width 43 height 13
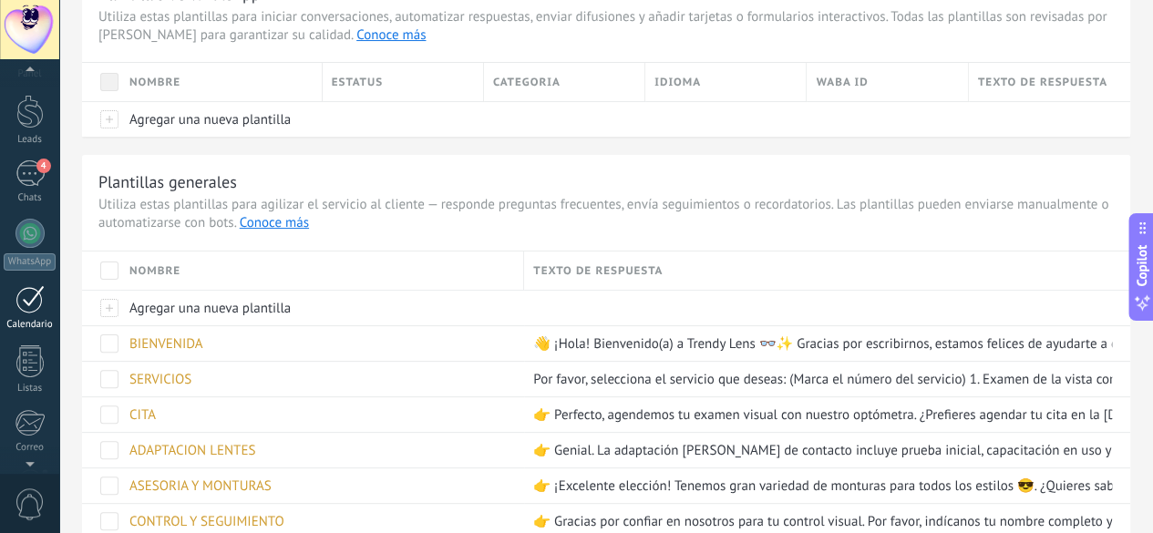
scroll to position [0, 0]
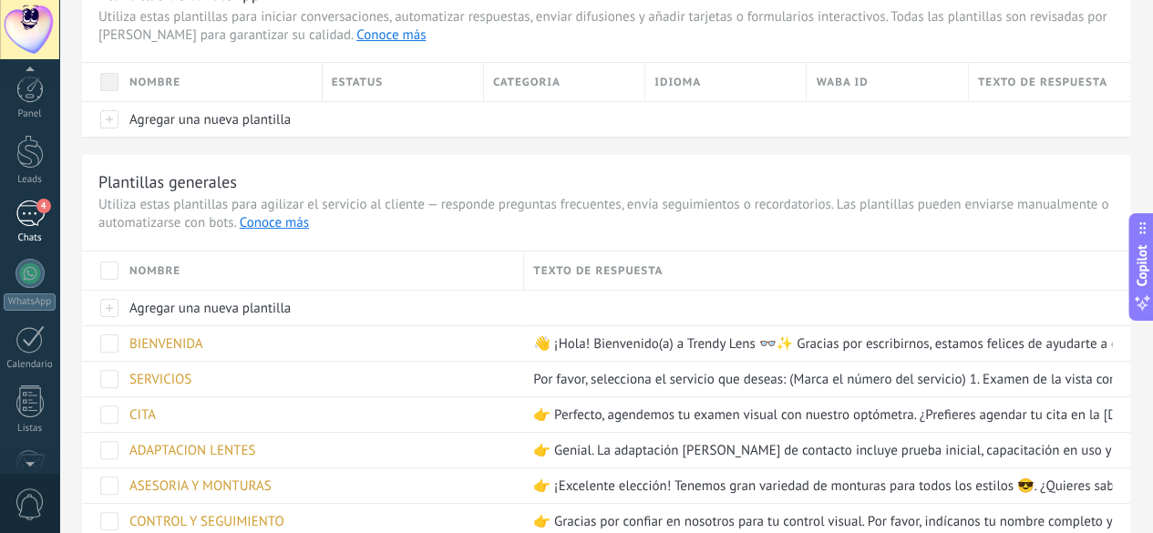
click at [22, 203] on div "4" at bounding box center [29, 213] width 29 height 26
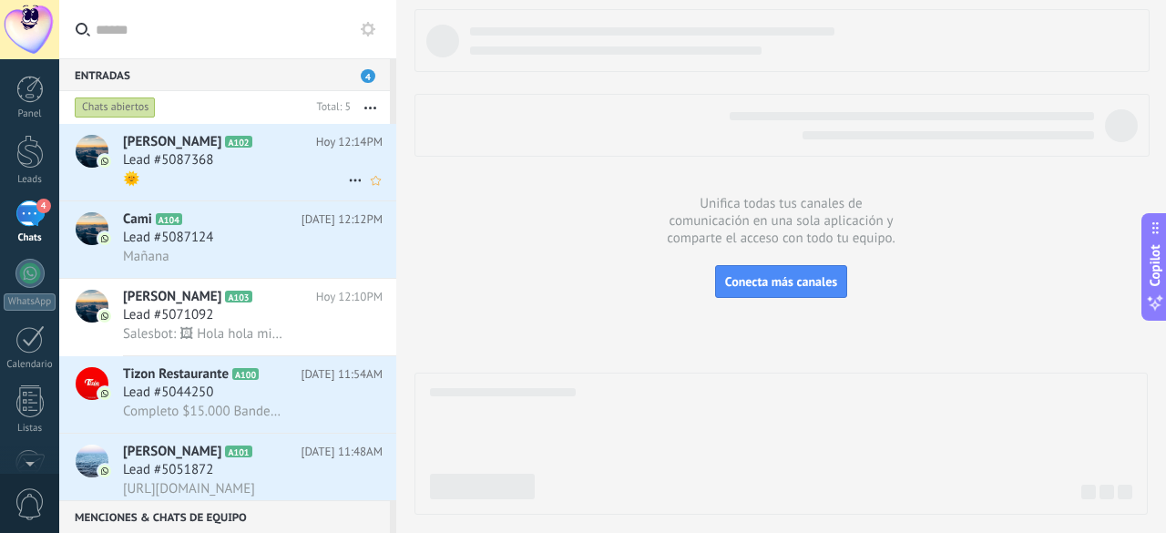
click at [293, 169] on div "Lead #5087368" at bounding box center [253, 160] width 260 height 18
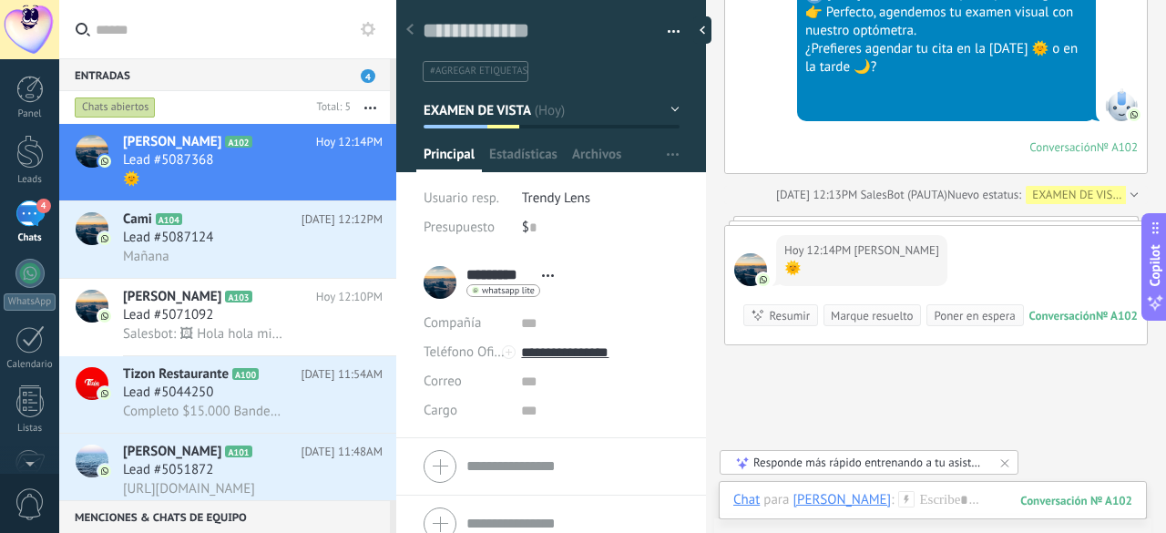
scroll to position [1348, 0]
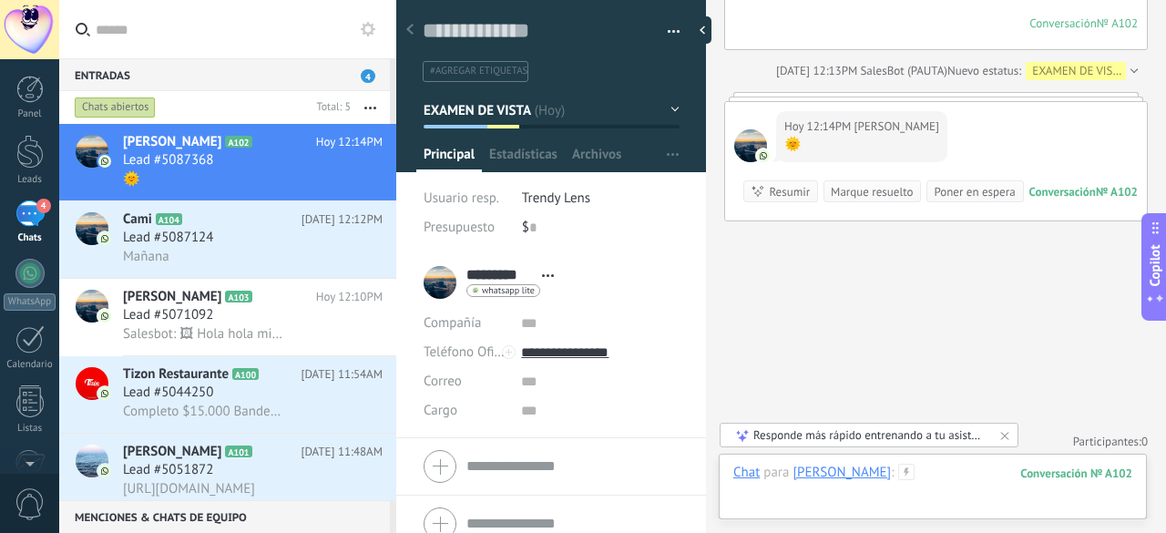
click at [937, 476] on div at bounding box center [933, 491] width 399 height 55
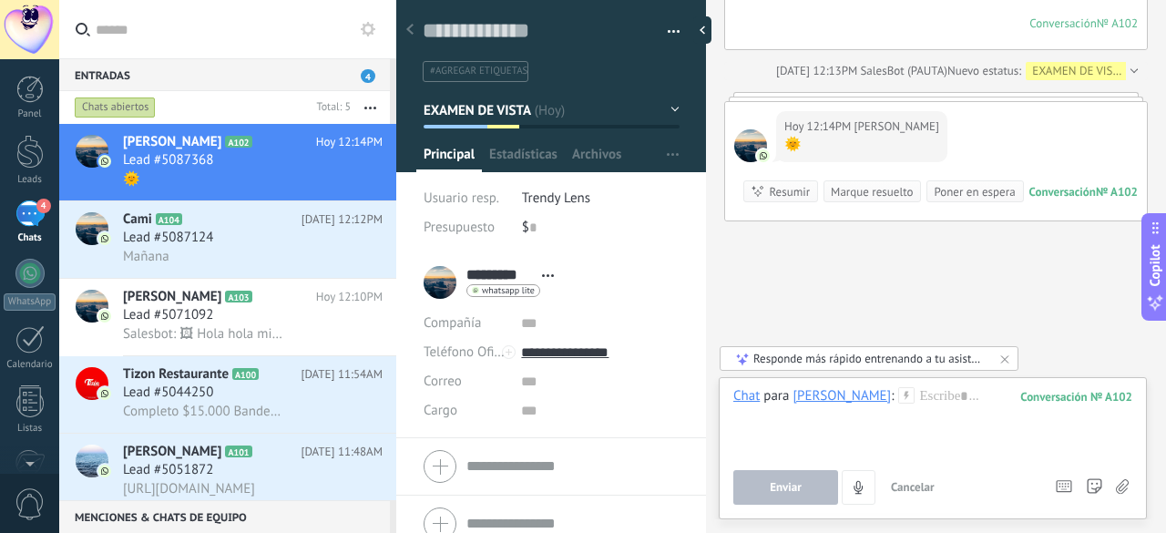
click at [898, 395] on icon at bounding box center [906, 395] width 16 height 16
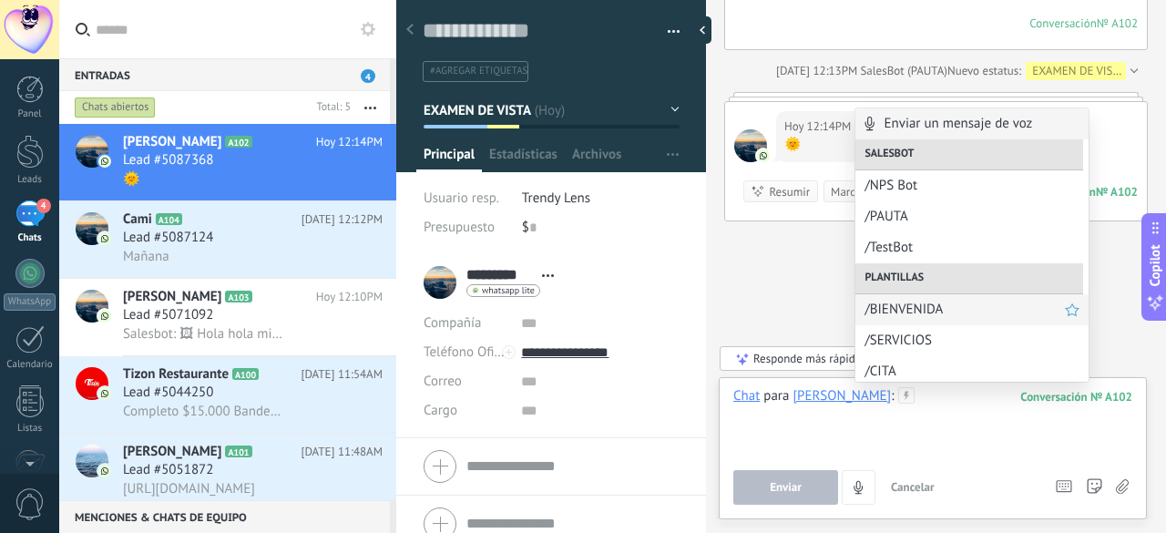
scroll to position [91, 0]
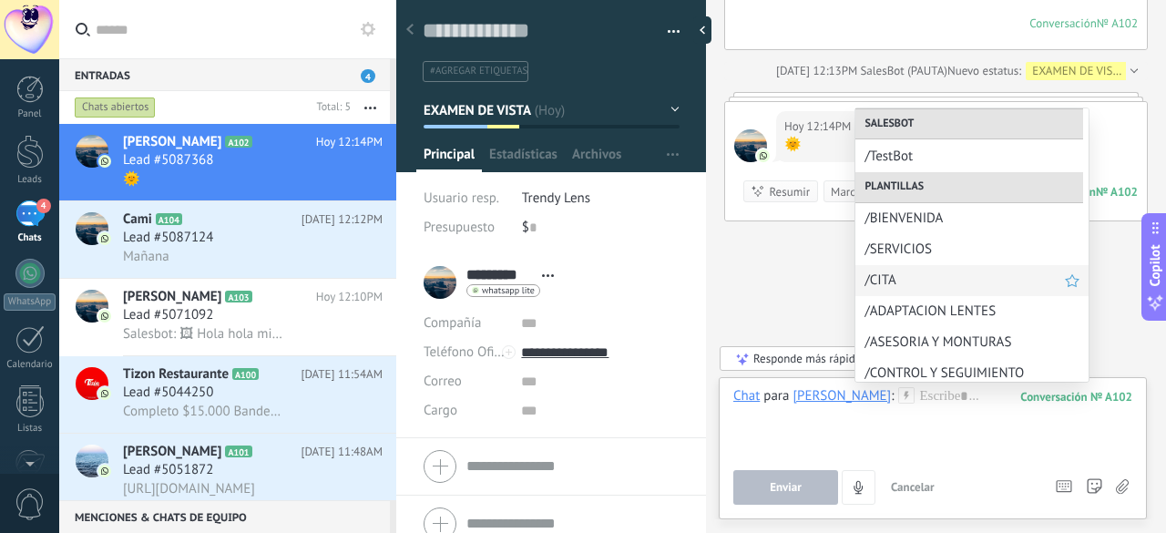
click at [912, 278] on span "/CITA" at bounding box center [965, 280] width 200 height 17
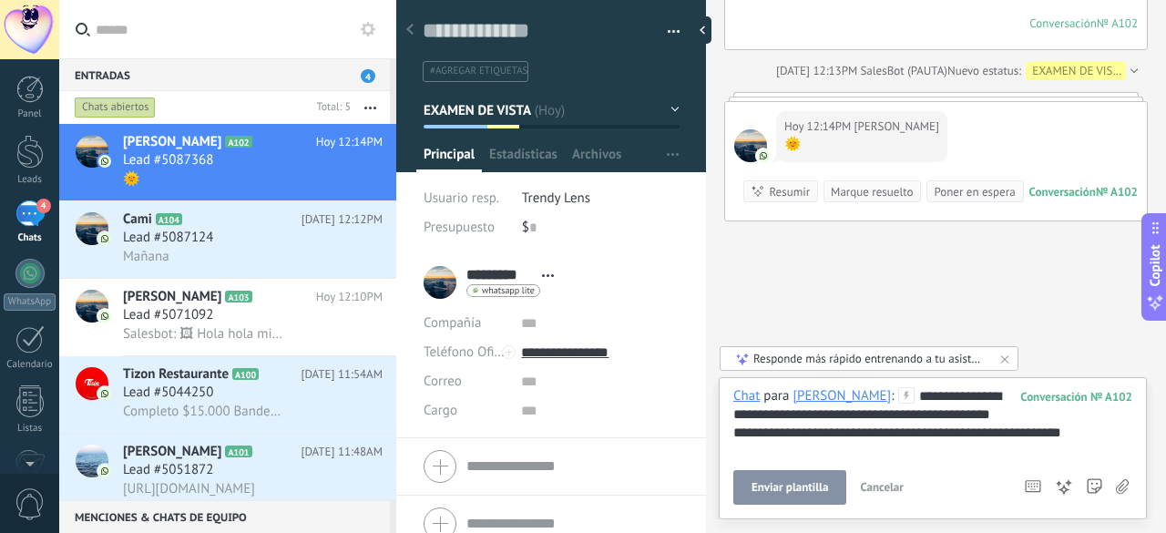
click at [818, 489] on span "Enviar plantilla" at bounding box center [790, 487] width 77 height 13
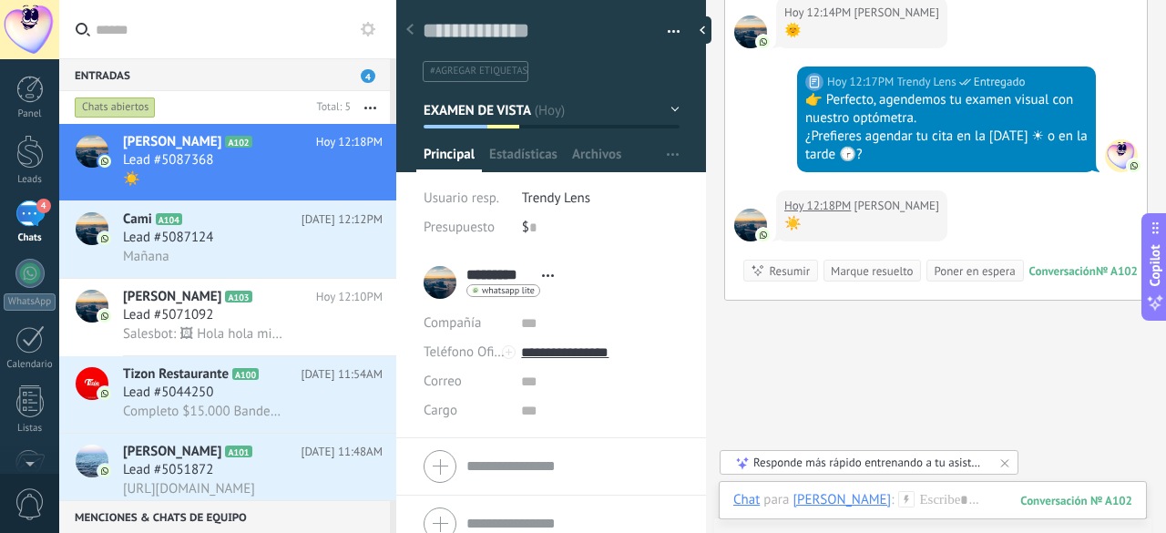
scroll to position [1450, 0]
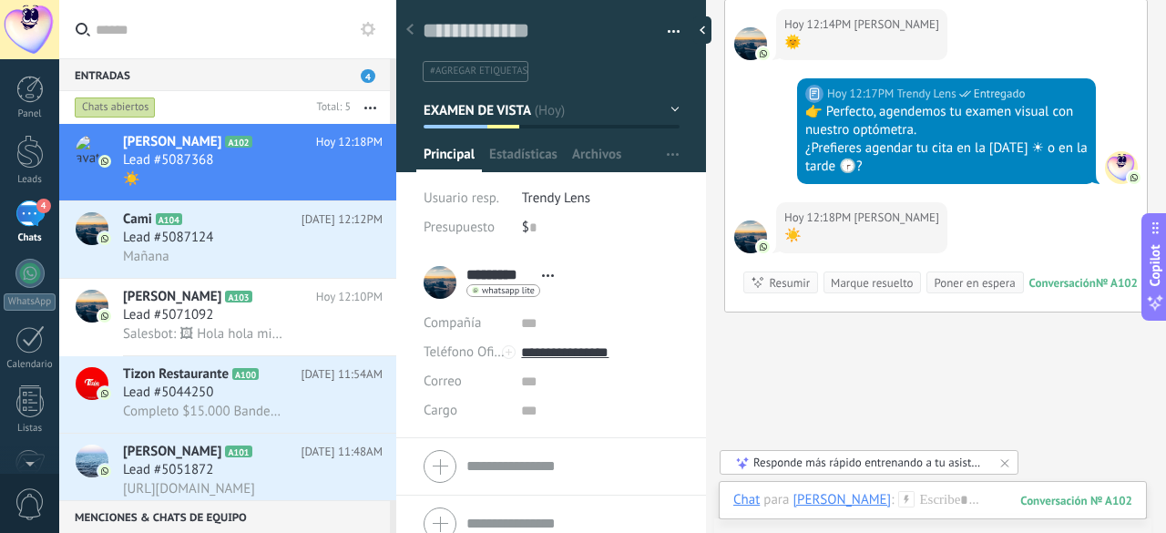
click at [793, 230] on div "☀️" at bounding box center [862, 236] width 155 height 18
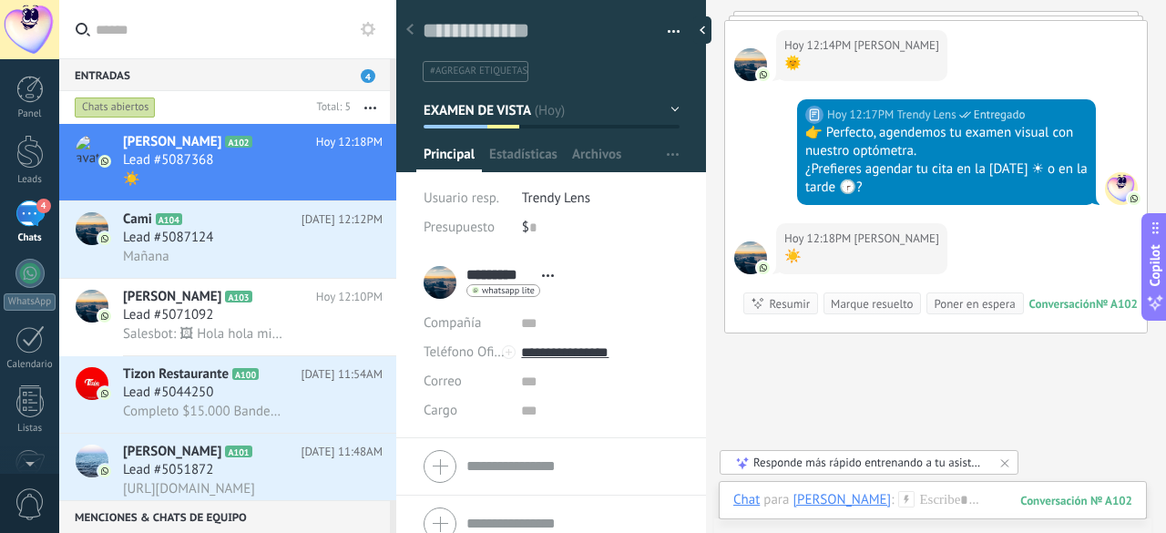
scroll to position [1541, 0]
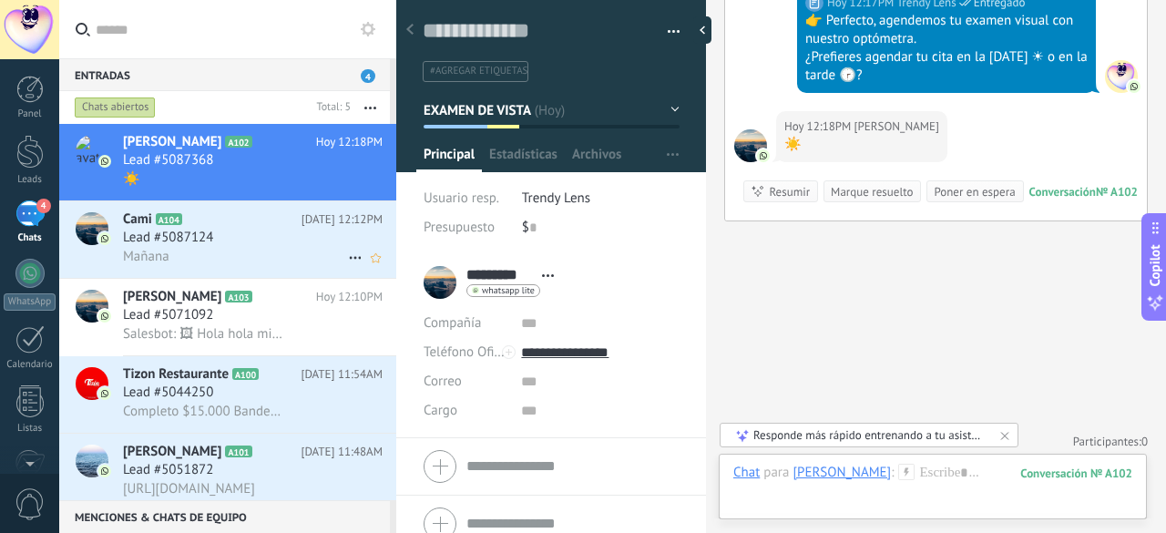
drag, startPoint x: 295, startPoint y: 247, endPoint x: 304, endPoint y: 240, distance: 11.7
click at [295, 247] on div "Lead #5087124" at bounding box center [253, 238] width 260 height 18
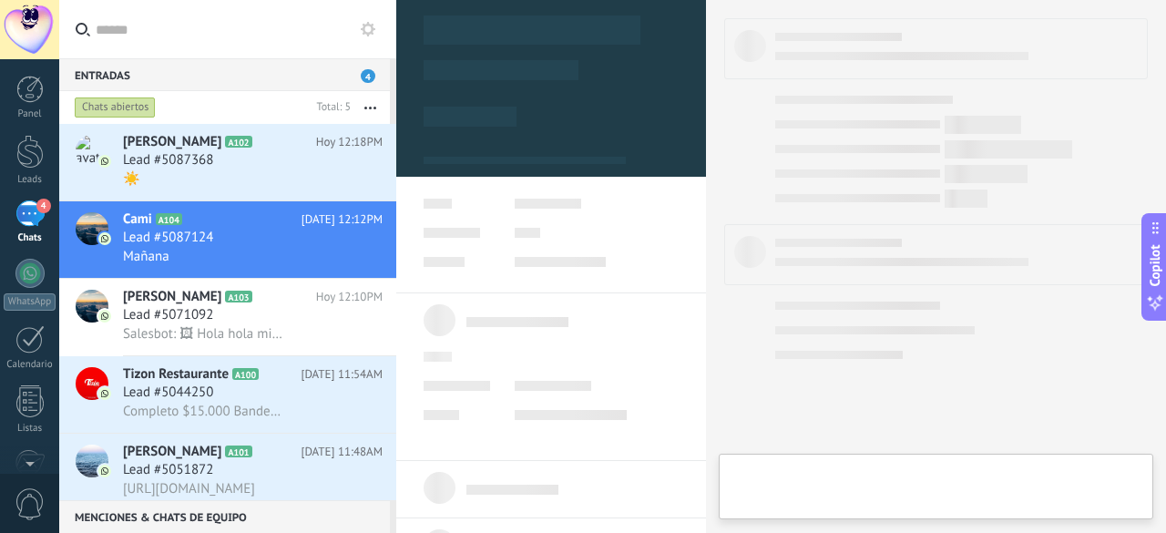
type textarea "**********"
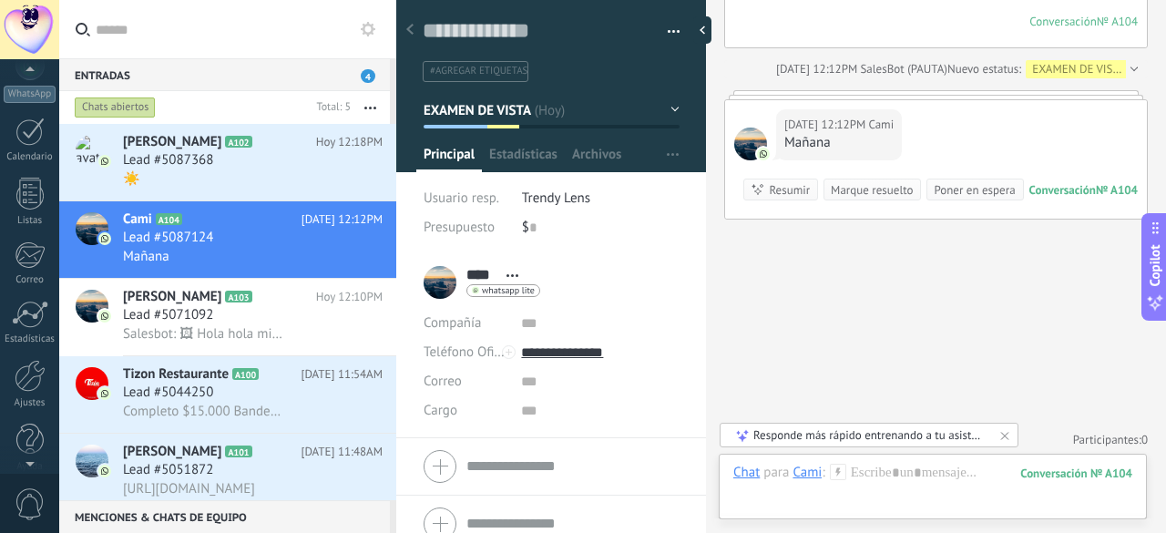
scroll to position [223, 0]
click at [27, 349] on div at bounding box center [30, 360] width 31 height 32
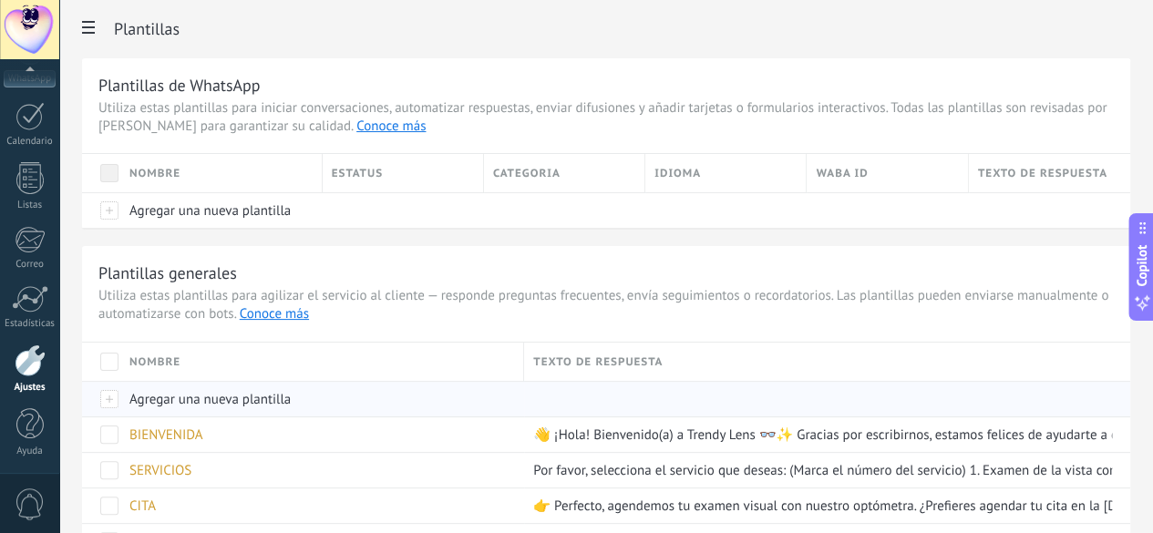
click at [291, 404] on span "Agregar una nueva plantilla" at bounding box center [209, 399] width 161 height 17
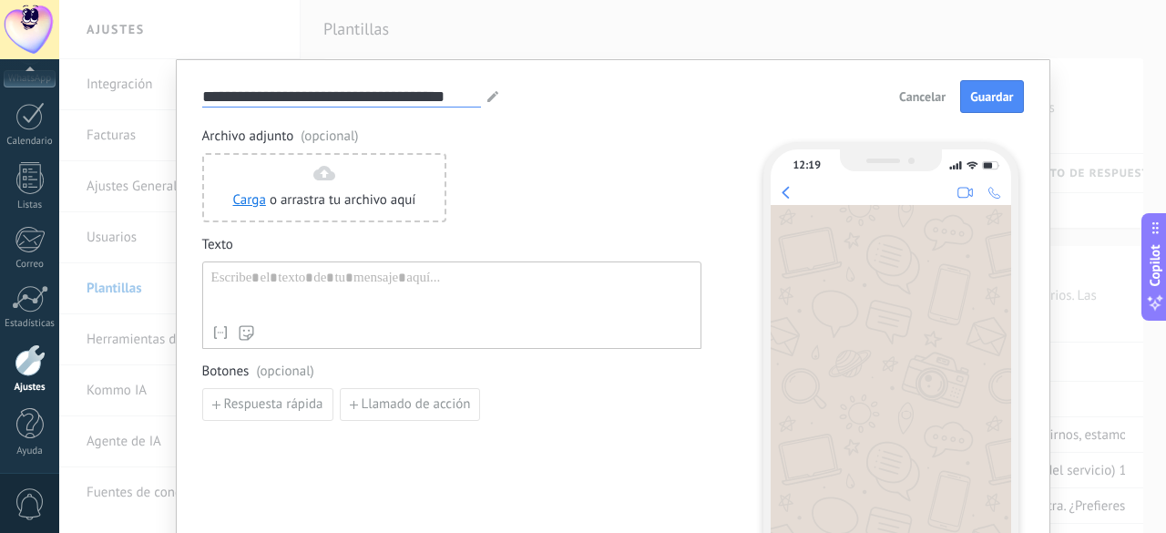
click at [288, 98] on input "**********" at bounding box center [341, 96] width 279 height 21
click at [288, 96] on input "**********" at bounding box center [341, 96] width 279 height 21
type input "**********"
click at [275, 283] on div at bounding box center [451, 293] width 481 height 46
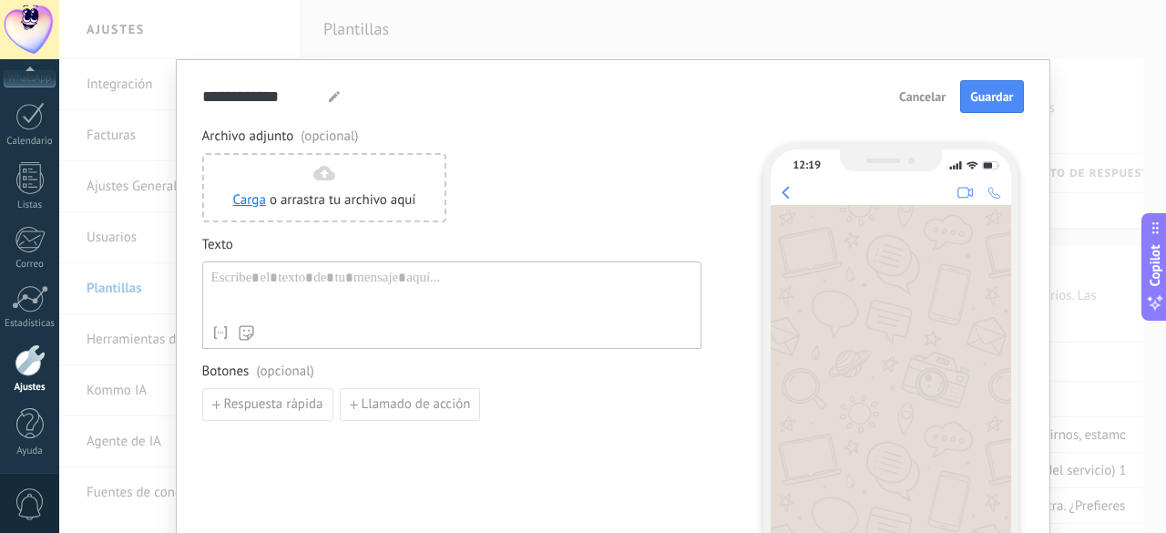
paste div
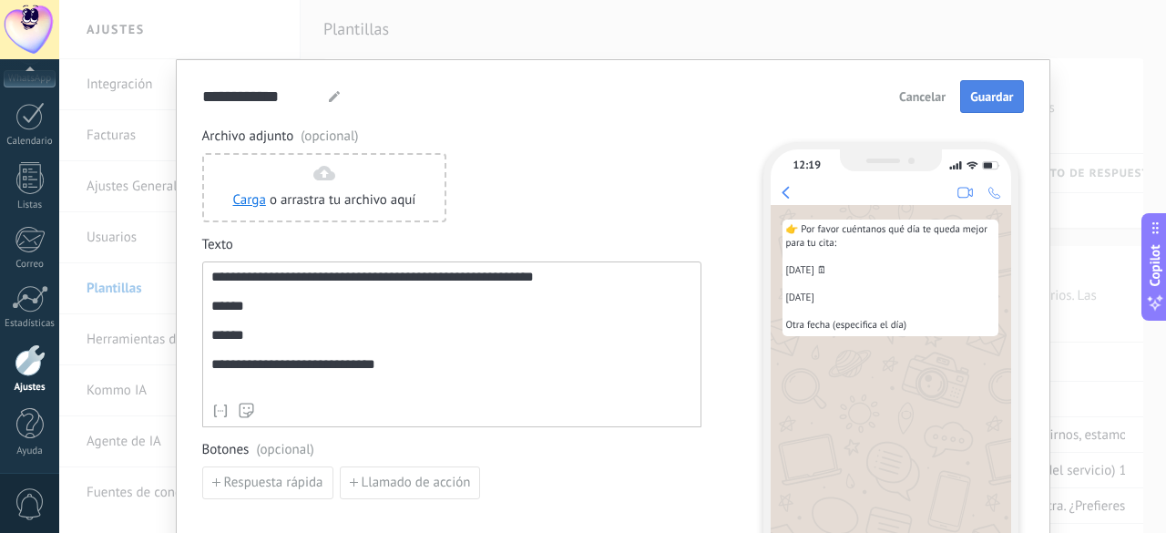
click at [1004, 95] on span "Guardar" at bounding box center [991, 96] width 43 height 13
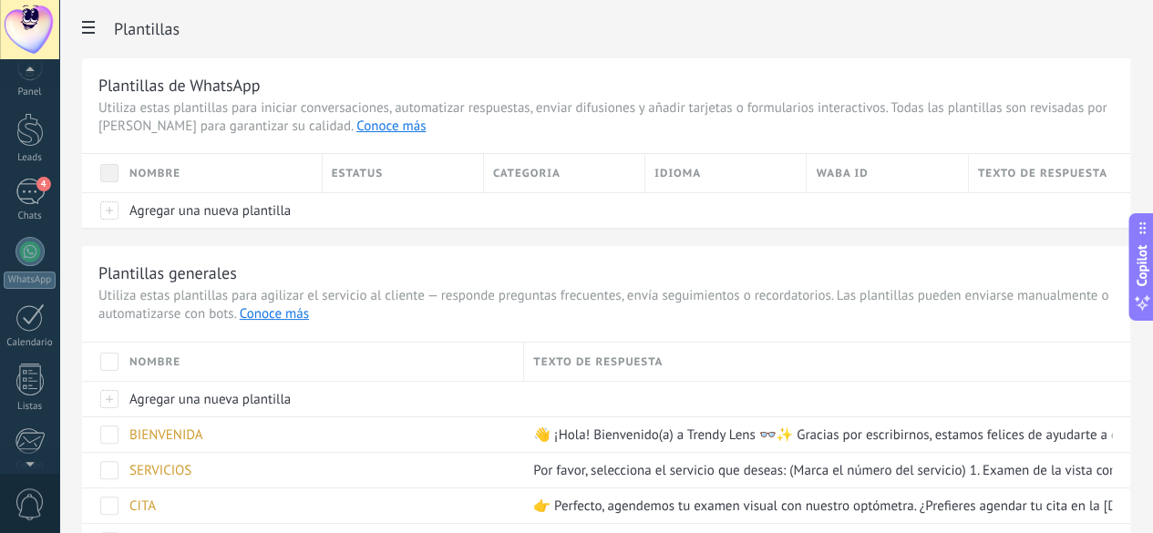
scroll to position [12, 0]
click at [22, 129] on div at bounding box center [29, 140] width 27 height 34
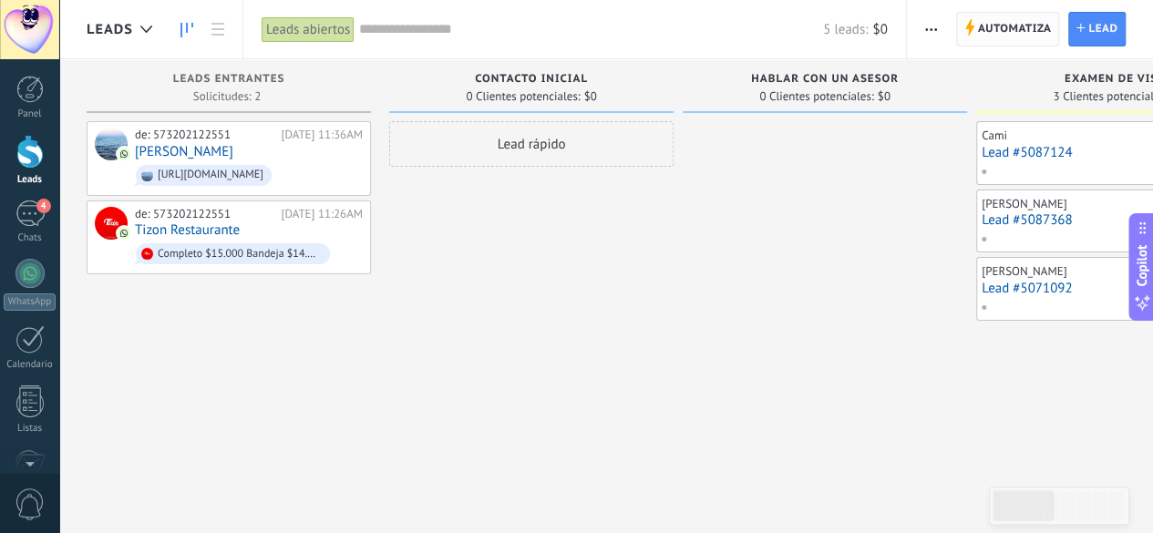
click at [995, 33] on span "Automatiza" at bounding box center [1015, 29] width 74 height 33
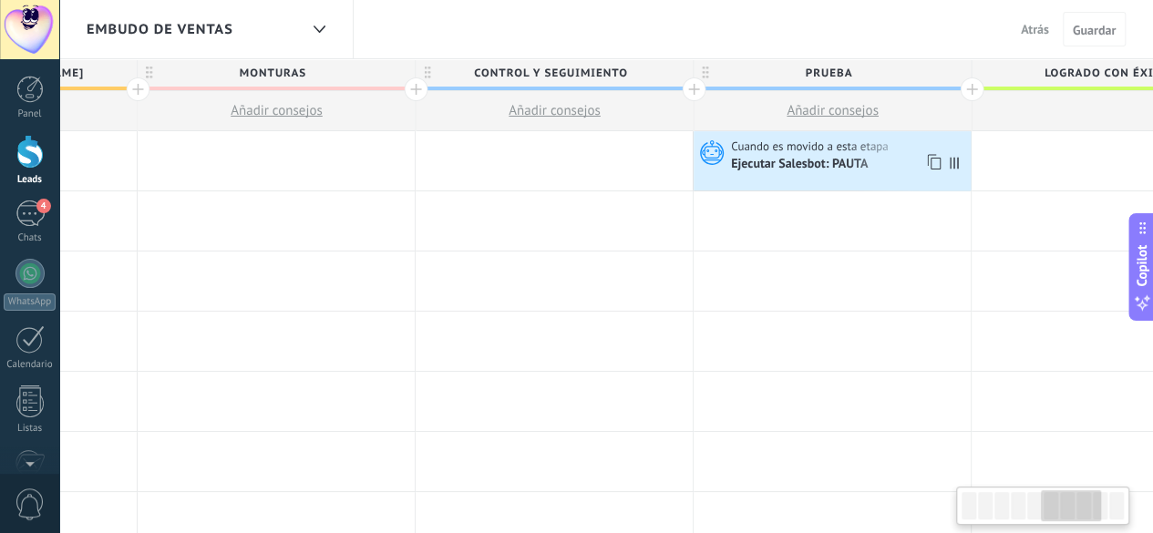
scroll to position [0, 1633]
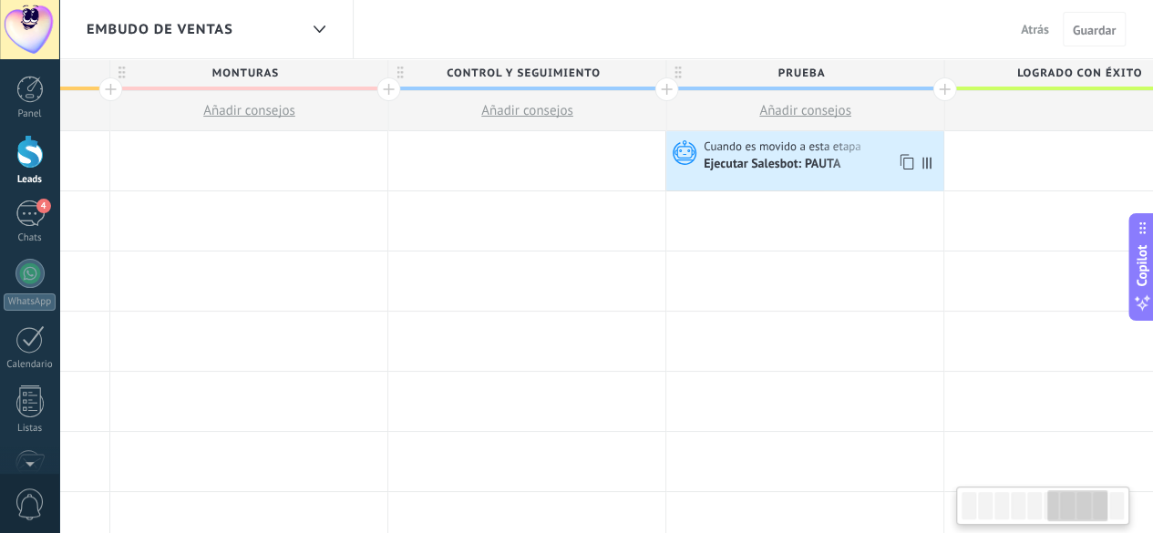
click at [805, 158] on div "Ejecutar Salesbot: PAUTA" at bounding box center [772, 165] width 139 height 16
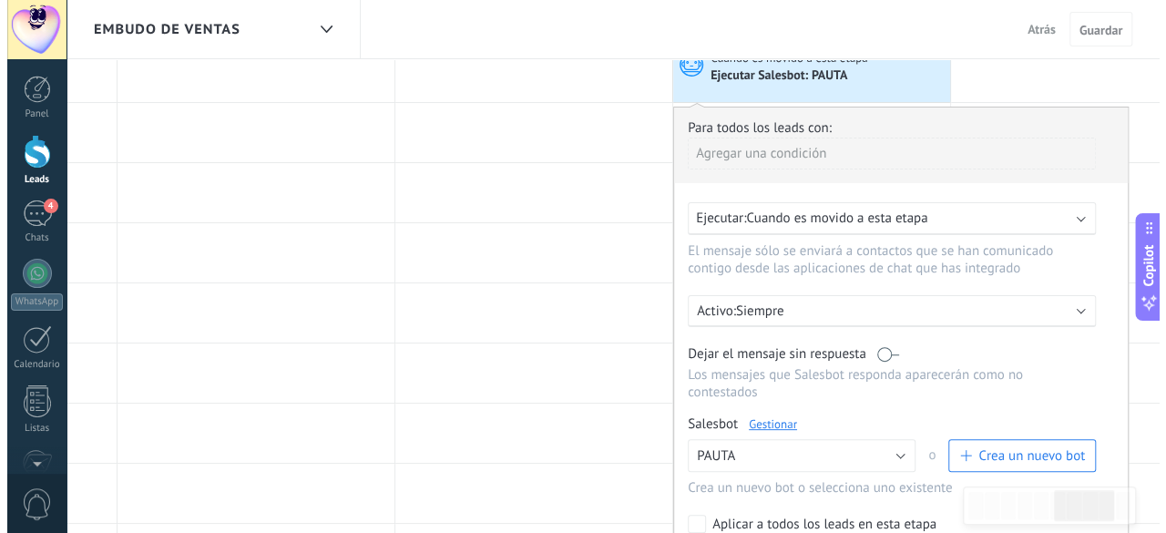
scroll to position [182, 0]
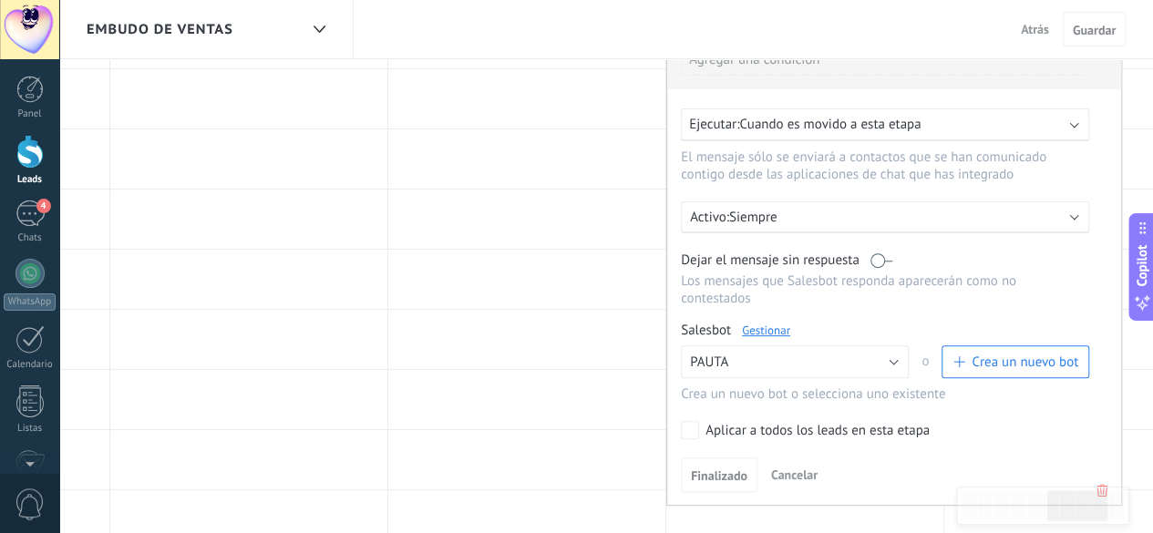
click at [754, 323] on link "Gestionar" at bounding box center [766, 330] width 48 height 15
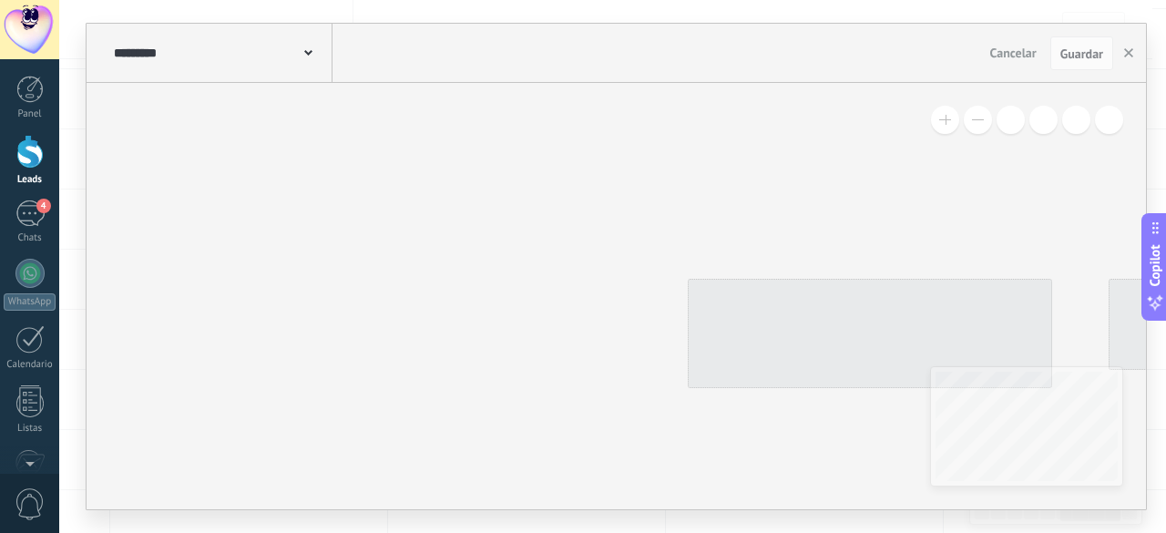
type input "*****"
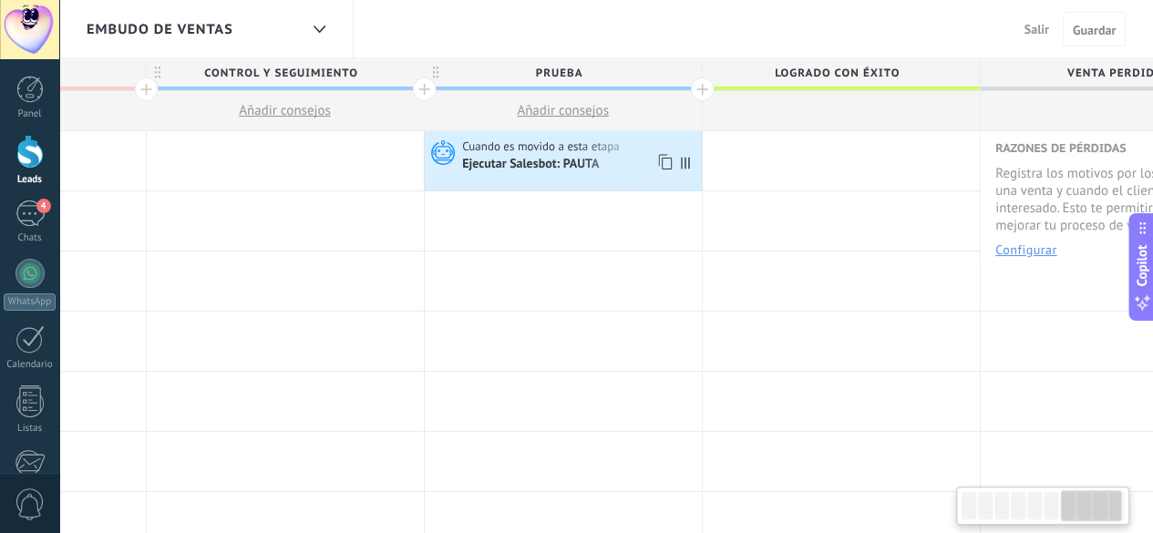
click at [554, 163] on div "Ejecutar Salesbot: PAUTA" at bounding box center [531, 165] width 139 height 16
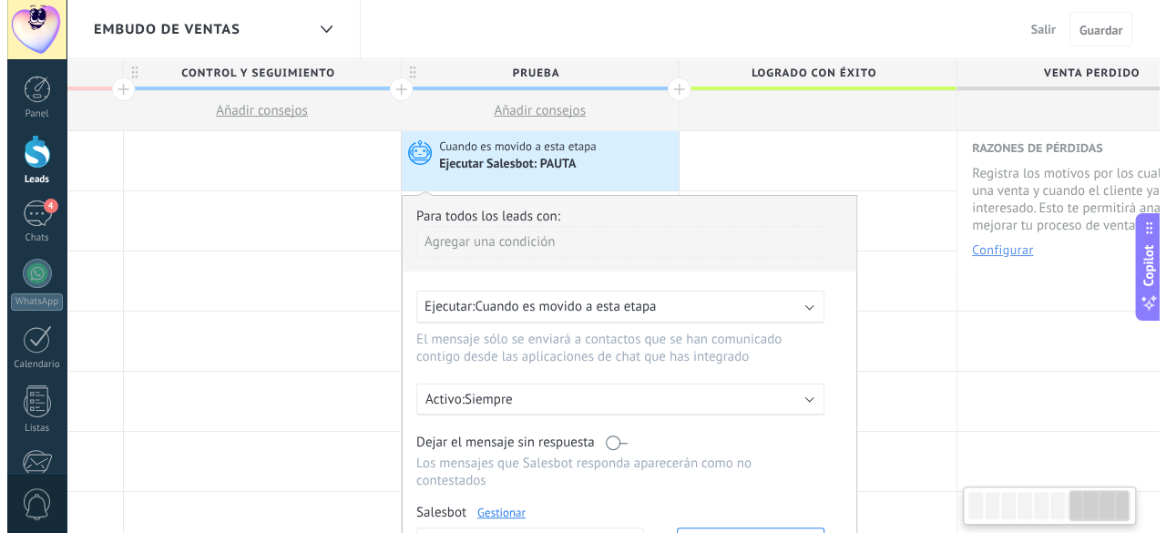
scroll to position [91, 0]
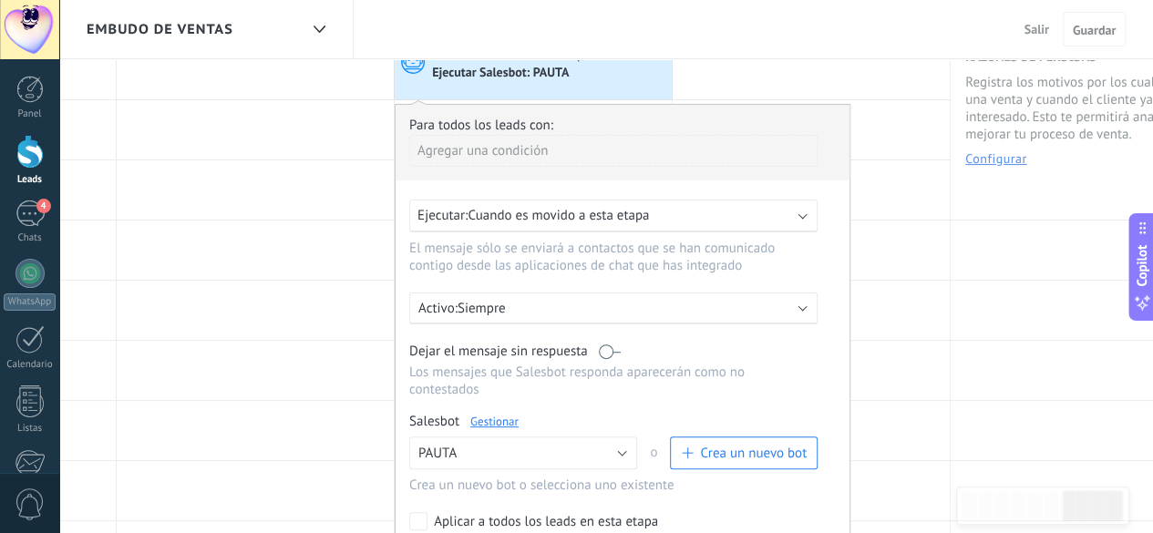
click at [488, 414] on link "Gestionar" at bounding box center [494, 421] width 48 height 15
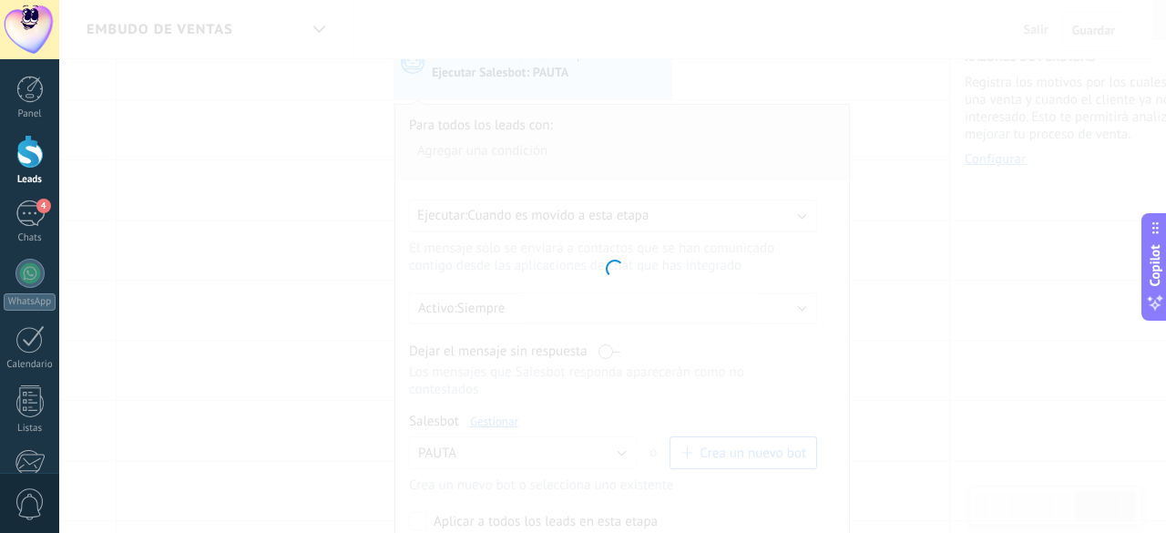
type input "*****"
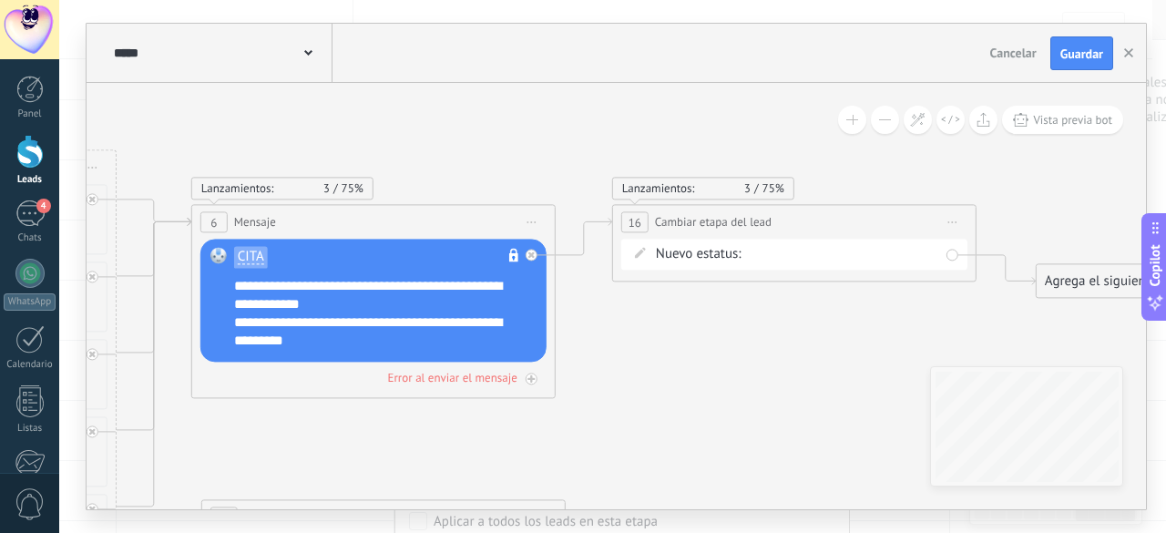
click at [477, 321] on div "**********" at bounding box center [385, 314] width 303 height 73
click at [477, 323] on div "**********" at bounding box center [385, 314] width 303 height 73
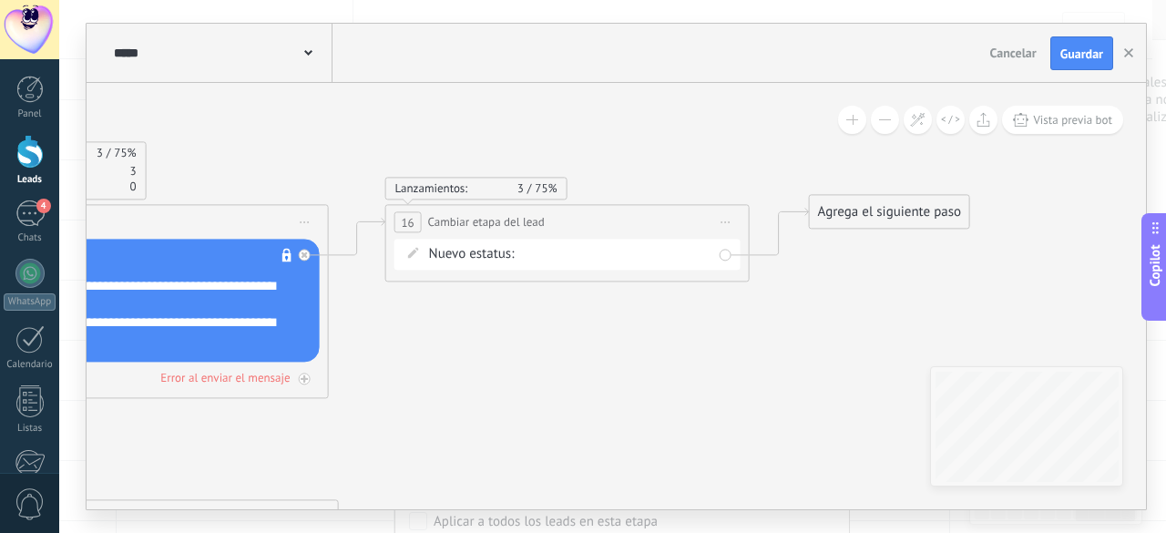
drag, startPoint x: 848, startPoint y: 274, endPoint x: 849, endPoint y: 204, distance: 70.2
click at [849, 204] on div "Agrega el siguiente paso" at bounding box center [889, 213] width 159 height 30
click at [852, 211] on div "Agrega el siguiente paso" at bounding box center [889, 212] width 159 height 30
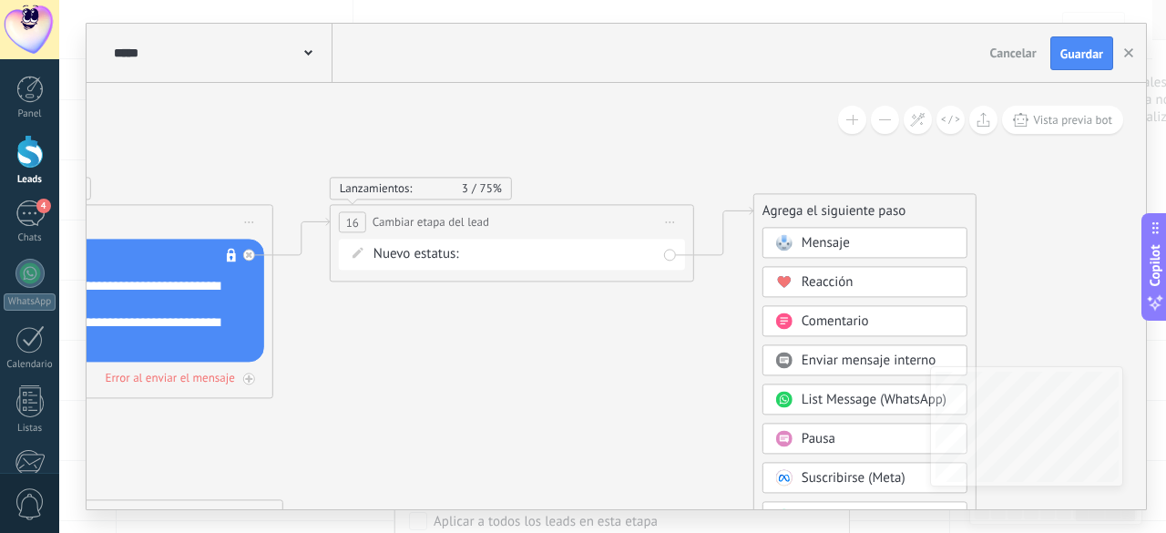
click at [806, 235] on span "Mensaje" at bounding box center [826, 243] width 48 height 17
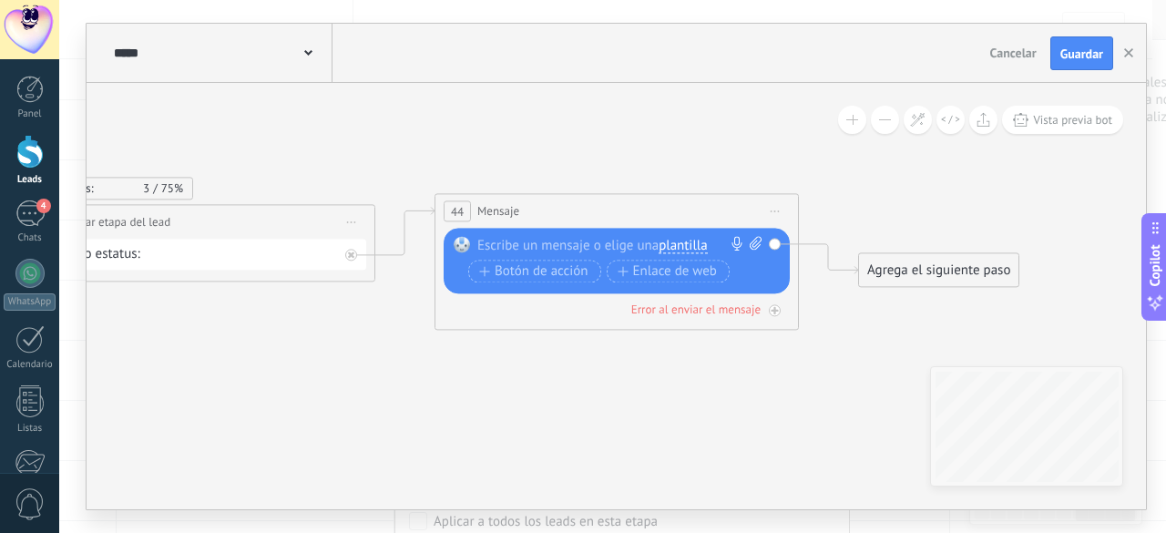
click at [776, 210] on icon at bounding box center [775, 211] width 9 height 2
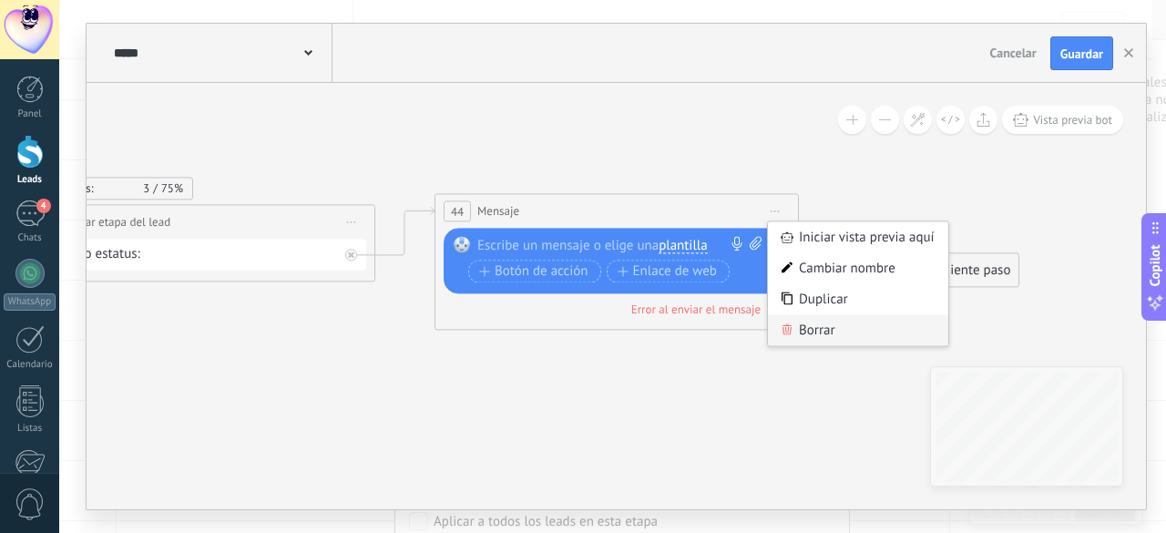
click at [813, 322] on div "Borrar" at bounding box center [858, 330] width 180 height 31
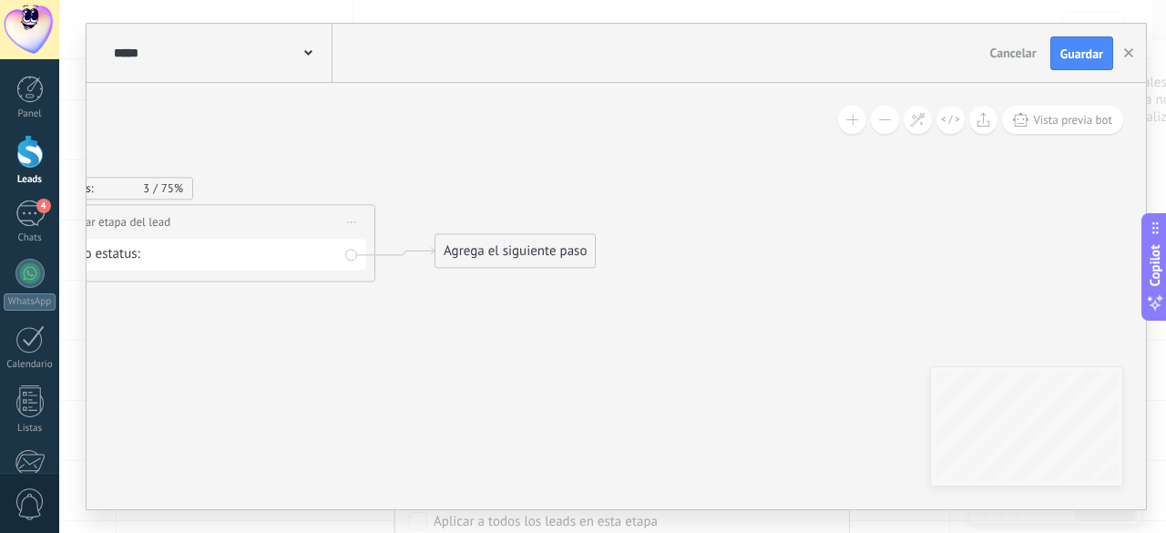
drag, startPoint x: 507, startPoint y: 273, endPoint x: 498, endPoint y: 221, distance: 52.7
click at [498, 237] on div "Agrega el siguiente paso" at bounding box center [515, 252] width 159 height 30
click at [499, 214] on div "Agrega el siguiente paso" at bounding box center [507, 223] width 159 height 30
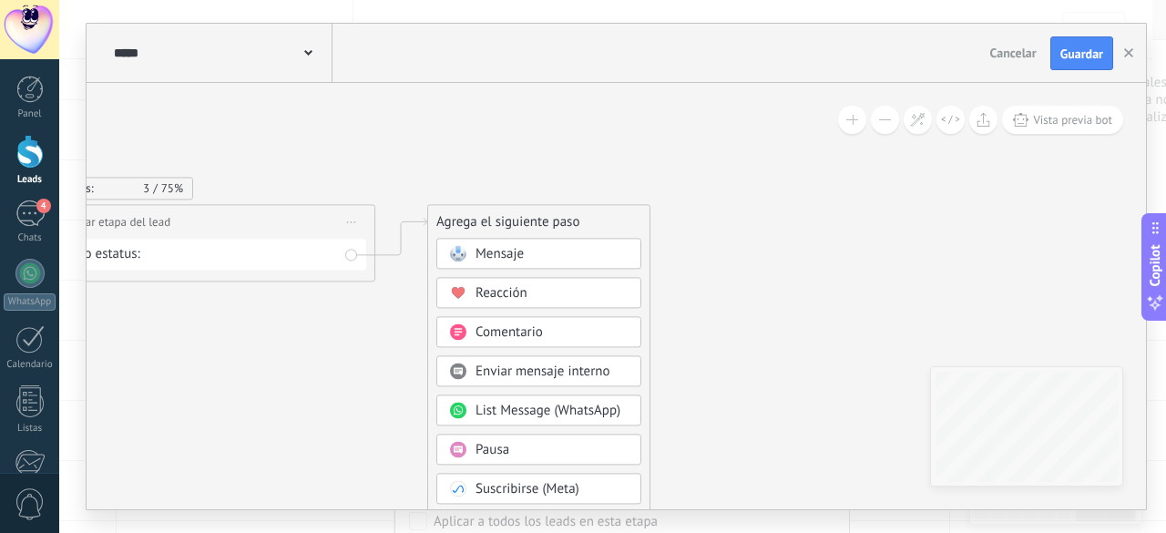
click at [510, 446] on div "Pausa" at bounding box center [552, 451] width 153 height 18
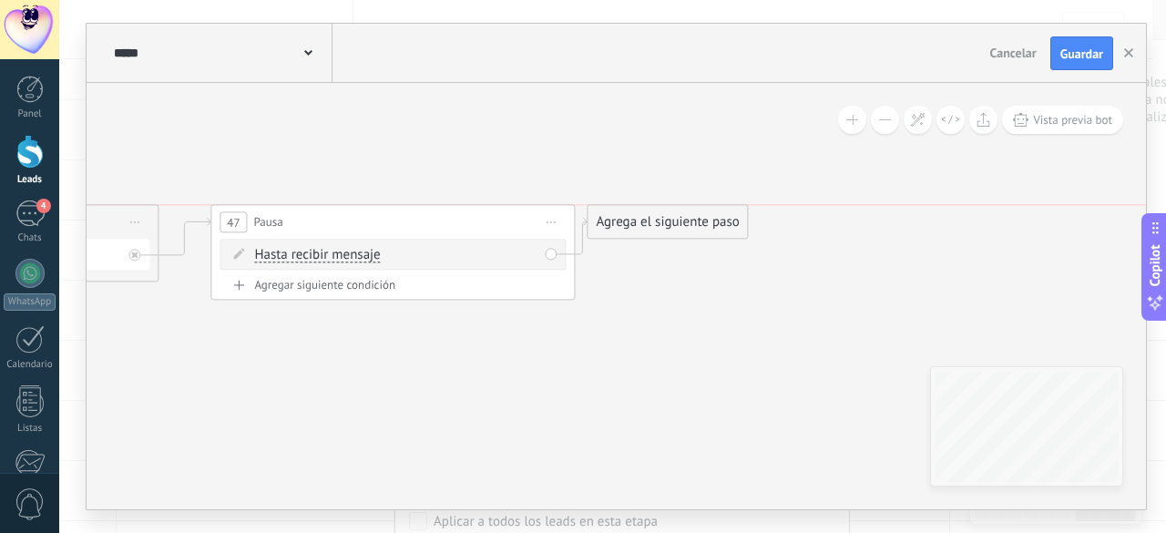
drag, startPoint x: 724, startPoint y: 268, endPoint x: 683, endPoint y: 202, distance: 76.9
click at [676, 209] on div "Agrega el siguiente paso" at bounding box center [667, 223] width 159 height 30
drag, startPoint x: 689, startPoint y: 203, endPoint x: 702, endPoint y: 199, distance: 13.5
click at [702, 199] on div "Agrega el siguiente paso" at bounding box center [677, 211] width 159 height 30
click at [697, 207] on div "Agrega el siguiente paso" at bounding box center [677, 207] width 159 height 30
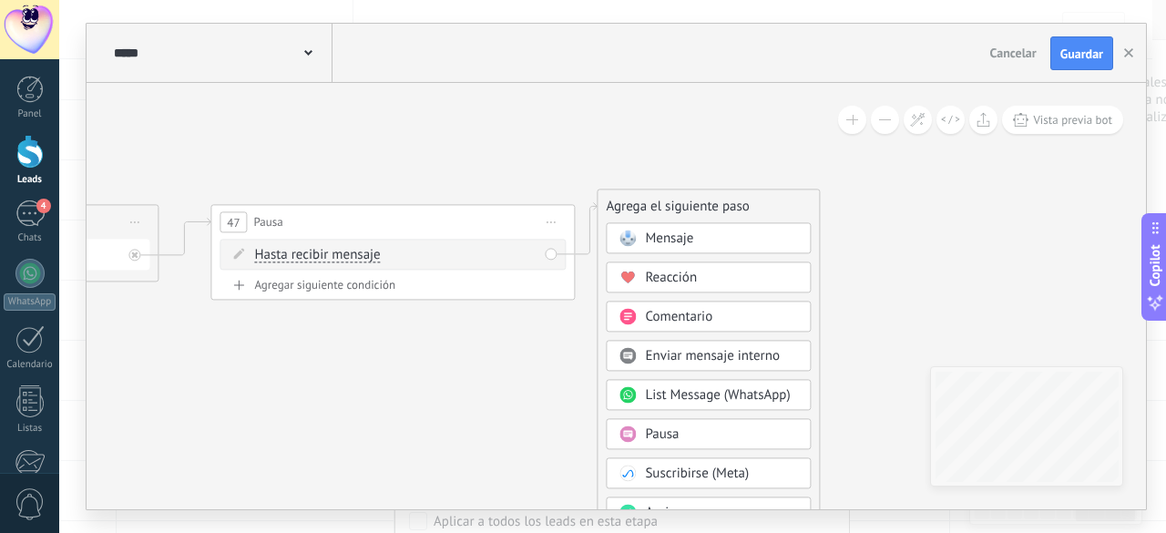
click at [672, 435] on span "Pausa" at bounding box center [662, 434] width 34 height 17
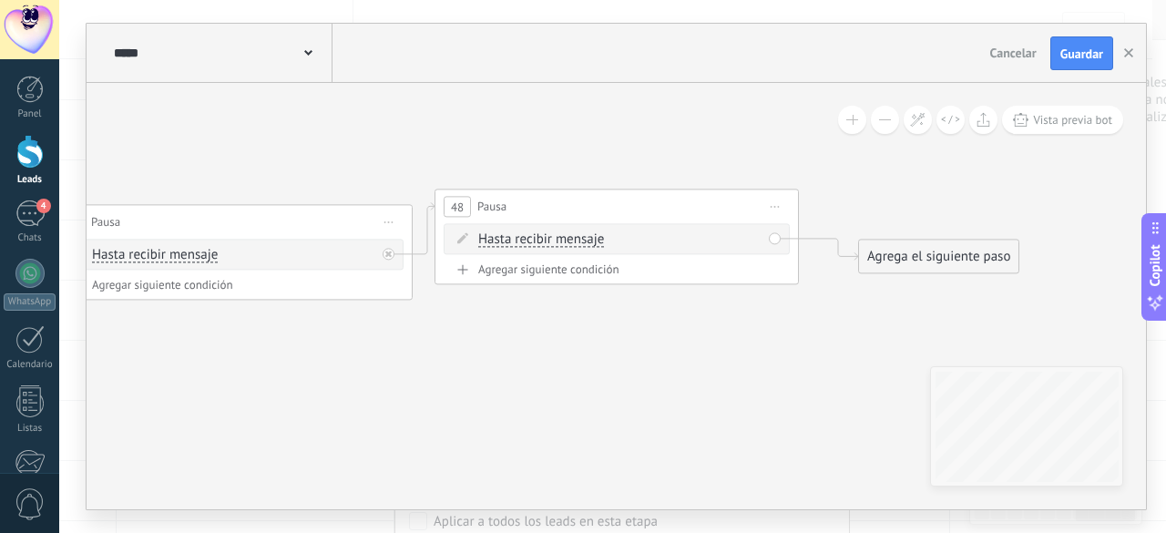
click at [572, 241] on span "Hasta recibir mensaje" at bounding box center [541, 240] width 126 height 15
click at [572, 241] on button "Hasta recibir mensaje" at bounding box center [583, 240] width 228 height 33
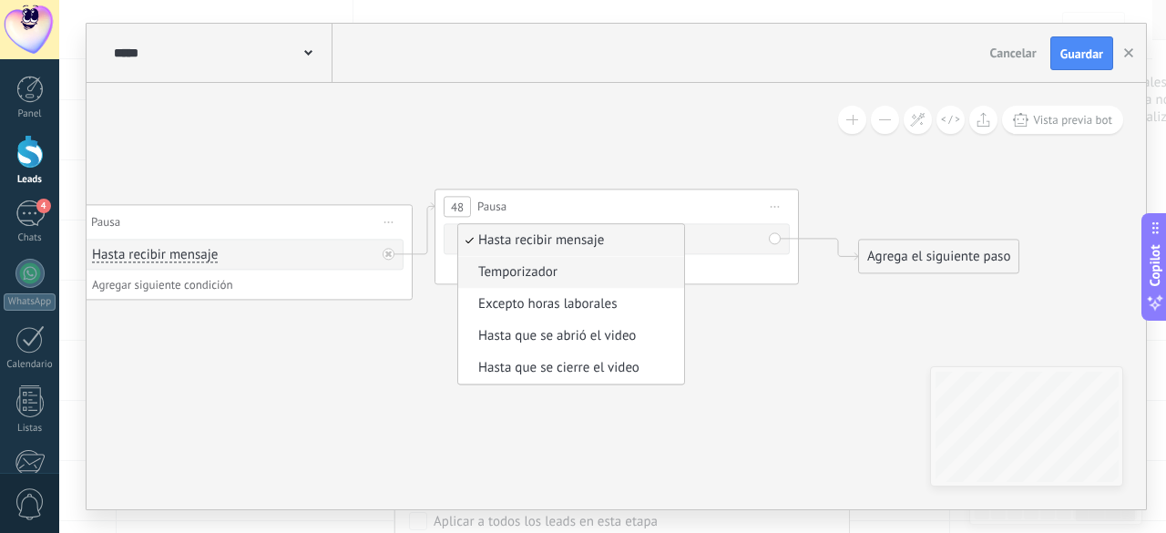
click at [538, 268] on span "Temporizador" at bounding box center [568, 273] width 221 height 18
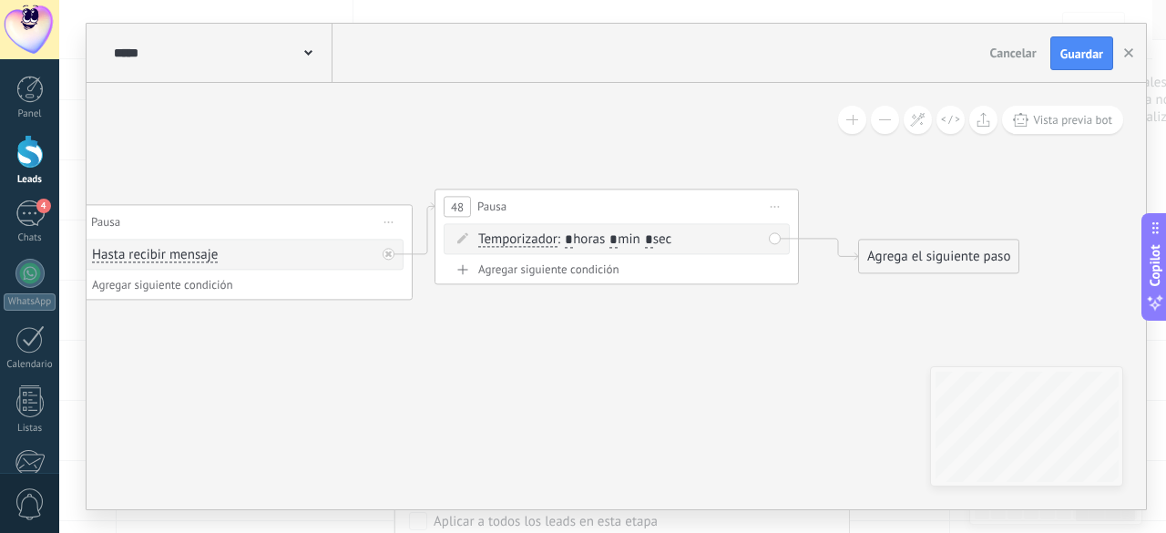
drag, startPoint x: 623, startPoint y: 239, endPoint x: 668, endPoint y: 261, distance: 49.7
click at [618, 241] on input "*" at bounding box center [614, 240] width 8 height 15
type input "*"
drag, startPoint x: 898, startPoint y: 249, endPoint x: 893, endPoint y: 209, distance: 40.5
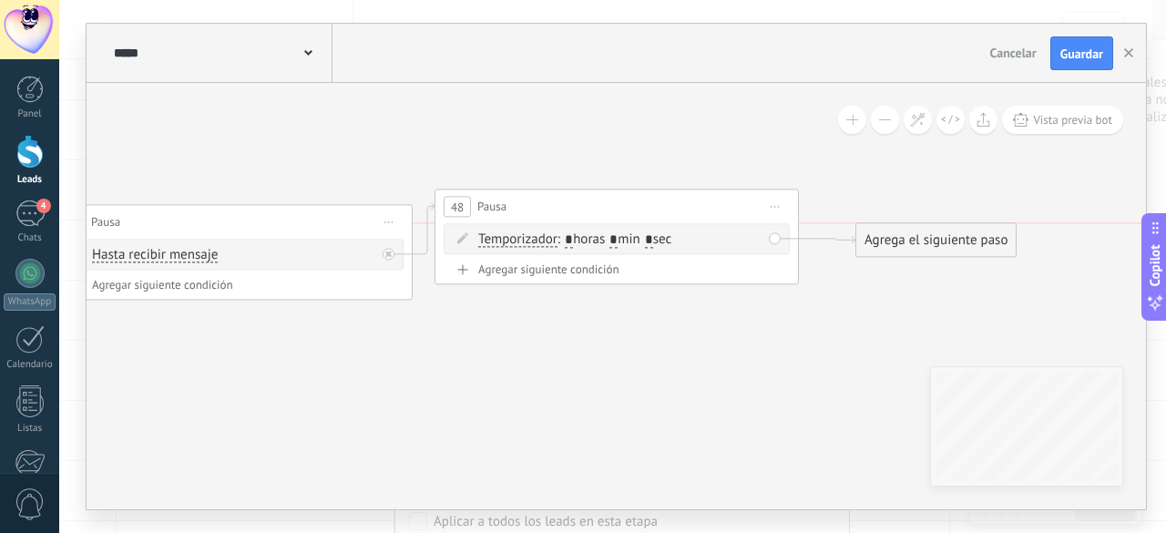
click at [892, 226] on div "Agrega el siguiente paso" at bounding box center [936, 241] width 159 height 30
click at [891, 214] on div "Agrega el siguiente paso" at bounding box center [932, 223] width 159 height 30
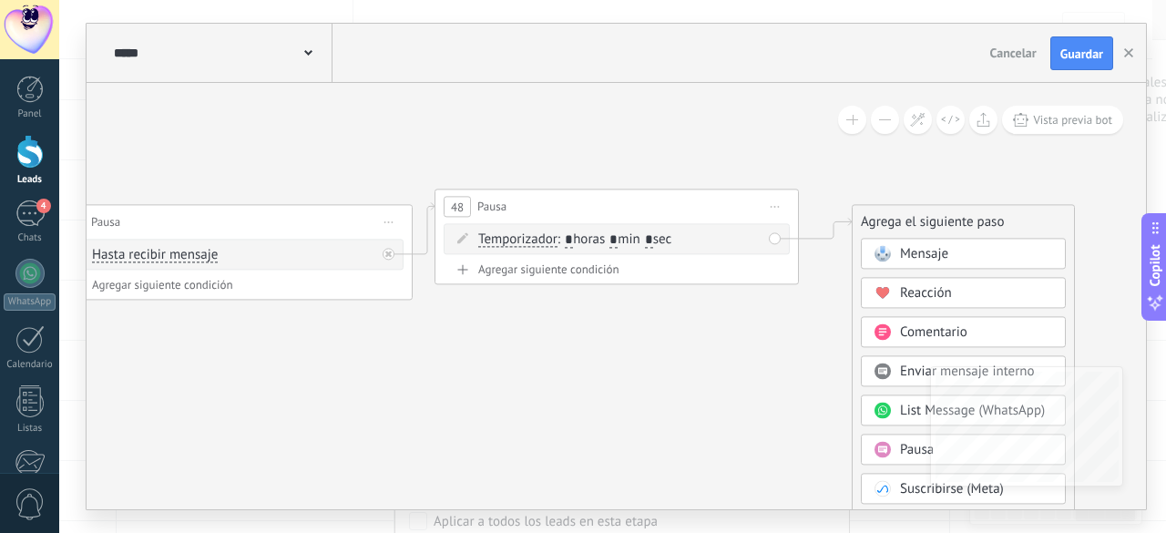
click at [910, 256] on span "Mensaje" at bounding box center [924, 254] width 48 height 17
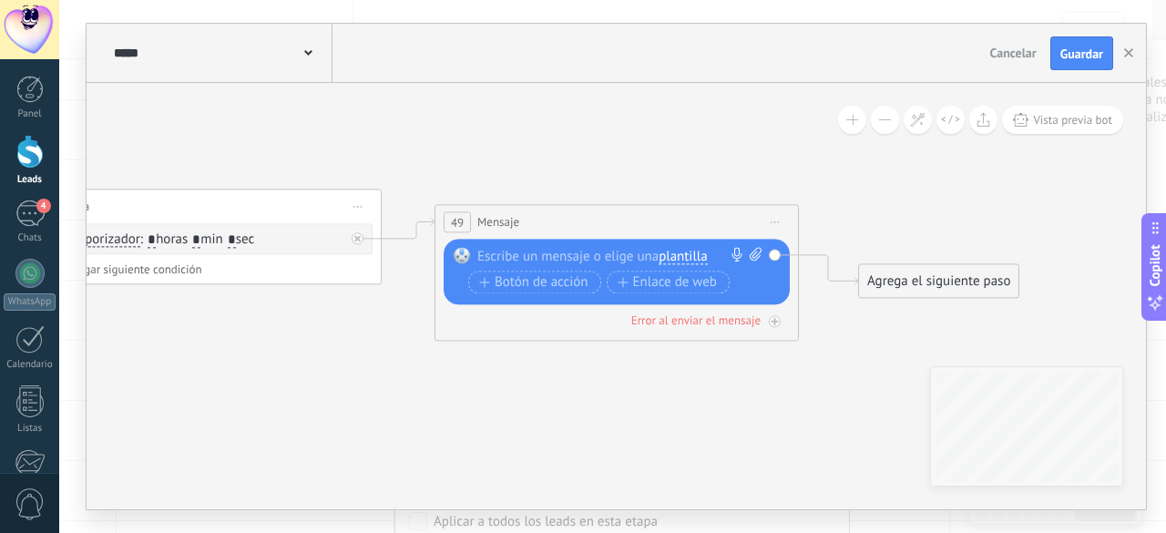
click at [696, 254] on span "plantilla" at bounding box center [683, 257] width 48 height 15
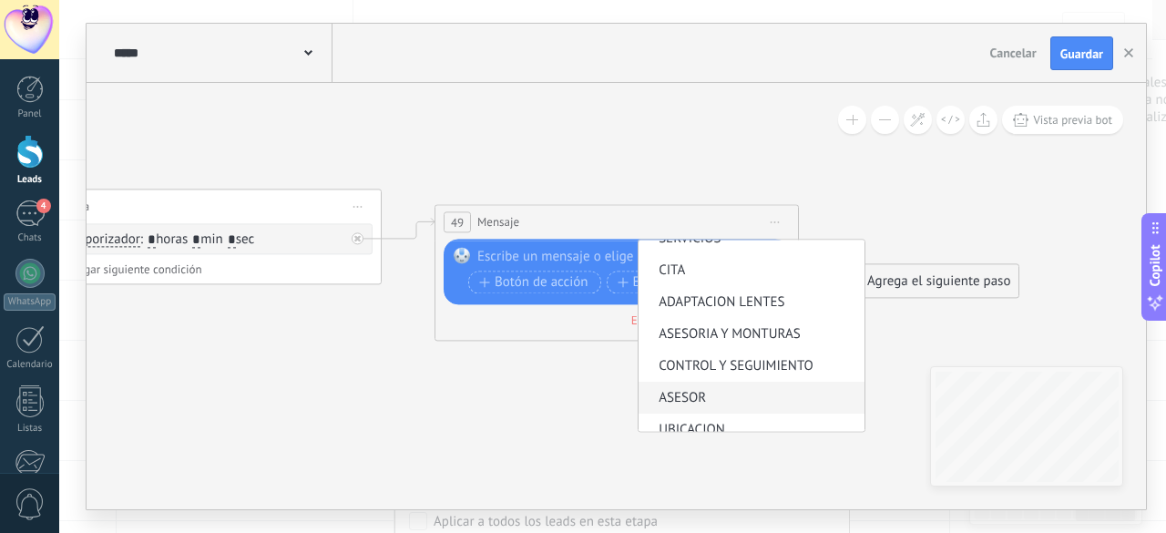
scroll to position [127, 0]
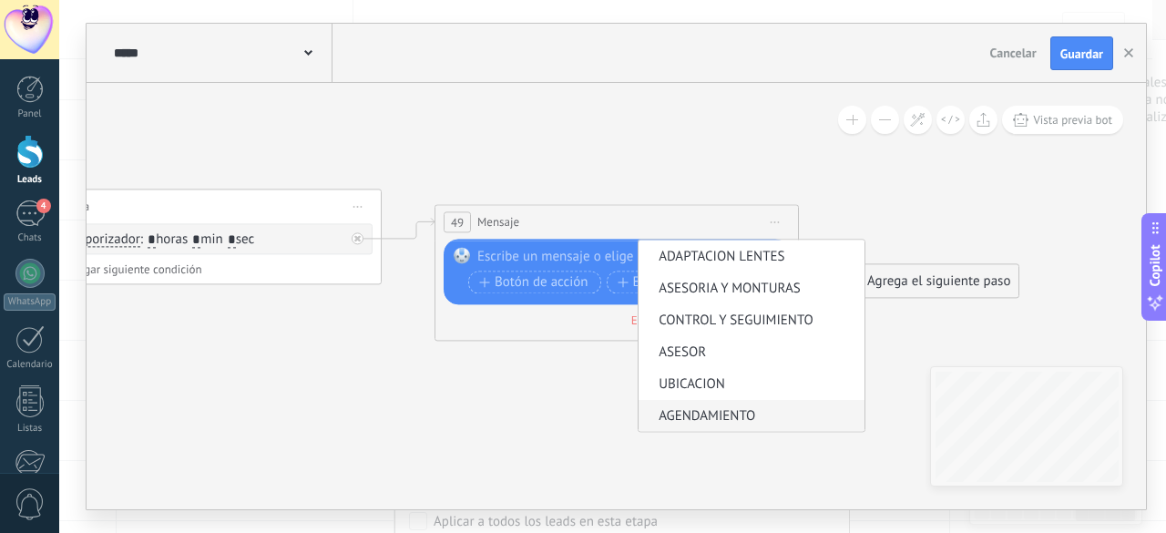
click at [713, 414] on span "AGENDAMIENTO" at bounding box center [749, 417] width 221 height 18
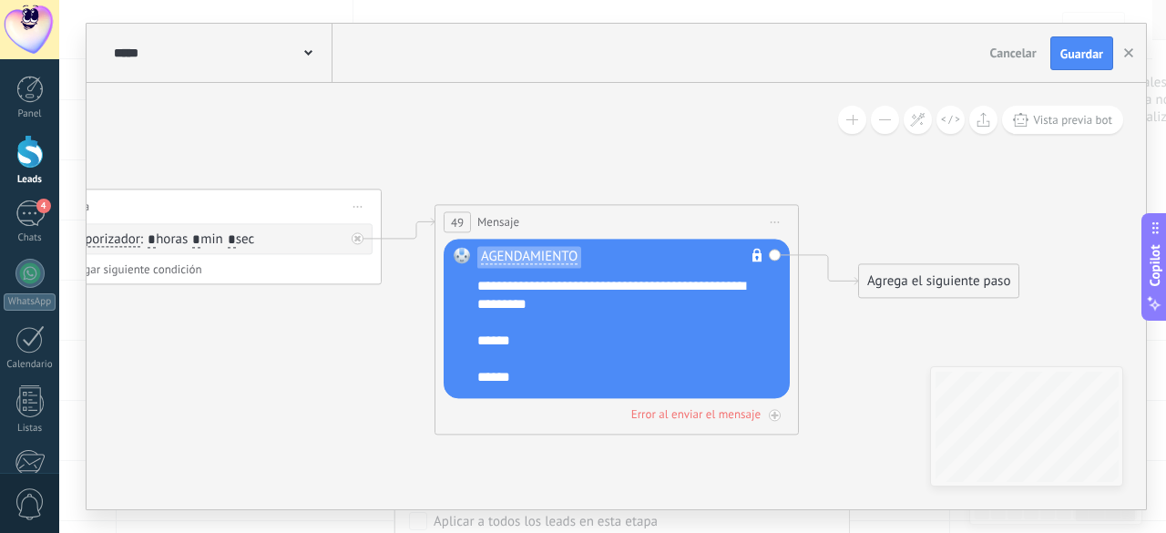
scroll to position [36, 0]
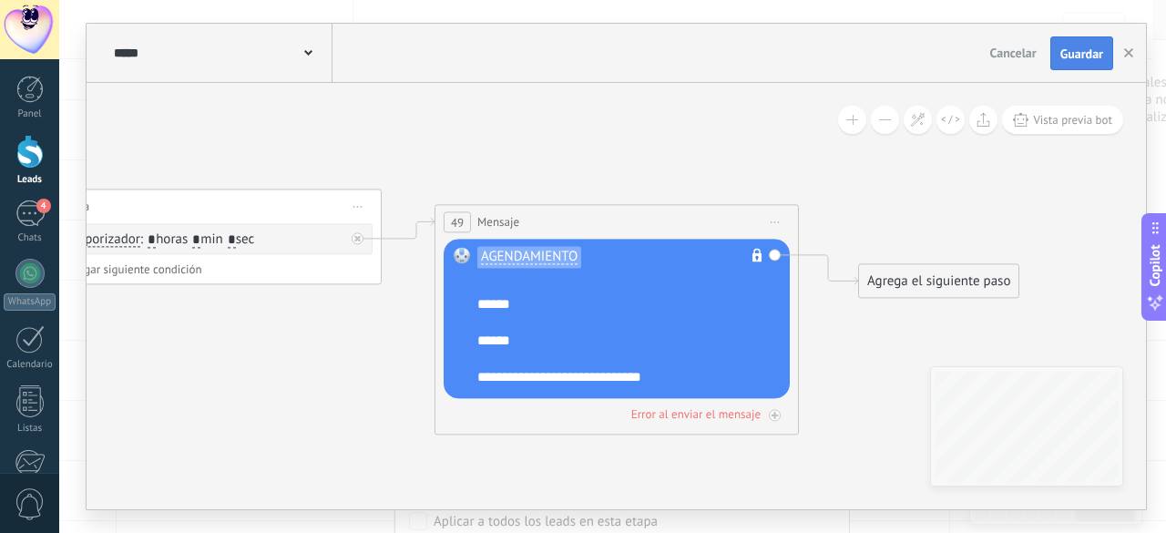
click at [1080, 56] on span "Guardar" at bounding box center [1082, 53] width 43 height 13
click at [33, 200] on div "4" at bounding box center [29, 213] width 29 height 26
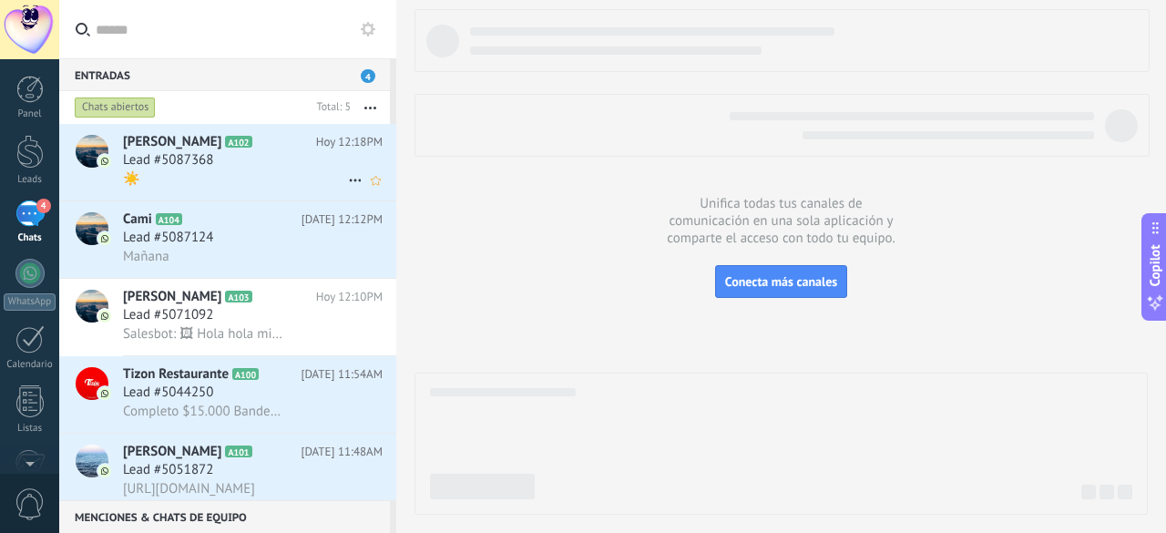
click at [219, 181] on div "☀️" at bounding box center [253, 178] width 260 height 19
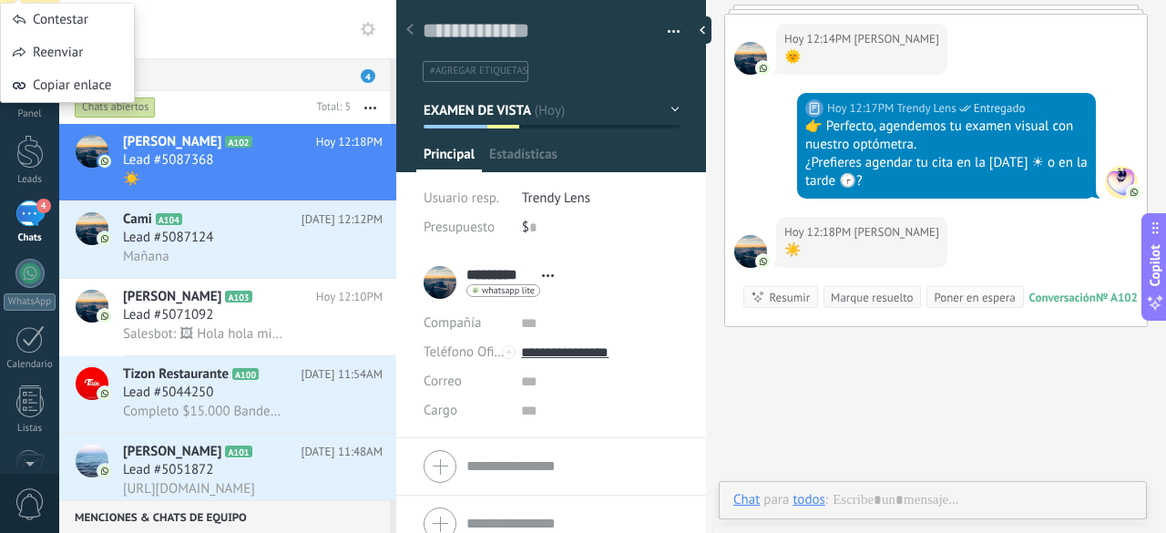
scroll to position [27, 0]
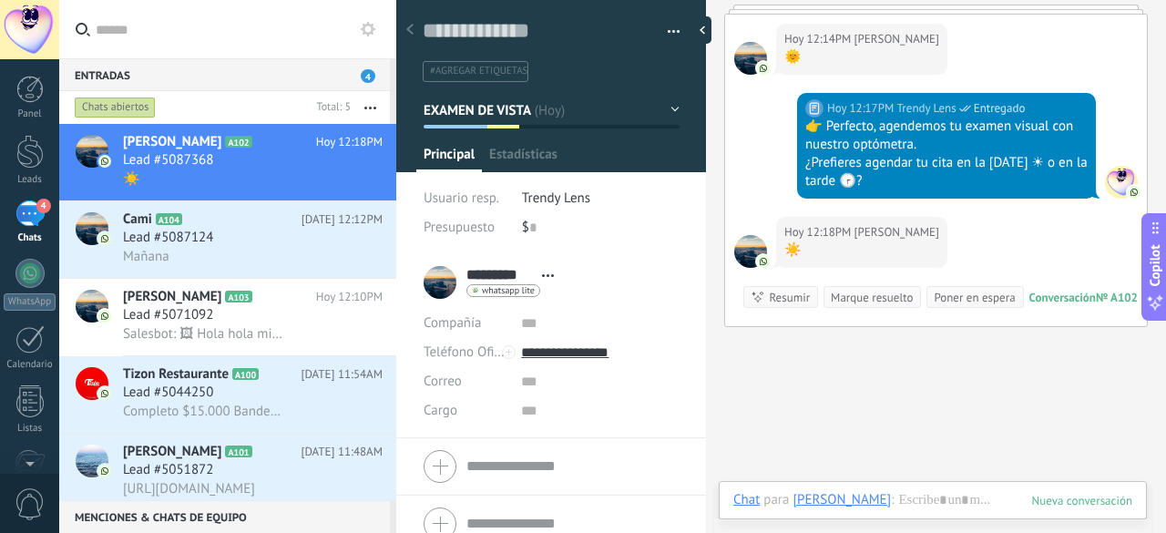
click at [796, 251] on div "☀️" at bounding box center [862, 250] width 155 height 18
drag, startPoint x: 799, startPoint y: 245, endPoint x: 789, endPoint y: 241, distance: 10.7
click at [789, 241] on div "☀️" at bounding box center [862, 250] width 155 height 18
copy div "☀️"
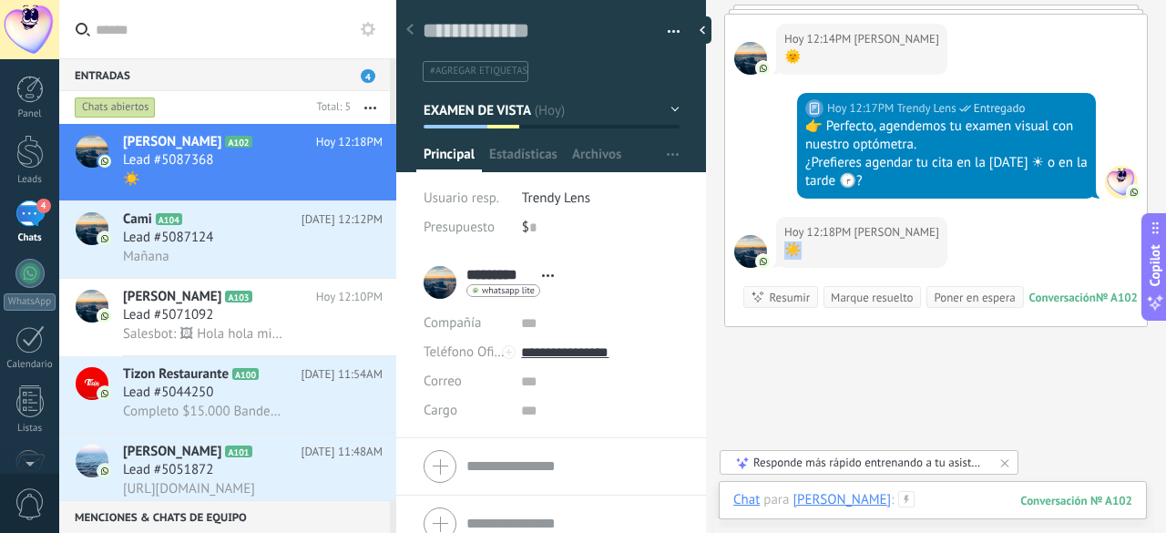
click at [935, 501] on div at bounding box center [933, 518] width 399 height 55
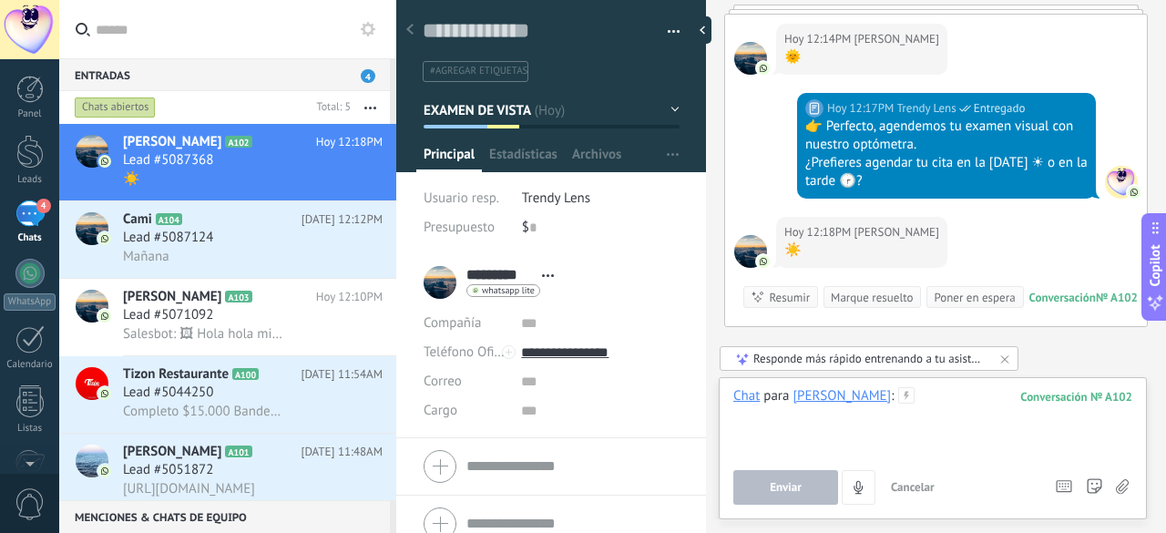
click at [914, 413] on div at bounding box center [933, 421] width 399 height 69
paste div
click at [809, 467] on div "Chat para Ma [PERSON_NAME] : 102 ** Enviar Cancelar Rastrear clics en links ? R…" at bounding box center [933, 446] width 399 height 118
click at [795, 494] on span "Enviar" at bounding box center [786, 487] width 32 height 13
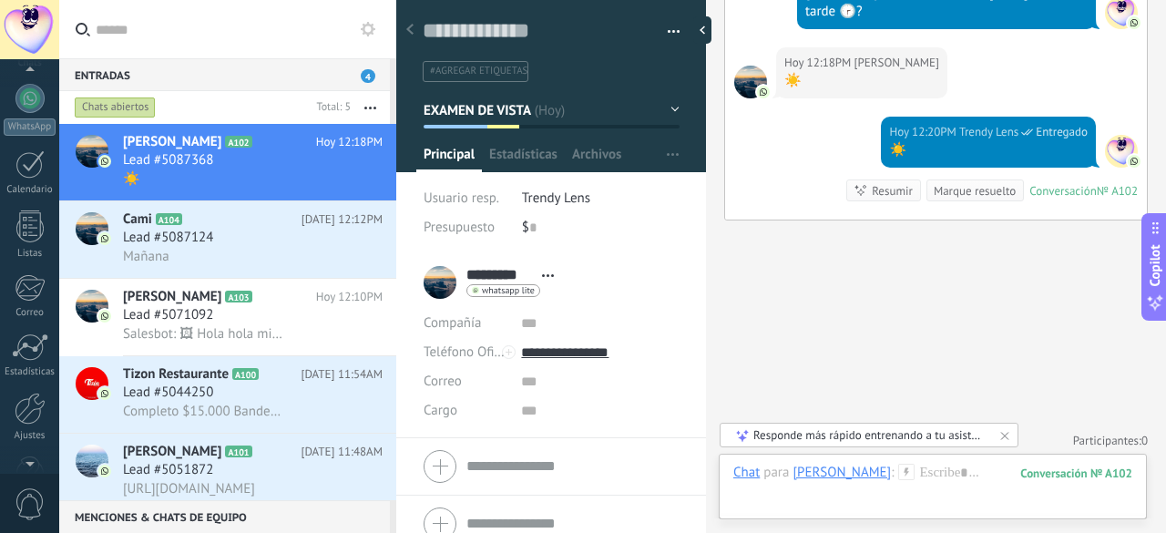
scroll to position [197, 0]
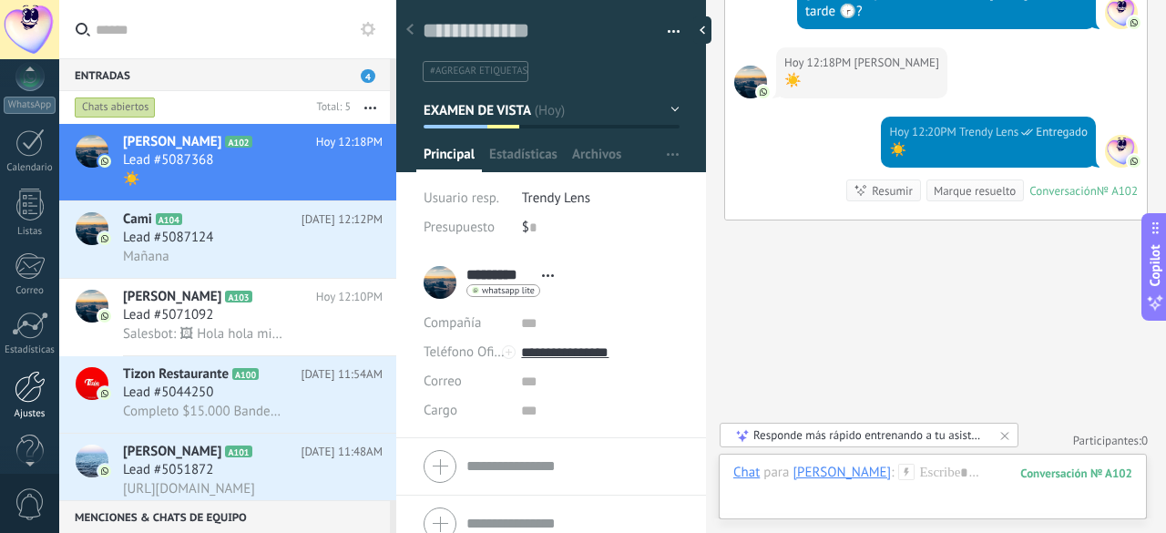
click at [35, 388] on div at bounding box center [30, 387] width 31 height 32
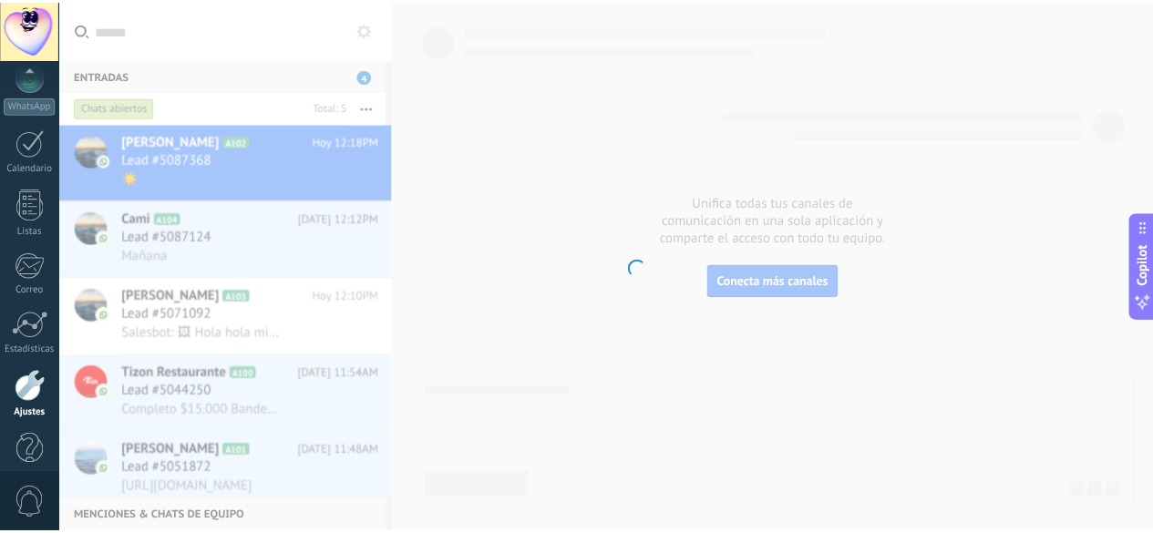
scroll to position [223, 0]
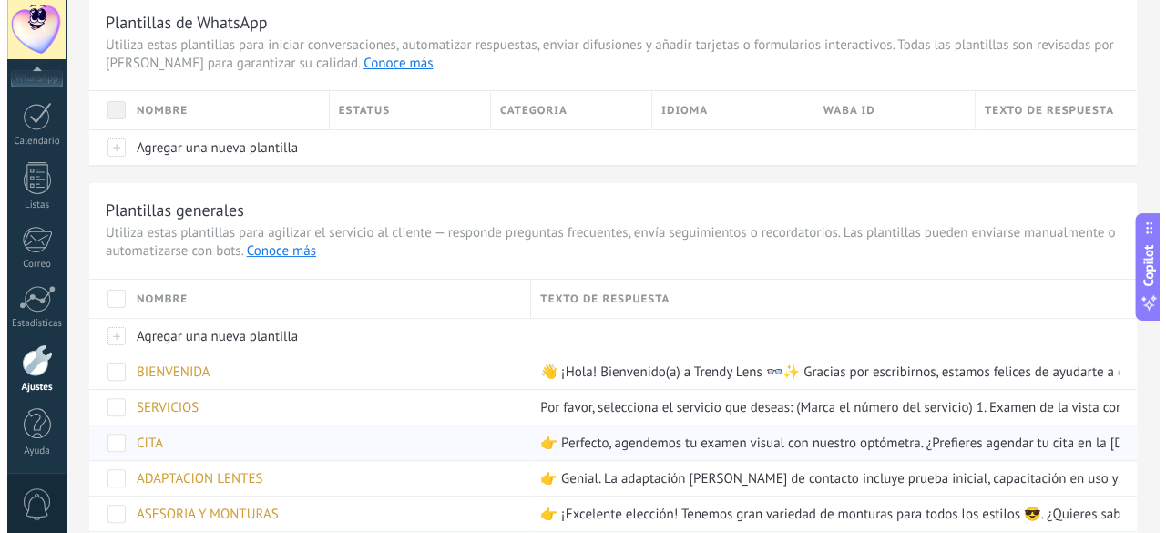
scroll to position [91, 0]
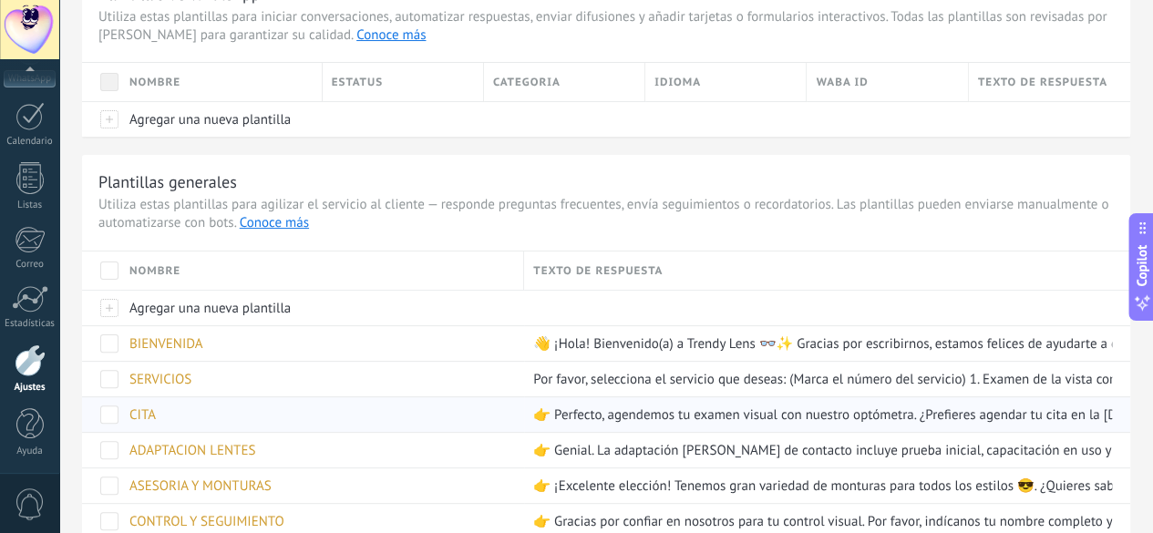
click at [156, 411] on span "CITA" at bounding box center [142, 414] width 26 height 17
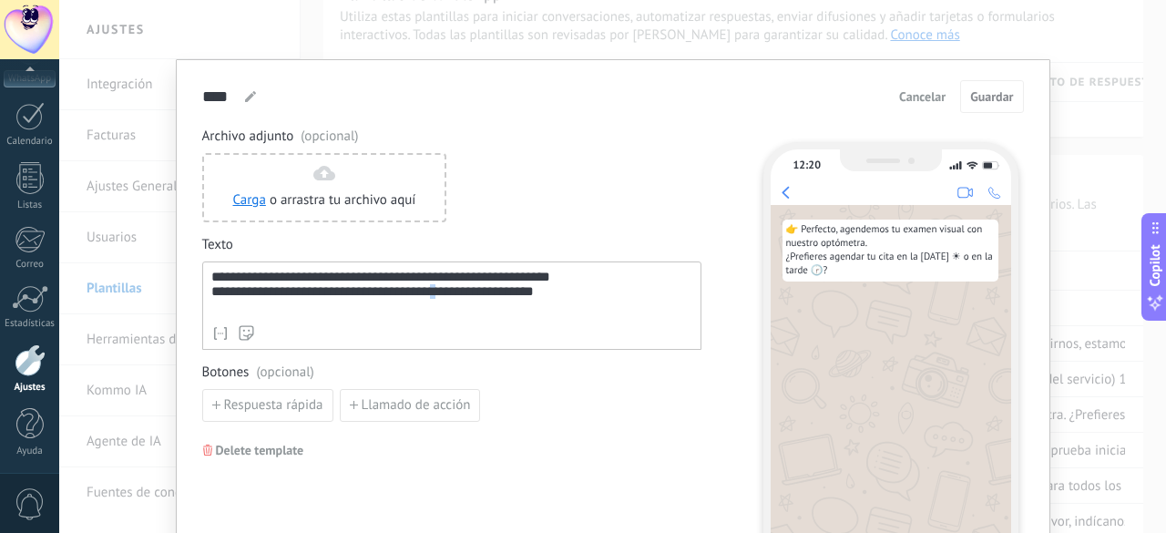
click at [445, 294] on div "**********" at bounding box center [452, 293] width 482 height 47
paste div
click at [450, 293] on div "**********" at bounding box center [452, 293] width 482 height 47
click at [990, 98] on span "Guardar" at bounding box center [991, 96] width 43 height 13
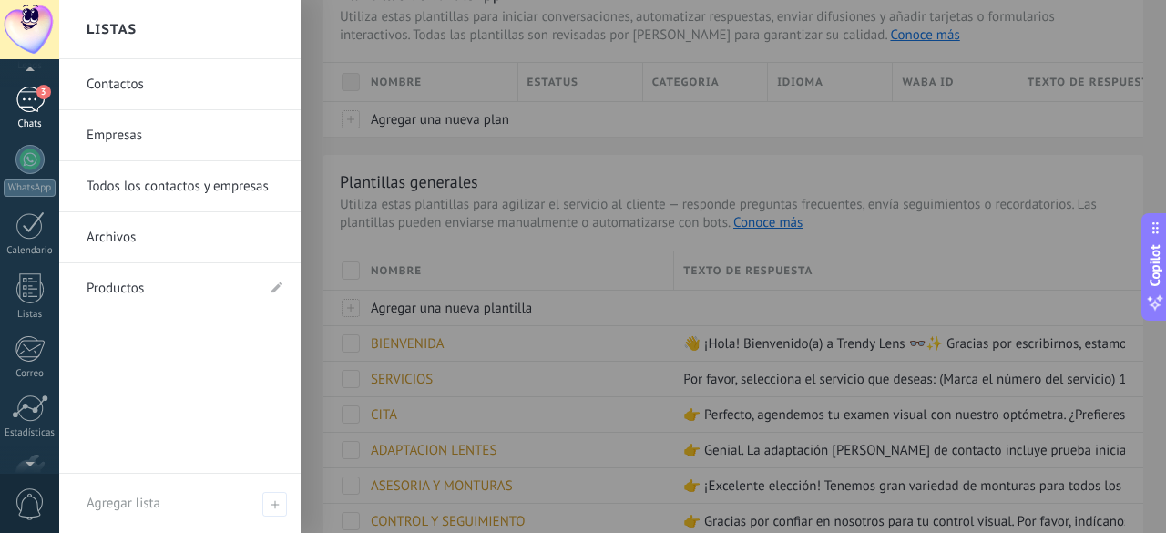
scroll to position [111, 0]
click at [24, 99] on div "3" at bounding box center [29, 102] width 29 height 26
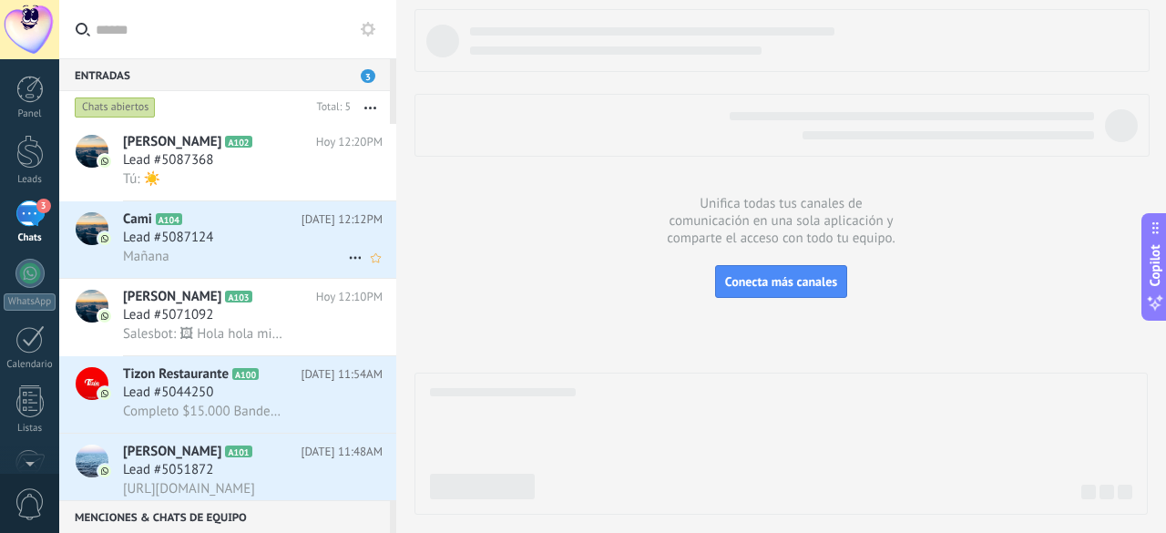
click at [272, 249] on div "Mañana" at bounding box center [253, 256] width 260 height 19
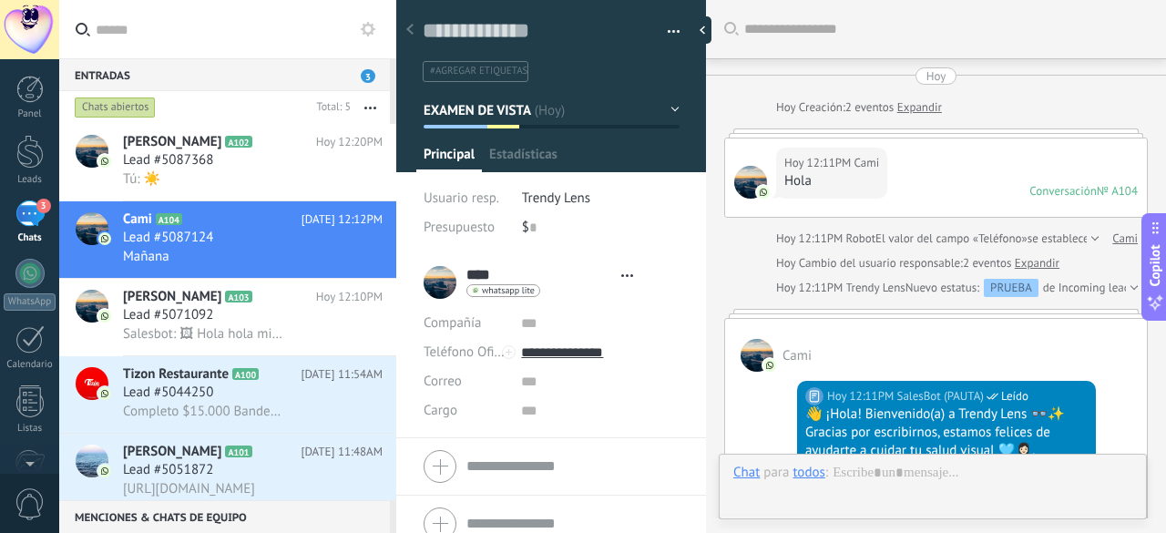
type textarea "**********"
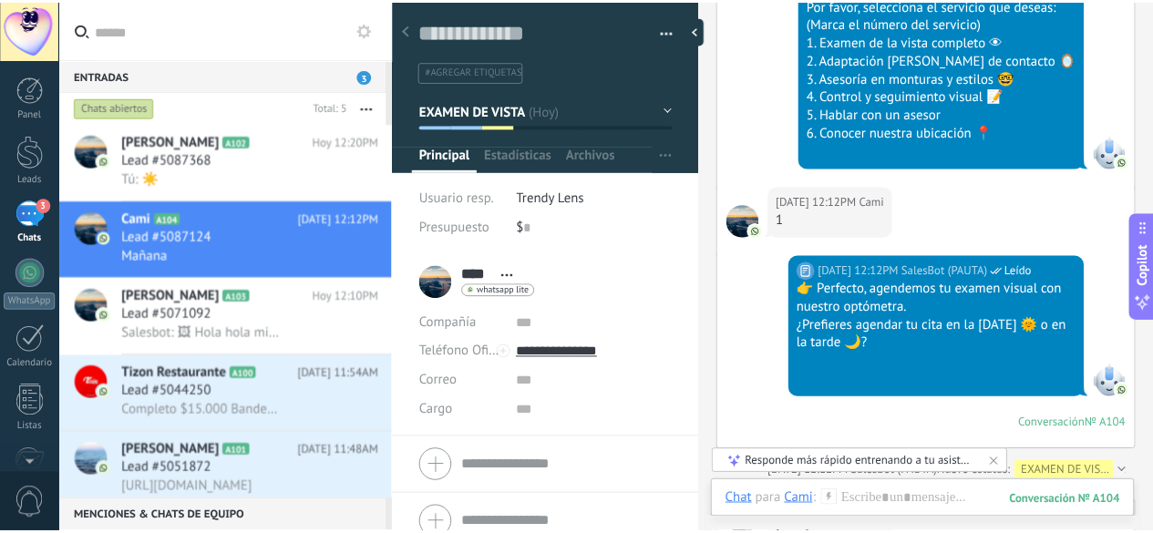
scroll to position [1042, 0]
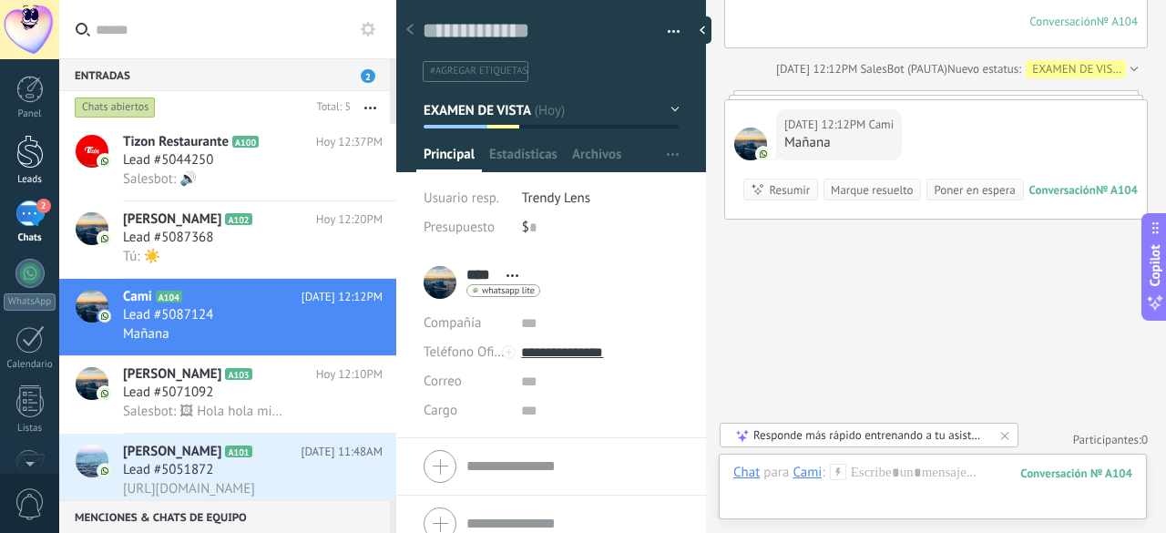
click at [26, 149] on div at bounding box center [29, 152] width 27 height 34
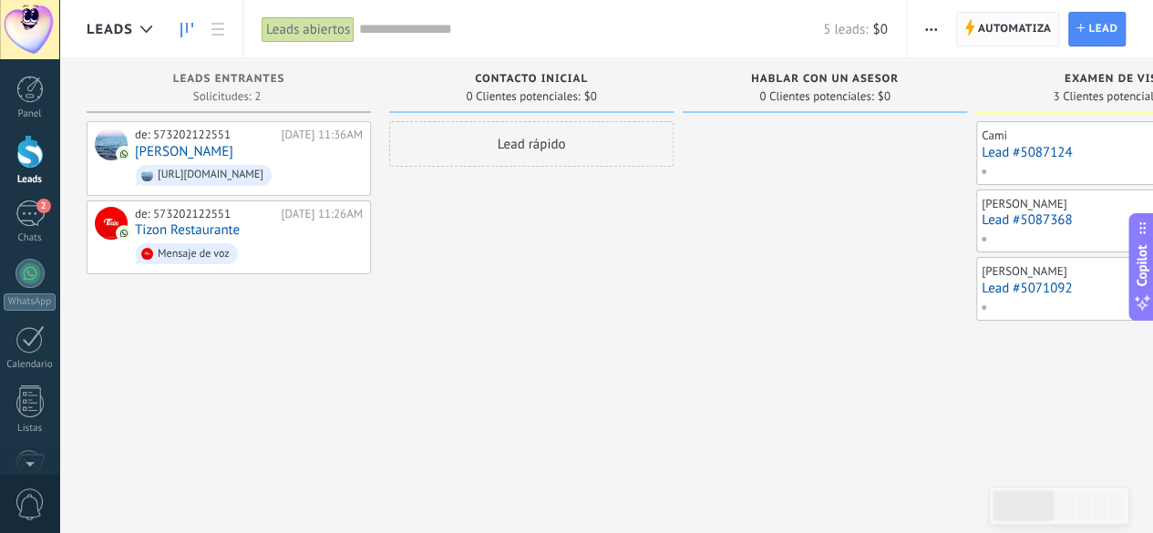
click at [1003, 32] on span "Automatiza" at bounding box center [1015, 29] width 74 height 33
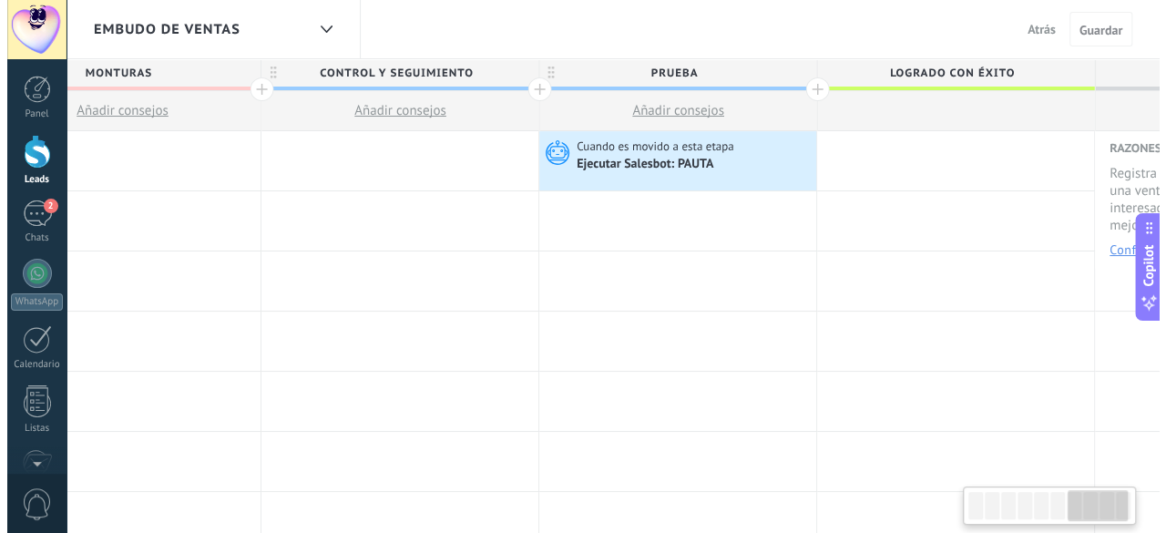
scroll to position [0, 1977]
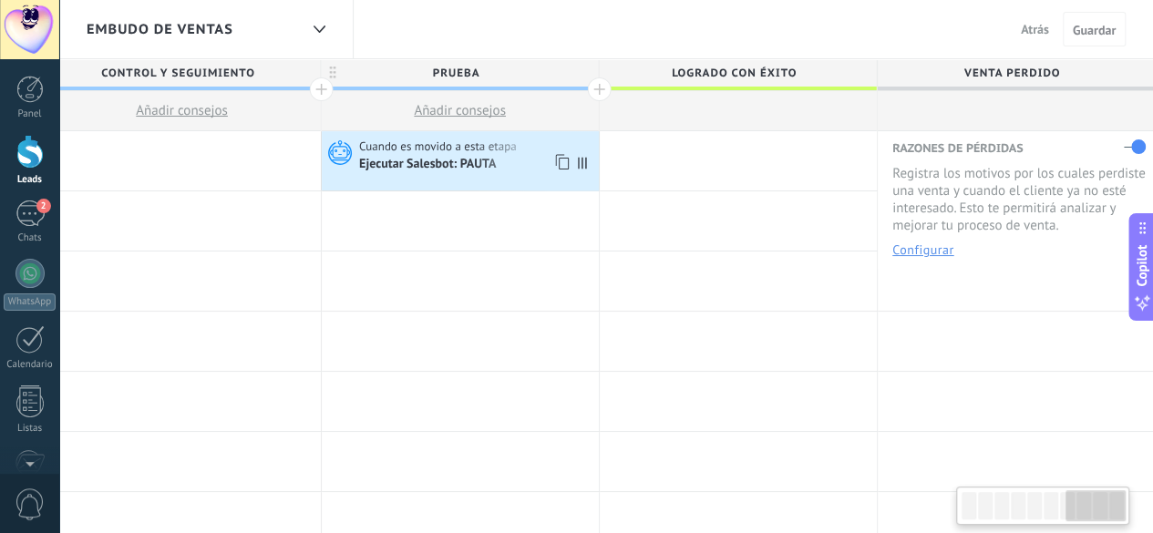
click at [421, 167] on div "Ejecutar Salesbot: PAUTA" at bounding box center [428, 165] width 139 height 16
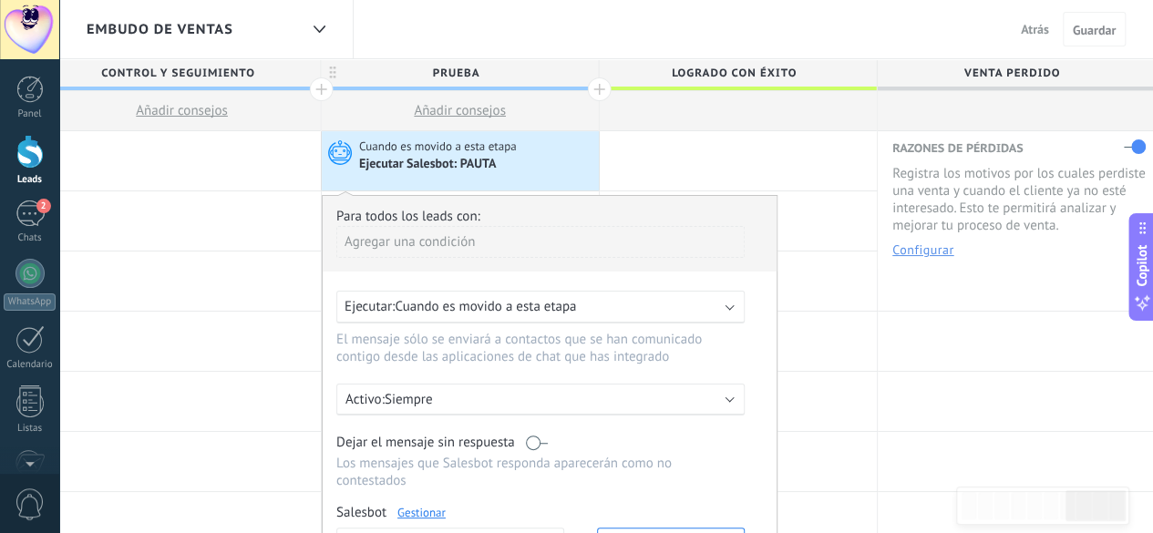
click at [428, 505] on link "Gestionar" at bounding box center [421, 512] width 48 height 15
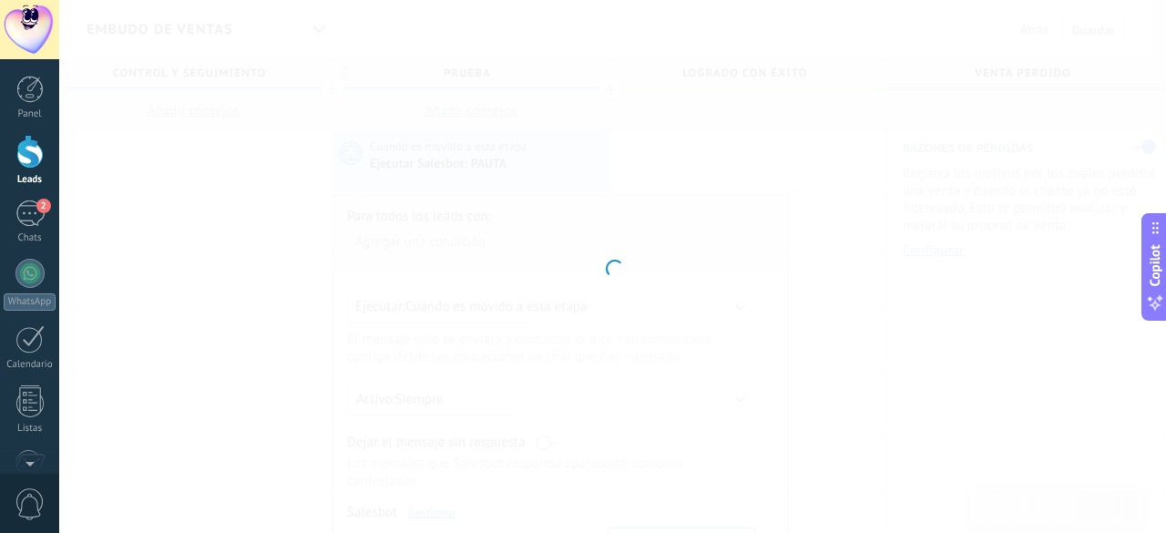
type input "*****"
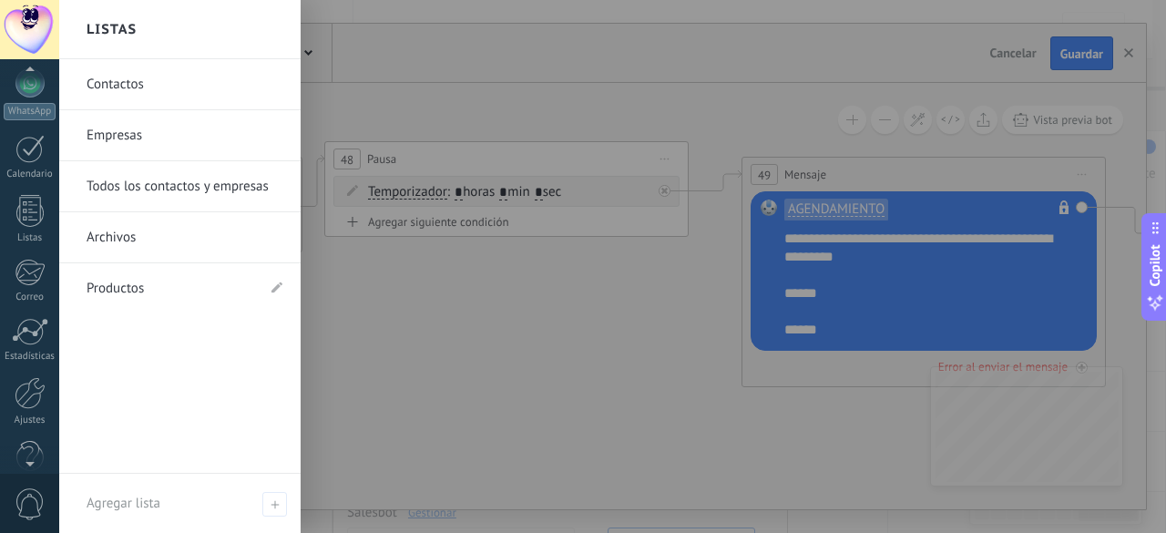
scroll to position [197, 0]
click at [32, 397] on div at bounding box center [30, 387] width 31 height 32
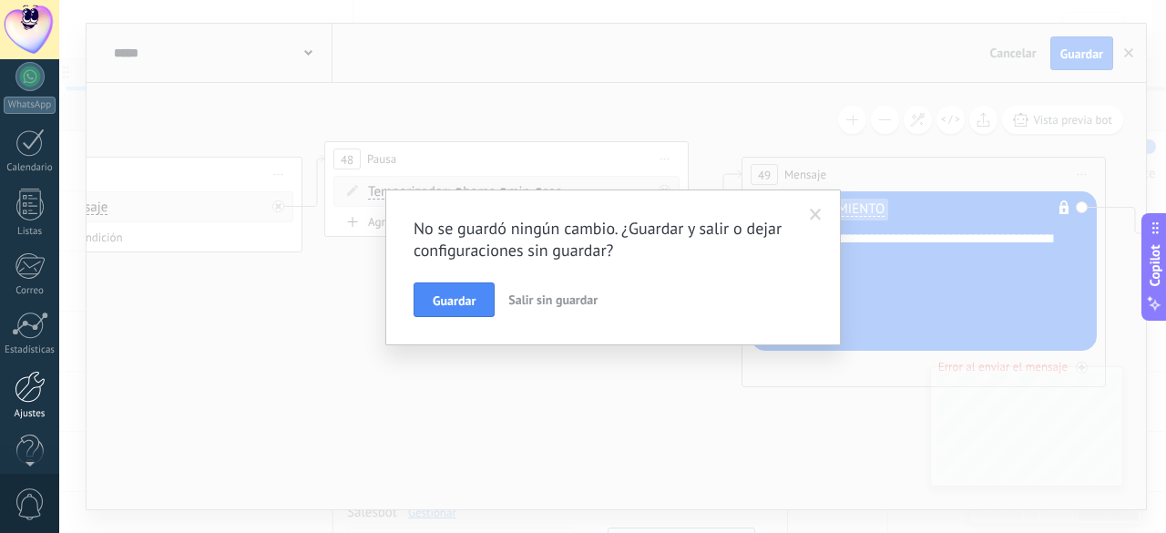
scroll to position [0, 0]
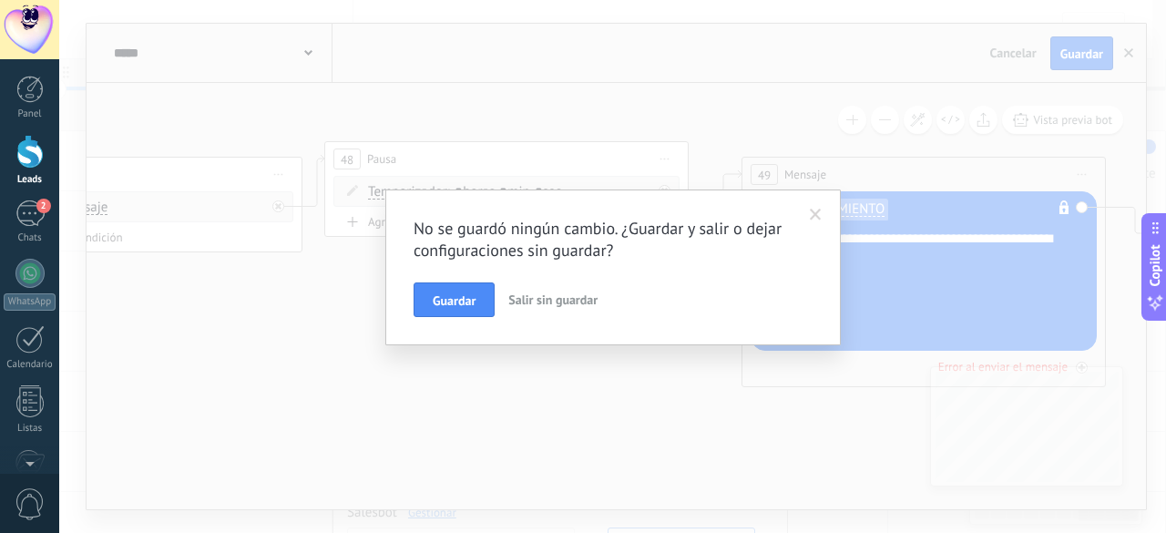
click at [527, 296] on span "Salir sin guardar" at bounding box center [552, 300] width 89 height 16
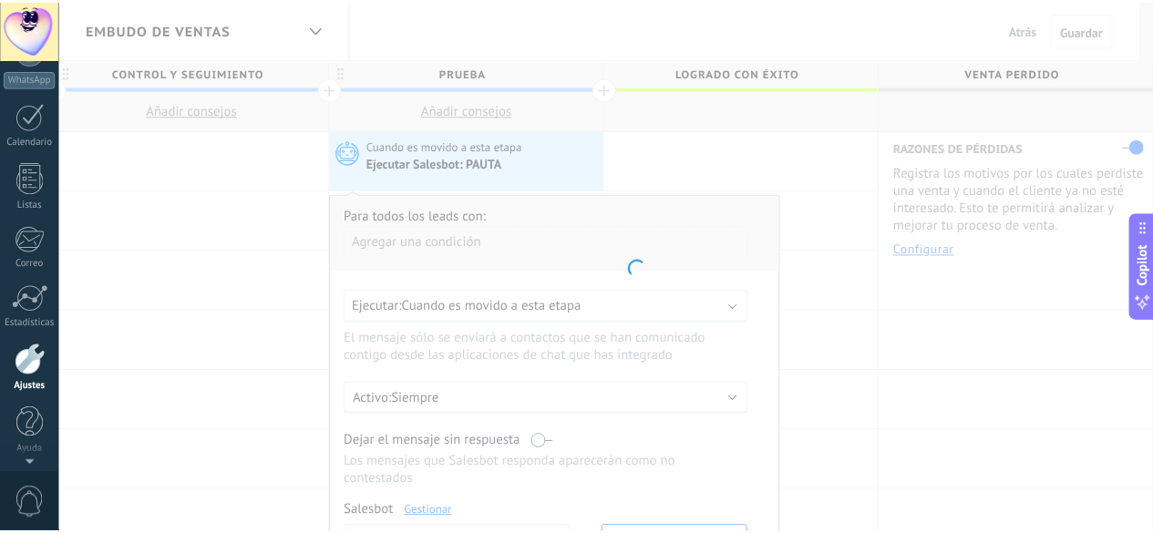
scroll to position [0, 1963]
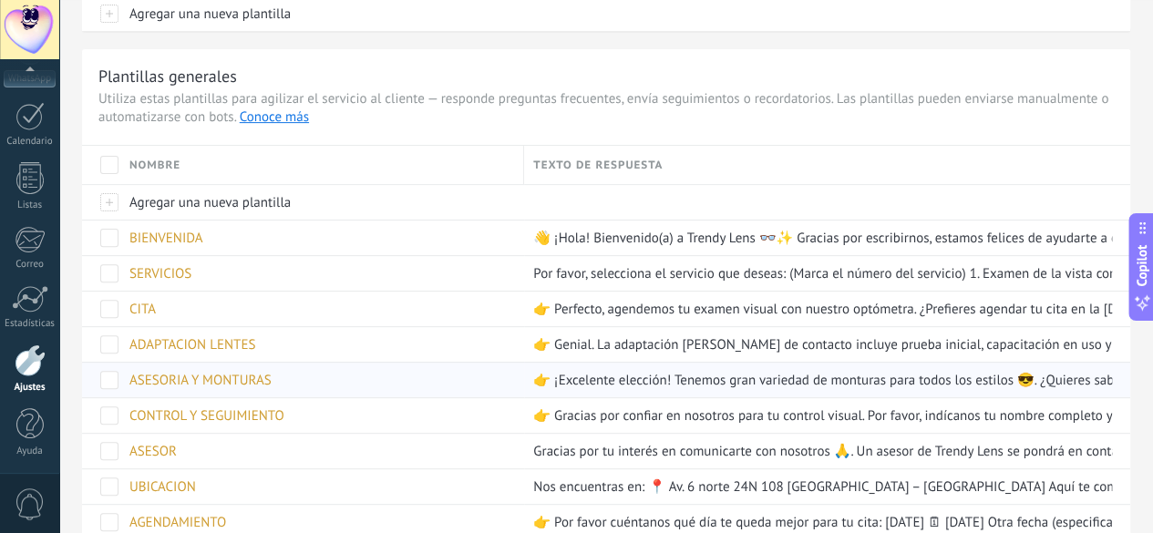
scroll to position [273, 0]
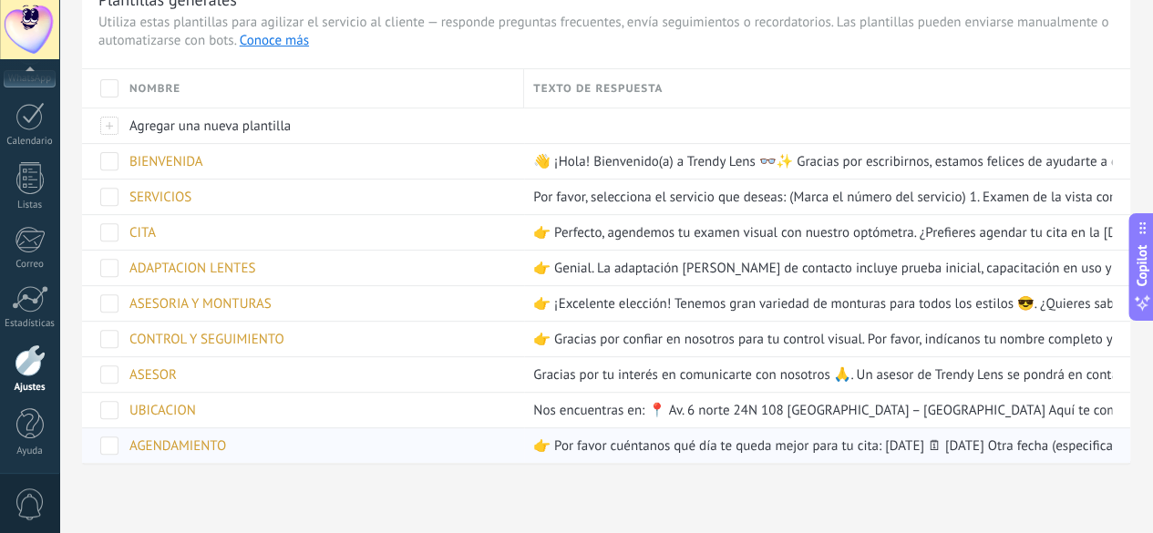
click at [226, 437] on span "AGENDAMIENTO" at bounding box center [177, 445] width 97 height 17
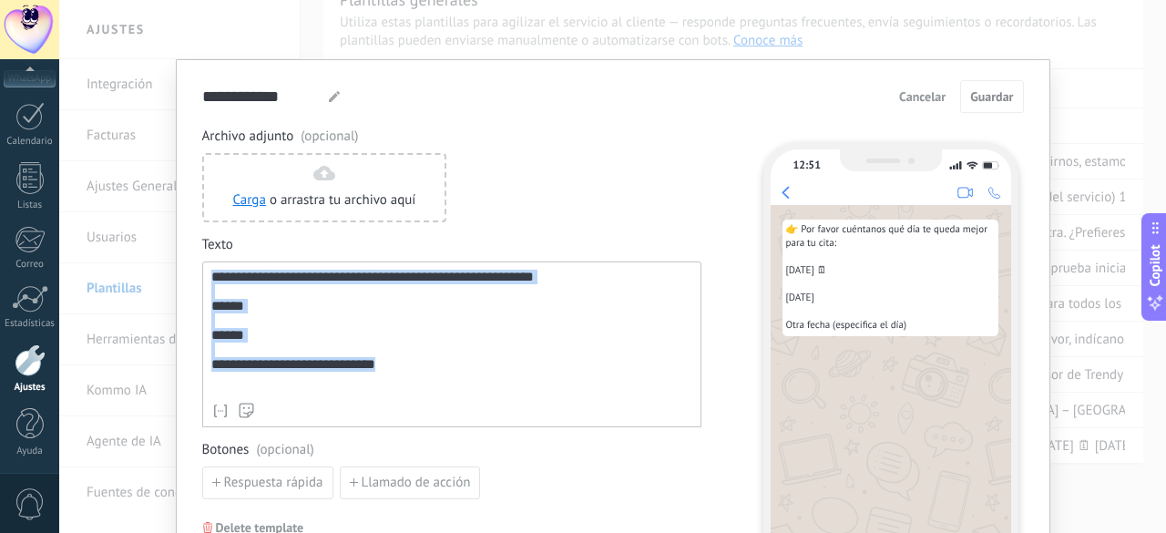
drag, startPoint x: 208, startPoint y: 276, endPoint x: 377, endPoint y: 407, distance: 214.3
click at [383, 407] on div "**********" at bounding box center [451, 345] width 499 height 166
paste div
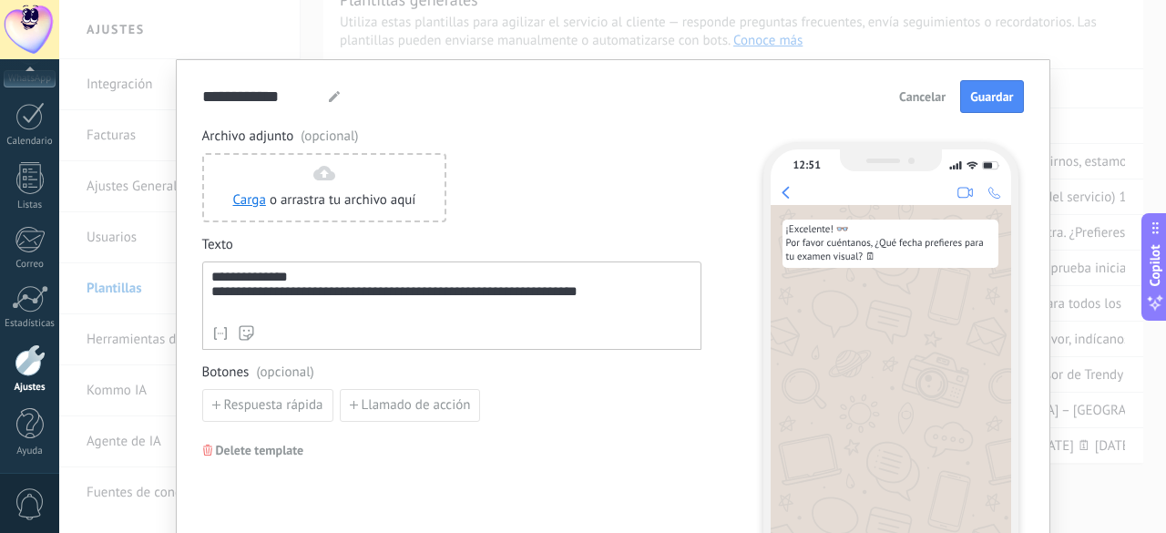
click at [993, 117] on form "**********" at bounding box center [613, 368] width 822 height 576
click at [999, 93] on span "Guardar" at bounding box center [991, 96] width 43 height 13
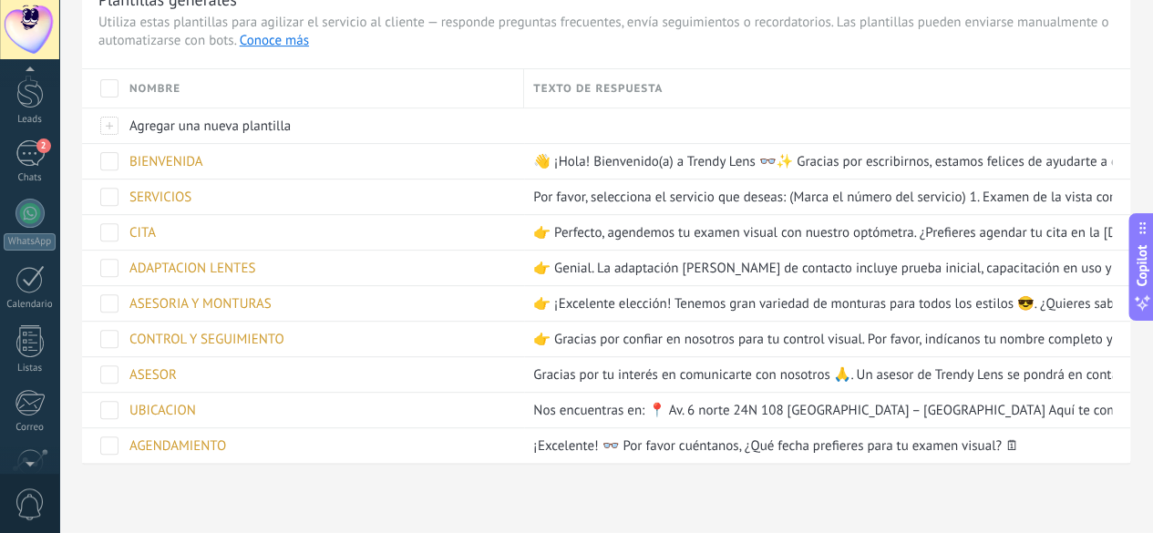
scroll to position [0, 0]
click at [34, 152] on div at bounding box center [29, 152] width 27 height 34
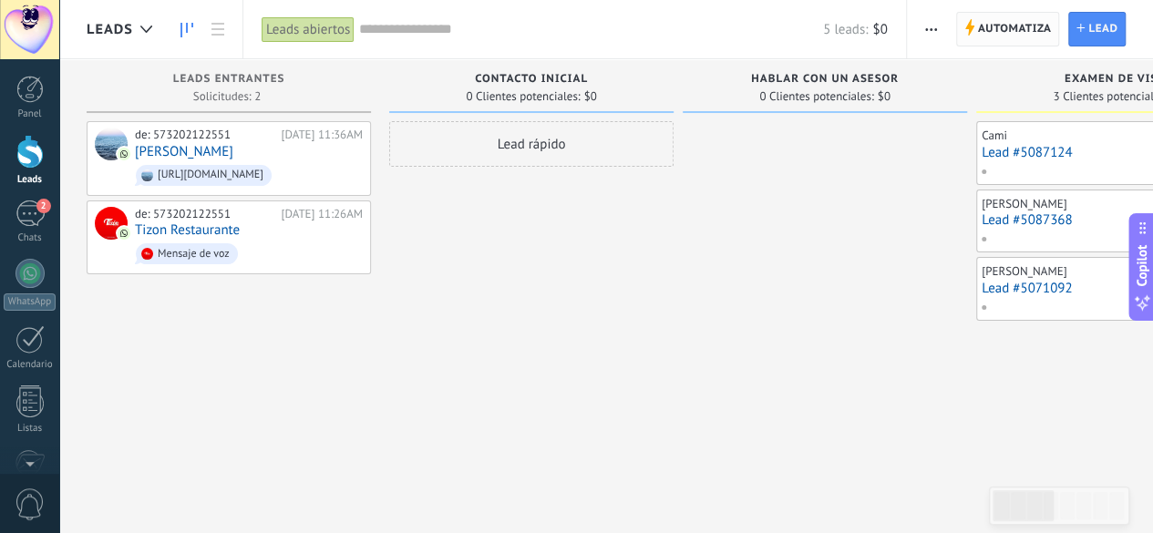
click at [1019, 36] on span "Automatiza" at bounding box center [1015, 29] width 74 height 33
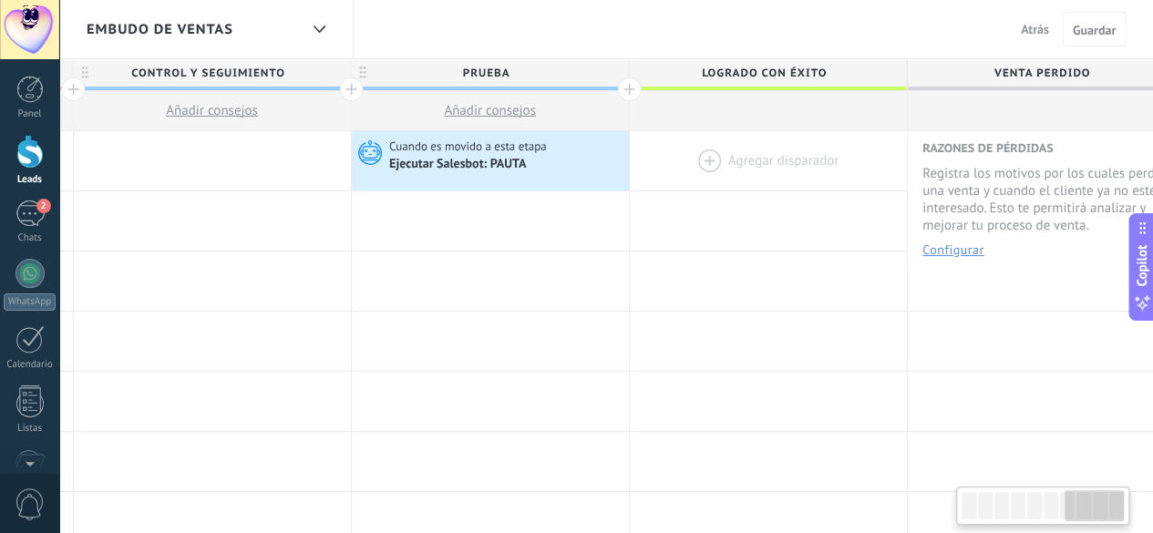
scroll to position [0, 1977]
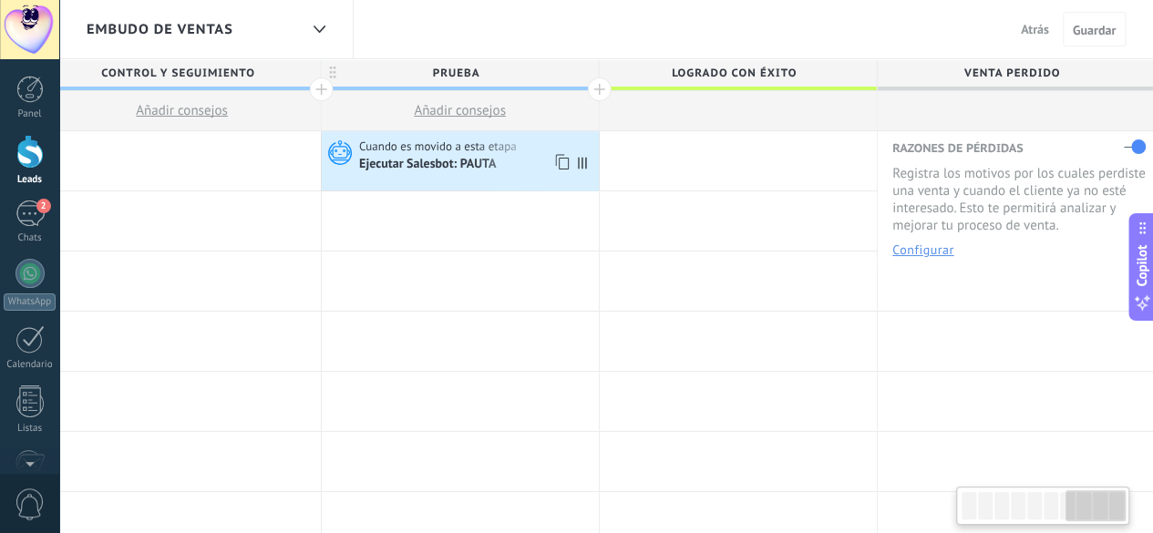
click at [393, 160] on div "Ejecutar Salesbot: PAUTA" at bounding box center [428, 165] width 139 height 16
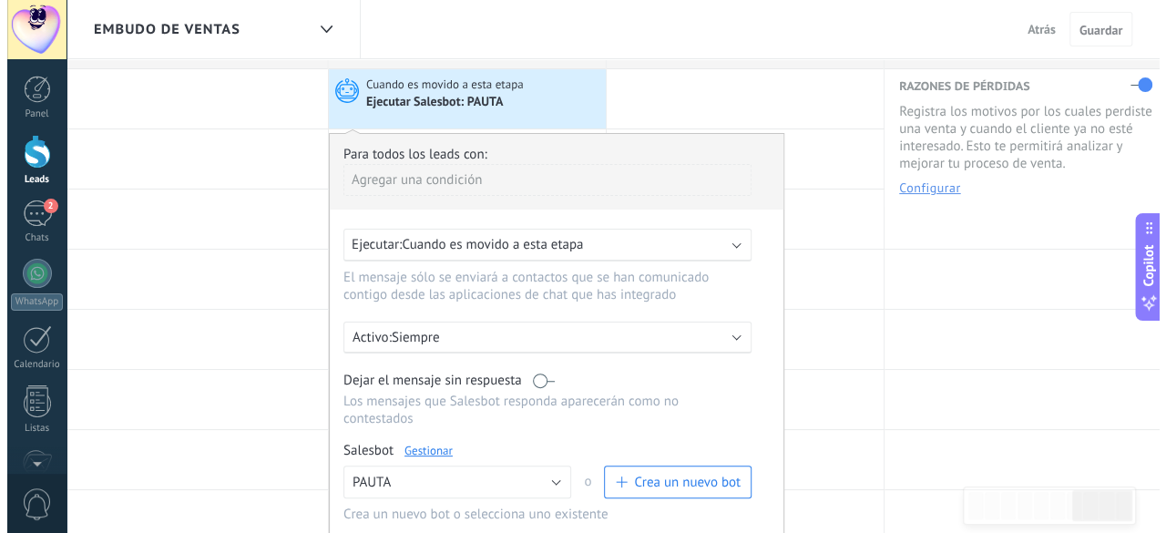
scroll to position [91, 0]
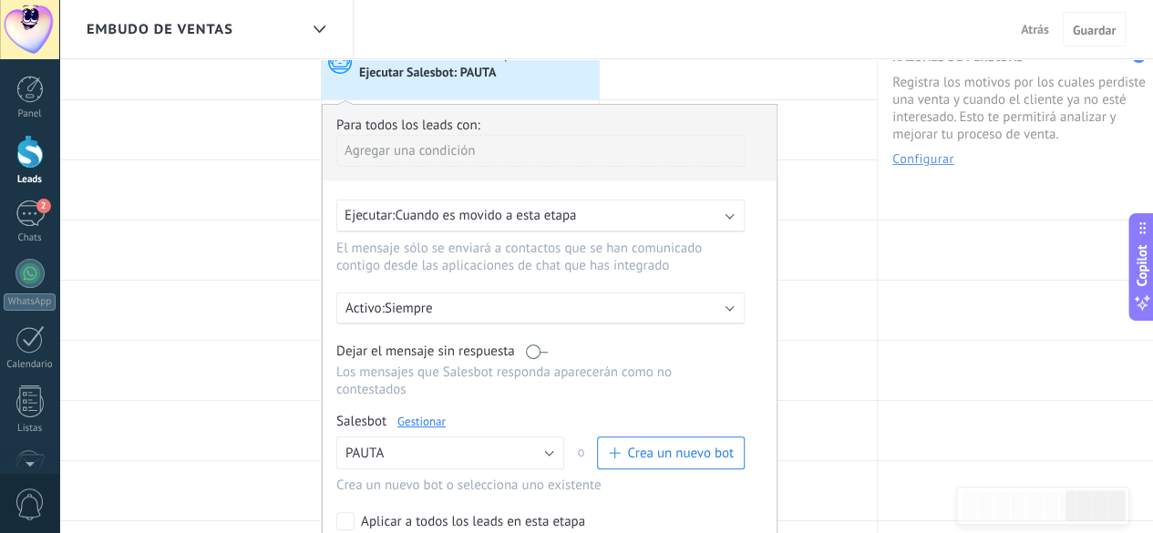
click at [433, 414] on link "Gestionar" at bounding box center [421, 421] width 48 height 15
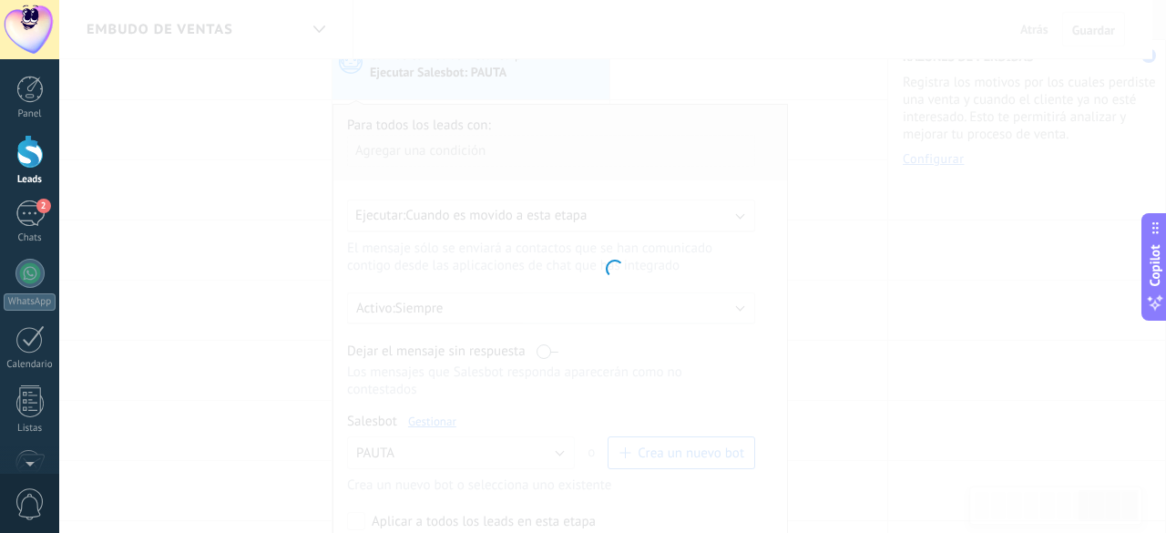
type input "*****"
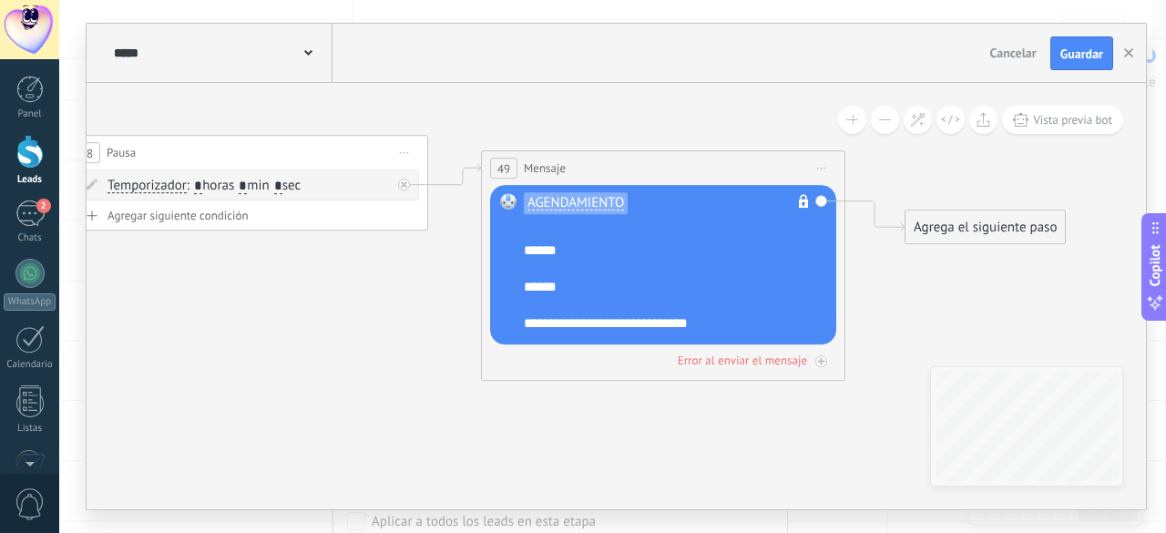
scroll to position [0, 0]
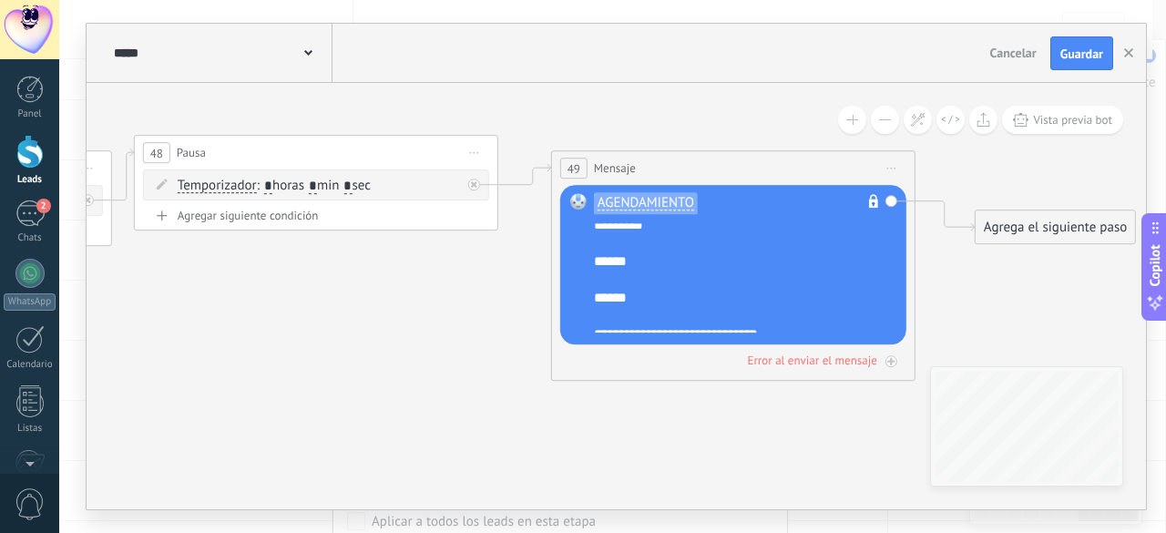
scroll to position [36, 0]
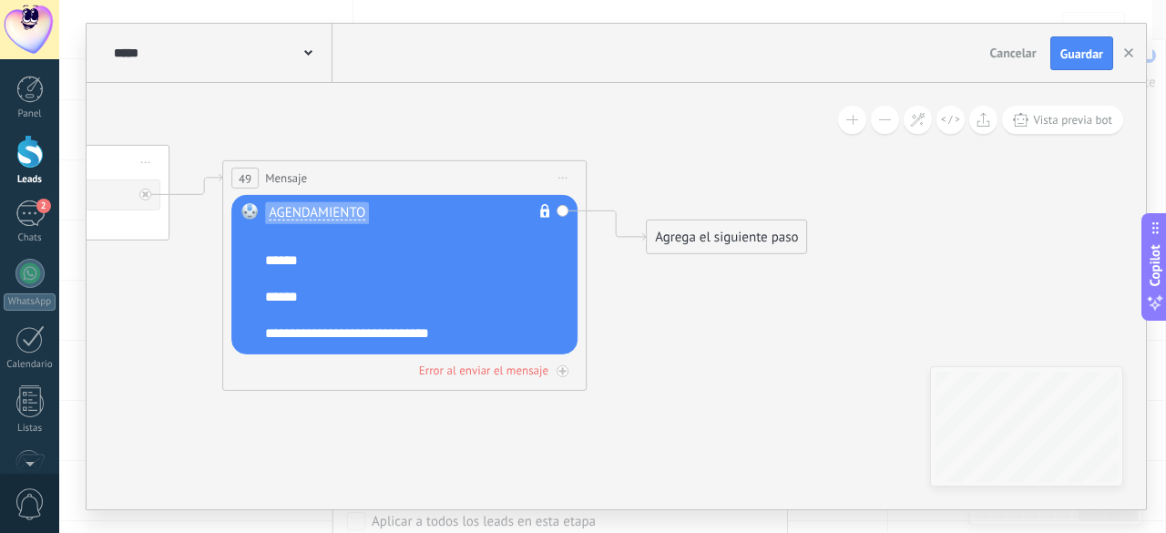
drag, startPoint x: 990, startPoint y: 254, endPoint x: 629, endPoint y: 271, distance: 361.2
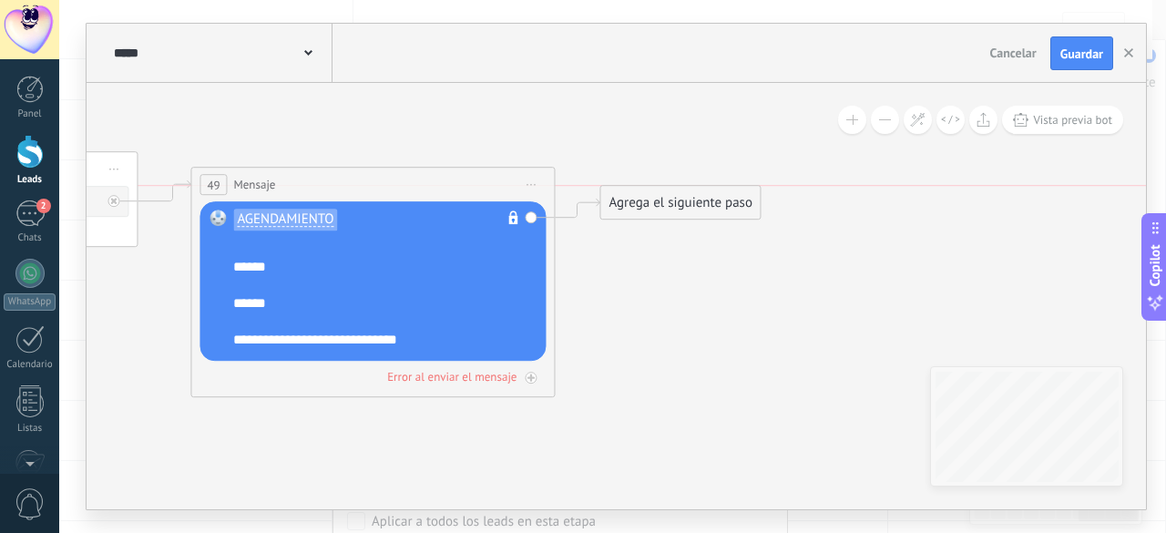
drag, startPoint x: 687, startPoint y: 230, endPoint x: 671, endPoint y: 194, distance: 39.1
click at [671, 194] on div "Agrega el siguiente paso" at bounding box center [680, 204] width 159 height 30
click at [671, 196] on div "Agrega el siguiente paso" at bounding box center [678, 204] width 159 height 30
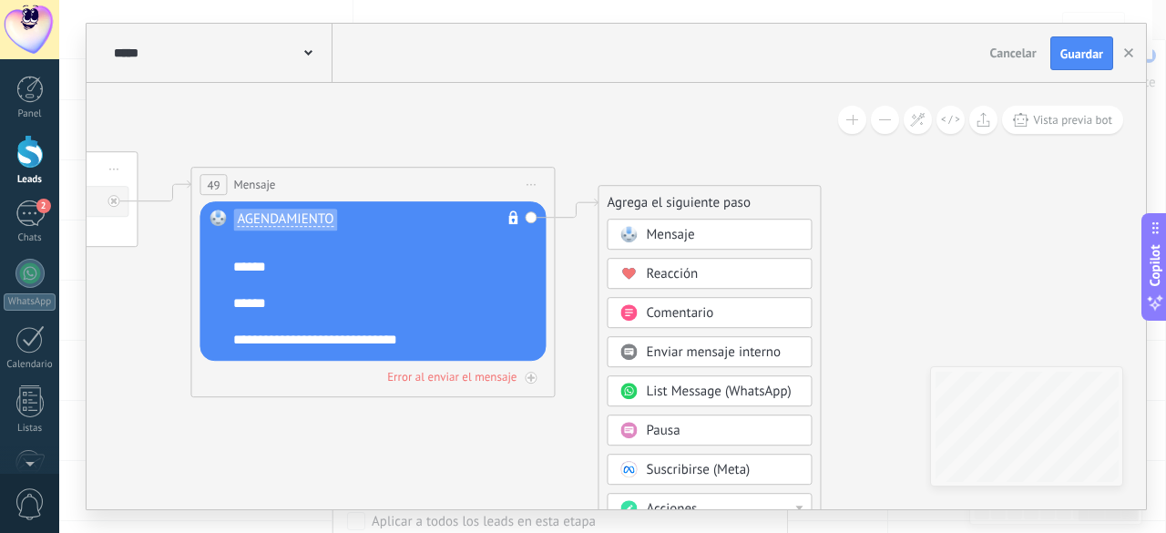
click at [677, 423] on span "Pausa" at bounding box center [663, 431] width 34 height 17
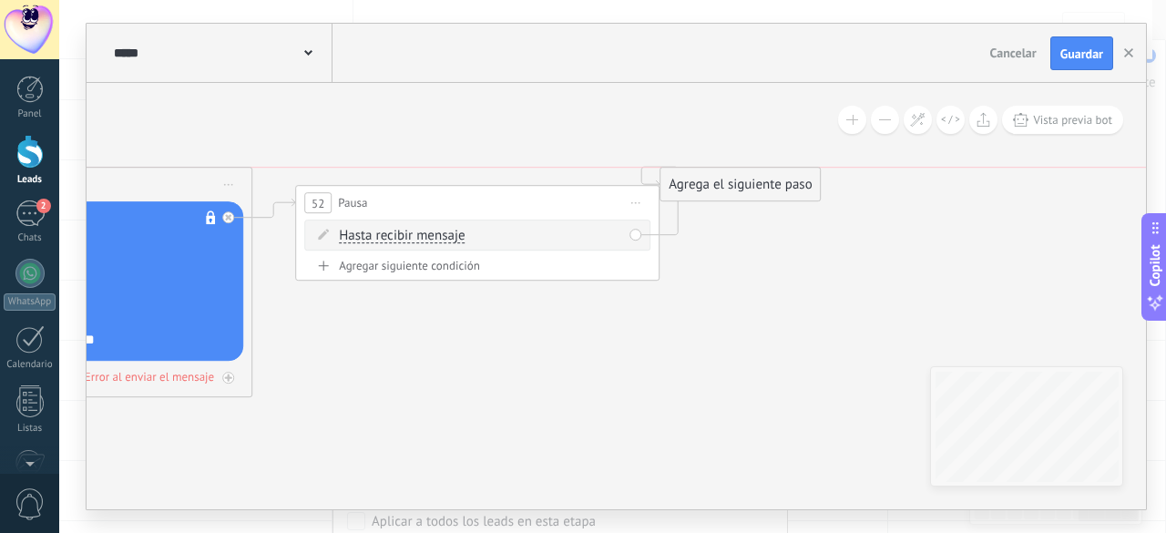
drag, startPoint x: 822, startPoint y: 247, endPoint x: 767, endPoint y: 181, distance: 85.4
click at [767, 181] on div "Agrega el siguiente paso" at bounding box center [740, 185] width 159 height 30
drag, startPoint x: 771, startPoint y: 300, endPoint x: 784, endPoint y: 193, distance: 107.4
click at [784, 202] on div "Agrega el siguiente paso" at bounding box center [751, 217] width 159 height 30
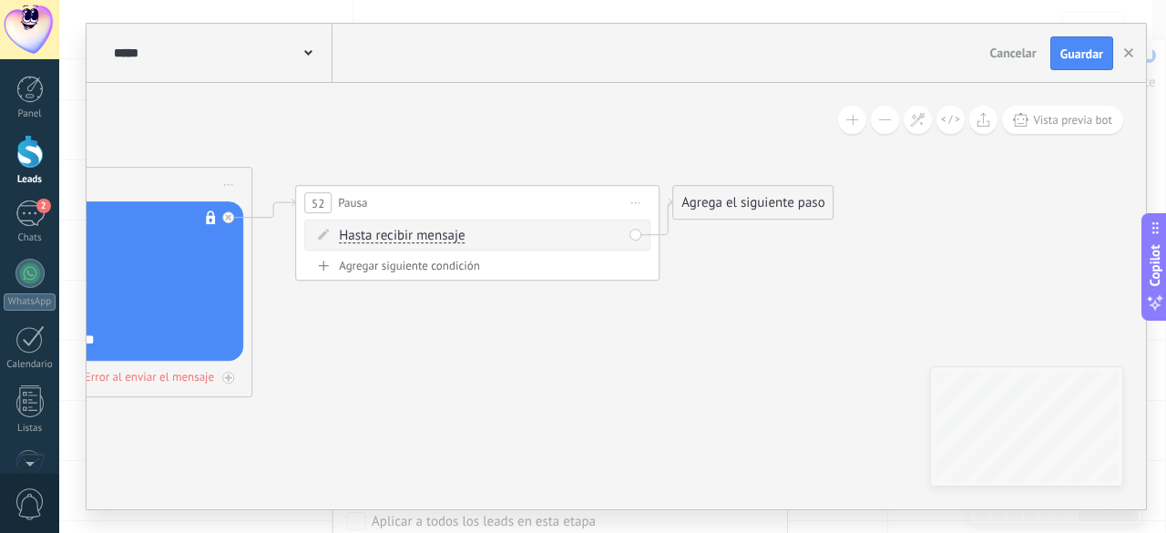
click at [782, 200] on div "Agrega el siguiente paso" at bounding box center [752, 204] width 159 height 30
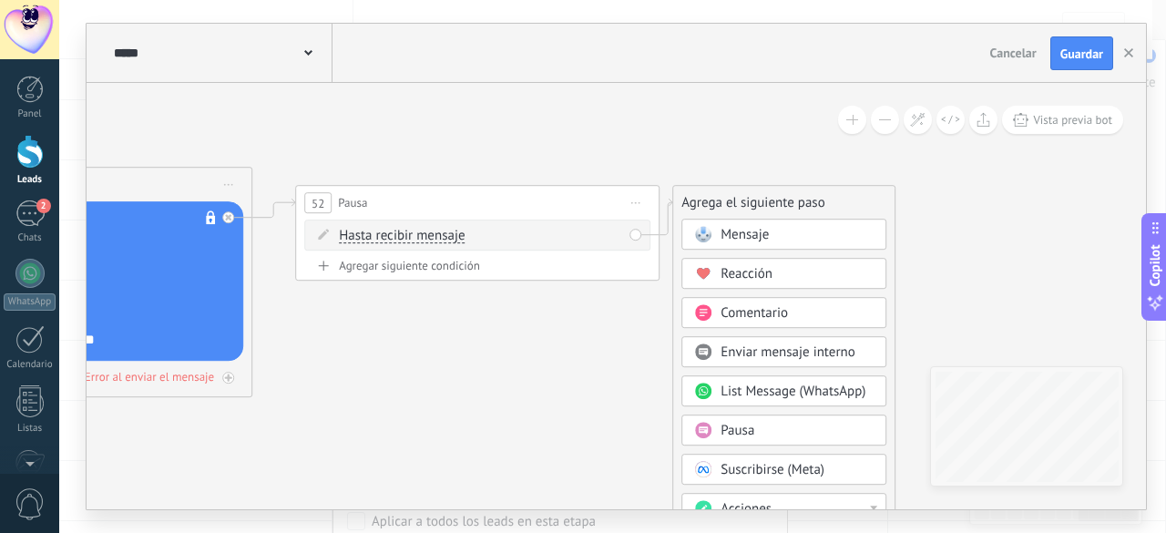
click at [749, 424] on span "Pausa" at bounding box center [738, 431] width 34 height 17
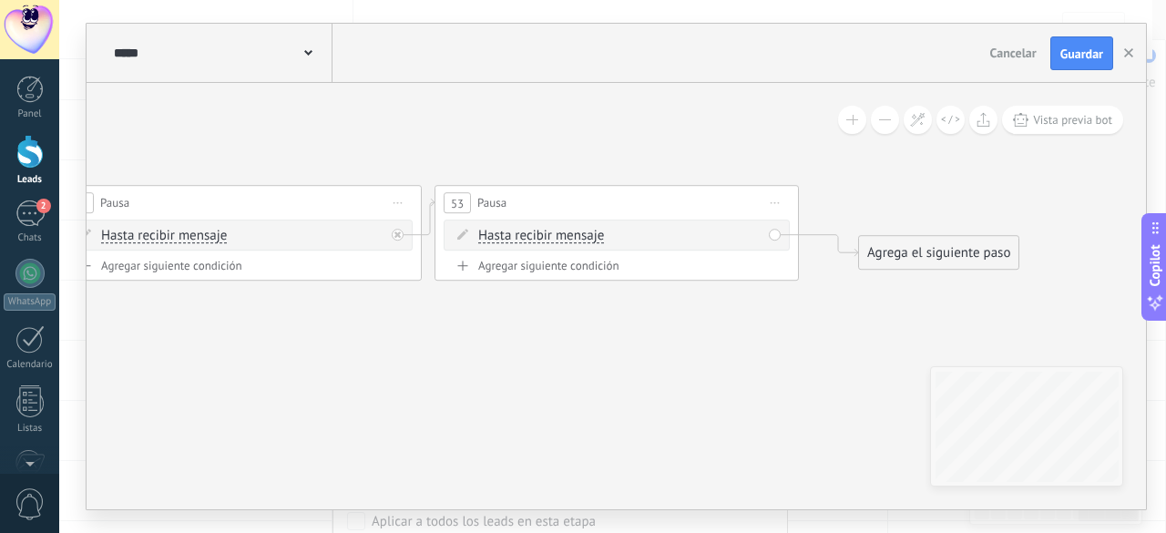
click at [555, 231] on span "Hasta recibir mensaje" at bounding box center [541, 237] width 126 height 15
click at [555, 231] on button "Hasta recibir mensaje" at bounding box center [583, 237] width 228 height 33
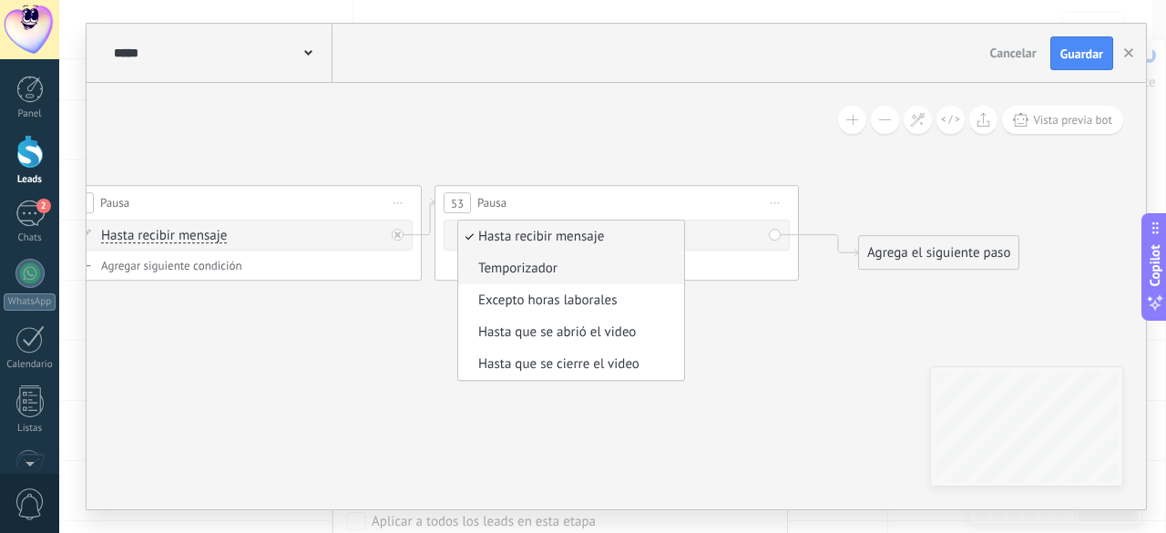
click at [530, 276] on span "Temporizador" at bounding box center [568, 270] width 221 height 18
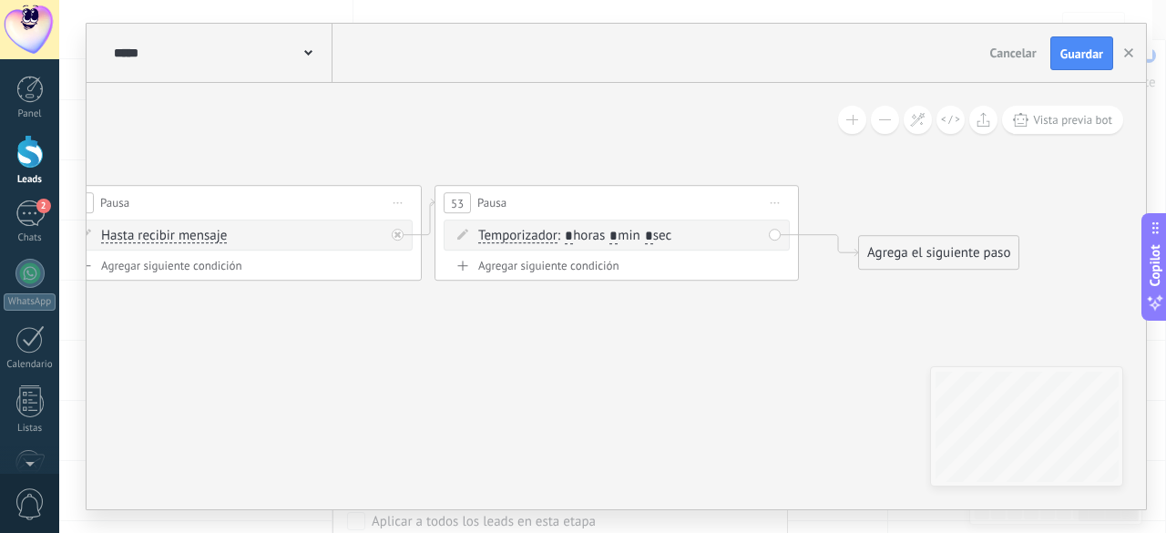
click at [618, 230] on input "*" at bounding box center [614, 237] width 8 height 15
type input "*"
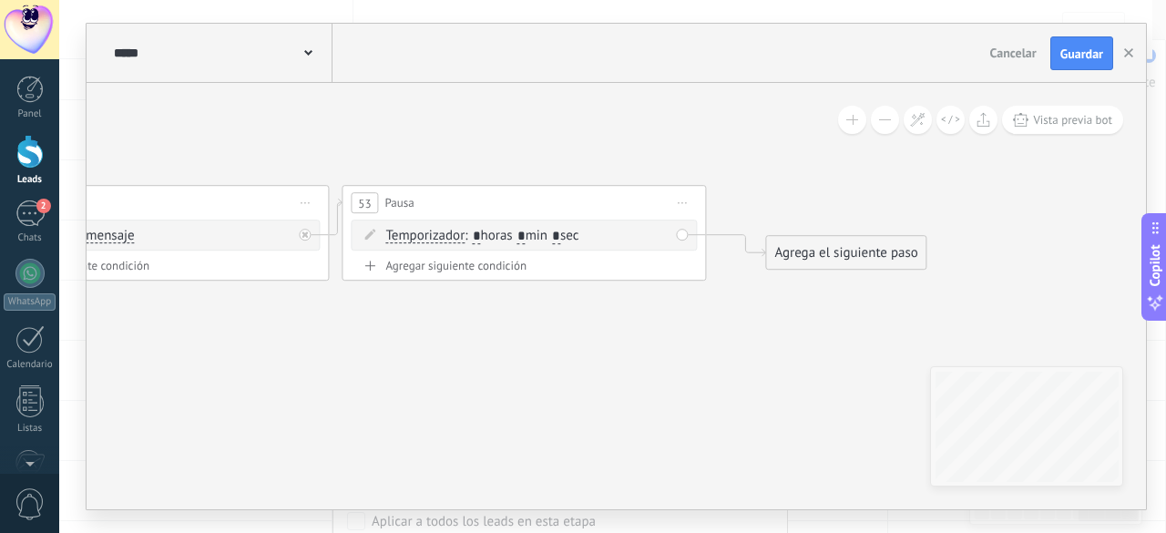
type input "*"
click at [812, 249] on div "Agrega el siguiente paso" at bounding box center [845, 254] width 159 height 30
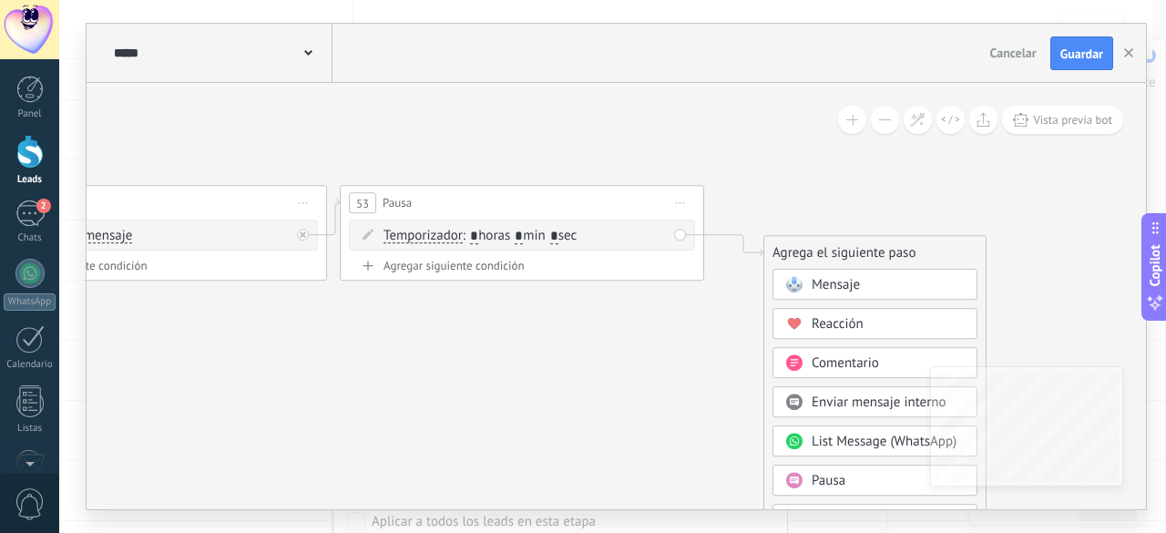
click at [808, 254] on div "Agrega el siguiente paso" at bounding box center [875, 254] width 221 height 30
click at [810, 280] on span at bounding box center [794, 285] width 36 height 15
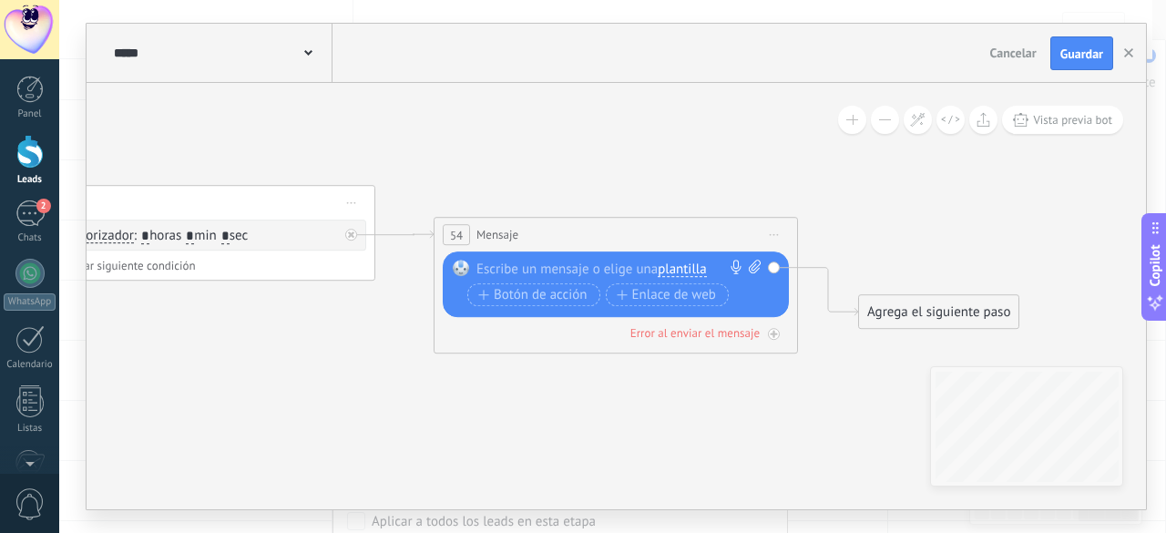
drag, startPoint x: 640, startPoint y: 243, endPoint x: 639, endPoint y: 169, distance: 74.7
click at [639, 219] on div "54 Mensaje ******* (a): Todos los contactos - canales seleccionados Todos los c…" at bounding box center [616, 236] width 363 height 34
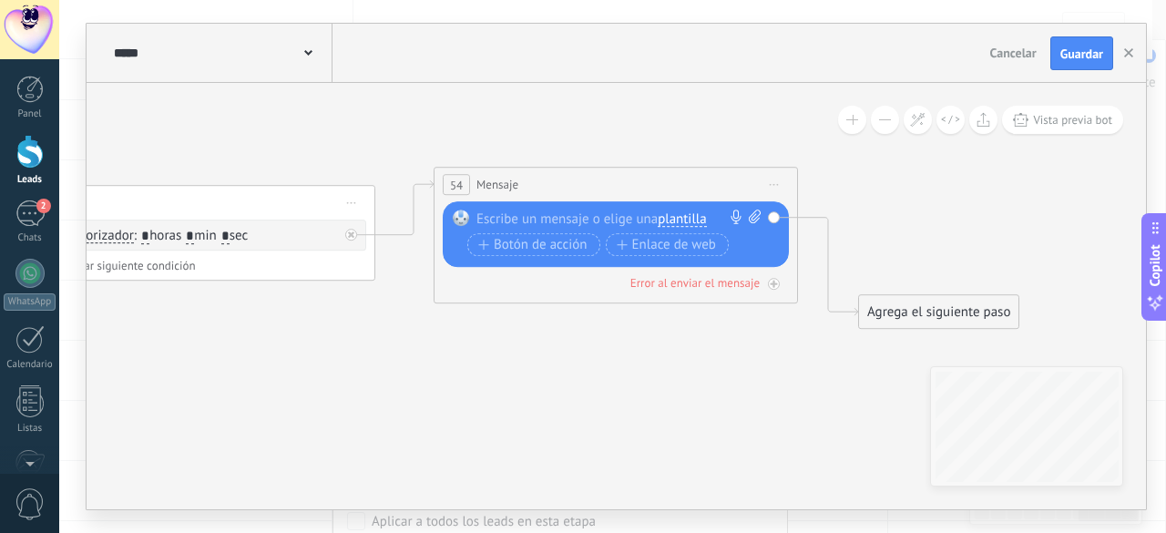
click at [554, 220] on div at bounding box center [612, 219] width 271 height 18
paste div
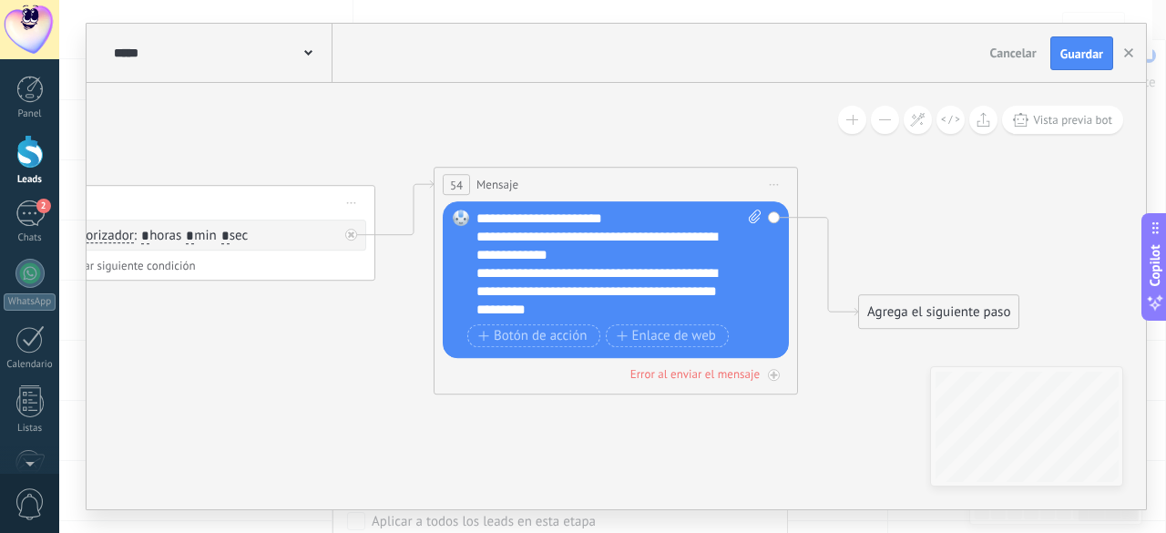
click at [529, 238] on div "**********" at bounding box center [604, 247] width 254 height 36
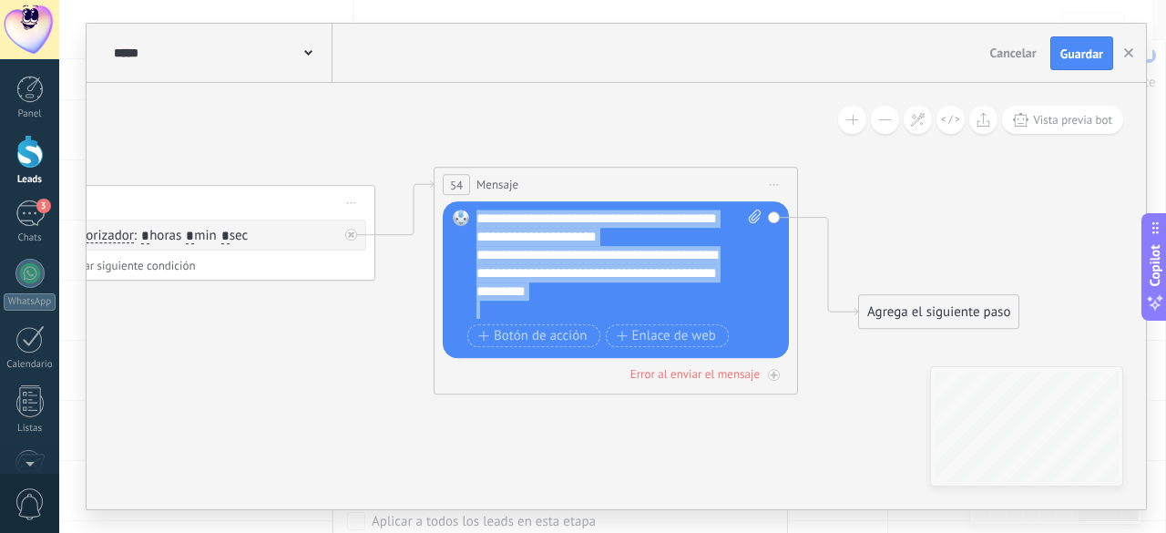
drag, startPoint x: 477, startPoint y: 210, endPoint x: 739, endPoint y: 316, distance: 282.1
click at [739, 316] on div "**********" at bounding box center [620, 264] width 286 height 109
click at [1072, 60] on span "Guardar" at bounding box center [1082, 53] width 43 height 13
drag, startPoint x: 44, startPoint y: 212, endPoint x: 76, endPoint y: 212, distance: 31.9
click at [44, 212] on span "3" at bounding box center [43, 206] width 15 height 15
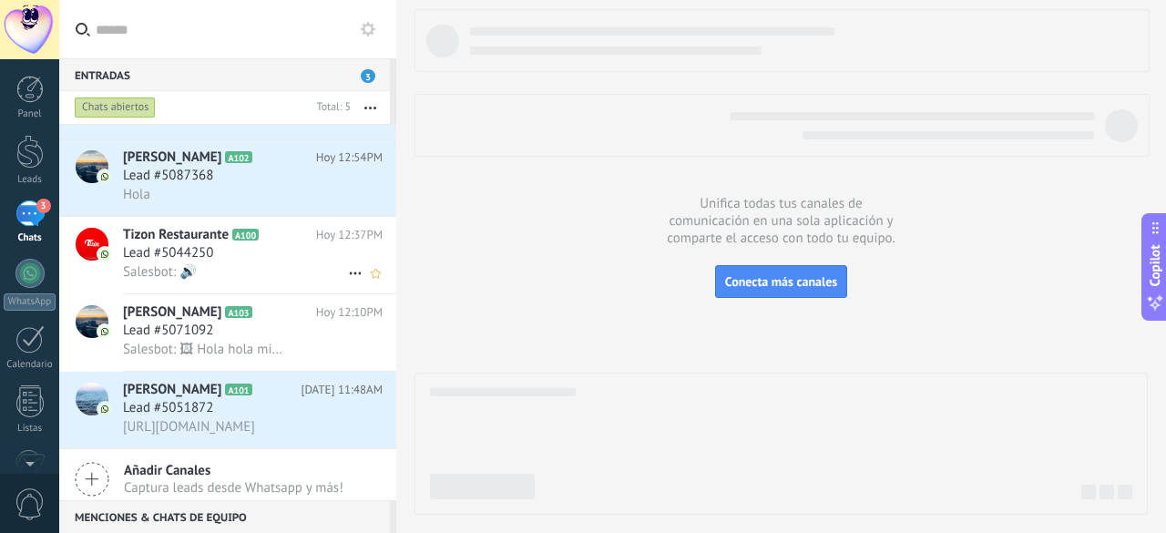
scroll to position [74, 0]
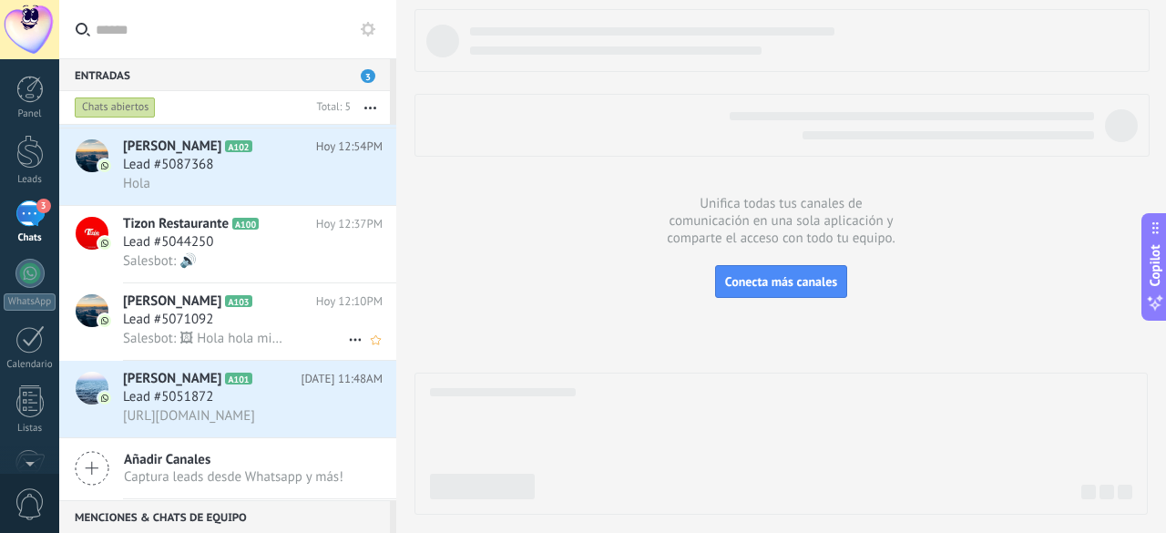
click at [206, 317] on span "Lead #5071092" at bounding box center [168, 320] width 90 height 18
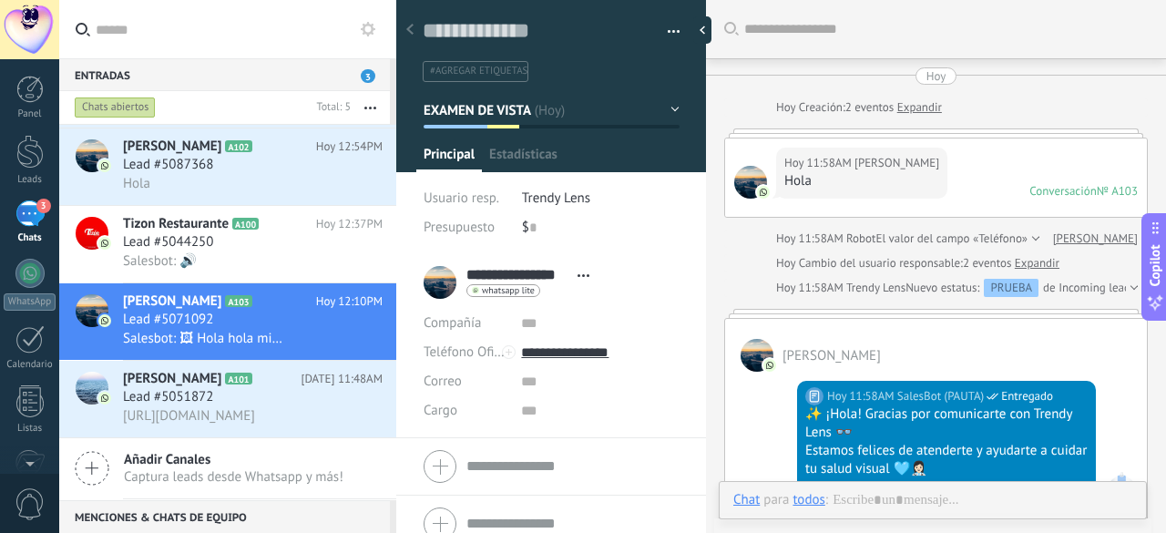
scroll to position [1345, 0]
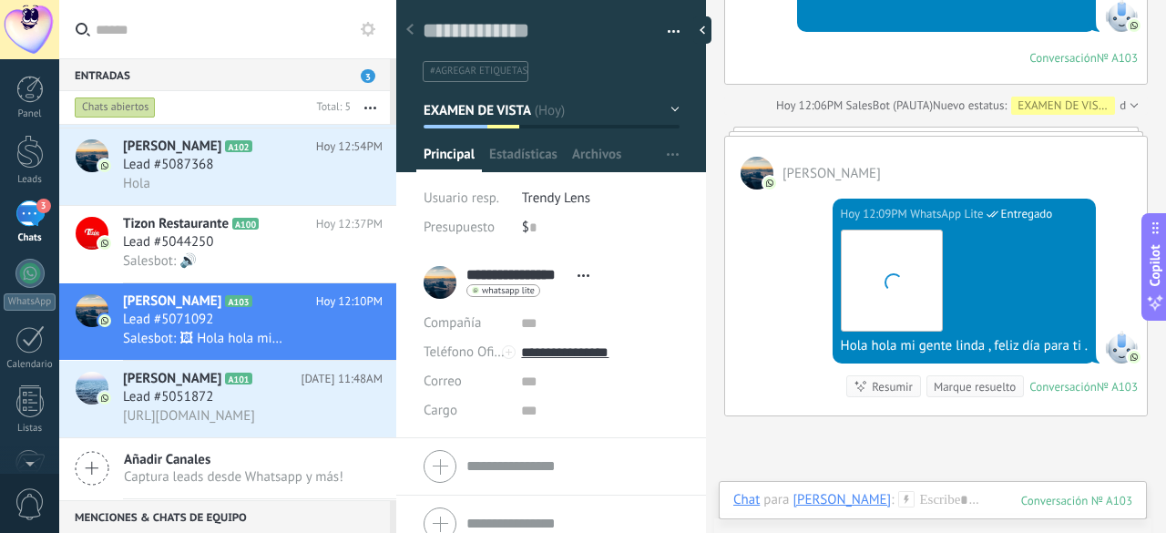
click at [507, 106] on span "EXAMEN DE VISTA" at bounding box center [478, 109] width 108 height 17
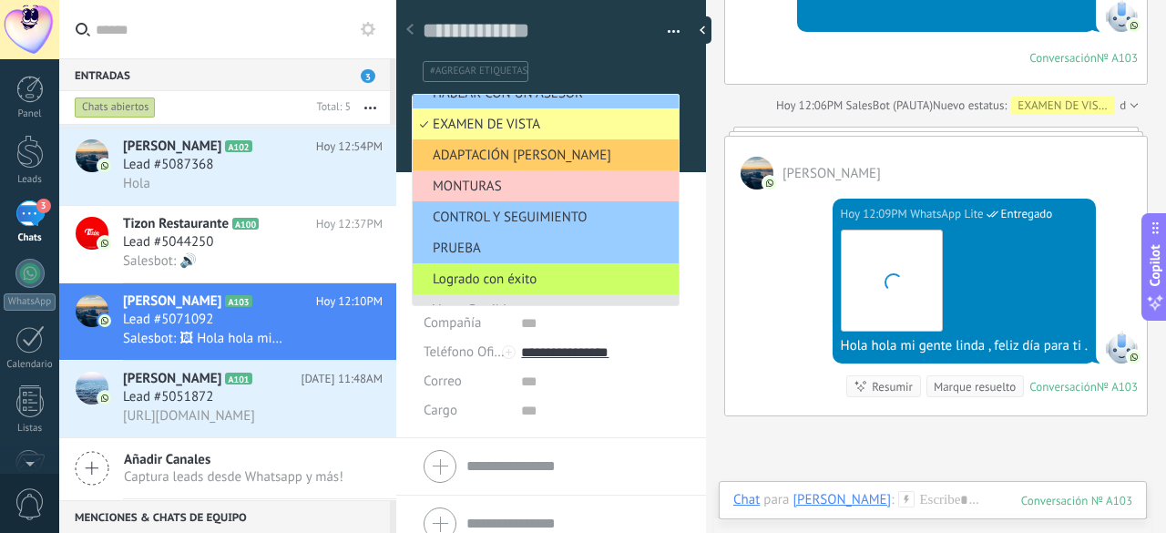
scroll to position [71, 0]
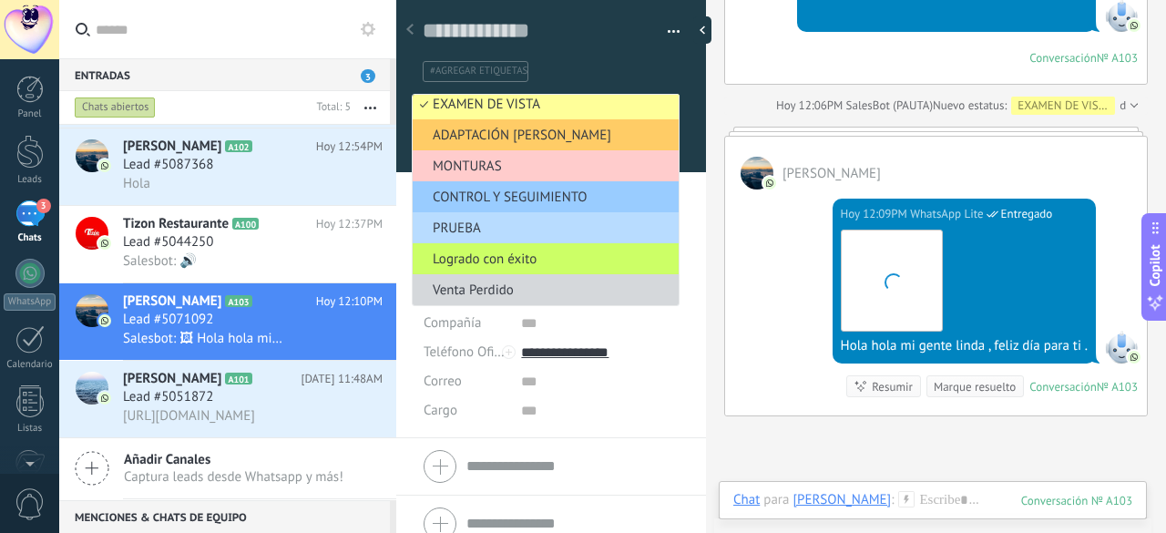
click at [477, 220] on span "PRUEBA" at bounding box center [543, 228] width 261 height 17
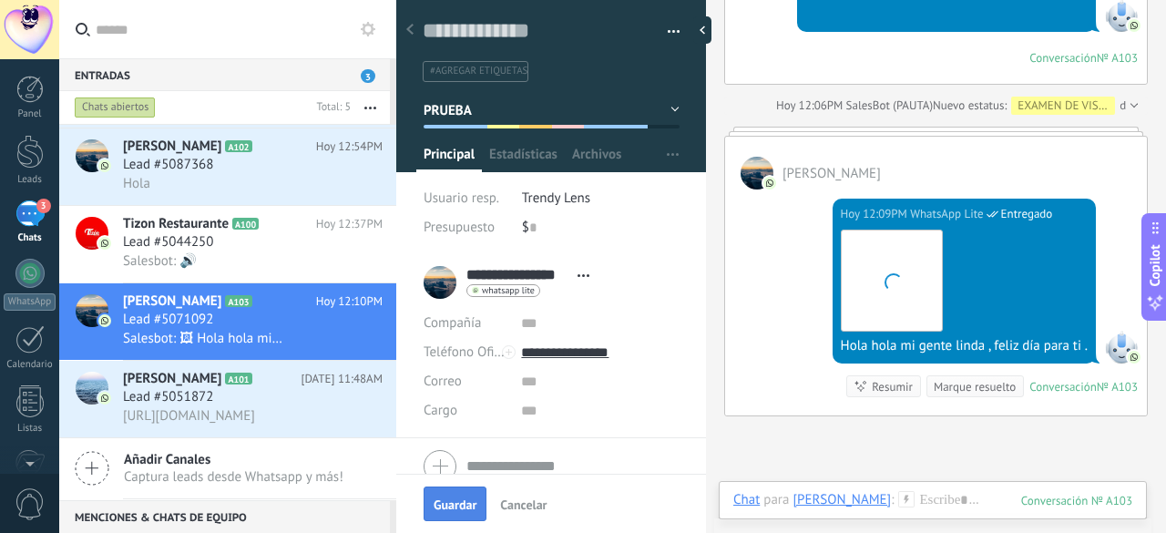
click at [461, 498] on span "Guardar" at bounding box center [455, 504] width 43 height 13
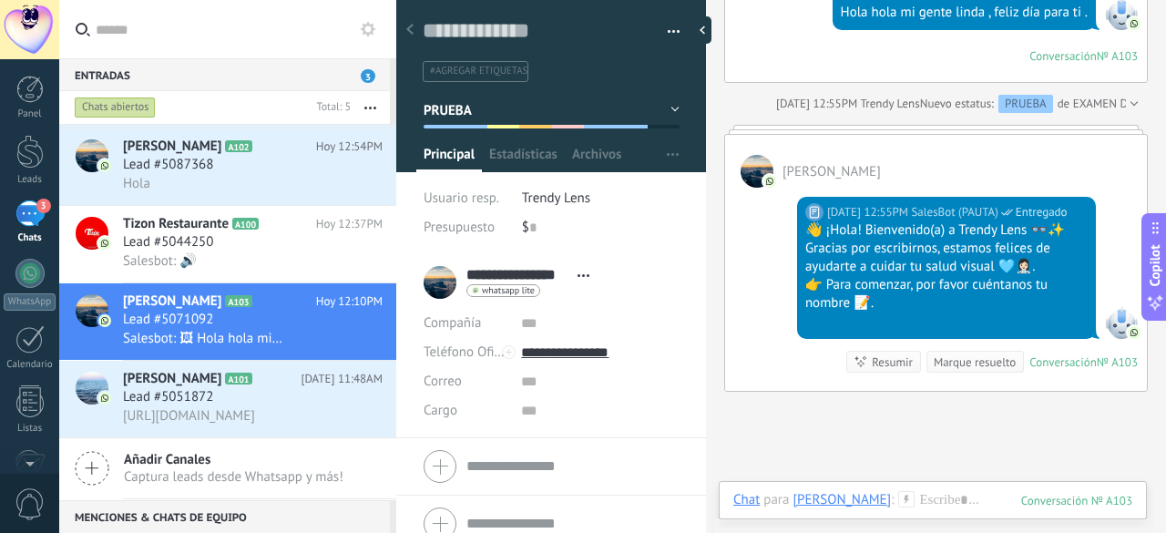
scroll to position [1848, 0]
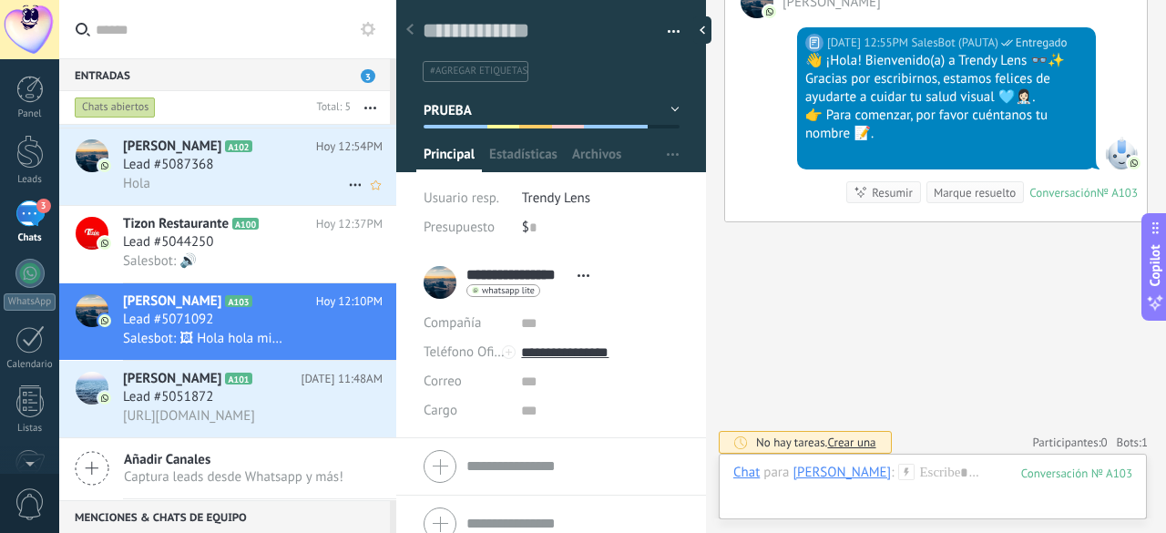
click at [354, 149] on span "Hoy 12:54PM" at bounding box center [349, 147] width 67 height 18
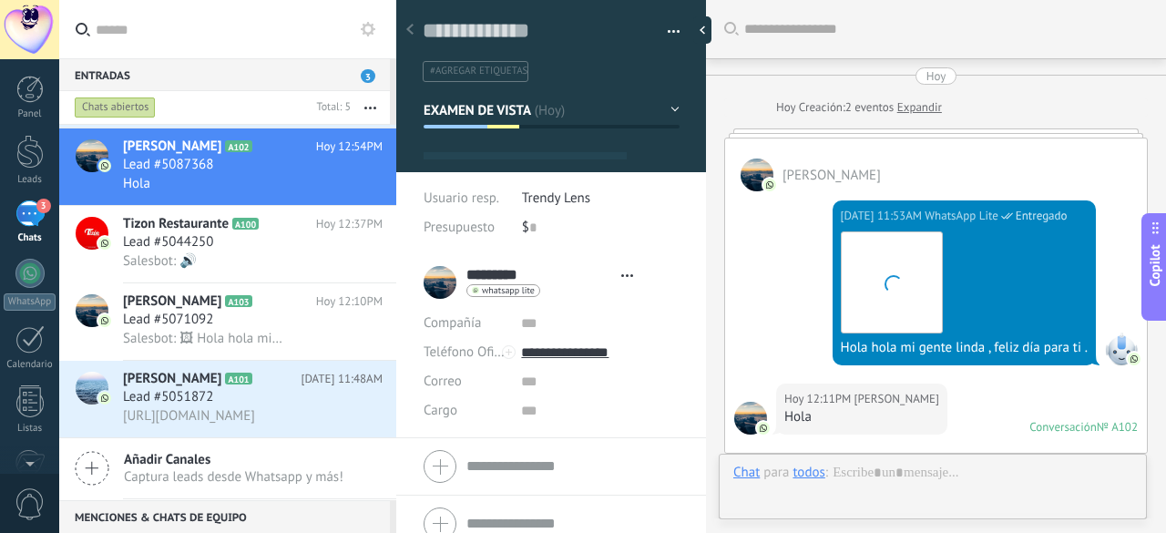
click at [555, 118] on button "EXAMEN DE VISTA" at bounding box center [552, 110] width 256 height 33
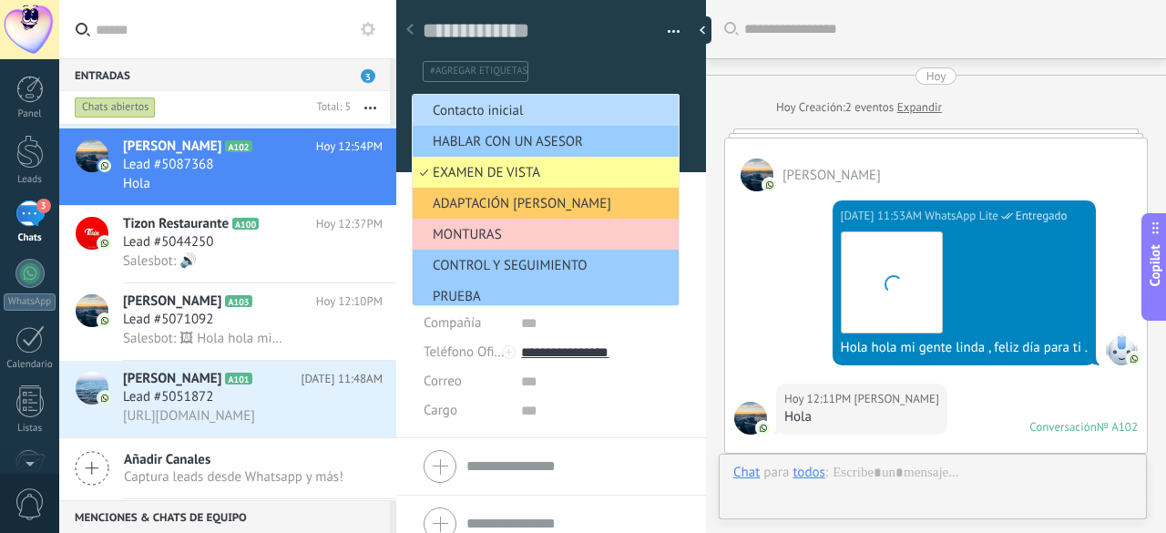
type textarea "**********"
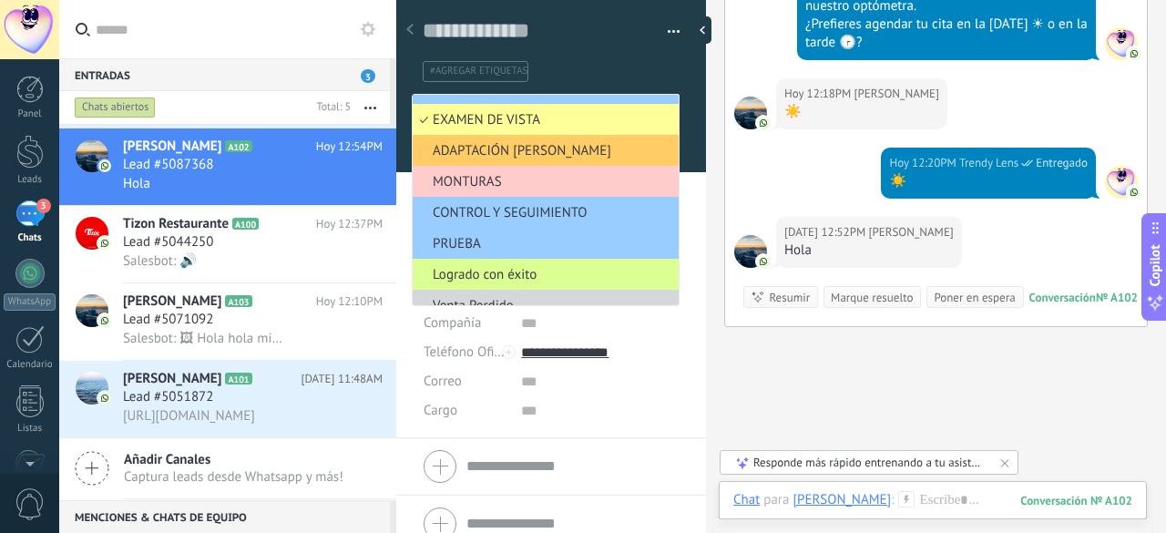
scroll to position [71, 0]
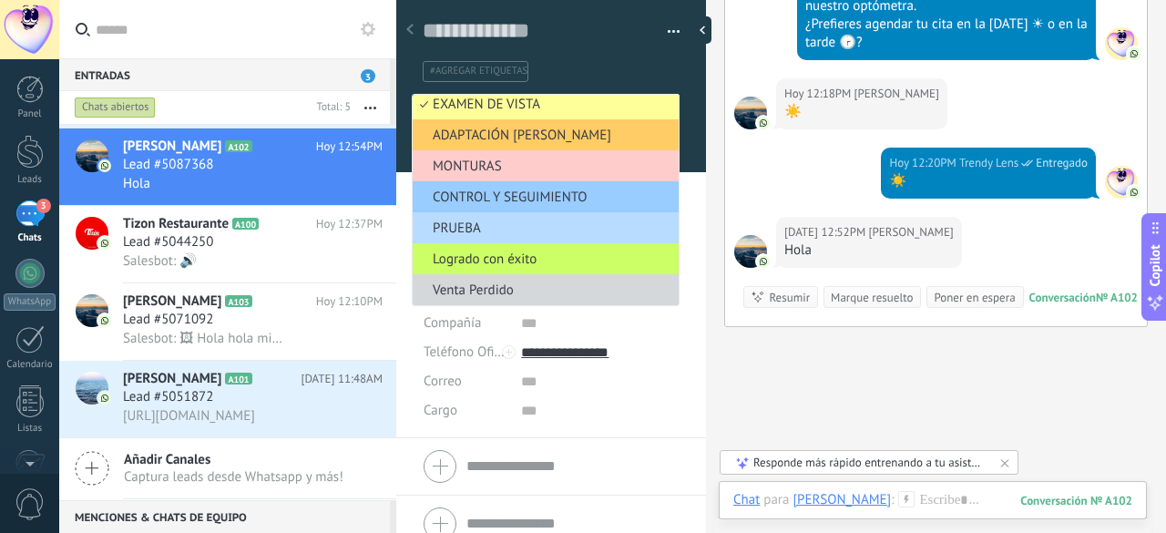
click at [487, 222] on span "PRUEBA" at bounding box center [543, 228] width 261 height 17
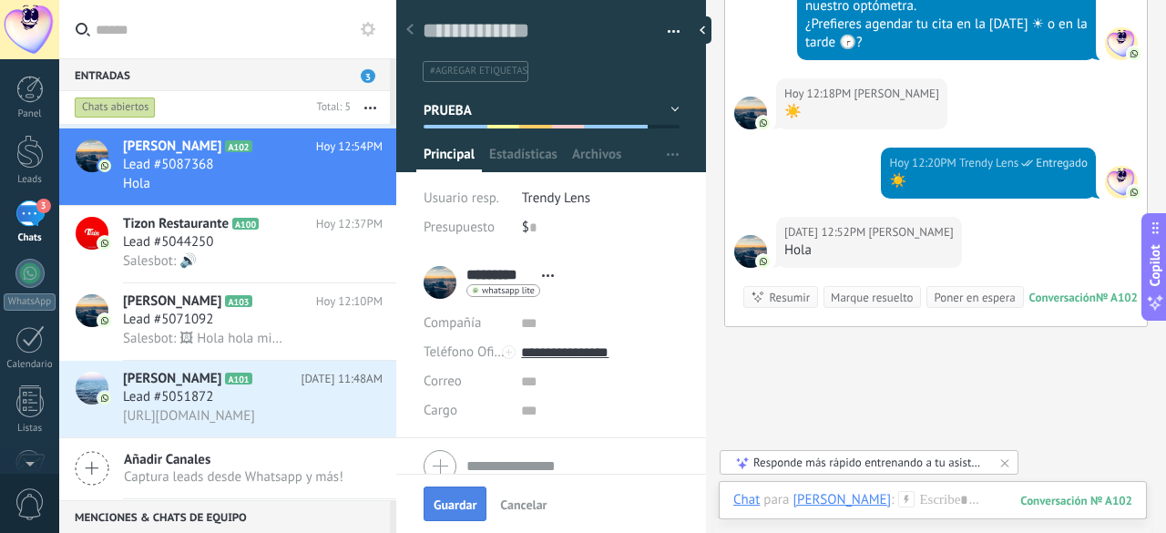
click at [459, 500] on span "Guardar" at bounding box center [455, 504] width 43 height 13
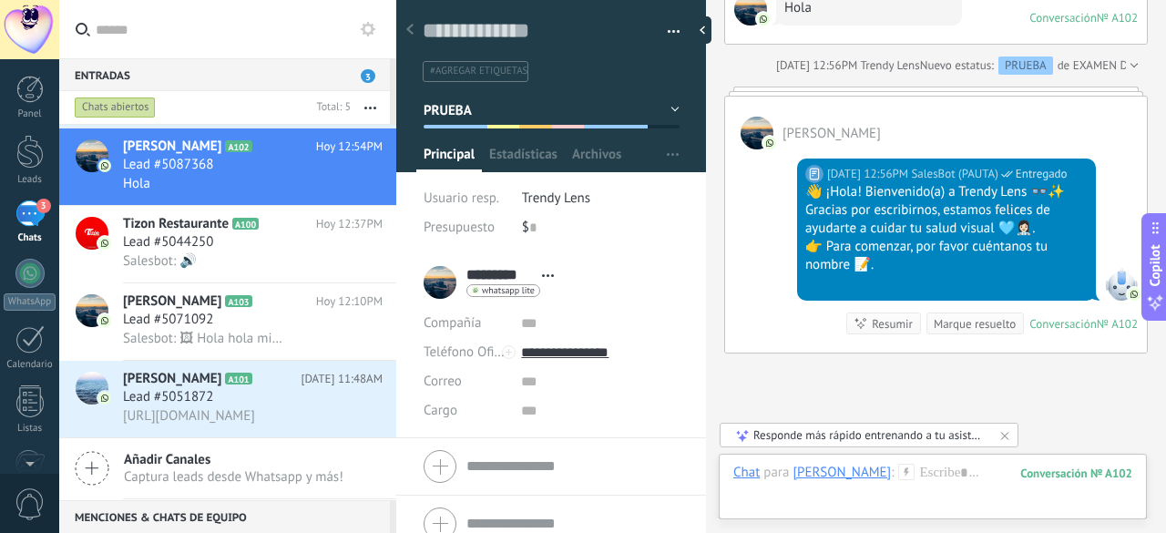
scroll to position [1876, 0]
